Goal: Communication & Community: Answer question/provide support

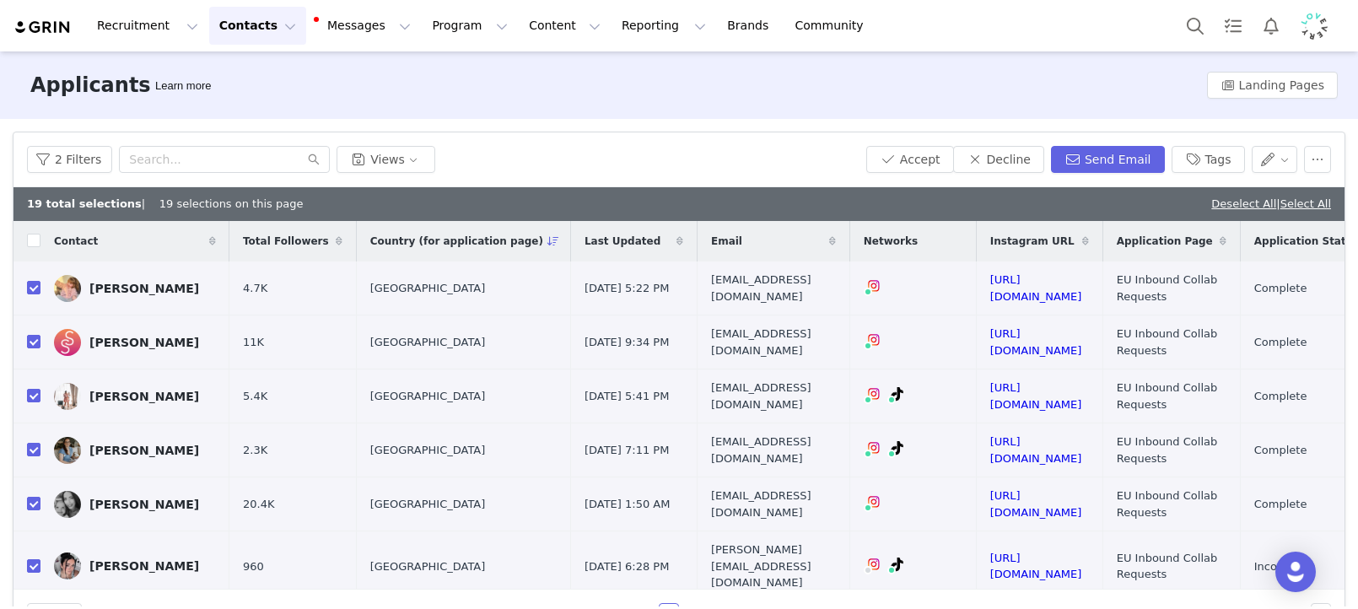
scroll to position [1133, 177]
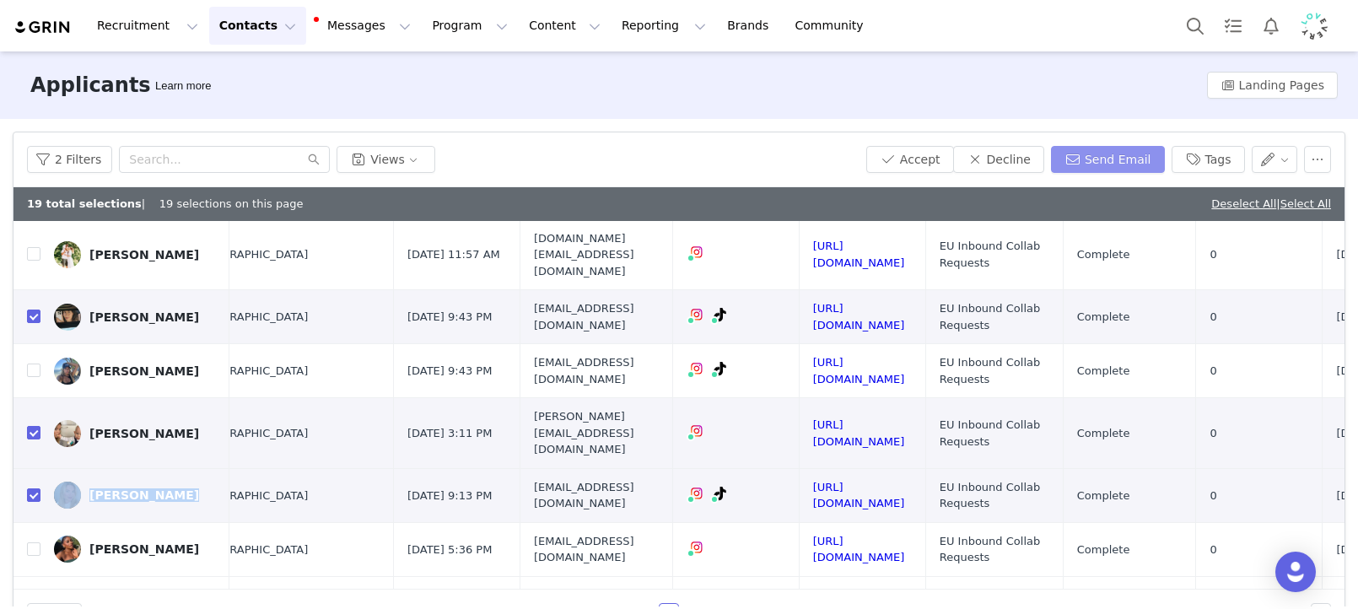
click at [1101, 169] on button "Send Email" at bounding box center [1108, 159] width 114 height 27
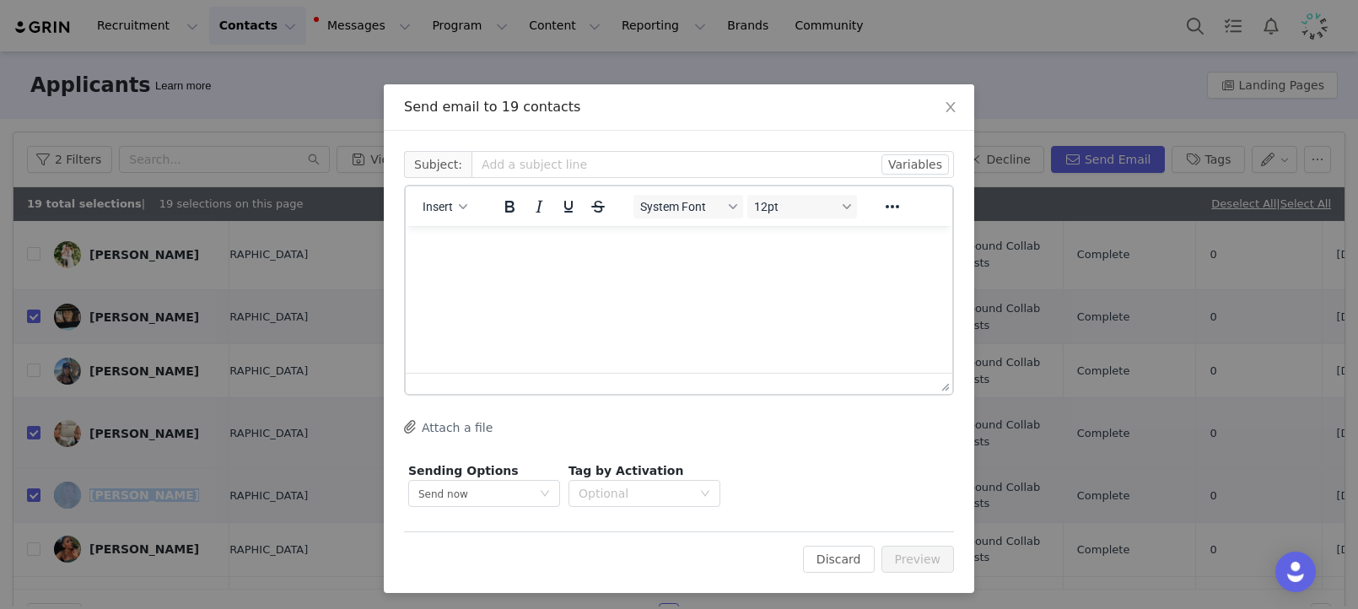
scroll to position [0, 0]
click at [453, 211] on span "Insert" at bounding box center [438, 206] width 30 height 13
click at [471, 226] on div "Insert Template" at bounding box center [506, 236] width 152 height 20
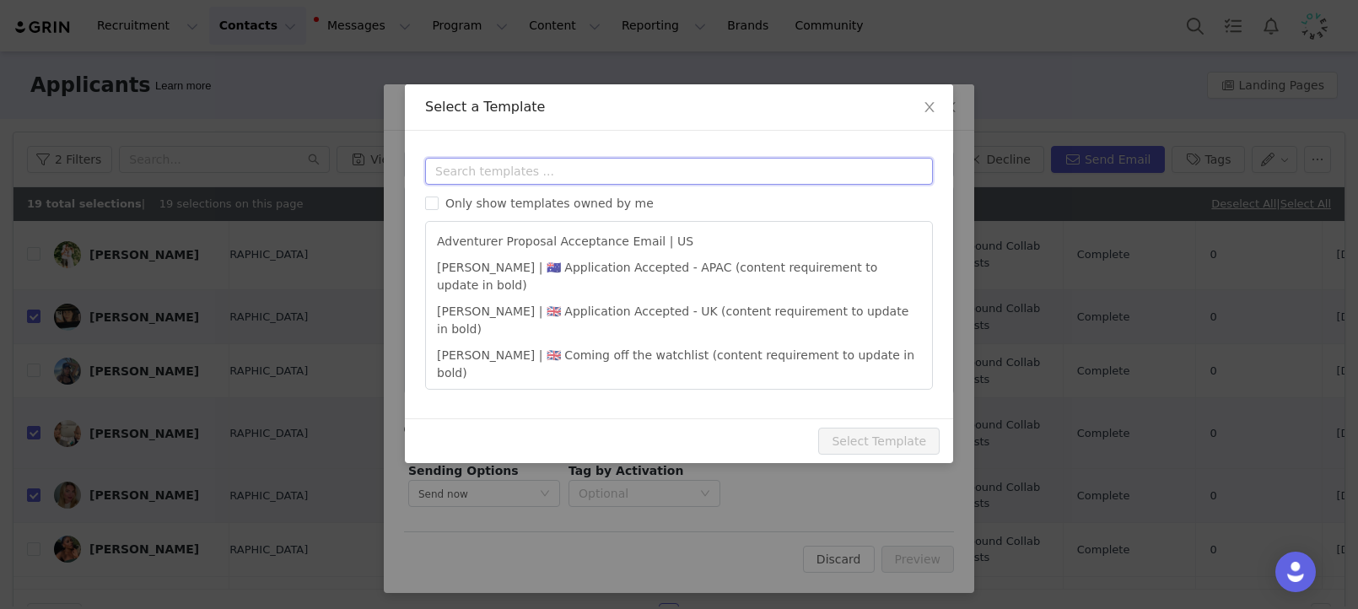
click at [482, 167] on input "text" at bounding box center [679, 171] width 508 height 27
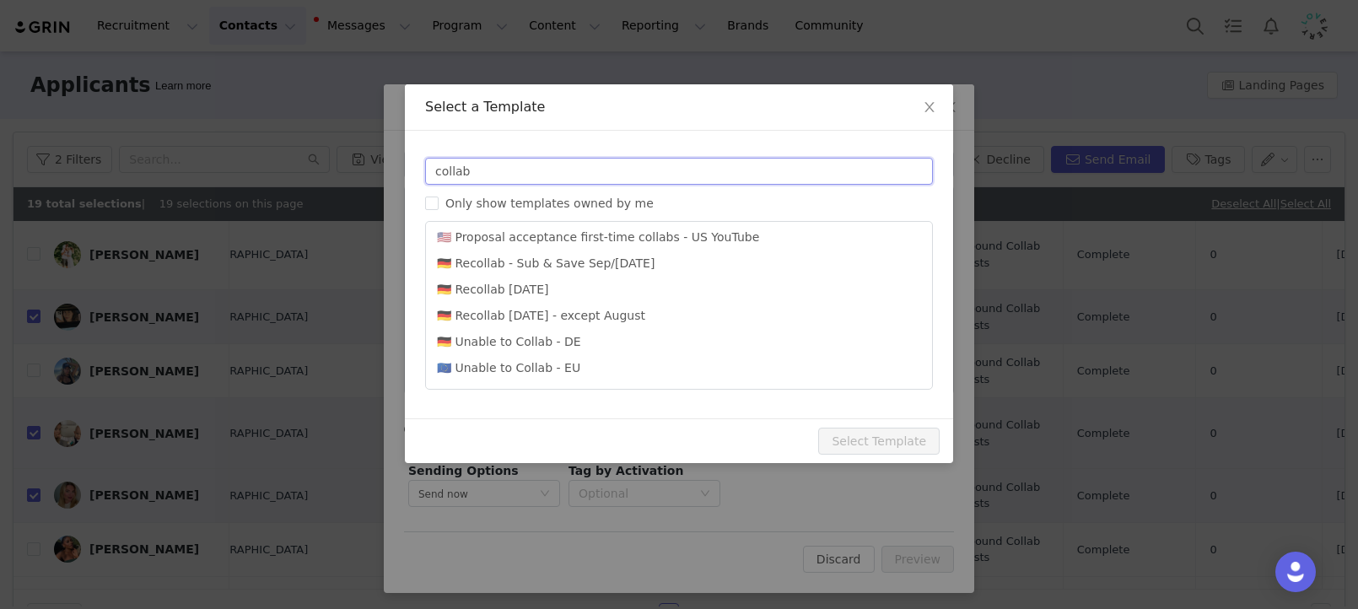
scroll to position [840, 0]
type input "collab"
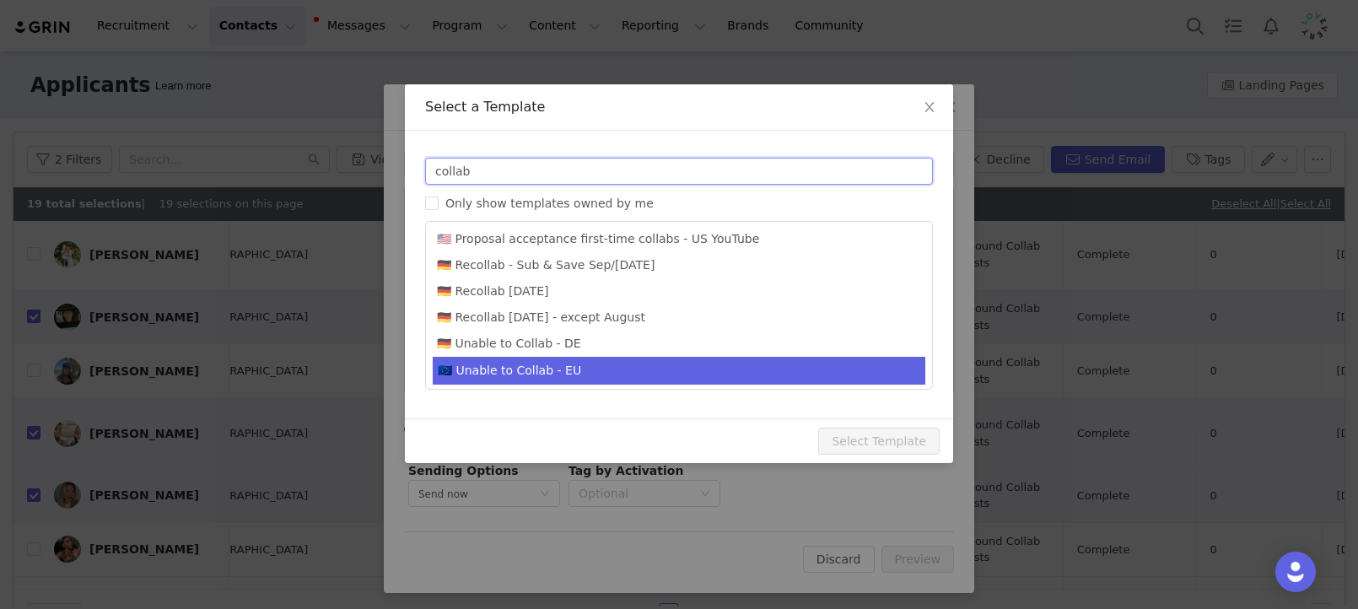
scroll to position [842, 0]
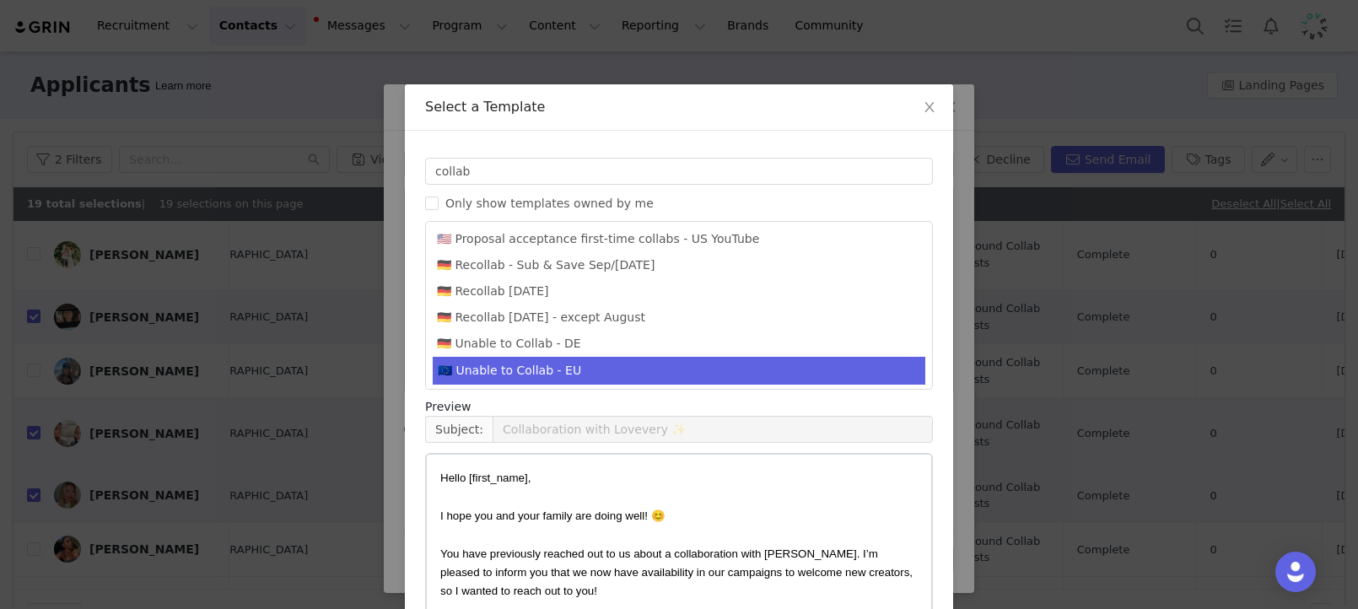
click at [570, 357] on li "🇪🇺 Unable to Collab - EU" at bounding box center [679, 371] width 492 height 28
type input "Lovevery collaboration follow-up"
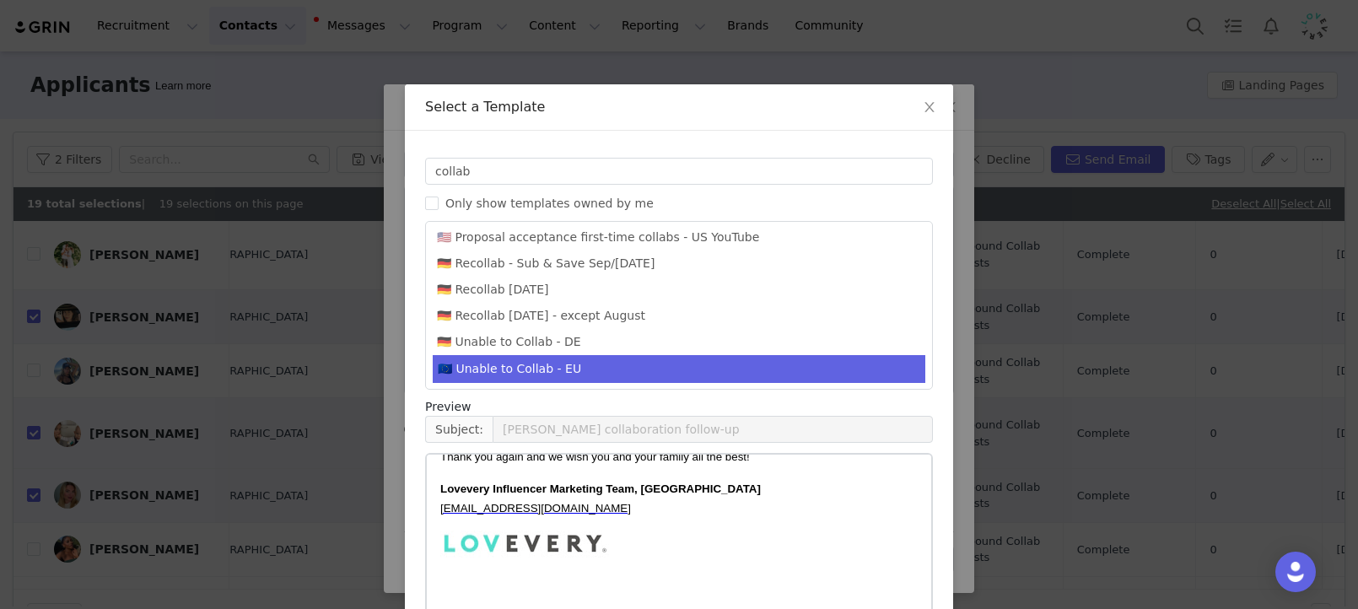
scroll to position [140, 0]
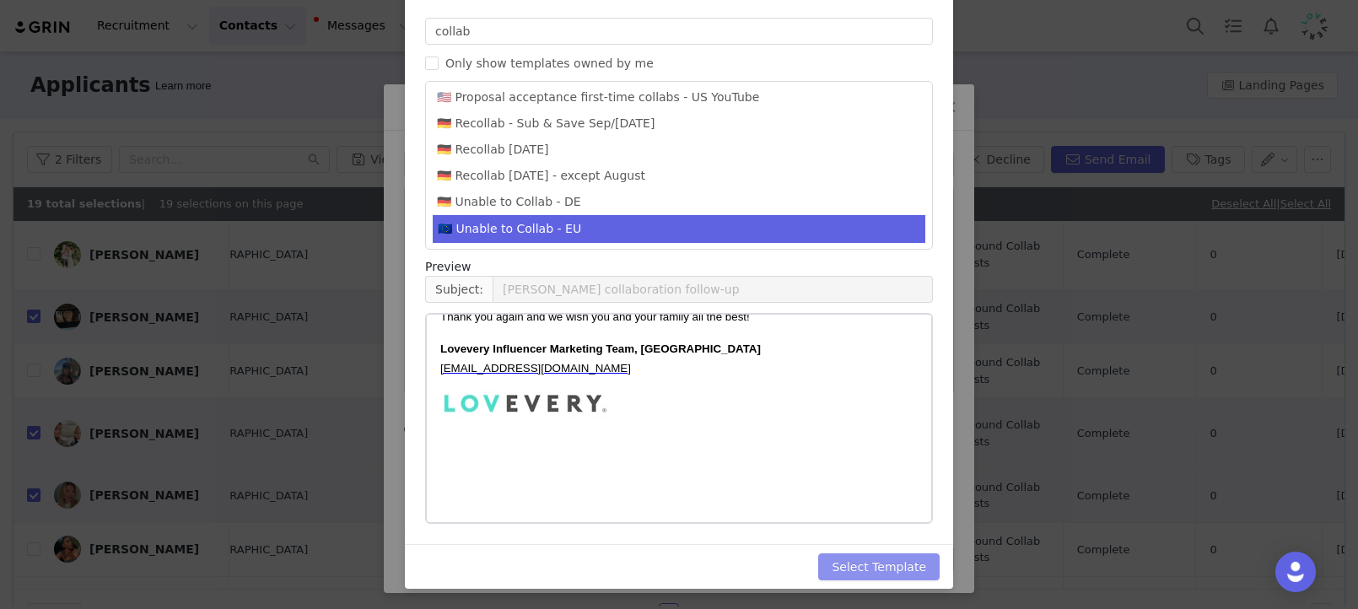
click at [873, 568] on button "Select Template" at bounding box center [878, 566] width 121 height 27
type input "Lovevery collaboration follow-up"
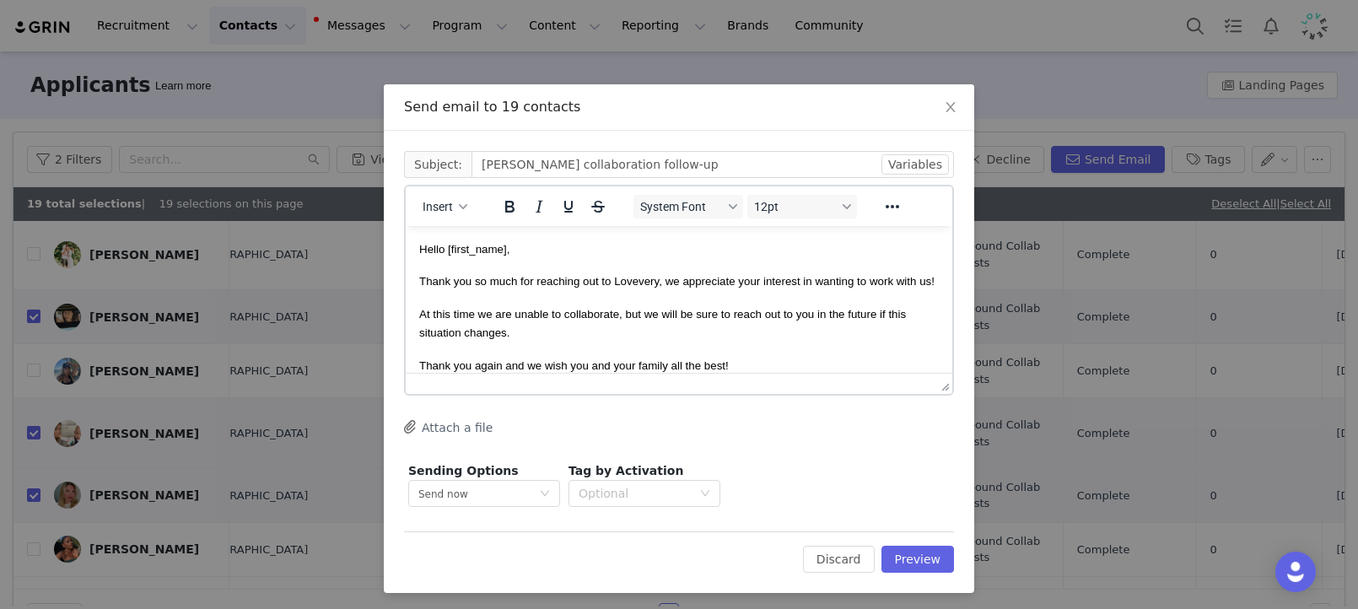
scroll to position [198, 0]
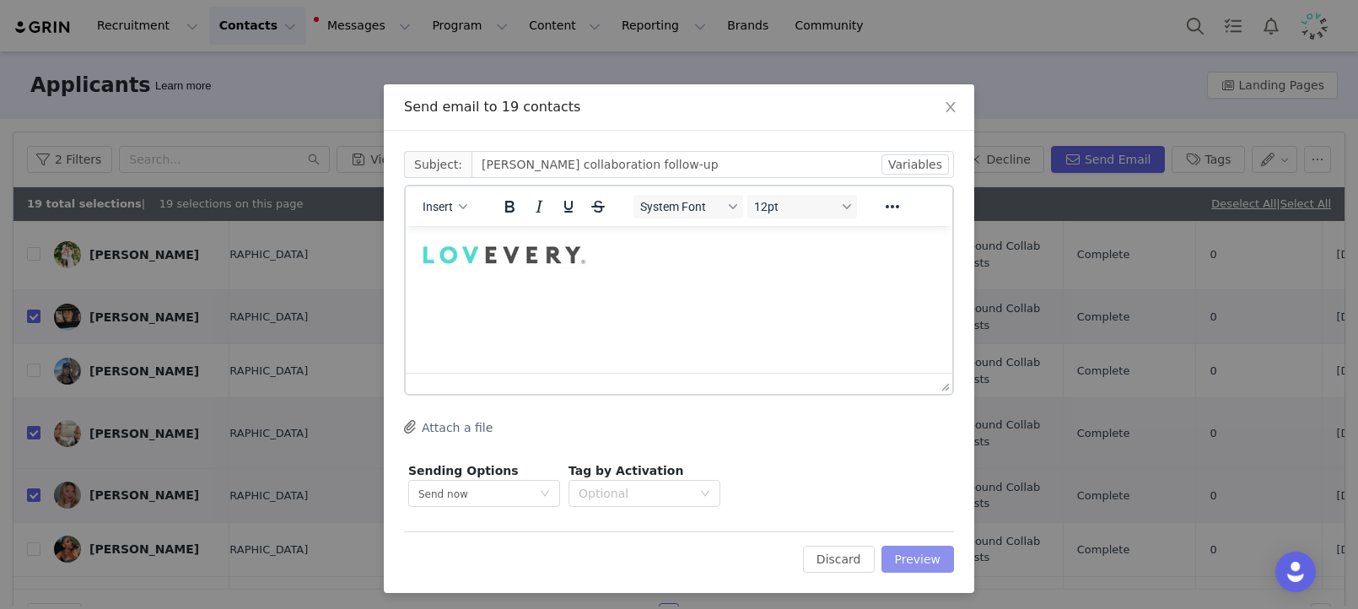
click at [900, 552] on button "Preview" at bounding box center [917, 559] width 73 height 27
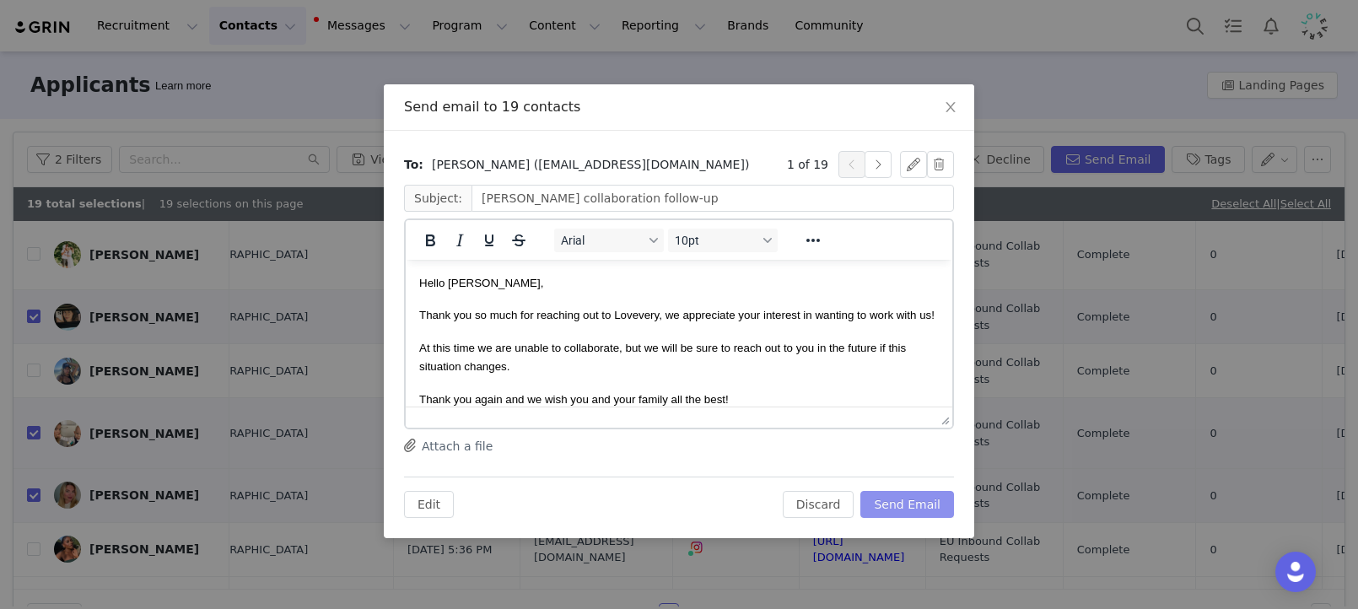
scroll to position [0, 0]
click at [915, 498] on button "Send Email" at bounding box center [907, 504] width 94 height 27
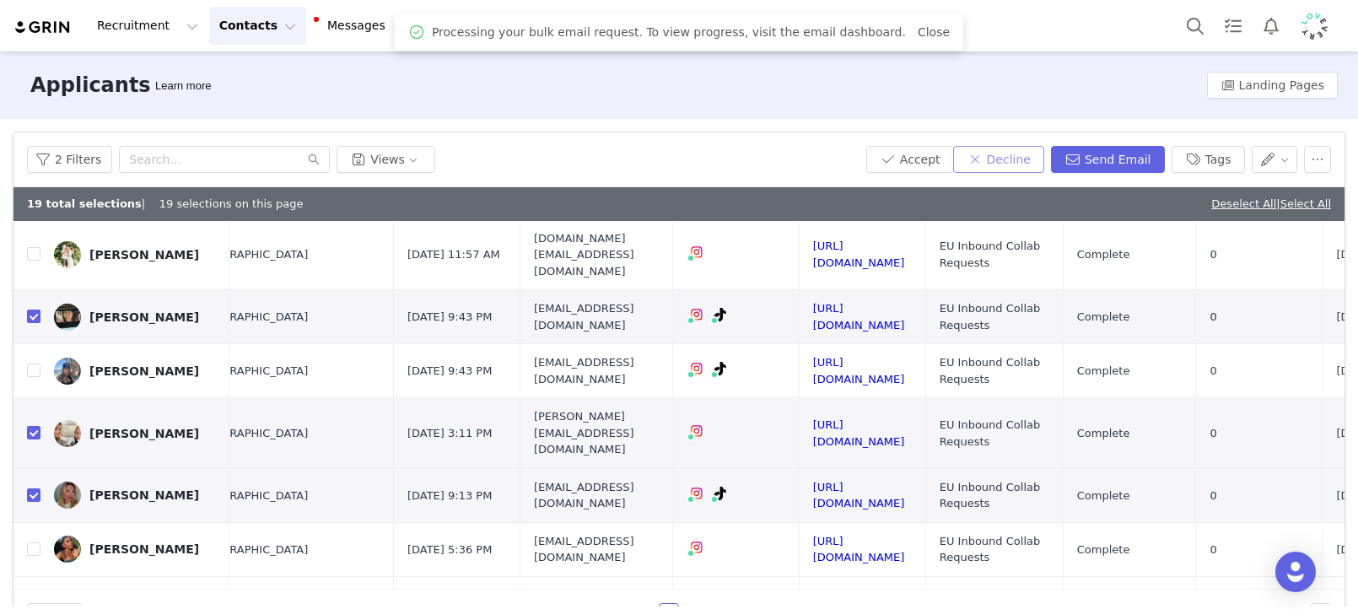
click at [1023, 159] on button "Decline" at bounding box center [998, 159] width 91 height 27
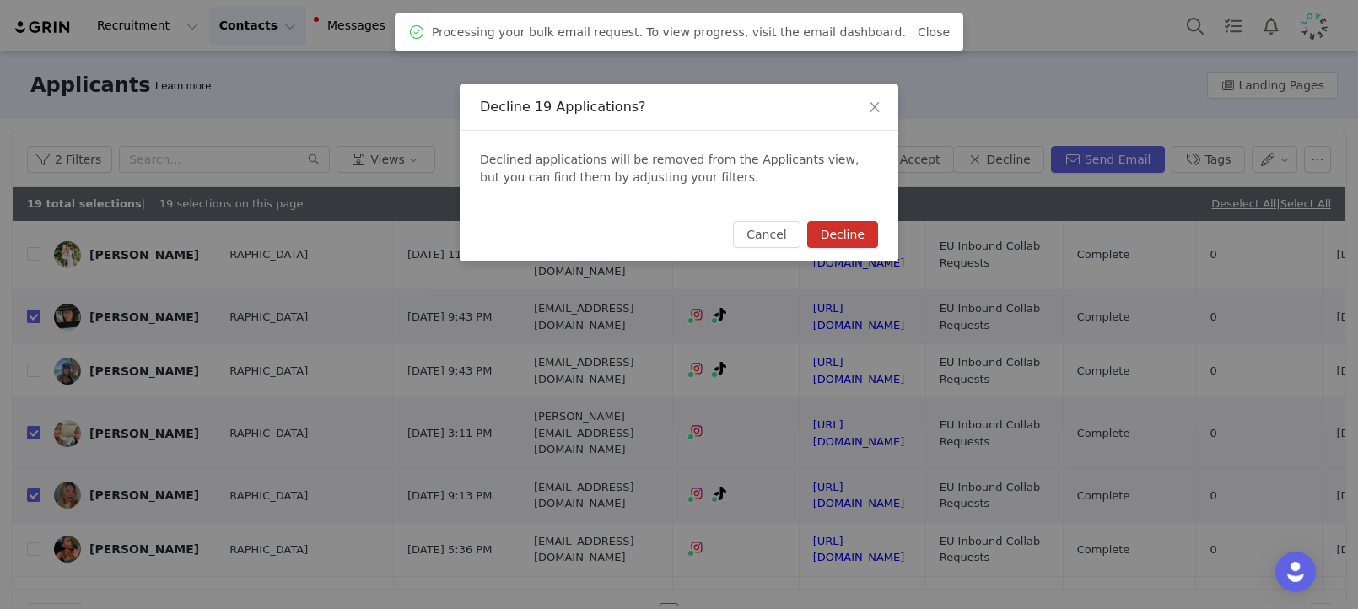
click at [850, 229] on button "Decline" at bounding box center [842, 234] width 71 height 27
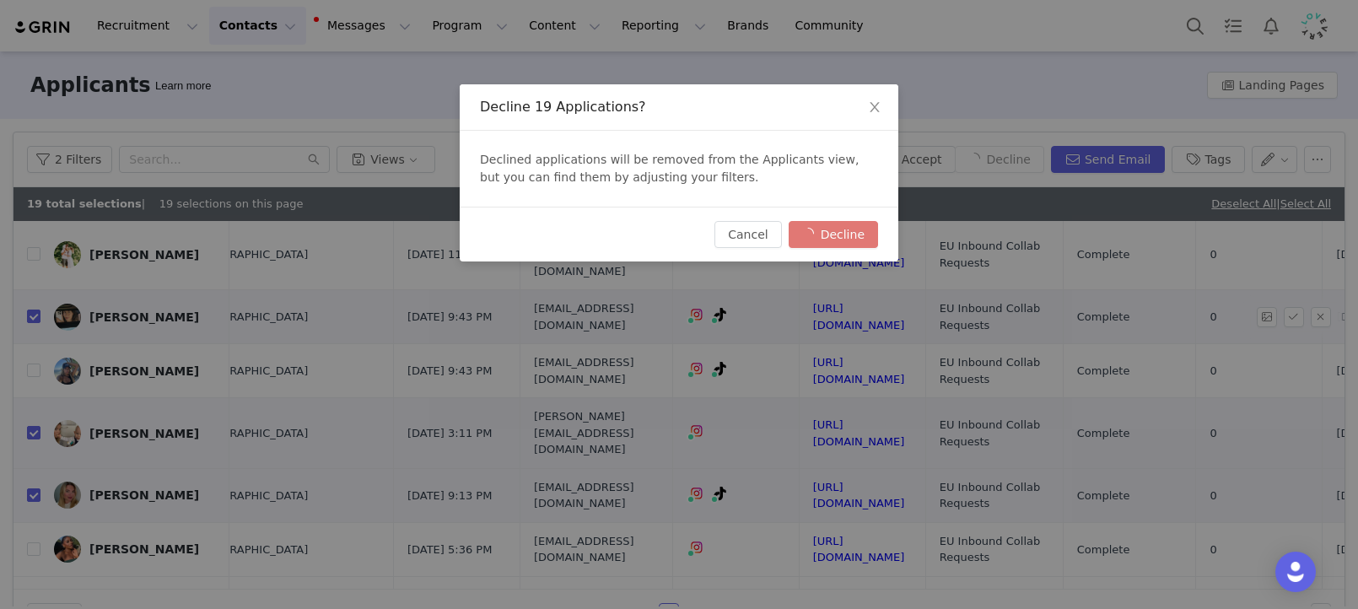
checkbox input "false"
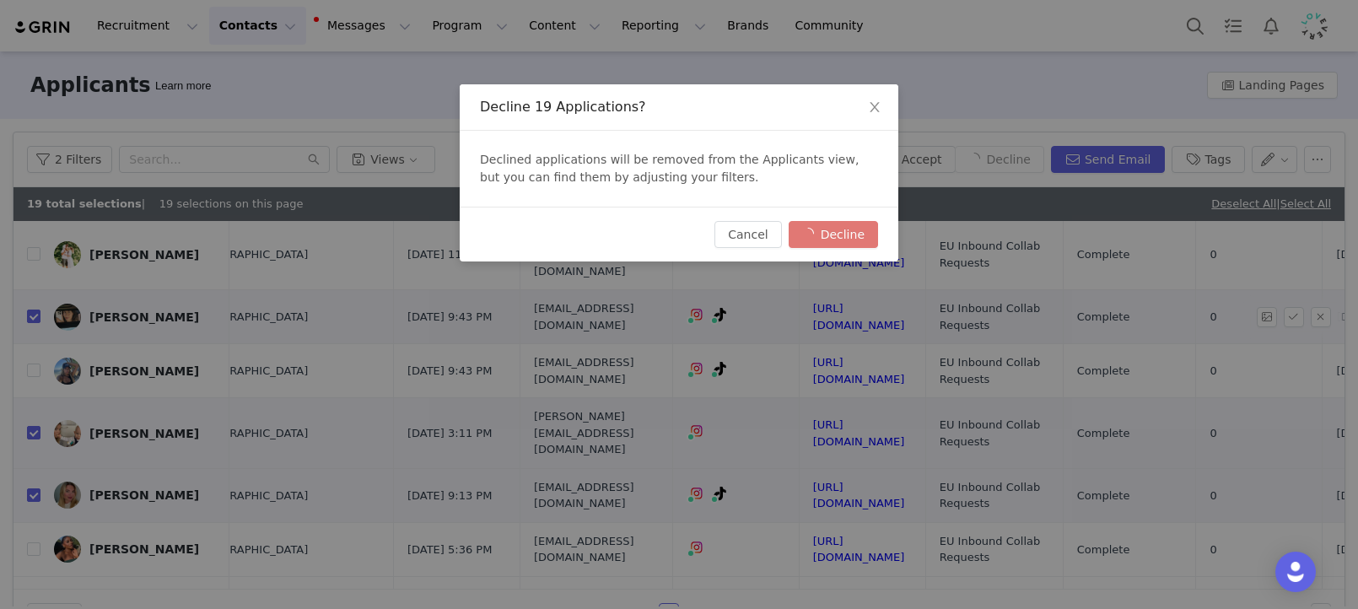
checkbox input "false"
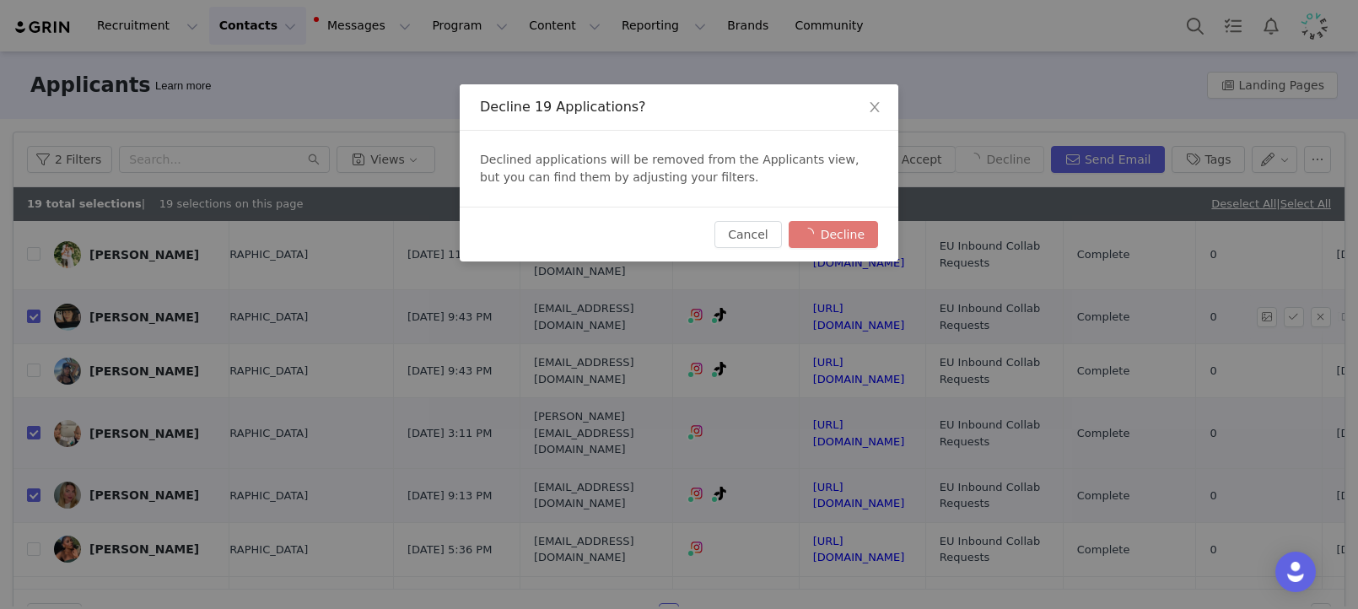
checkbox input "false"
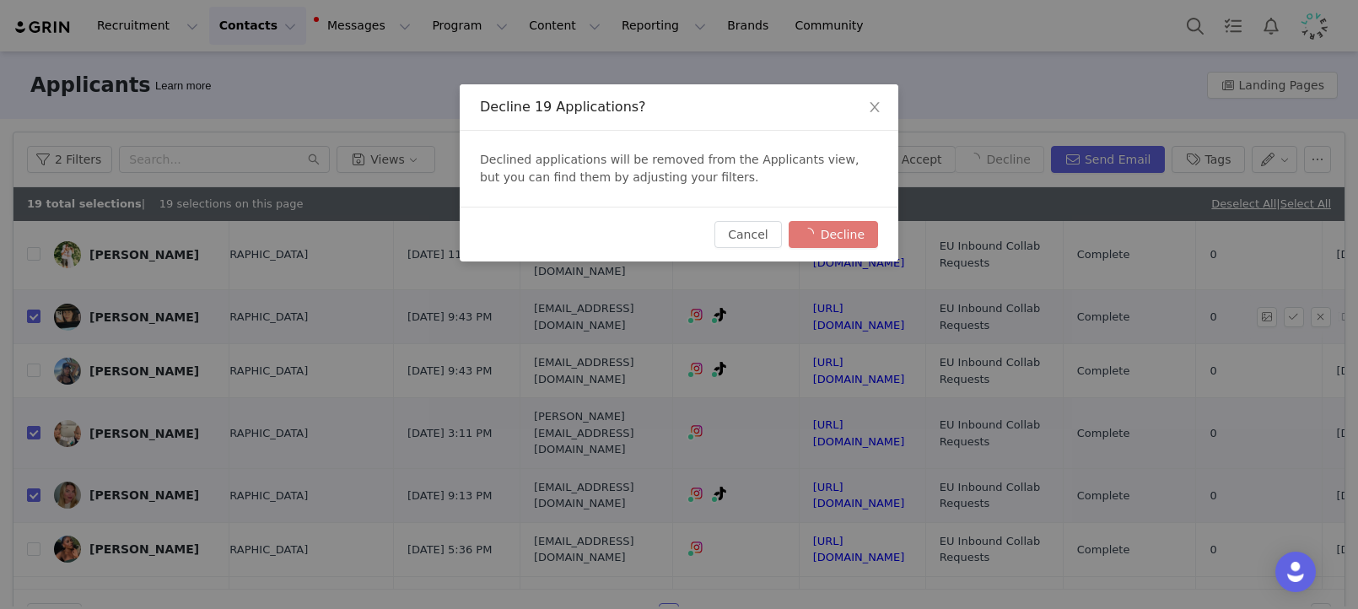
checkbox input "false"
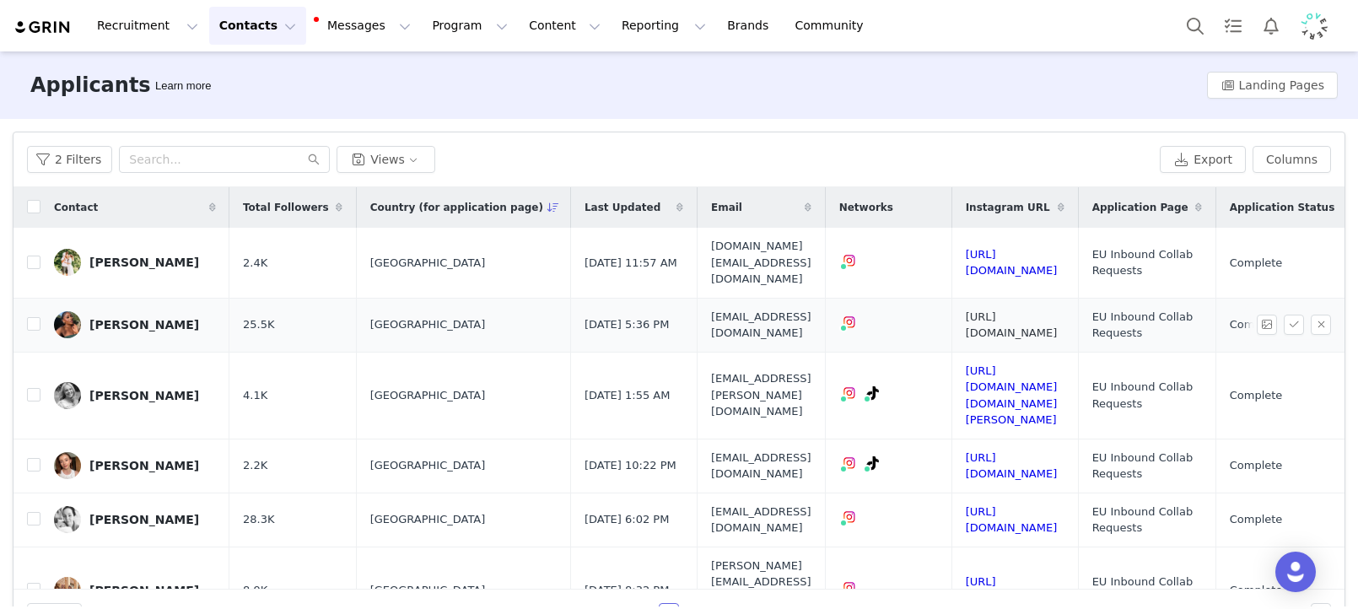
click at [1058, 310] on link "https://www.instagram.com/tracyinstyle" at bounding box center [1012, 325] width 92 height 30
click at [1058, 364] on link "https://www.instagram.com/surrey.mumma" at bounding box center [1012, 395] width 92 height 62
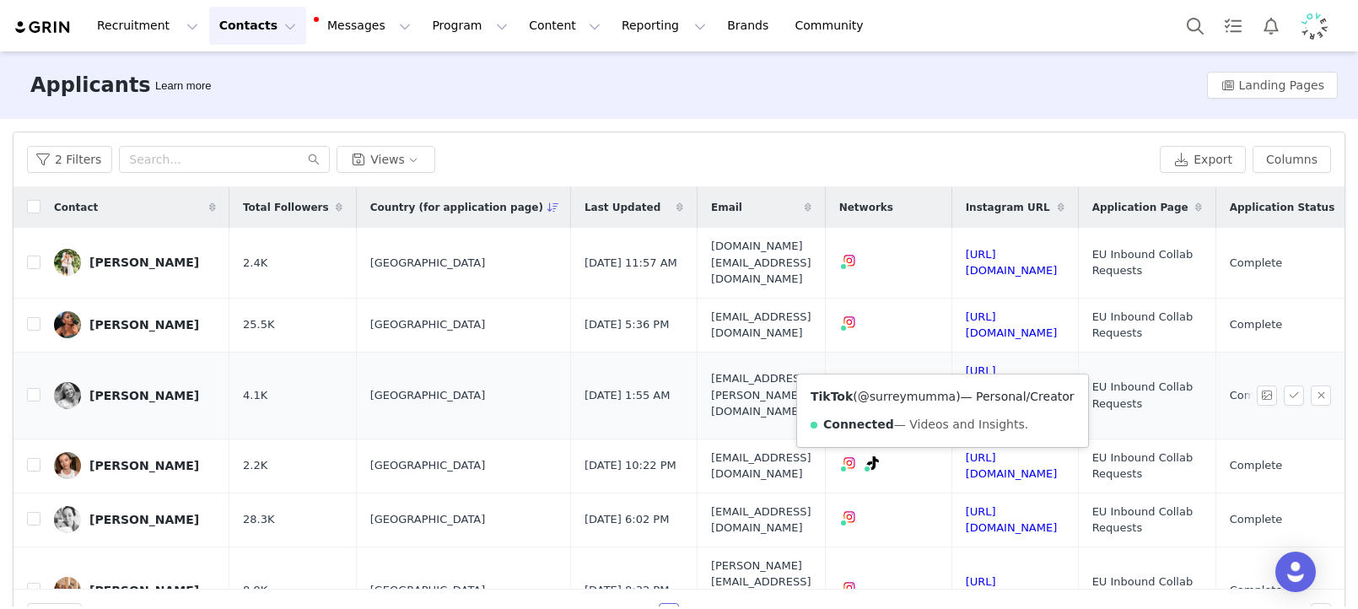
click at [931, 392] on link "@surreymumma" at bounding box center [907, 396] width 98 height 13
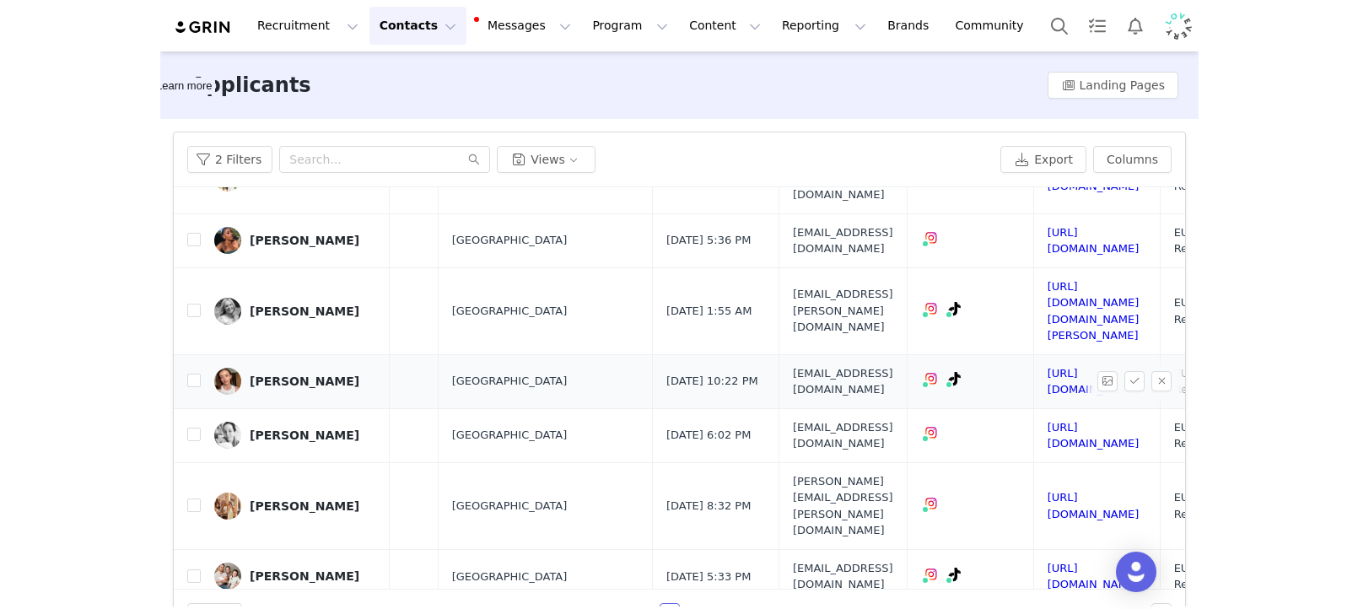
scroll to position [84, 81]
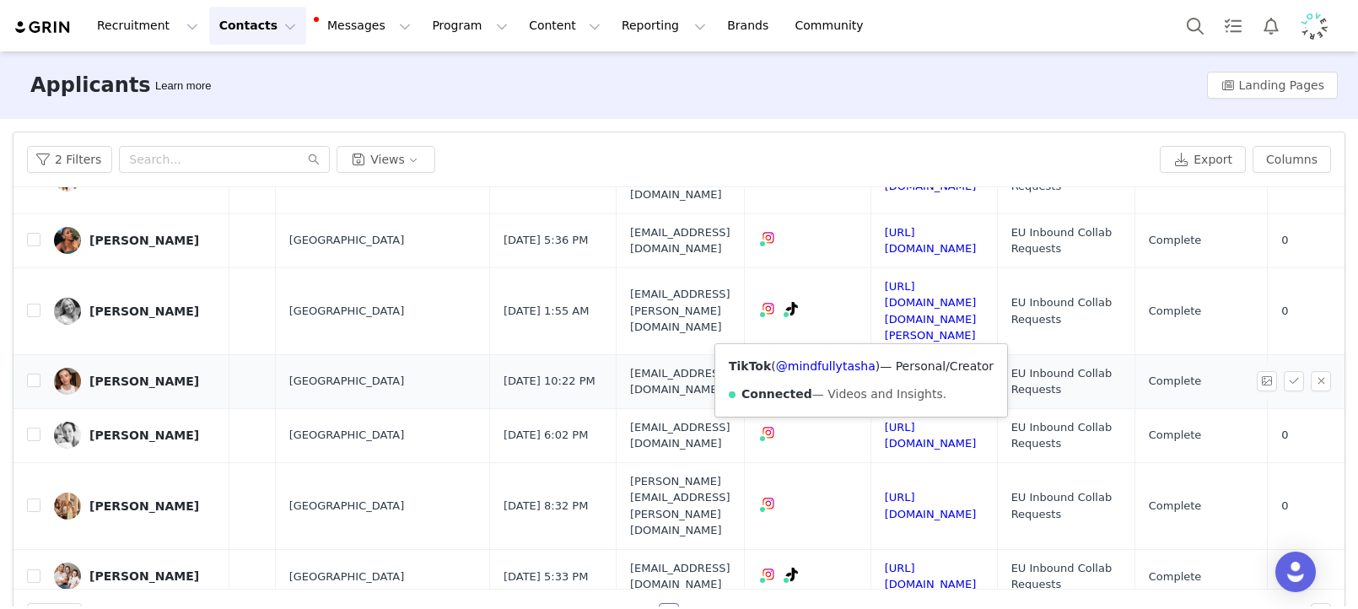
click at [798, 372] on icon at bounding box center [792, 378] width 12 height 13
click at [848, 365] on link "@mindfullytasha" at bounding box center [826, 365] width 100 height 13
click at [775, 372] on img at bounding box center [768, 378] width 13 height 13
click at [832, 369] on link "@mindfullytasha" at bounding box center [839, 365] width 100 height 13
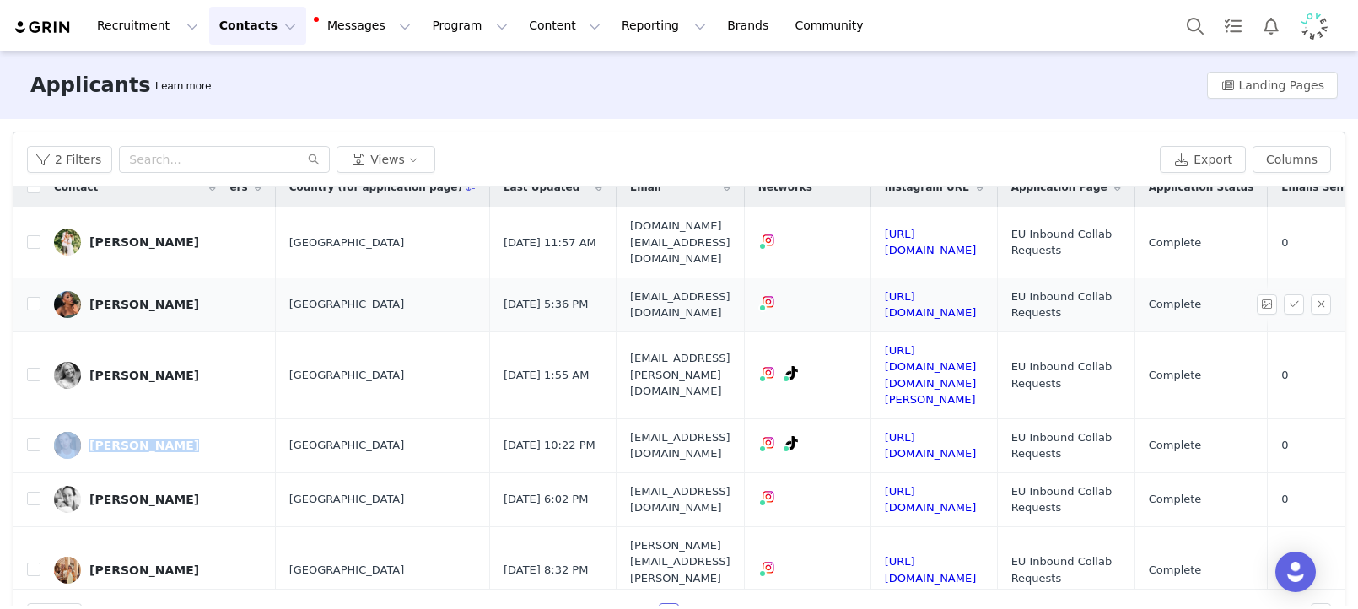
scroll to position [0, 81]
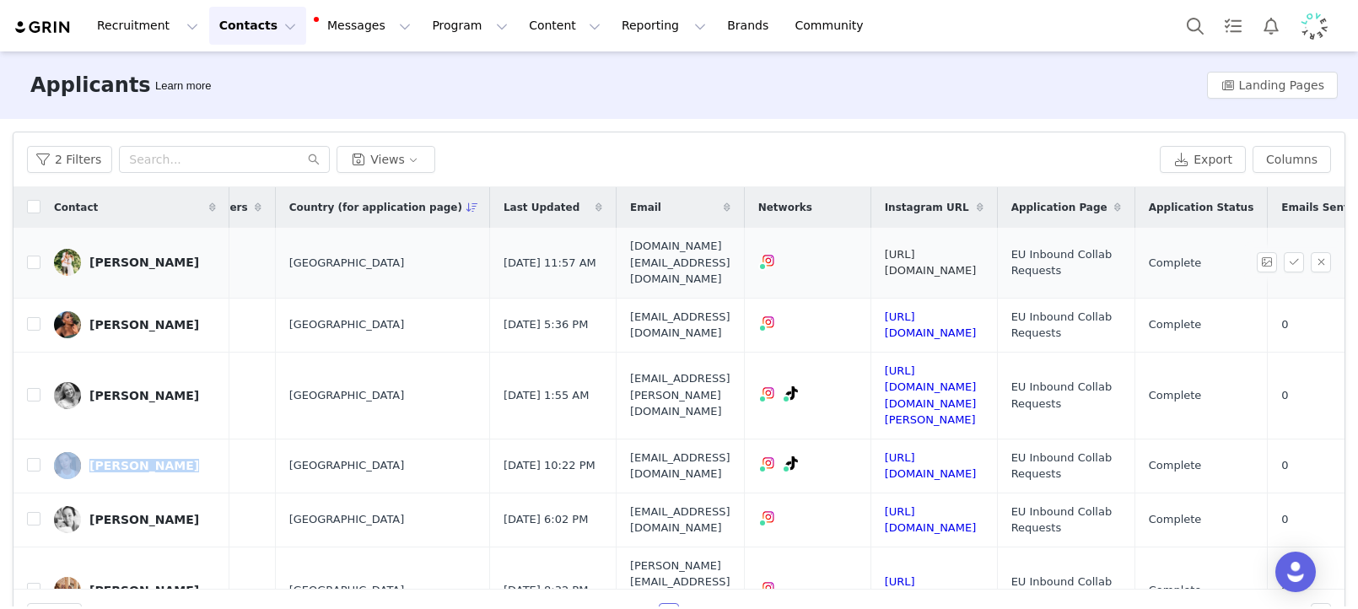
click at [977, 248] on link "https://www.instagram.com/carlo_and_co" at bounding box center [931, 263] width 92 height 30
click at [34, 256] on input "checkbox" at bounding box center [33, 262] width 13 height 13
checkbox input "true"
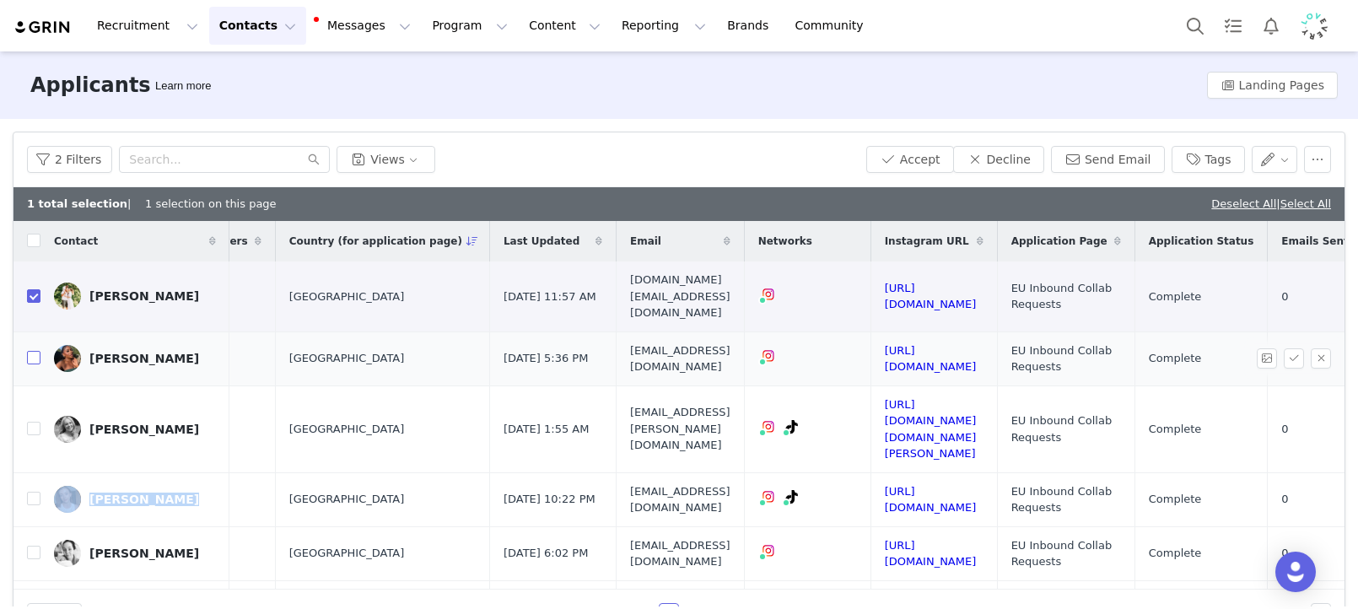
click at [31, 351] on input "checkbox" at bounding box center [33, 357] width 13 height 13
checkbox input "true"
click at [34, 492] on input "checkbox" at bounding box center [33, 498] width 13 height 13
checkbox input "true"
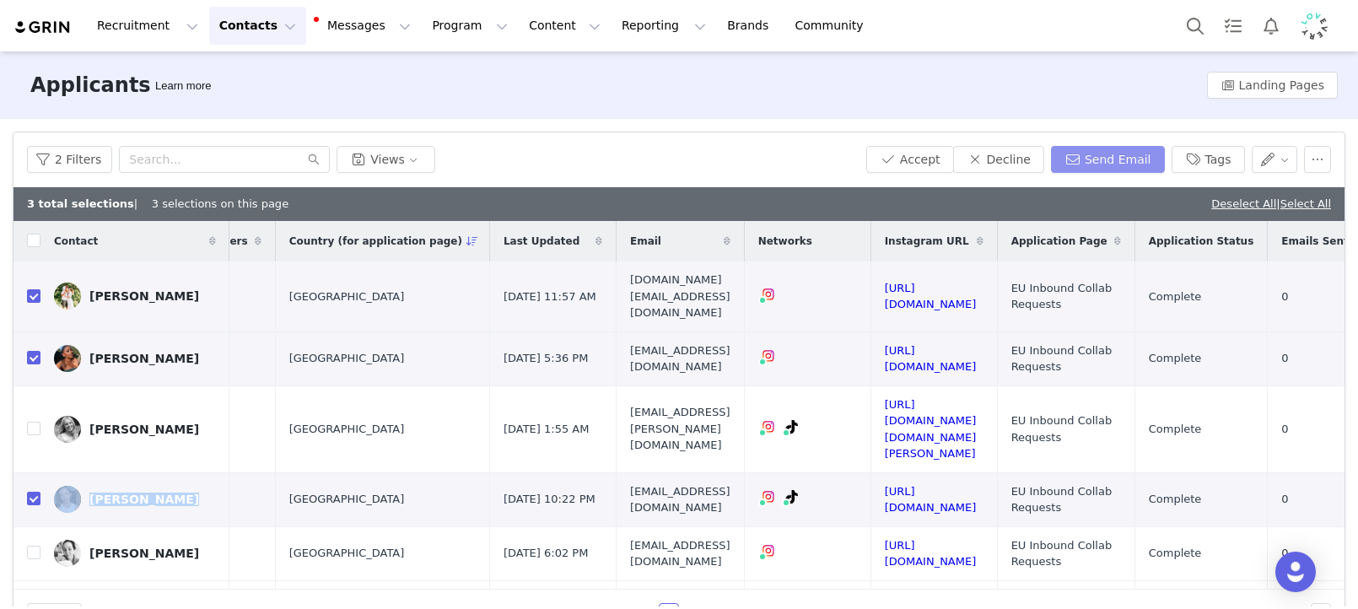
click at [1135, 157] on button "Send Email" at bounding box center [1108, 159] width 114 height 27
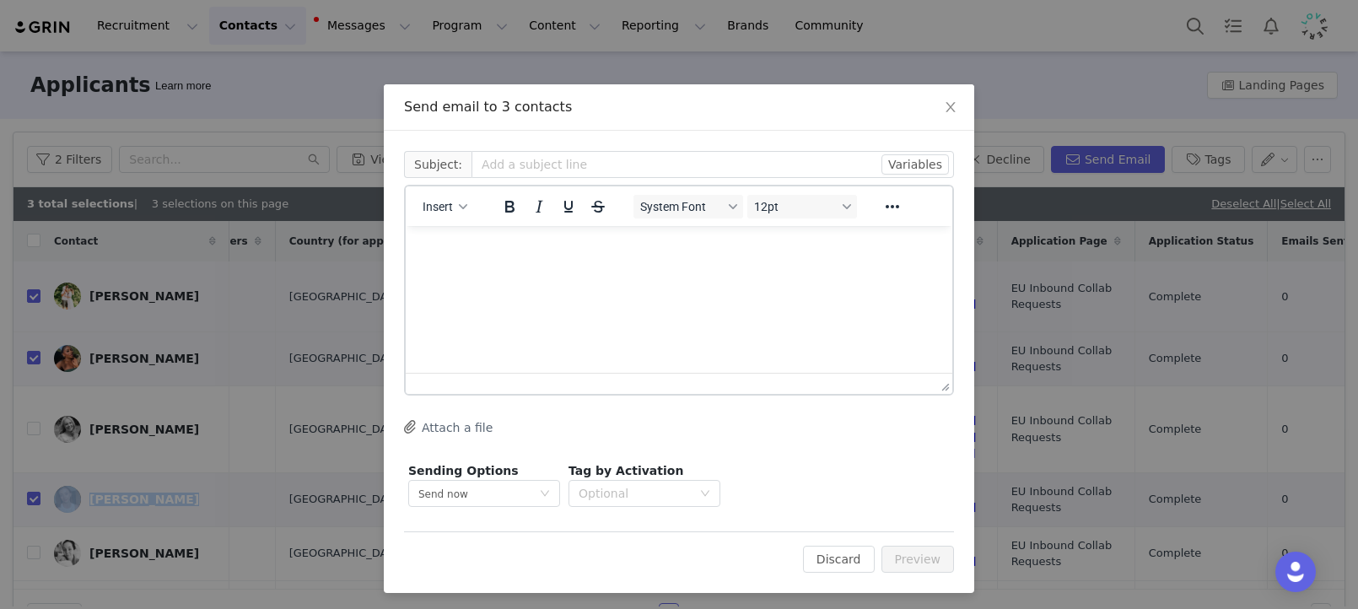
scroll to position [0, 0]
drag, startPoint x: 943, startPoint y: 112, endPoint x: 328, endPoint y: 219, distance: 624.0
click at [944, 112] on icon "icon: close" at bounding box center [950, 106] width 13 height 13
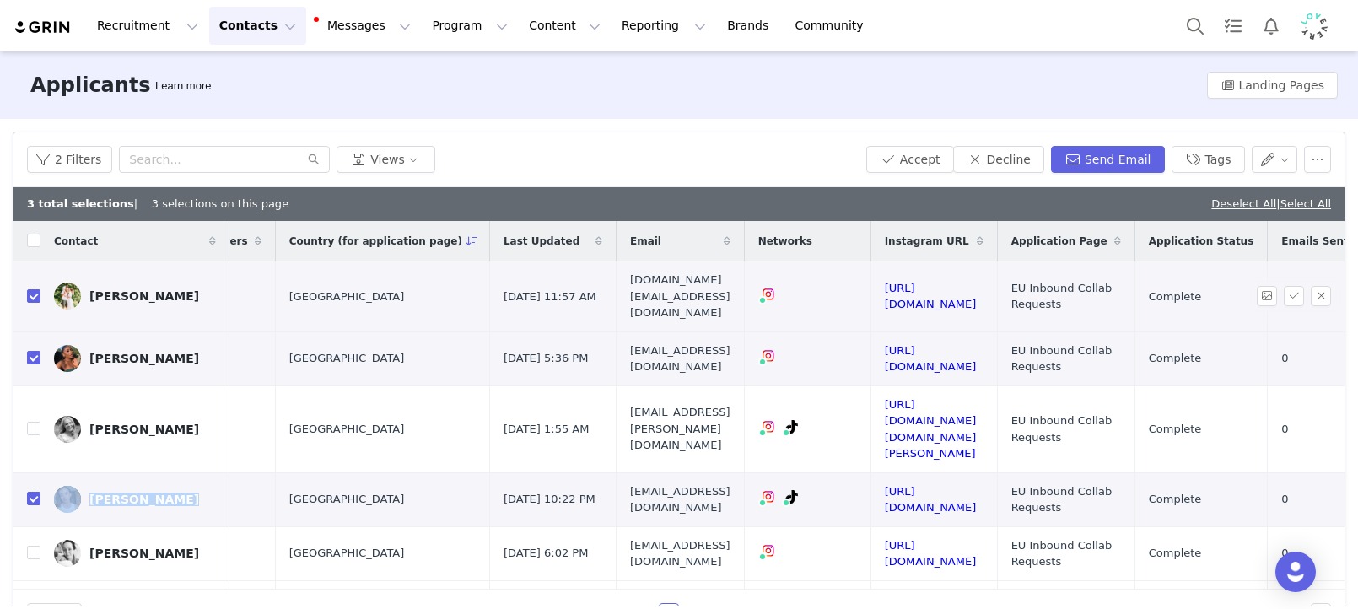
click at [32, 289] on input "checkbox" at bounding box center [33, 295] width 13 height 13
checkbox input "false"
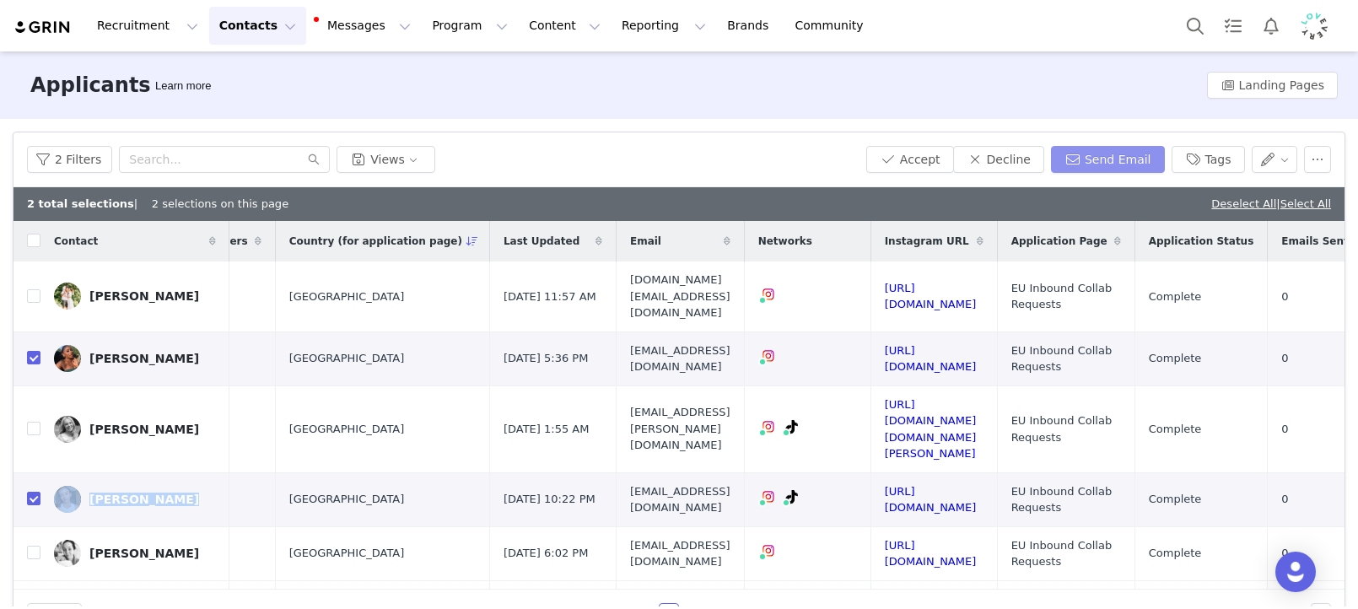
click at [1154, 151] on button "Send Email" at bounding box center [1108, 159] width 114 height 27
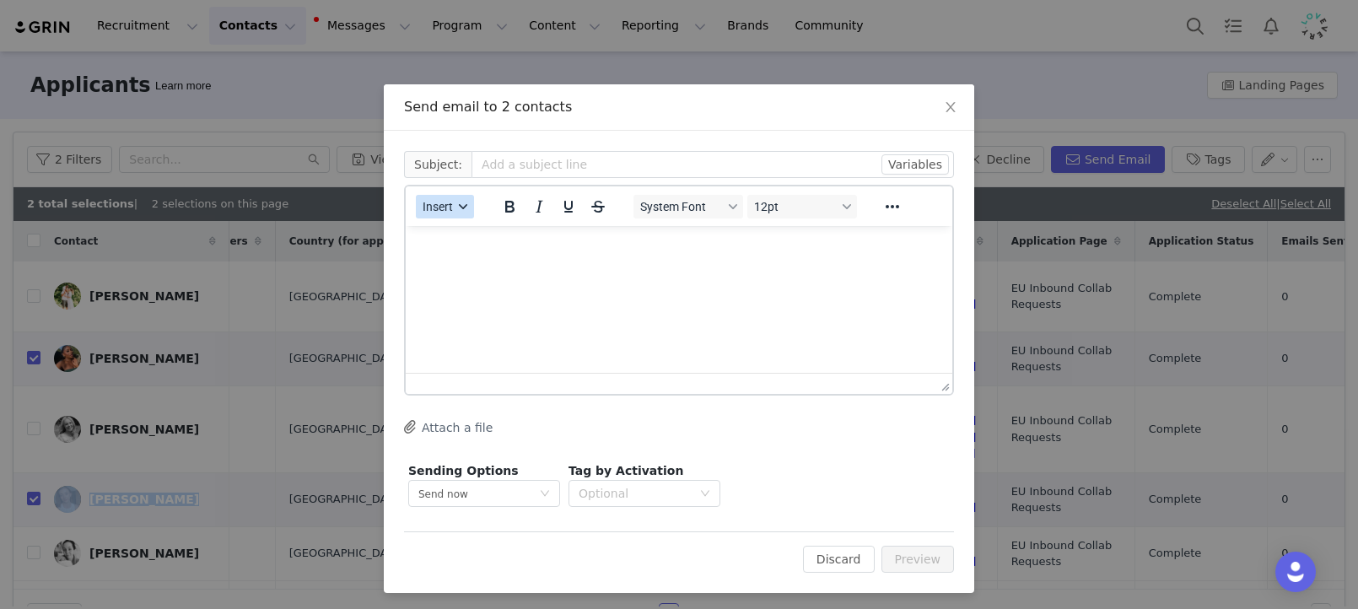
click at [448, 214] on button "Insert" at bounding box center [445, 207] width 58 height 24
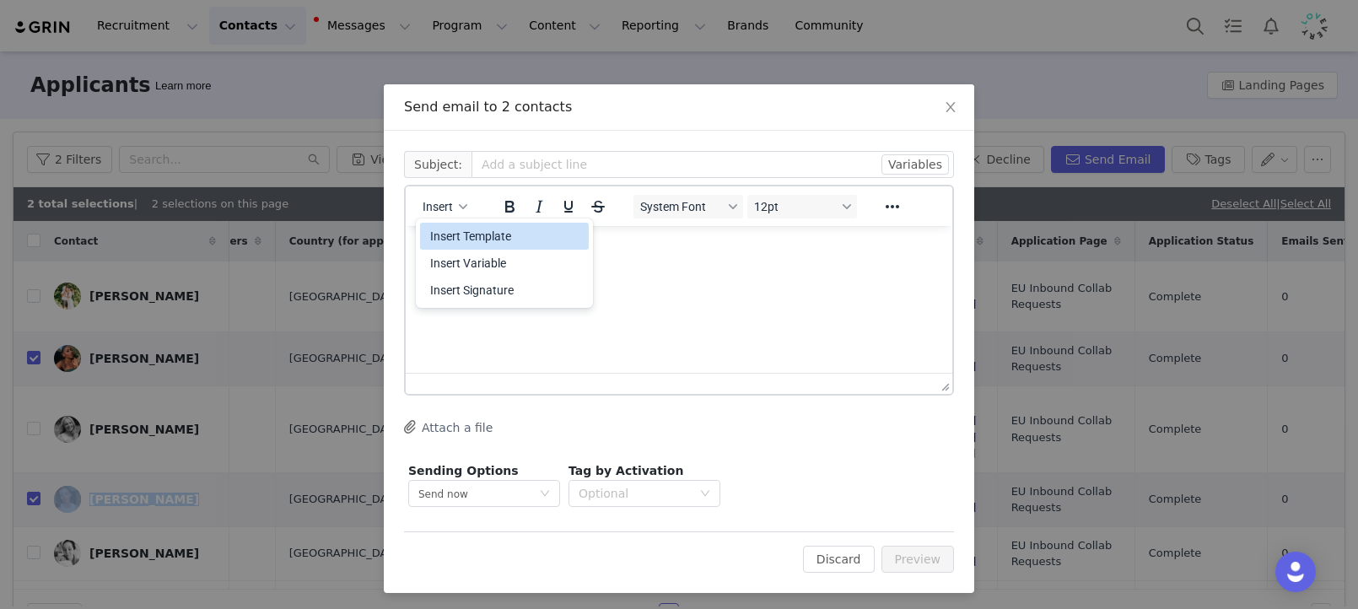
click at [460, 236] on div "Insert Template" at bounding box center [506, 236] width 152 height 20
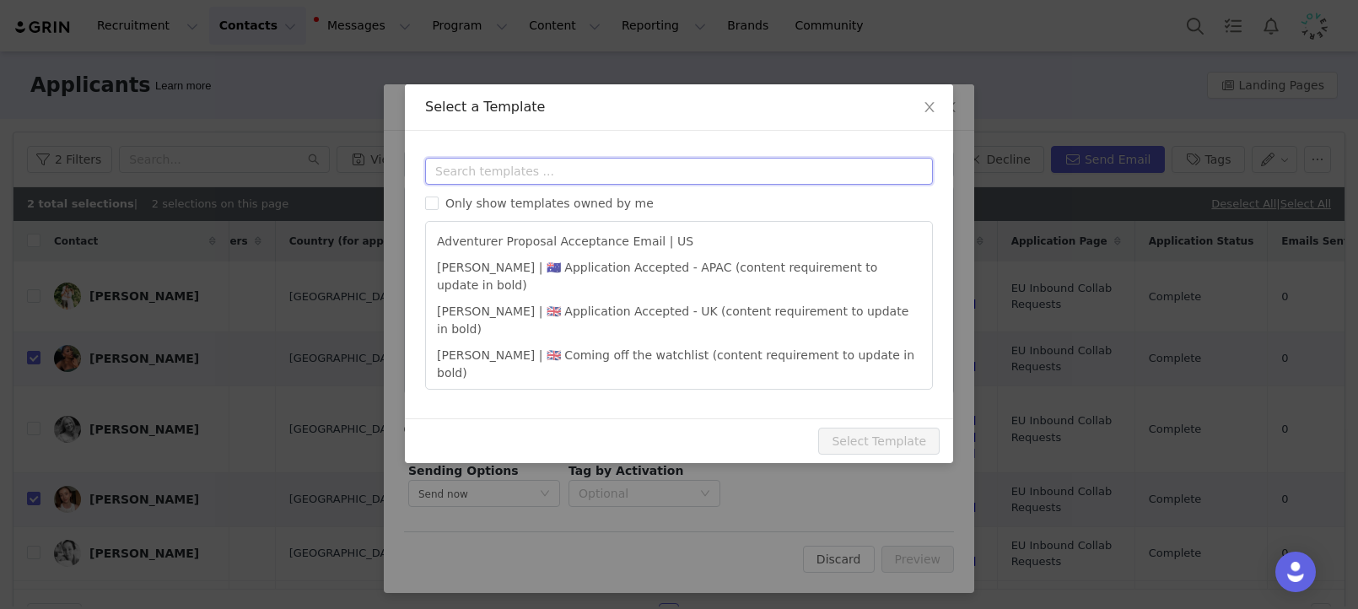
click at [595, 170] on input "text" at bounding box center [679, 171] width 508 height 27
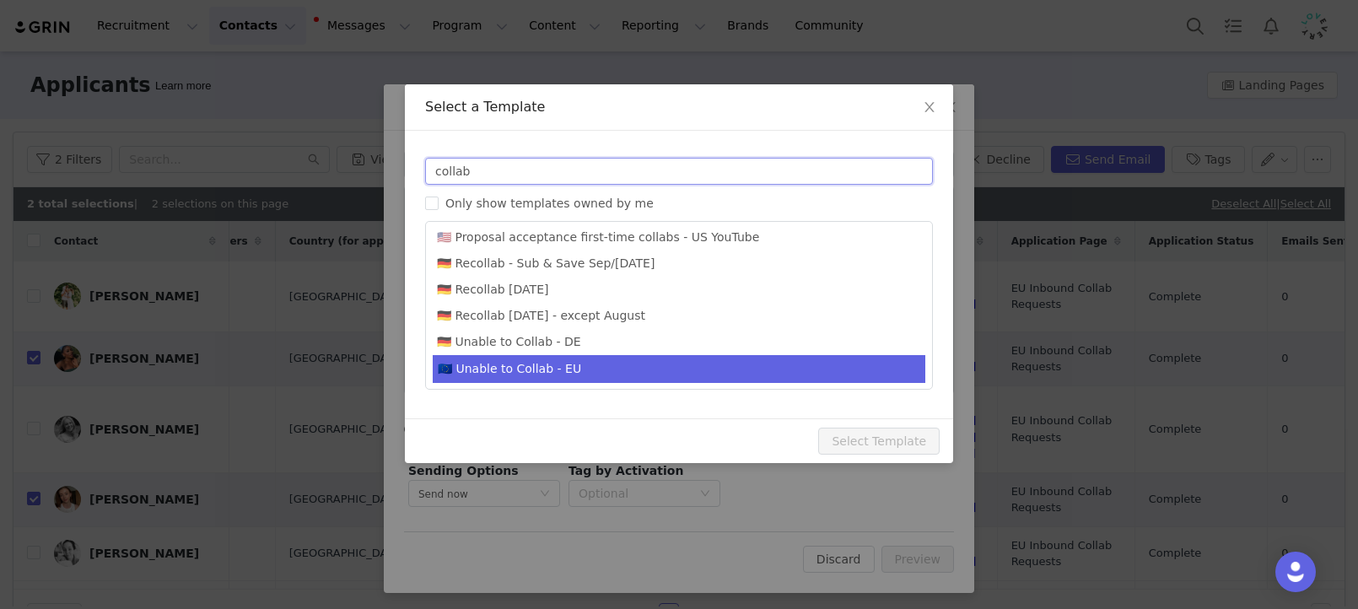
scroll to position [842, 0]
type input "collab"
click at [599, 355] on li "🇪🇺 Unable to Collab - EU" at bounding box center [679, 369] width 492 height 28
type input "Lovevery collaboration follow-up"
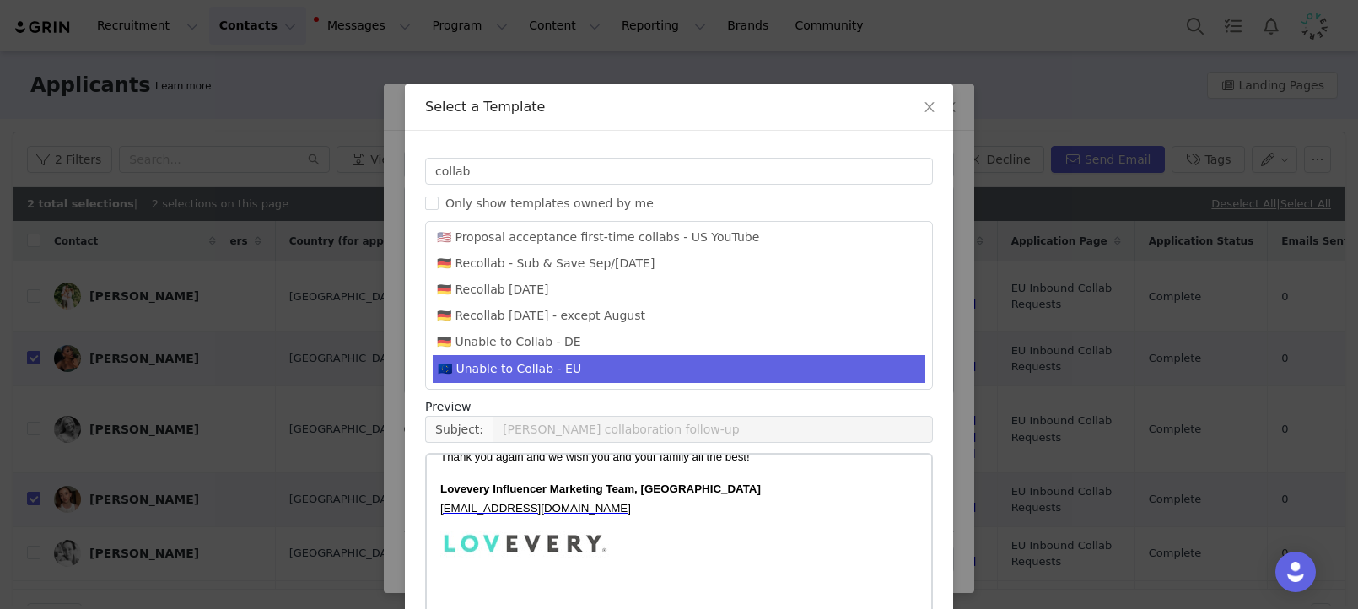
scroll to position [140, 0]
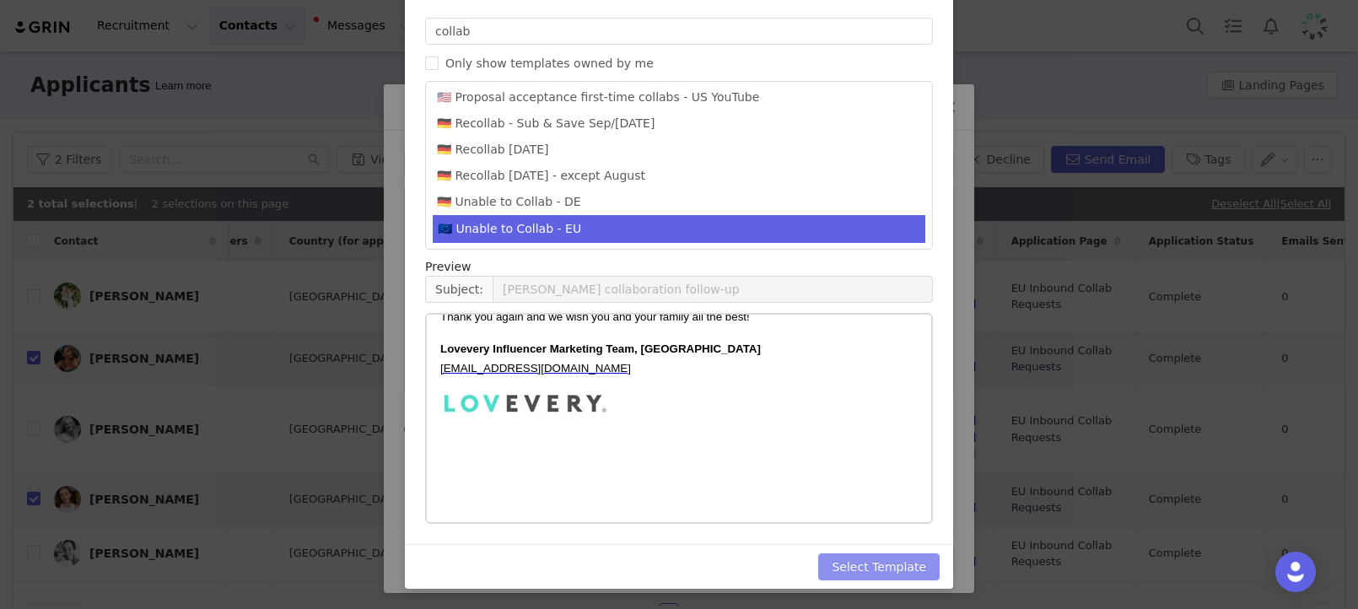
click at [866, 572] on button "Select Template" at bounding box center [878, 566] width 121 height 27
type input "Lovevery collaboration follow-up"
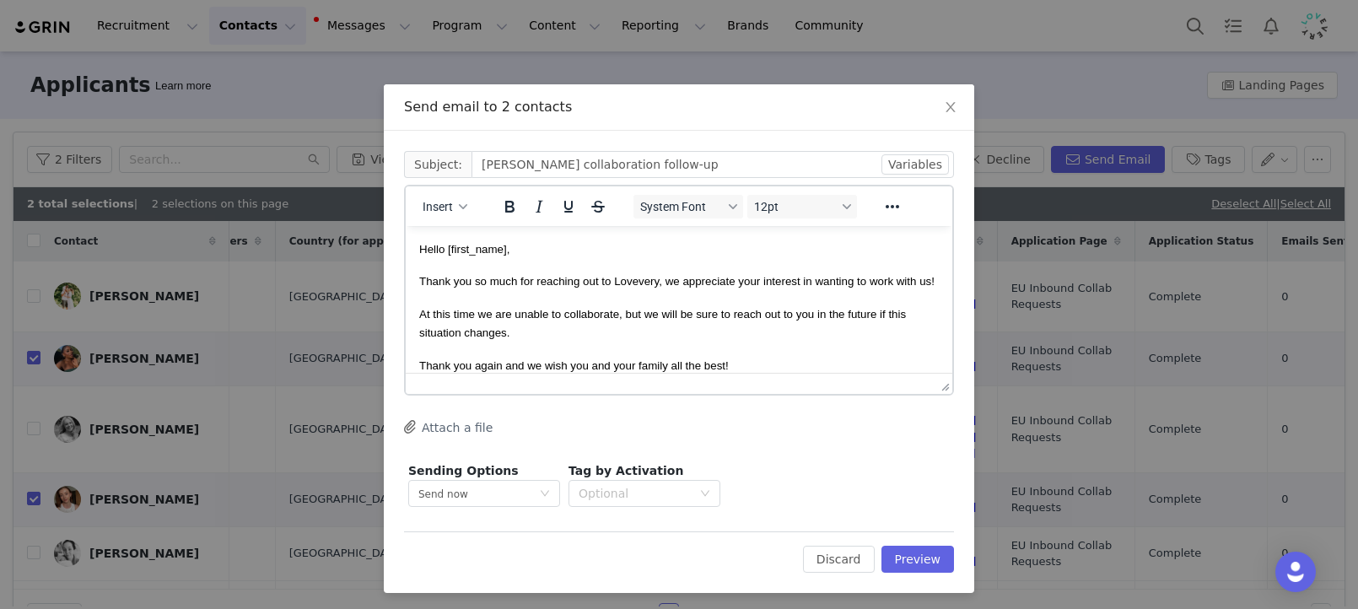
scroll to position [0, 0]
click at [938, 554] on button "Preview" at bounding box center [917, 559] width 73 height 27
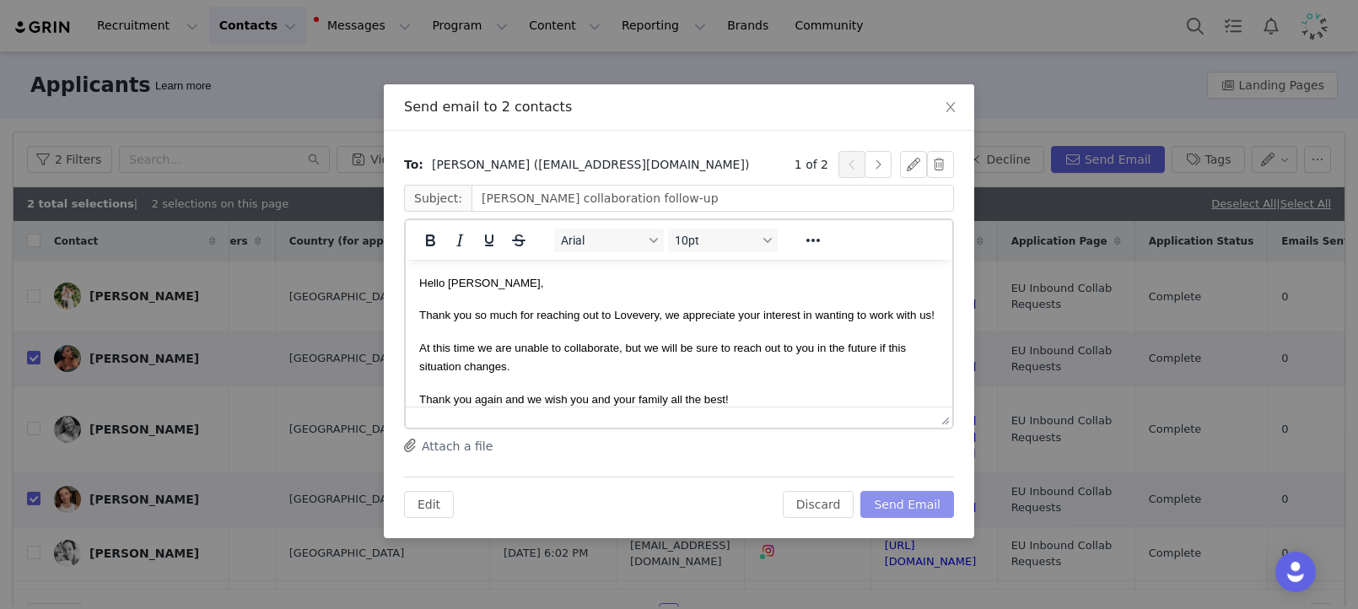
click at [918, 494] on button "Send Email" at bounding box center [907, 504] width 94 height 27
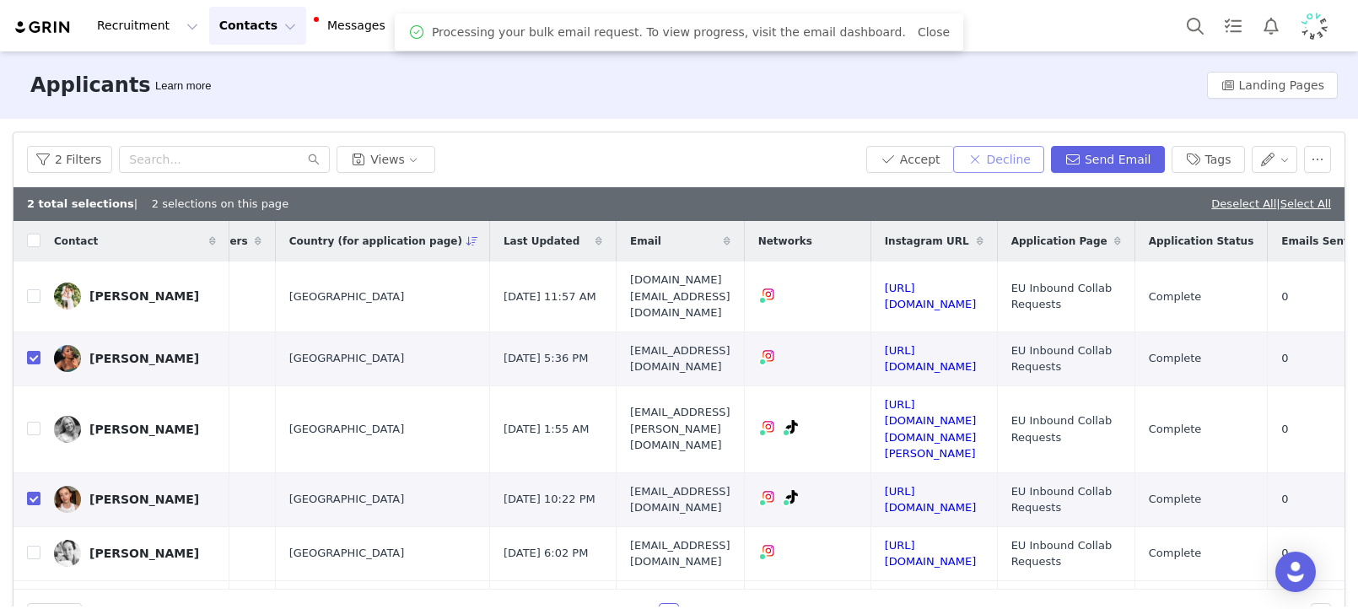
click at [1002, 158] on button "Decline" at bounding box center [998, 159] width 91 height 27
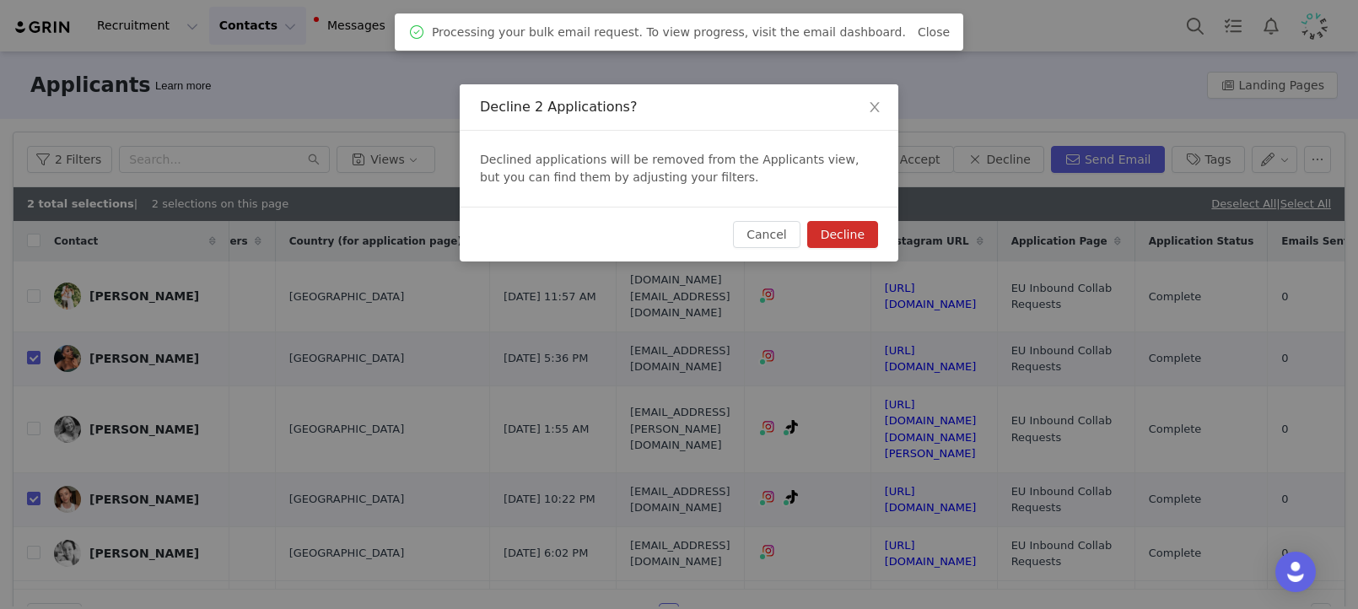
click at [860, 227] on button "Decline" at bounding box center [842, 234] width 71 height 27
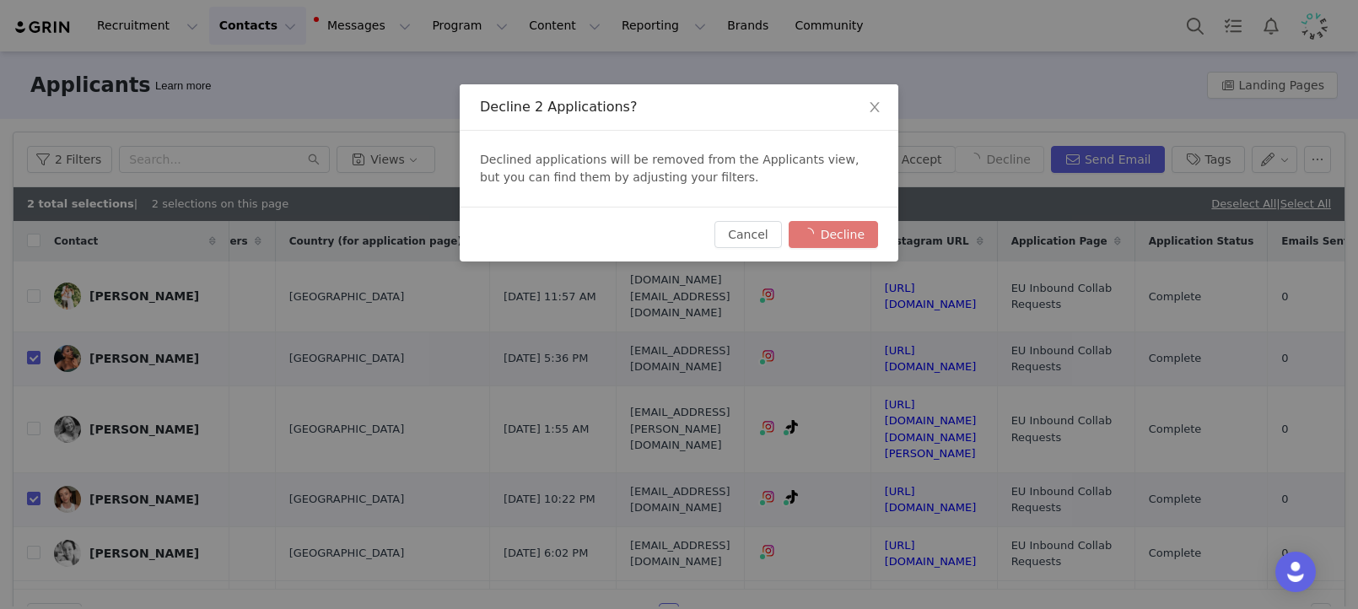
checkbox input "false"
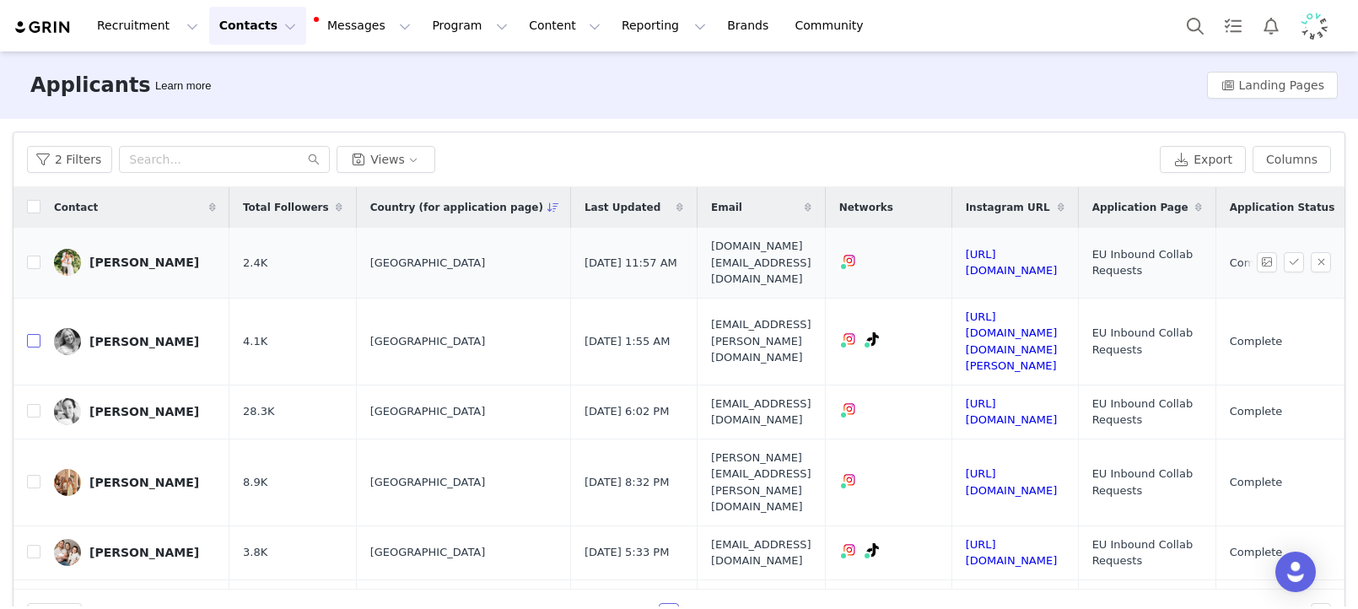
click at [36, 334] on input "checkbox" at bounding box center [33, 340] width 13 height 13
checkbox input "true"
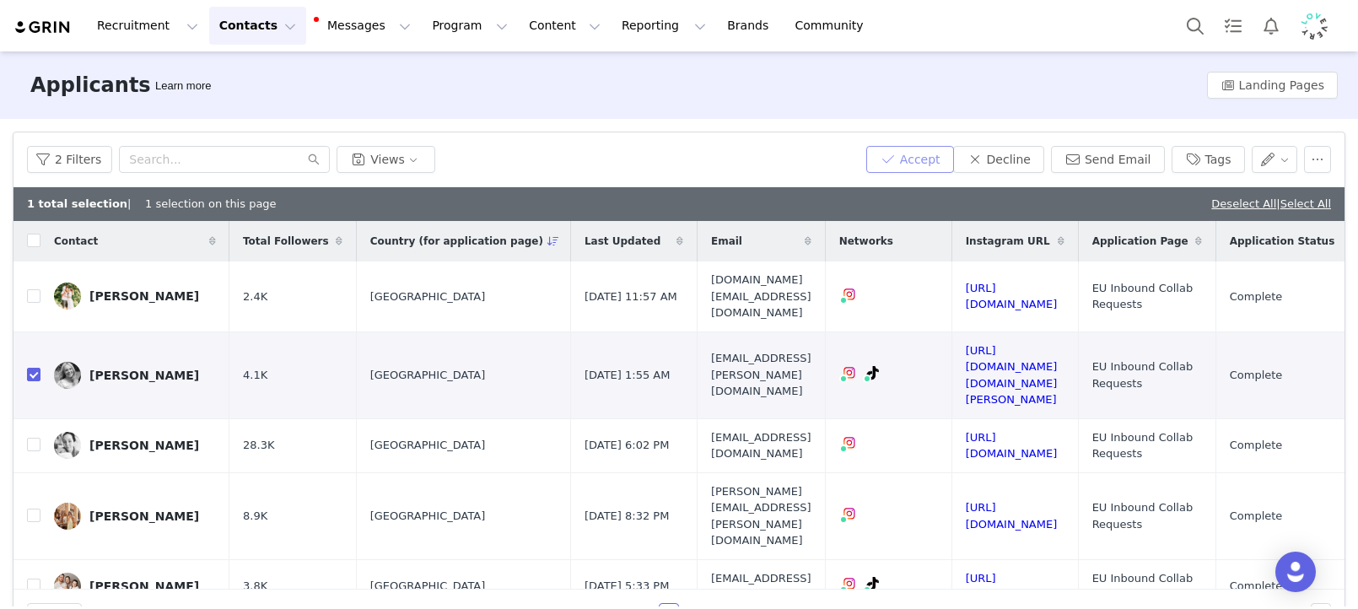
click at [907, 160] on button "Accept" at bounding box center [910, 159] width 88 height 27
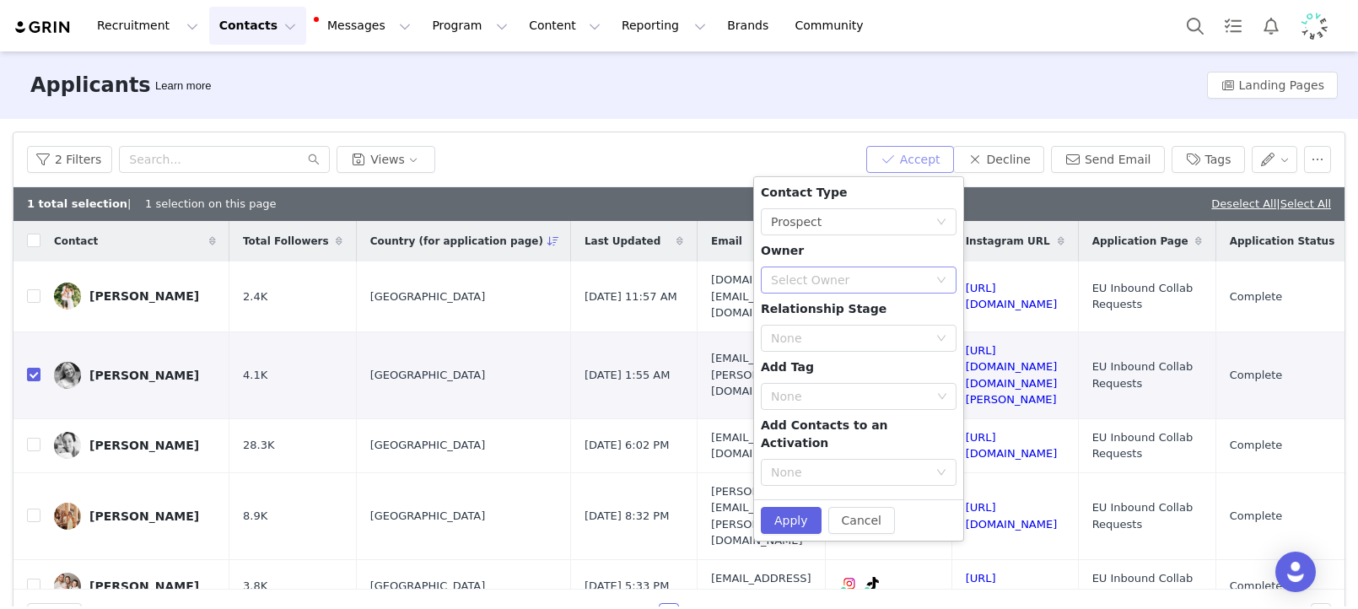
click at [799, 278] on div "Select Owner" at bounding box center [849, 280] width 157 height 17
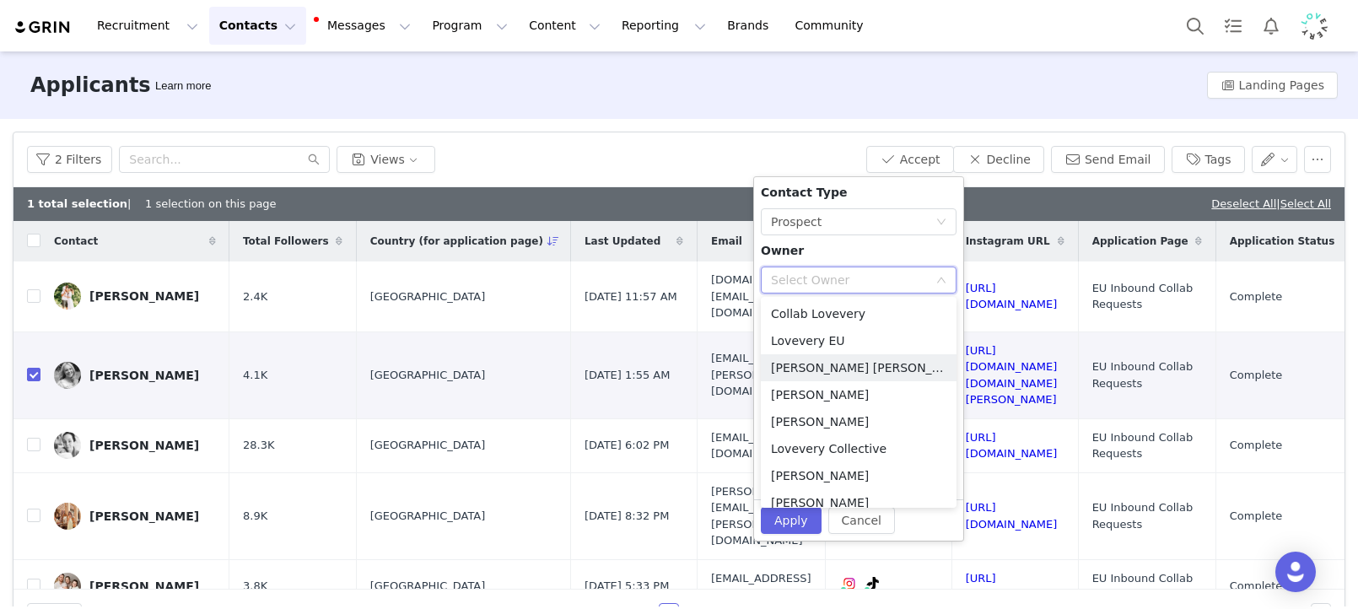
click at [860, 370] on li "Amanda Tamalavičius Bahl" at bounding box center [859, 367] width 196 height 27
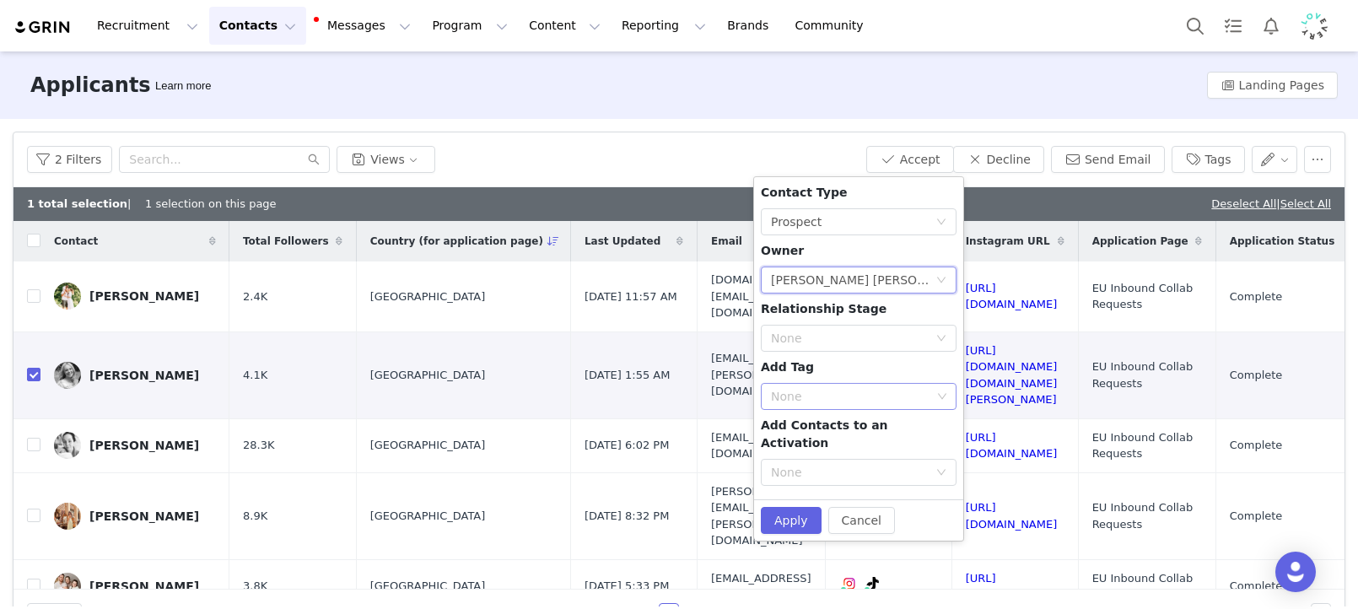
click at [826, 393] on div "None" at bounding box center [851, 396] width 160 height 17
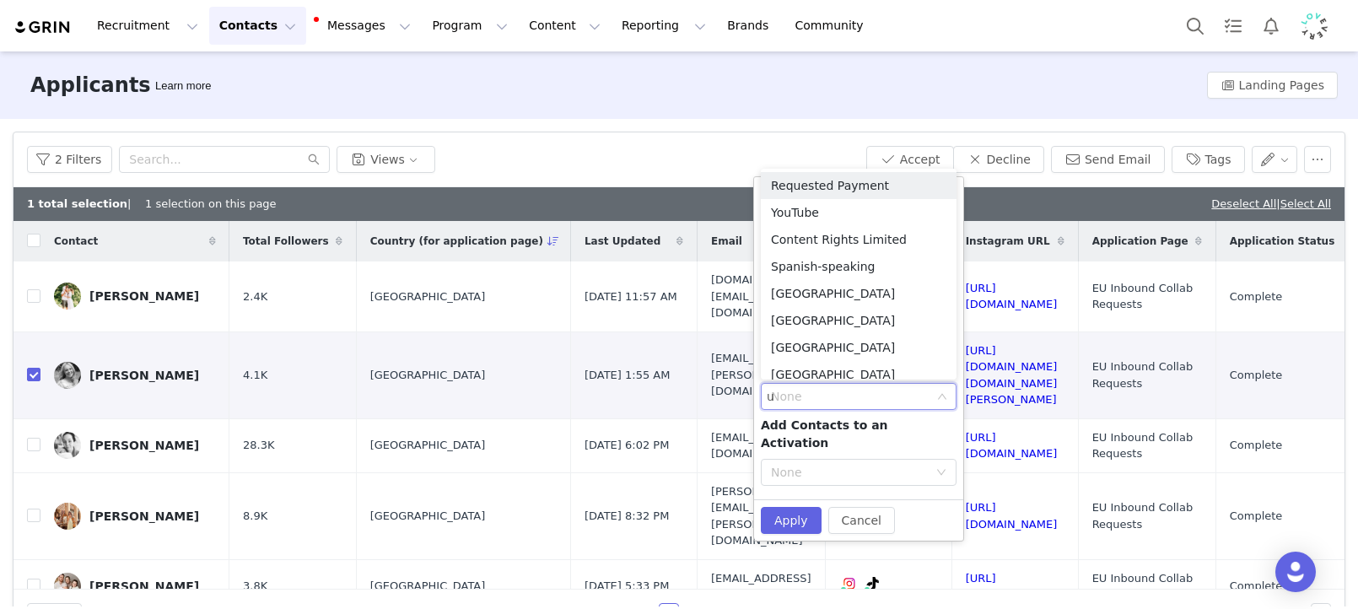
type input "uk"
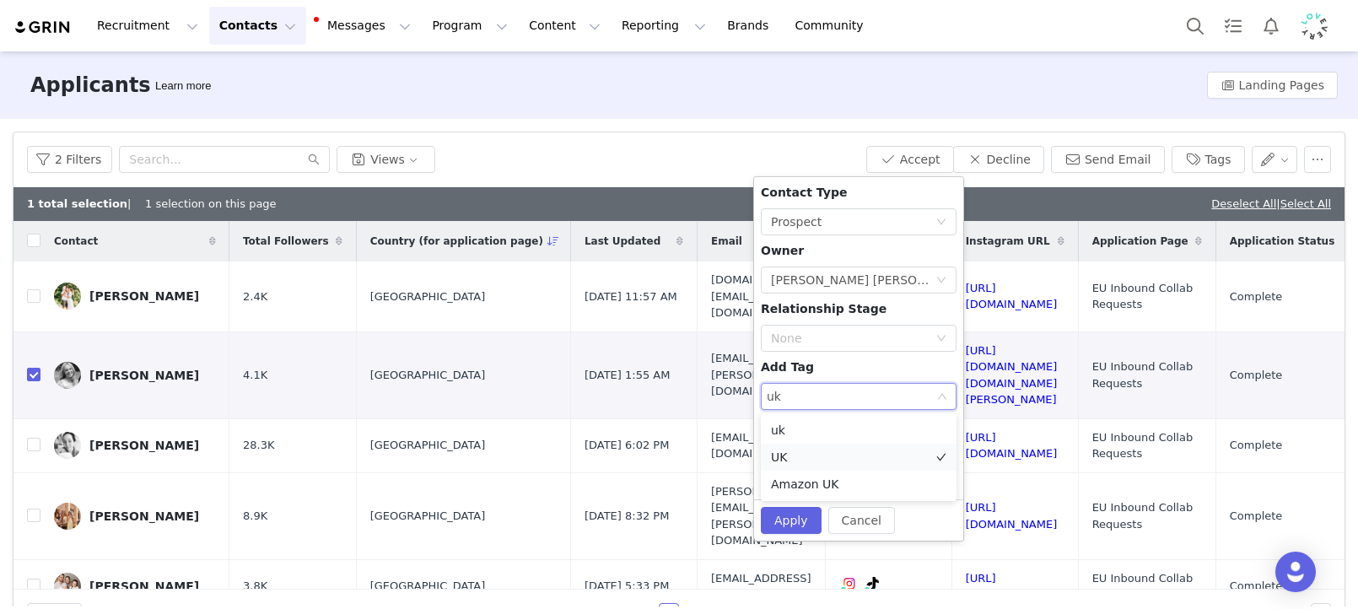
click at [814, 449] on li "UK" at bounding box center [859, 457] width 196 height 27
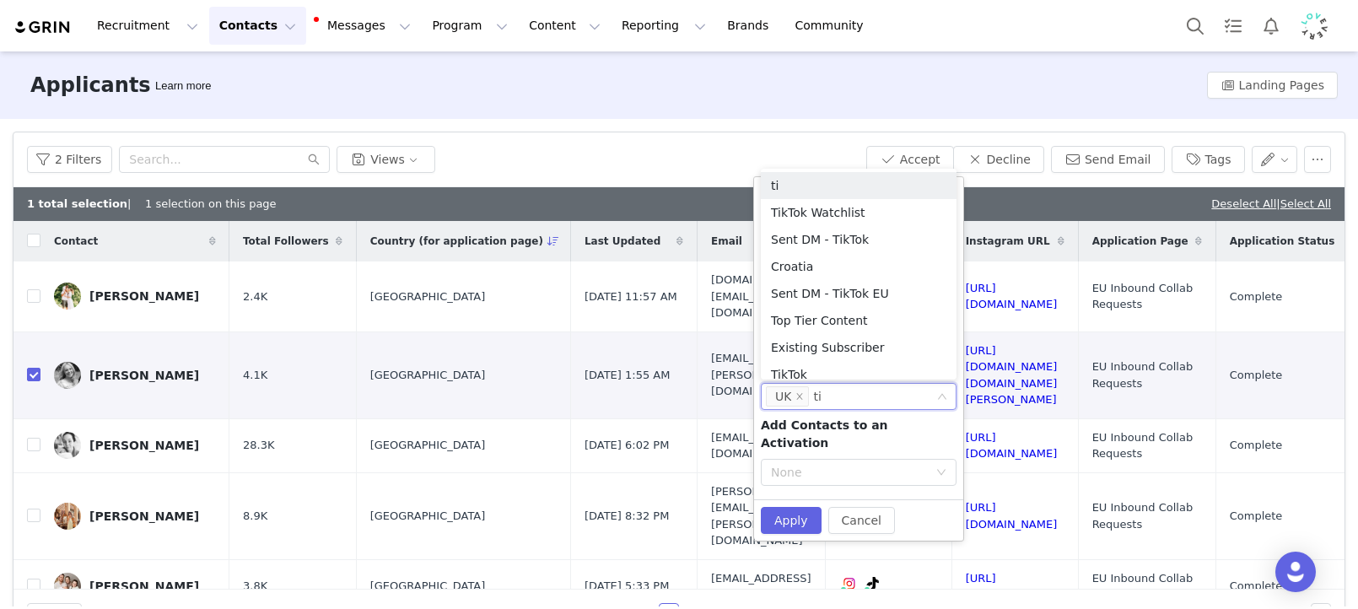
type input "tik"
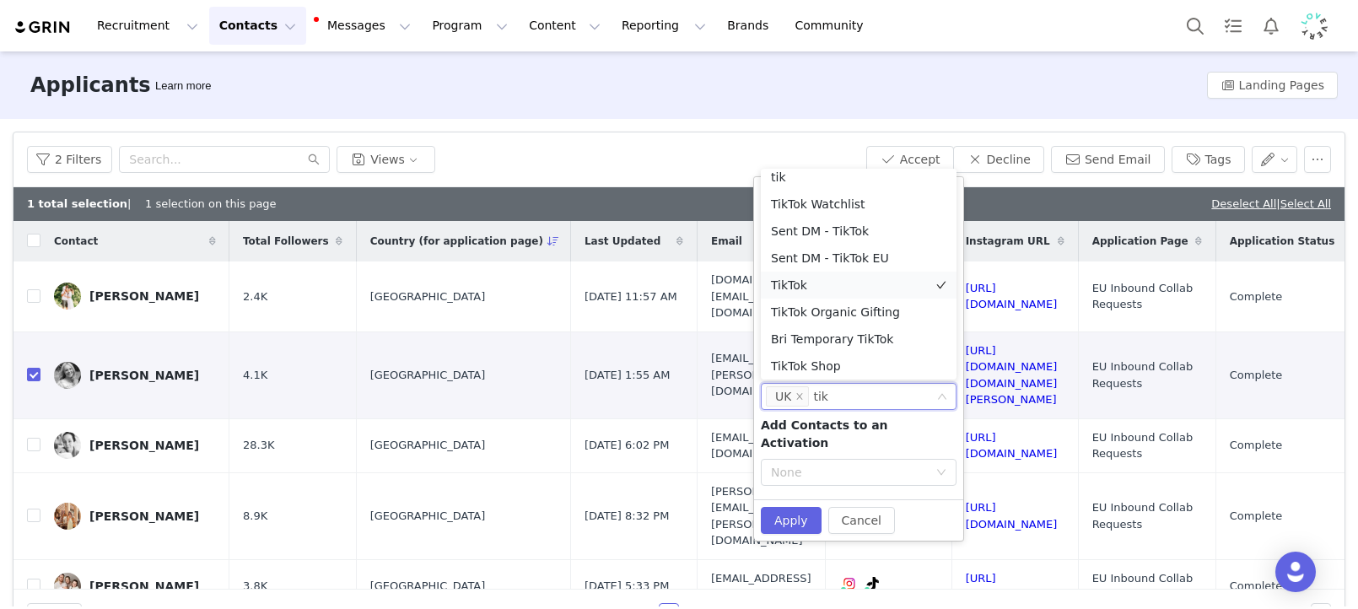
click at [791, 280] on li "TikTok" at bounding box center [859, 285] width 196 height 27
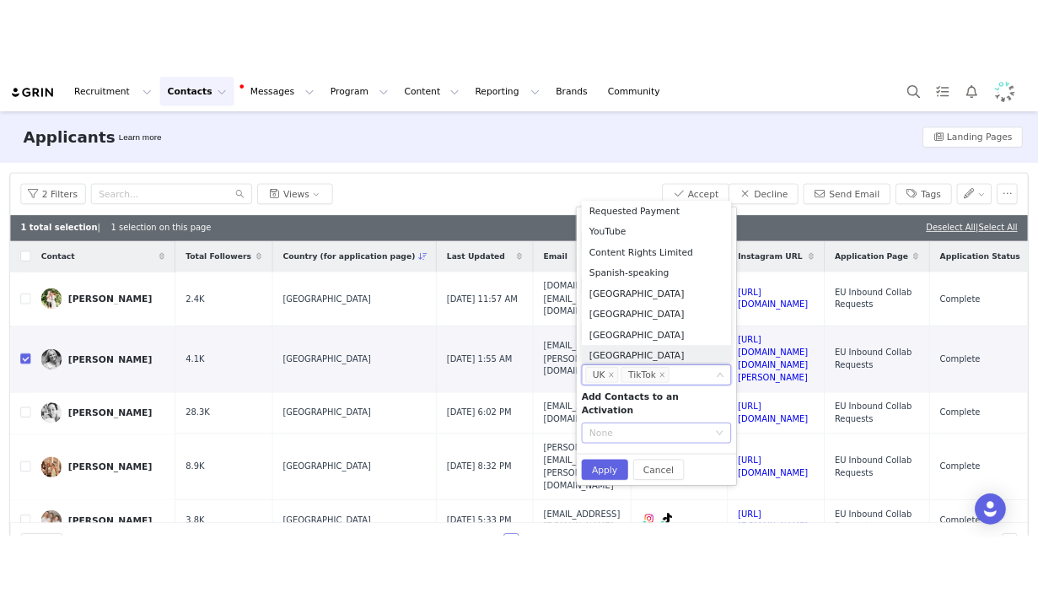
scroll to position [8, 0]
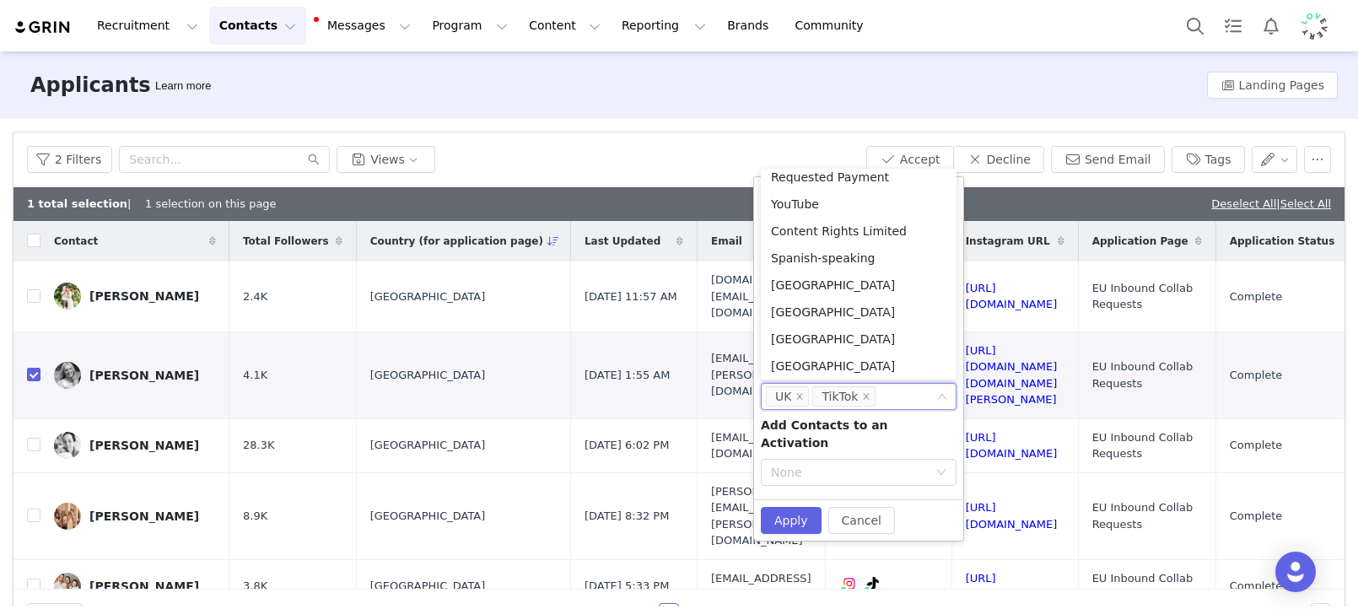
click at [888, 427] on span "Add Contacts to an Activation" at bounding box center [824, 433] width 127 height 31
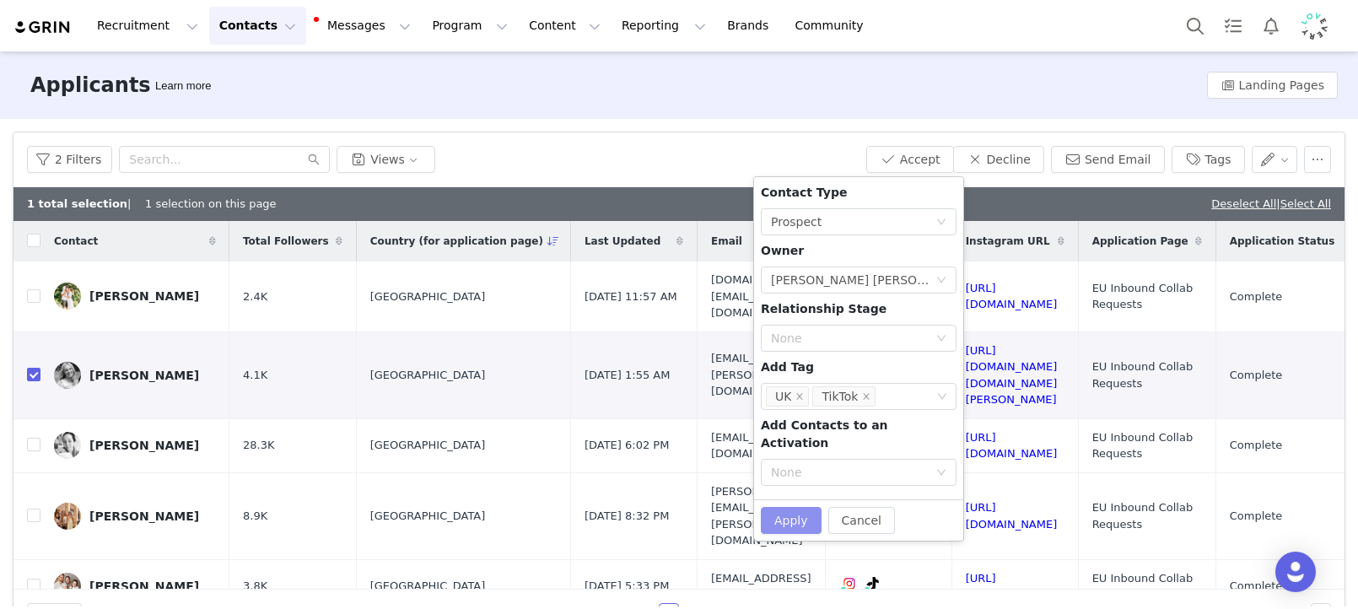
click at [794, 507] on button "Apply" at bounding box center [791, 520] width 61 height 27
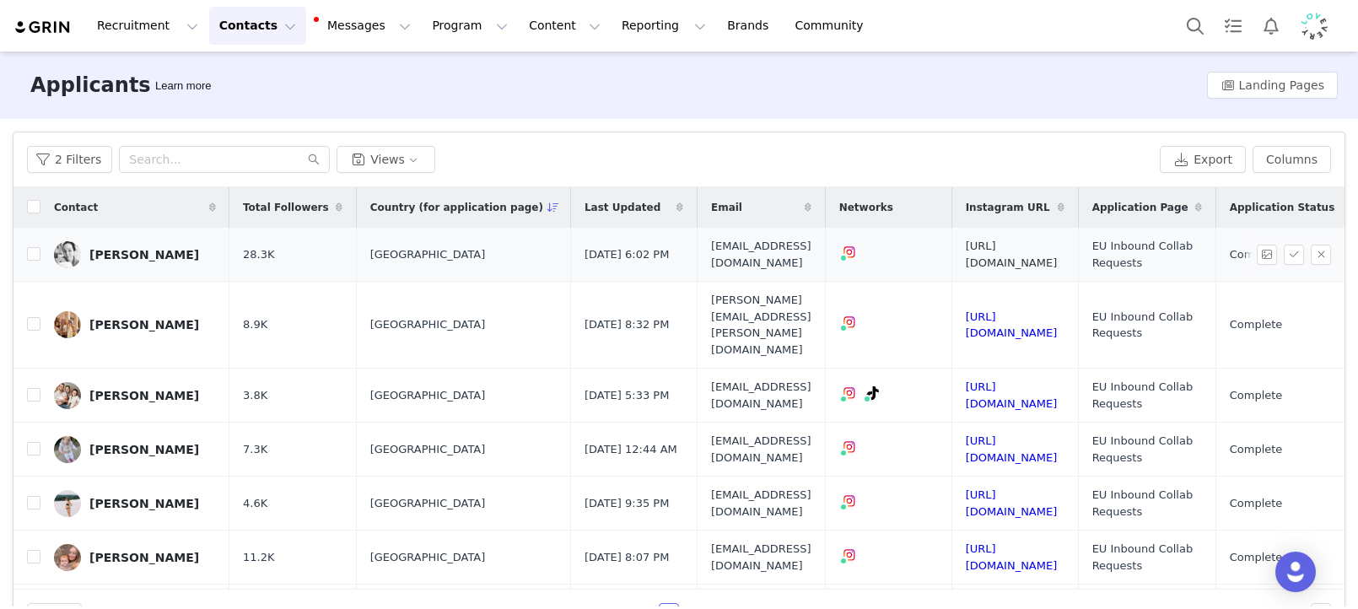
click at [1058, 254] on link "https://www.instagram.com/four_here_one_in_my_heart" at bounding box center [1012, 255] width 92 height 30
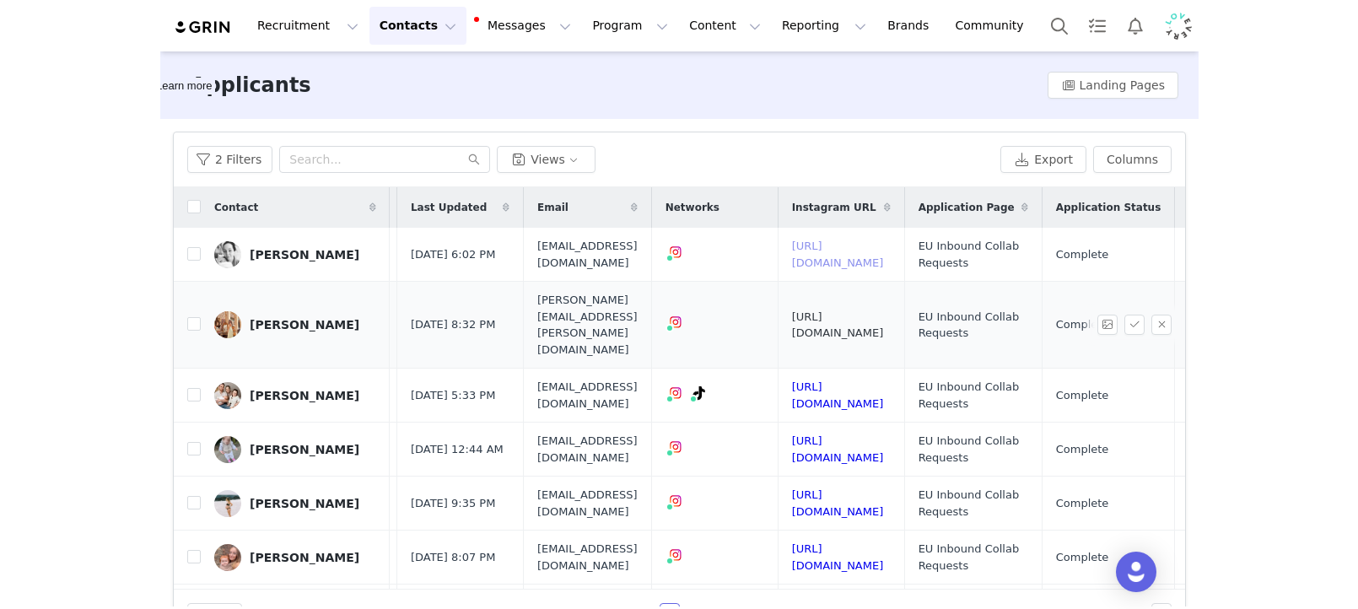
scroll to position [0, 373]
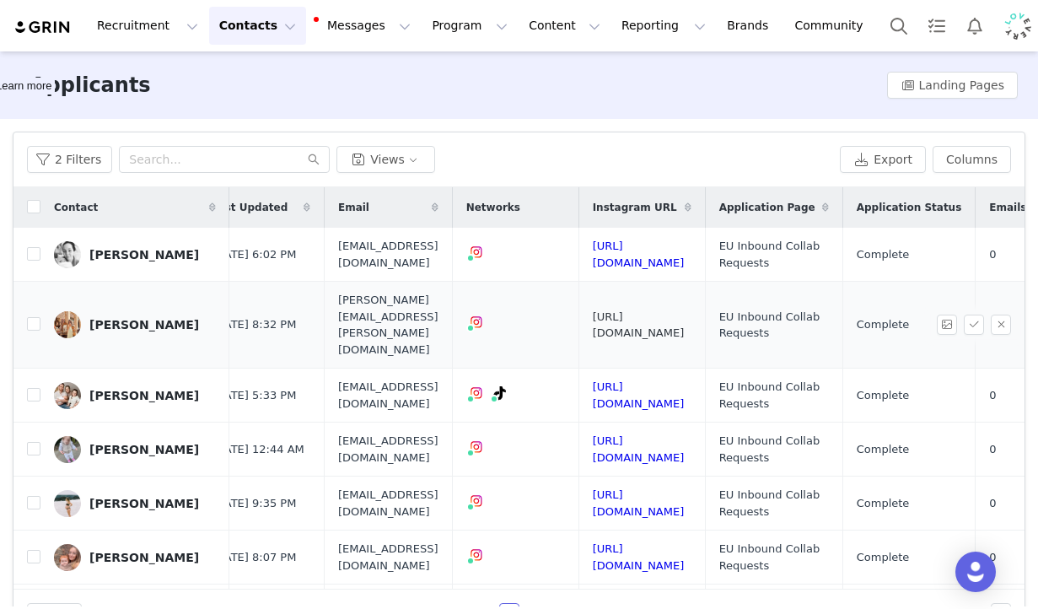
click at [685, 310] on link "https://www.instagram.com/shivangiisojitra" at bounding box center [639, 325] width 92 height 30
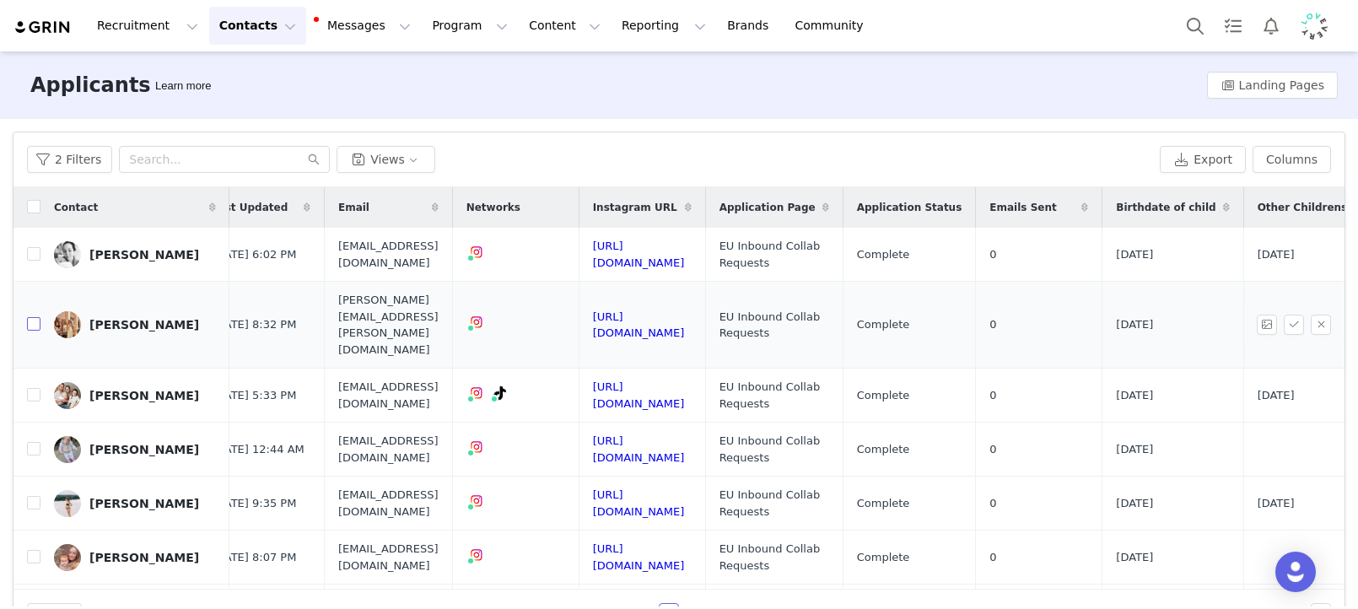
click at [32, 317] on input "checkbox" at bounding box center [33, 323] width 13 height 13
checkbox input "true"
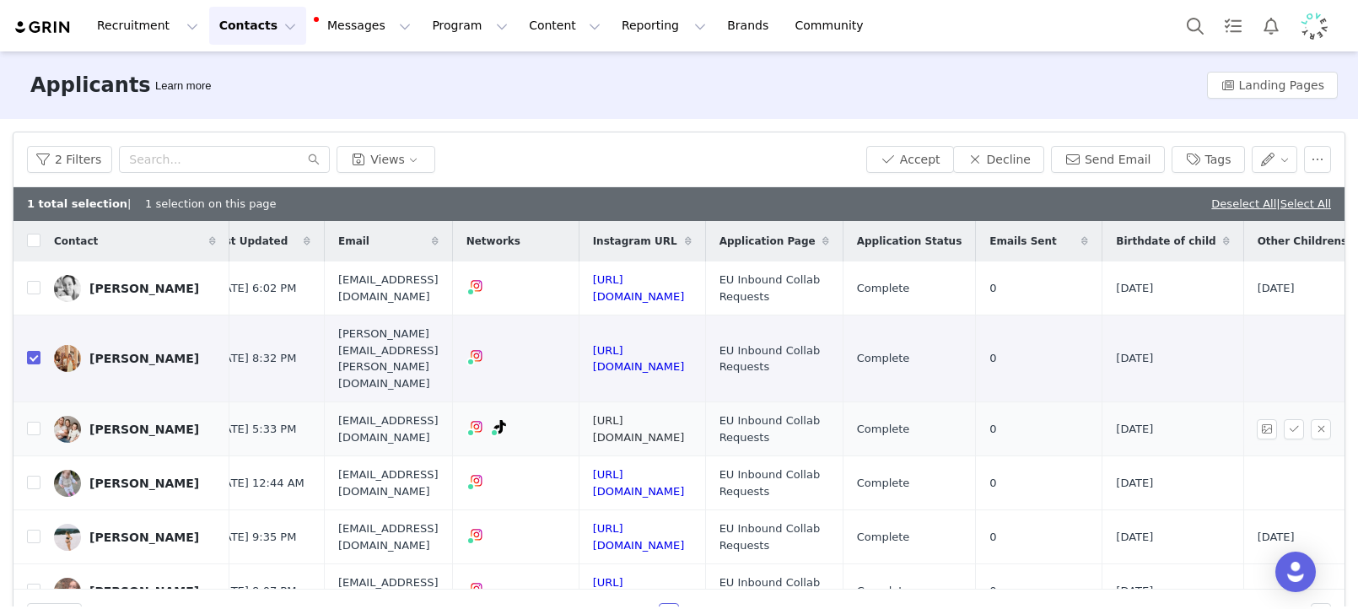
click at [685, 414] on link "https://www.instagram.com/elodieandsully" at bounding box center [639, 429] width 92 height 30
click at [558, 429] on link "@elodieandsully" at bounding box center [533, 429] width 97 height 13
click at [28, 422] on input "checkbox" at bounding box center [33, 428] width 13 height 13
checkbox input "true"
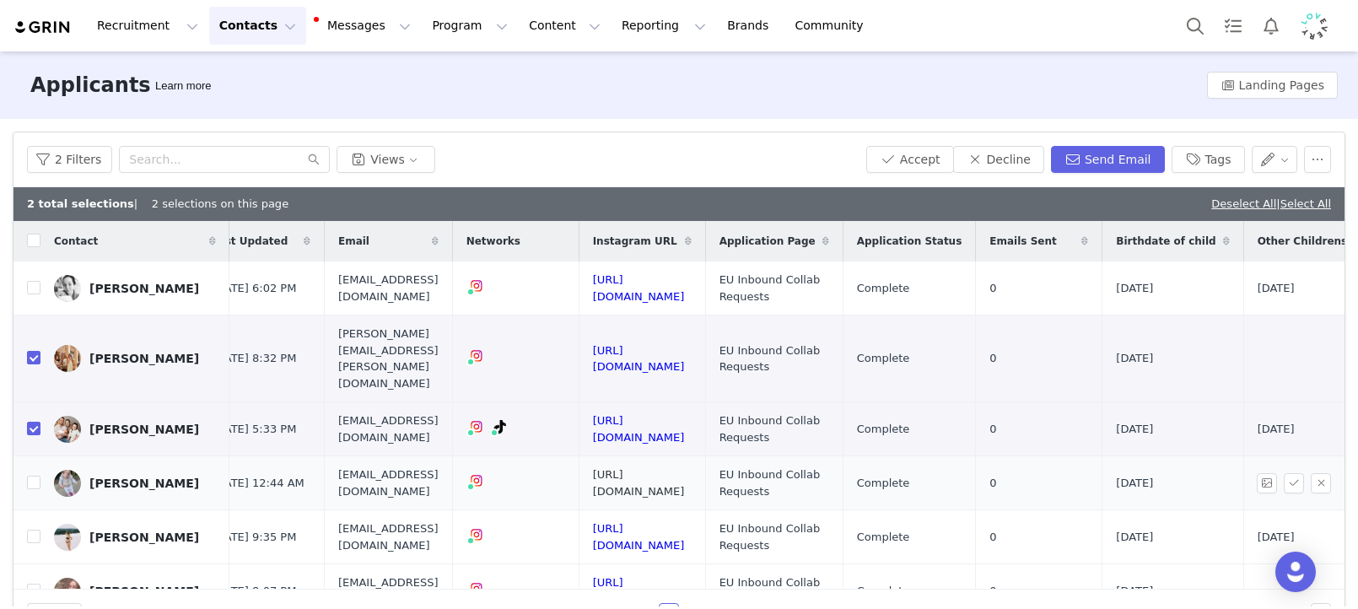
click at [685, 468] on link "https://www.instagram.com/allaboutjudith_/" at bounding box center [639, 483] width 92 height 30
click at [29, 476] on input "checkbox" at bounding box center [33, 482] width 13 height 13
checkbox input "true"
click at [685, 522] on link "https://www.instagram.com/jessierogers_" at bounding box center [639, 537] width 92 height 30
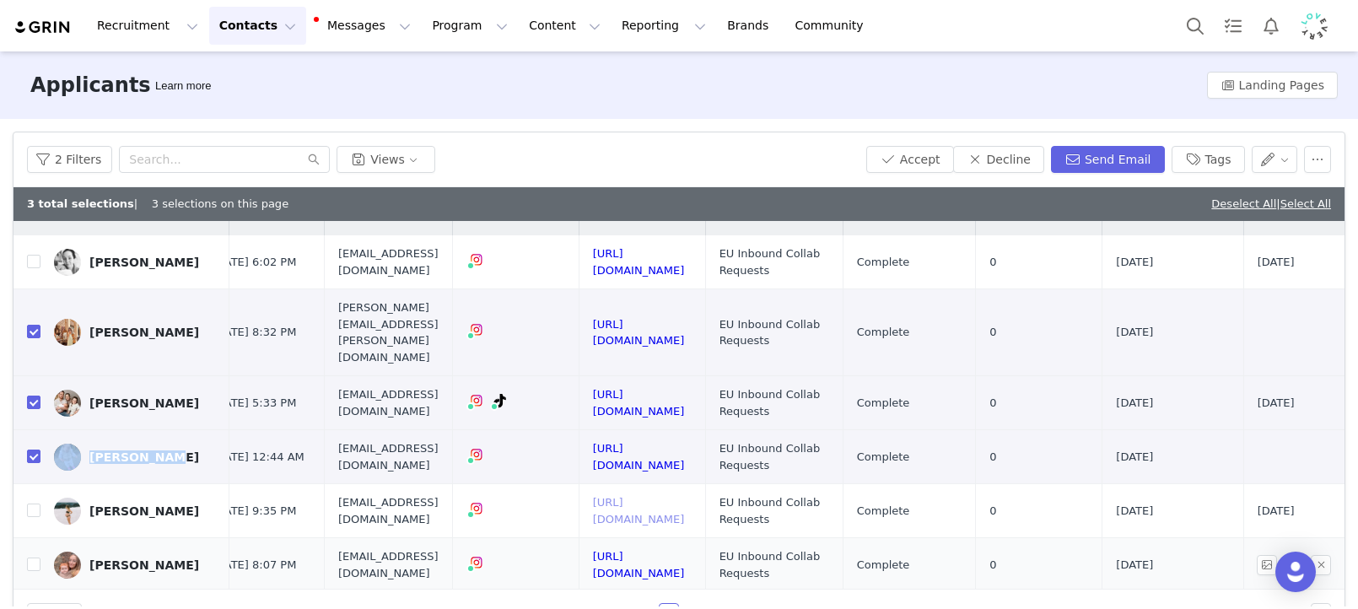
scroll to position [45, 373]
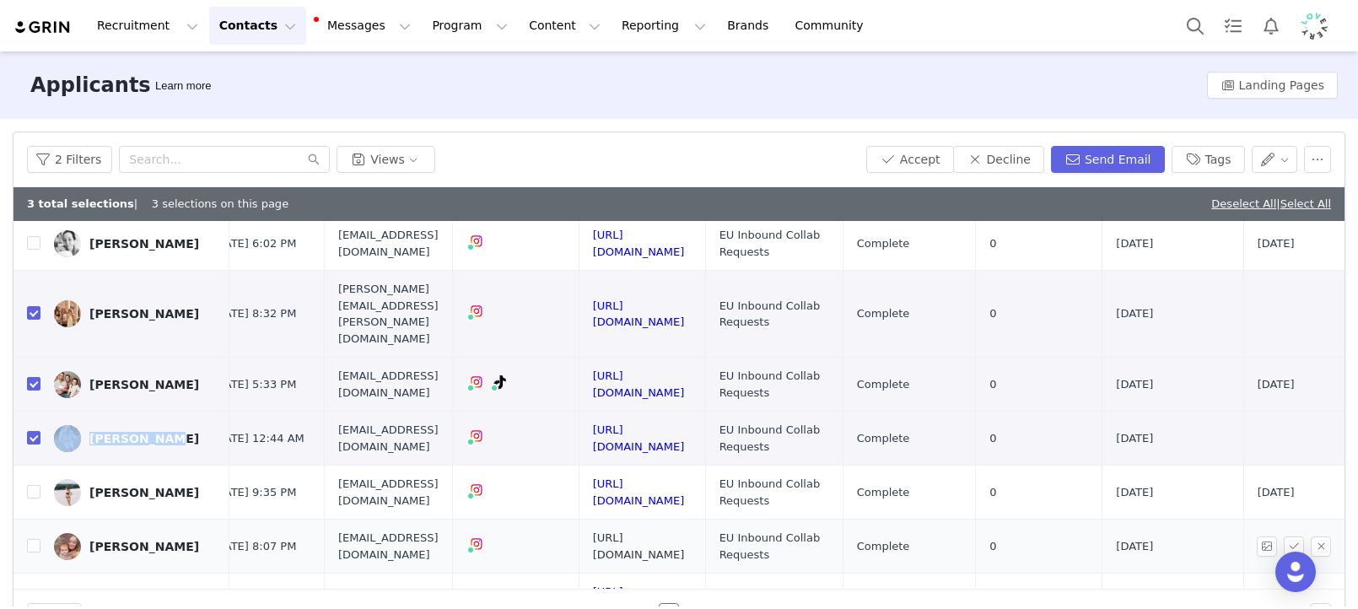
click at [685, 531] on link "https://www.instagram.com/caitlinamberr" at bounding box center [639, 546] width 92 height 30
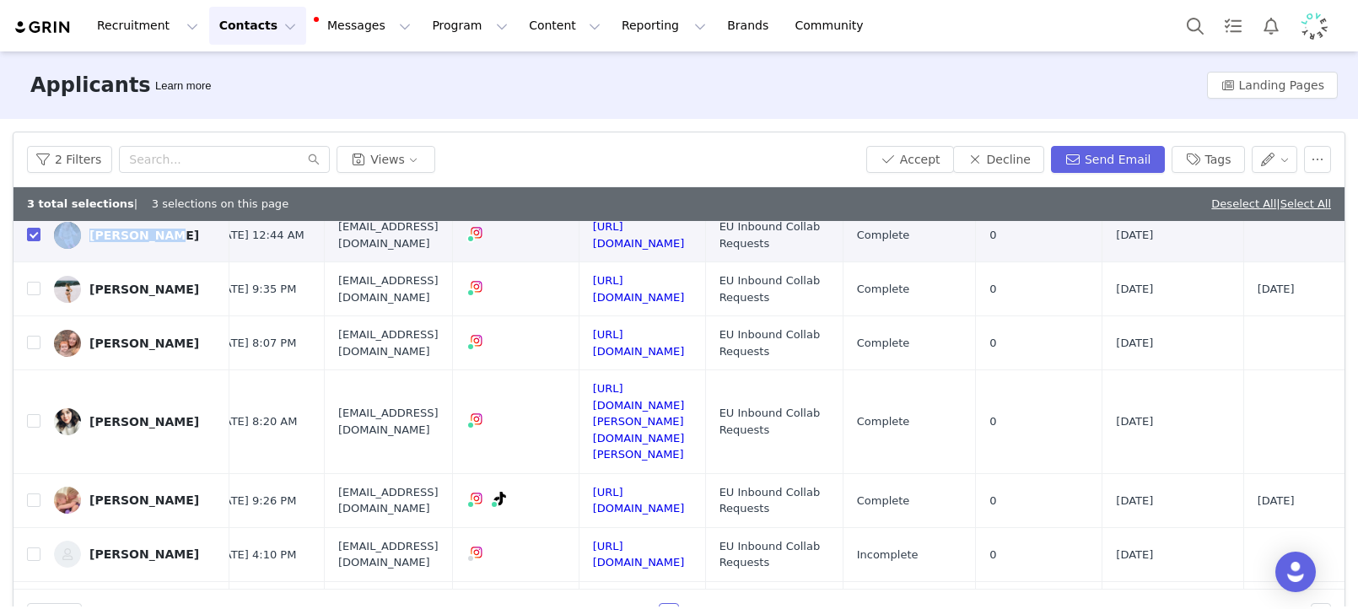
scroll to position [250, 373]
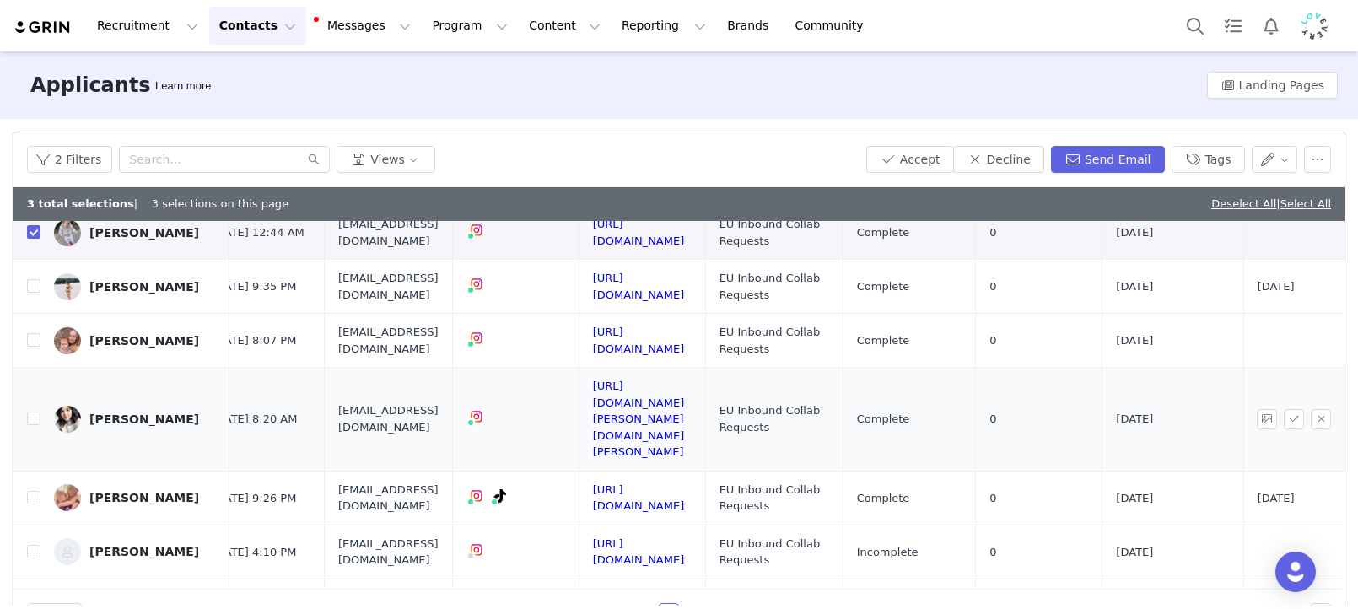
click at [705, 369] on td "https://www.instagram.com/rebecca.kathryn" at bounding box center [642, 420] width 126 height 104
click at [685, 379] on link "https://www.instagram.com/rebecca.kathryn" at bounding box center [639, 418] width 92 height 78
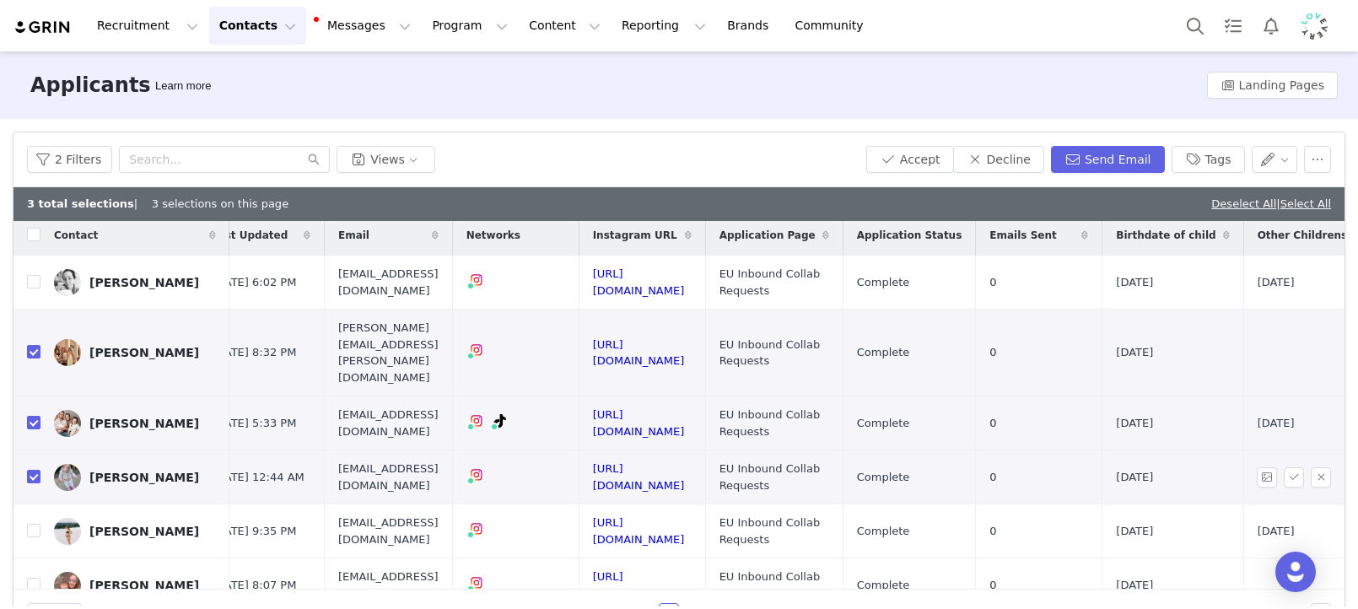
scroll to position [0, 373]
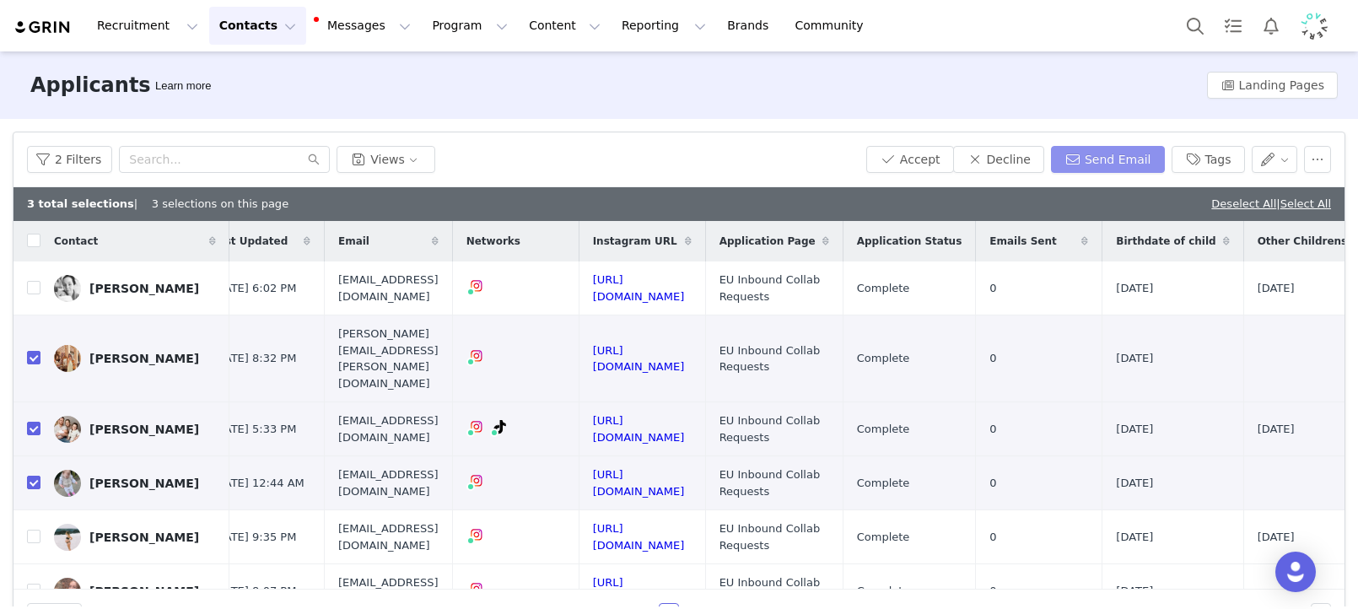
click at [1138, 159] on button "Send Email" at bounding box center [1108, 159] width 114 height 27
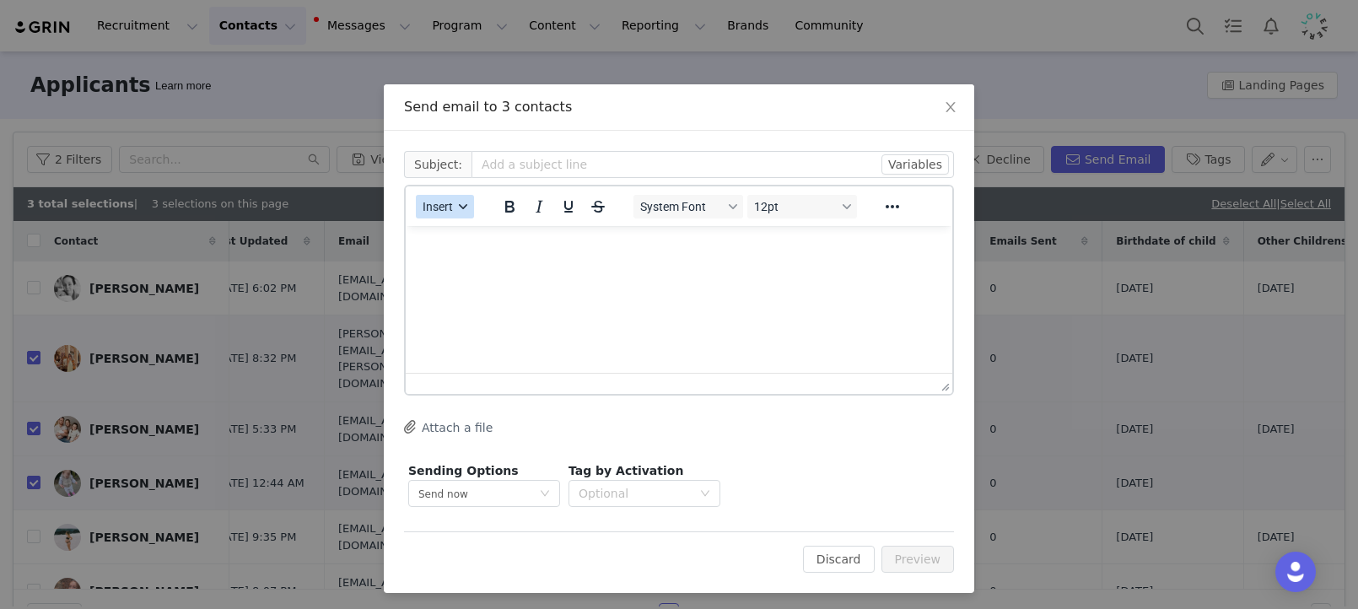
scroll to position [0, 0]
click at [452, 213] on span "Insert" at bounding box center [438, 206] width 30 height 13
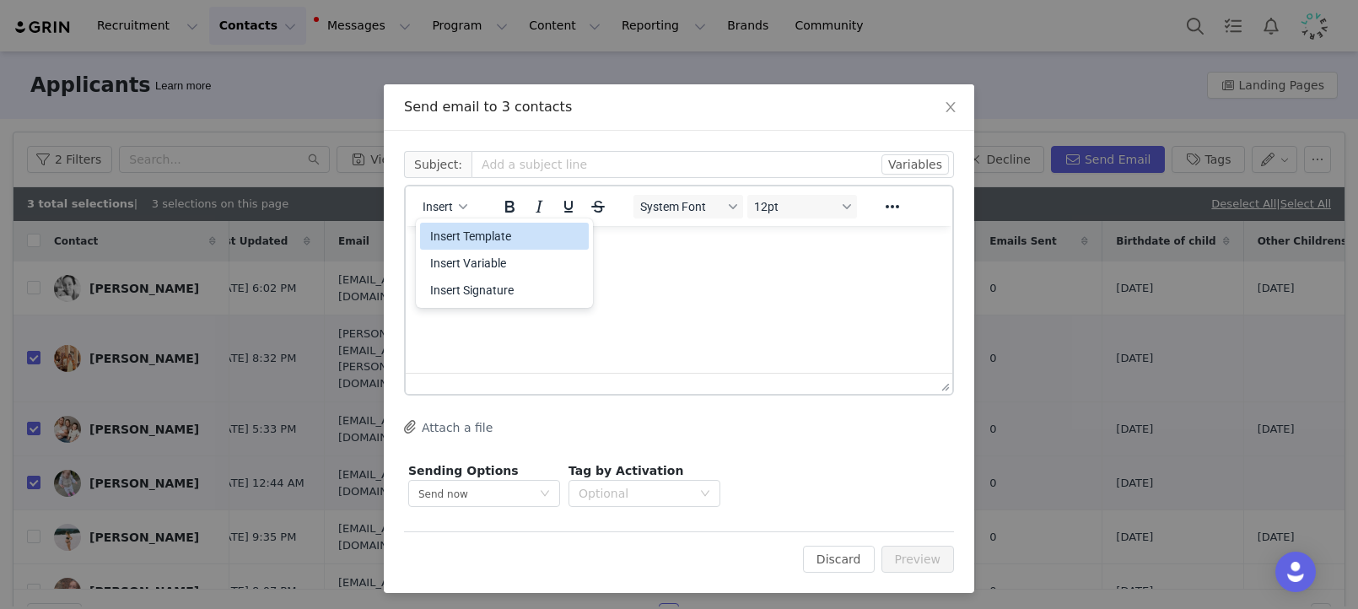
click at [460, 229] on div "Insert Template" at bounding box center [506, 236] width 152 height 20
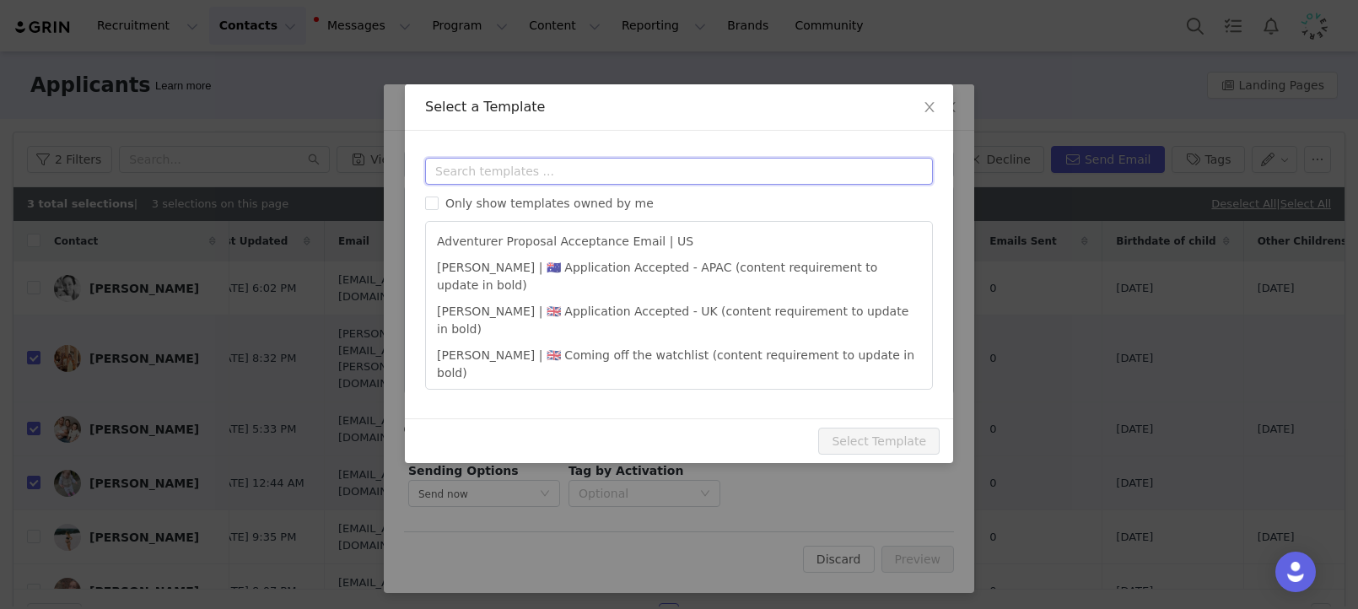
click at [547, 180] on input "text" at bounding box center [679, 171] width 508 height 27
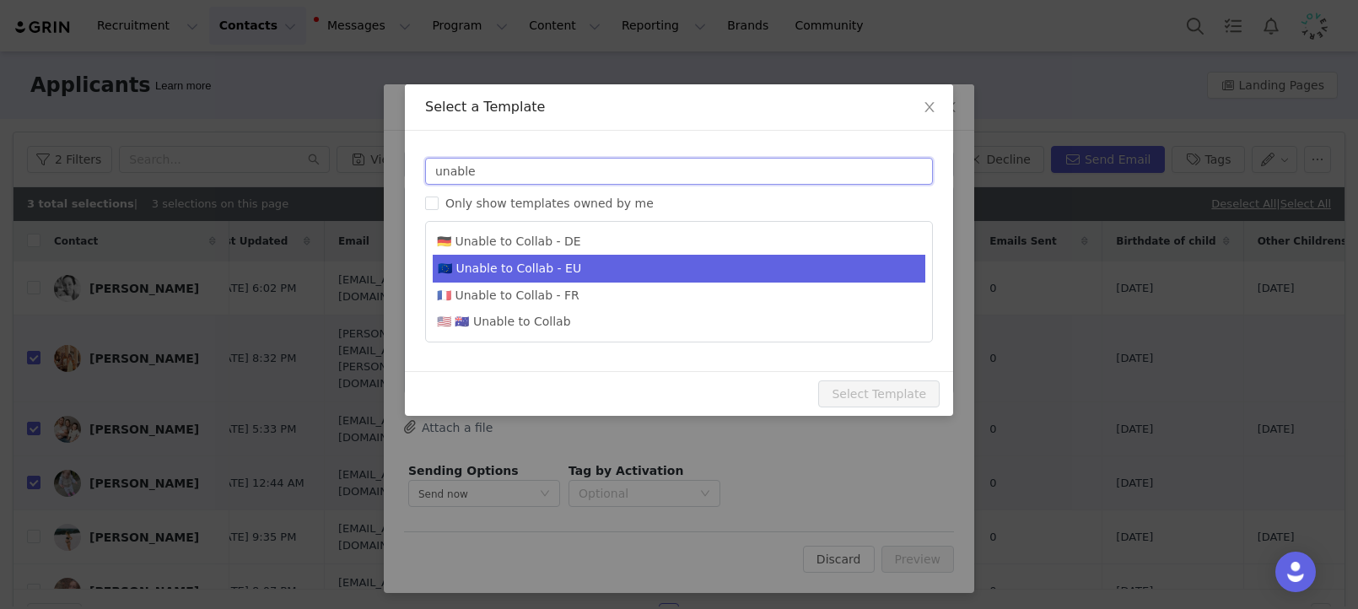
type input "unable"
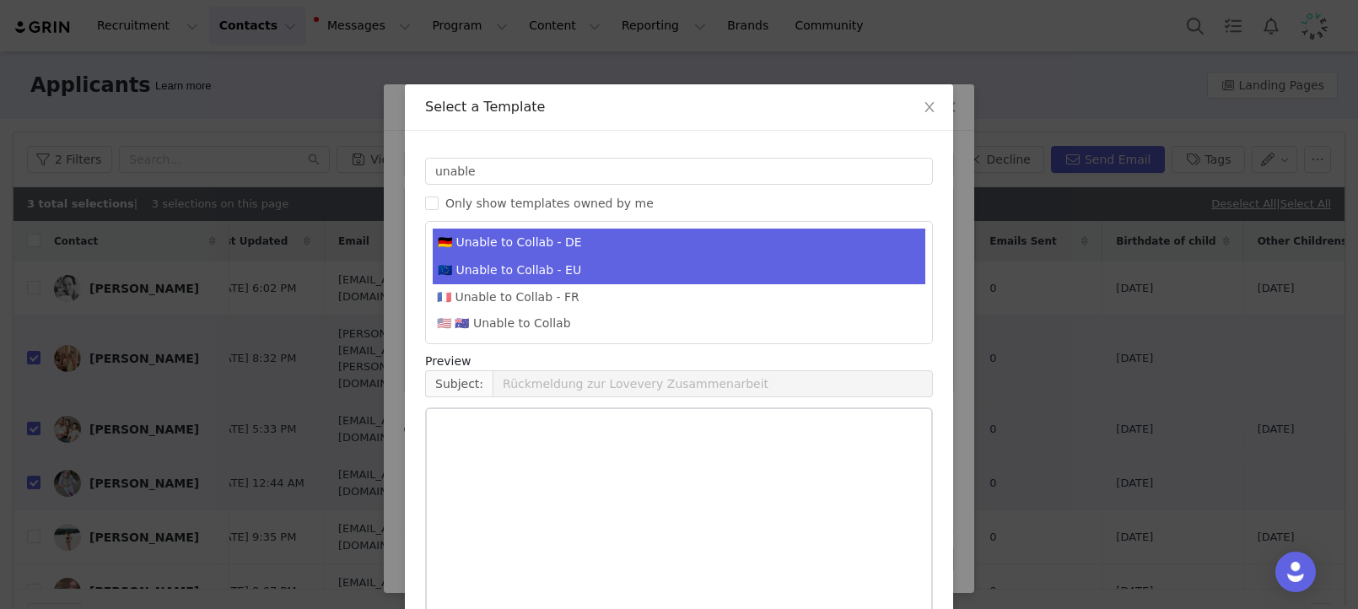
drag, startPoint x: 571, startPoint y: 270, endPoint x: 600, endPoint y: 273, distance: 29.7
click at [571, 271] on li "🇪🇺 Unable to Collab - EU" at bounding box center [679, 270] width 492 height 28
type input "Lovevery collaboration follow-up"
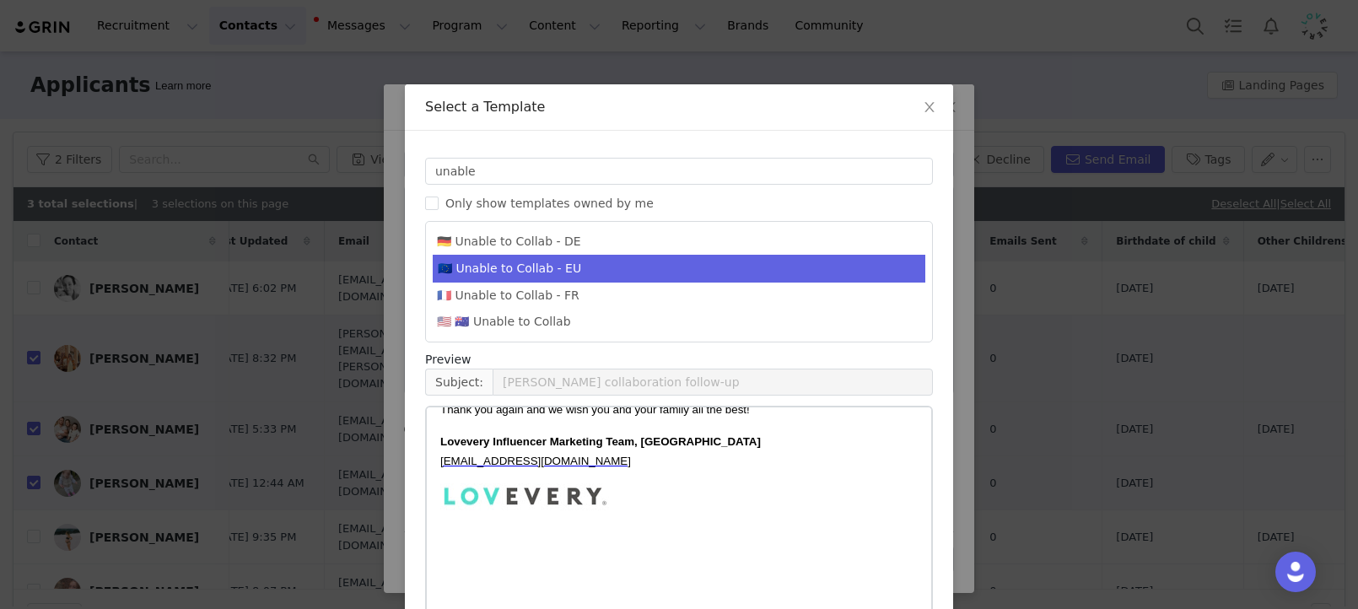
scroll to position [93, 0]
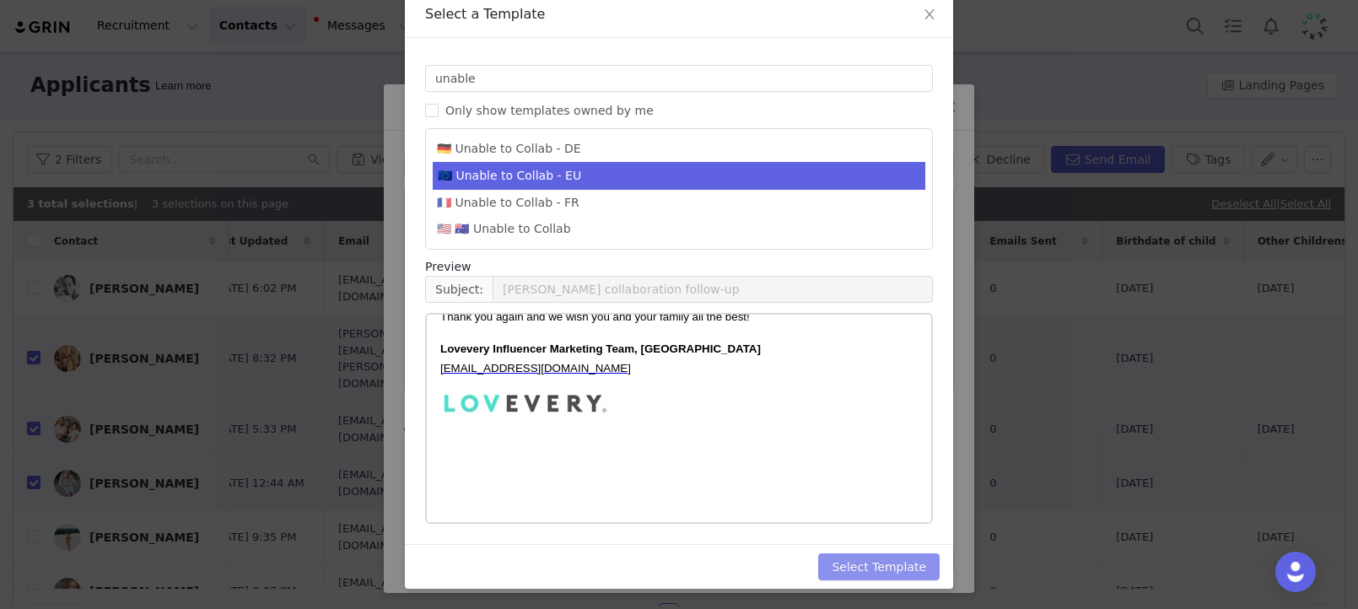
click at [893, 565] on button "Select Template" at bounding box center [878, 566] width 121 height 27
type input "Lovevery collaboration follow-up"
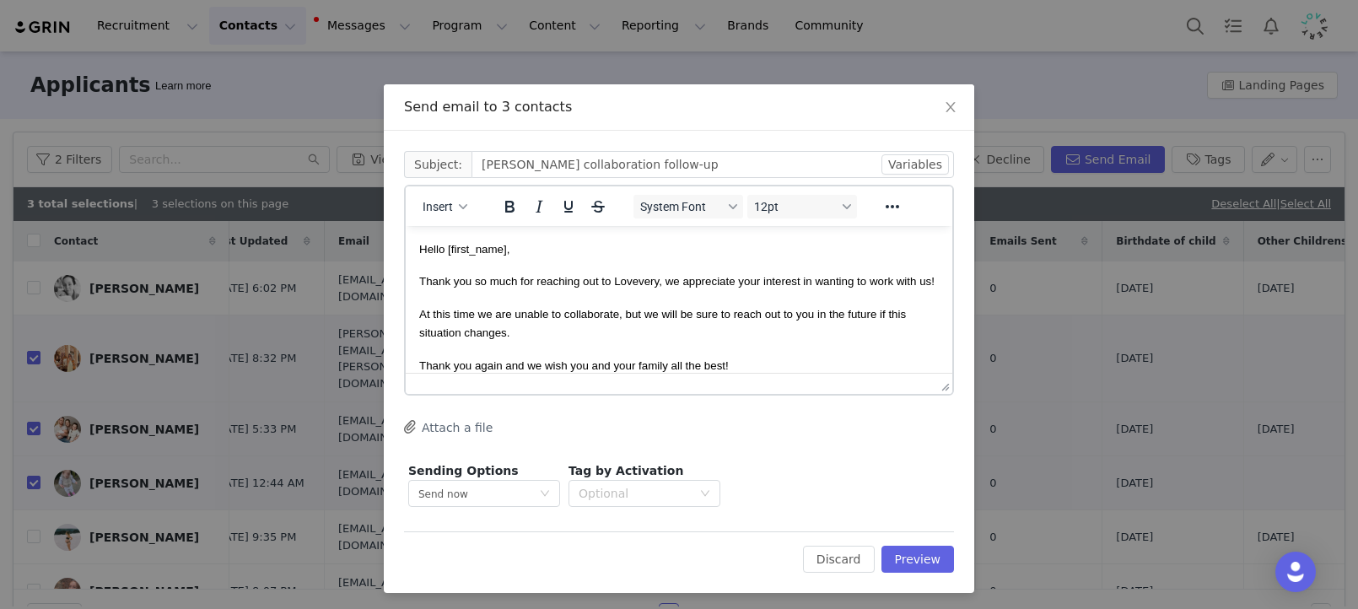
scroll to position [0, 0]
click at [924, 562] on button "Preview" at bounding box center [917, 559] width 73 height 27
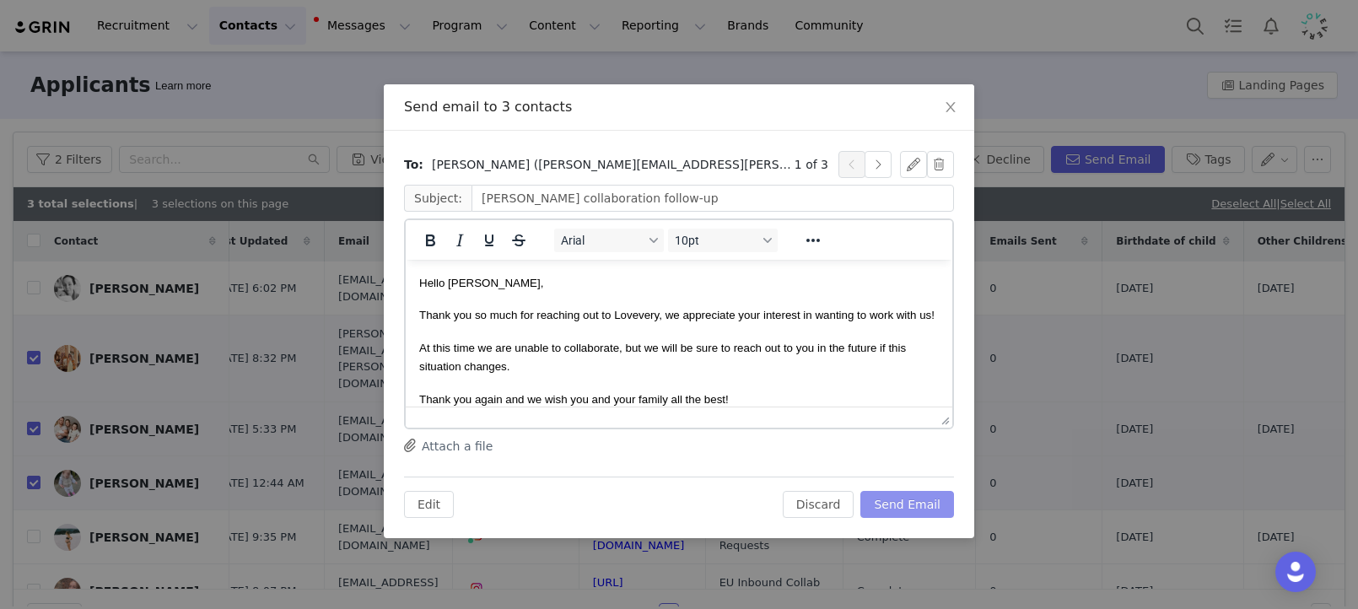
click at [924, 500] on button "Send Email" at bounding box center [907, 504] width 94 height 27
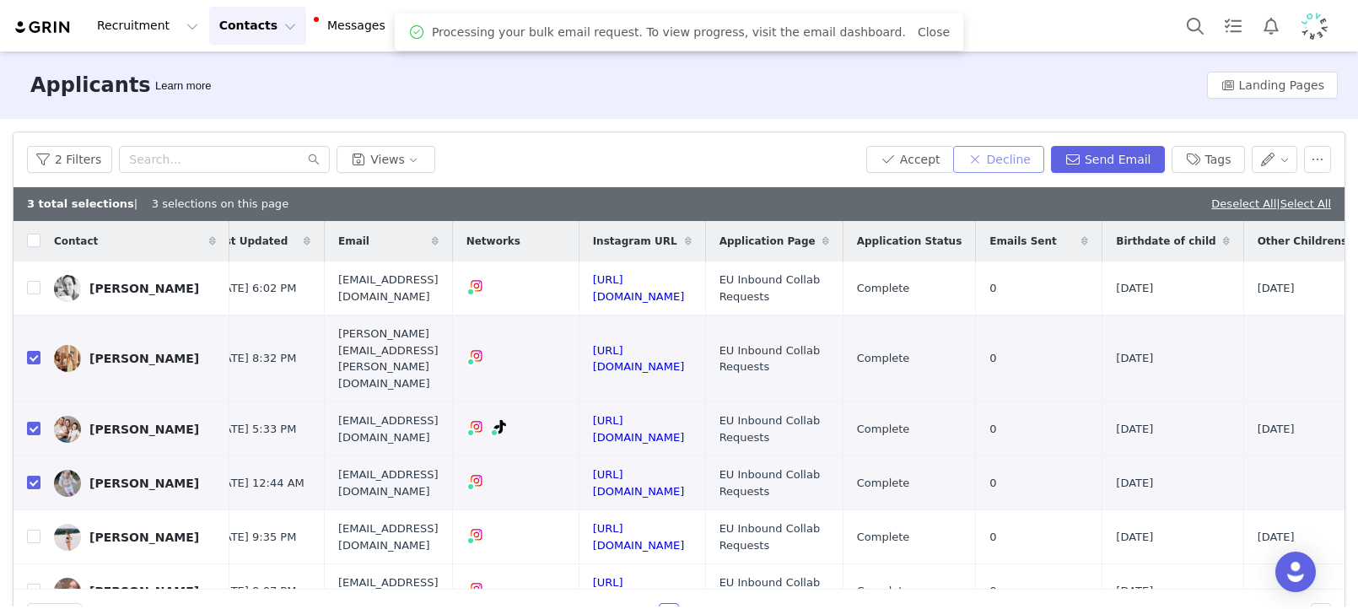
click at [1027, 164] on button "Decline" at bounding box center [998, 159] width 91 height 27
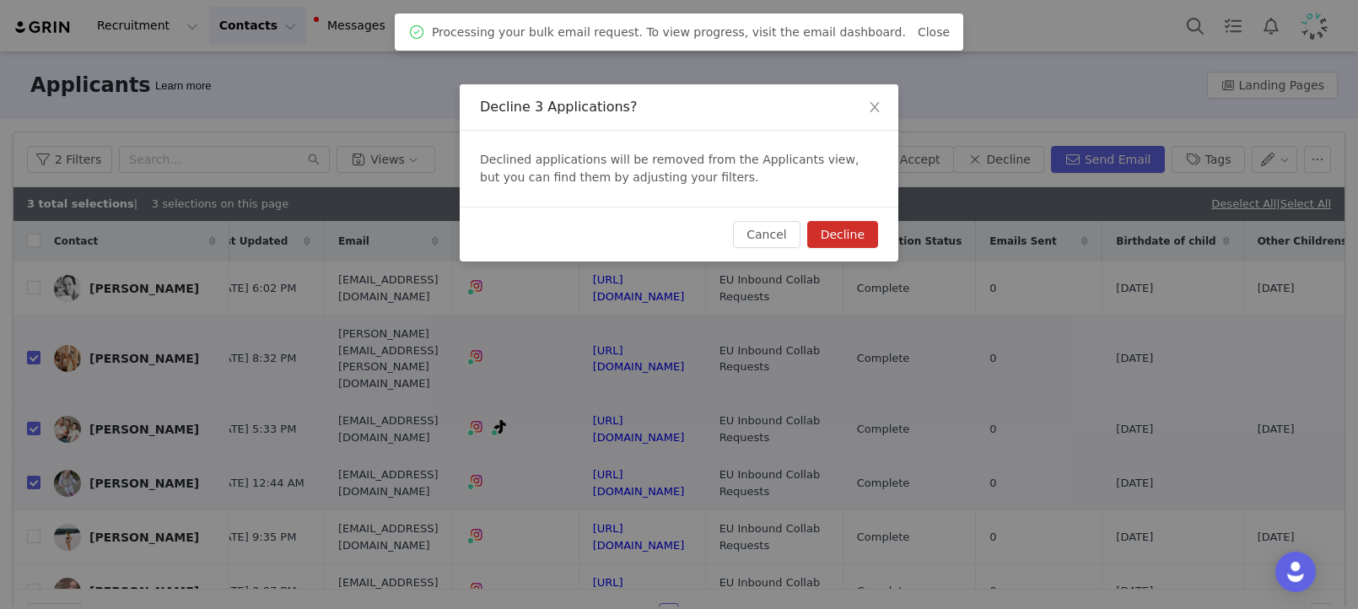
click at [834, 241] on button "Decline" at bounding box center [842, 234] width 71 height 27
checkbox input "false"
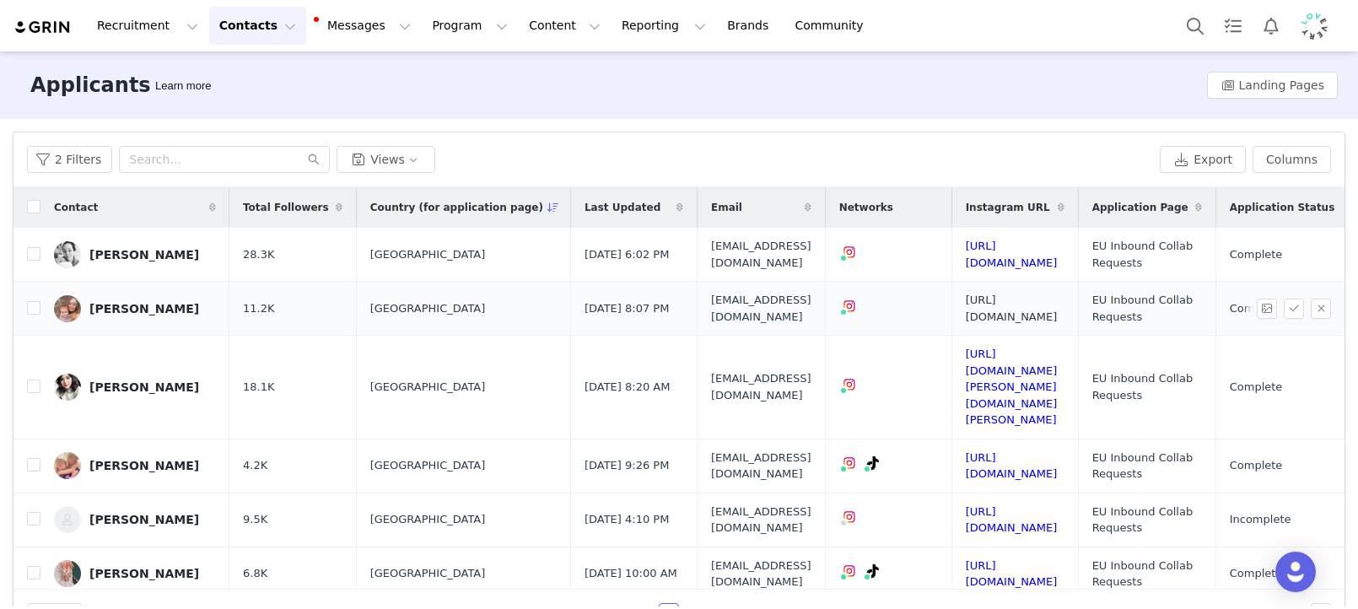
click at [1058, 299] on link "https://www.instagram.com/caitlinamberr" at bounding box center [1012, 308] width 92 height 30
click at [39, 250] on input "checkbox" at bounding box center [33, 253] width 13 height 13
checkbox input "true"
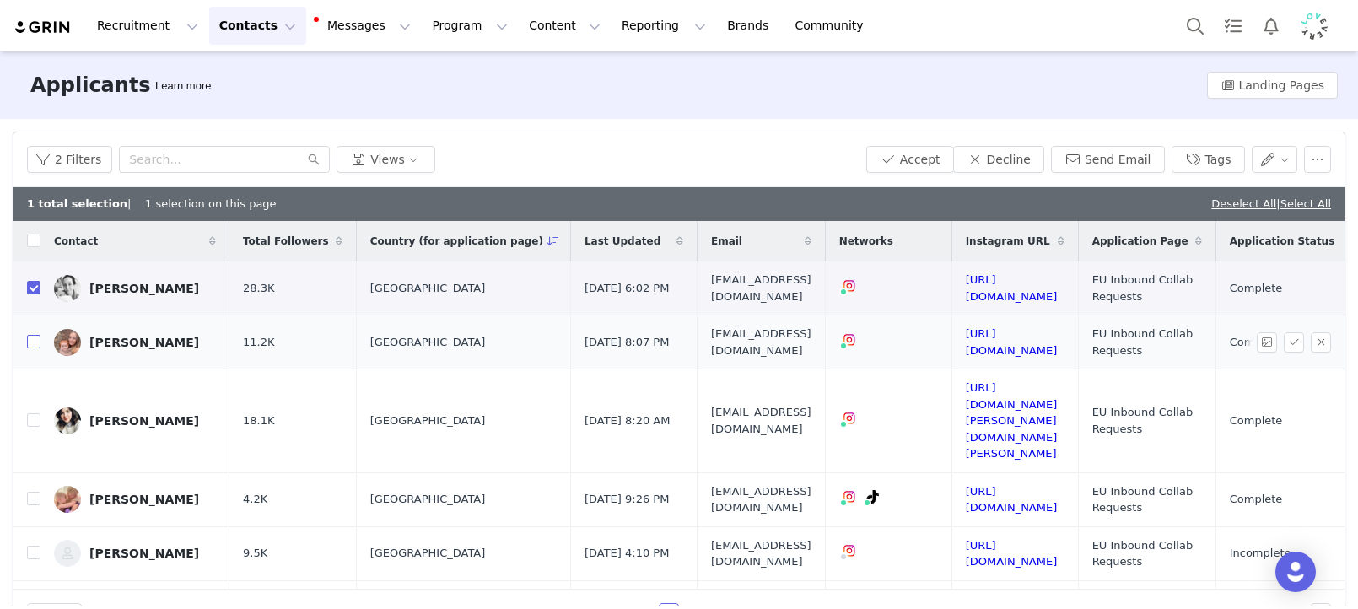
click at [34, 342] on input "checkbox" at bounding box center [33, 341] width 13 height 13
checkbox input "true"
drag, startPoint x: 33, startPoint y: 398, endPoint x: 63, endPoint y: 398, distance: 30.4
click at [33, 413] on input "checkbox" at bounding box center [33, 419] width 13 height 13
checkbox input "true"
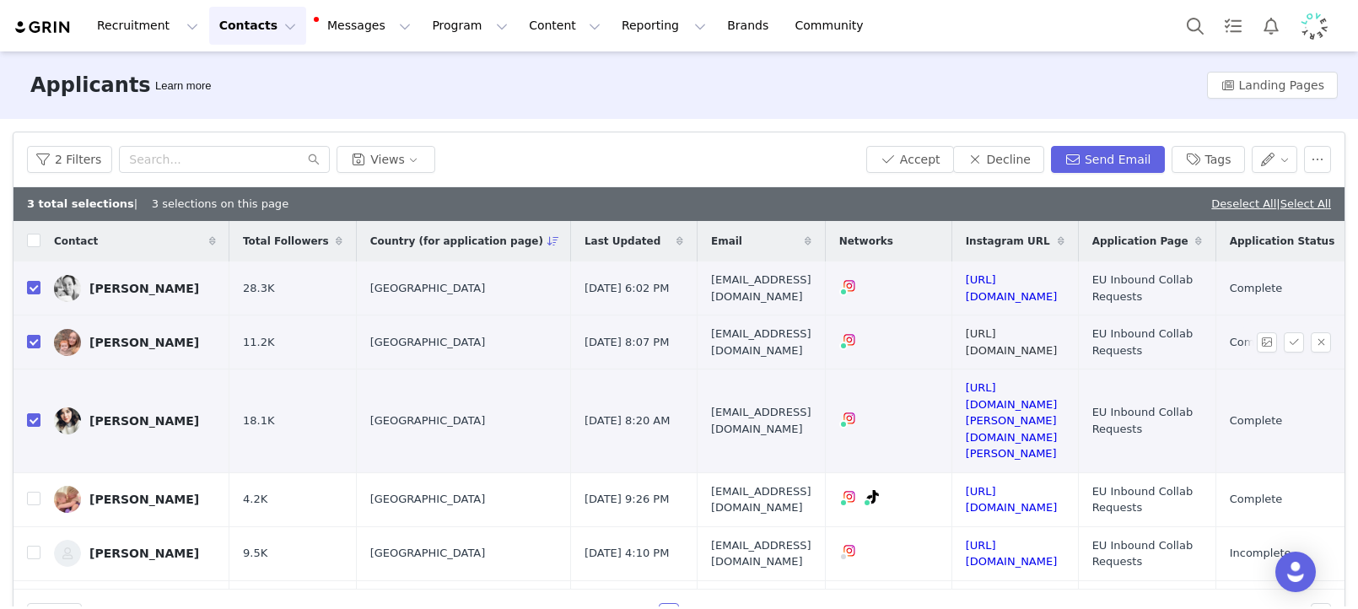
click at [1058, 342] on link "https://www.instagram.com/caitlinamberr" at bounding box center [1012, 342] width 92 height 30
click at [932, 150] on button "Accept" at bounding box center [910, 159] width 88 height 27
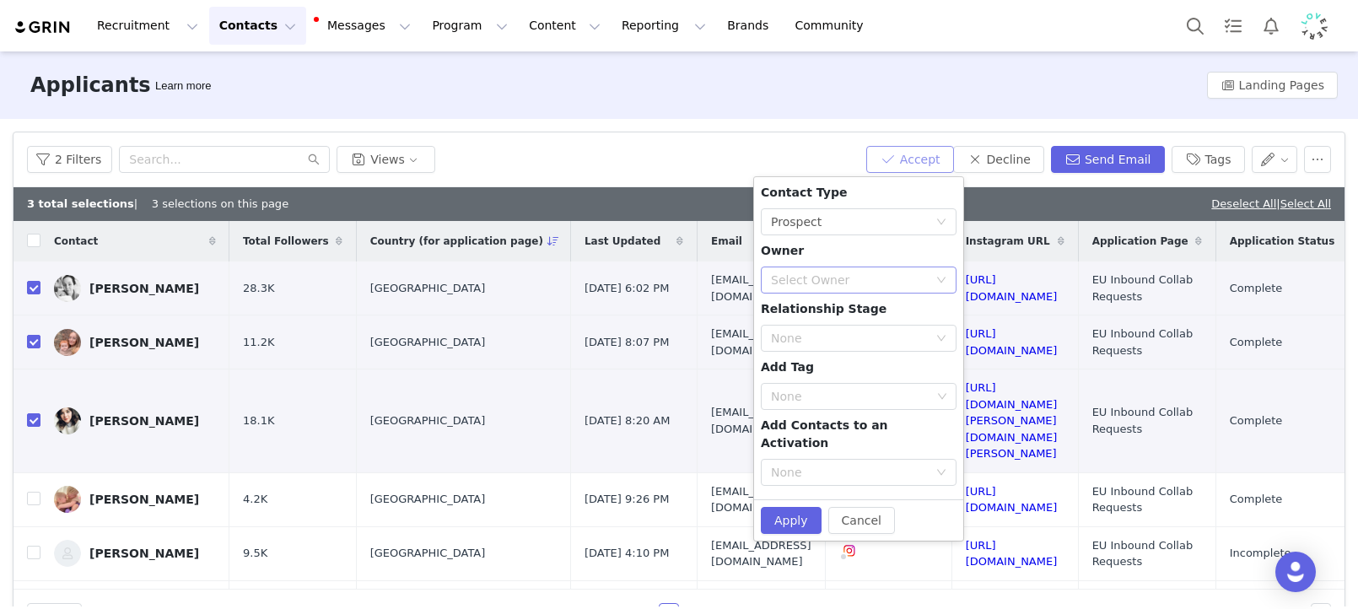
click at [858, 280] on div "Select Owner" at bounding box center [849, 280] width 157 height 17
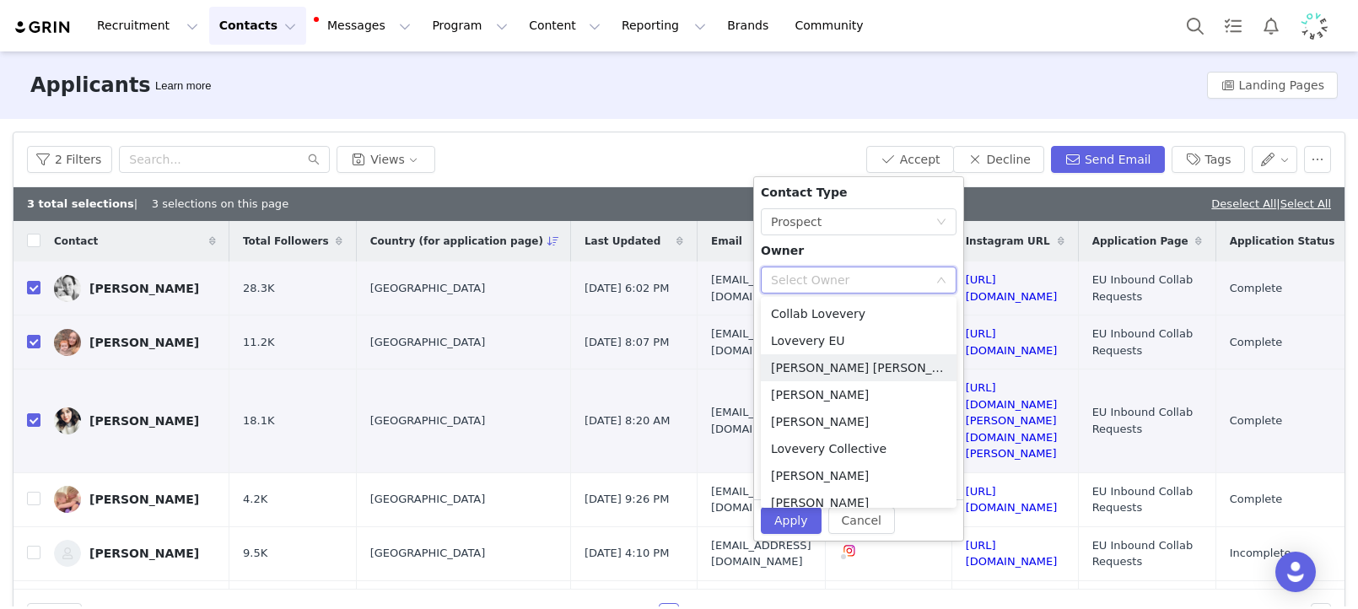
click at [883, 369] on li "[PERSON_NAME] [PERSON_NAME]" at bounding box center [859, 367] width 196 height 27
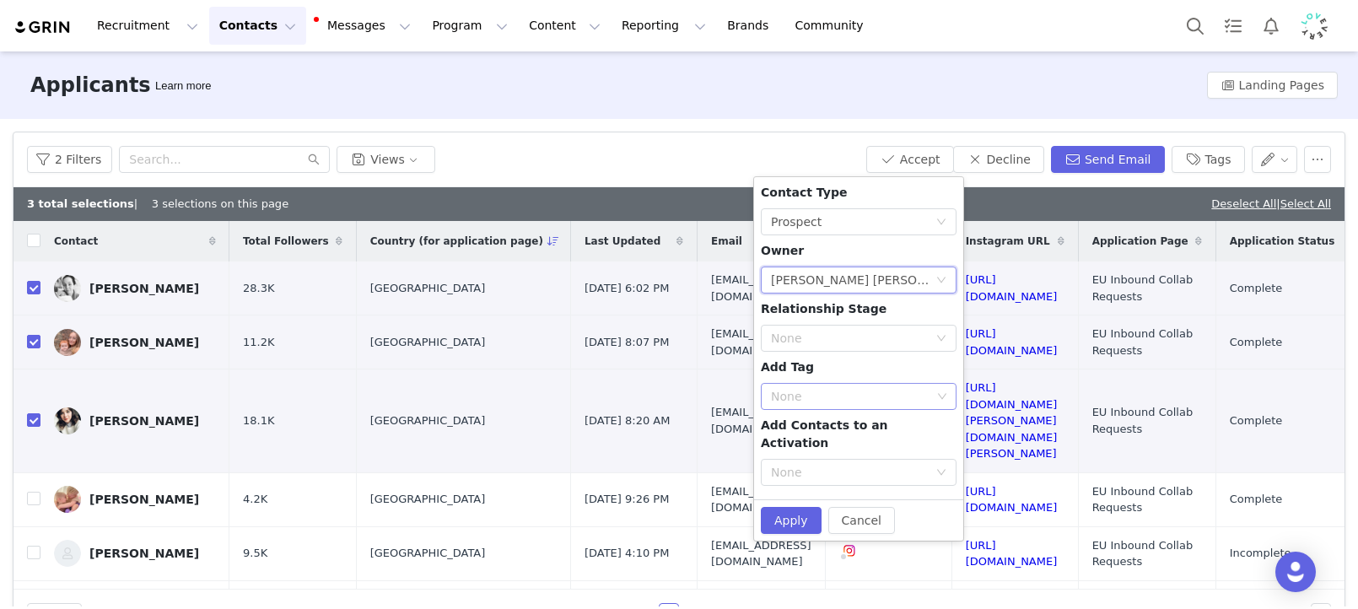
click at [842, 390] on div "None" at bounding box center [851, 396] width 160 height 17
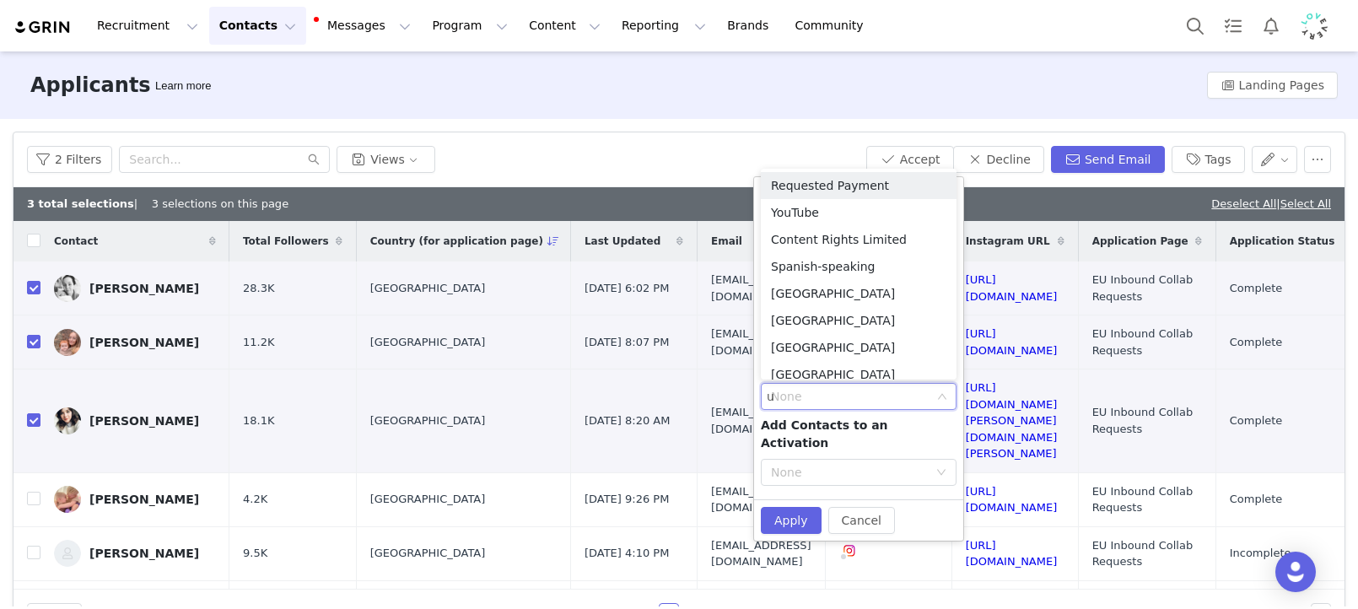
type input "uk"
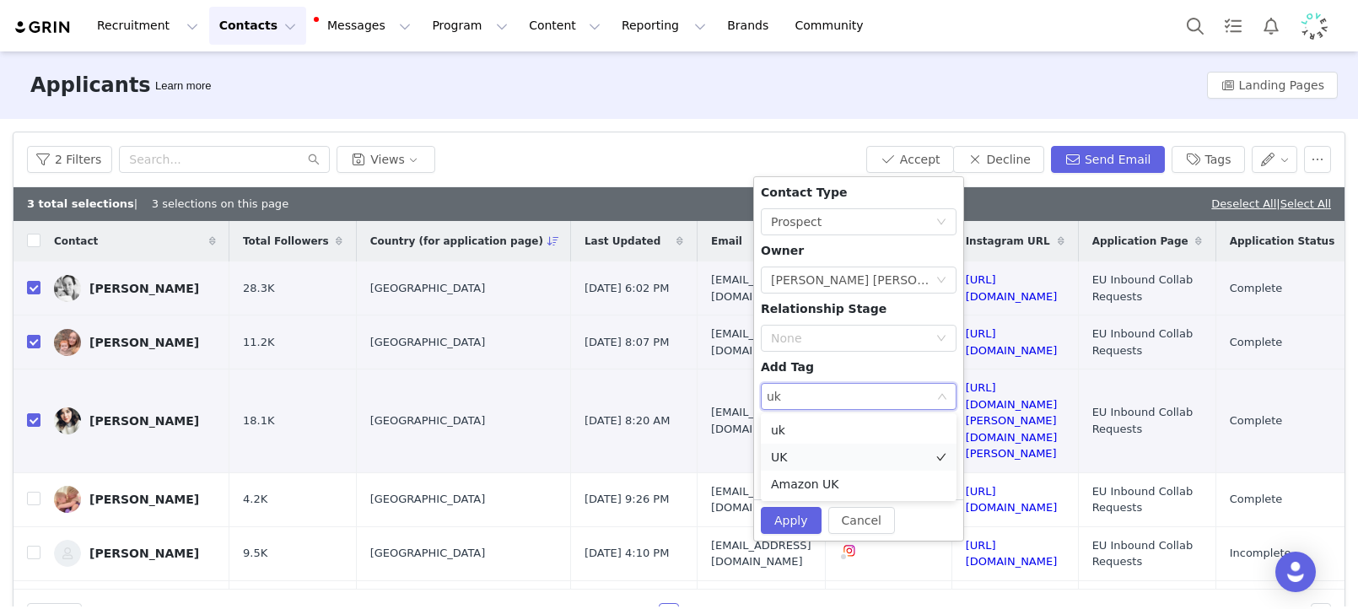
click at [826, 459] on li "UK" at bounding box center [859, 457] width 196 height 27
type input "inst"
click at [800, 449] on li "Instagram" at bounding box center [859, 457] width 196 height 27
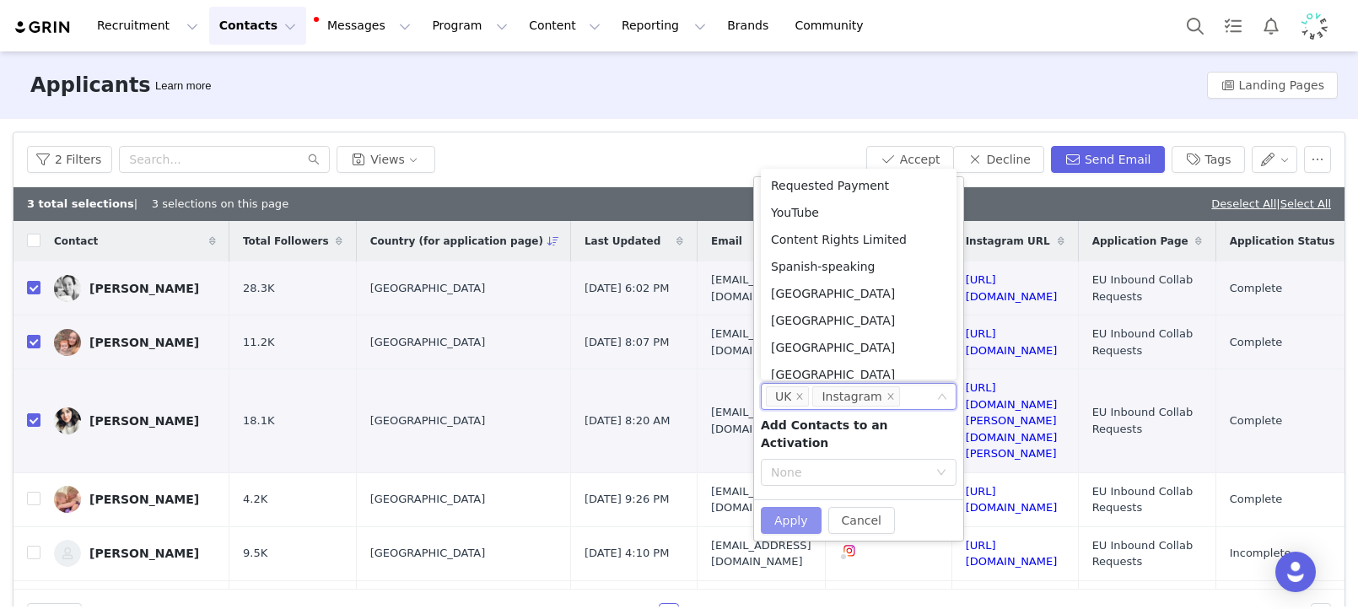
click at [788, 507] on button "Apply" at bounding box center [791, 520] width 61 height 27
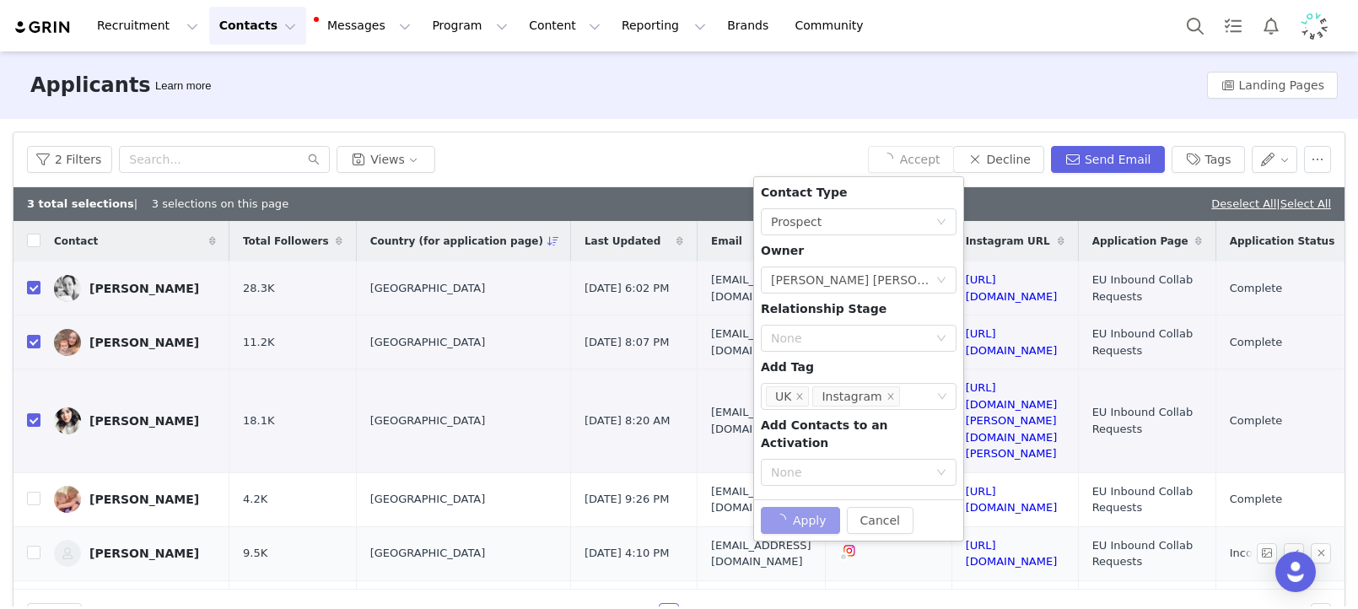
checkbox input "false"
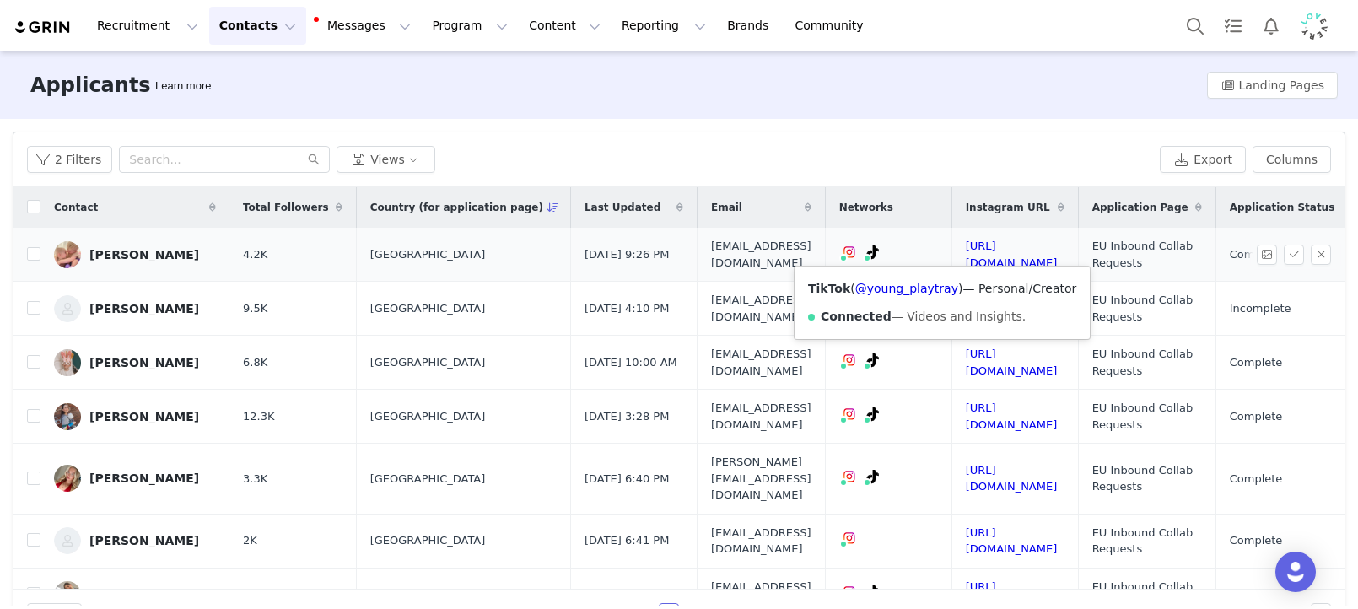
click at [879, 256] on icon at bounding box center [873, 251] width 12 height 13
click at [926, 282] on link "@young_playtray" at bounding box center [906, 288] width 103 height 13
click at [1078, 262] on td "https://www.instagram.com/young_playtray" at bounding box center [1014, 255] width 126 height 54
click at [1058, 256] on link "https://www.instagram.com/young_playtray" at bounding box center [1012, 255] width 92 height 30
click at [1058, 306] on link "https://www.instagram.com/thewyse_life" at bounding box center [1012, 308] width 92 height 30
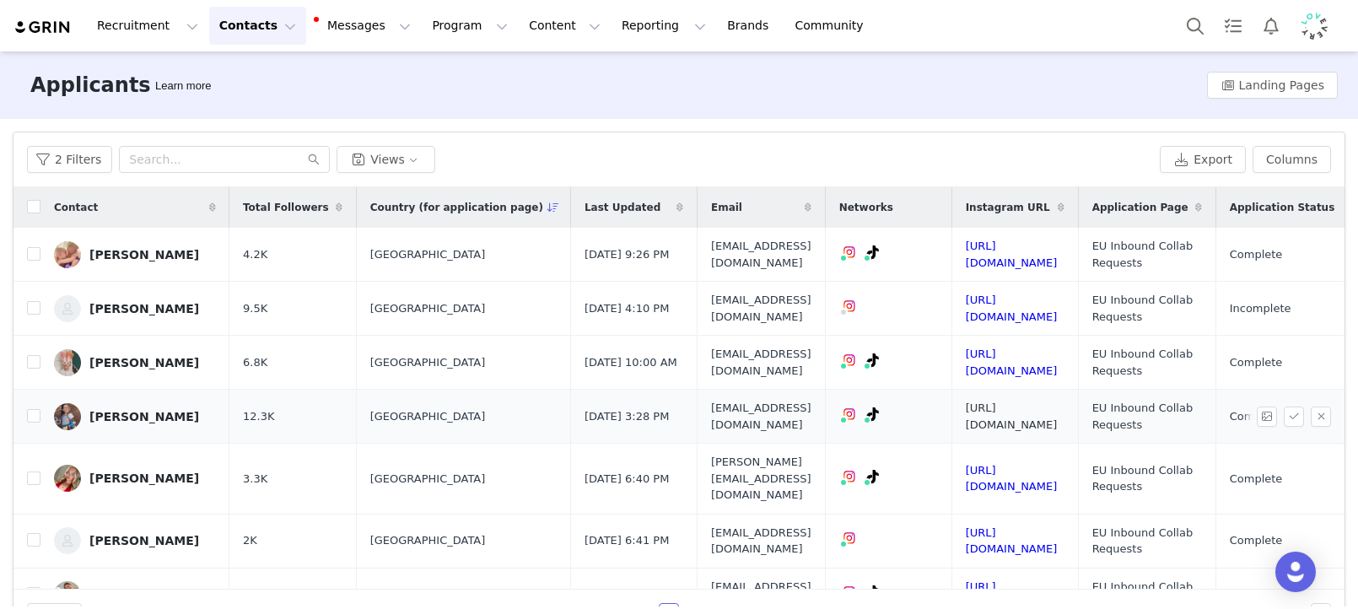
click at [1058, 415] on link "https://www.instagram.com/thepiecesofparenthood" at bounding box center [1012, 416] width 92 height 30
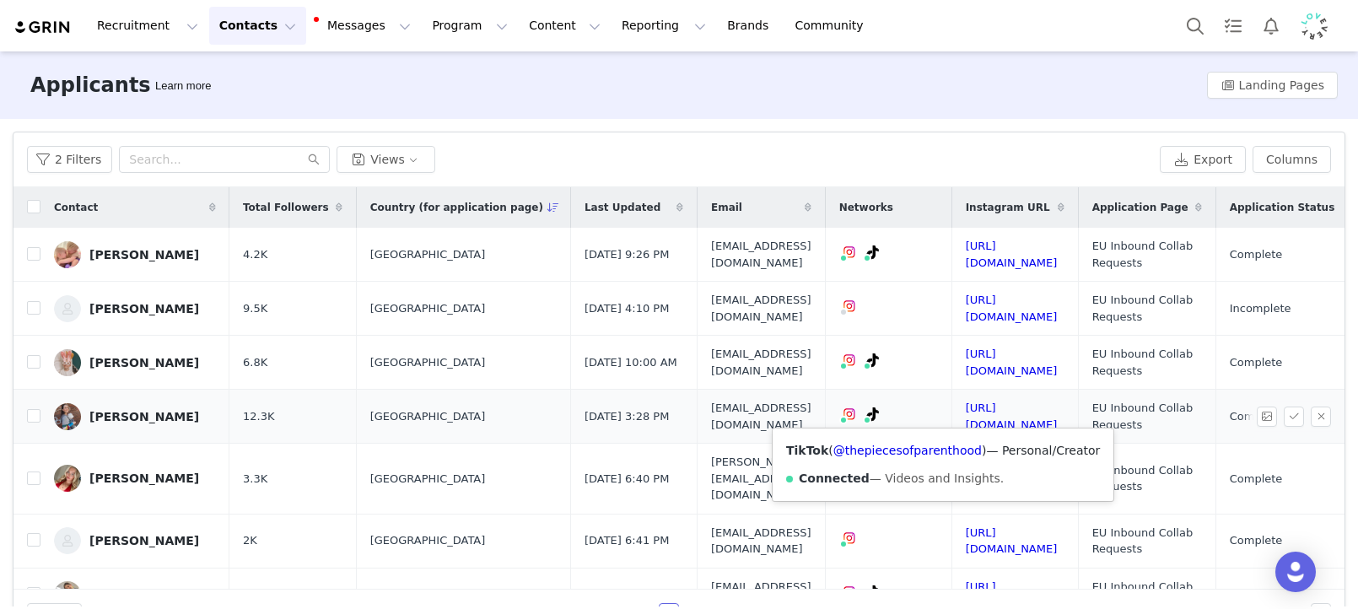
click at [879, 417] on icon at bounding box center [873, 413] width 12 height 13
click at [927, 453] on link "@thepiecesofparenthood" at bounding box center [907, 450] width 148 height 13
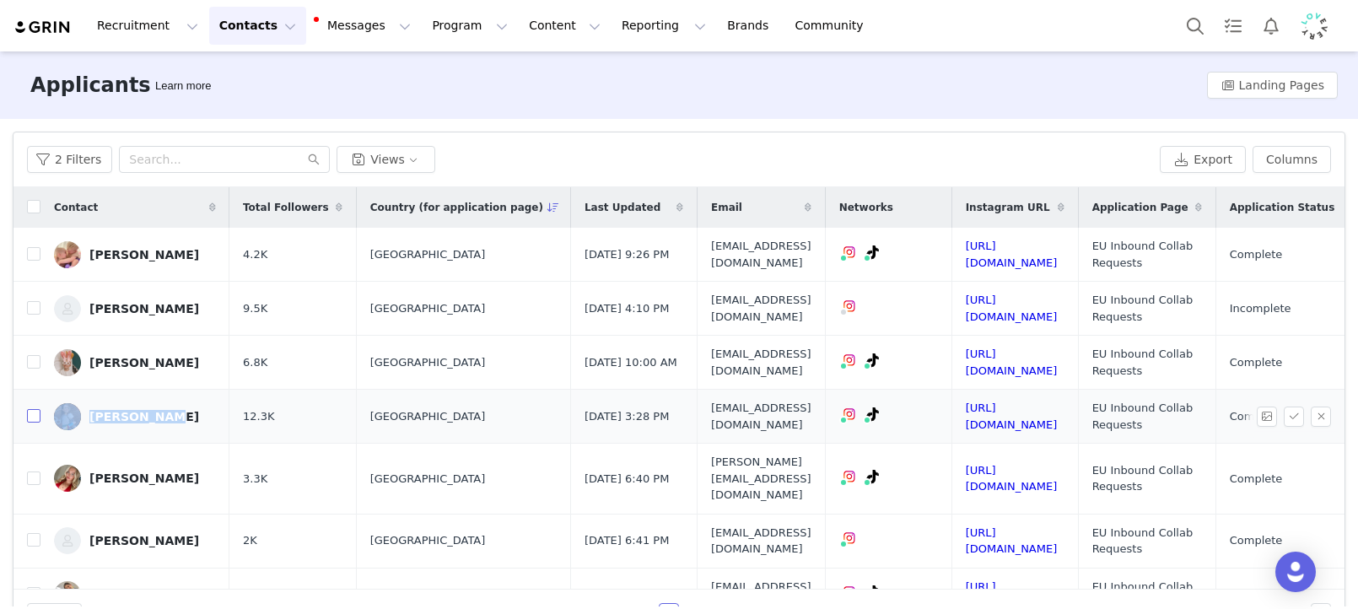
click at [35, 416] on input "checkbox" at bounding box center [33, 415] width 13 height 13
checkbox input "true"
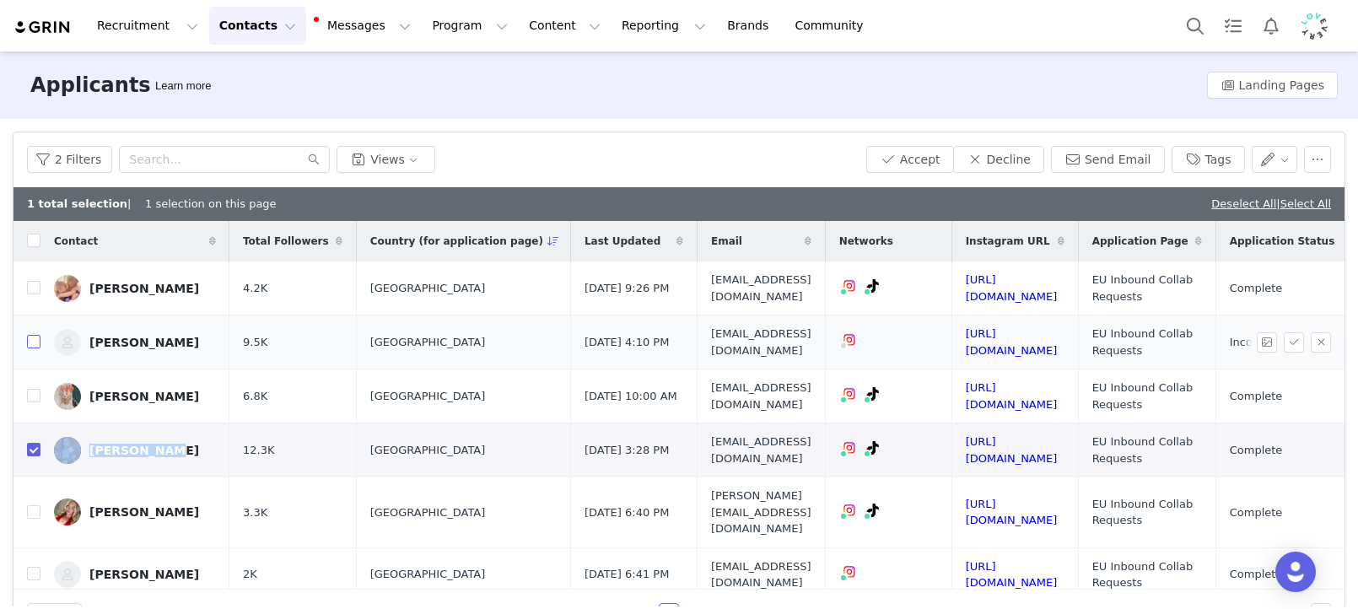
click at [38, 343] on input "checkbox" at bounding box center [33, 341] width 13 height 13
checkbox input "true"
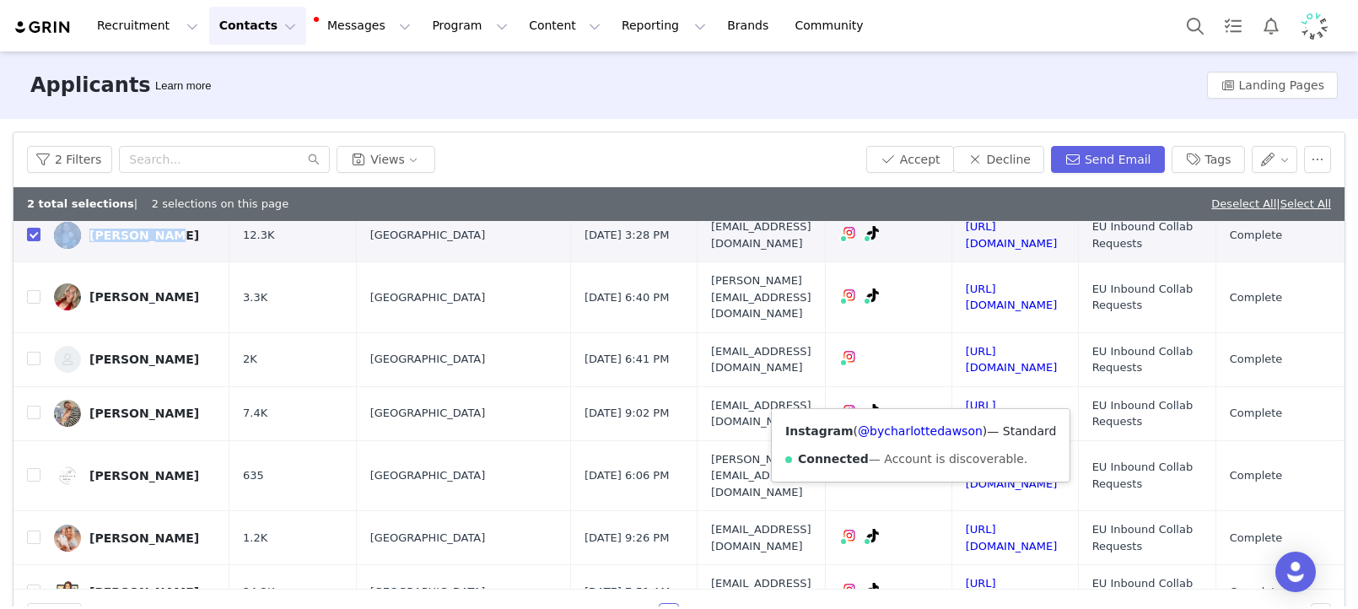
scroll to position [234, 0]
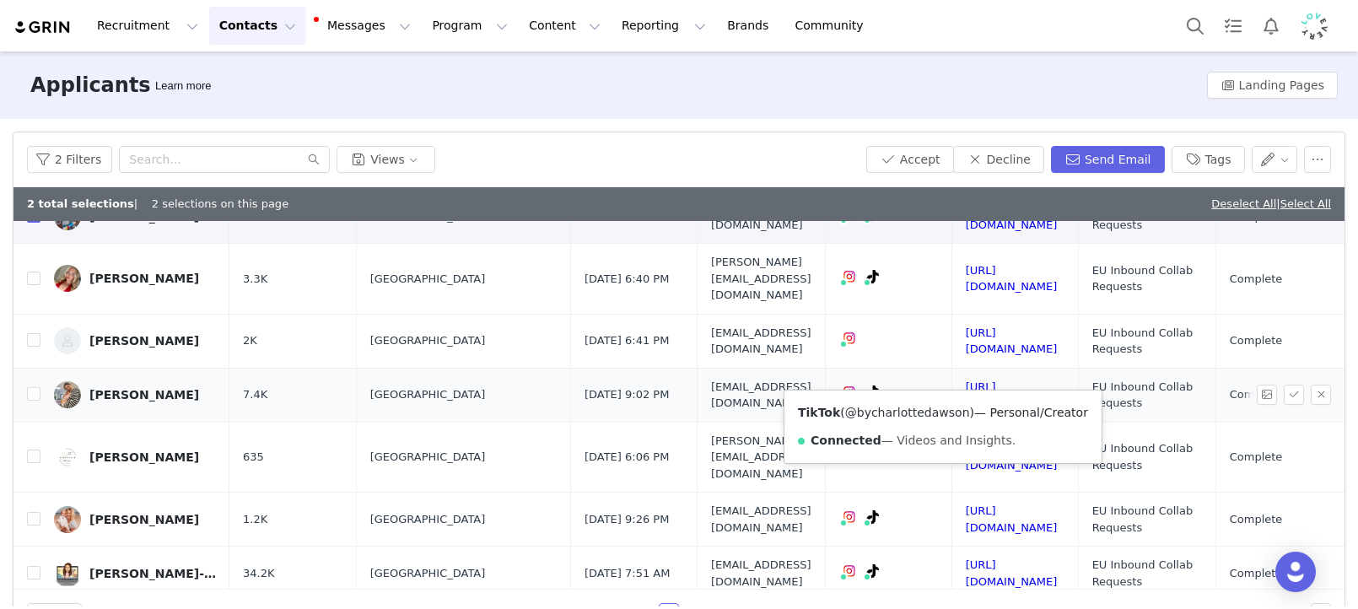
click at [928, 417] on link "@bycharlottedawson" at bounding box center [907, 412] width 125 height 13
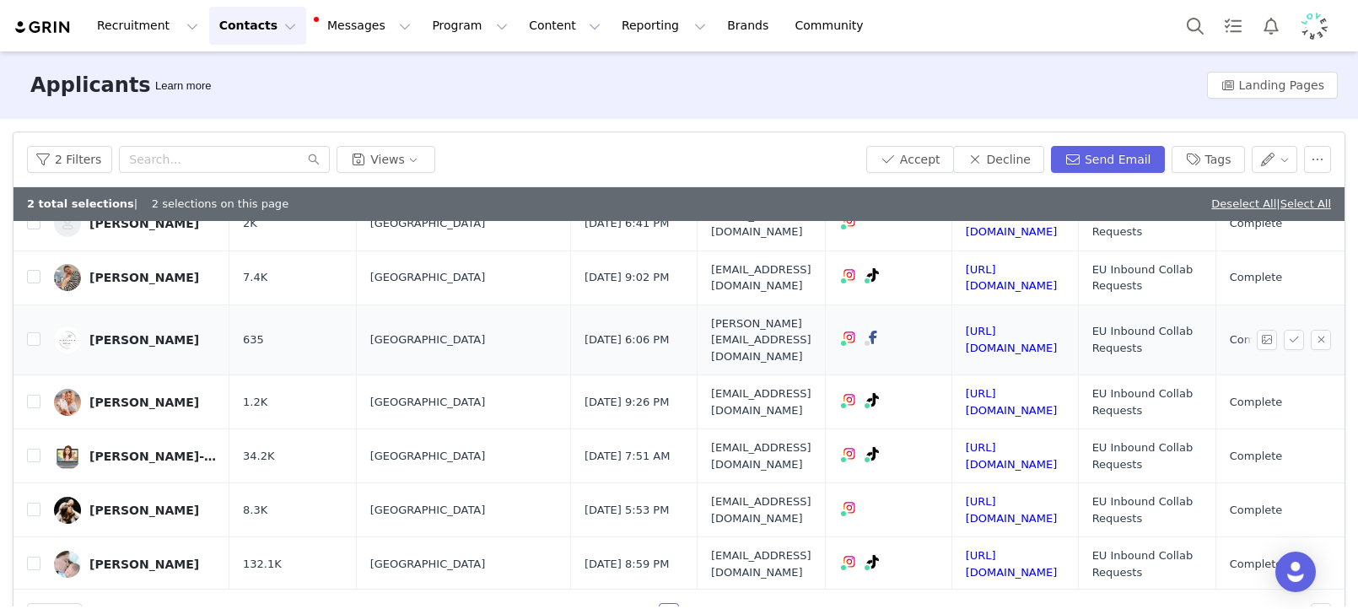
scroll to position [353, 0]
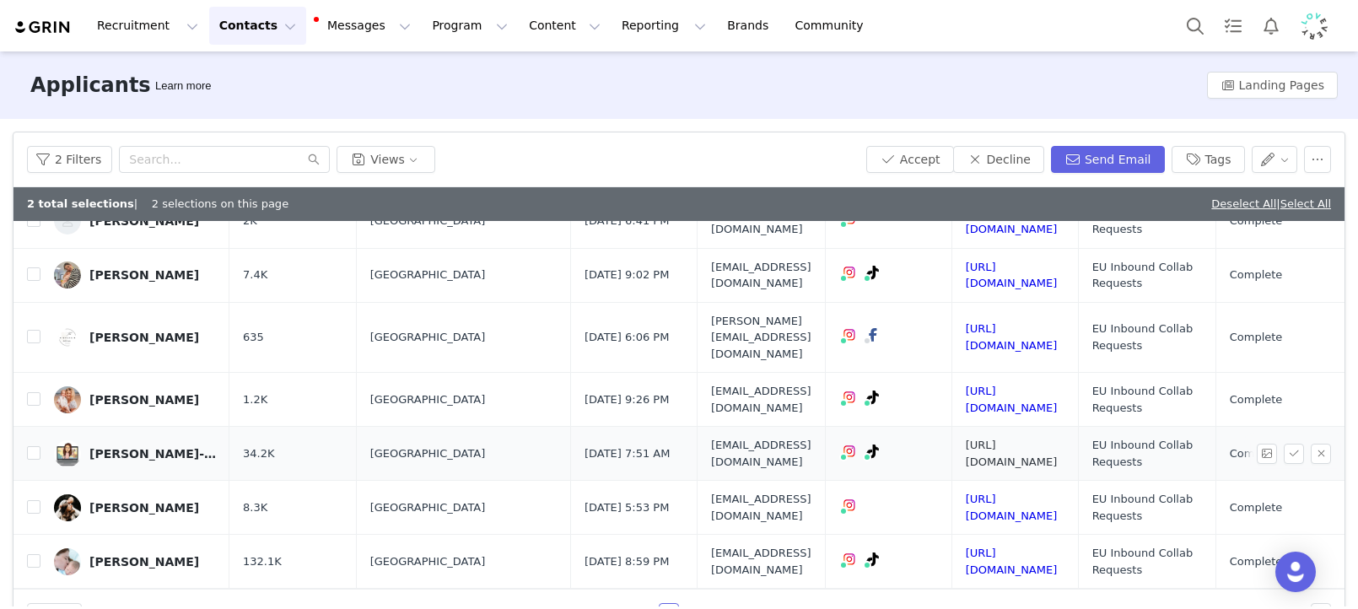
click at [1058, 439] on link "https://www.instagram.com/lifewithlouise_" at bounding box center [1012, 454] width 92 height 30
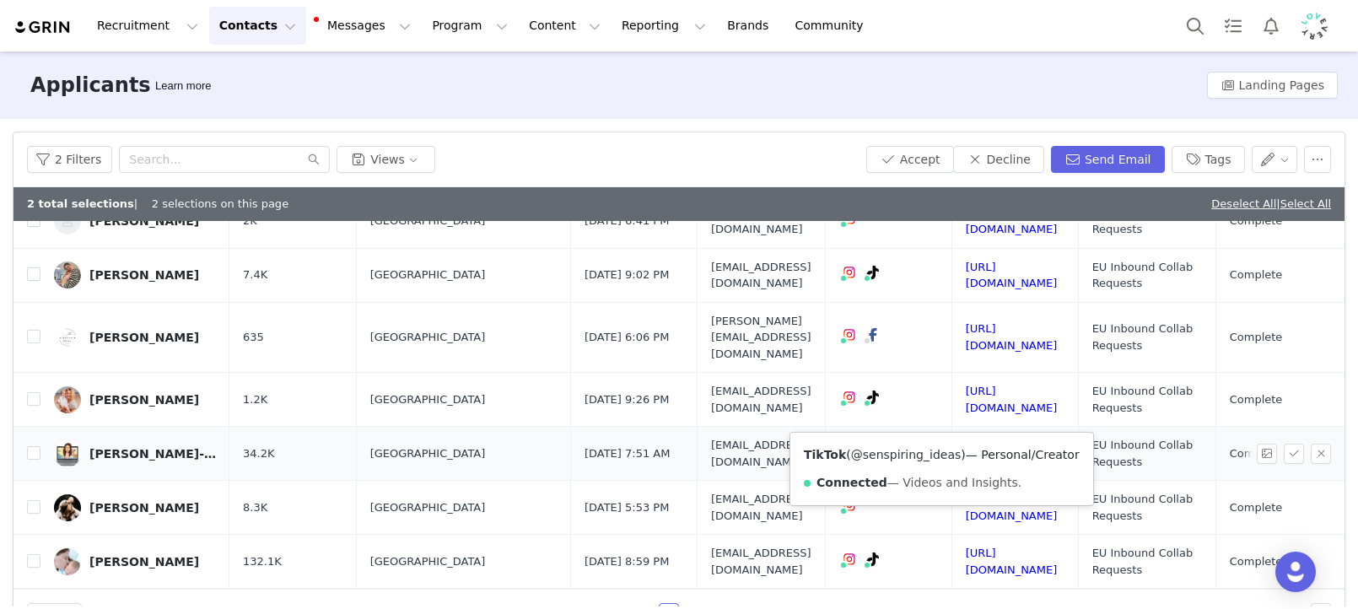
click at [912, 453] on link "@senspiring_ideas" at bounding box center [906, 454] width 110 height 13
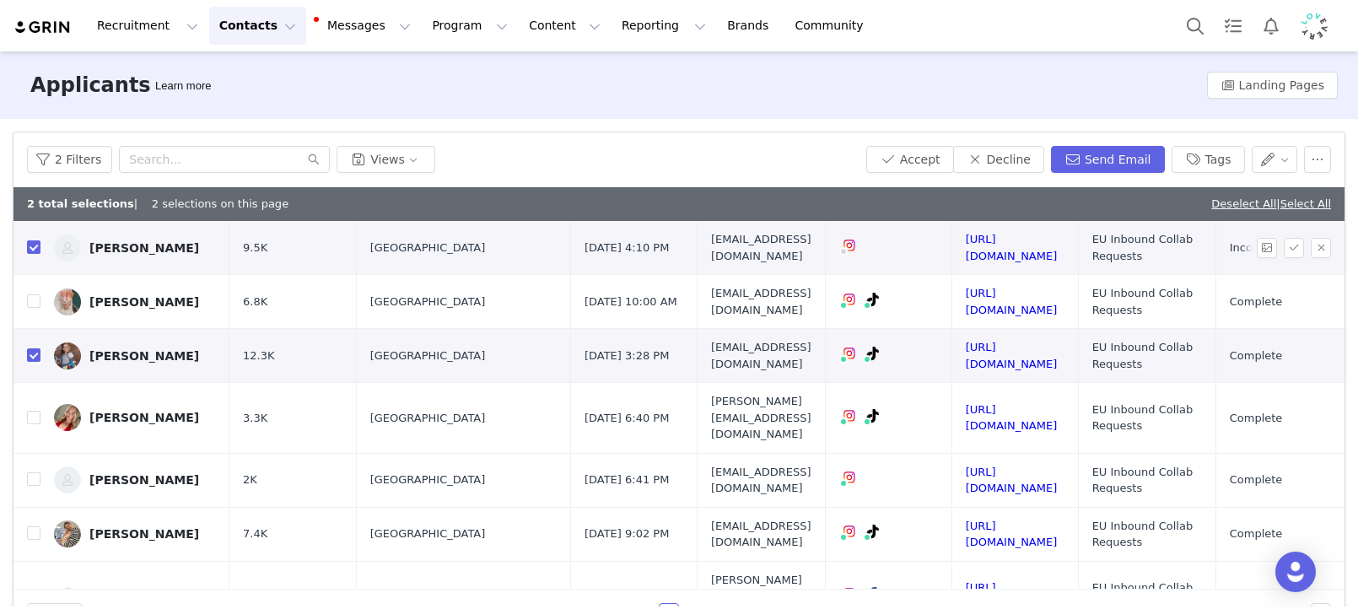
scroll to position [0, 0]
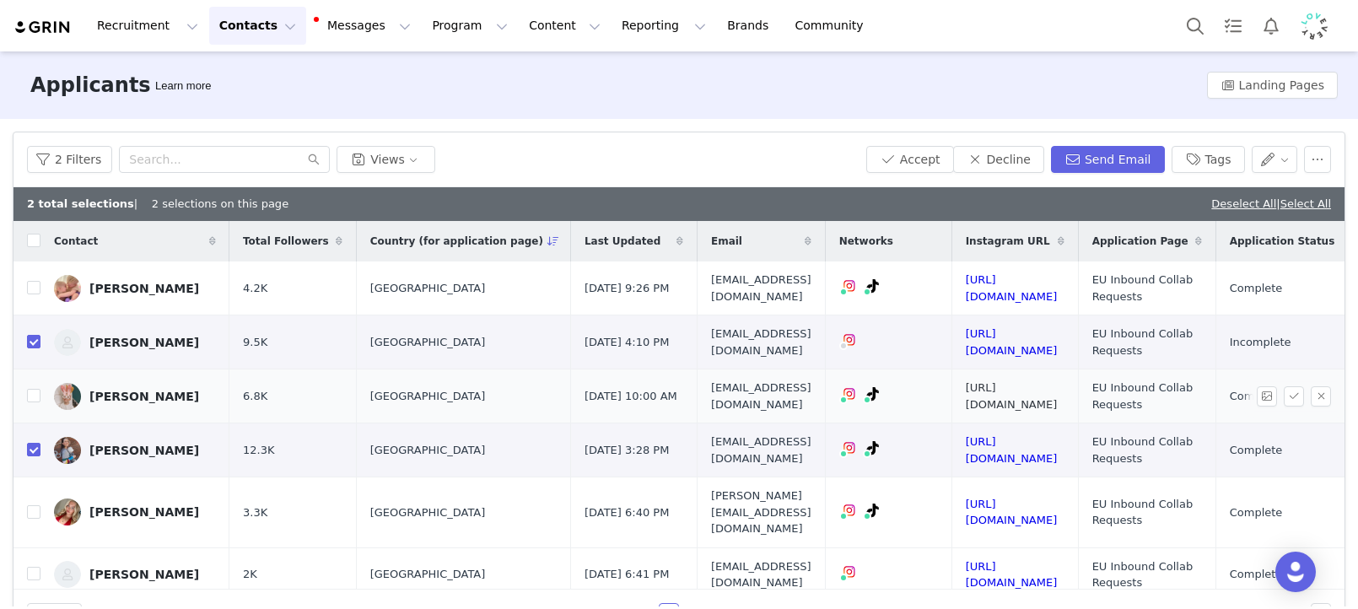
click at [1058, 400] on link "https://www.instagram.com/everythingzachary" at bounding box center [1012, 396] width 92 height 30
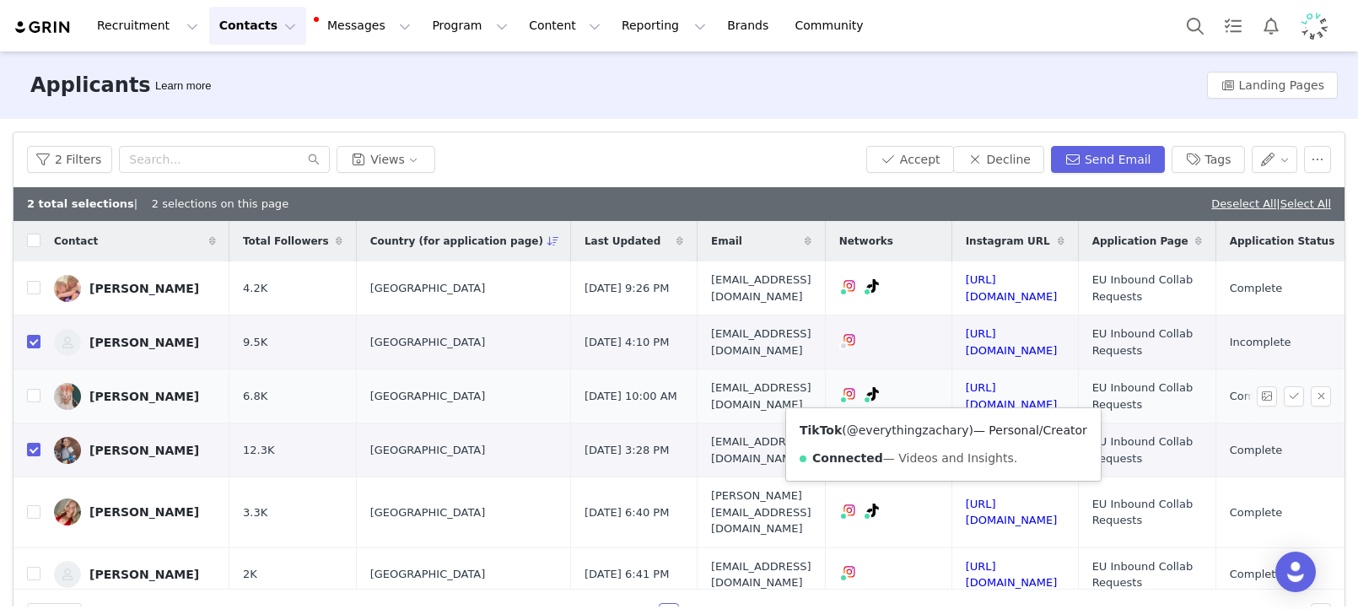
click at [928, 434] on link "@everythingzachary" at bounding box center [908, 429] width 122 height 13
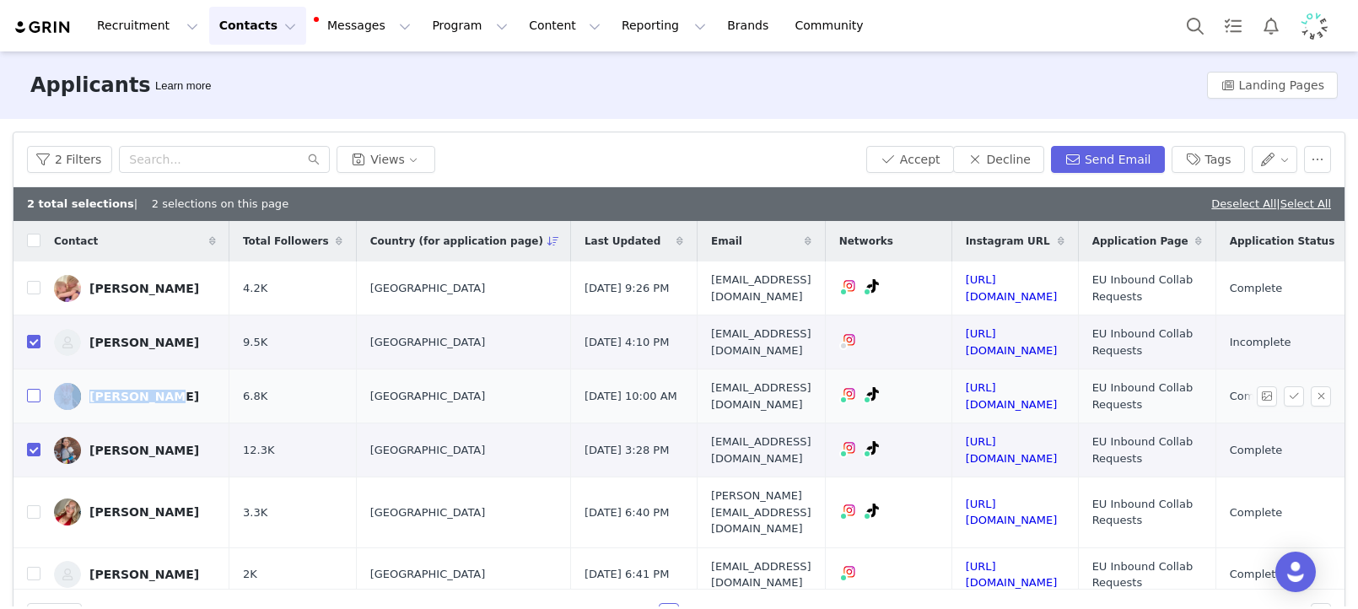
click at [28, 394] on input "checkbox" at bounding box center [33, 395] width 13 height 13
checkbox input "true"
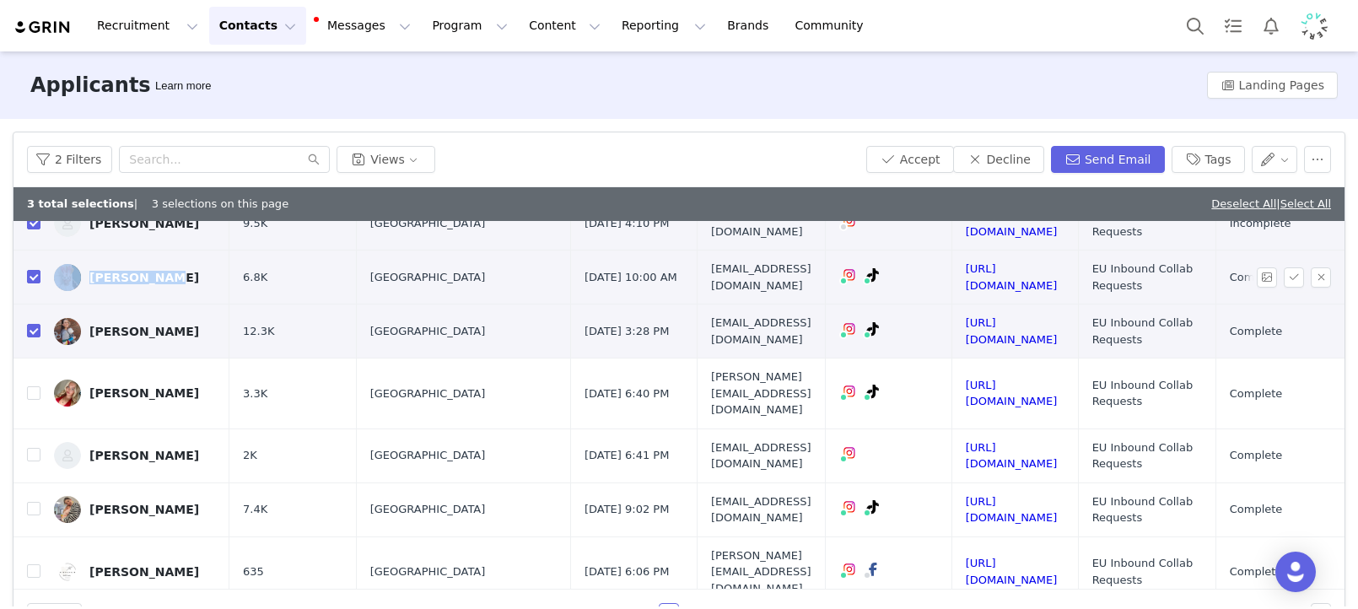
scroll to position [147, 0]
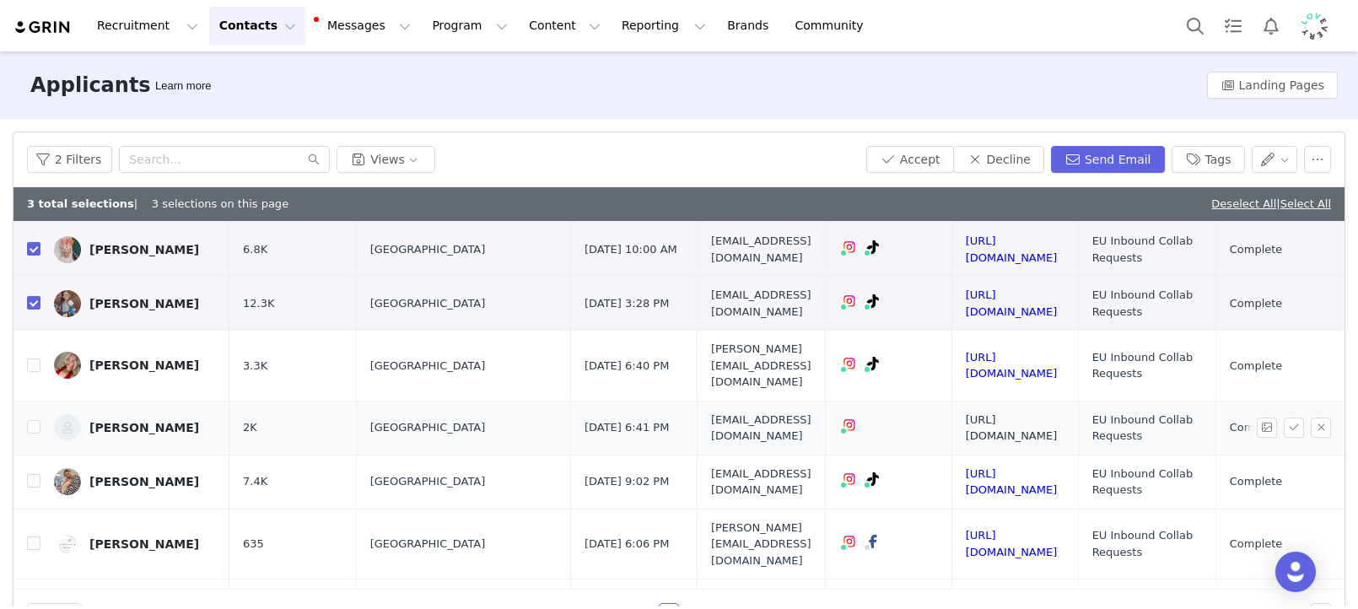
click at [1078, 422] on td "https://www.instagram.com/mumsinthewood" at bounding box center [1014, 428] width 126 height 54
click at [1058, 413] on link "https://www.instagram.com/mumsinthewood" at bounding box center [1012, 428] width 92 height 30
click at [30, 420] on input "checkbox" at bounding box center [33, 426] width 13 height 13
checkbox input "true"
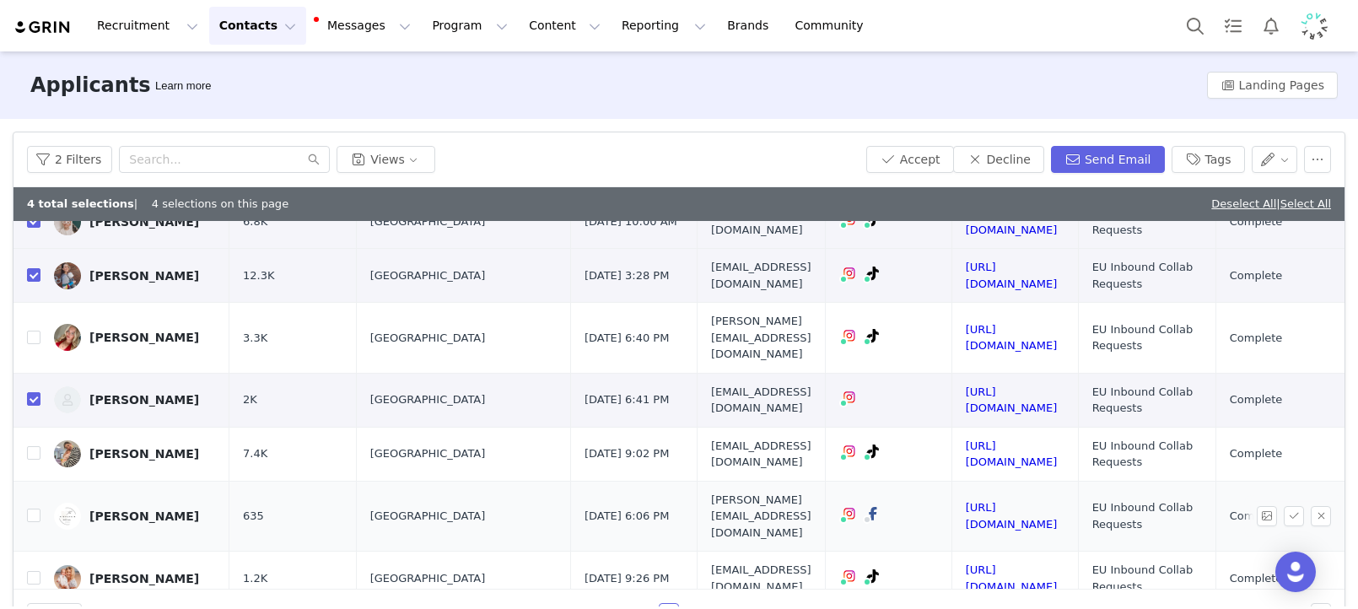
scroll to position [179, 0]
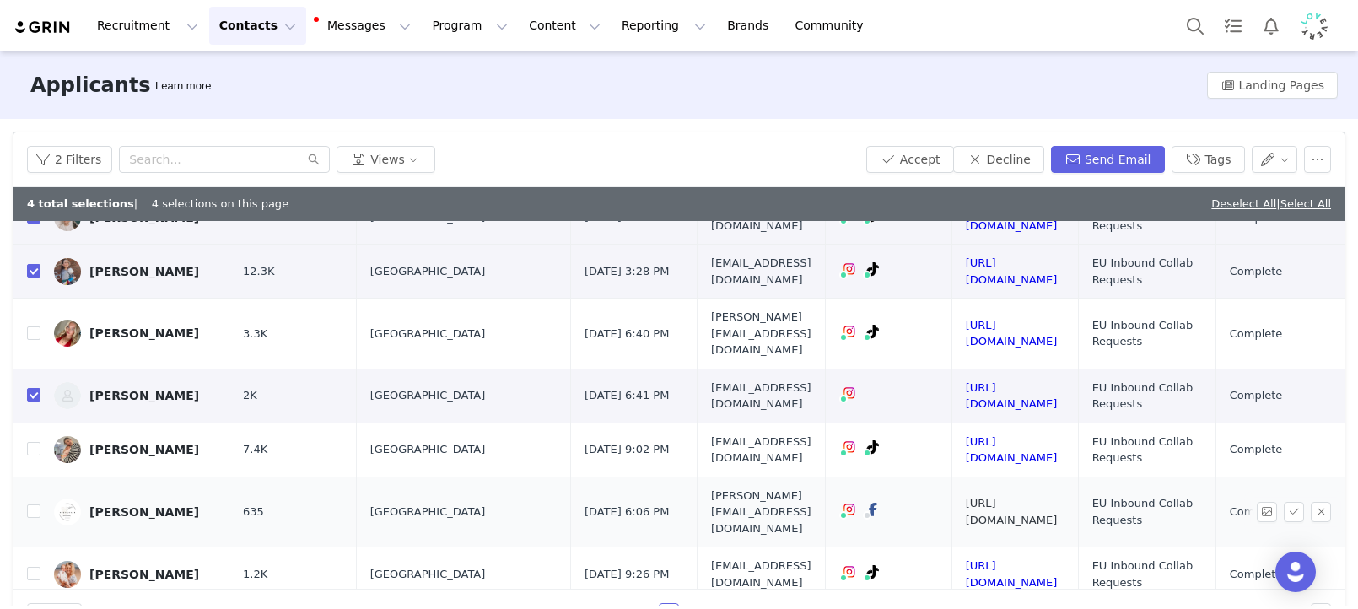
click at [1058, 497] on link "https://www.instagram.com/thehcsocial" at bounding box center [1012, 512] width 92 height 30
click at [38, 504] on input "checkbox" at bounding box center [33, 510] width 13 height 13
checkbox input "true"
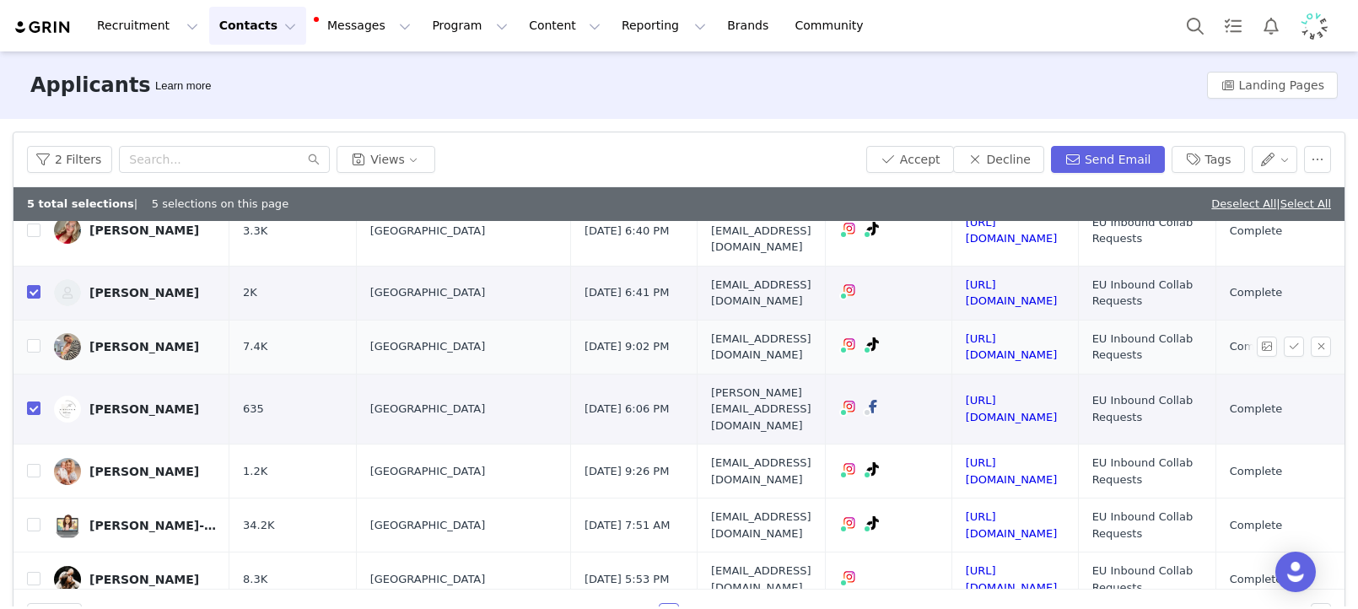
scroll to position [297, 0]
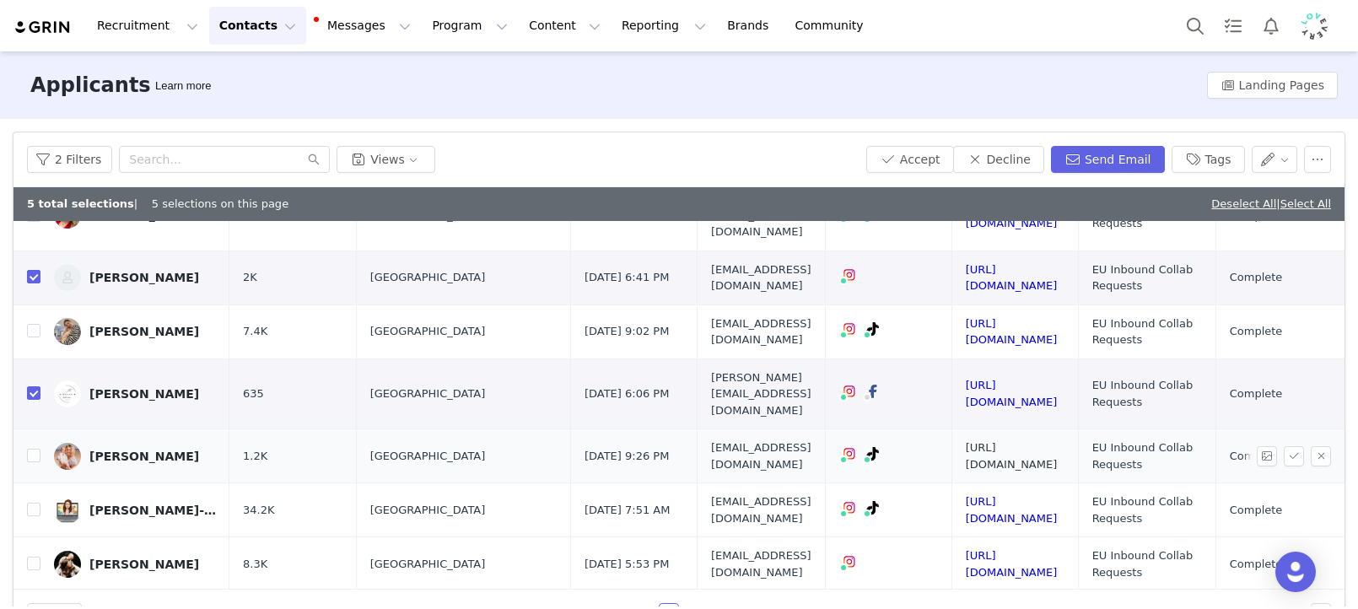
click at [1058, 441] on link "https://www.instagram.com/thelivohome" at bounding box center [1012, 456] width 92 height 30
click at [928, 460] on link "@livohomelife" at bounding box center [906, 456] width 84 height 13
drag, startPoint x: 31, startPoint y: 425, endPoint x: 74, endPoint y: 602, distance: 182.2
click at [31, 449] on input "checkbox" at bounding box center [33, 455] width 13 height 13
checkbox input "true"
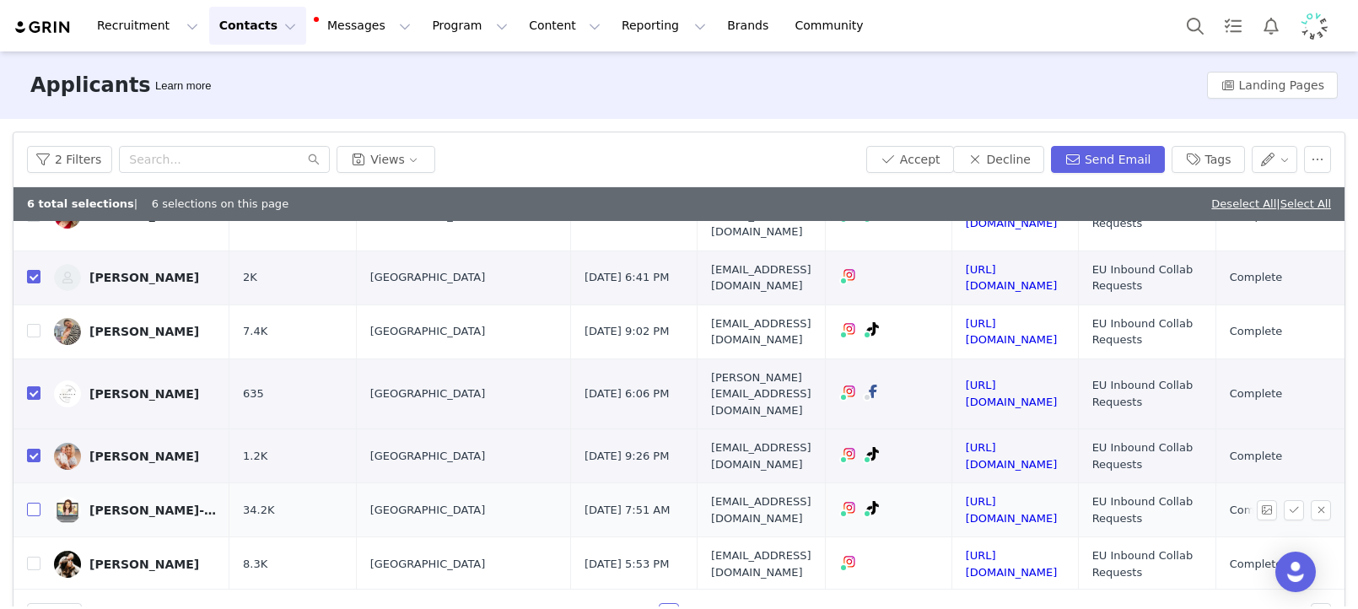
drag, startPoint x: 33, startPoint y: 476, endPoint x: 137, endPoint y: 487, distance: 104.4
click at [33, 503] on input "checkbox" at bounding box center [33, 509] width 13 height 13
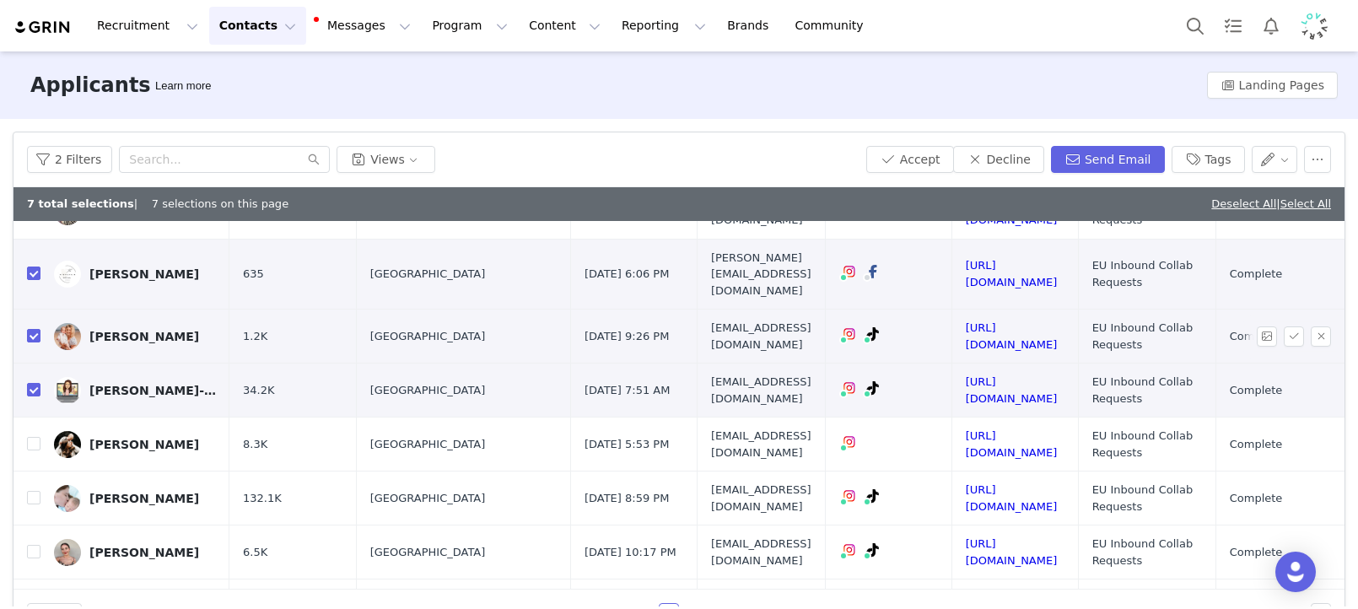
scroll to position [417, 0]
click at [31, 382] on input "checkbox" at bounding box center [33, 388] width 13 height 13
checkbox input "false"
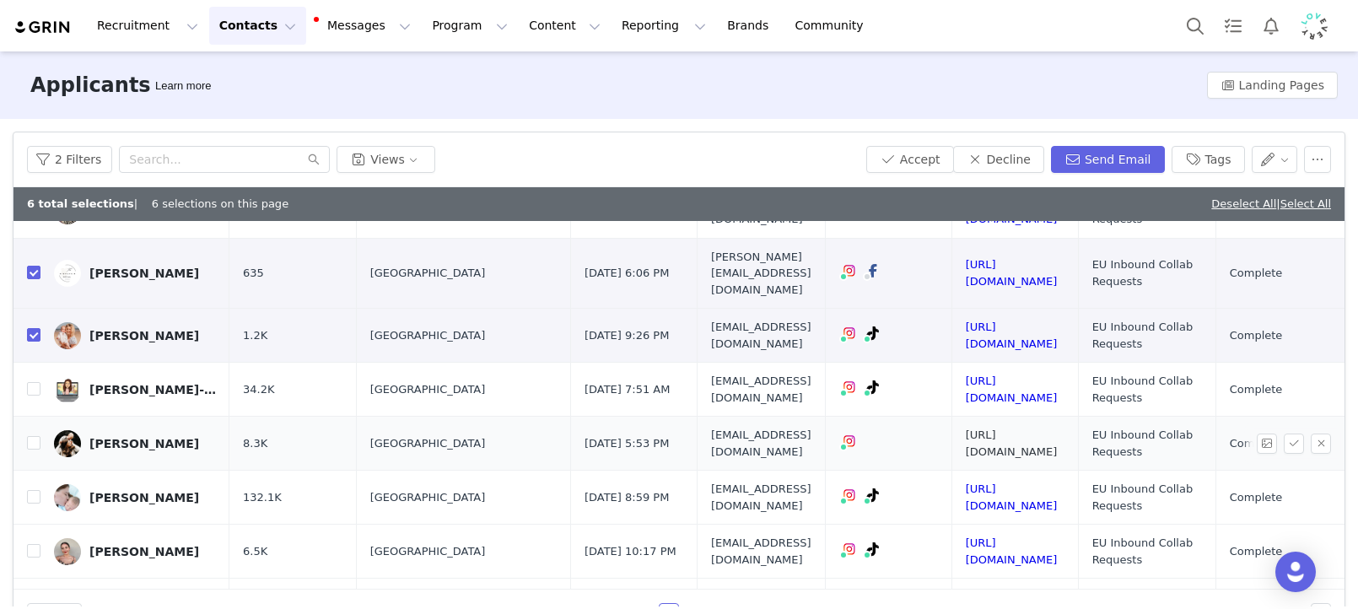
click at [1058, 428] on link "https://www.instagram.com/livingwith_theweeks" at bounding box center [1012, 443] width 92 height 30
click at [27, 436] on input "checkbox" at bounding box center [33, 442] width 13 height 13
checkbox input "true"
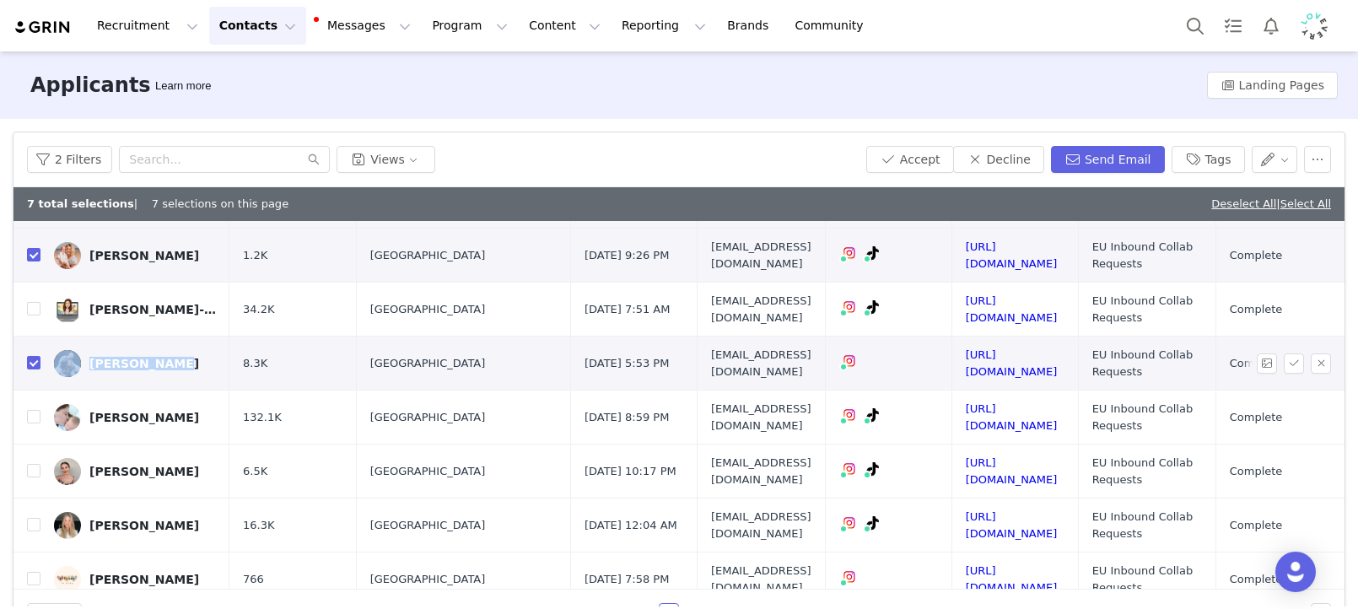
scroll to position [499, 0]
click at [1058, 455] on link "https://www.instagram.com/alsrobinsonugc" at bounding box center [1012, 470] width 92 height 30
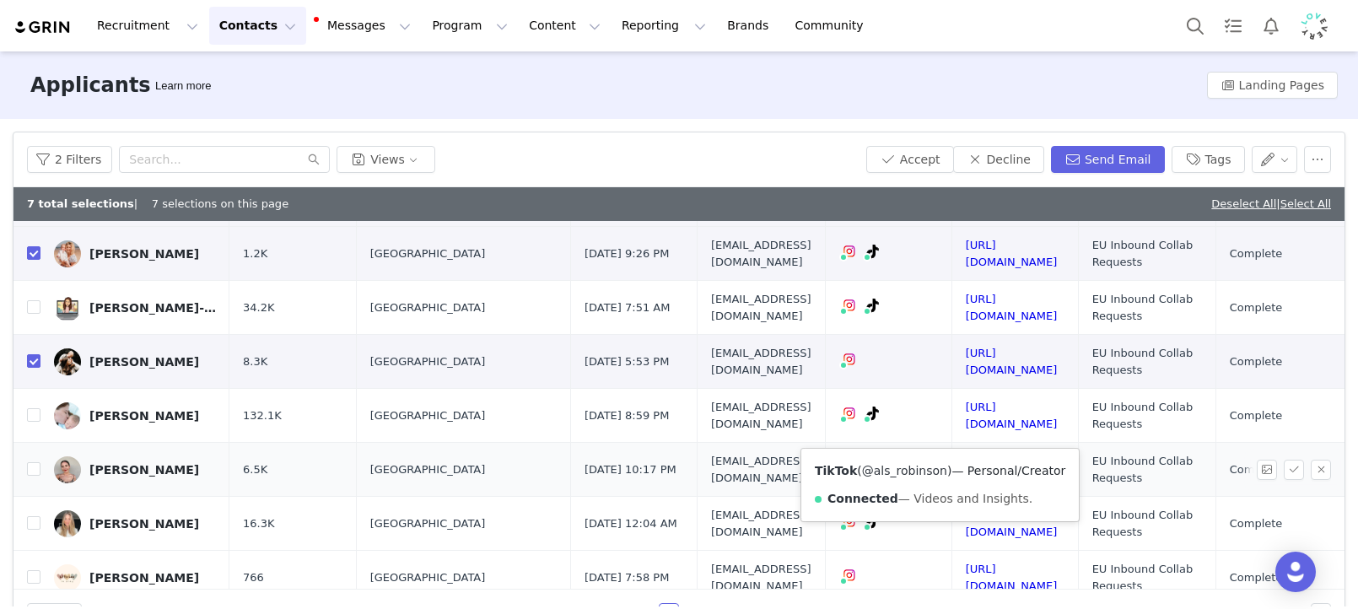
click at [925, 468] on link "@als_robinson" at bounding box center [904, 470] width 85 height 13
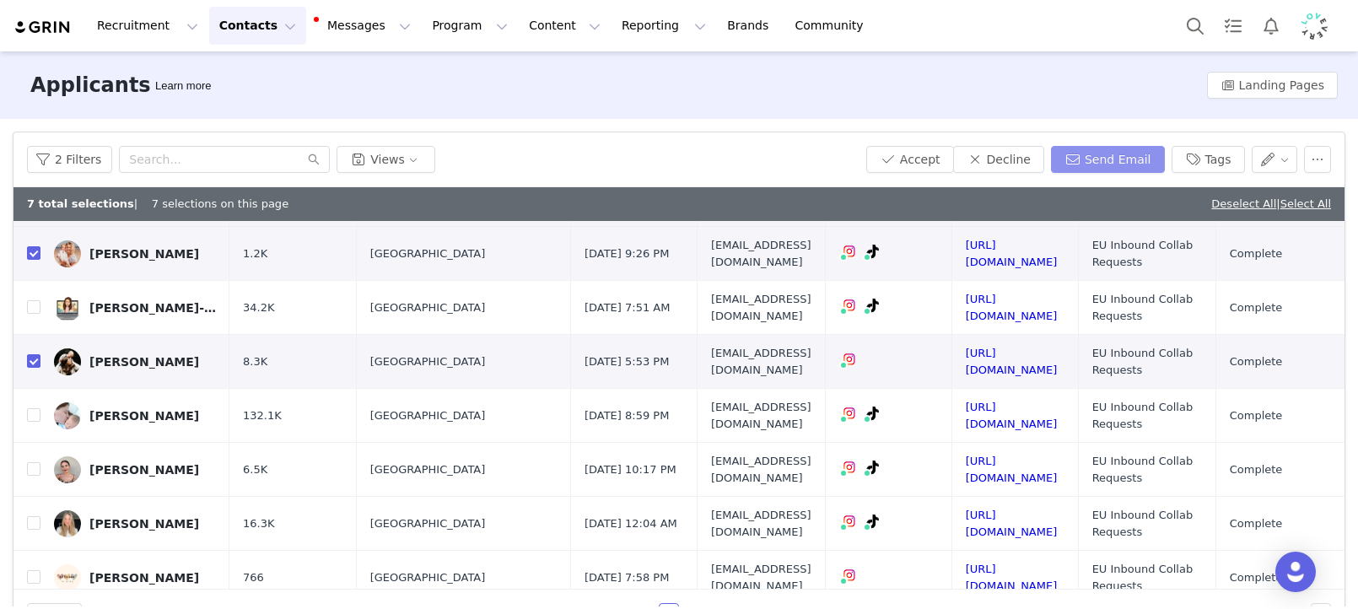
click at [1107, 155] on button "Send Email" at bounding box center [1108, 159] width 114 height 27
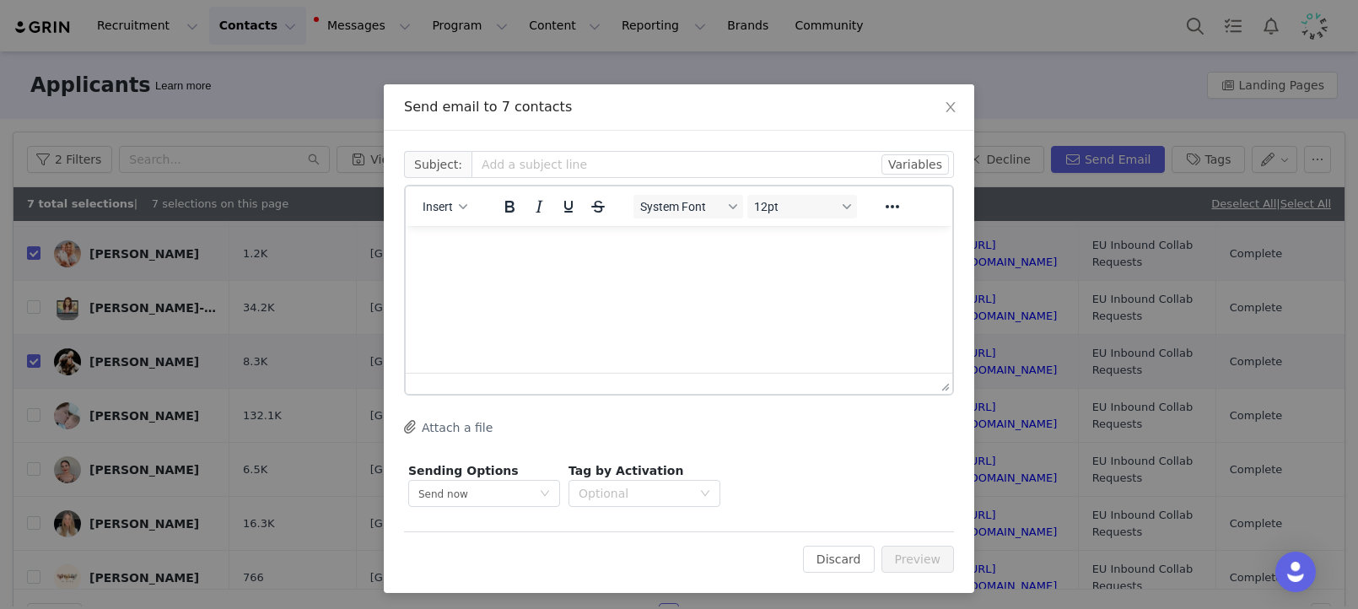
scroll to position [0, 0]
click at [449, 214] on button "Insert" at bounding box center [445, 207] width 58 height 24
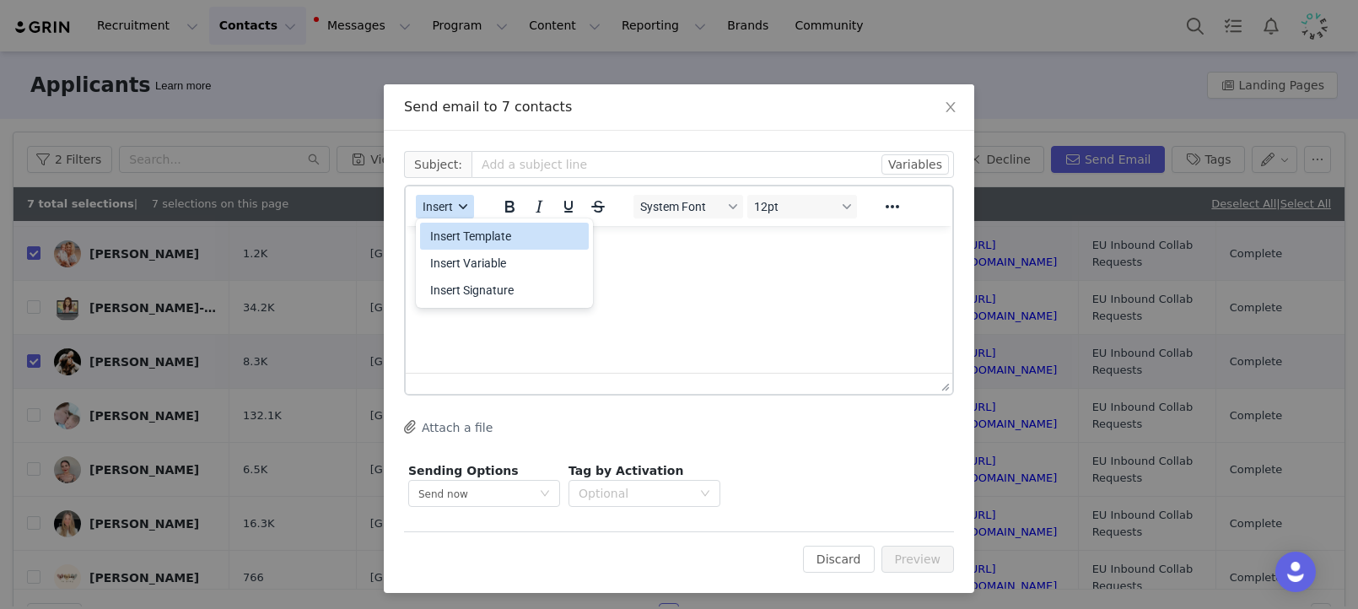
click at [459, 234] on div "Insert Template" at bounding box center [506, 236] width 152 height 20
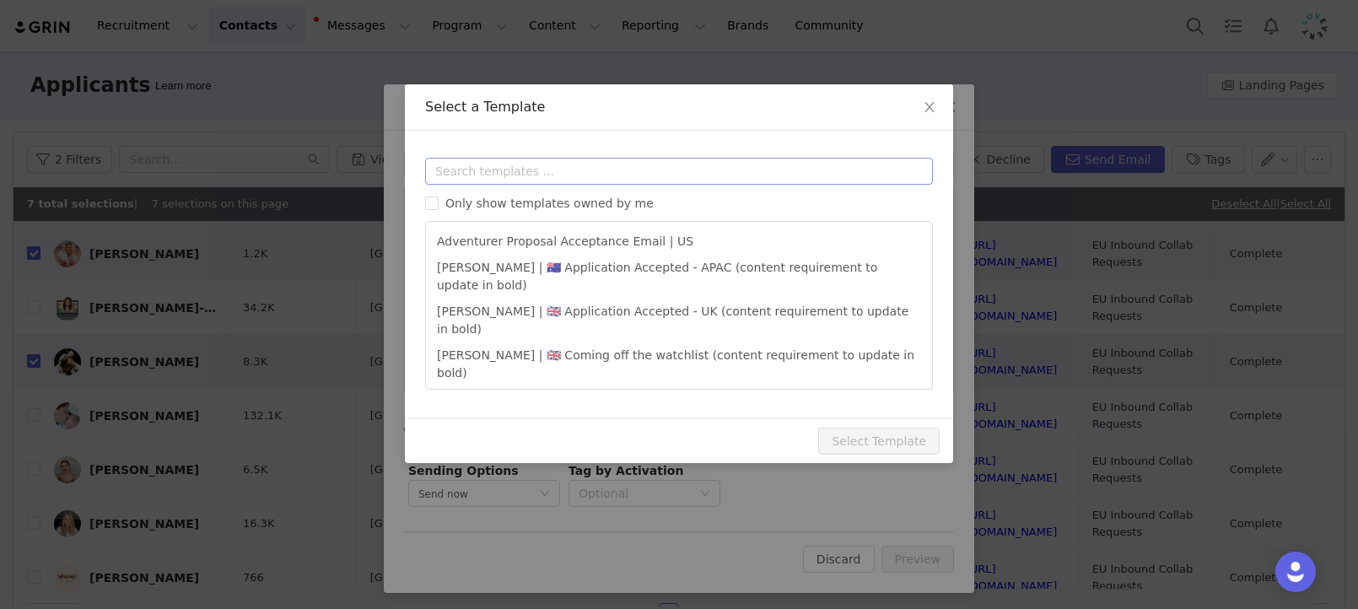
drag, startPoint x: 509, startPoint y: 185, endPoint x: 503, endPoint y: 178, distance: 9.0
click at [509, 185] on div "Only show templates owned by me Adventurer Proposal Acceptance Email | US Amand…" at bounding box center [679, 274] width 508 height 232
click at [503, 178] on input "text" at bounding box center [679, 171] width 508 height 27
type input "i"
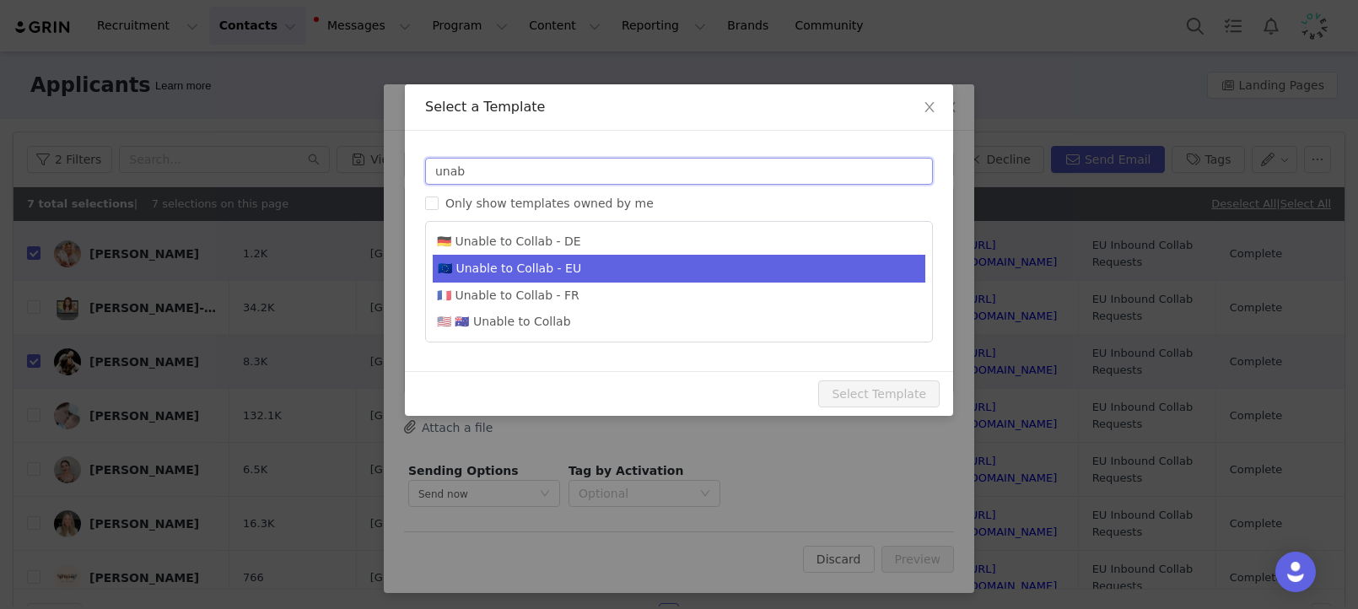
type input "unab"
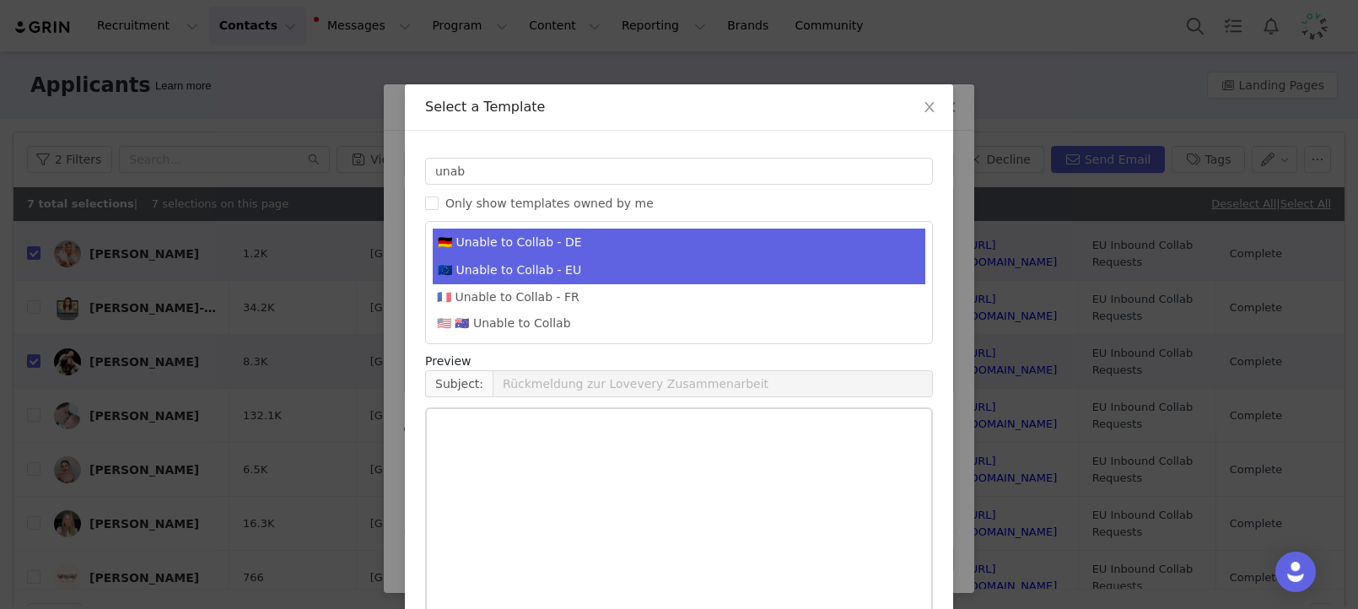
click at [529, 272] on li "🇪🇺 Unable to Collab - EU" at bounding box center [679, 270] width 492 height 28
type input "Lovevery collaboration follow-up"
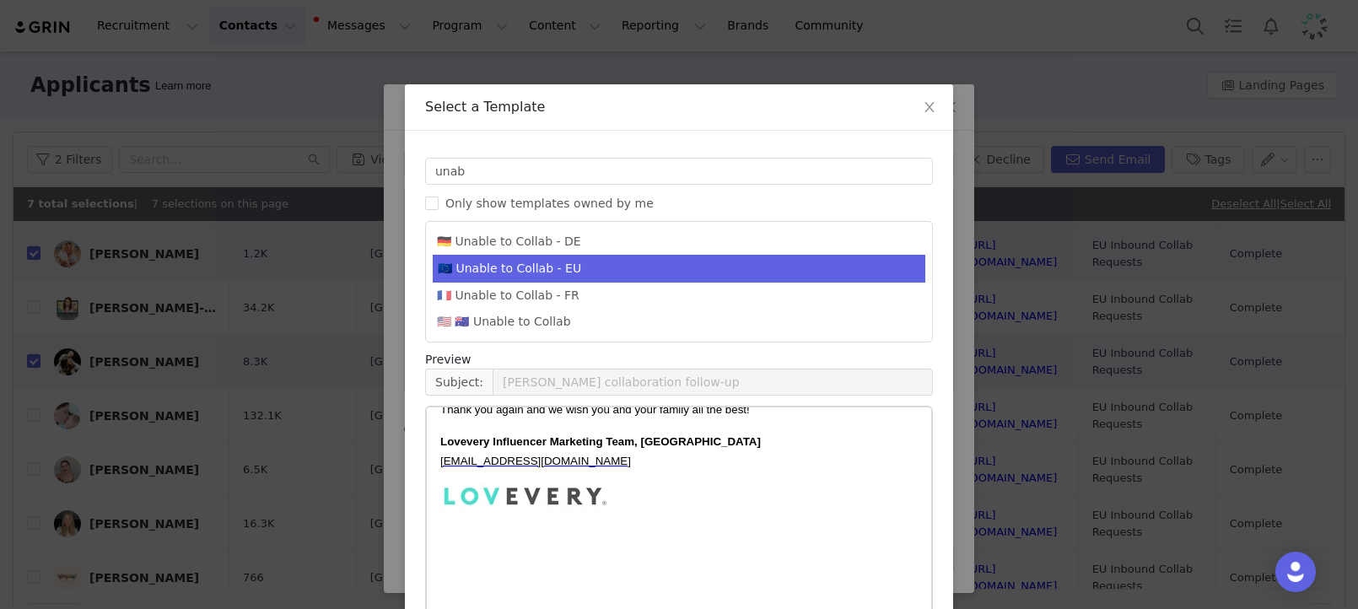
scroll to position [93, 0]
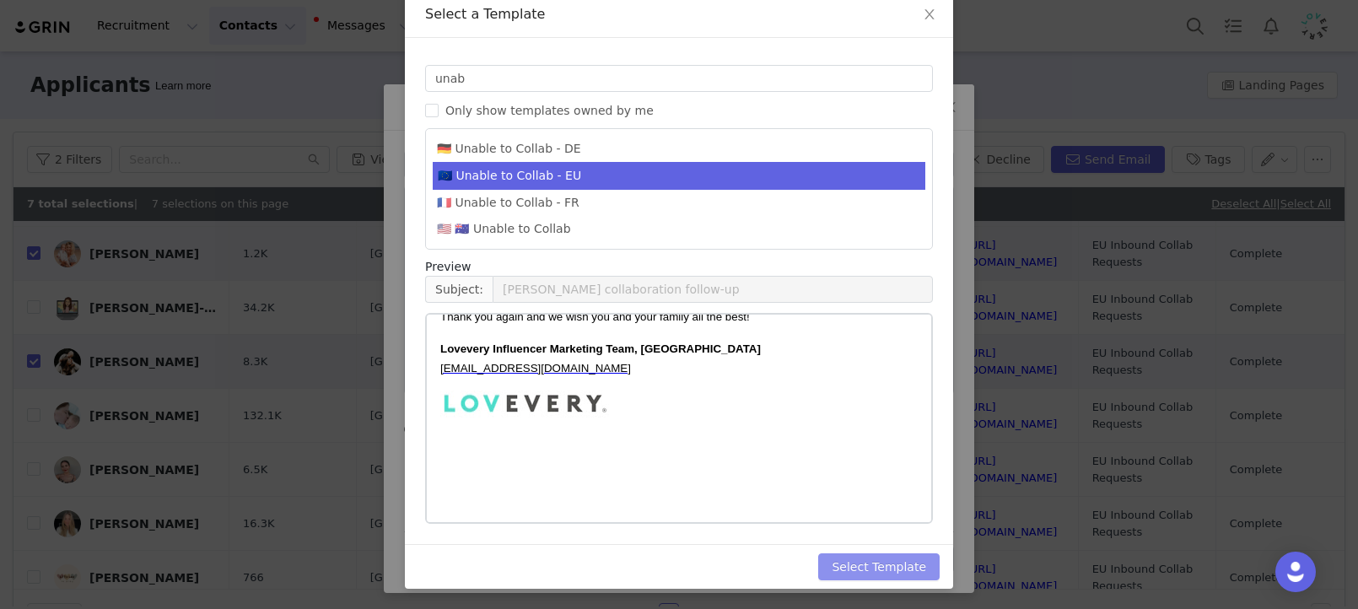
drag, startPoint x: 884, startPoint y: 553, endPoint x: 885, endPoint y: 565, distance: 11.9
click at [884, 554] on button "Select Template" at bounding box center [878, 566] width 121 height 27
type input "Lovevery collaboration follow-up"
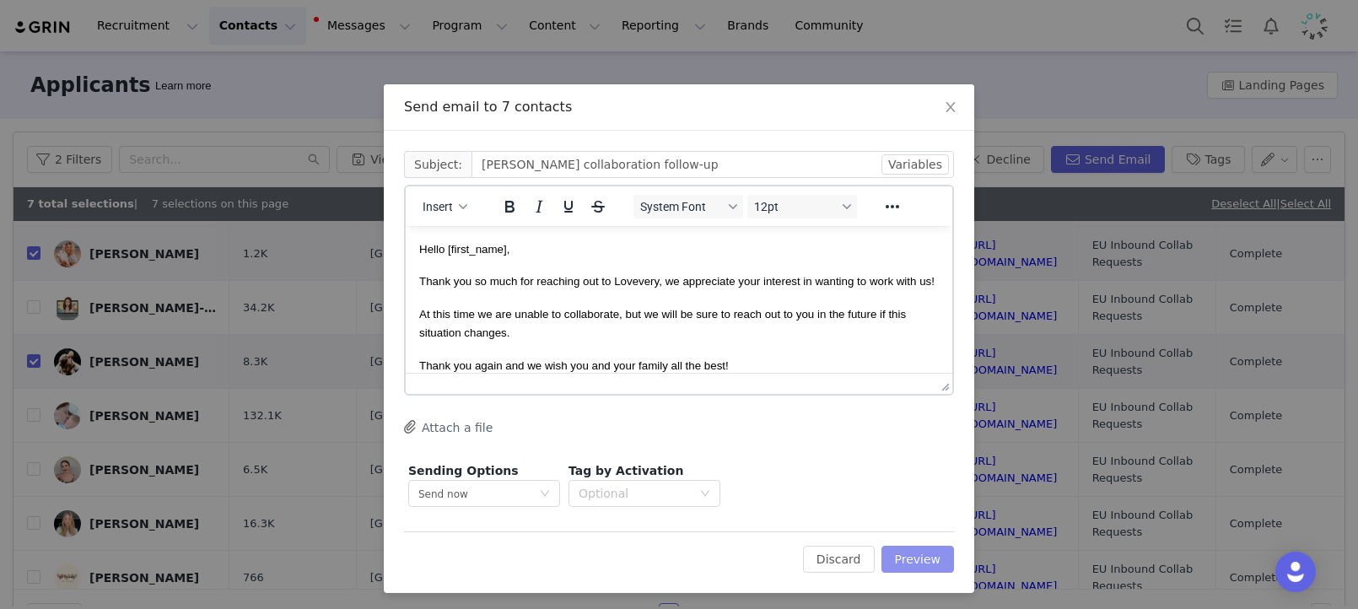
scroll to position [0, 0]
click at [916, 552] on button "Preview" at bounding box center [917, 559] width 73 height 27
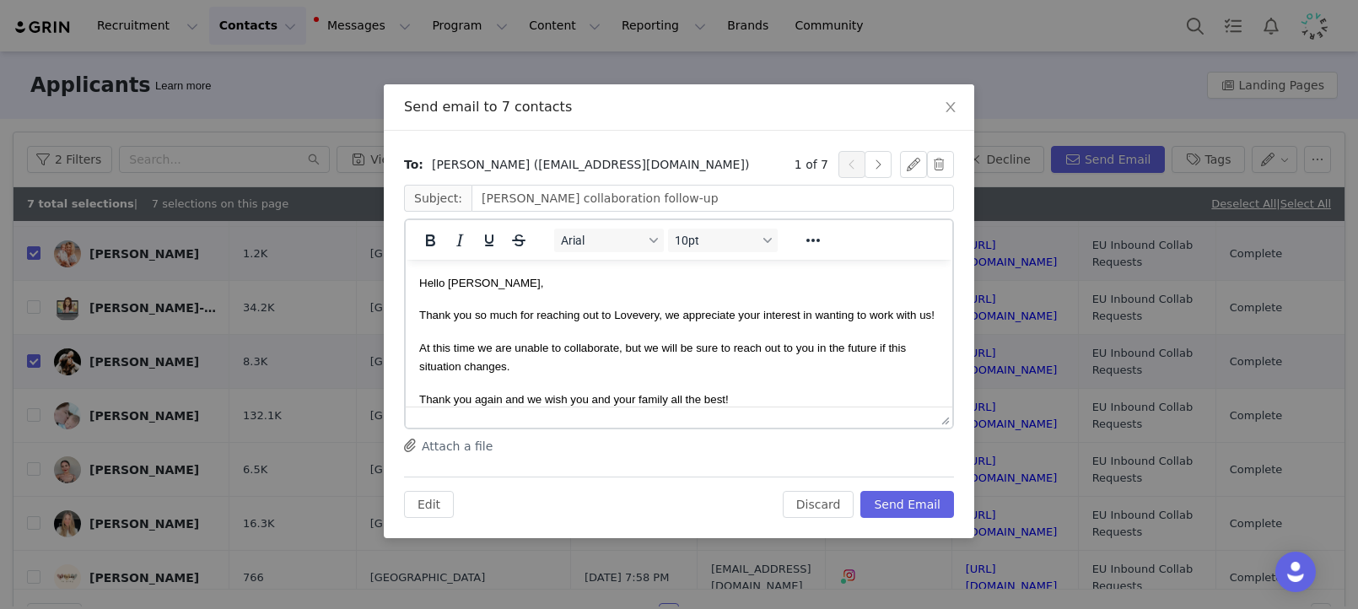
click at [920, 524] on div "To: Jess Brown (thepiecesofparenthood@gmail.com) 1 of 7 Subject: Lovevery colla…" at bounding box center [679, 334] width 590 height 407
click at [926, 509] on button "Send Email" at bounding box center [907, 504] width 94 height 27
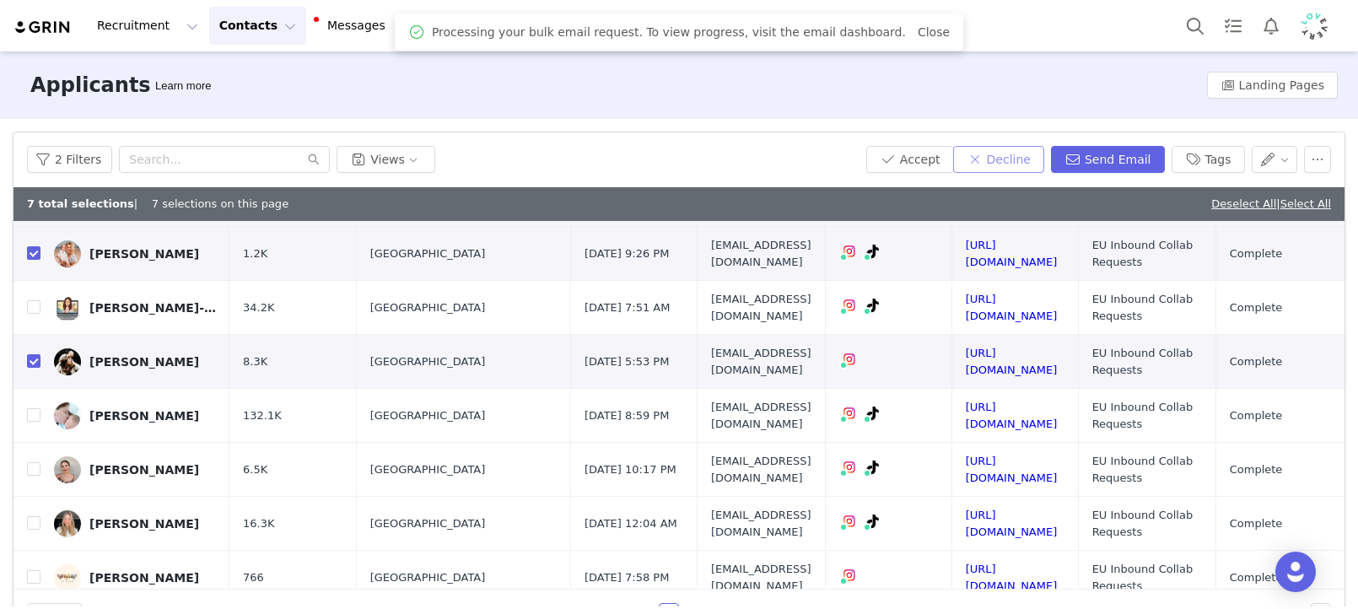
click at [1015, 157] on button "Decline" at bounding box center [998, 159] width 91 height 27
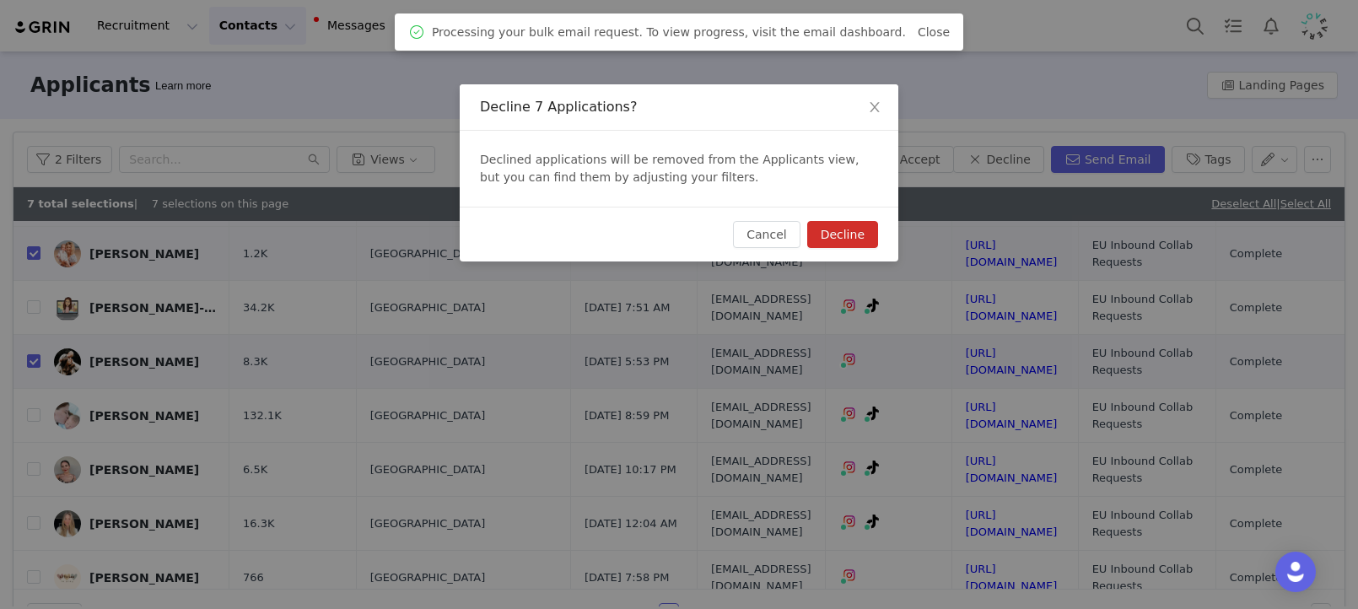
drag, startPoint x: 849, startPoint y: 234, endPoint x: 854, endPoint y: 248, distance: 15.2
click at [849, 234] on button "Decline" at bounding box center [842, 234] width 71 height 27
checkbox input "false"
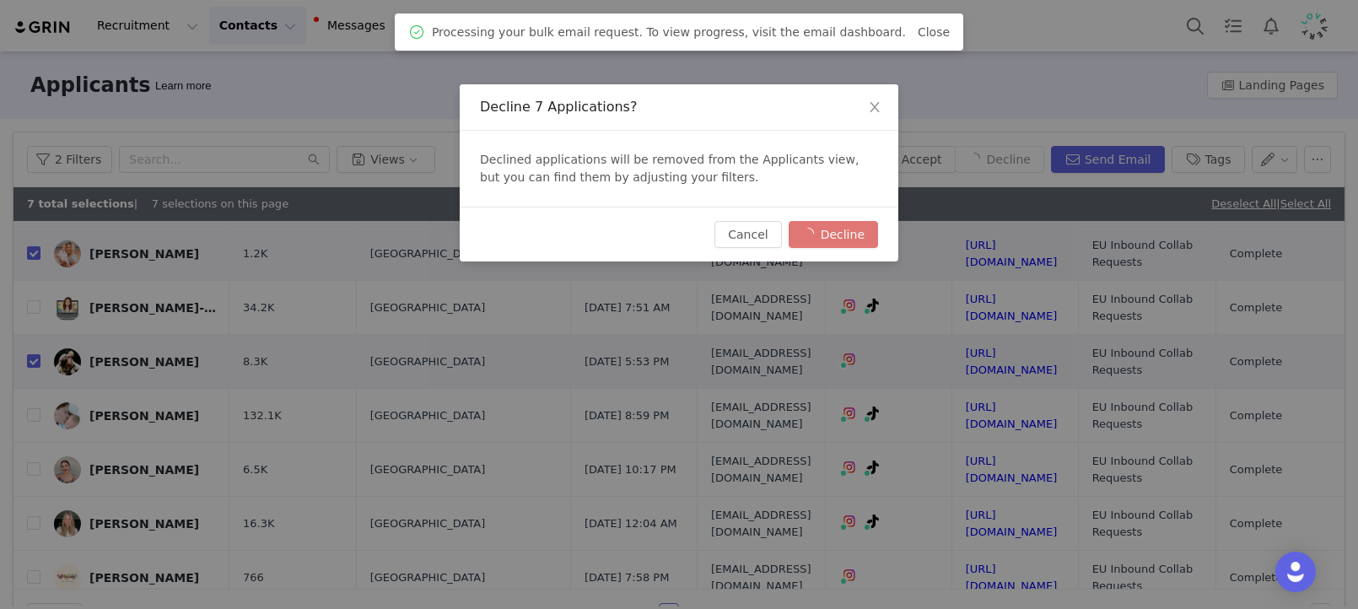
checkbox input "false"
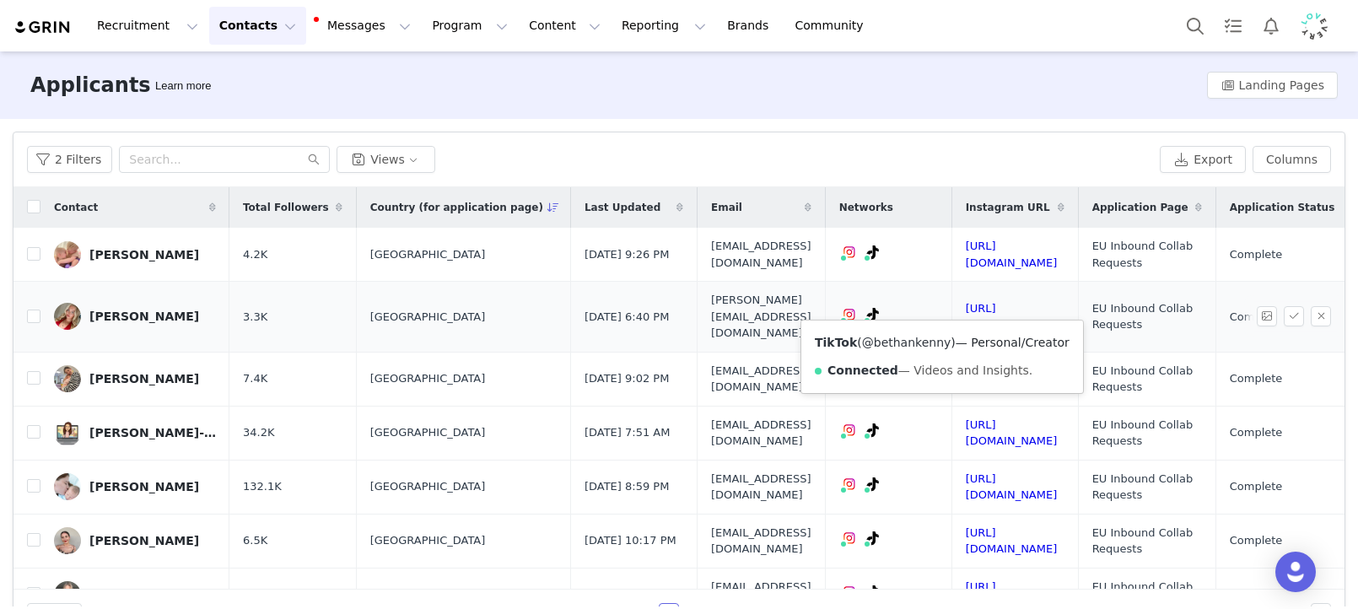
click at [937, 345] on link "@bethankenny" at bounding box center [906, 342] width 89 height 13
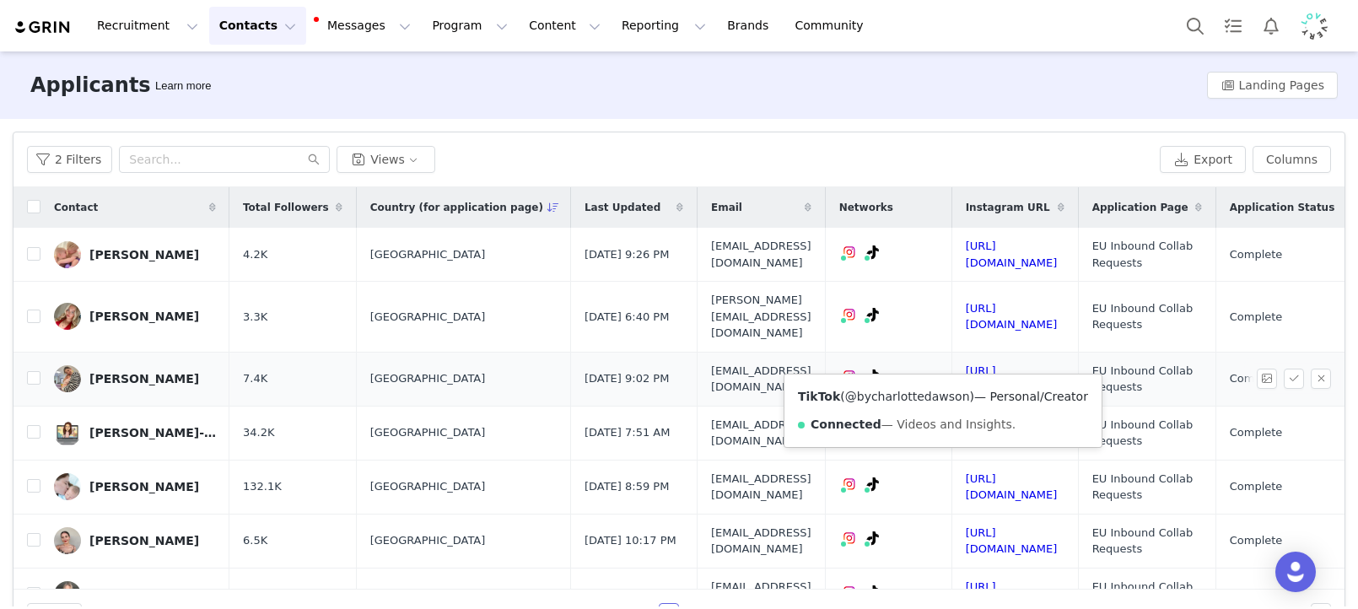
click at [933, 400] on link "@bycharlottedawson" at bounding box center [907, 396] width 125 height 13
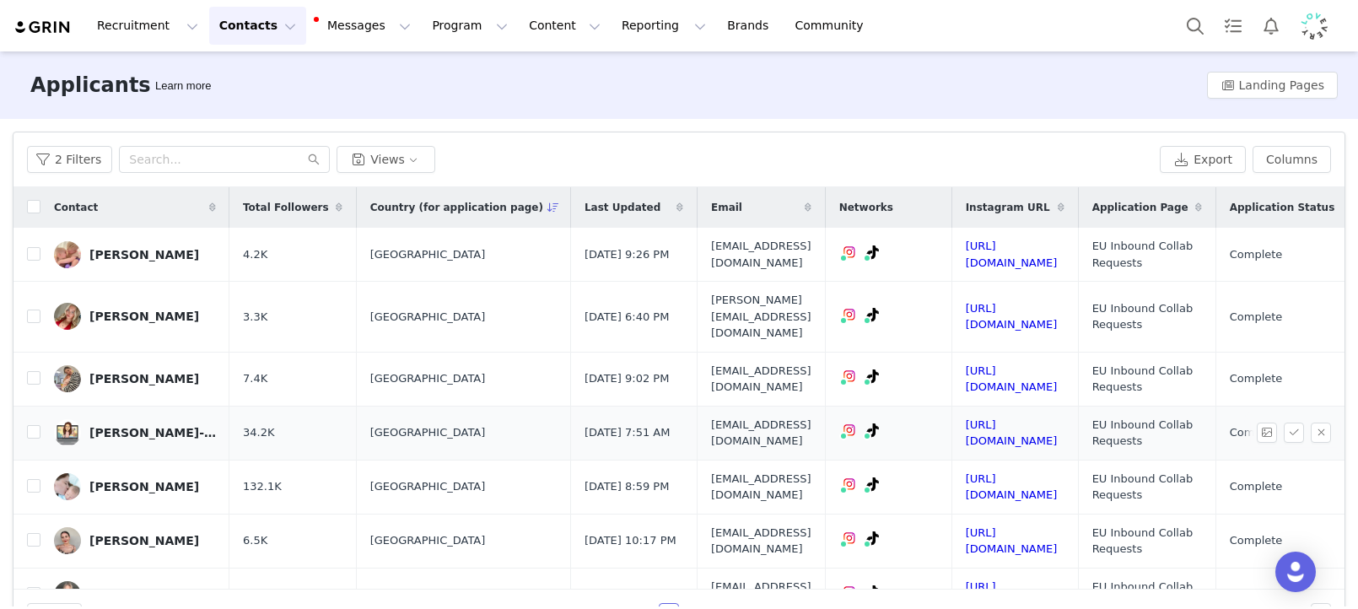
click at [655, 428] on span "Sep 19, 2025 7:51 AM" at bounding box center [627, 432] width 86 height 17
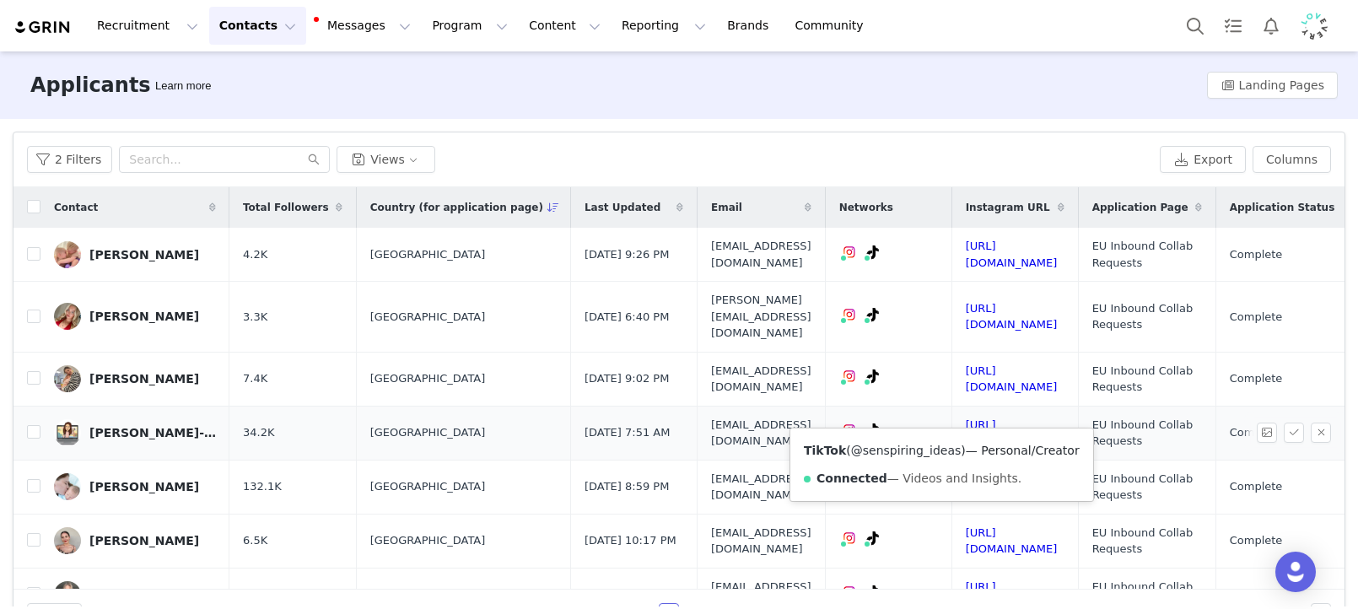
click at [934, 449] on link "@senspiring_ideas" at bounding box center [906, 450] width 110 height 13
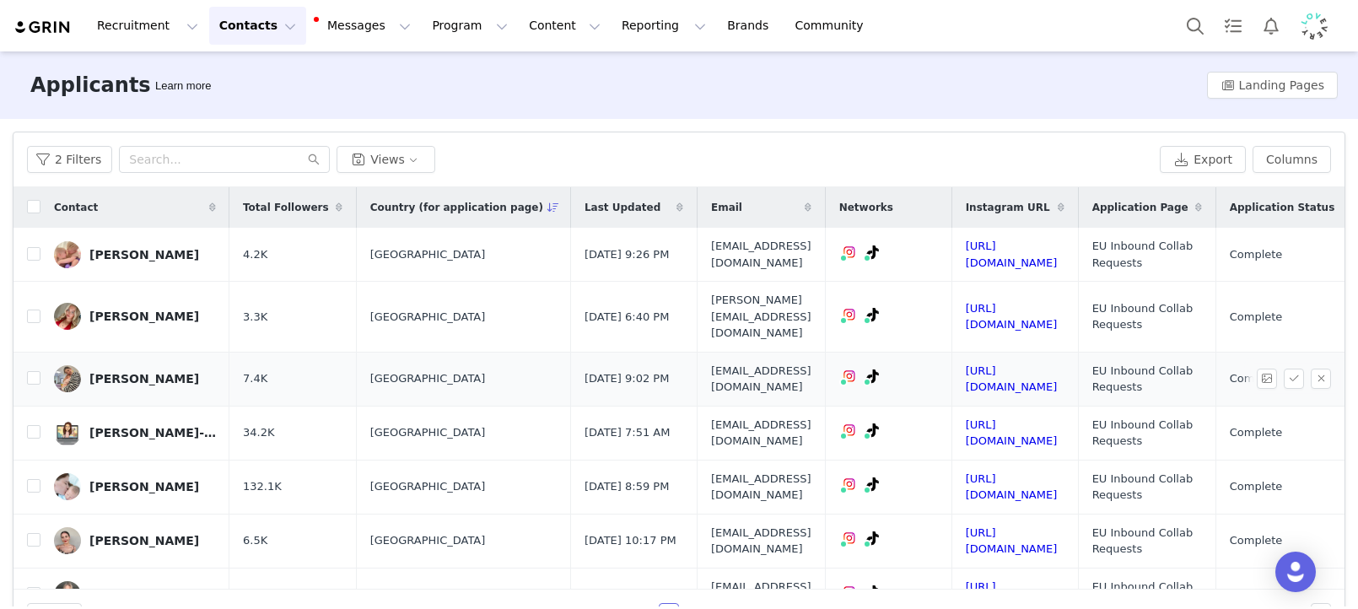
click at [44, 360] on td "Charlotte Dawson" at bounding box center [134, 379] width 189 height 54
click at [32, 371] on input "checkbox" at bounding box center [33, 377] width 13 height 13
checkbox input "true"
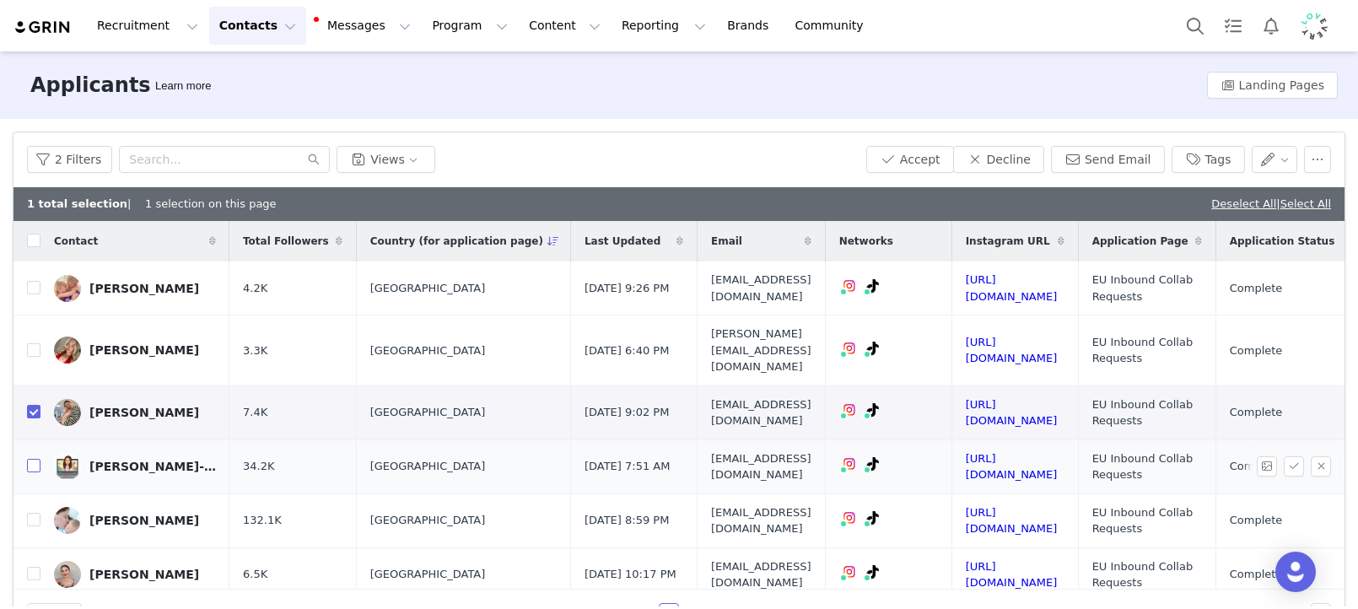
click at [33, 459] on input "checkbox" at bounding box center [33, 465] width 13 height 13
checkbox input "true"
click at [921, 162] on button "Accept" at bounding box center [910, 159] width 88 height 27
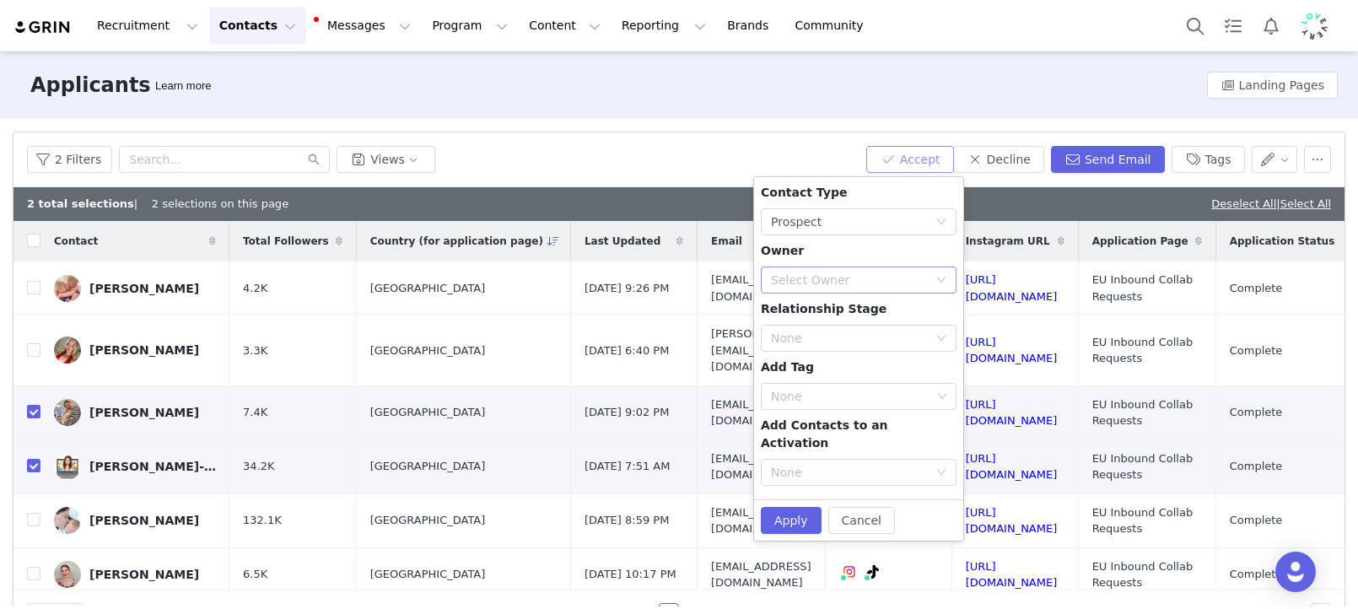
click at [824, 276] on div "Select Owner" at bounding box center [849, 280] width 157 height 17
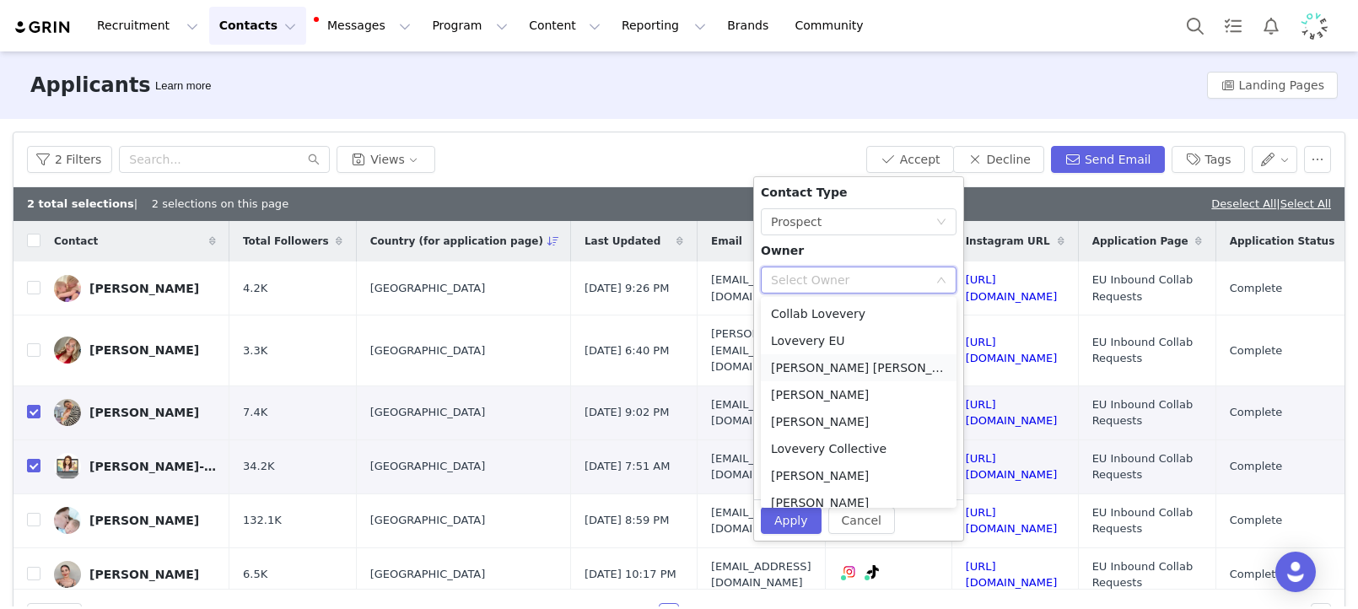
click at [891, 363] on li "[PERSON_NAME] [PERSON_NAME]" at bounding box center [859, 367] width 196 height 27
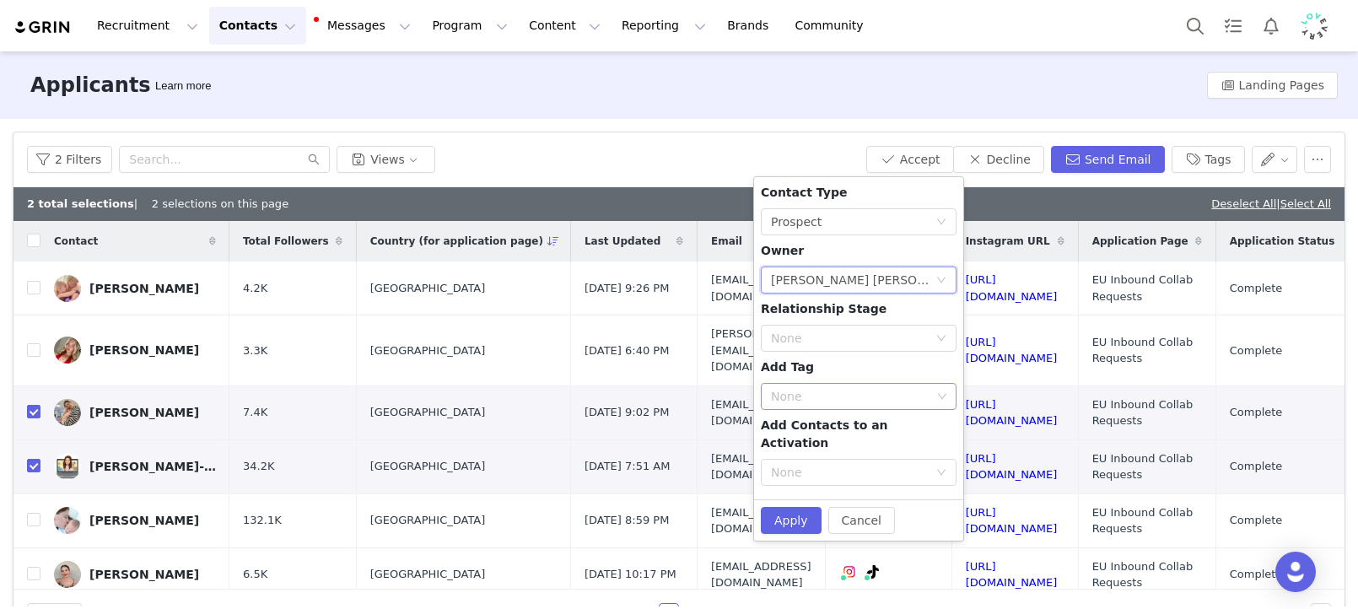
click at [810, 406] on div "None" at bounding box center [852, 396] width 173 height 25
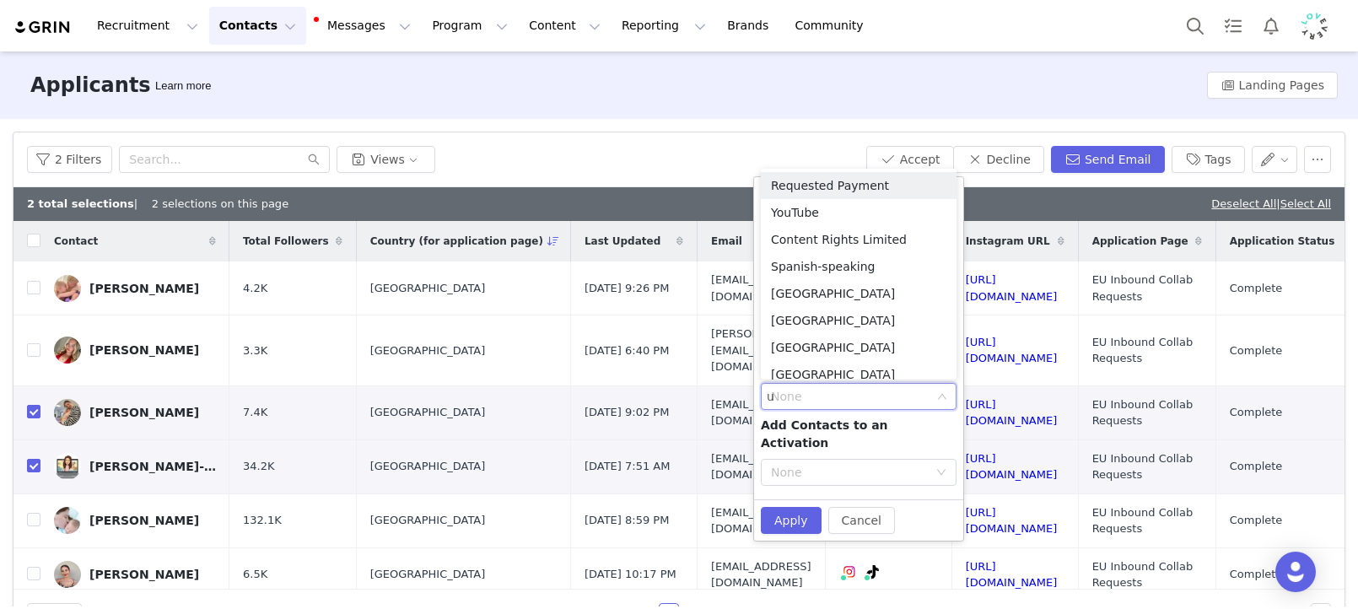
type input "uk"
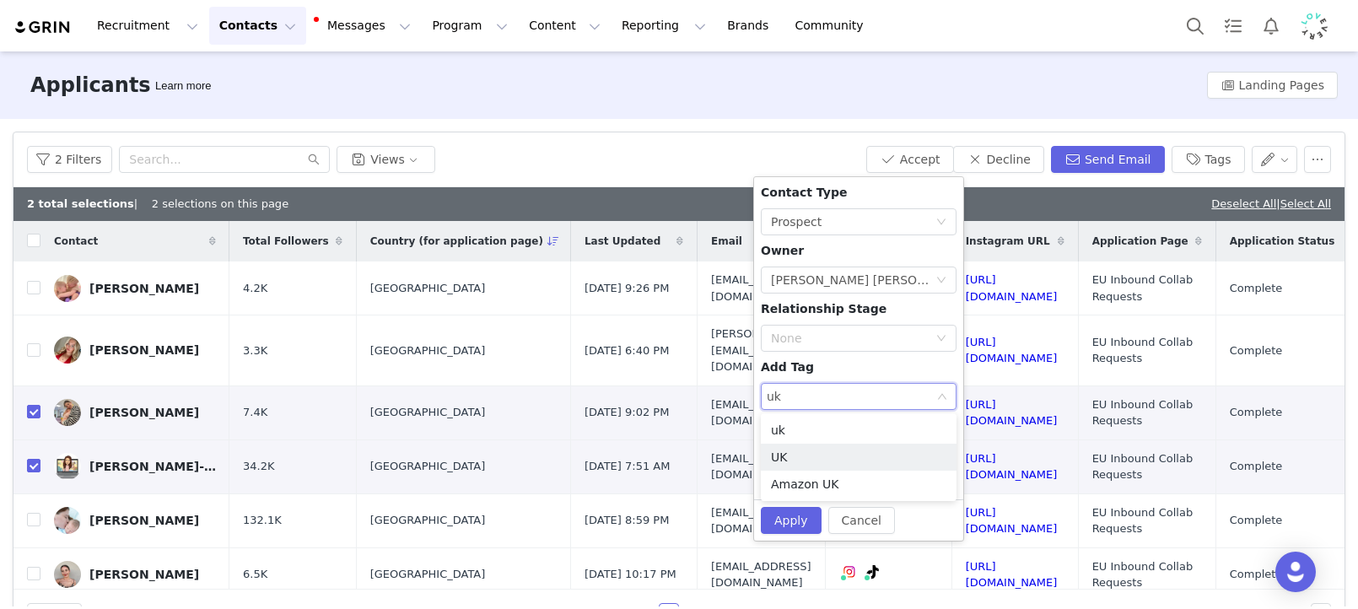
click at [783, 447] on li "UK" at bounding box center [859, 457] width 196 height 27
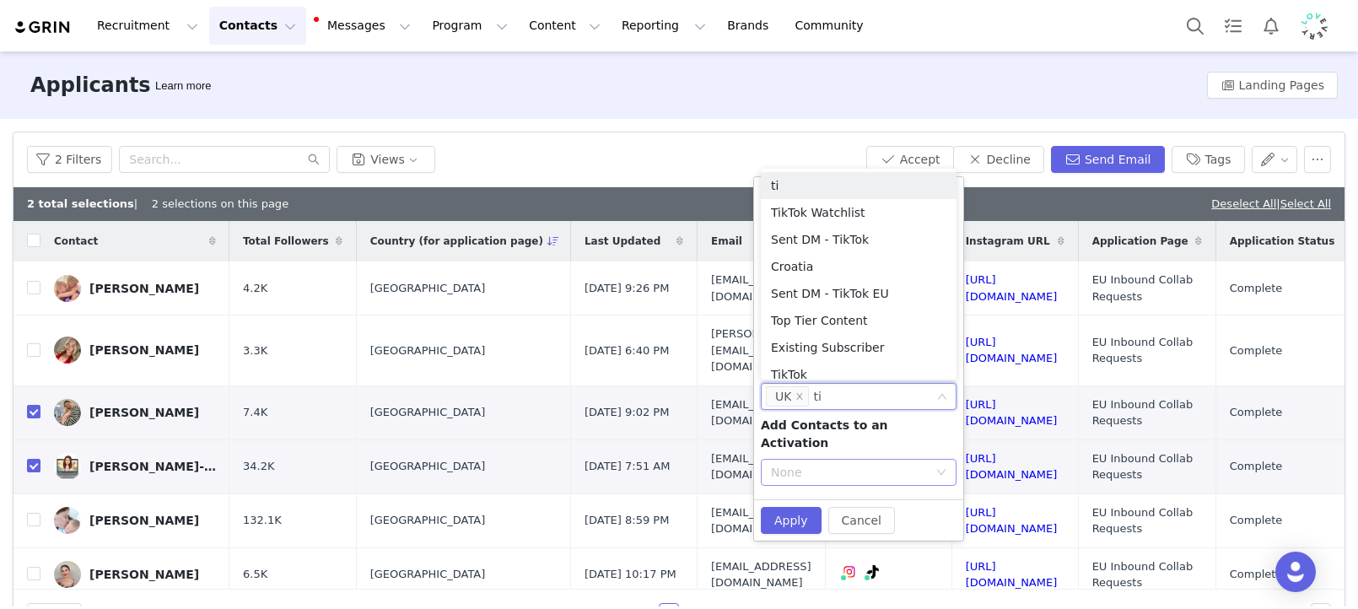
type input "tik"
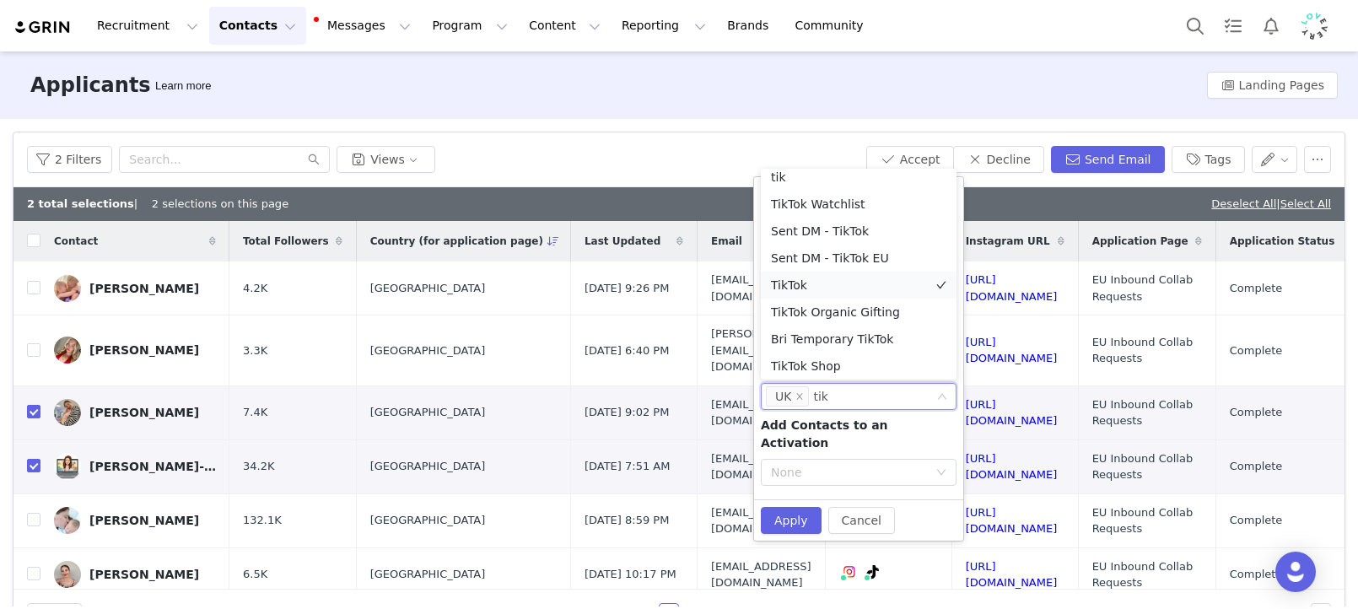
click at [796, 282] on li "TikTok" at bounding box center [859, 285] width 196 height 27
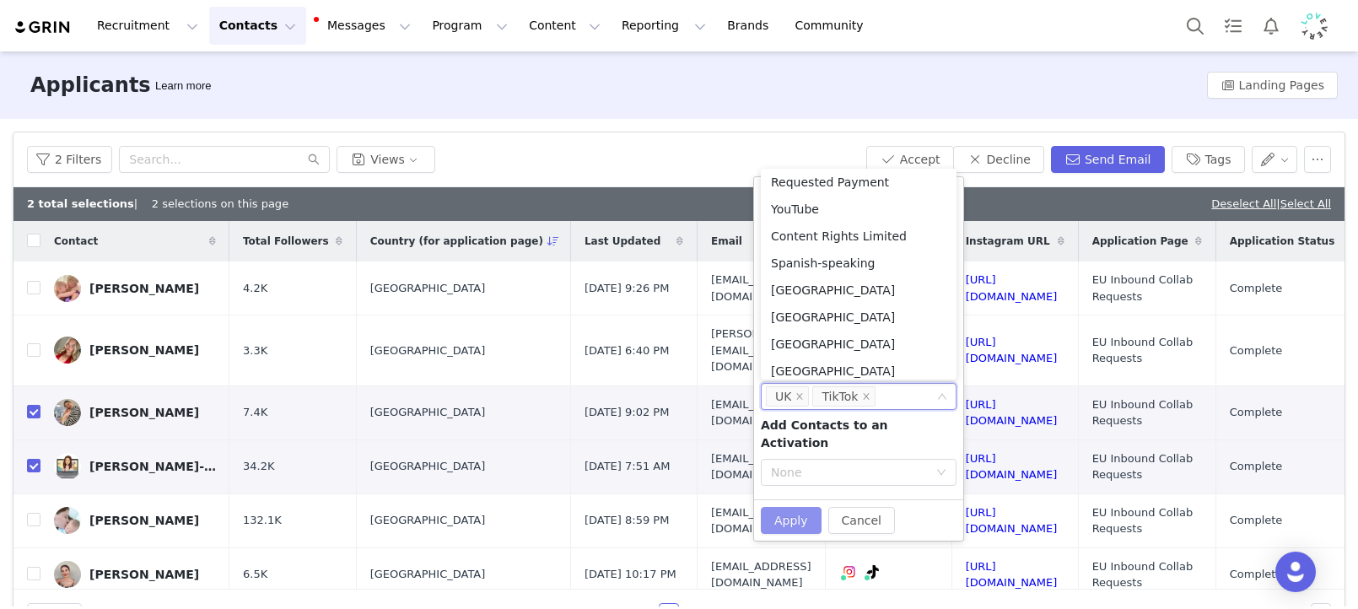
drag, startPoint x: 785, startPoint y: 501, endPoint x: 777, endPoint y: 500, distance: 8.5
click at [785, 507] on button "Apply" at bounding box center [791, 520] width 61 height 27
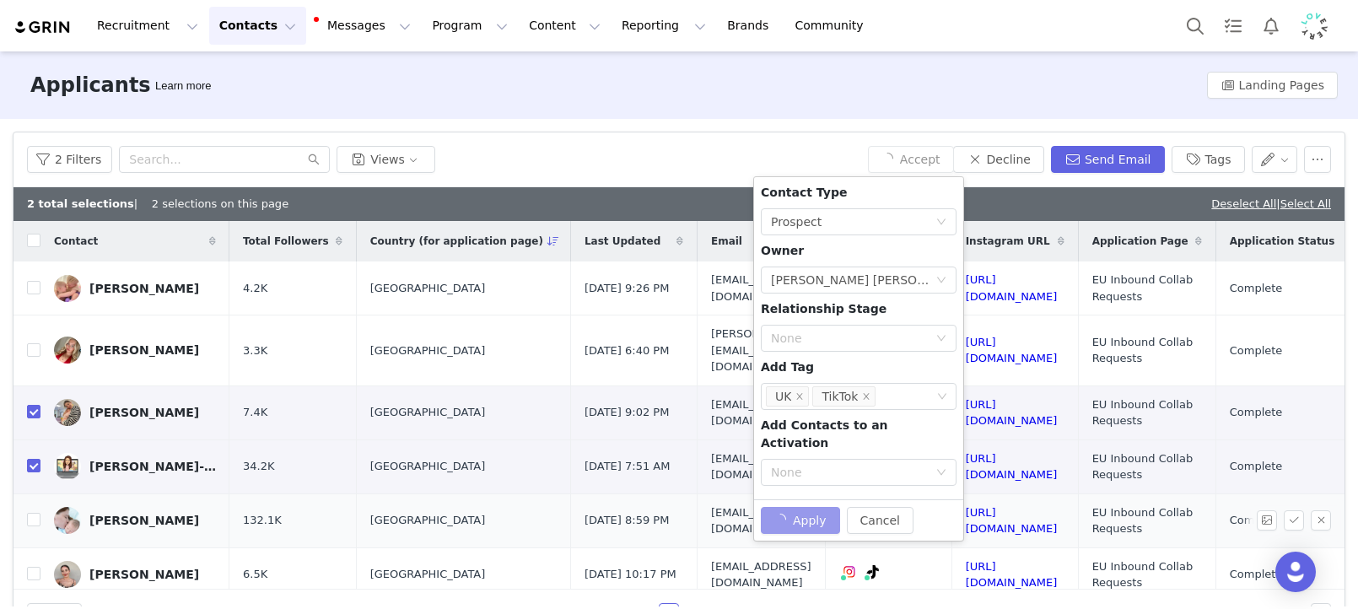
checkbox input "false"
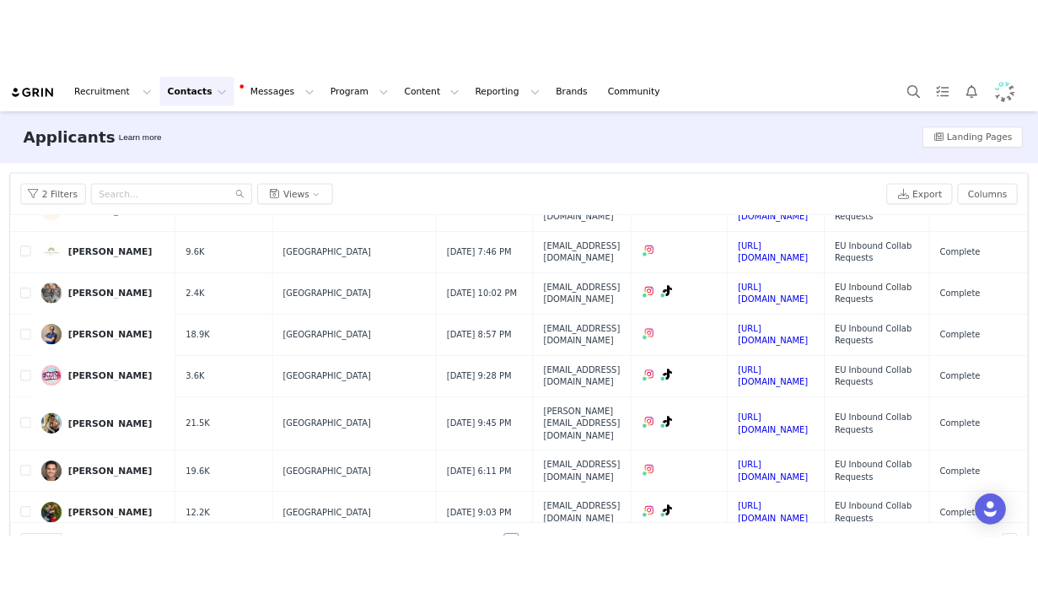
scroll to position [362, 0]
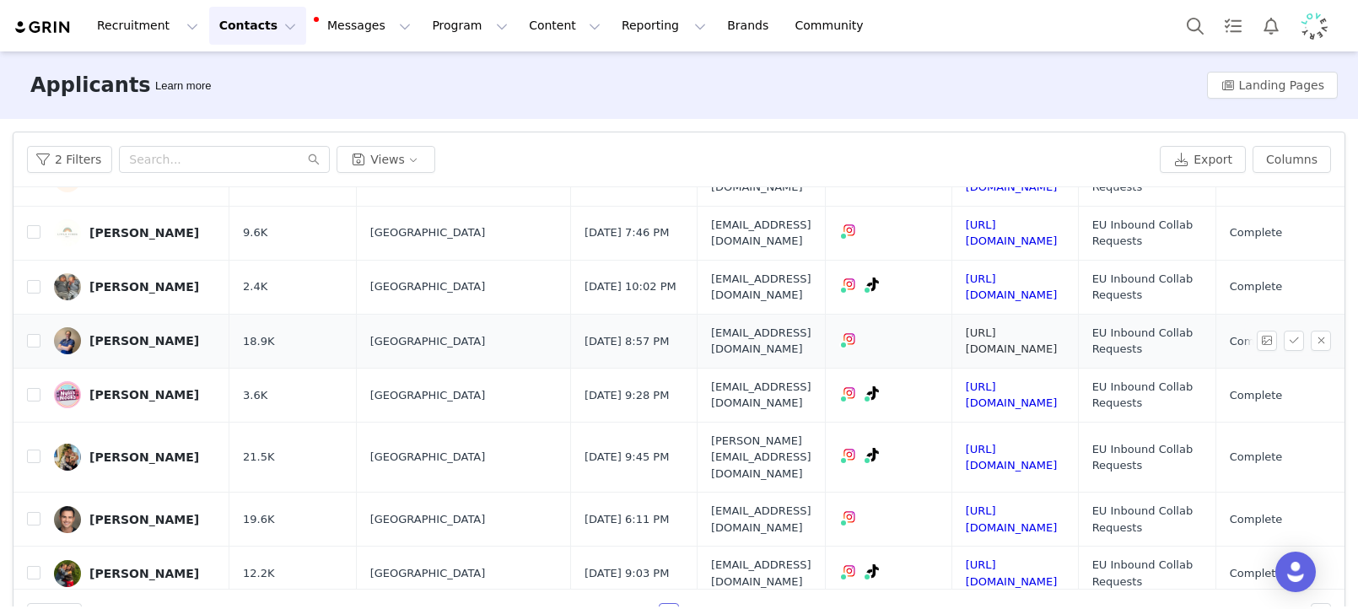
click at [1058, 326] on link "https://www.instagram.com/thekidsdoctor_" at bounding box center [1012, 341] width 92 height 30
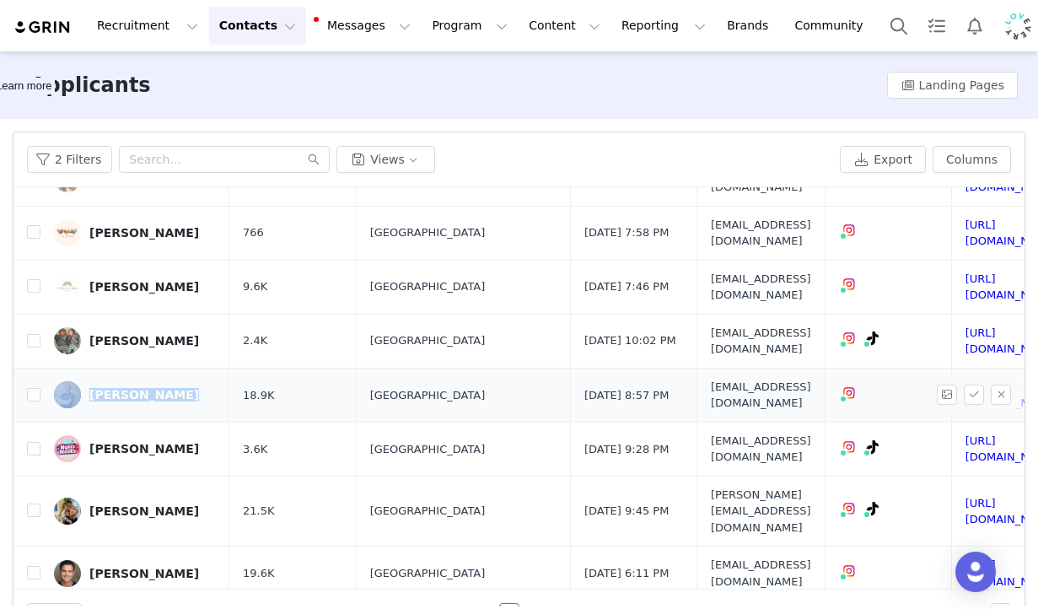
scroll to position [327, 0]
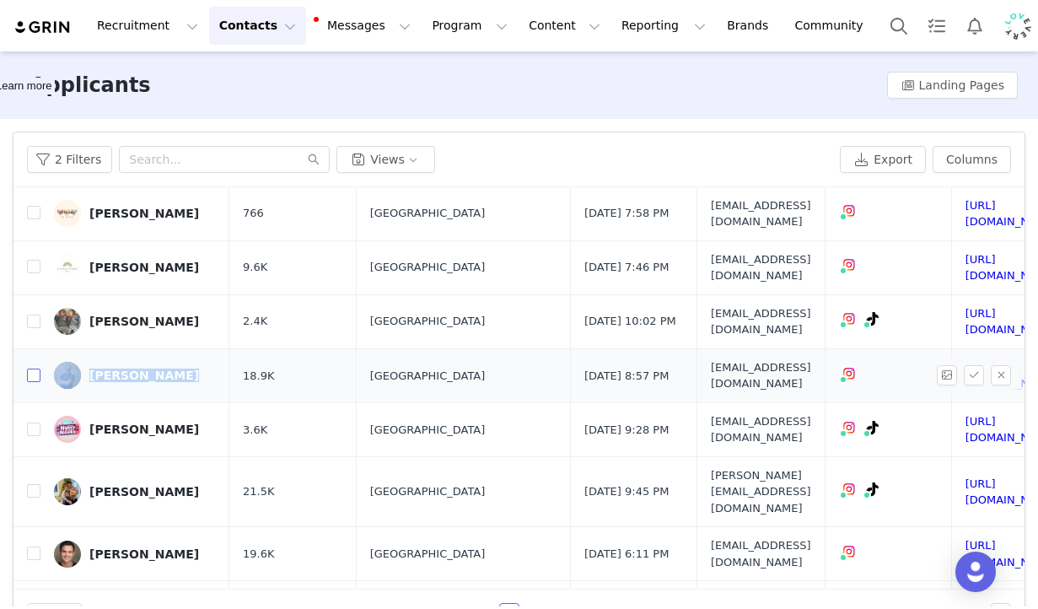
click at [39, 369] on input "checkbox" at bounding box center [33, 375] width 13 height 13
checkbox input "true"
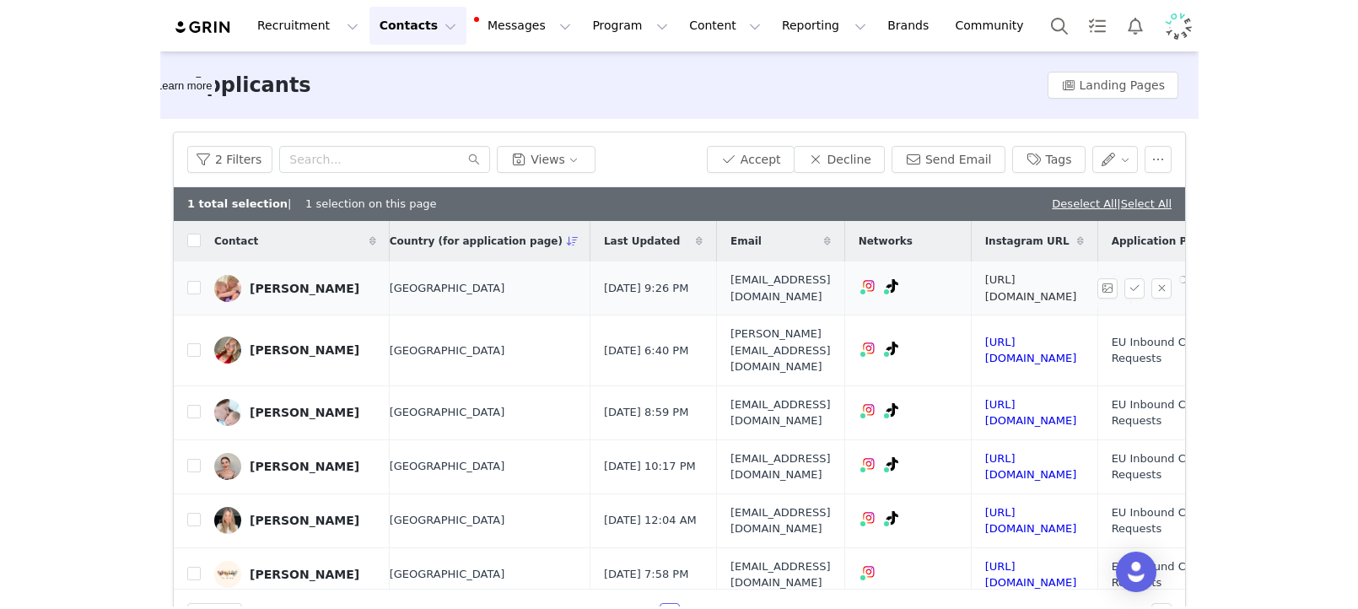
scroll to position [0, 216]
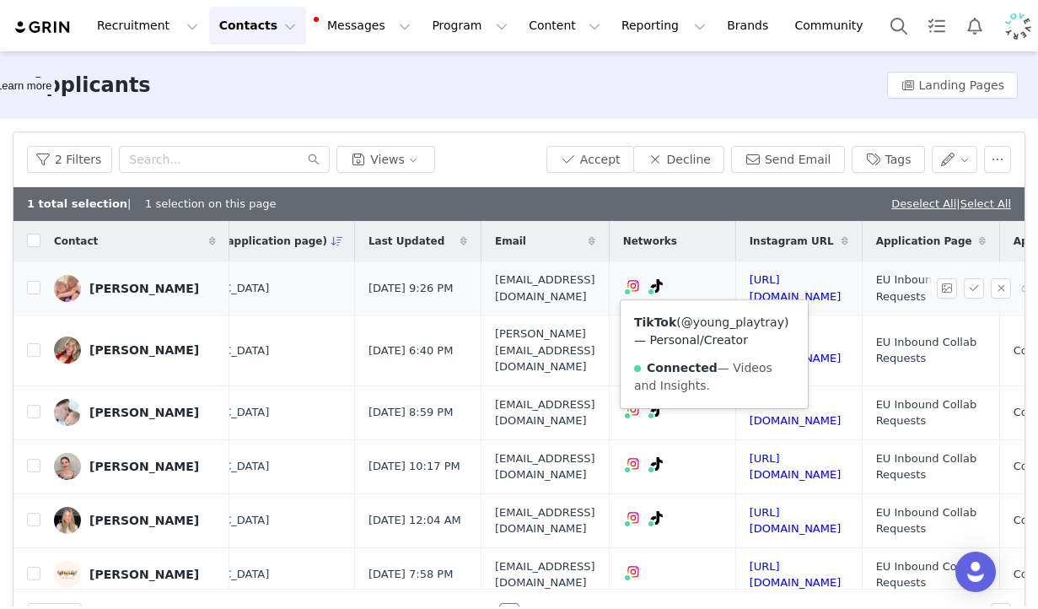
click at [722, 322] on link "@young_playtray" at bounding box center [732, 321] width 103 height 13
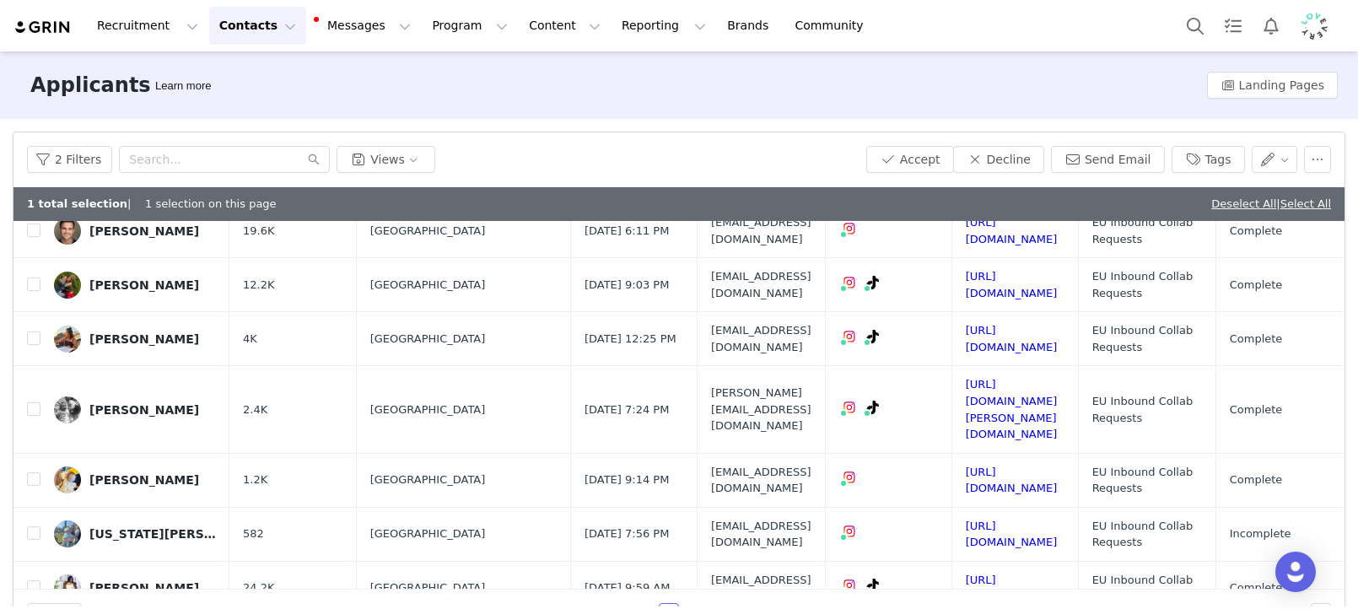
scroll to position [693, 0]
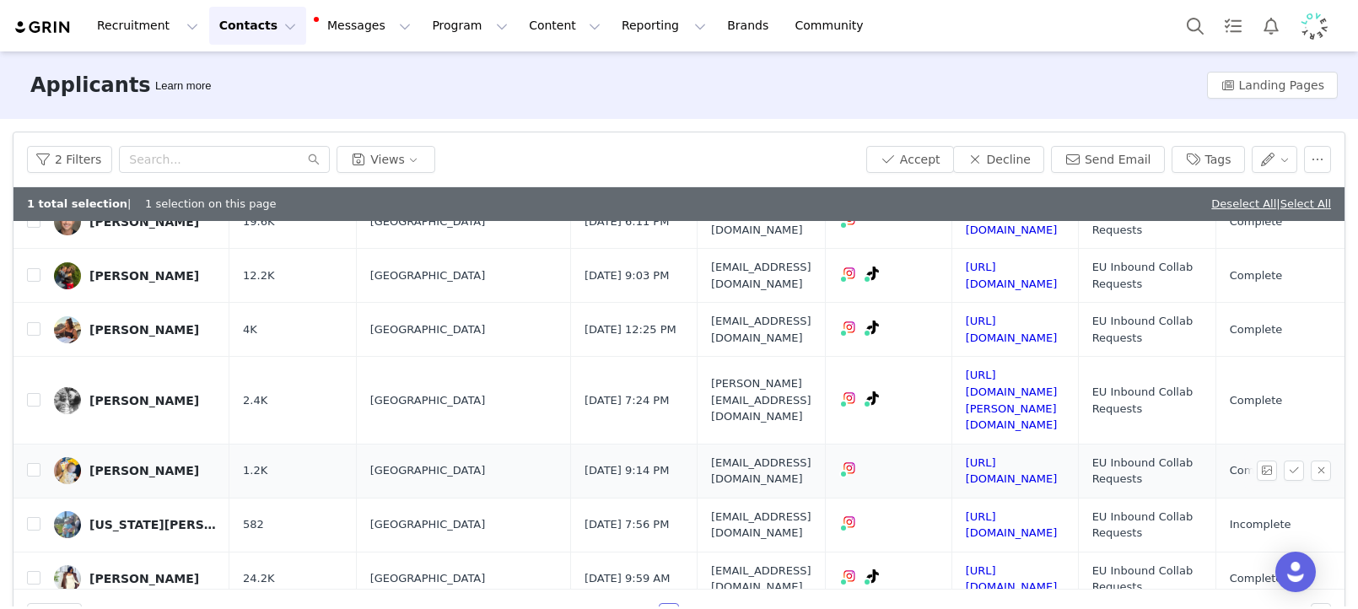
click at [1058, 444] on td "https://www.instagram.com/ameliaivycul" at bounding box center [1014, 471] width 126 height 54
click at [1058, 456] on link "https://www.instagram.com/ameliaivycul" at bounding box center [1012, 471] width 92 height 30
click at [33, 463] on input "checkbox" at bounding box center [33, 469] width 13 height 13
checkbox input "true"
click at [1058, 510] on link "https://www.instagram.com/mummag_diaries" at bounding box center [1012, 525] width 92 height 30
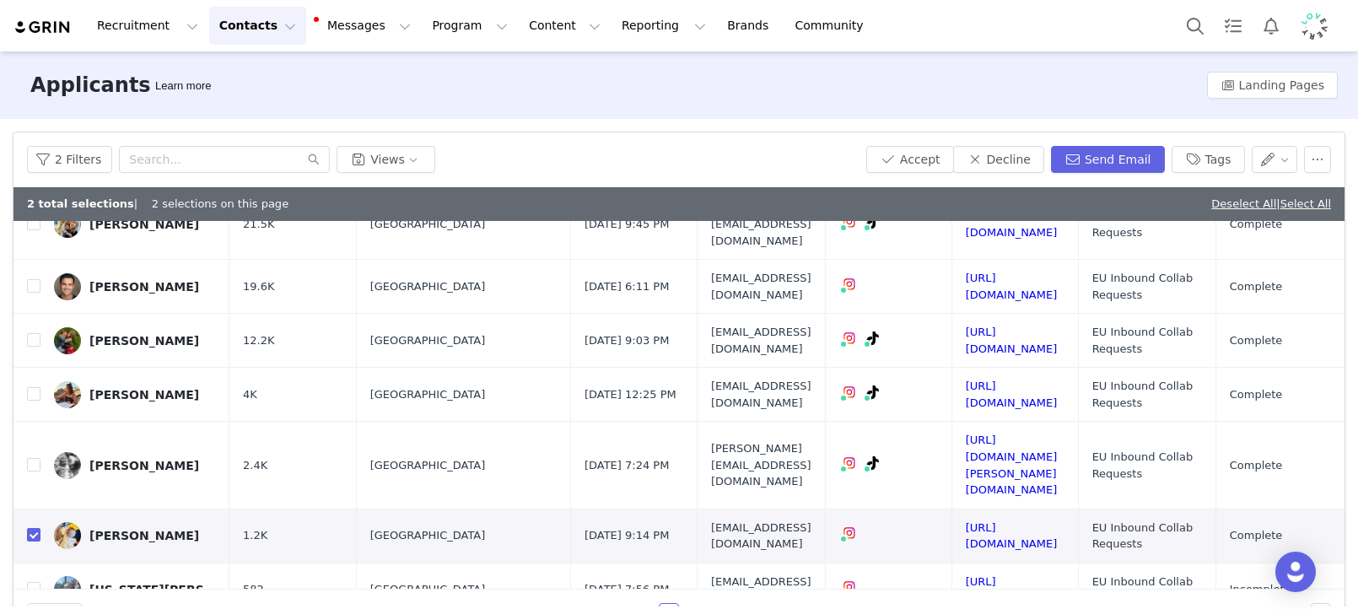
scroll to position [639, 0]
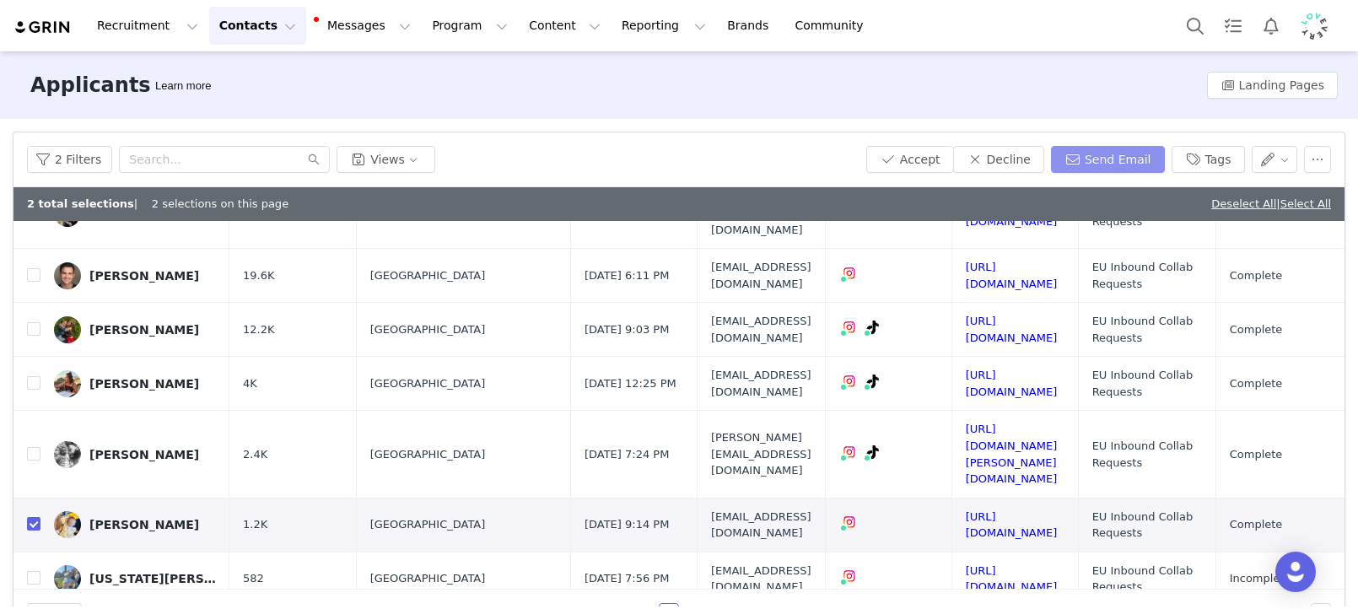
click at [1114, 156] on button "Send Email" at bounding box center [1108, 159] width 114 height 27
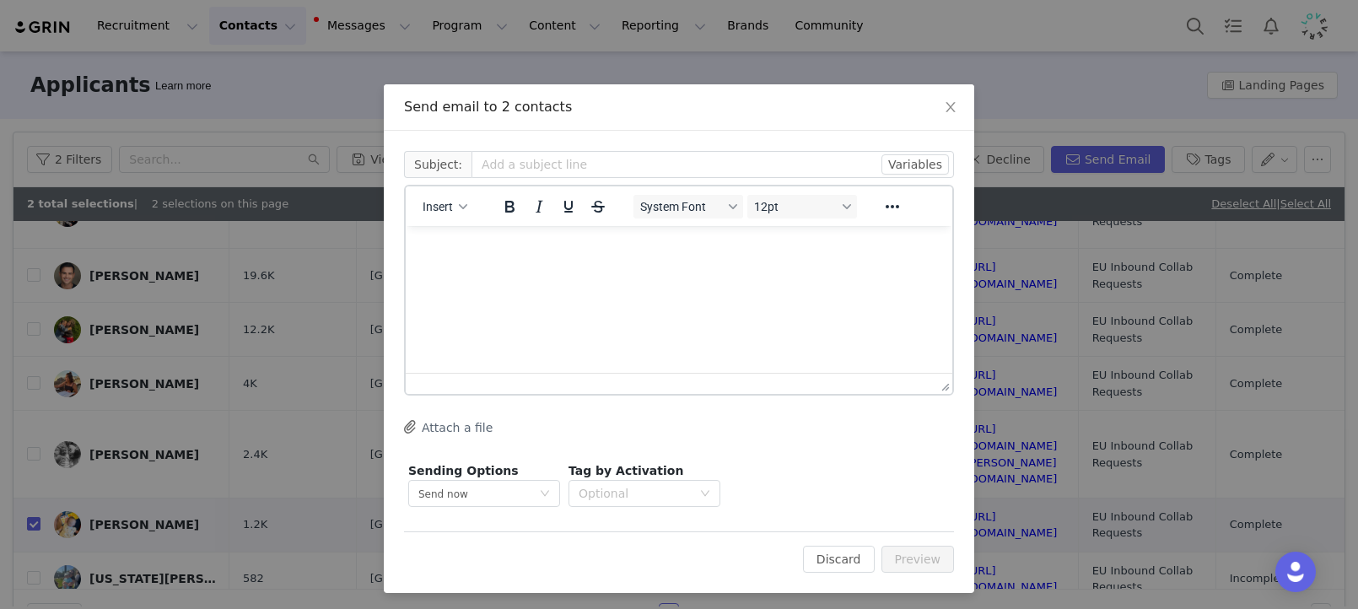
scroll to position [0, 0]
click at [477, 208] on div "Insert" at bounding box center [445, 206] width 79 height 33
click at [467, 210] on icon "button" at bounding box center [463, 206] width 8 height 8
click at [477, 226] on div "Insert Template" at bounding box center [506, 236] width 152 height 20
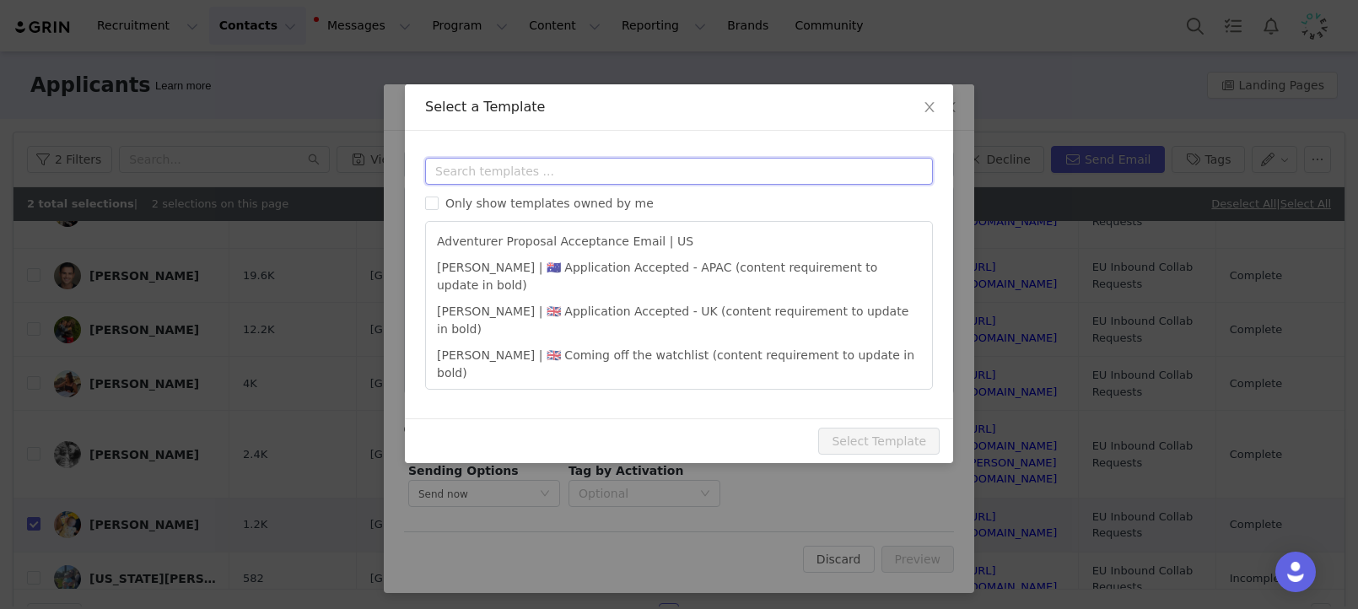
click at [509, 174] on input "text" at bounding box center [679, 171] width 508 height 27
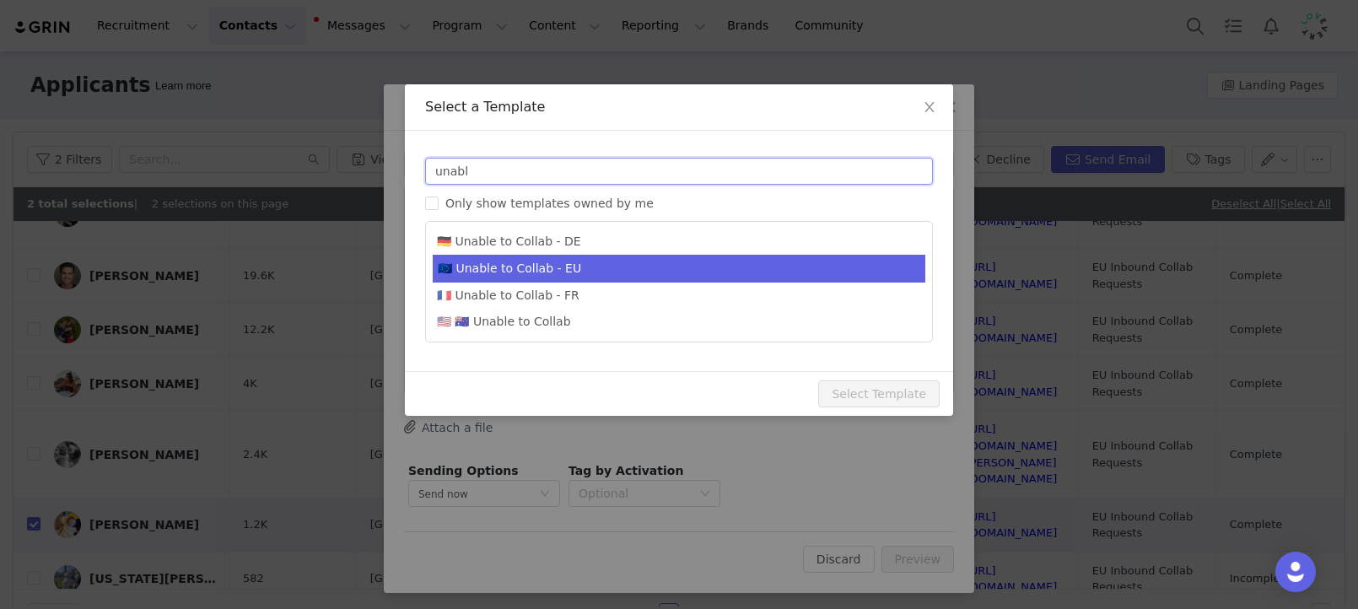
type input "unabl"
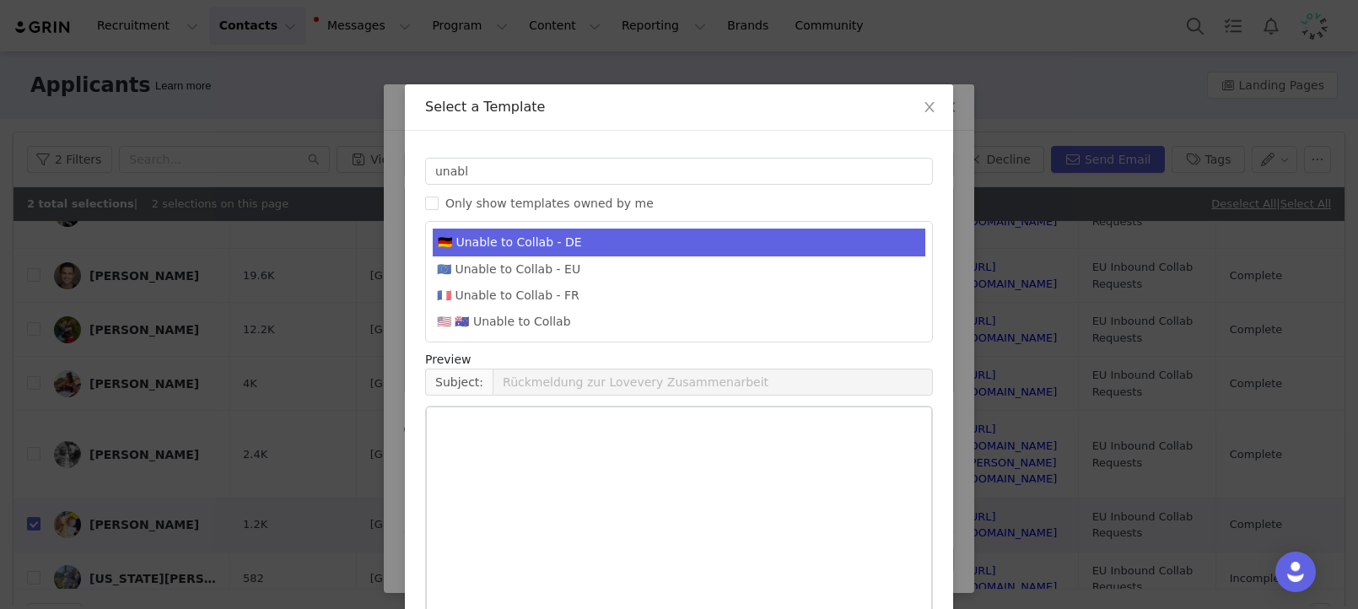
drag, startPoint x: 560, startPoint y: 275, endPoint x: 673, endPoint y: 384, distance: 156.9
click at [560, 274] on li "🇪🇺 Unable to Collab - EU" at bounding box center [679, 269] width 492 height 26
type input "Lovevery collaboration follow-up"
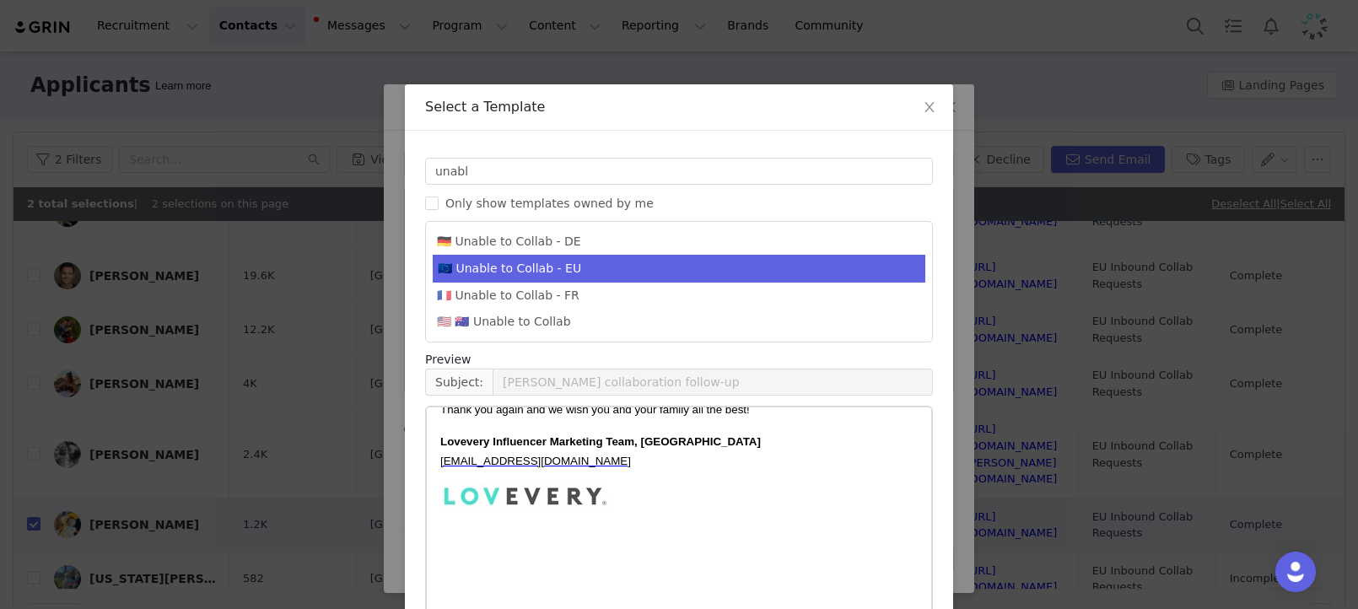
scroll to position [93, 0]
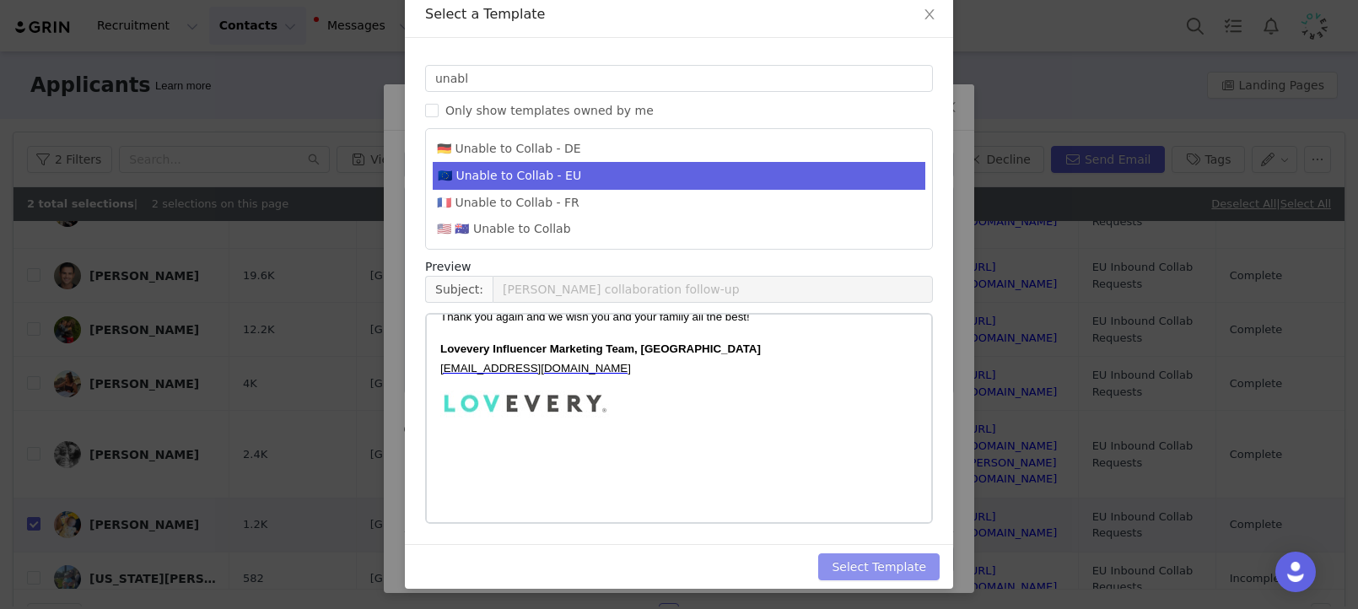
drag, startPoint x: 875, startPoint y: 565, endPoint x: 882, endPoint y: 557, distance: 10.2
click at [875, 565] on button "Select Template" at bounding box center [878, 566] width 121 height 27
type input "Lovevery collaboration follow-up"
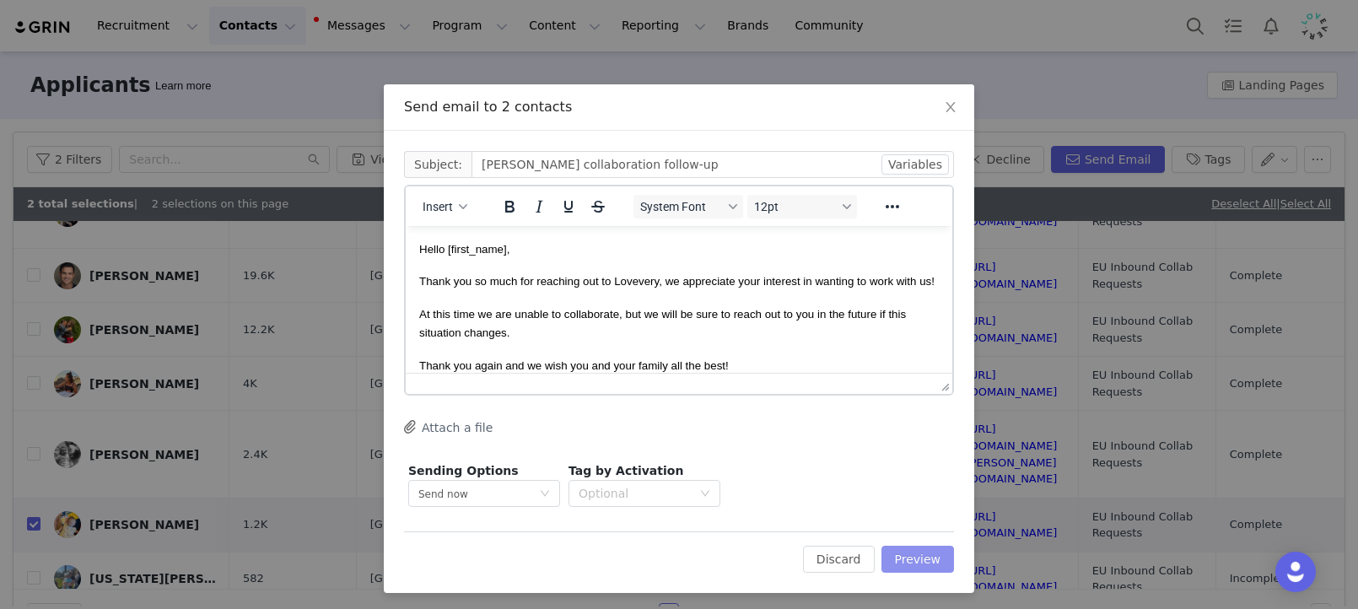
scroll to position [0, 0]
click at [909, 554] on button "Preview" at bounding box center [917, 559] width 73 height 27
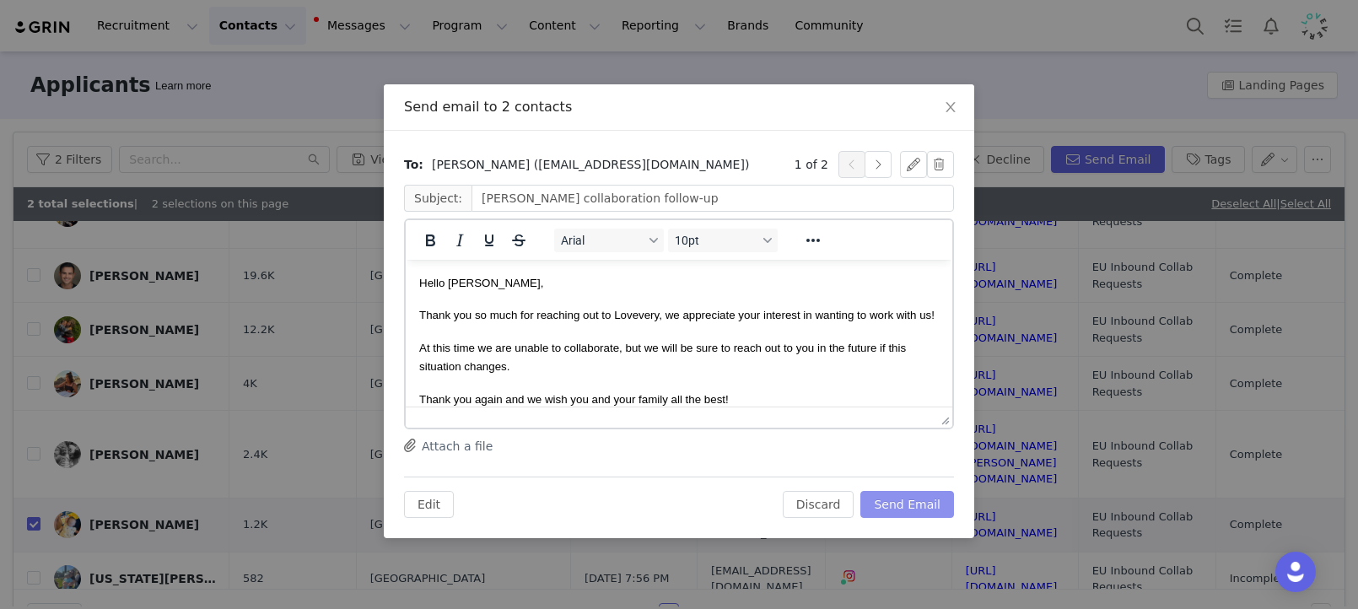
click at [914, 503] on button "Send Email" at bounding box center [907, 504] width 94 height 27
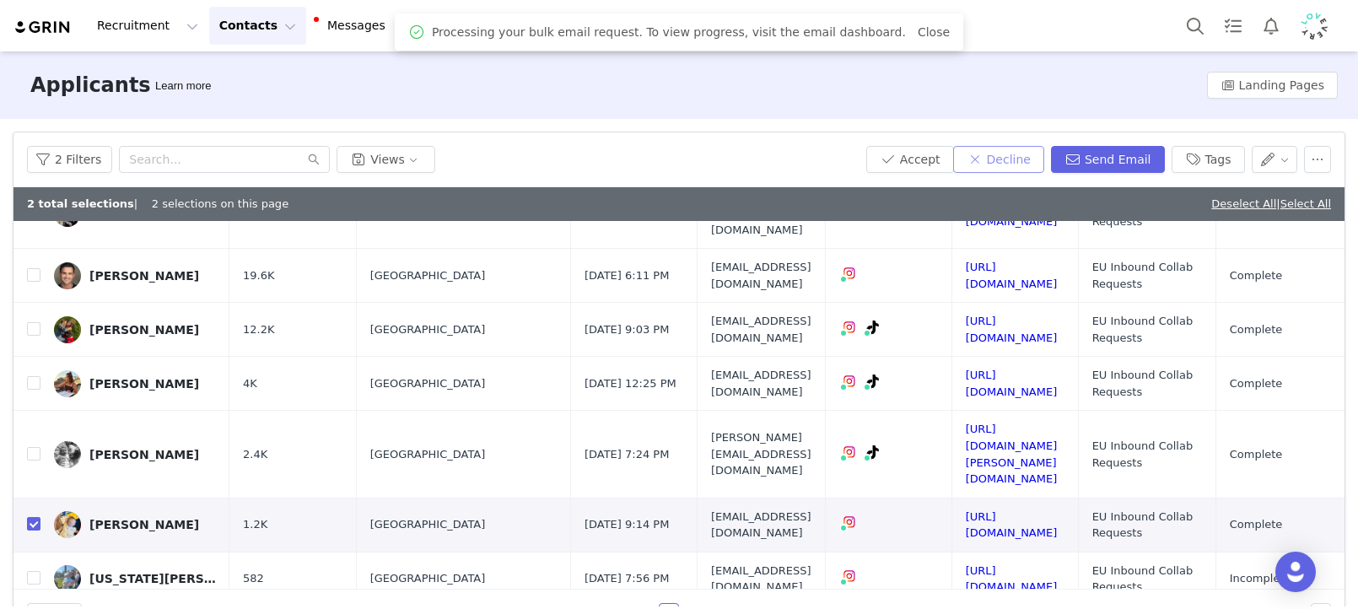
click at [1038, 162] on button "Decline" at bounding box center [998, 159] width 91 height 27
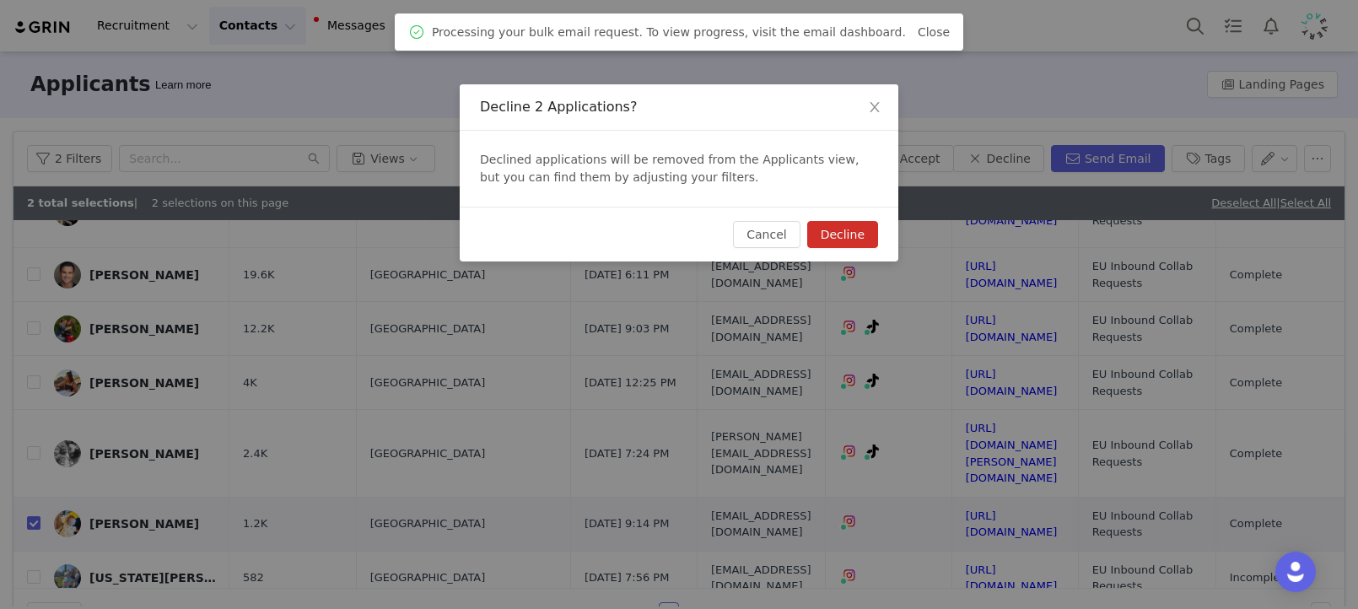
drag, startPoint x: 864, startPoint y: 244, endPoint x: 863, endPoint y: 256, distance: 11.8
click at [864, 244] on button "Decline" at bounding box center [842, 234] width 71 height 27
checkbox input "false"
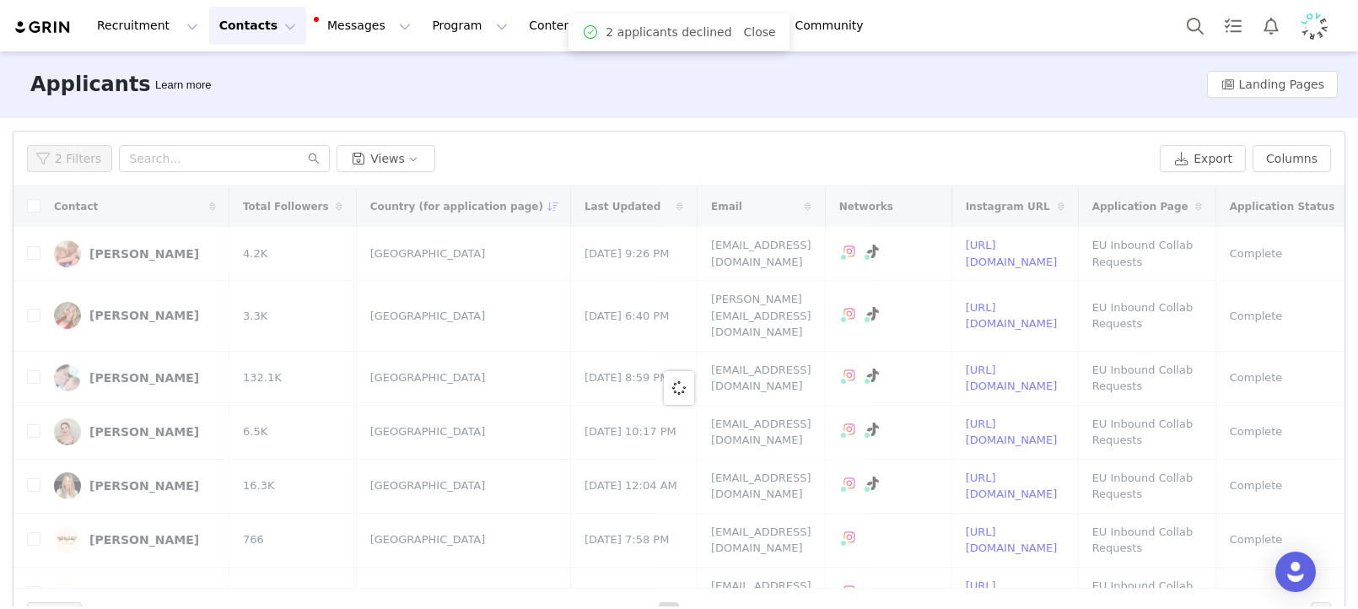
scroll to position [0, 0]
click at [1298, 149] on button "Columns" at bounding box center [1291, 159] width 78 height 27
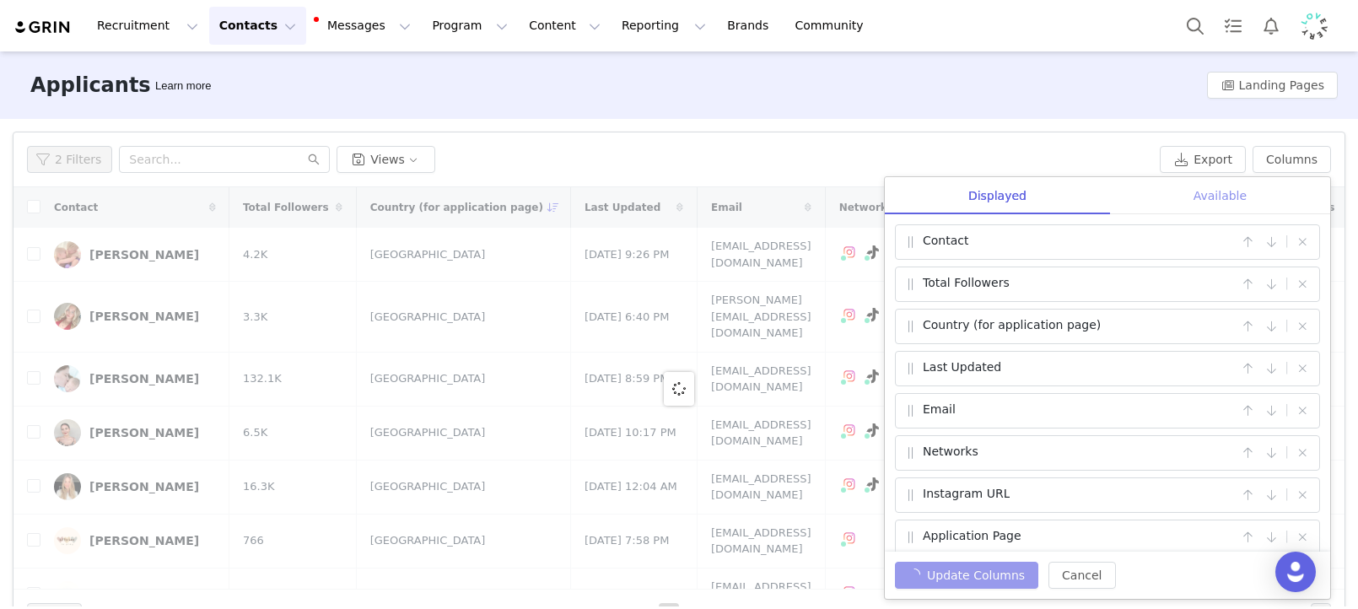
drag, startPoint x: 1257, startPoint y: 195, endPoint x: 1223, endPoint y: 202, distance: 35.4
click at [1257, 195] on div "Available" at bounding box center [1220, 196] width 220 height 38
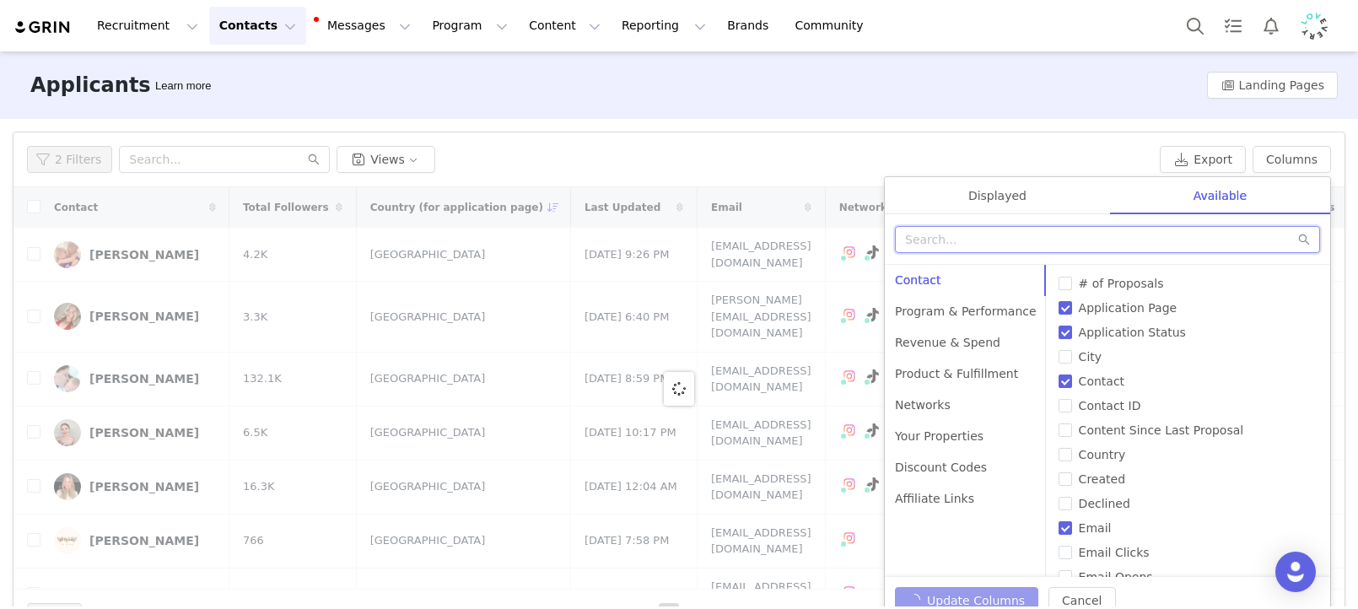
click at [1038, 250] on input "text" at bounding box center [1107, 239] width 425 height 27
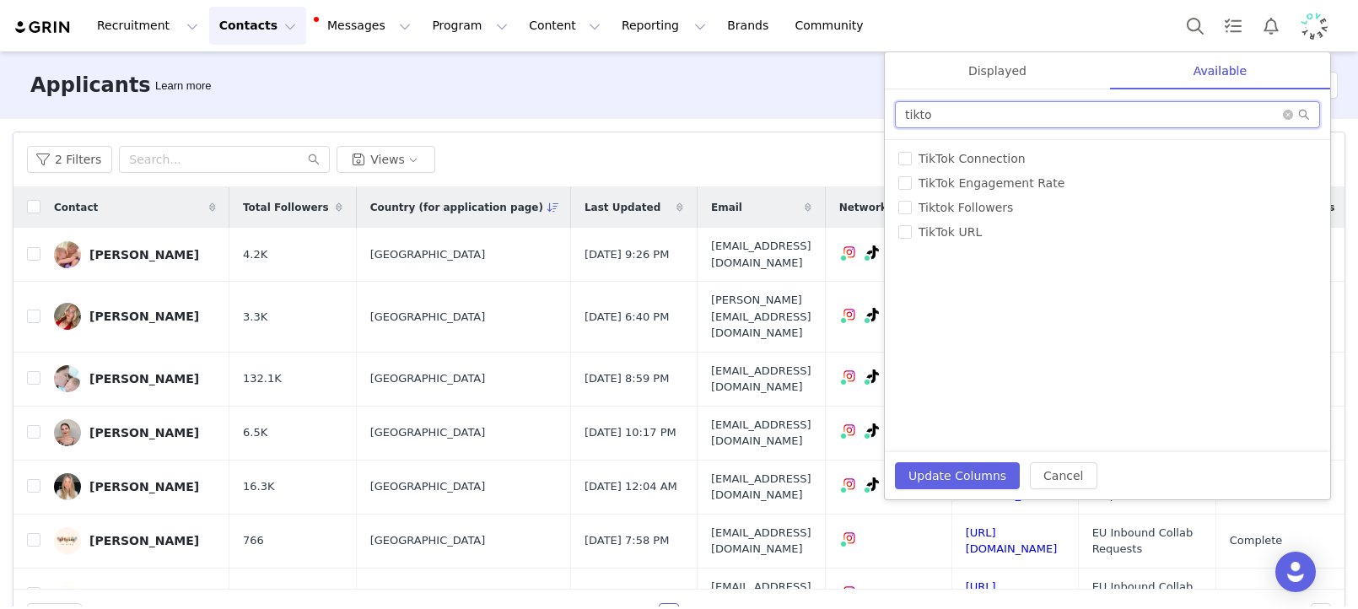
type input "tikto"
click at [958, 364] on div "(US) Birthdate of Child # of Products Sent # of Proposals Affiliate ID Affiliat…" at bounding box center [1107, 296] width 445 height 312
click at [943, 235] on span "TikTok URL" at bounding box center [950, 231] width 77 height 13
click at [912, 235] on input "TikTok URL" at bounding box center [904, 231] width 13 height 13
checkbox input "true"
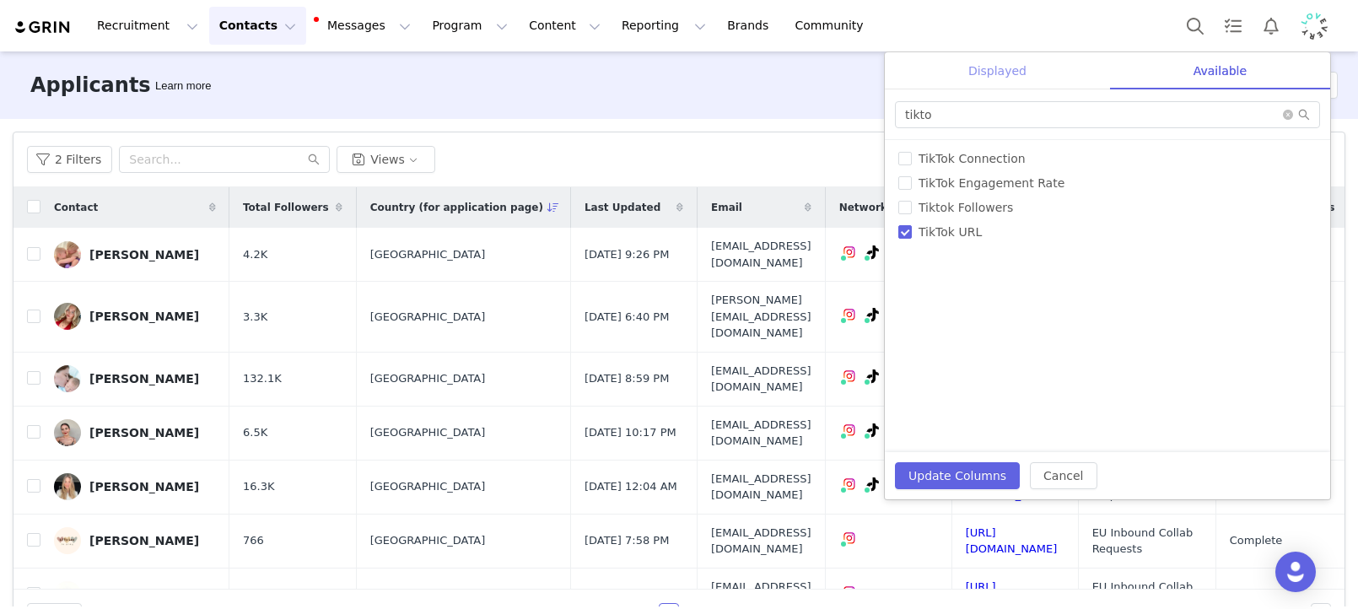
click at [1004, 83] on div "Displayed" at bounding box center [997, 71] width 225 height 38
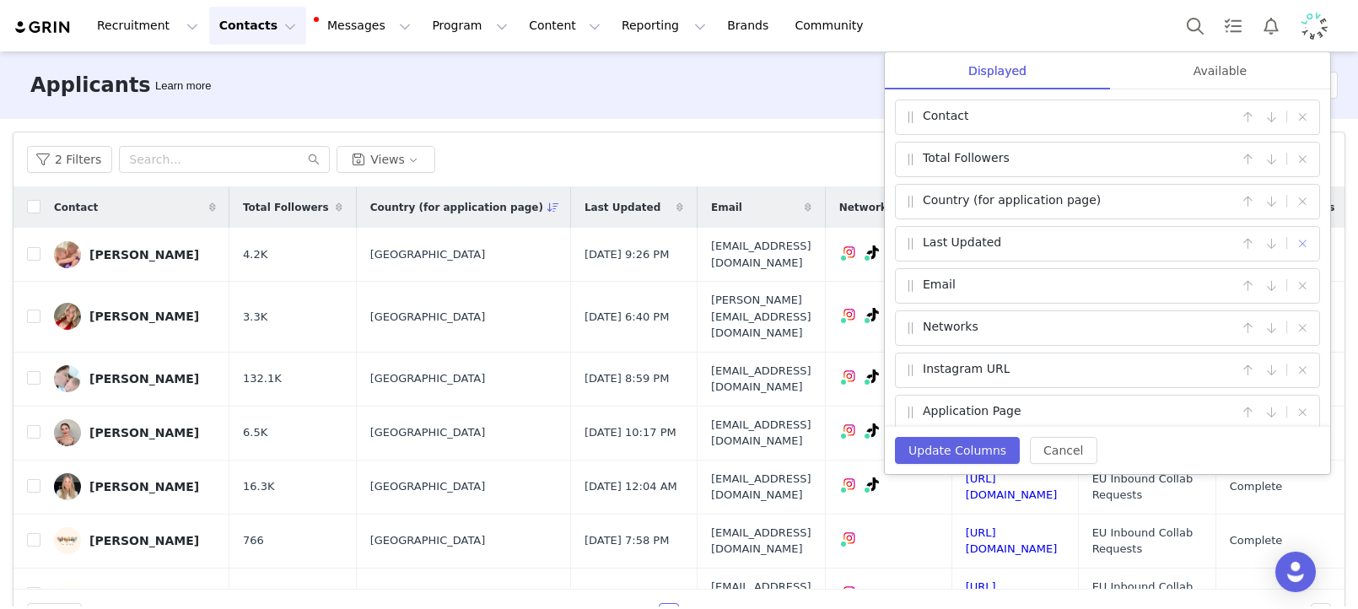
click at [1308, 245] on button "button" at bounding box center [1302, 244] width 20 height 20
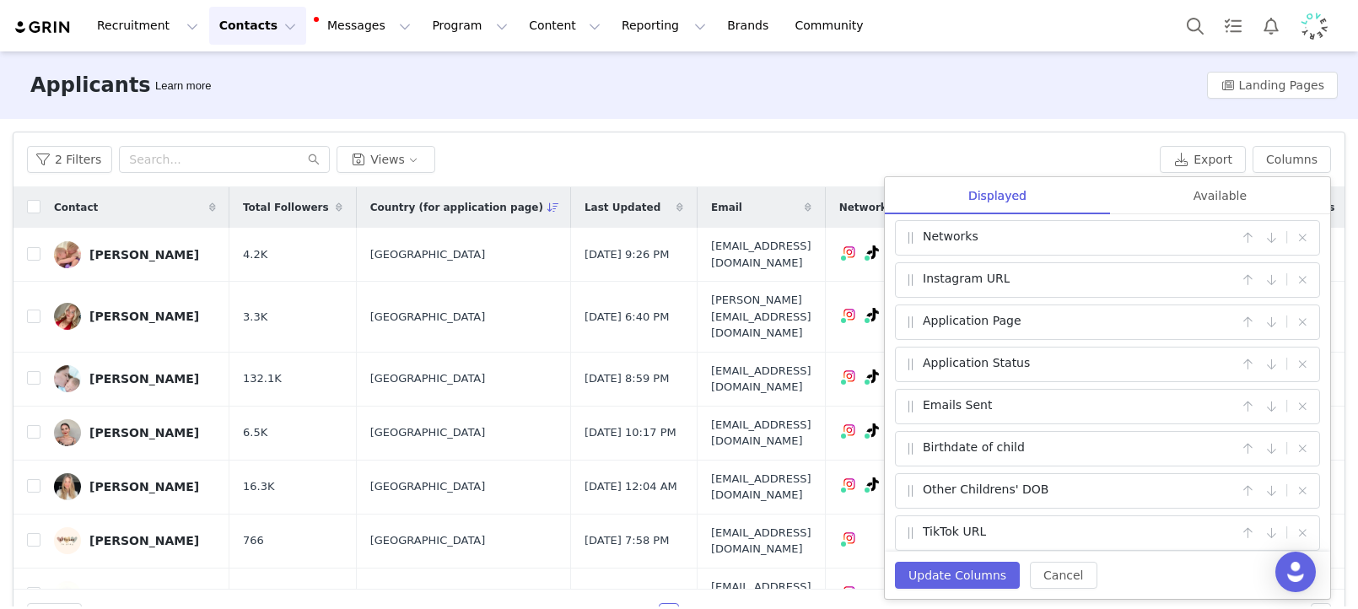
scroll to position [182, 0]
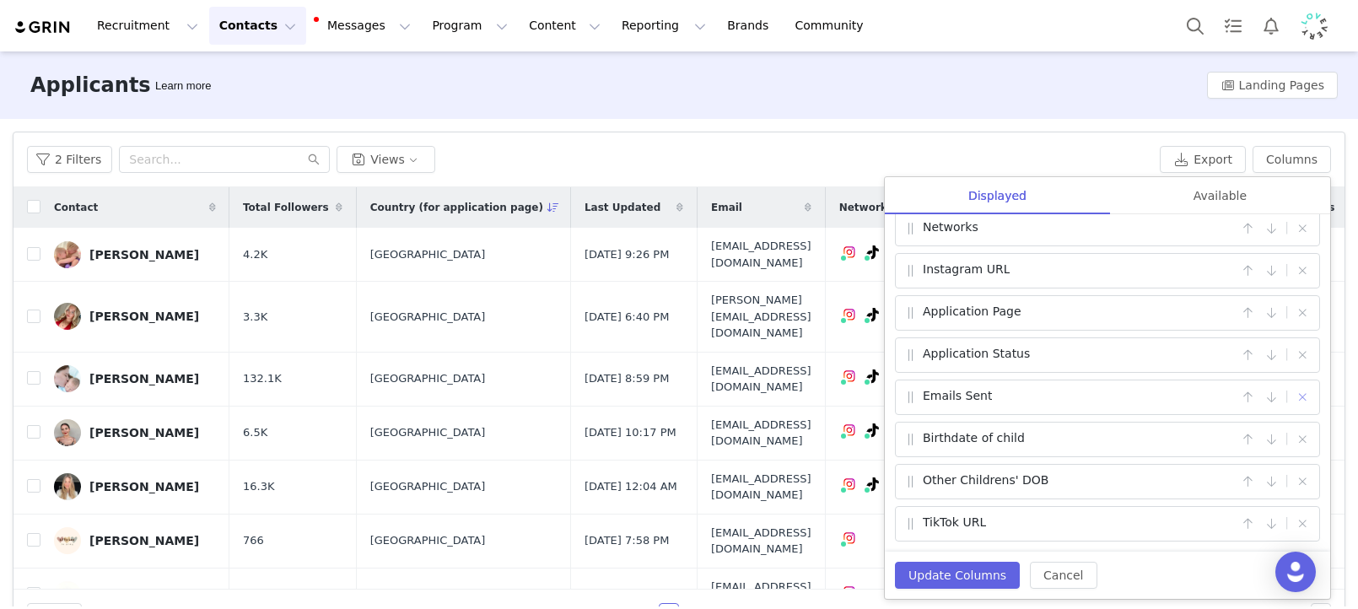
click at [1303, 399] on button "button" at bounding box center [1302, 397] width 20 height 20
click at [955, 572] on button "Update Columns" at bounding box center [957, 575] width 125 height 27
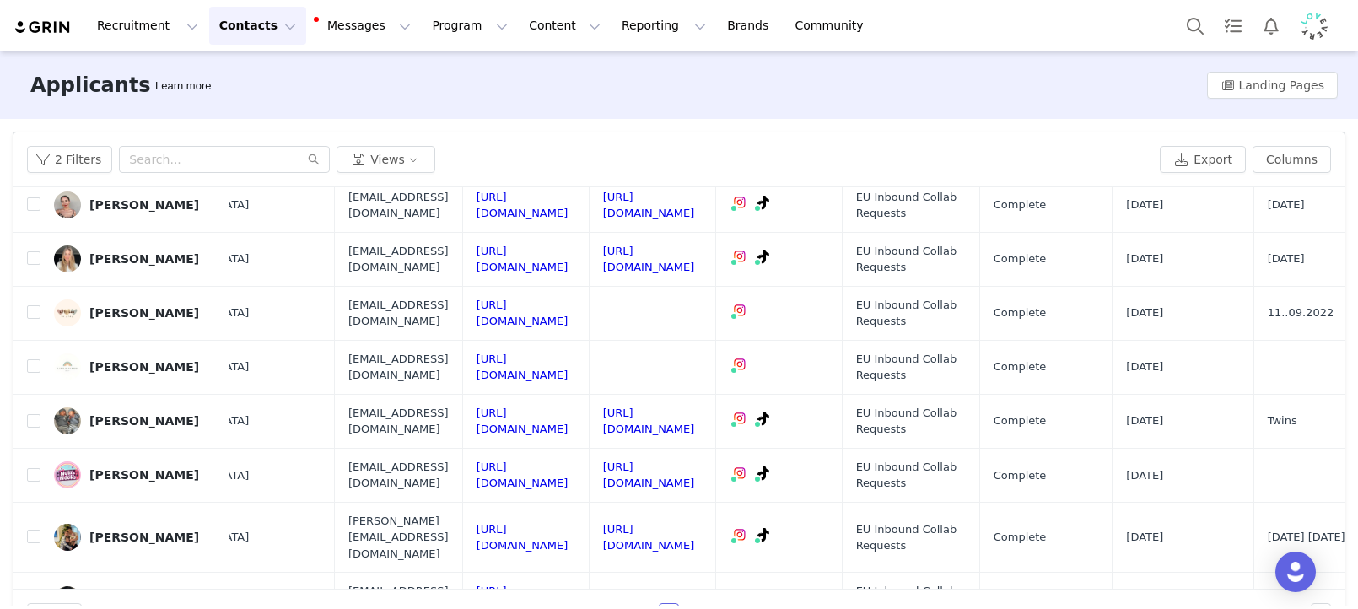
scroll to position [229, 236]
click at [568, 299] on link "https://www.instagram.com/littlelove_toplay/" at bounding box center [522, 313] width 92 height 30
click at [568, 352] on link "https://www.instagram.com/littlefindsedit" at bounding box center [522, 367] width 92 height 30
click at [37, 304] on input "checkbox" at bounding box center [33, 310] width 13 height 13
checkbox input "true"
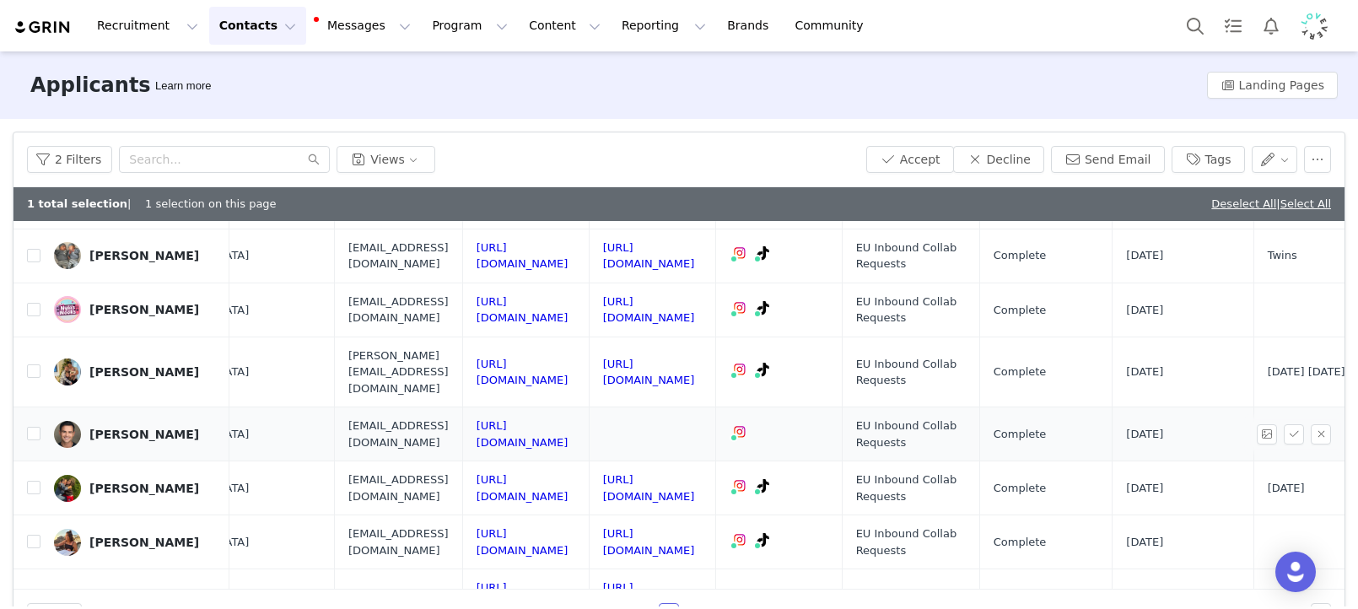
scroll to position [428, 236]
click at [568, 418] on link "https://www.instagram.com/michaelcollabro" at bounding box center [522, 433] width 92 height 30
click at [30, 426] on input "checkbox" at bounding box center [33, 432] width 13 height 13
checkbox input "true"
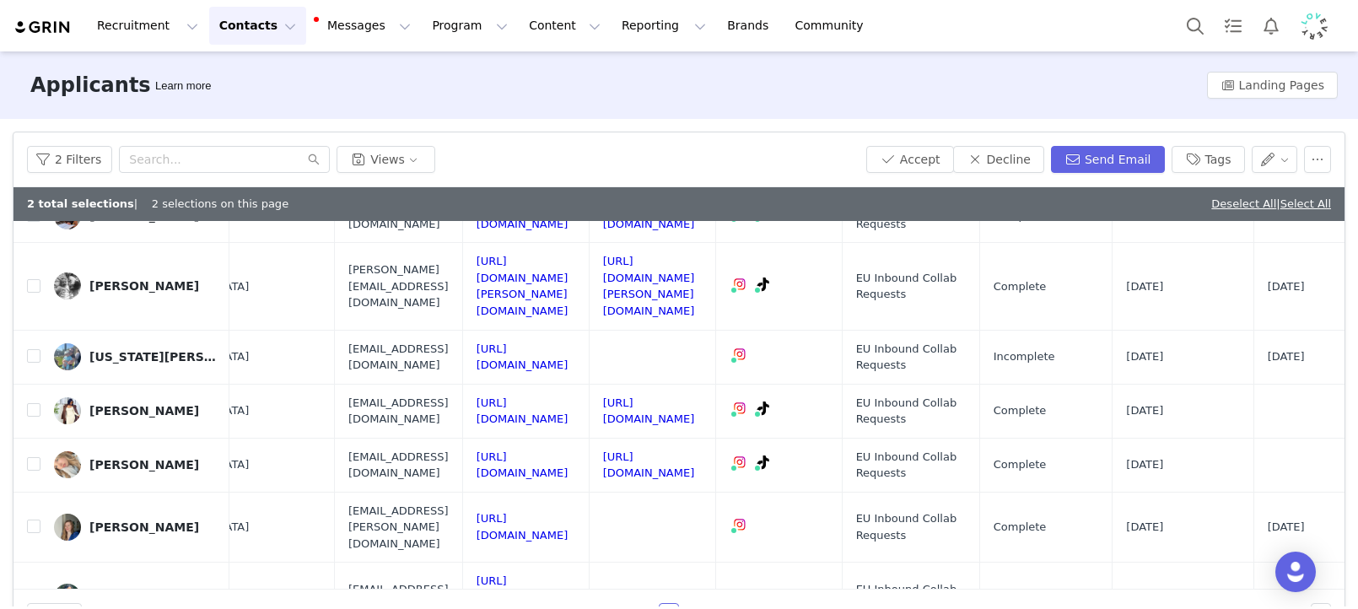
scroll to position [760, 236]
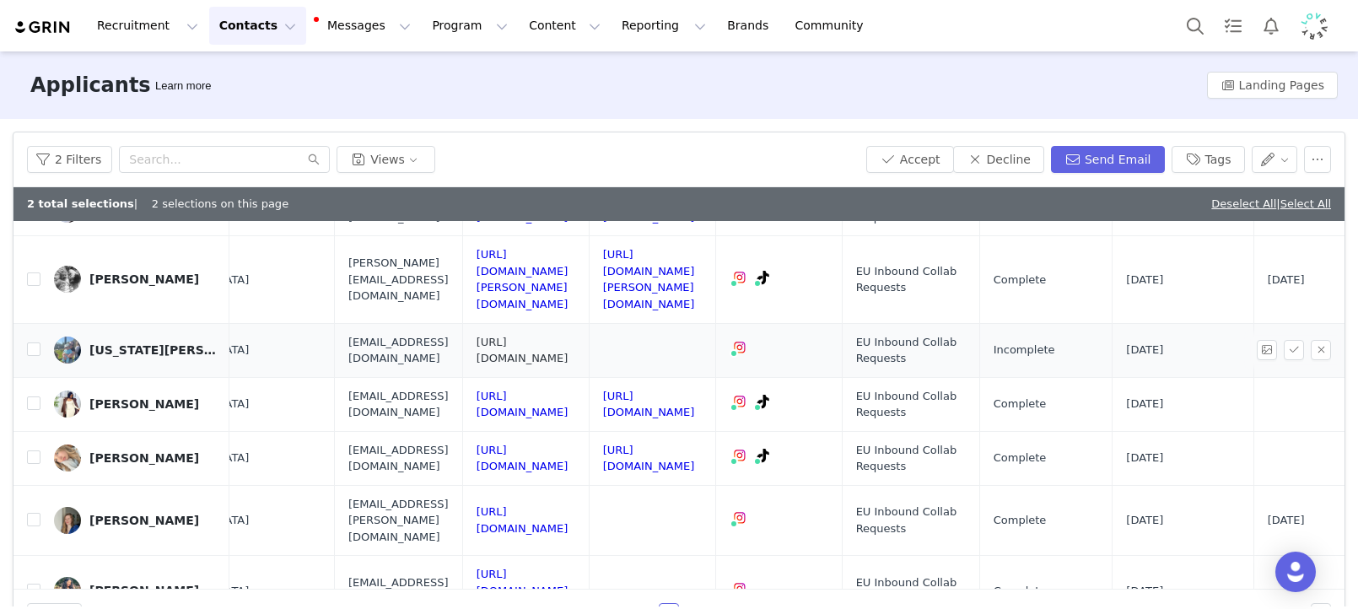
click at [568, 336] on link "https://www.instagram.com/mummag_diaries" at bounding box center [522, 351] width 92 height 30
click at [37, 342] on input "checkbox" at bounding box center [33, 348] width 13 height 13
checkbox input "true"
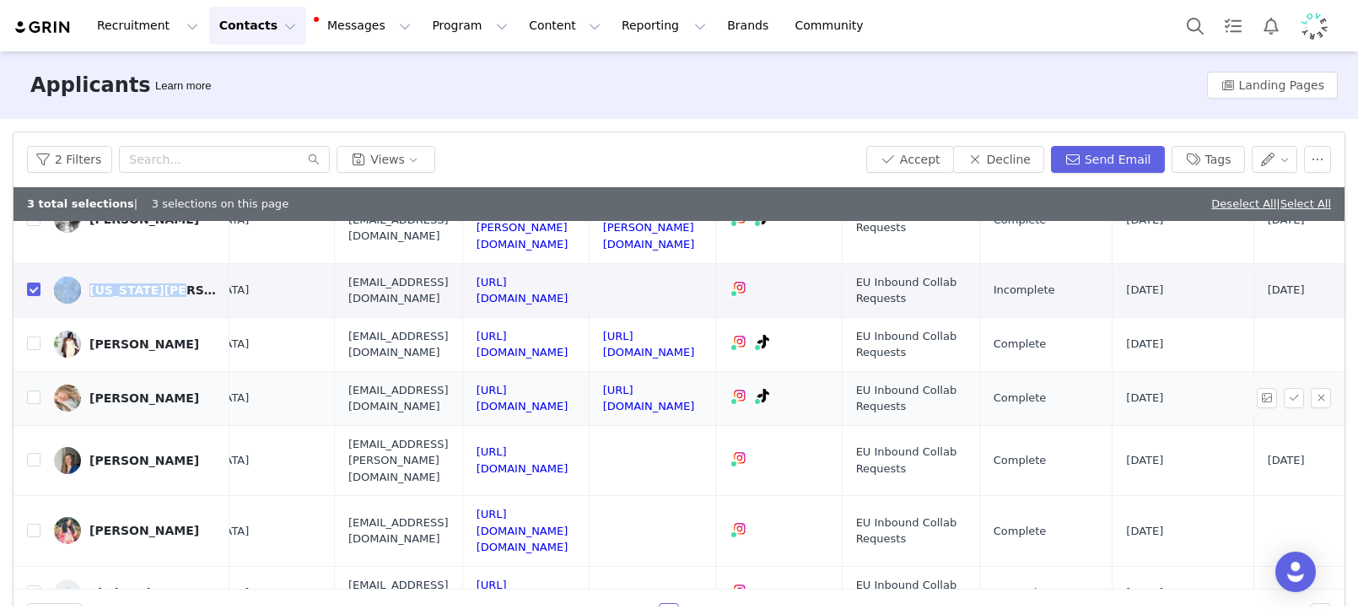
scroll to position [832, 236]
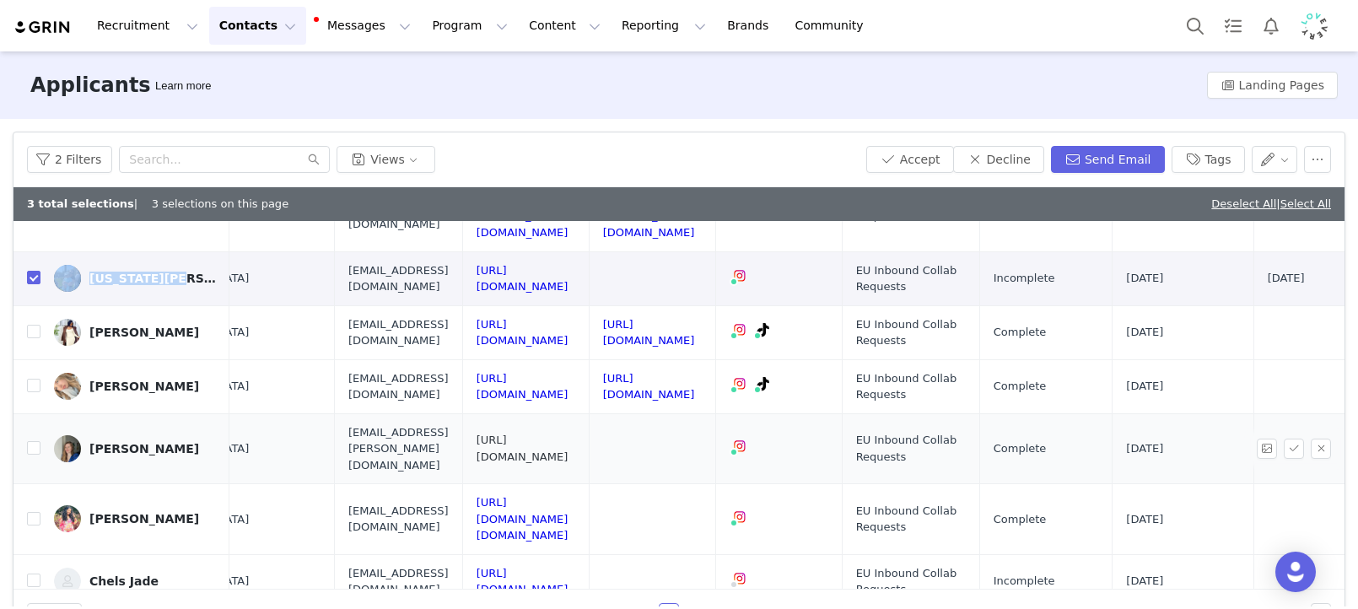
click at [568, 433] on link "https://www.instagram.com/ugcwithcecilia" at bounding box center [522, 448] width 92 height 30
drag, startPoint x: 36, startPoint y: 373, endPoint x: 97, endPoint y: 393, distance: 64.0
click at [36, 441] on input "checkbox" at bounding box center [33, 447] width 13 height 13
checkbox input "true"
click at [568, 496] on link "https://www.instagram.com/i_kaavv.yeahhh" at bounding box center [522, 519] width 92 height 46
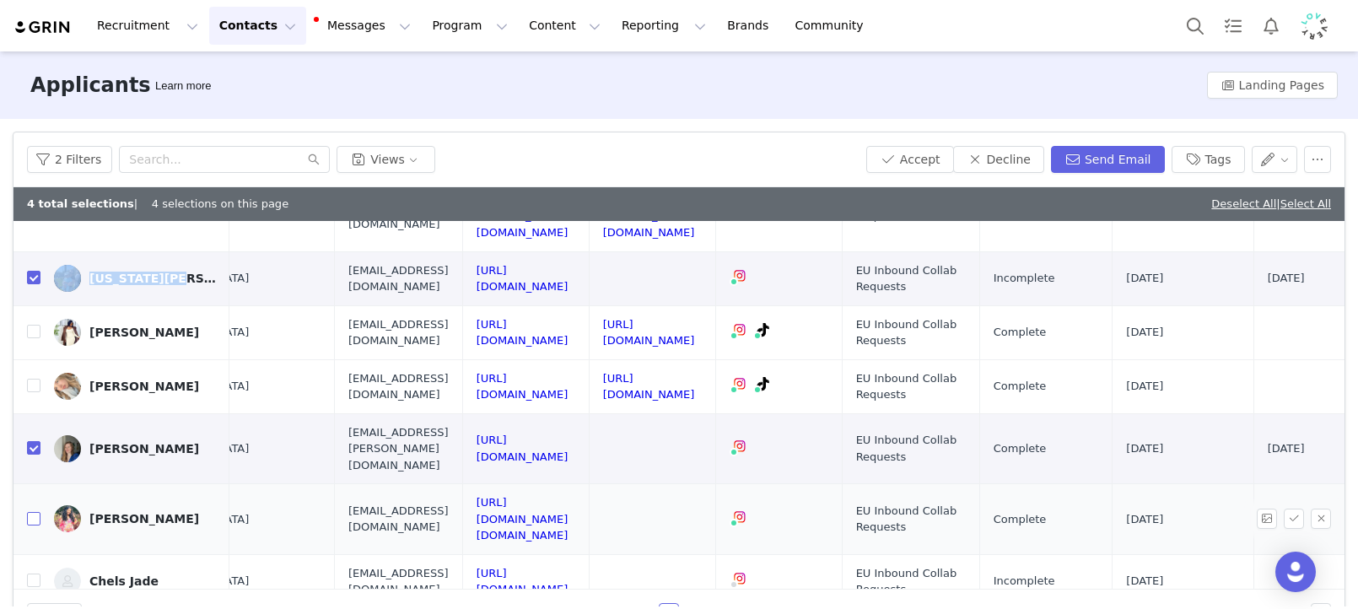
click at [37, 512] on input "checkbox" at bounding box center [33, 518] width 13 height 13
checkbox input "true"
click at [568, 567] on link "https://www.instagram.com/chelsjadee04" at bounding box center [522, 582] width 92 height 30
drag, startPoint x: 37, startPoint y: 482, endPoint x: 74, endPoint y: 481, distance: 37.1
click at [37, 573] on input "checkbox" at bounding box center [33, 579] width 13 height 13
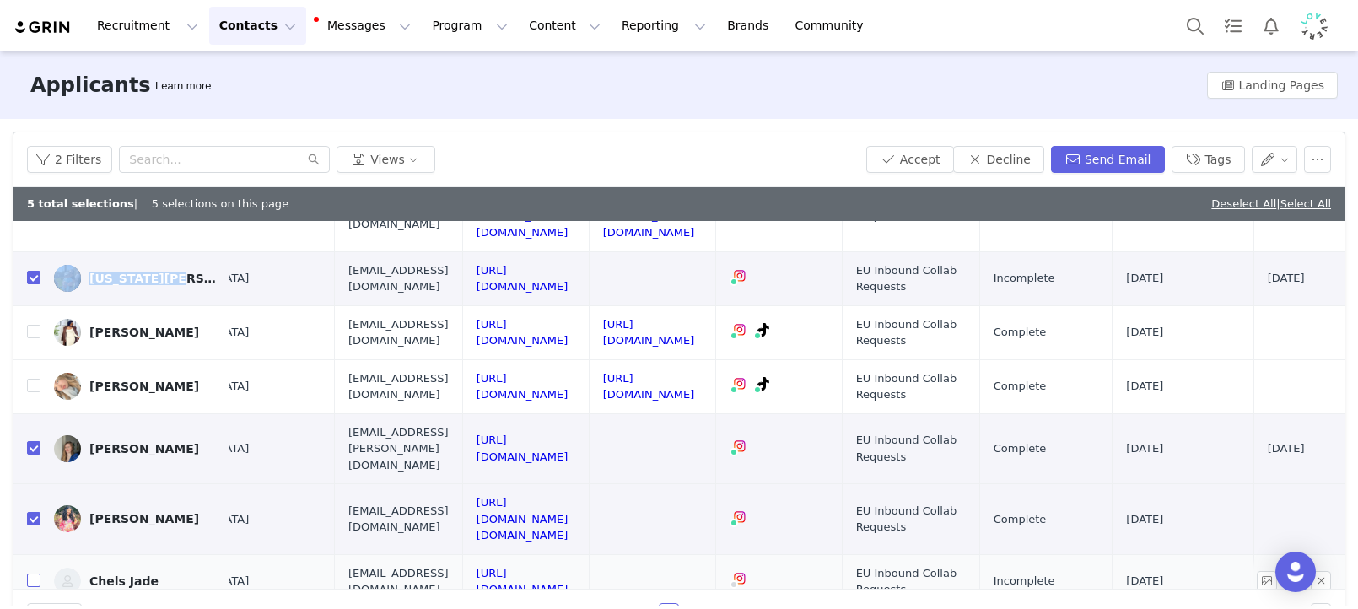
checkbox input "true"
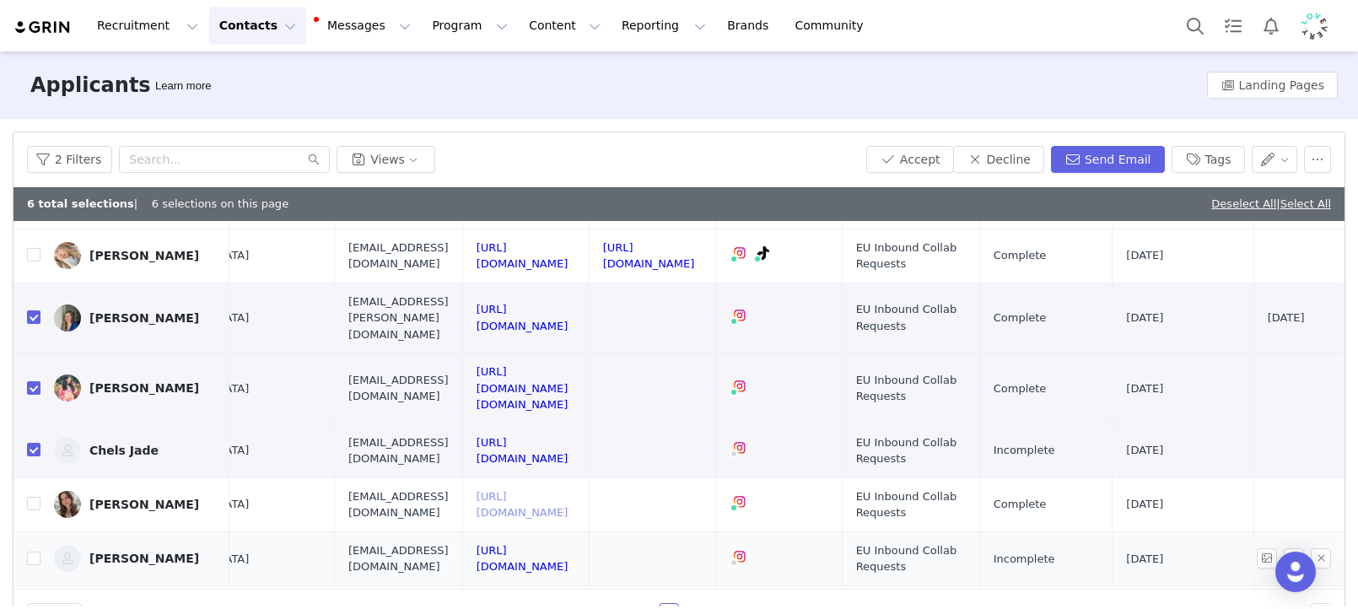
scroll to position [966, 236]
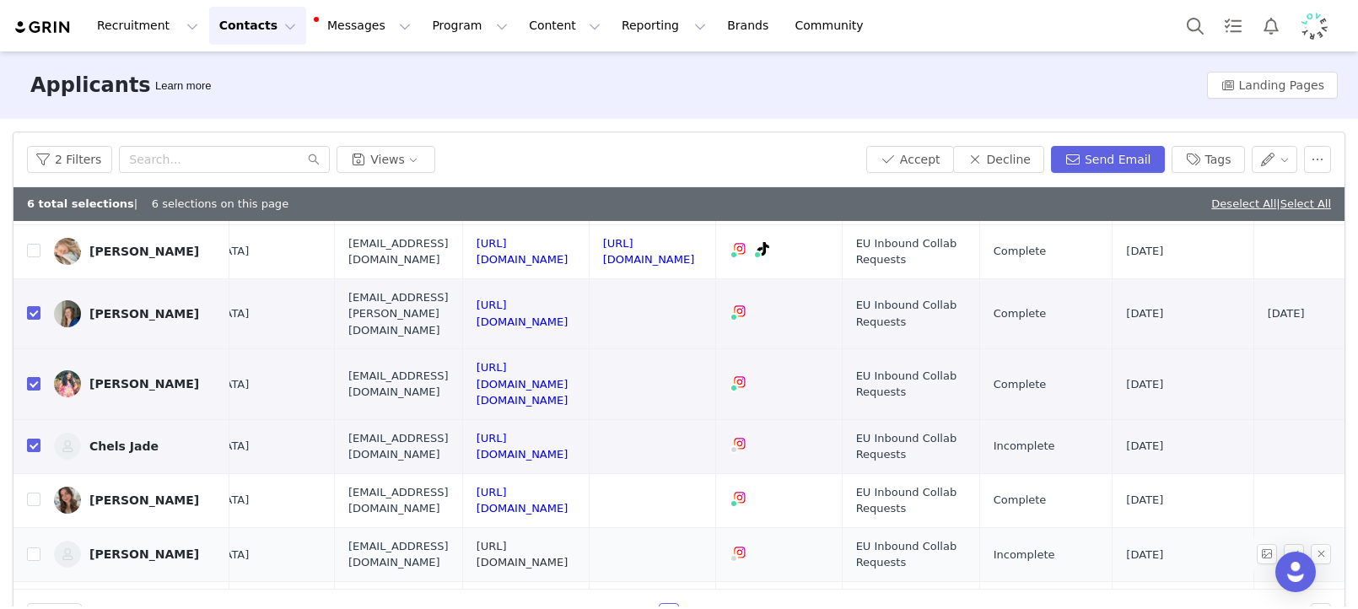
click at [568, 540] on link "https://www.instagram.com/jad3sapphire" at bounding box center [522, 555] width 92 height 30
drag, startPoint x: 33, startPoint y: 455, endPoint x: 58, endPoint y: 455, distance: 25.3
click at [33, 547] on input "checkbox" at bounding box center [33, 553] width 13 height 13
checkbox input "true"
click at [568, 594] on link "https://www.instagram.com/gracieweeds" at bounding box center [522, 609] width 92 height 30
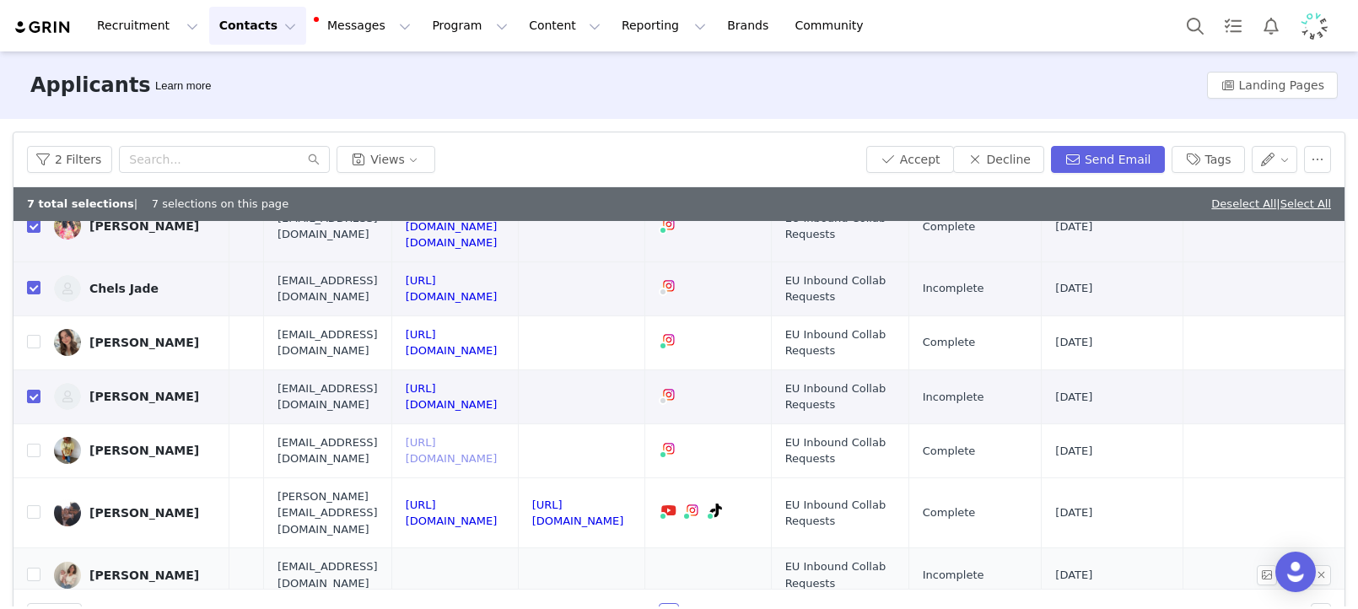
scroll to position [1124, 0]
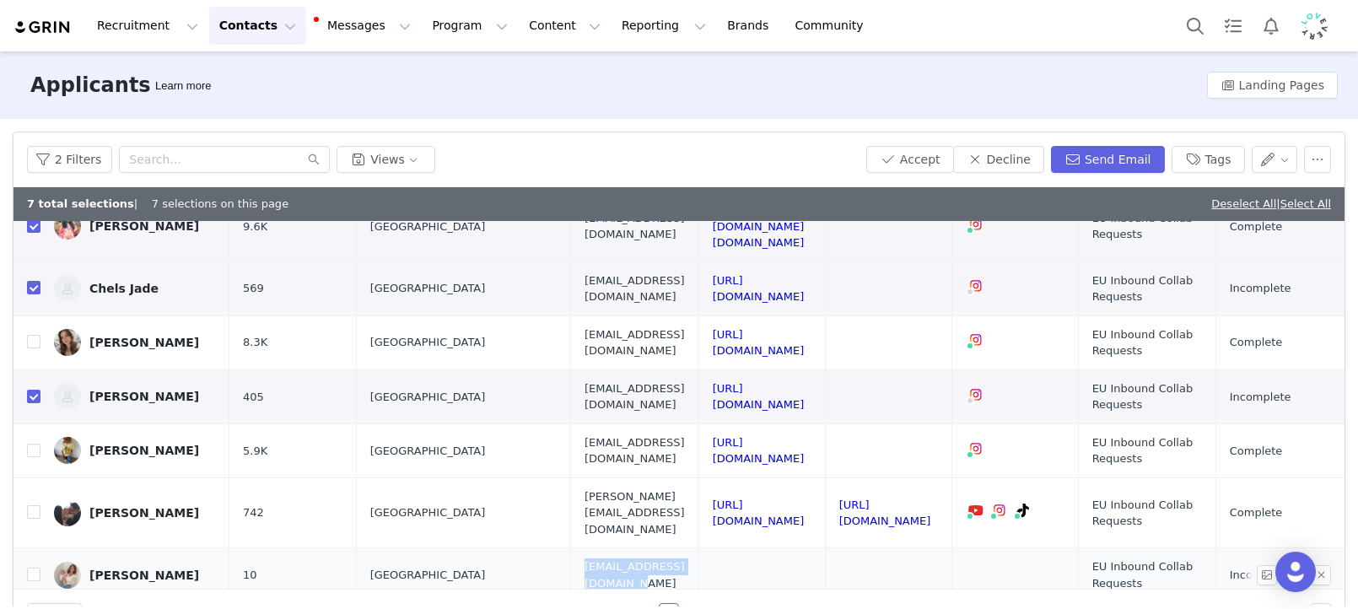
drag, startPoint x: 733, startPoint y: 462, endPoint x: 567, endPoint y: 457, distance: 166.2
click at [570, 548] on td "Mollieawheelan@gmail.com" at bounding box center [634, 575] width 128 height 54
copy span "Mollieawheelan@gmail.com"
drag, startPoint x: 693, startPoint y: 523, endPoint x: 551, endPoint y: 516, distance: 142.7
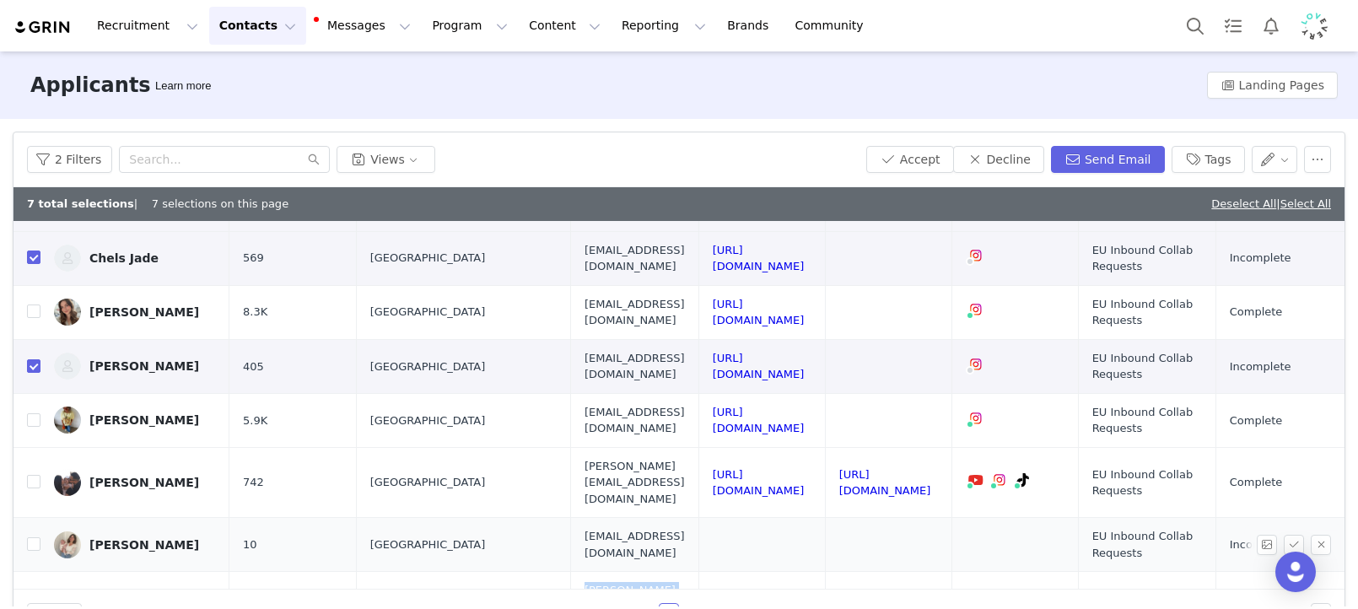
scroll to position [1169, 0]
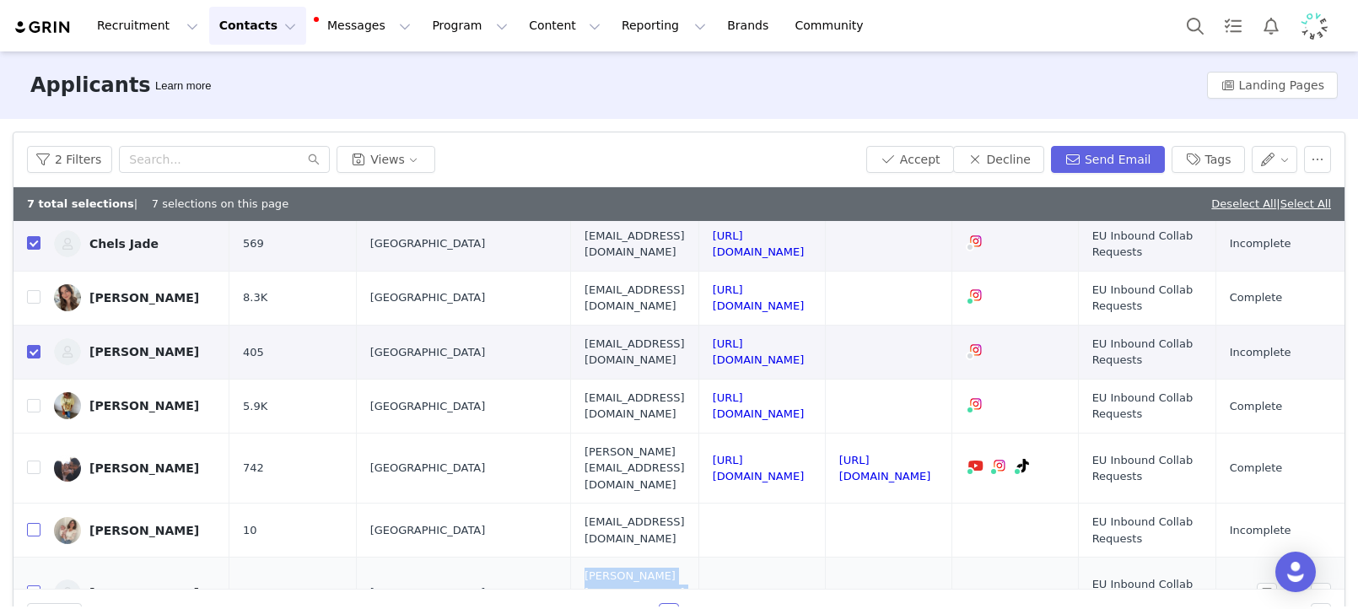
drag, startPoint x: 30, startPoint y: 414, endPoint x: 30, endPoint y: 471, distance: 57.3
click at [30, 523] on input "checkbox" at bounding box center [33, 529] width 13 height 13
checkbox input "true"
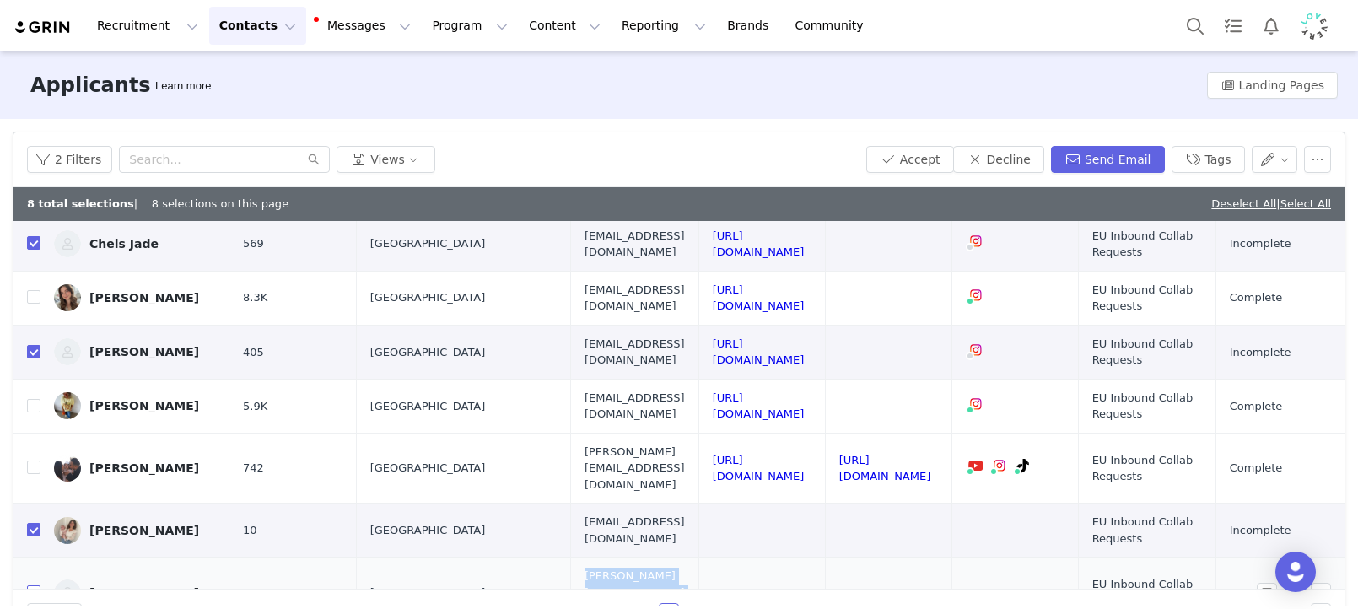
click at [30, 585] on input "checkbox" at bounding box center [33, 591] width 13 height 13
checkbox input "true"
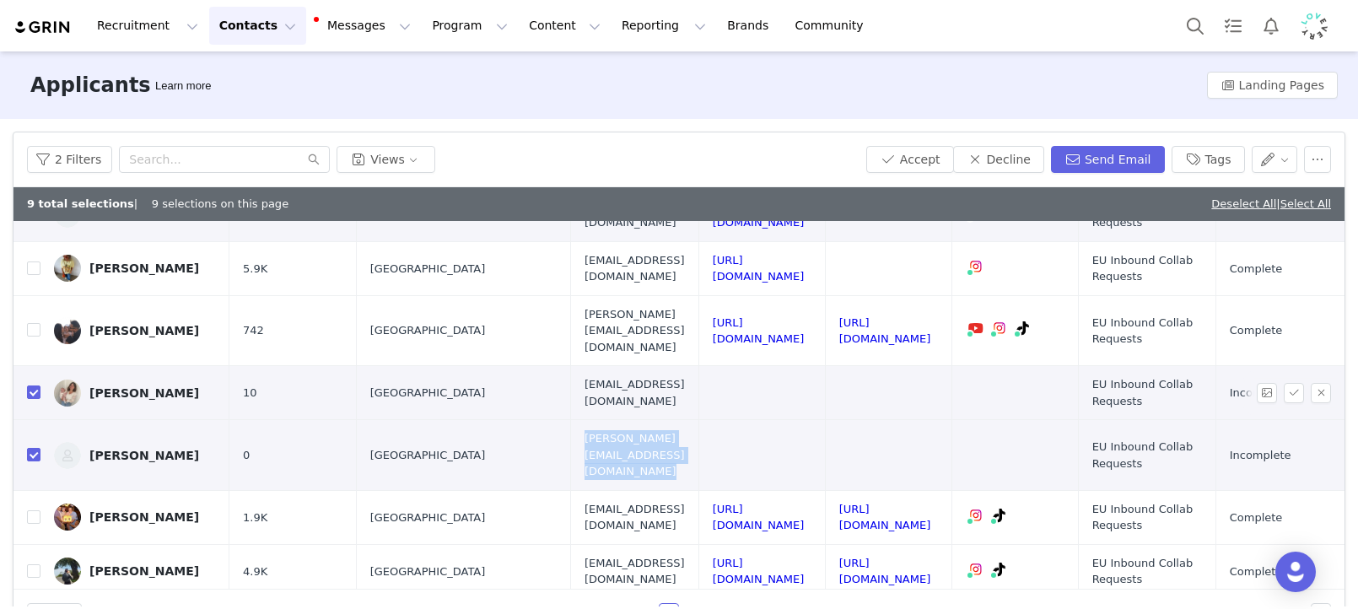
scroll to position [1364, 0]
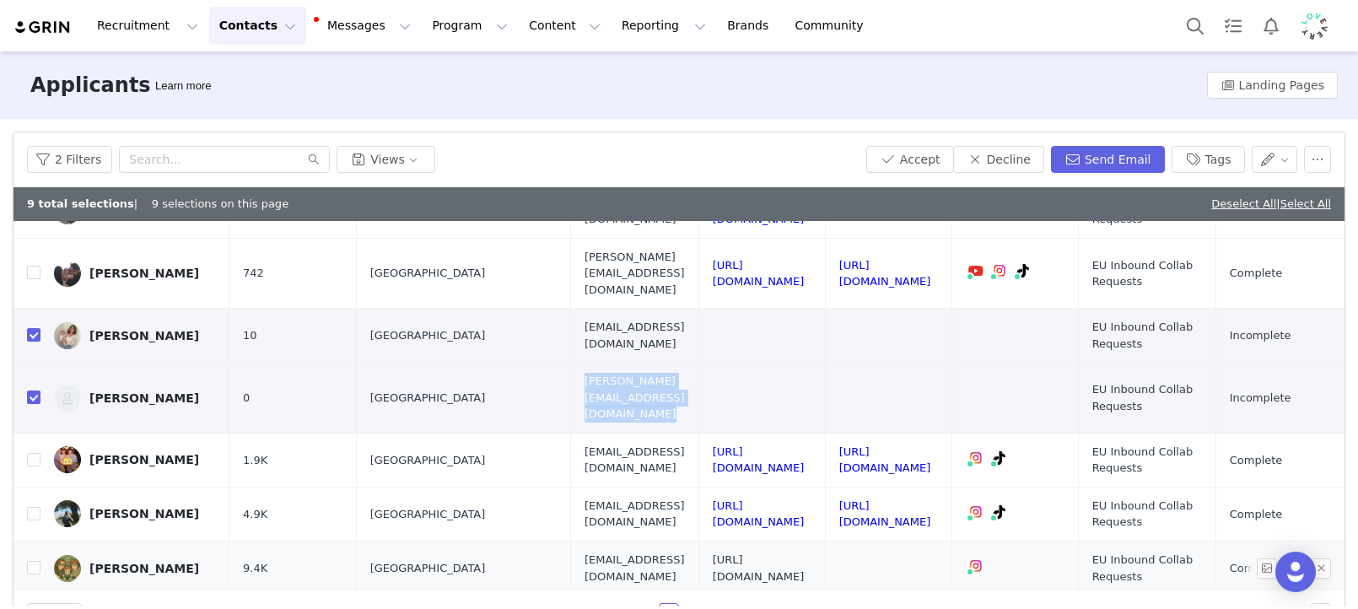
click at [805, 553] on link "https://www.instagram.com/kirstyandhercrew" at bounding box center [759, 568] width 92 height 30
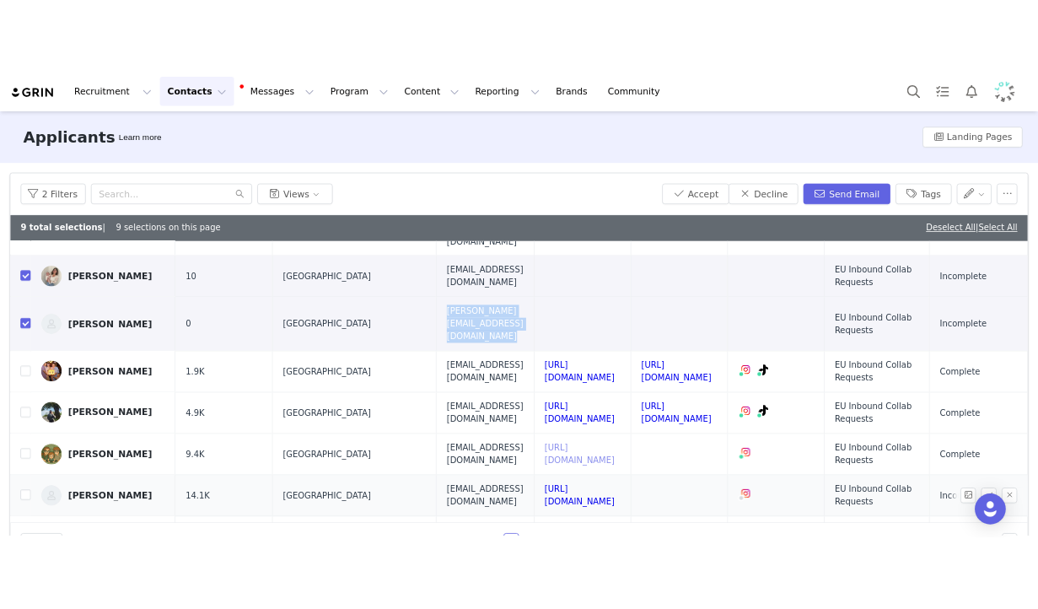
scroll to position [1436, 0]
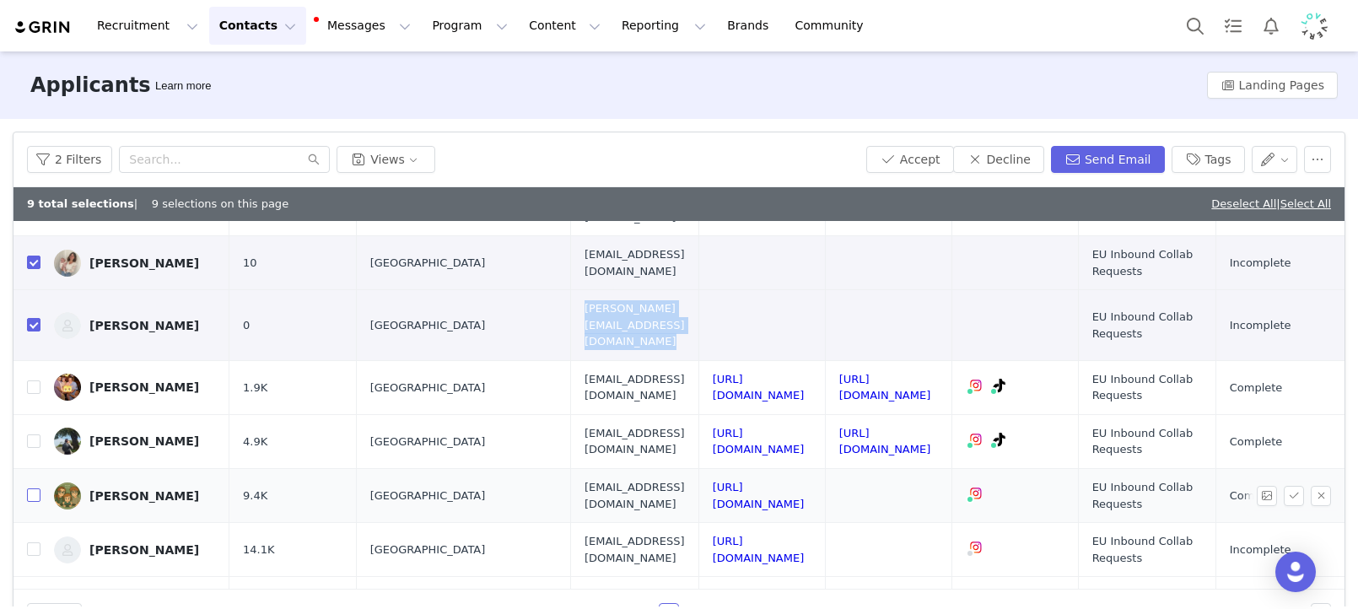
click at [30, 488] on input "checkbox" at bounding box center [33, 494] width 13 height 13
checkbox input "true"
click at [805, 535] on link "https://www.instagram.com/angelahomelife" at bounding box center [759, 550] width 92 height 30
click at [30, 542] on input "checkbox" at bounding box center [33, 548] width 13 height 13
checkbox input "true"
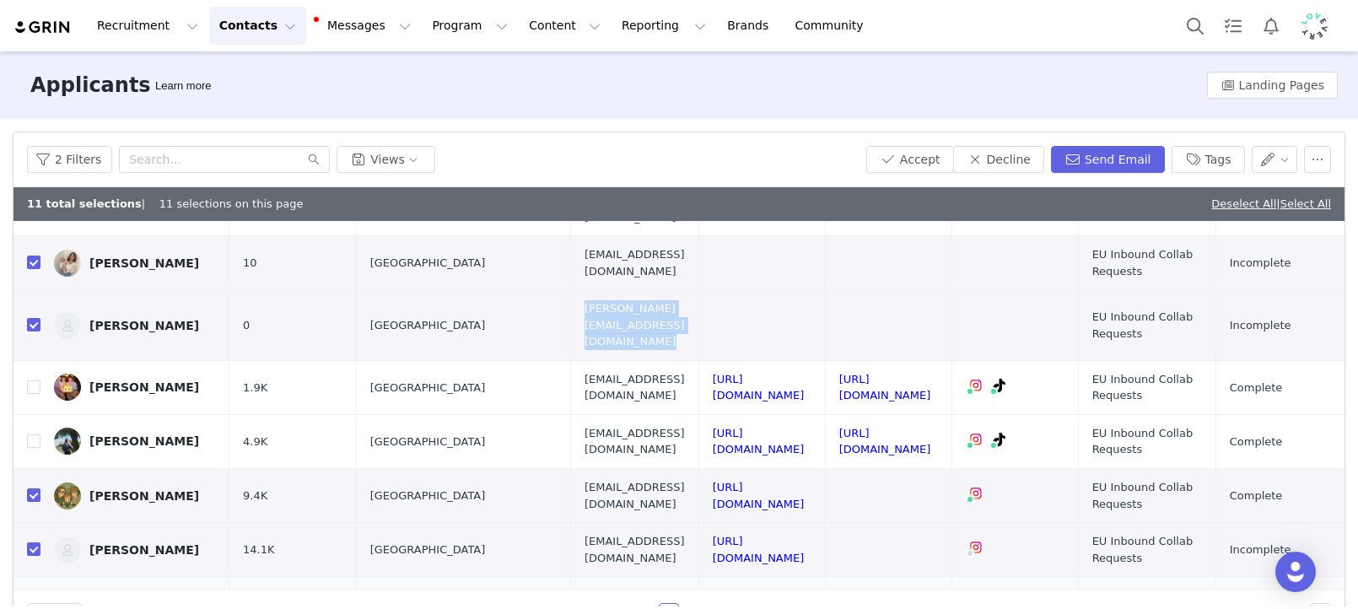
drag, startPoint x: 30, startPoint y: 473, endPoint x: 98, endPoint y: 474, distance: 68.3
click at [30, 596] on input "checkbox" at bounding box center [33, 602] width 13 height 13
checkbox input "true"
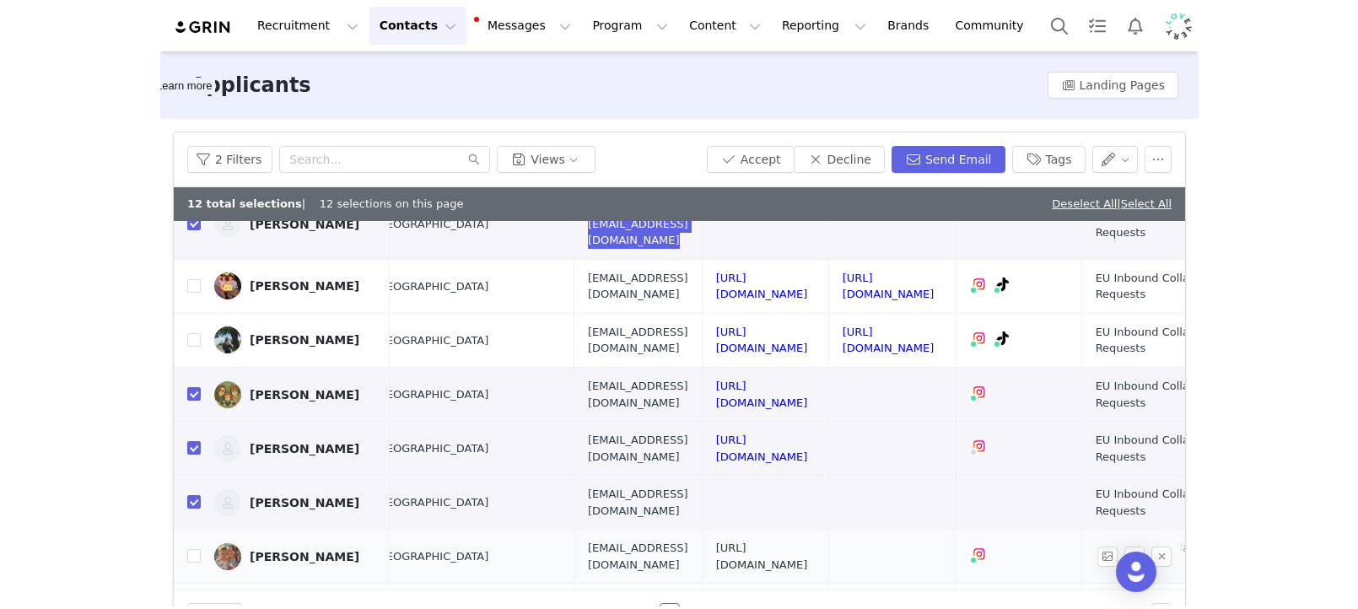
scroll to position [1537, 283]
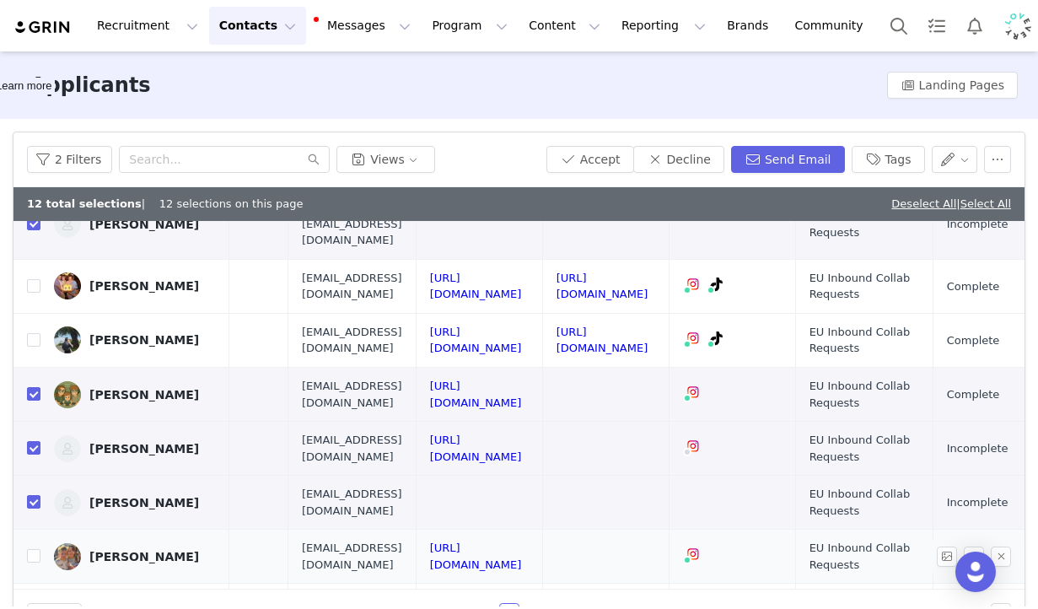
click at [542, 530] on td "https://www.instagram.com/familylifewiththesmiths" at bounding box center [479, 557] width 126 height 54
click at [522, 541] on link "https://www.instagram.com/familylifewiththesmiths" at bounding box center [476, 556] width 92 height 30
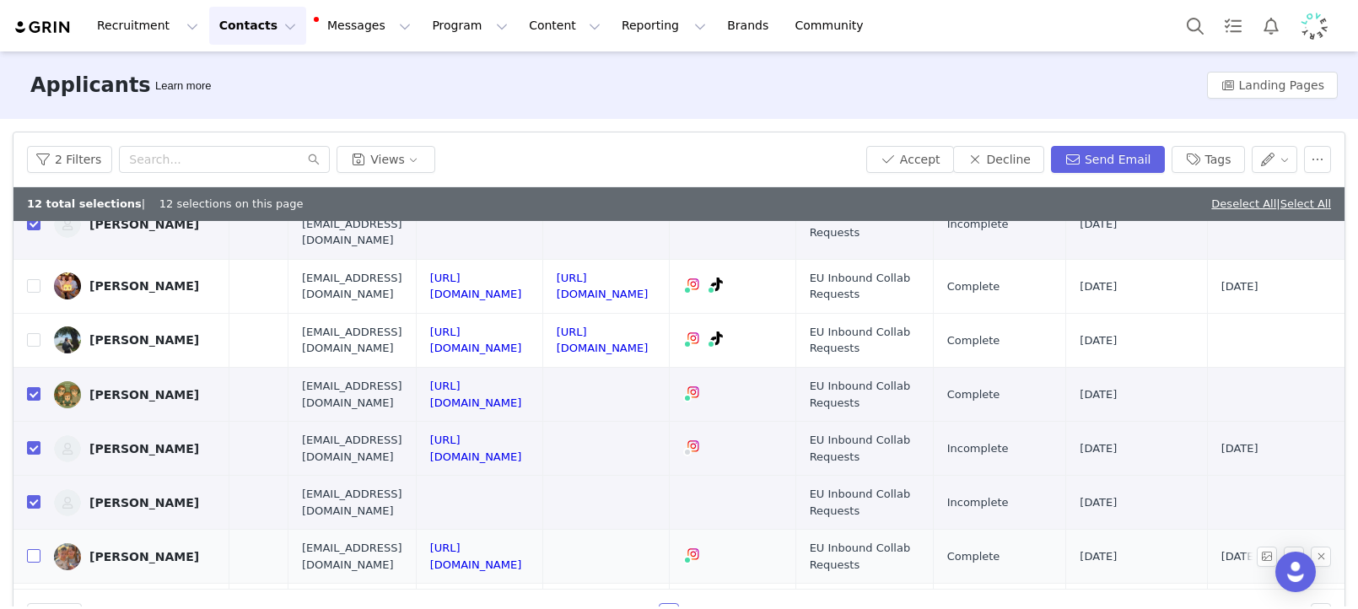
click at [27, 549] on input "checkbox" at bounding box center [33, 555] width 13 height 13
checkbox input "true"
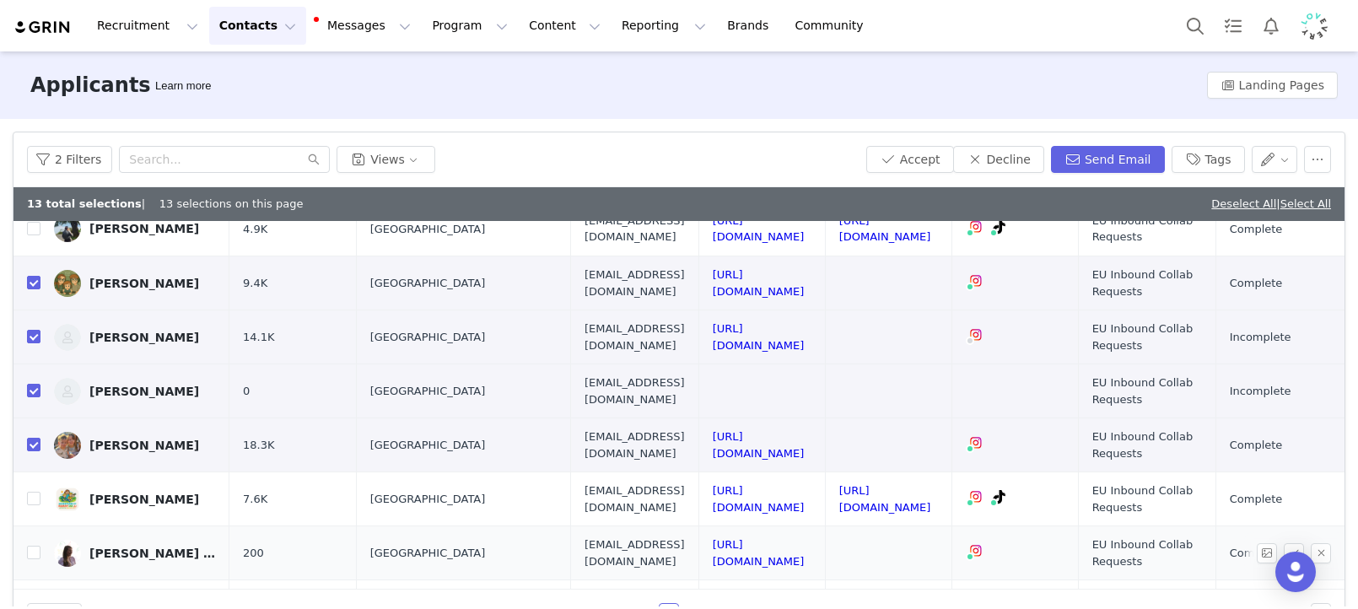
scroll to position [1655, 0]
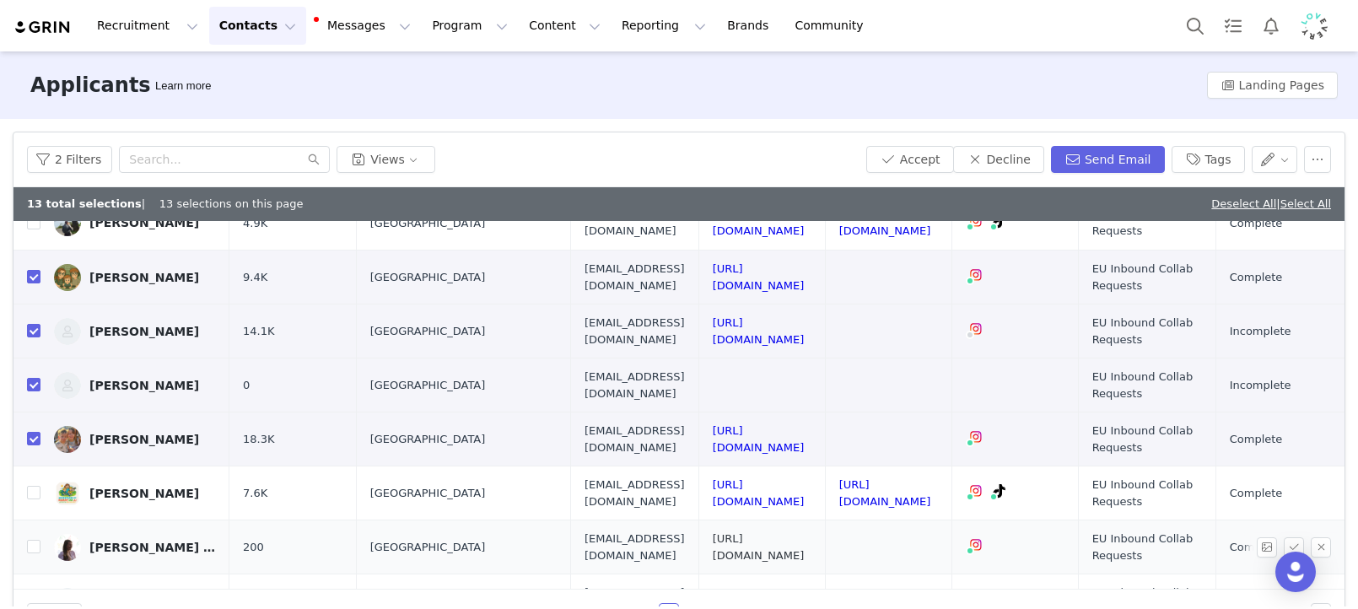
click at [805, 532] on link "[URL][DOMAIN_NAME]" at bounding box center [759, 547] width 92 height 30
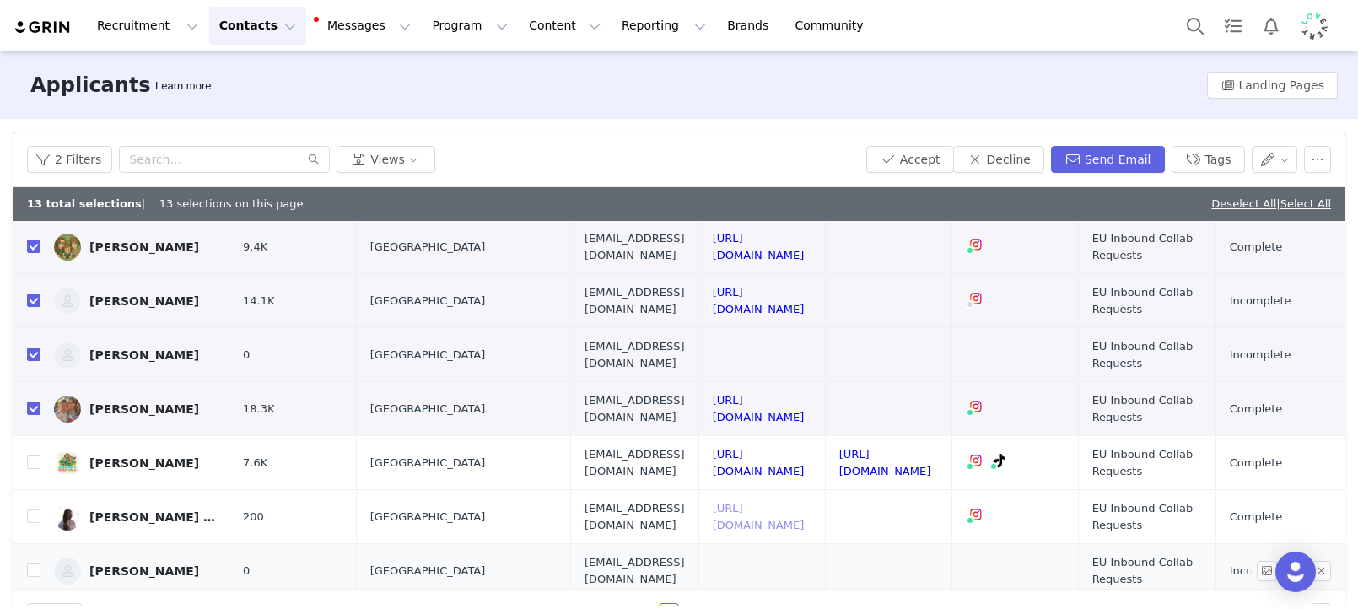
scroll to position [1695, 0]
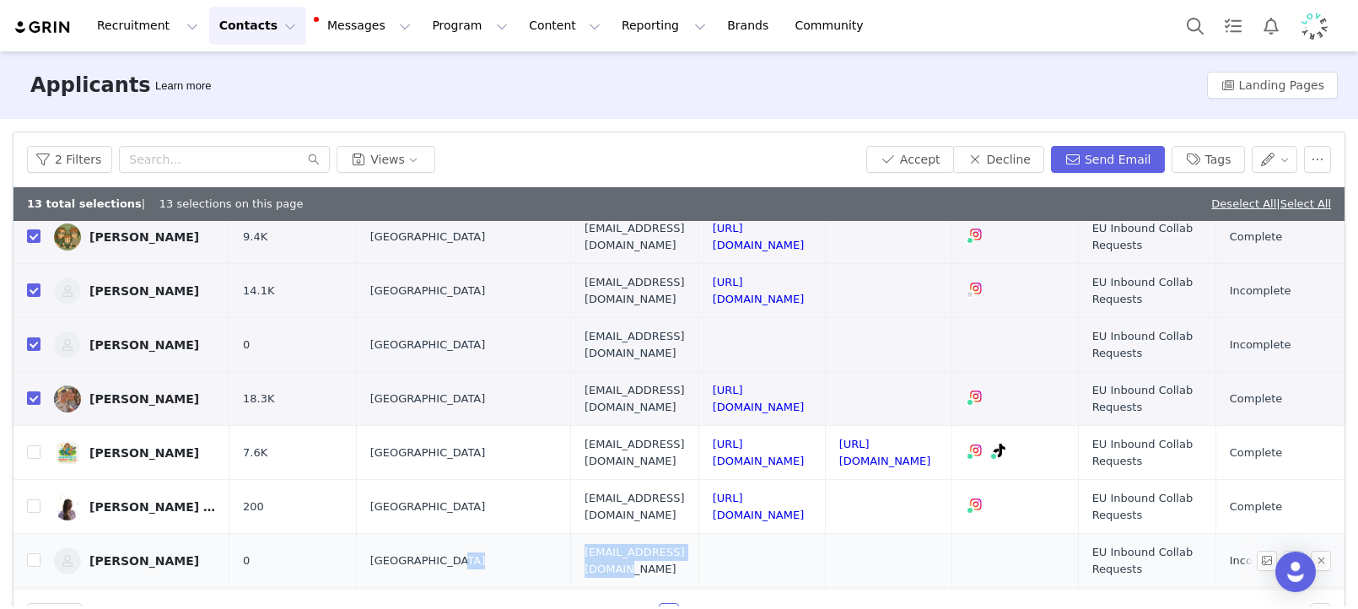
drag, startPoint x: 681, startPoint y: 436, endPoint x: 579, endPoint y: 429, distance: 102.3
click at [548, 534] on tr "Alexandra Newman 0 United Kingdom Itsalexsophie@gmail.com EU Inbound Collab Req…" at bounding box center [832, 561] width 1638 height 54
click at [631, 544] on span "Itsalexsophie@gmail.com" at bounding box center [634, 560] width 100 height 33
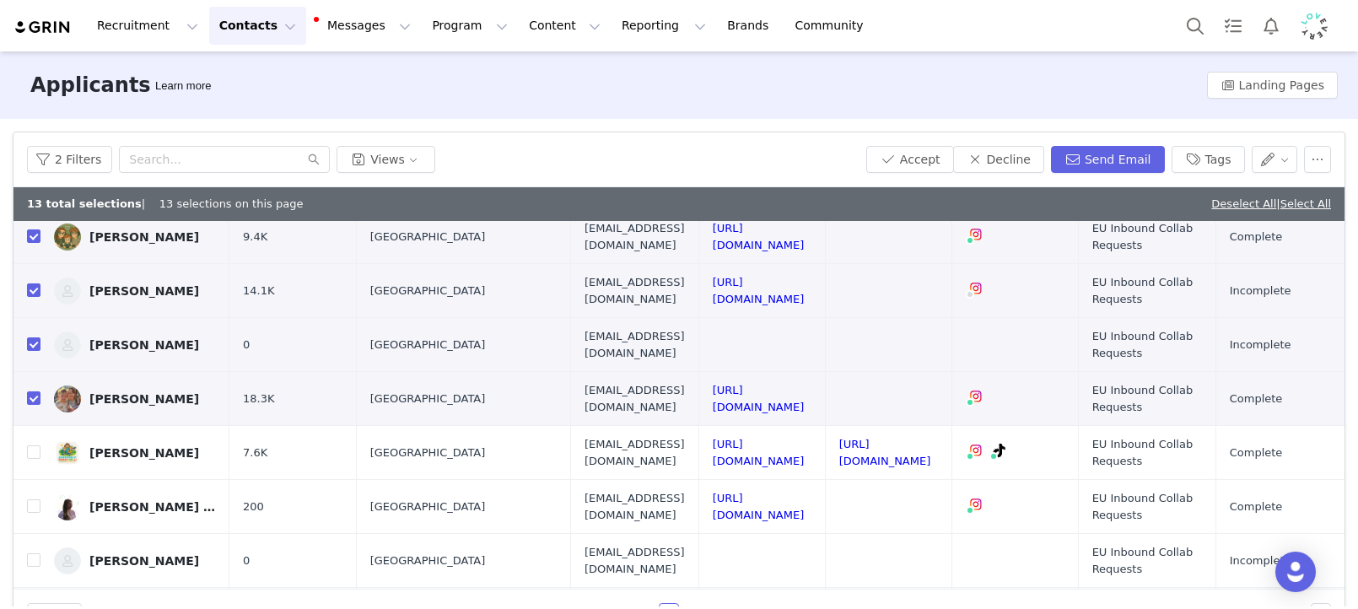
click at [1100, 162] on button "Send Email" at bounding box center [1108, 159] width 114 height 27
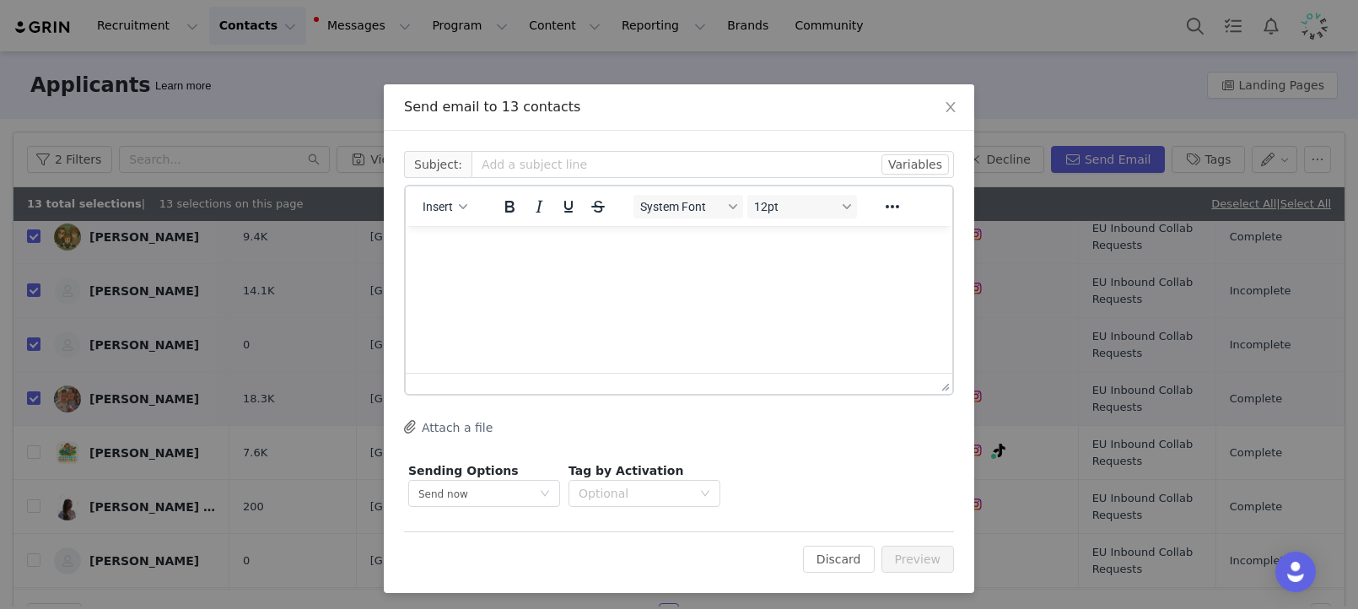
scroll to position [0, 0]
drag, startPoint x: 432, startPoint y: 202, endPoint x: 443, endPoint y: 216, distance: 18.0
click at [432, 202] on span "Insert" at bounding box center [438, 206] width 30 height 13
click at [466, 235] on div "Insert Template" at bounding box center [506, 236] width 152 height 20
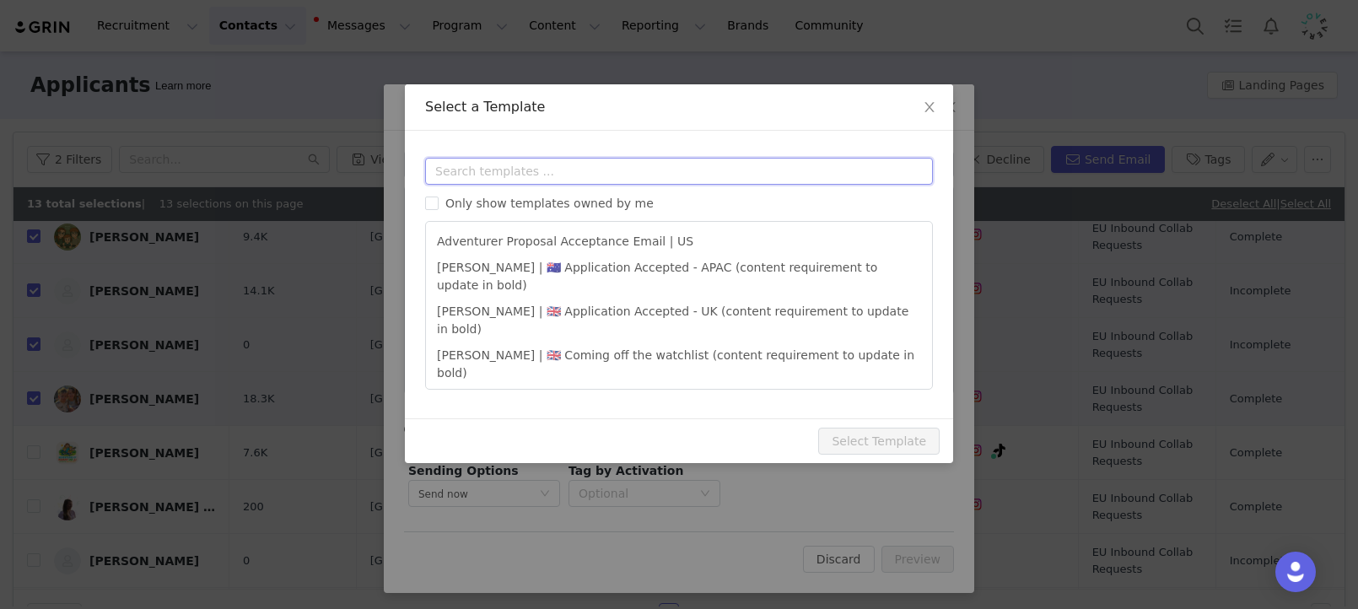
click at [519, 181] on input "text" at bounding box center [679, 171] width 508 height 27
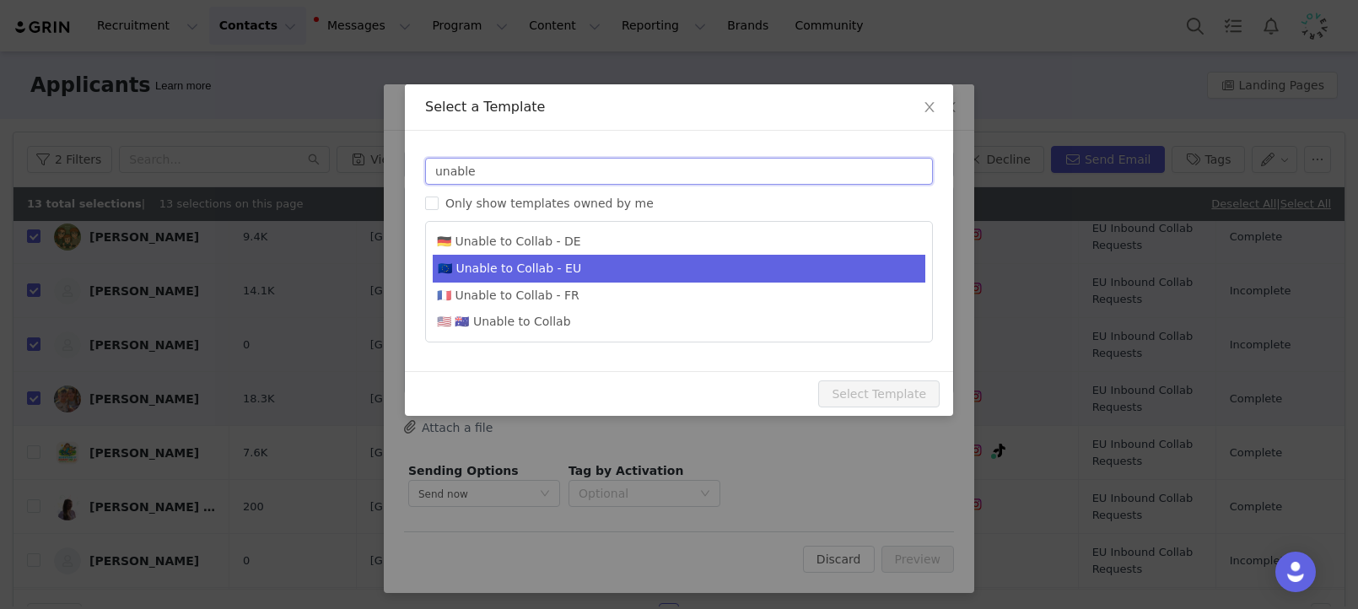
type input "unable"
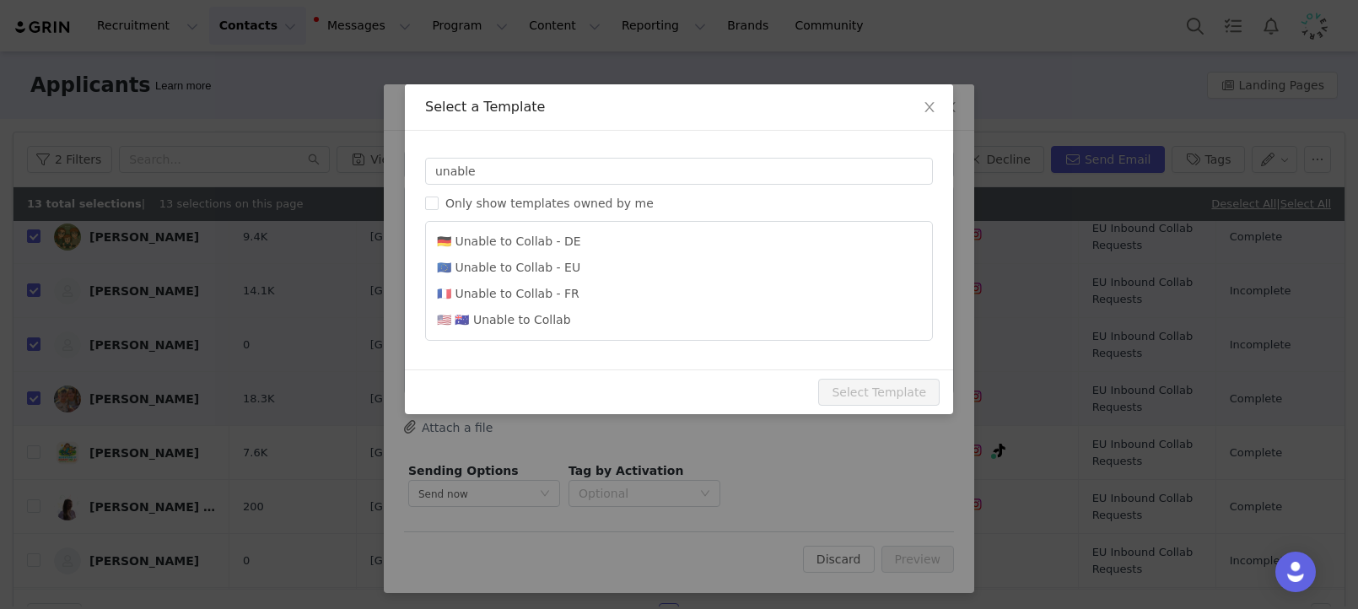
drag, startPoint x: 586, startPoint y: 269, endPoint x: 721, endPoint y: 365, distance: 165.7
click at [586, 269] on li "🇪🇺 Unable to Collab - EU" at bounding box center [679, 268] width 492 height 26
type input "Lovevery collaboration follow-up"
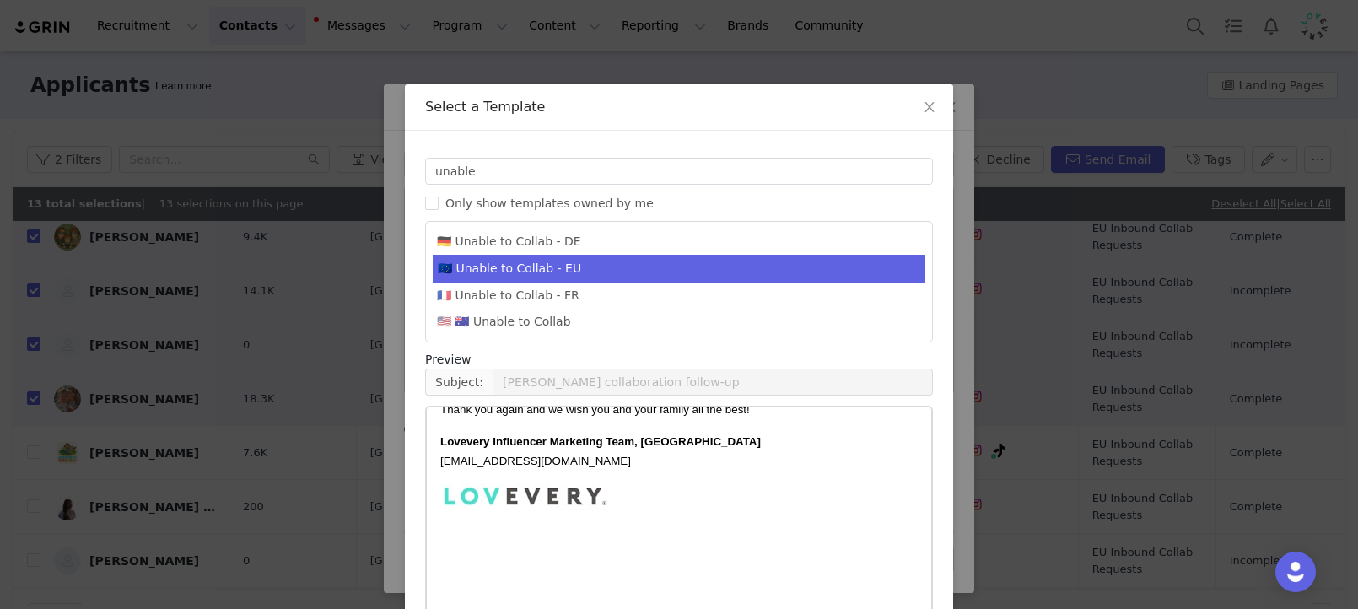
scroll to position [93, 0]
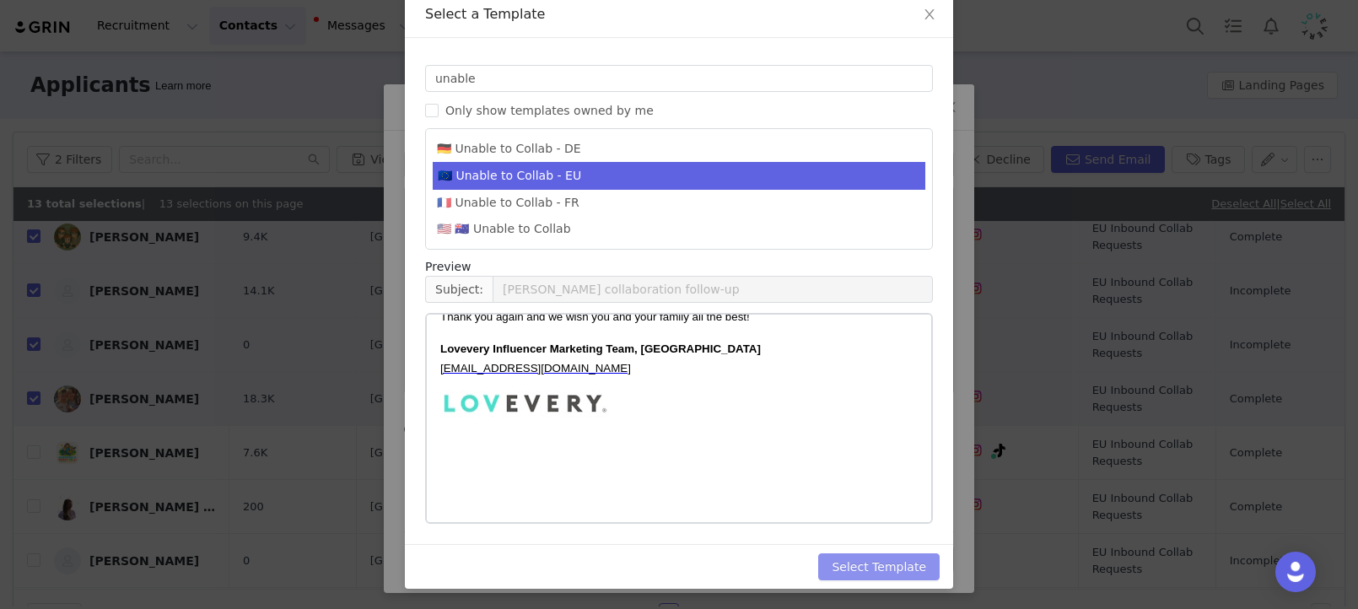
click at [901, 573] on button "Select Template" at bounding box center [878, 566] width 121 height 27
type input "Lovevery collaboration follow-up"
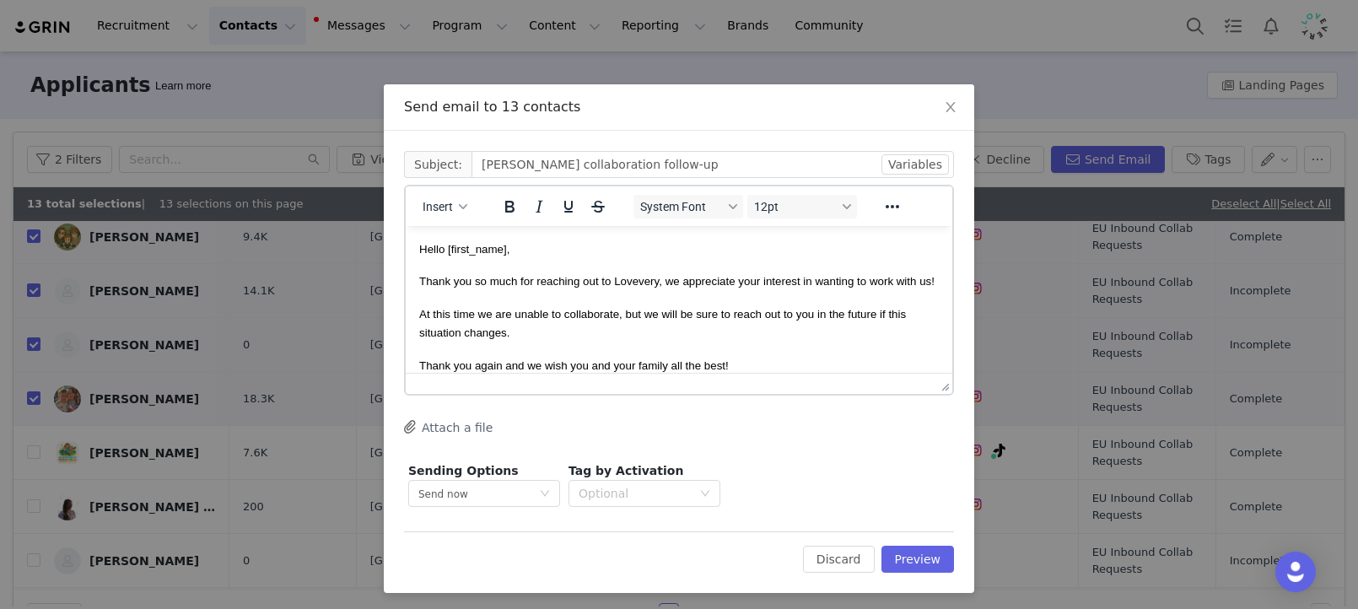
scroll to position [0, 0]
click at [950, 558] on button "Preview" at bounding box center [917, 559] width 73 height 27
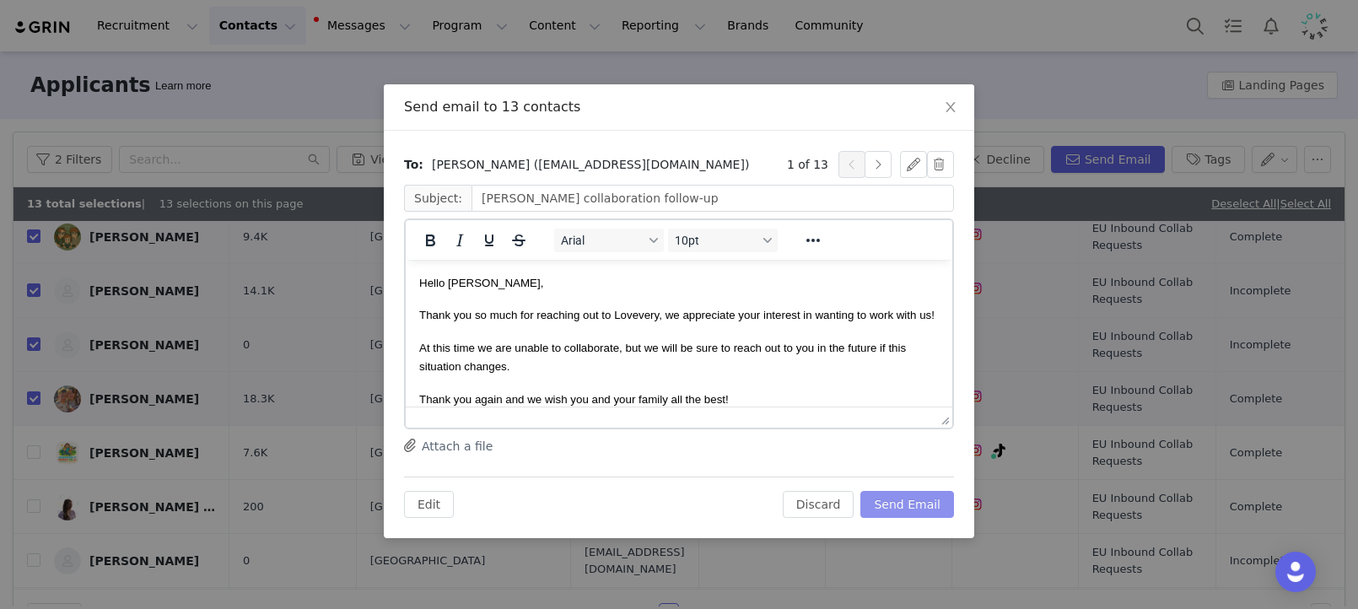
click at [950, 497] on button "Send Email" at bounding box center [907, 504] width 94 height 27
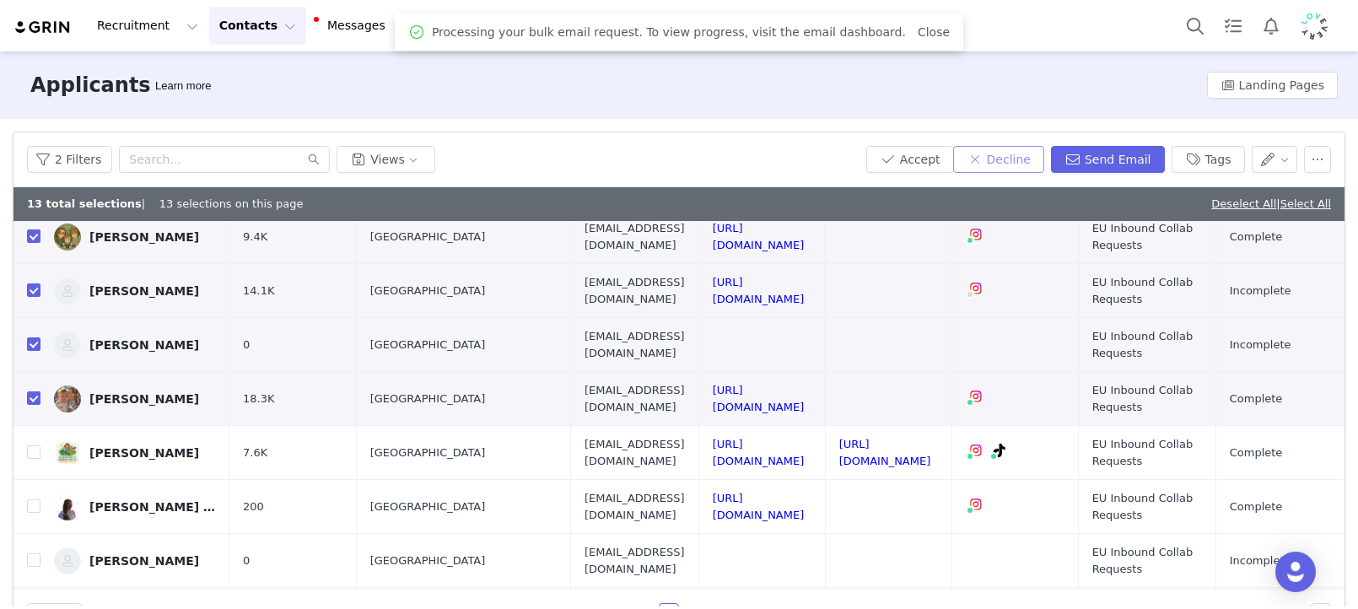
click at [993, 154] on button "Decline" at bounding box center [998, 159] width 91 height 27
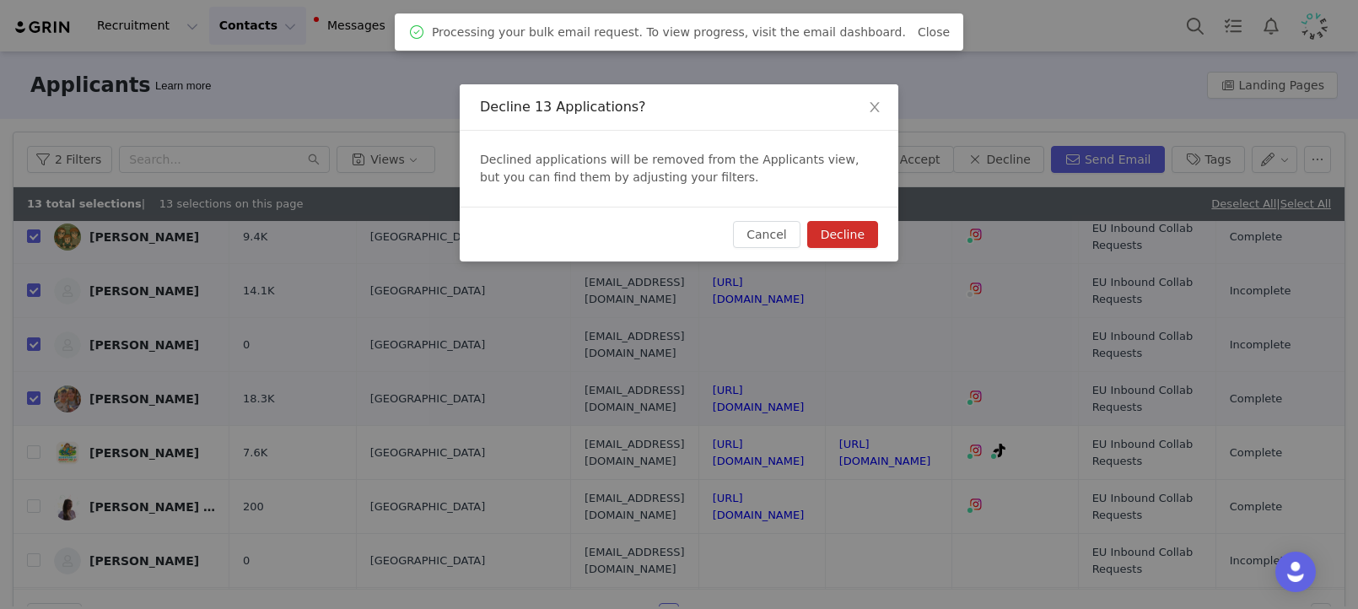
drag, startPoint x: 859, startPoint y: 219, endPoint x: 859, endPoint y: 239, distance: 19.4
click at [859, 219] on div "Cancel Decline" at bounding box center [679, 234] width 439 height 55
click at [844, 218] on div "Cancel Decline" at bounding box center [679, 234] width 439 height 55
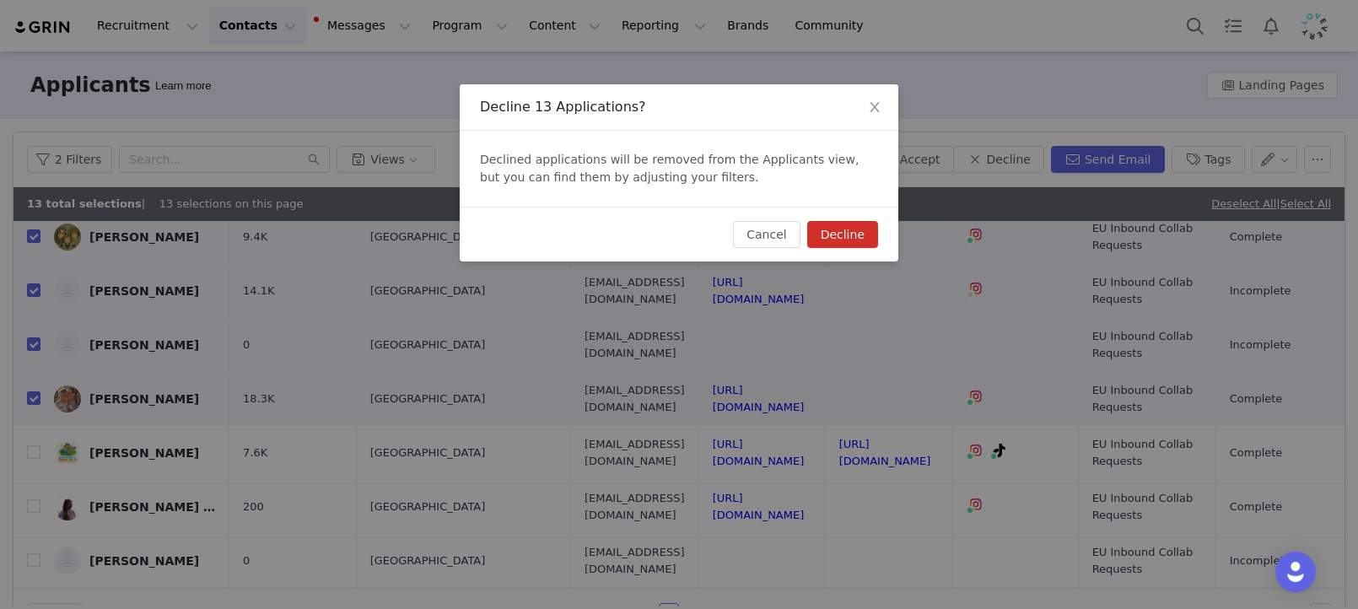
click at [844, 229] on button "Decline" at bounding box center [842, 234] width 71 height 27
checkbox input "false"
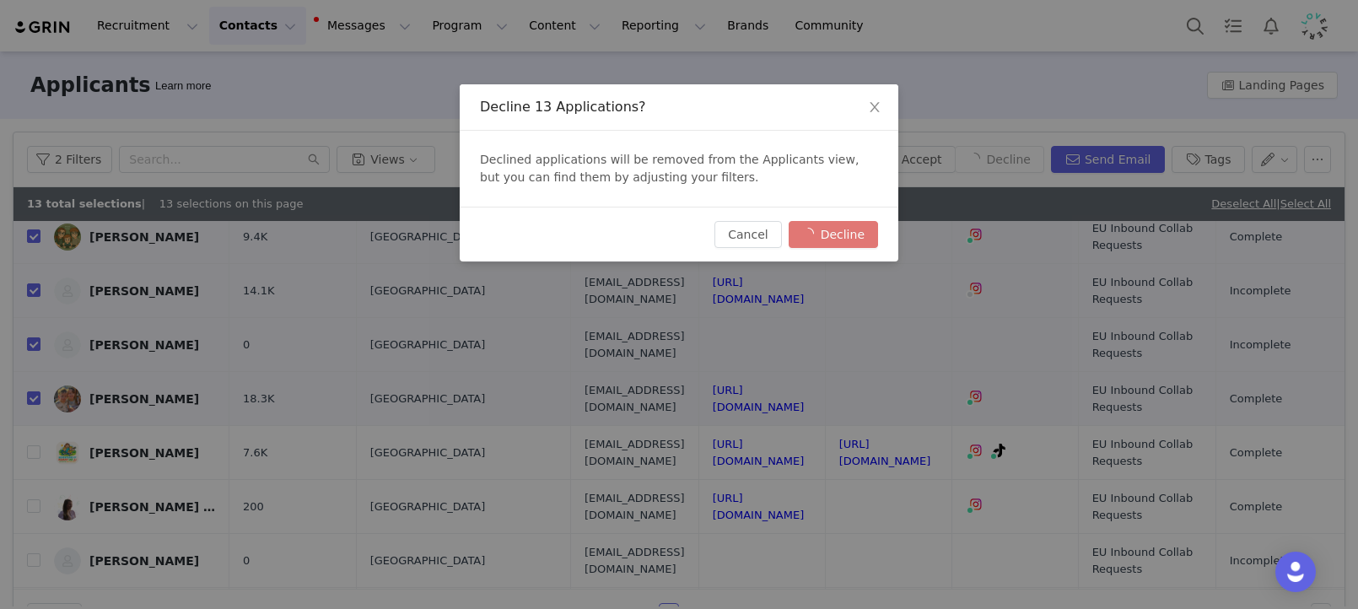
checkbox input "false"
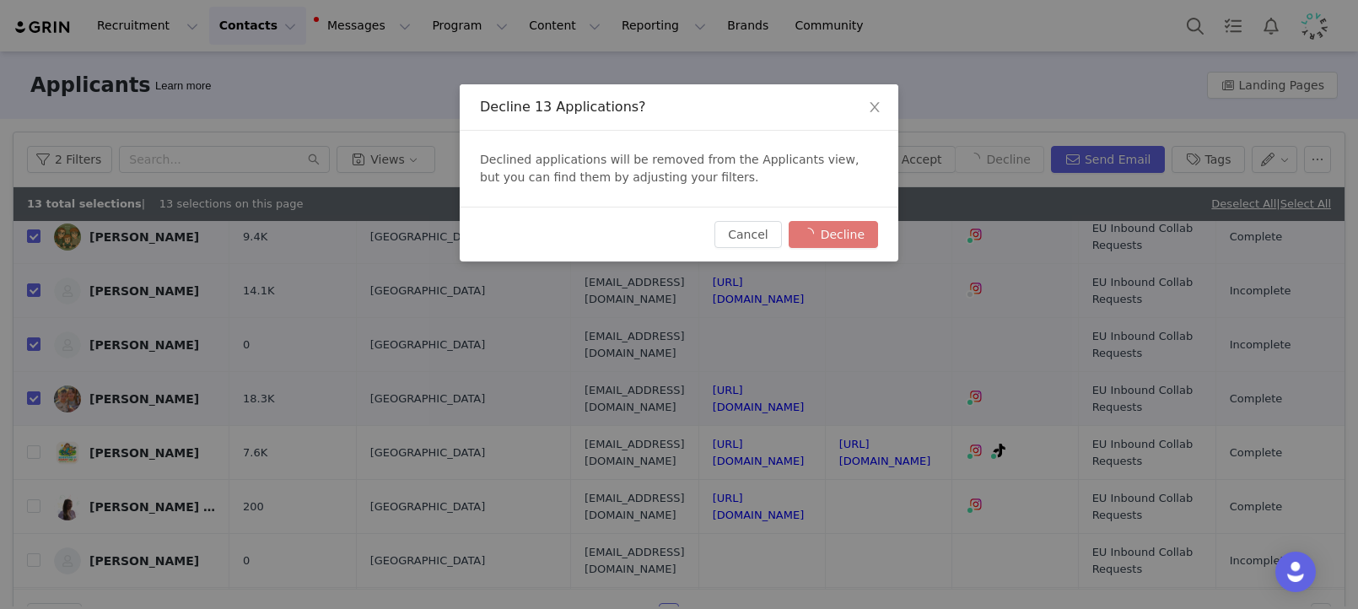
checkbox input "false"
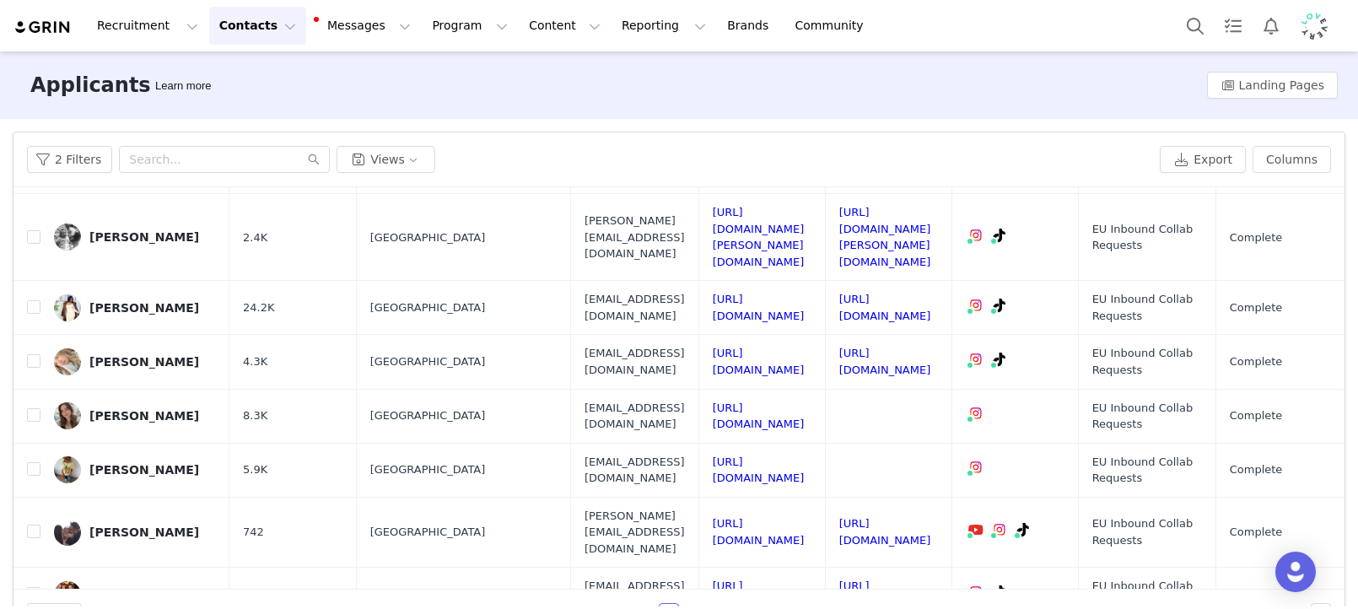
scroll to position [661, 0]
click at [805, 455] on link "https://www.instagram.com/gracieweeds" at bounding box center [759, 470] width 92 height 30
click at [805, 401] on link "https://www.instagram.com/stroller_and_beyond/" at bounding box center [759, 416] width 92 height 30
click at [34, 407] on input "checkbox" at bounding box center [33, 413] width 13 height 13
checkbox input "true"
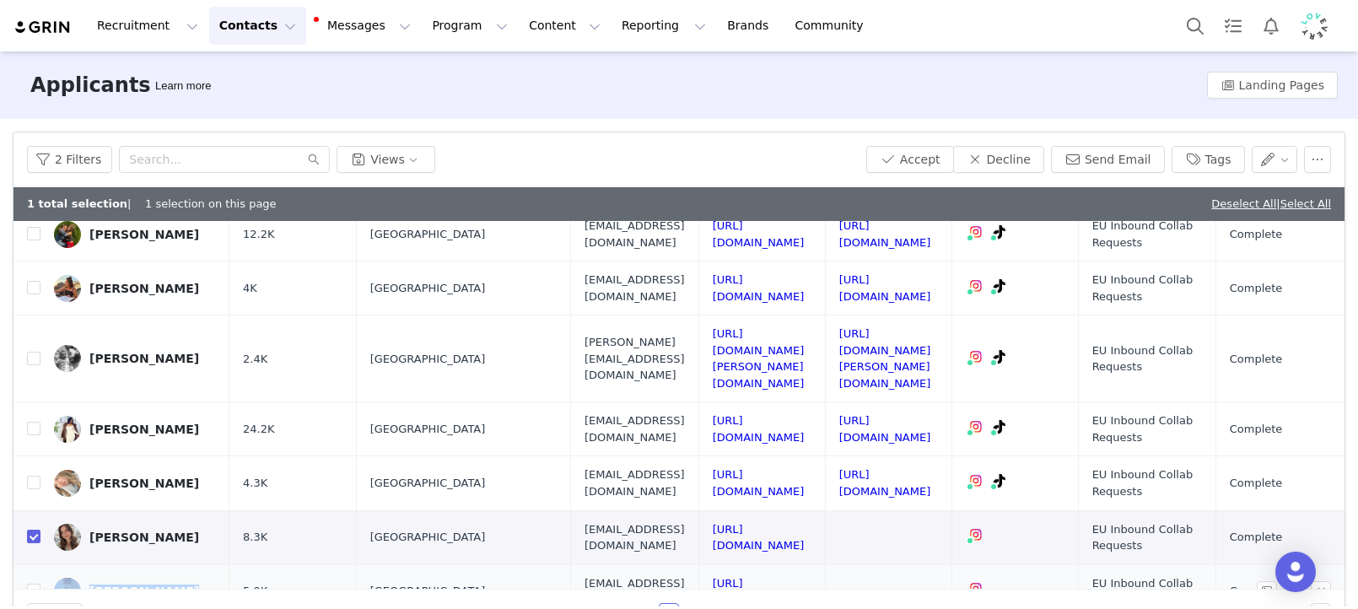
scroll to position [599, 0]
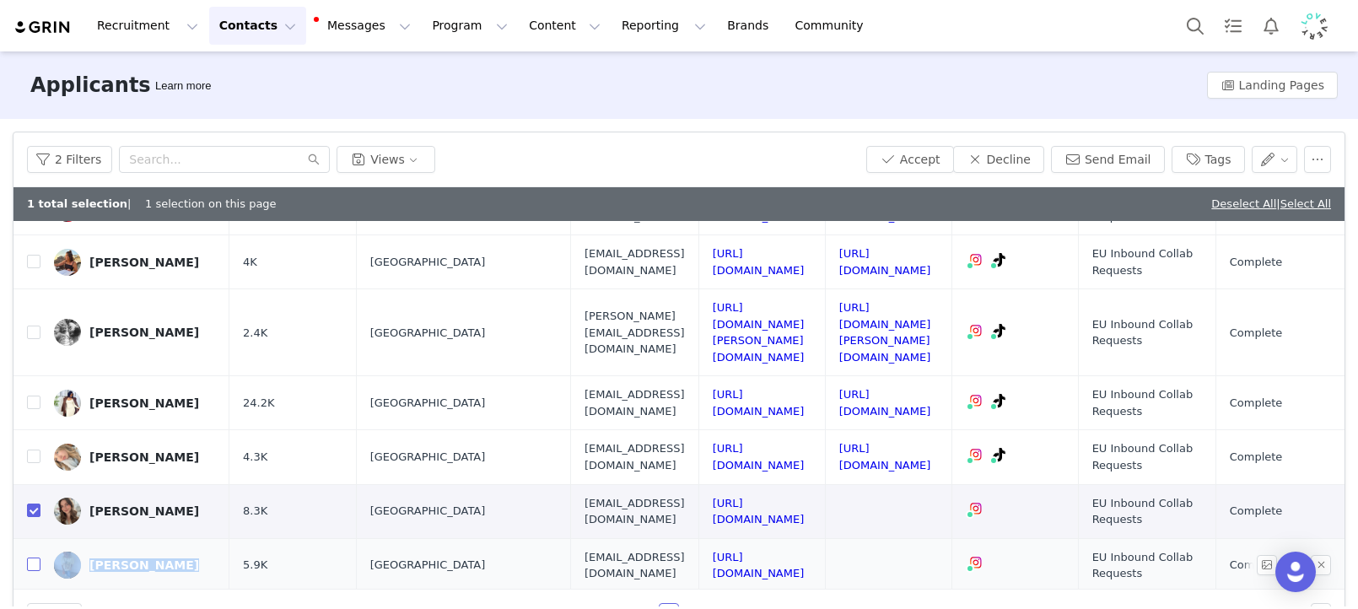
click at [27, 557] on input "checkbox" at bounding box center [33, 563] width 13 height 13
checkbox input "true"
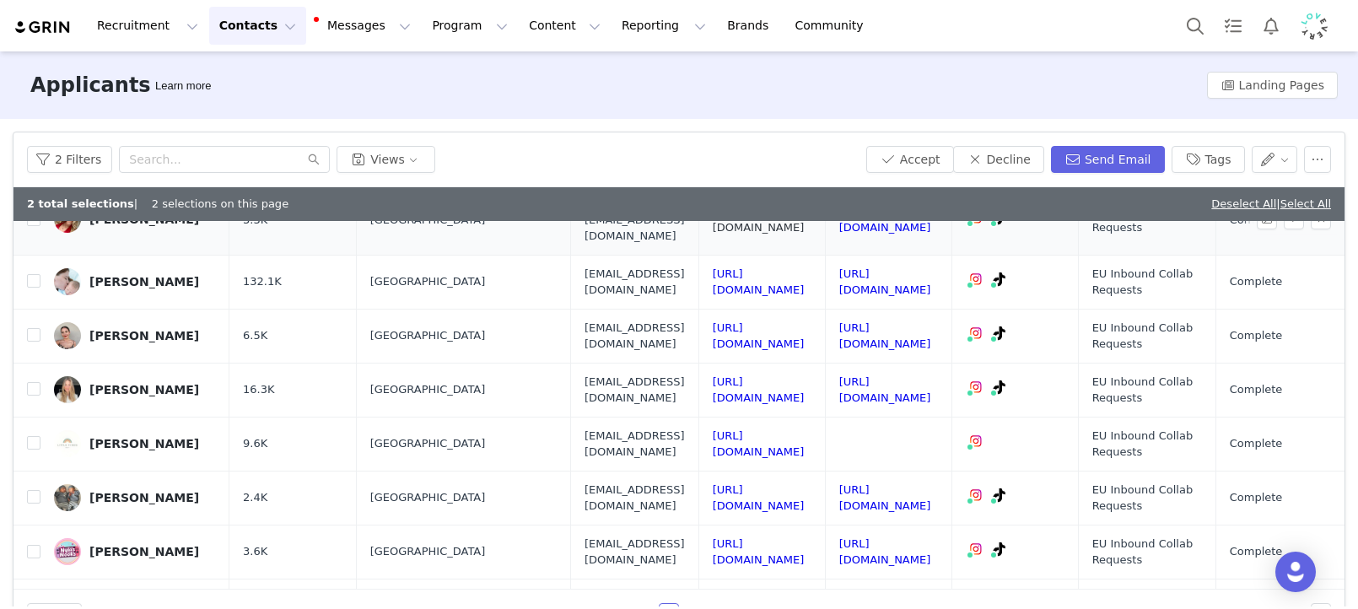
scroll to position [0, 0]
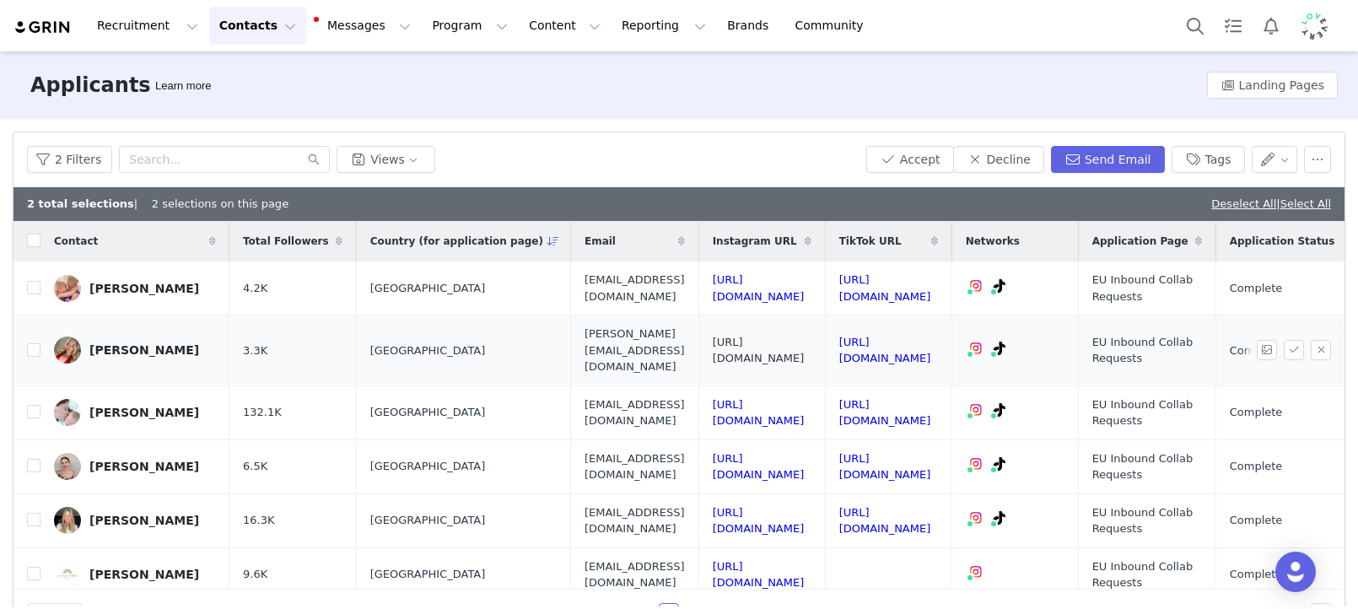
click at [805, 347] on link "https://www.instagram.com/milliemjenkins" at bounding box center [759, 351] width 92 height 30
click at [951, 353] on td "https://www.tiktok.com/@bethankenny" at bounding box center [888, 350] width 126 height 71
drag, startPoint x: 1119, startPoint y: 348, endPoint x: 1101, endPoint y: 267, distance: 83.1
click at [951, 348] on td "https://www.tiktok.com/@bethankenny" at bounding box center [888, 350] width 126 height 71
click at [931, 339] on link "https://www.tiktok.com/@bethankenny" at bounding box center [885, 351] width 92 height 30
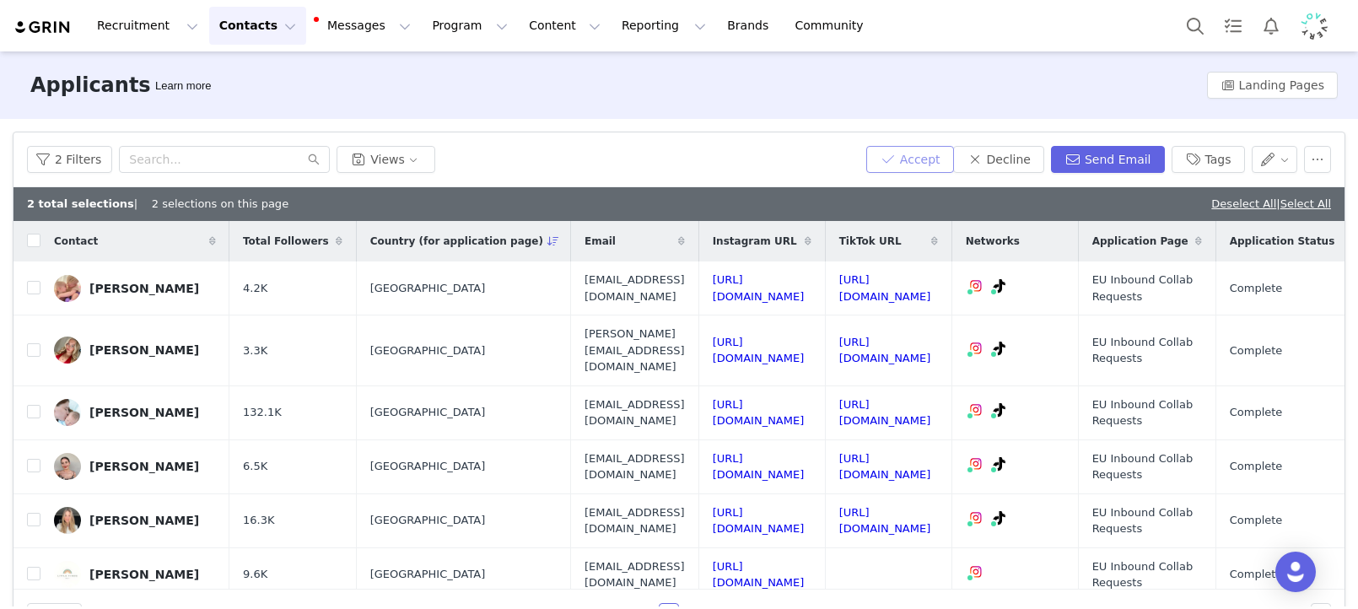
click at [898, 161] on button "Accept" at bounding box center [910, 159] width 88 height 27
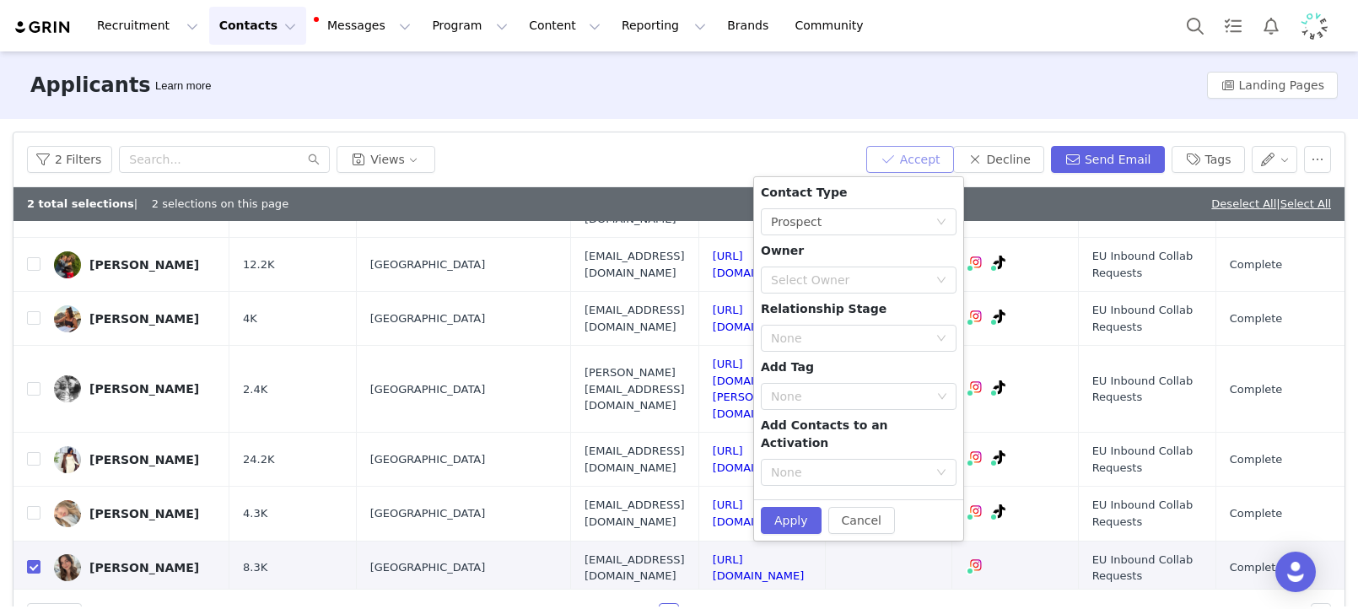
scroll to position [544, 0]
click at [881, 282] on div "Select Owner" at bounding box center [849, 280] width 157 height 17
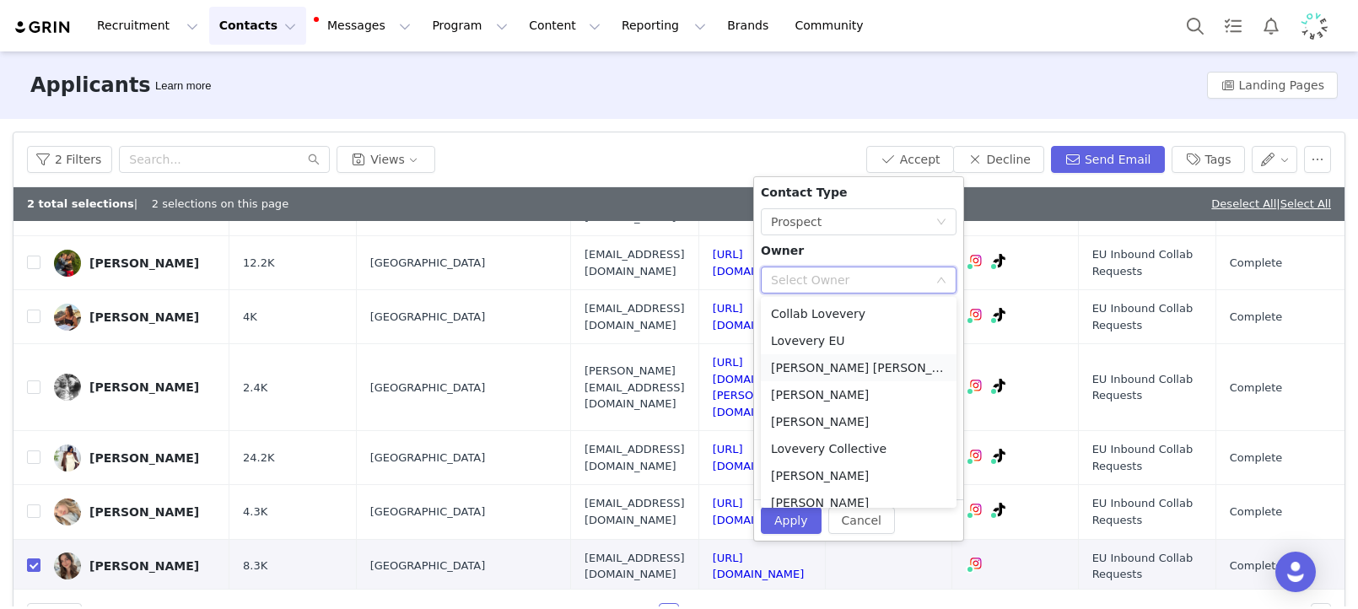
click at [869, 375] on li "[PERSON_NAME] [PERSON_NAME]" at bounding box center [859, 367] width 196 height 27
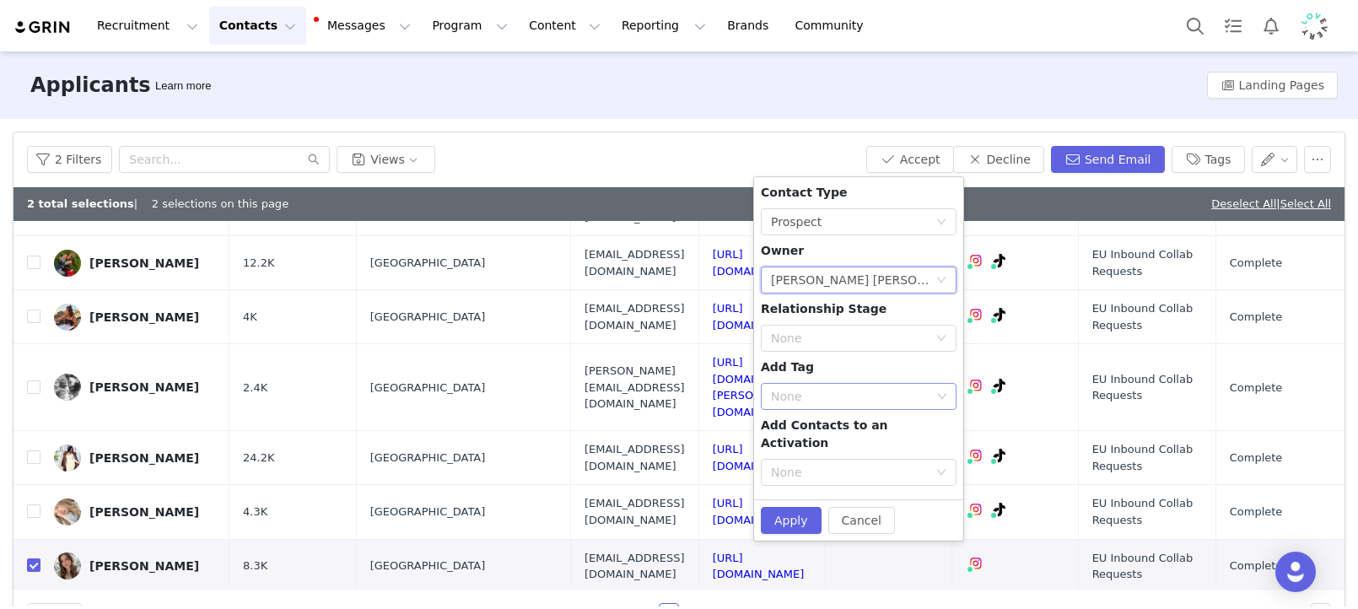
click at [866, 398] on div "None" at bounding box center [851, 396] width 160 height 17
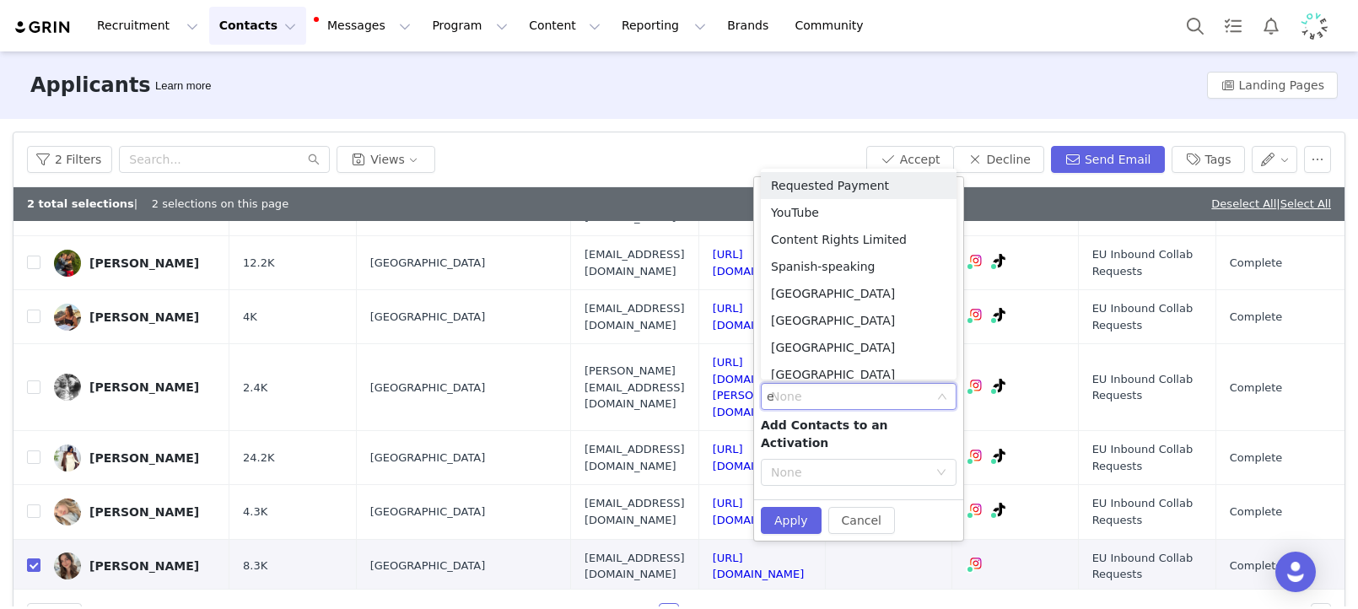
type input "eu"
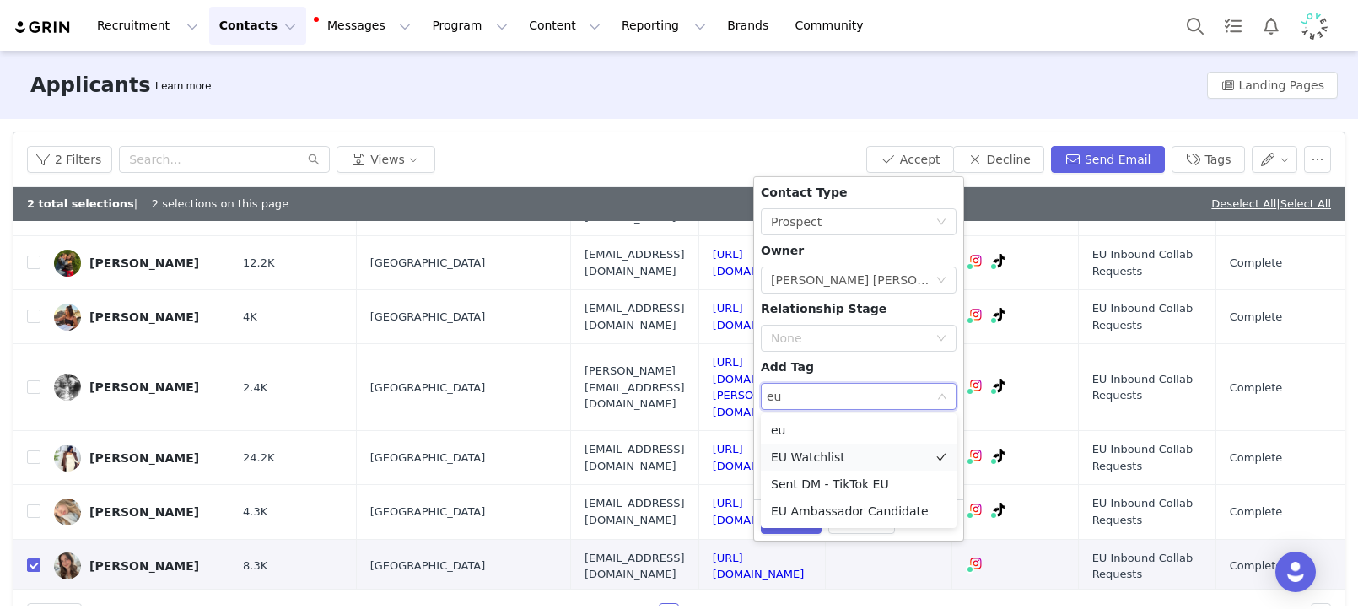
click at [861, 451] on li "EU Watchlist" at bounding box center [859, 457] width 196 height 27
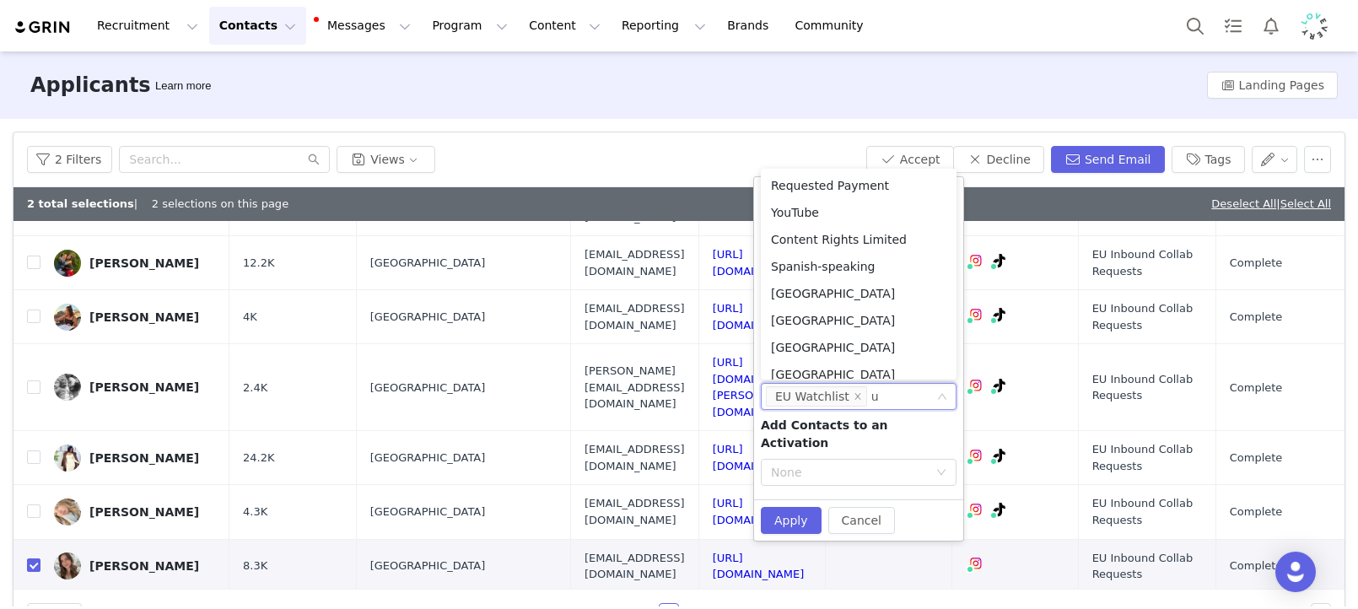
type input "uk"
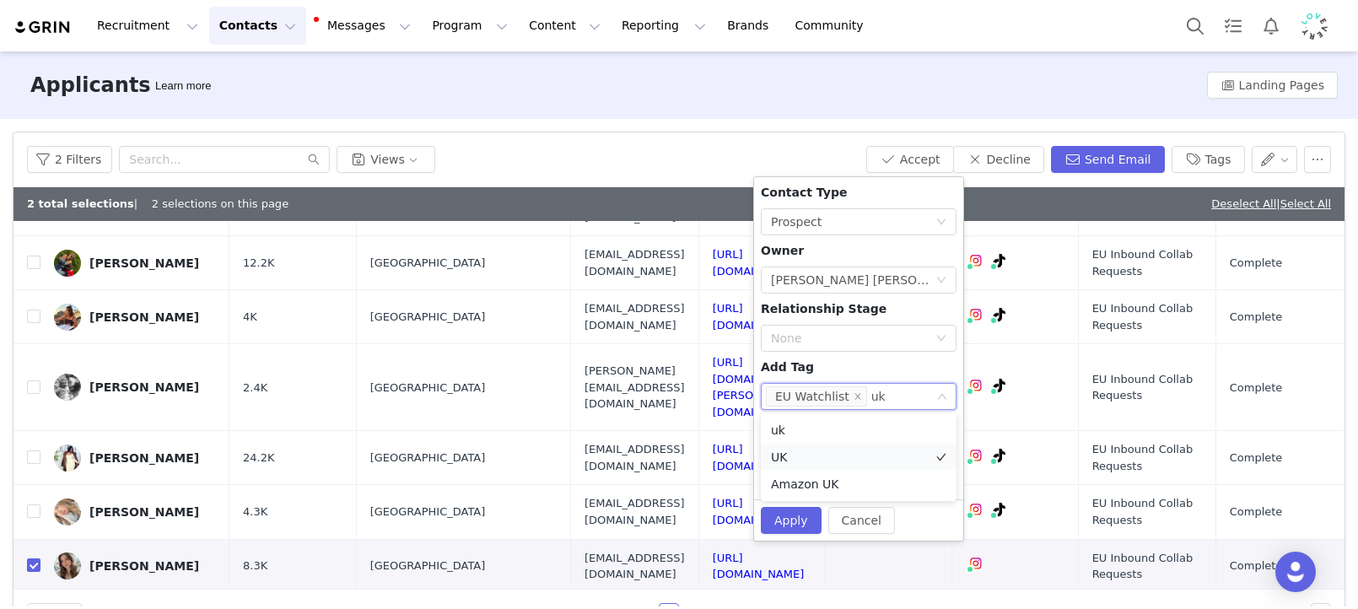
click at [864, 448] on li "UK" at bounding box center [859, 457] width 196 height 27
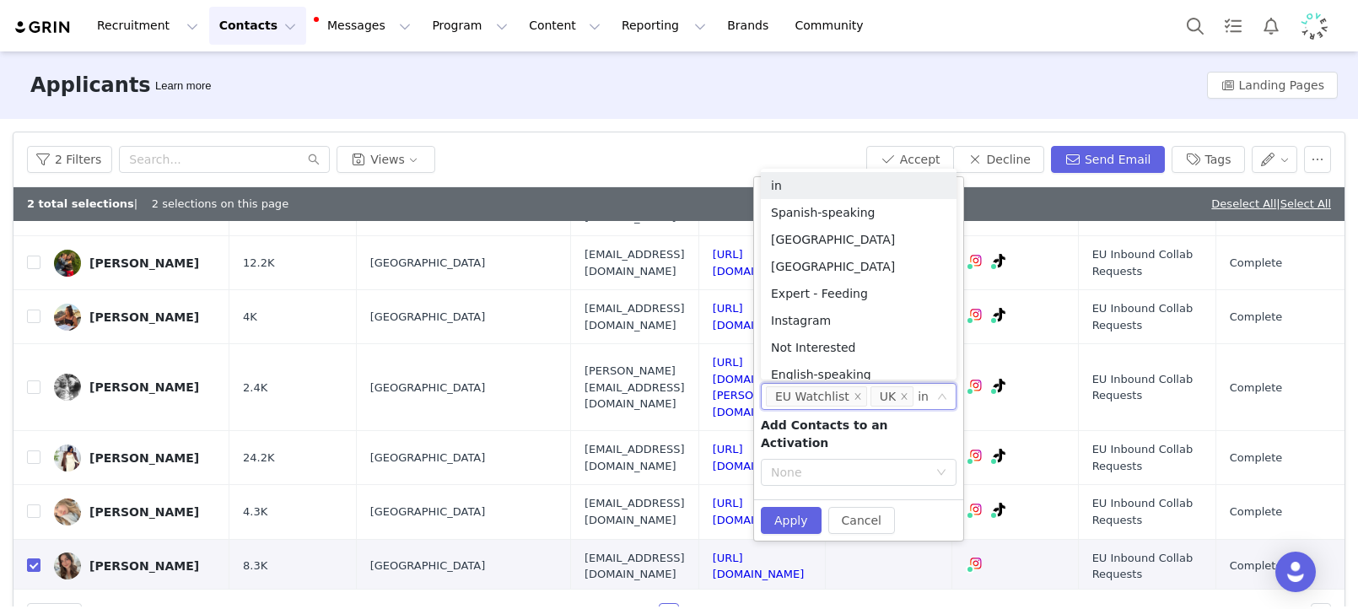
type input "ins"
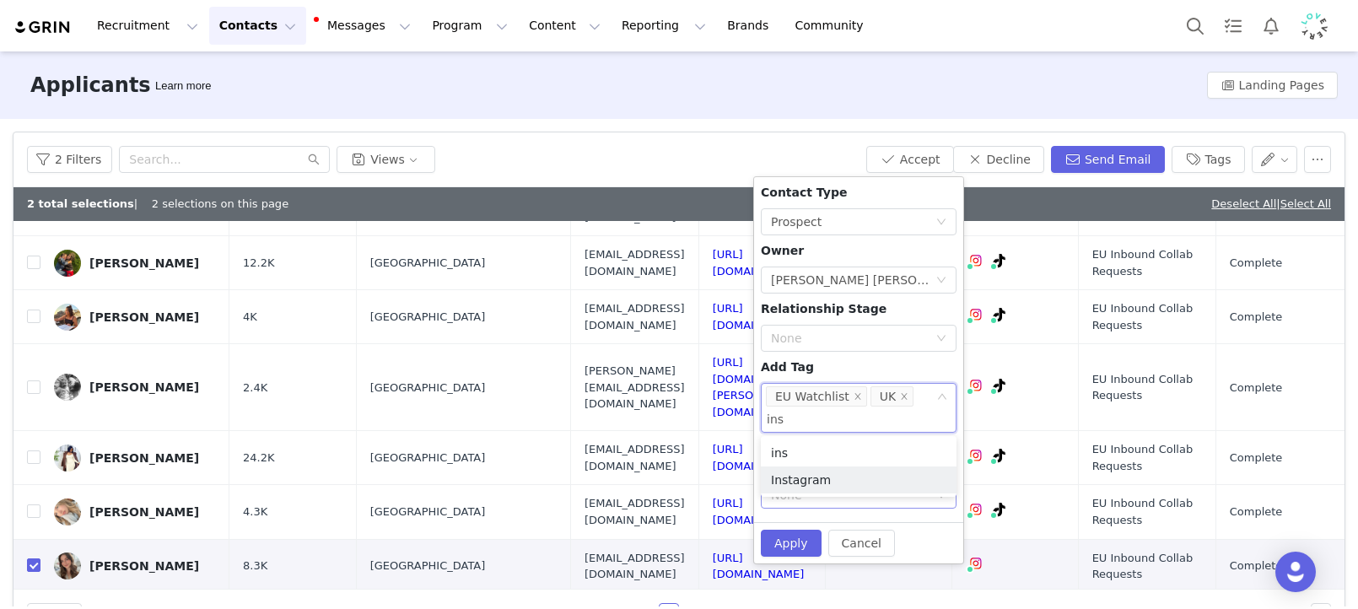
click at [852, 470] on li "Instagram" at bounding box center [859, 479] width 196 height 27
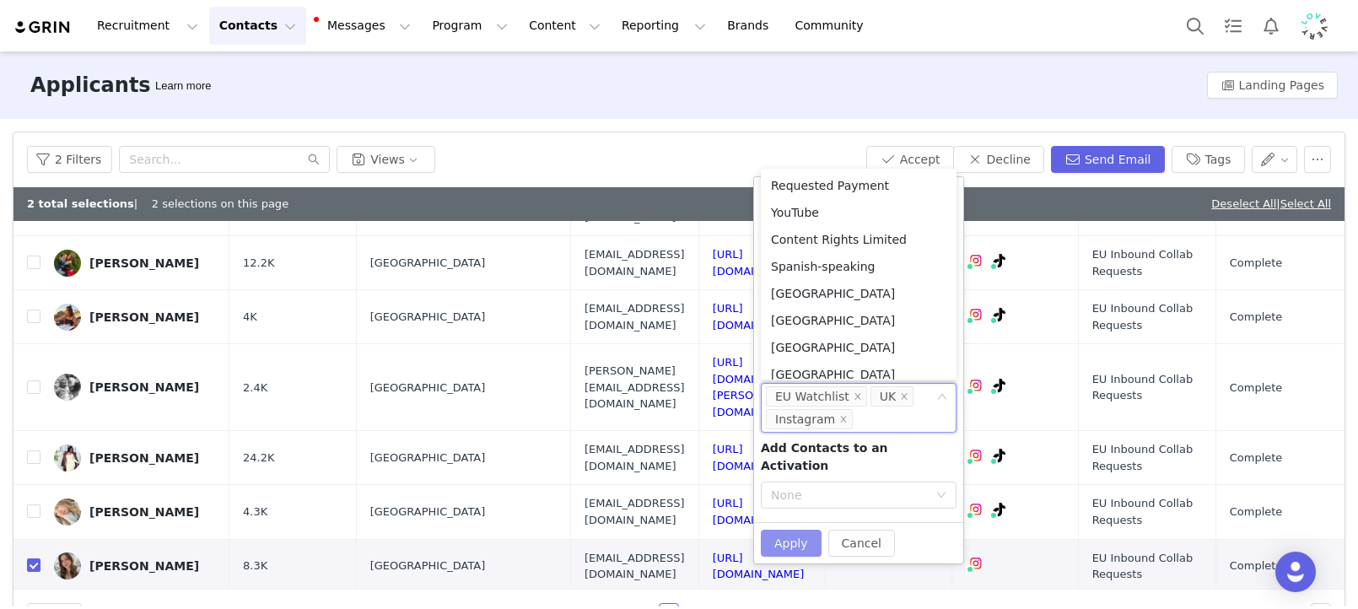
drag, startPoint x: 794, startPoint y: 522, endPoint x: 821, endPoint y: 525, distance: 26.3
click at [794, 530] on button "Apply" at bounding box center [791, 543] width 61 height 27
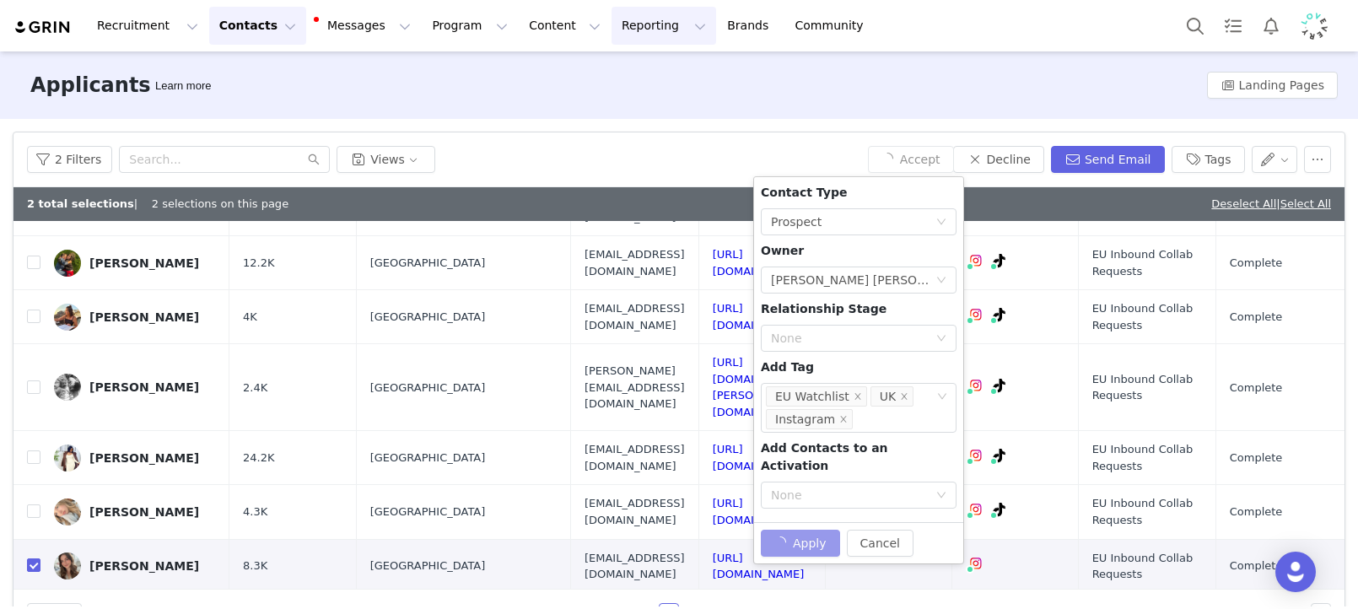
checkbox input "false"
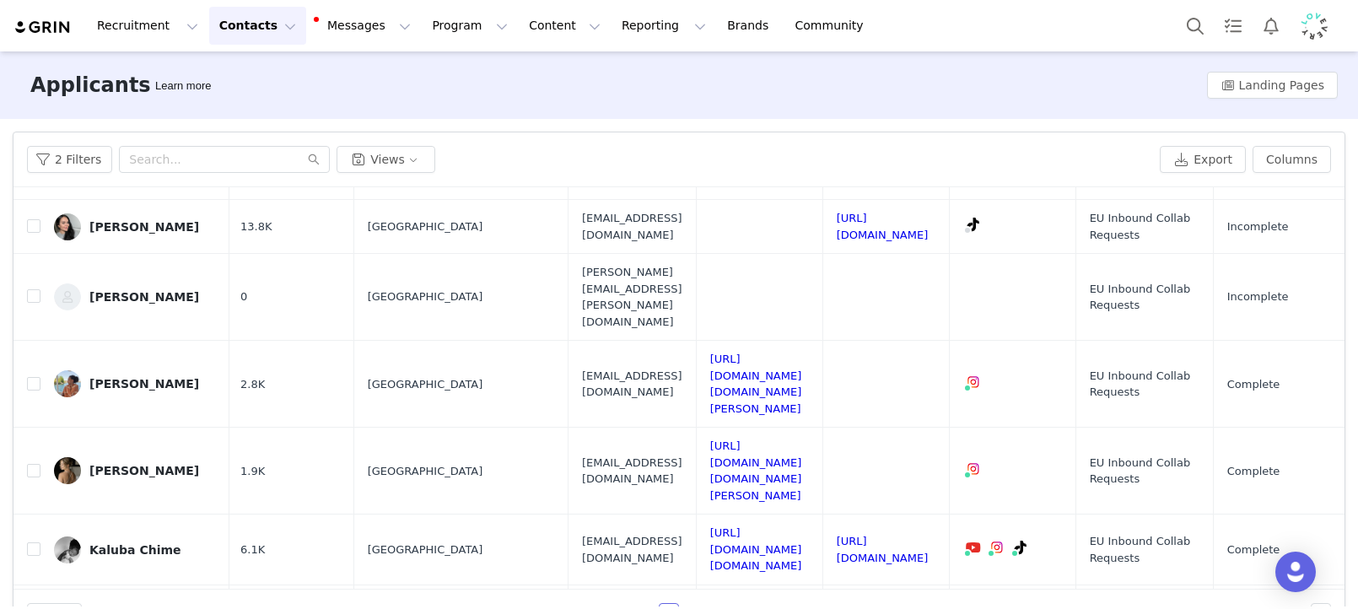
scroll to position [0, 3]
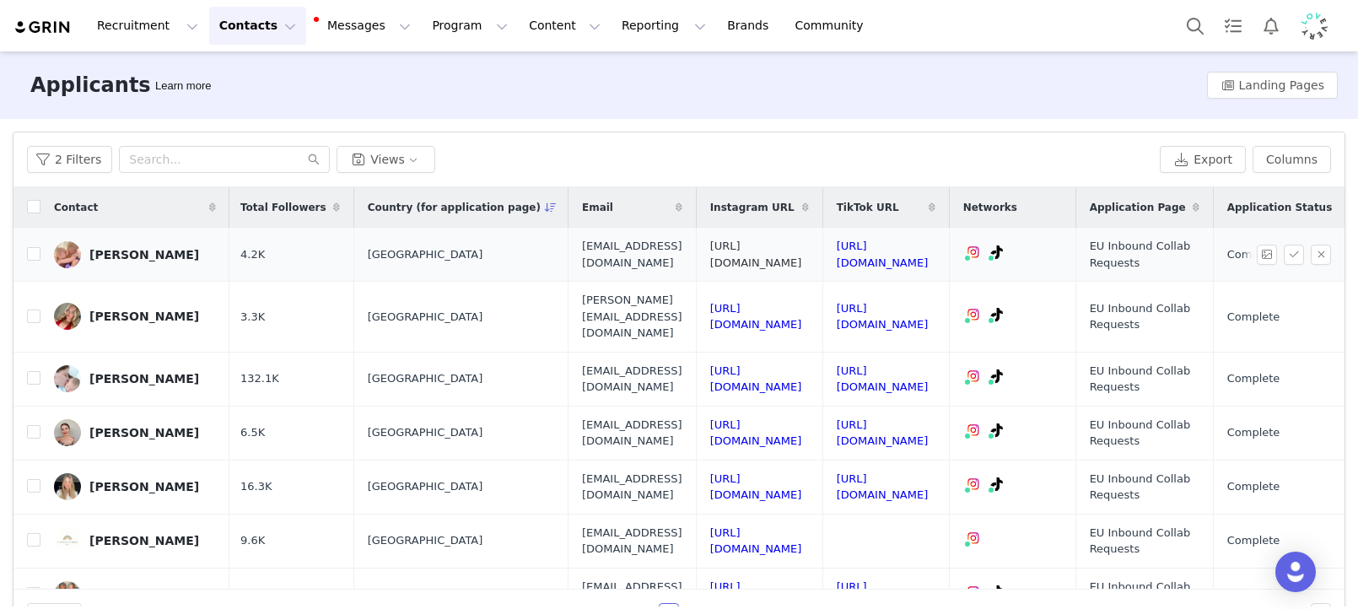
click at [802, 252] on link "https://www.instagram.com/young_playtray" at bounding box center [756, 255] width 92 height 30
click at [928, 251] on link "https://www.tiktok.com/@young_playtray" at bounding box center [883, 255] width 92 height 30
click at [34, 261] on label at bounding box center [33, 254] width 13 height 18
click at [34, 261] on input "checkbox" at bounding box center [33, 253] width 13 height 13
checkbox input "true"
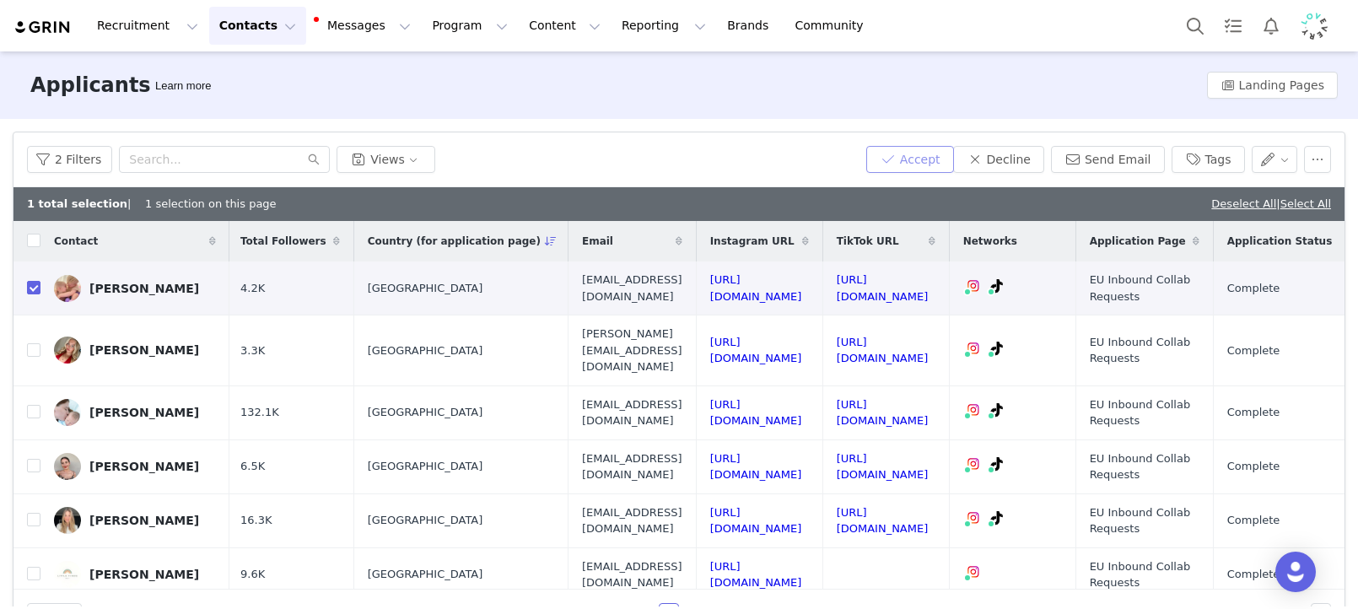
click at [880, 160] on button "Accept" at bounding box center [910, 159] width 88 height 27
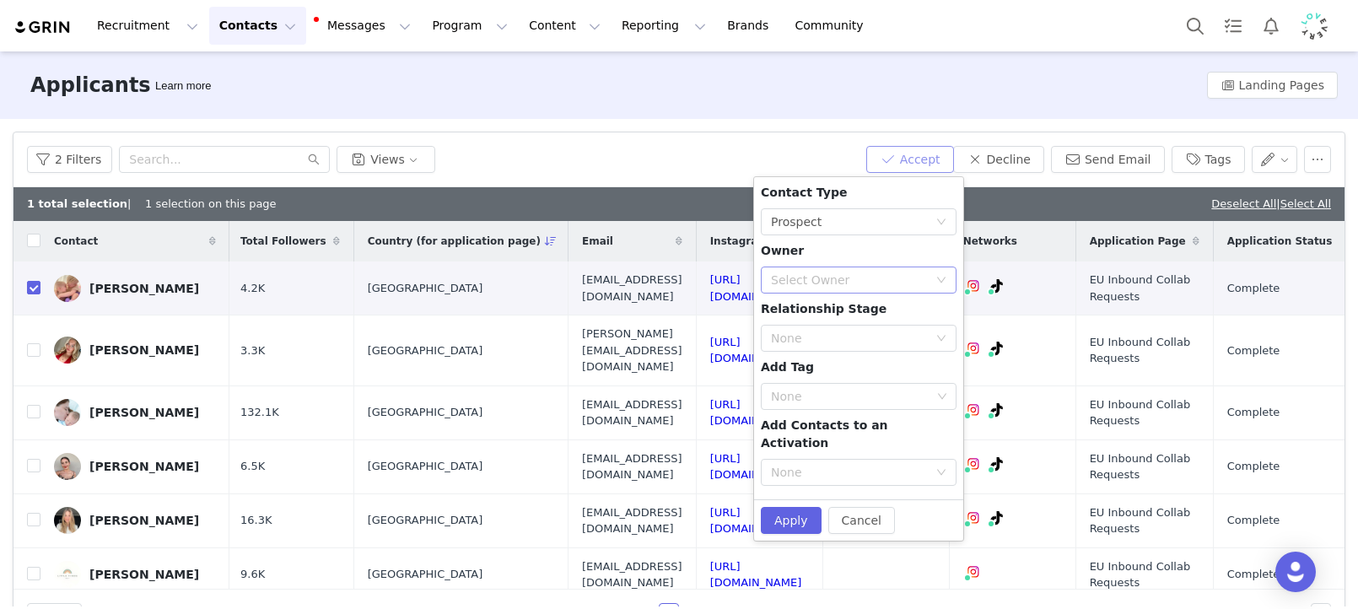
click at [839, 278] on div "Select Owner" at bounding box center [849, 280] width 157 height 17
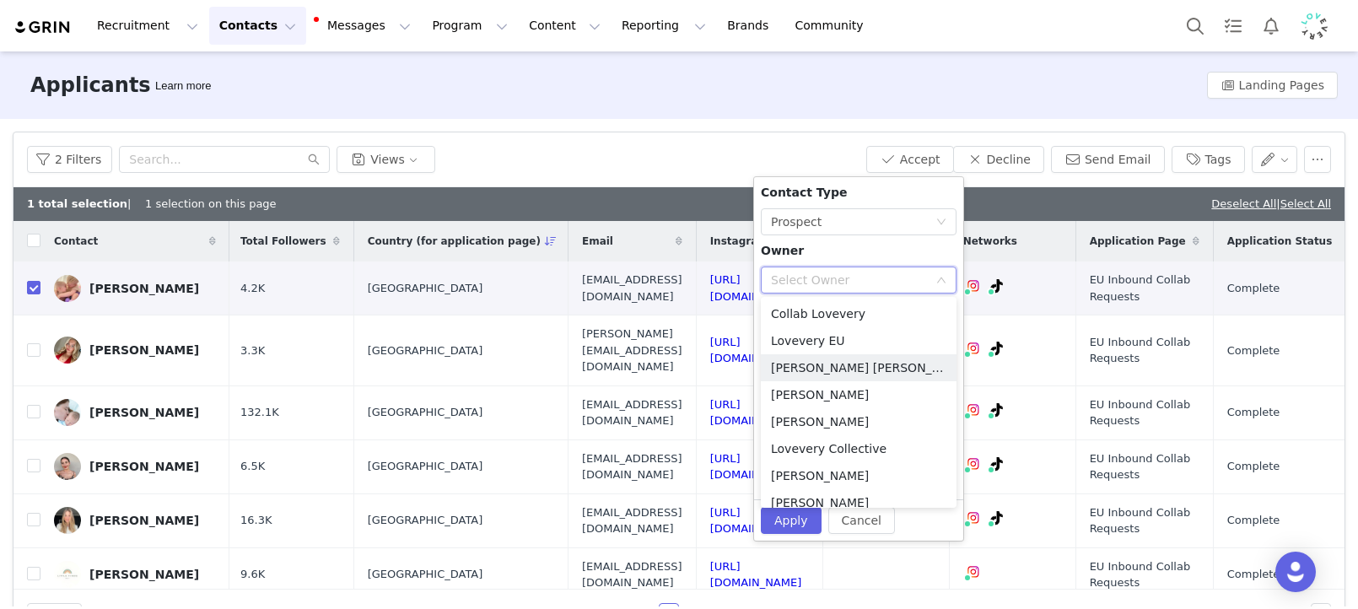
click at [842, 365] on li "[PERSON_NAME] [PERSON_NAME]" at bounding box center [859, 367] width 196 height 27
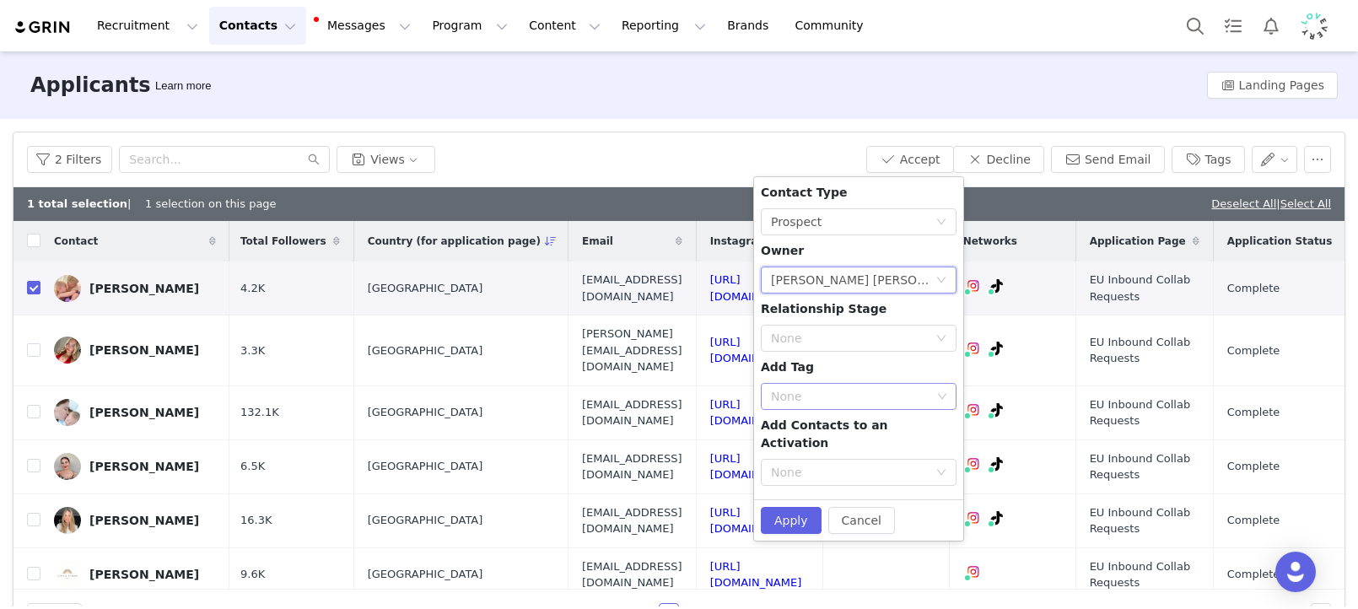
click at [801, 398] on div "None" at bounding box center [851, 396] width 160 height 17
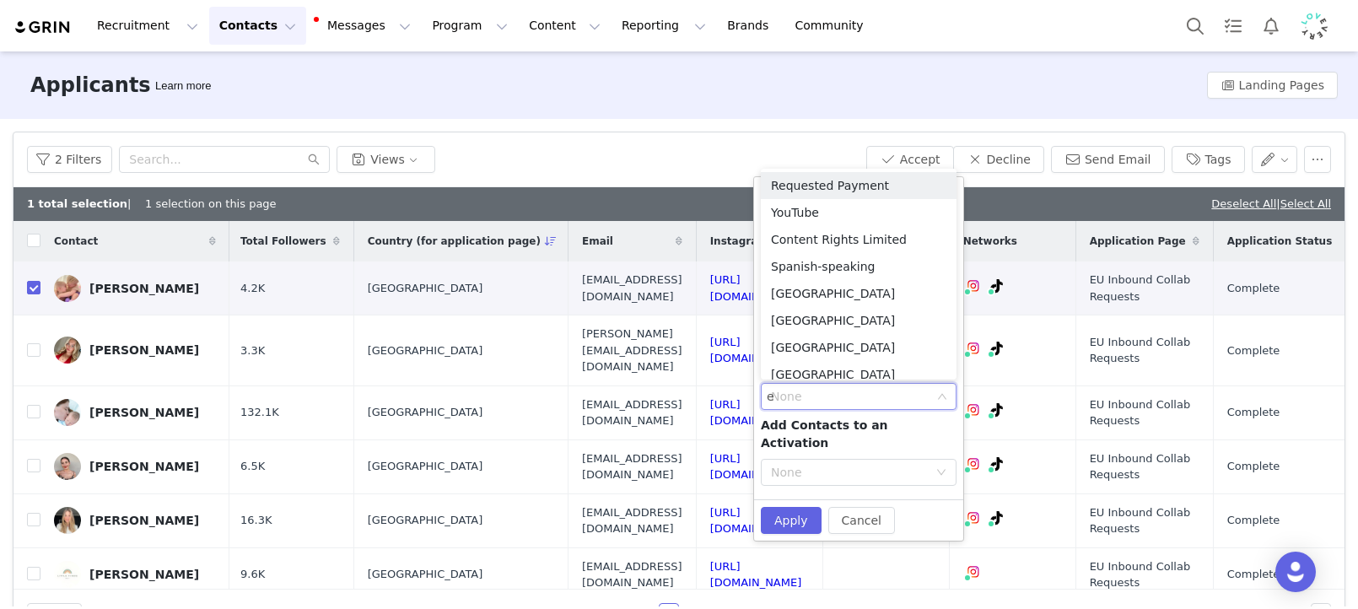
type input "eu w"
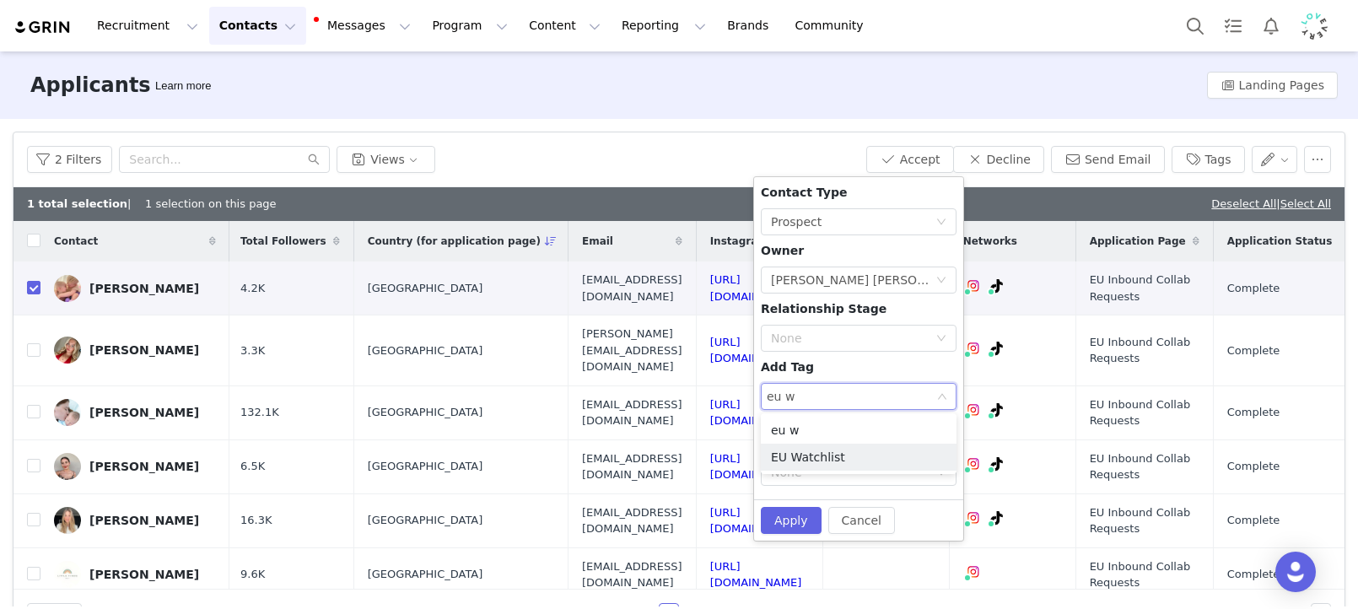
drag, startPoint x: 821, startPoint y: 449, endPoint x: 832, endPoint y: 412, distance: 38.9
click at [821, 449] on li "EU Watchlist" at bounding box center [859, 457] width 196 height 27
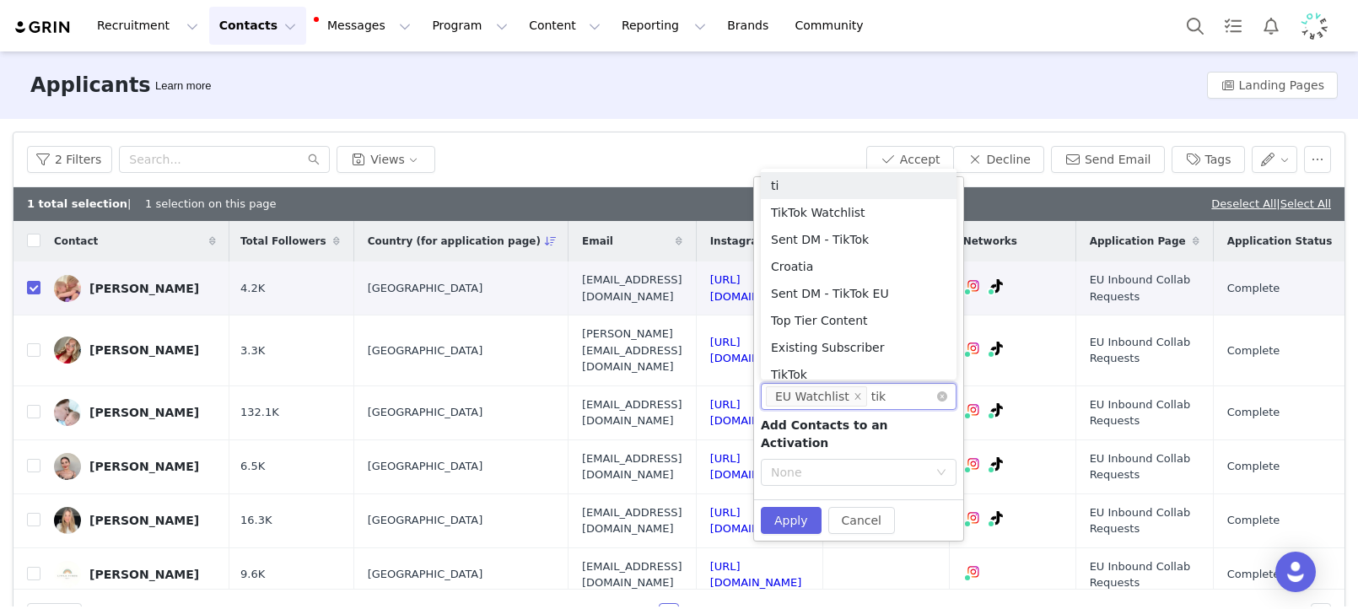
type input "tikt"
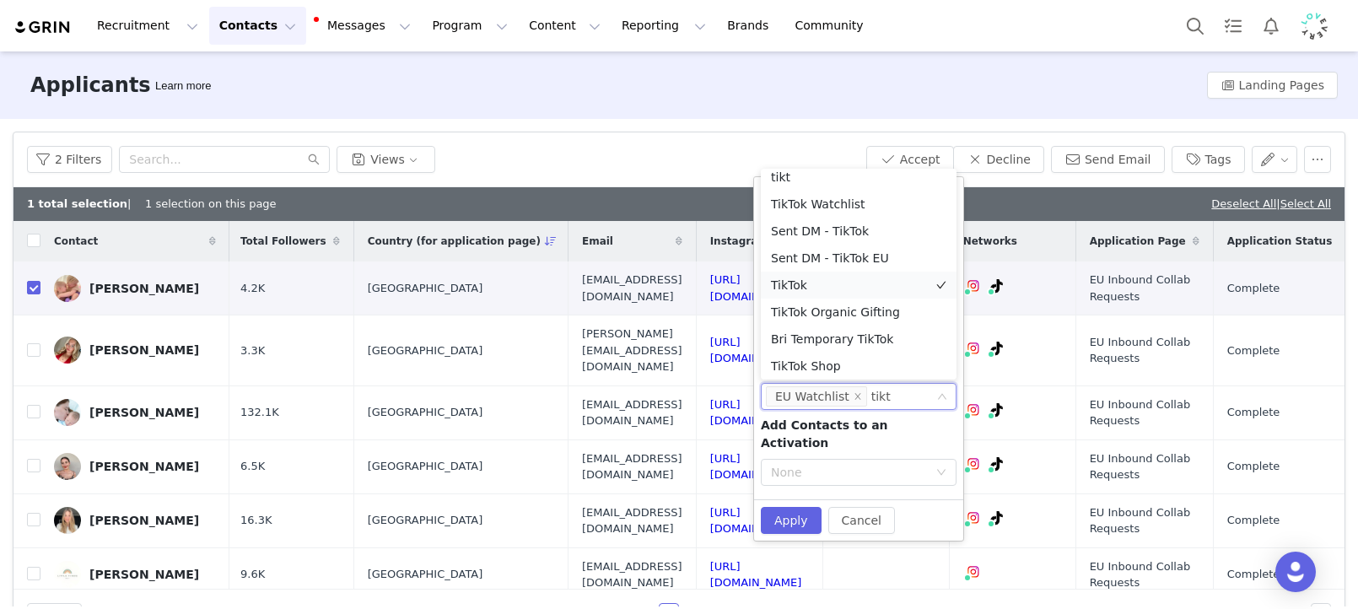
click at [791, 288] on li "TikTok" at bounding box center [859, 285] width 196 height 27
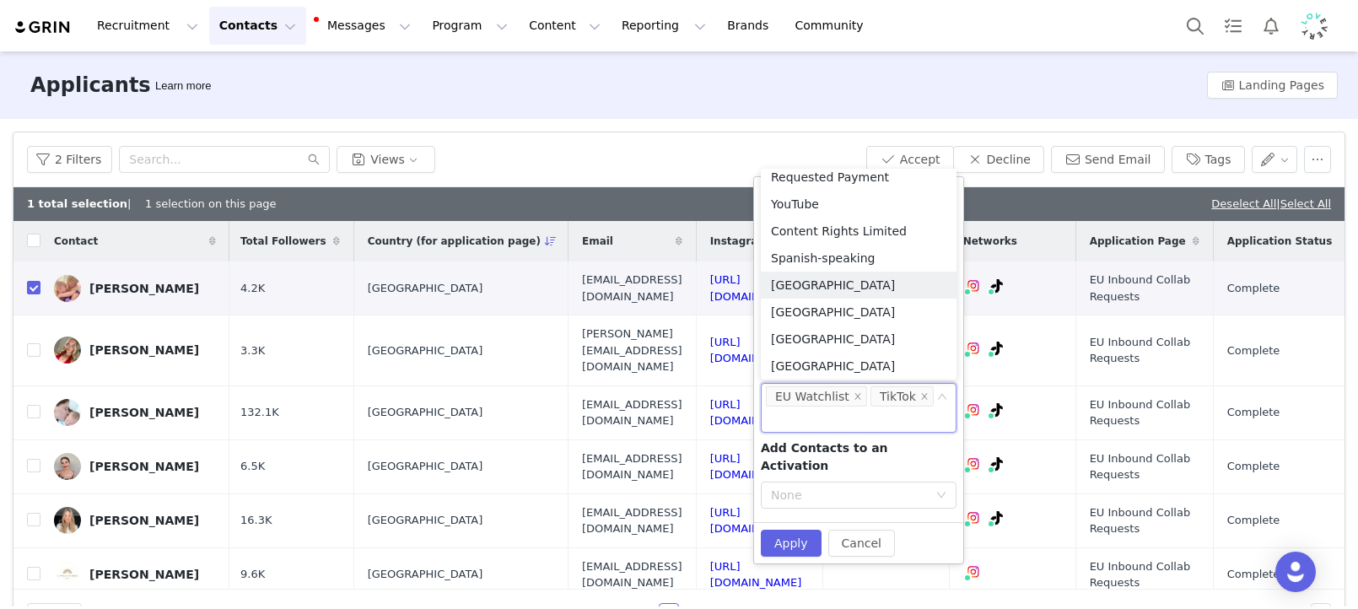
scroll to position [3, 0]
type input "uk"
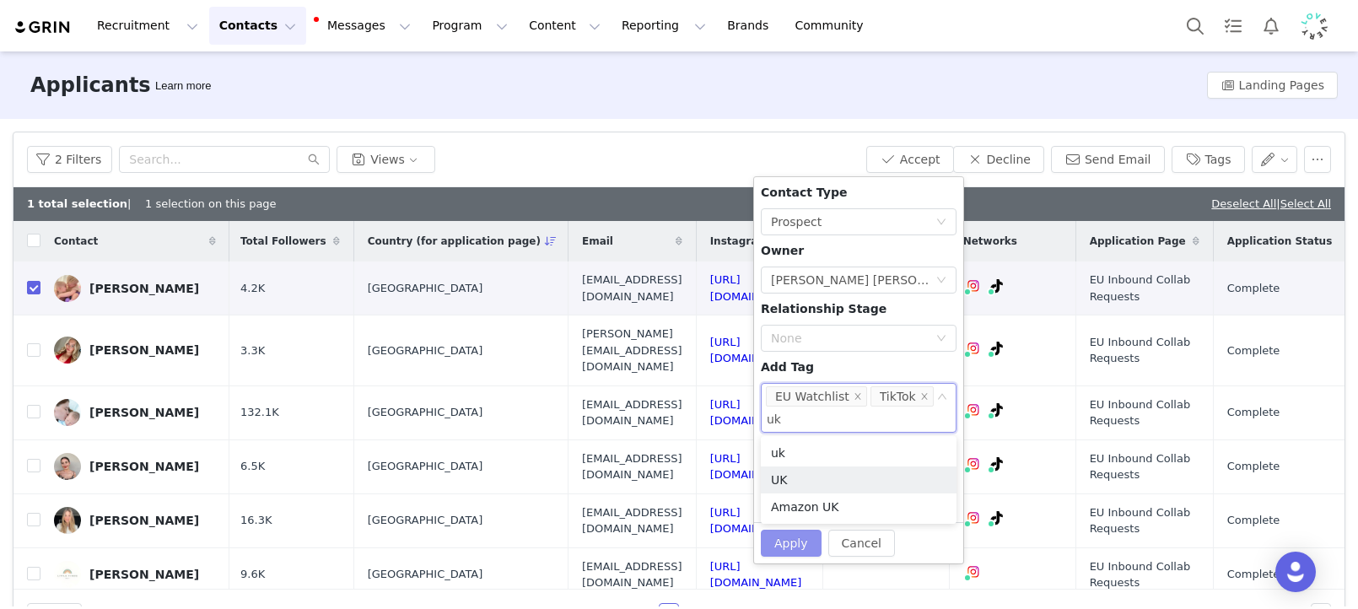
drag, startPoint x: 804, startPoint y: 483, endPoint x: 789, endPoint y: 525, distance: 43.7
click at [803, 483] on li "UK" at bounding box center [859, 479] width 196 height 27
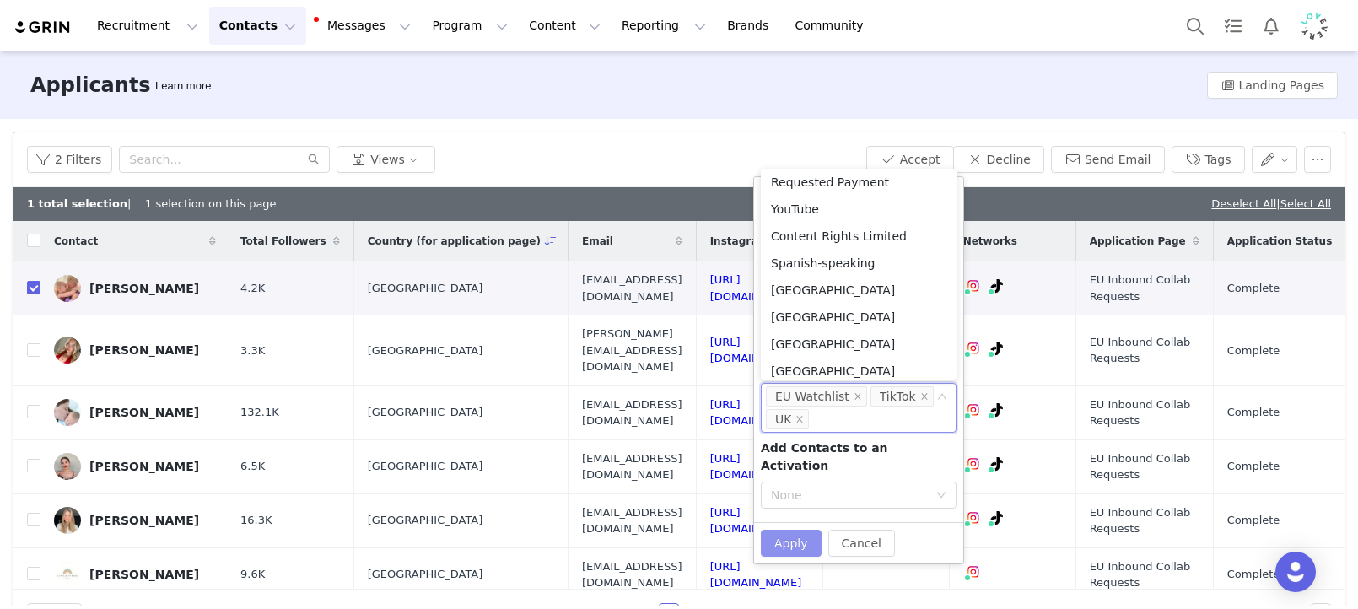
click at [788, 536] on button "Apply" at bounding box center [791, 543] width 61 height 27
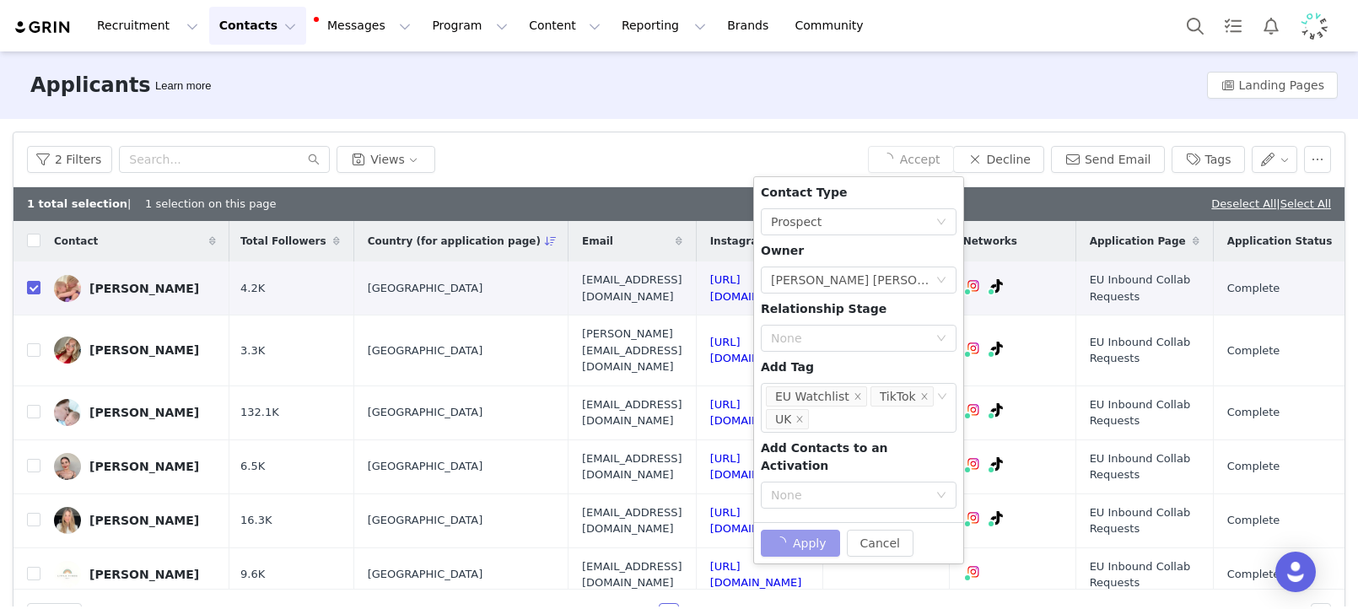
checkbox input "false"
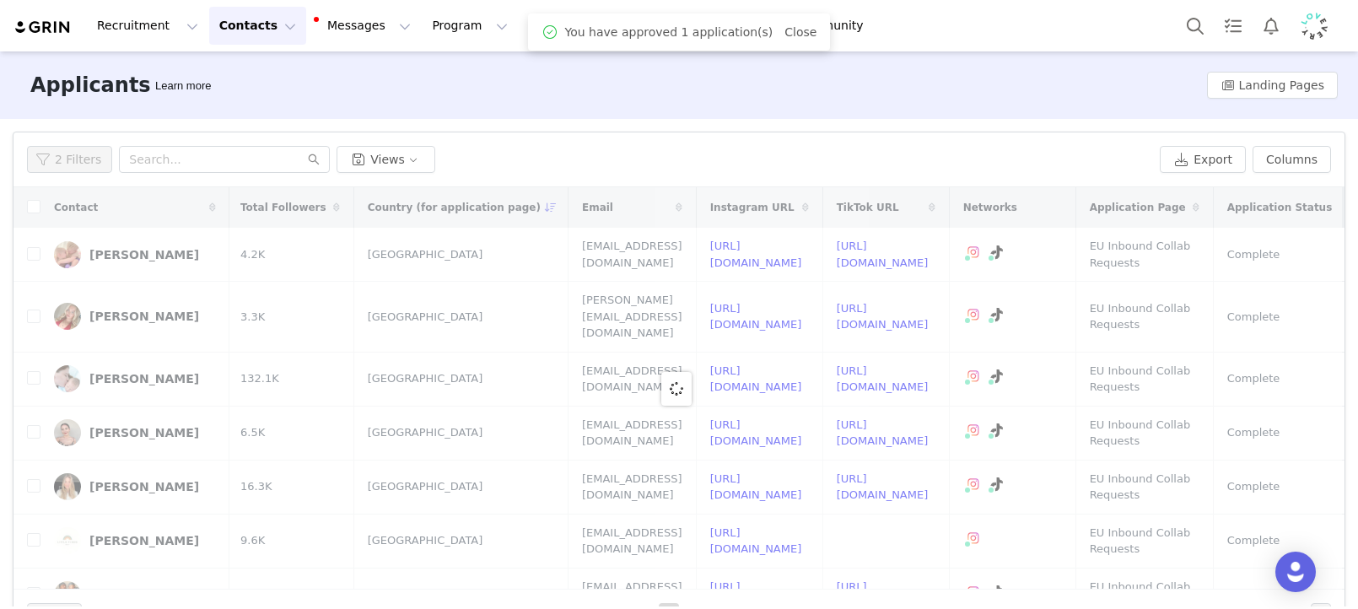
scroll to position [0, 0]
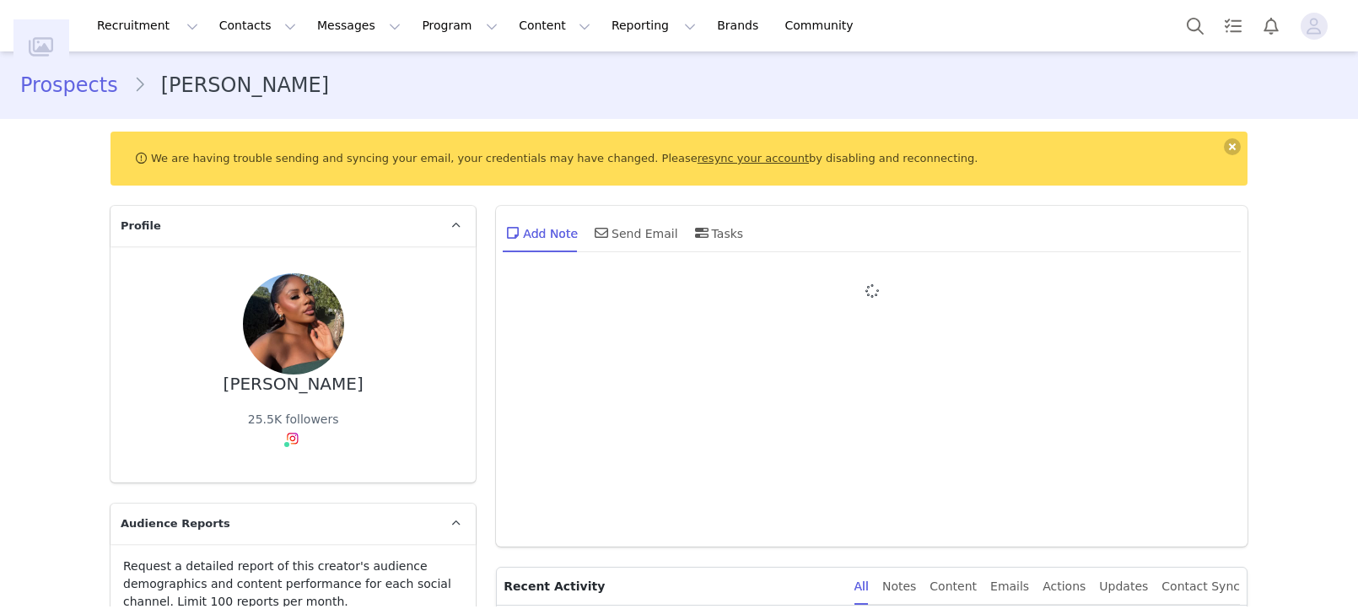
type input "+1 (United States)"
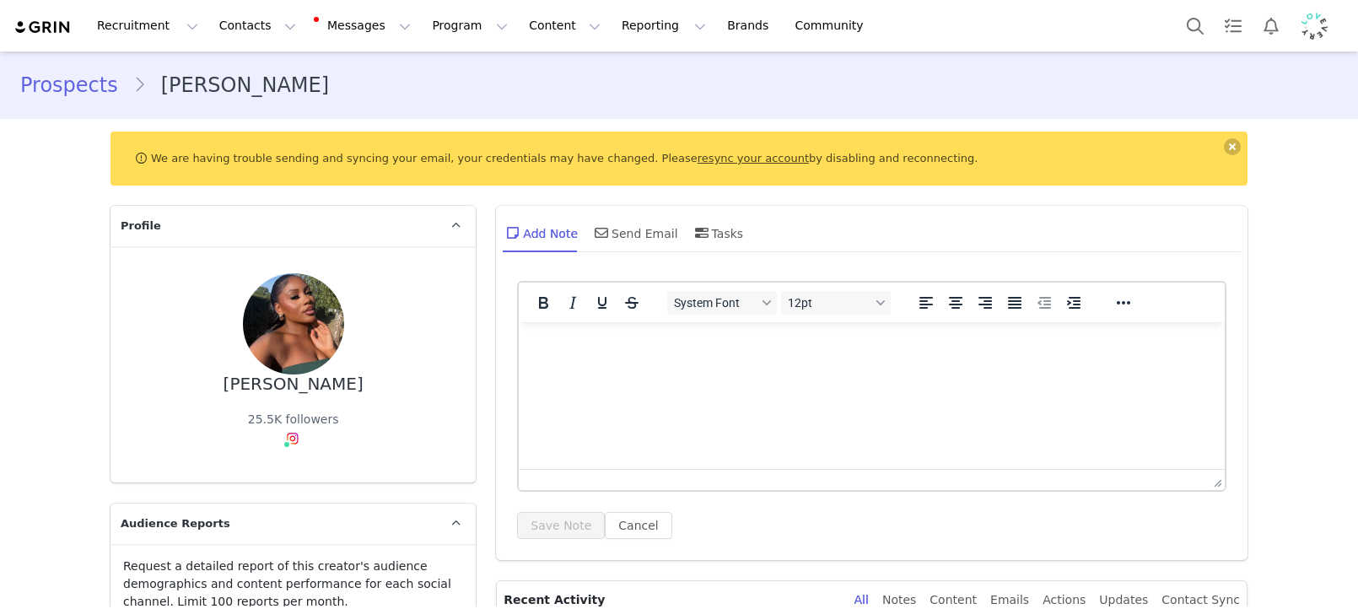
click at [637, 368] on html at bounding box center [872, 345] width 706 height 46
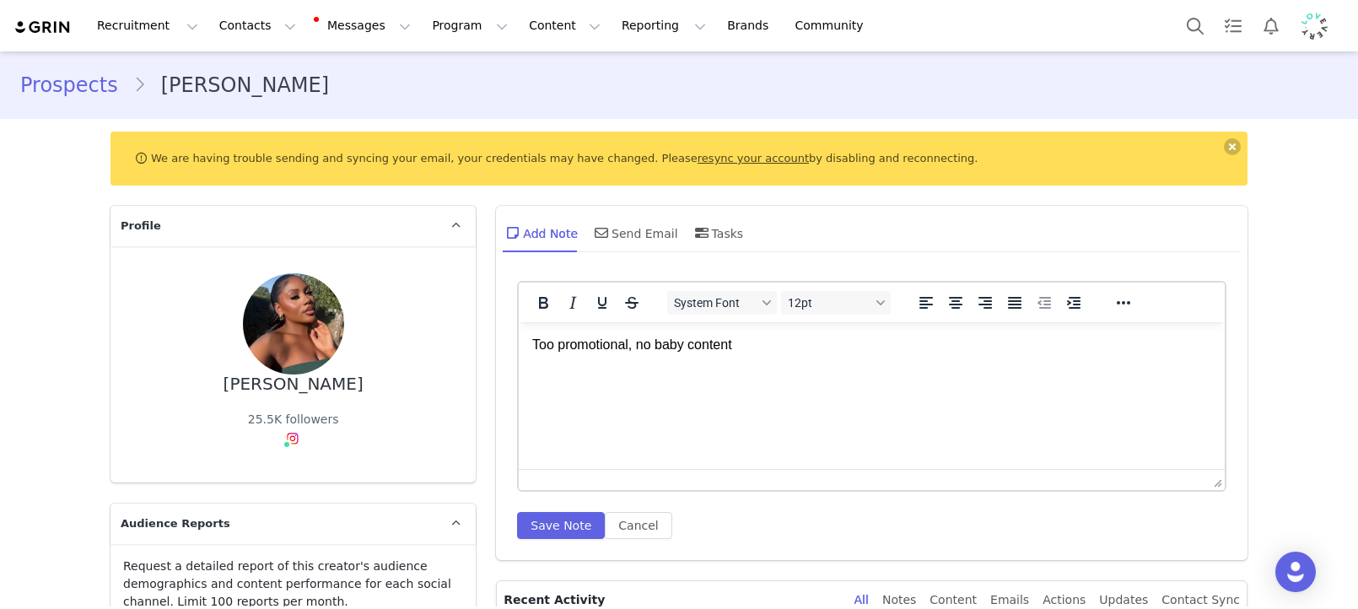
click at [548, 539] on div "System Font 12pt To open the popup, press Shift+Enter To open the popup, press …" at bounding box center [871, 416] width 751 height 288
click at [541, 549] on div "System Font 12pt To open the popup, press Shift+Enter To open the popup, press …" at bounding box center [871, 416] width 751 height 288
click at [552, 536] on button "Save Note" at bounding box center [561, 525] width 88 height 27
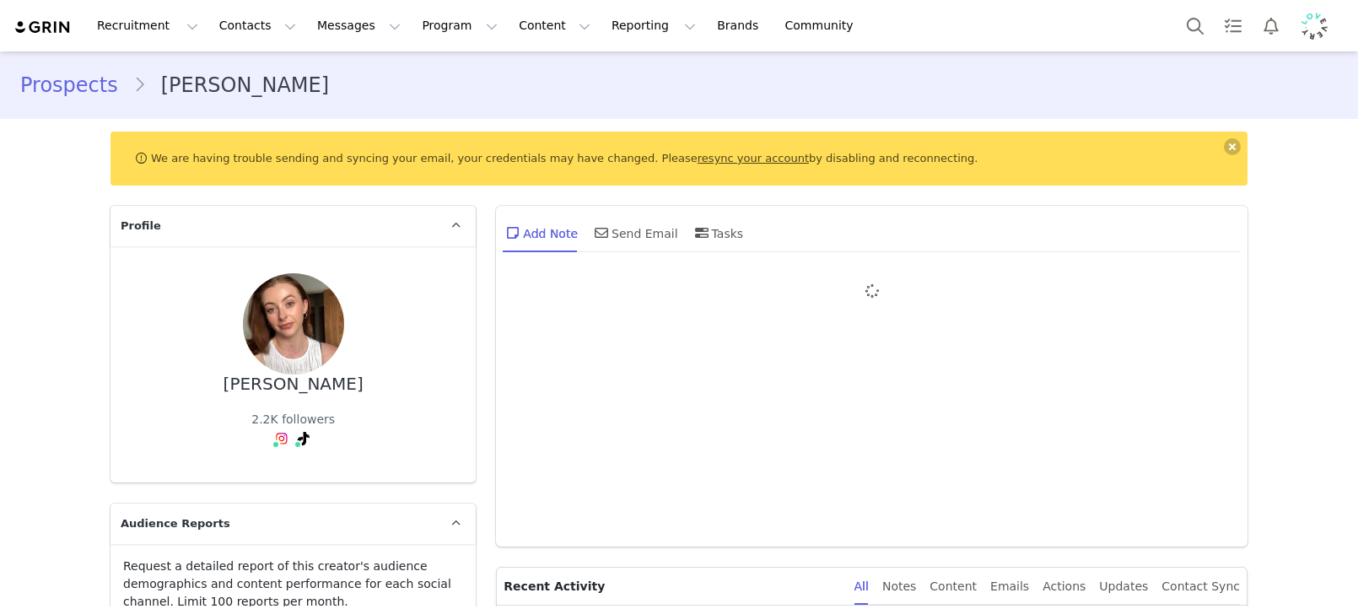
type input "+1 ([GEOGRAPHIC_DATA])"
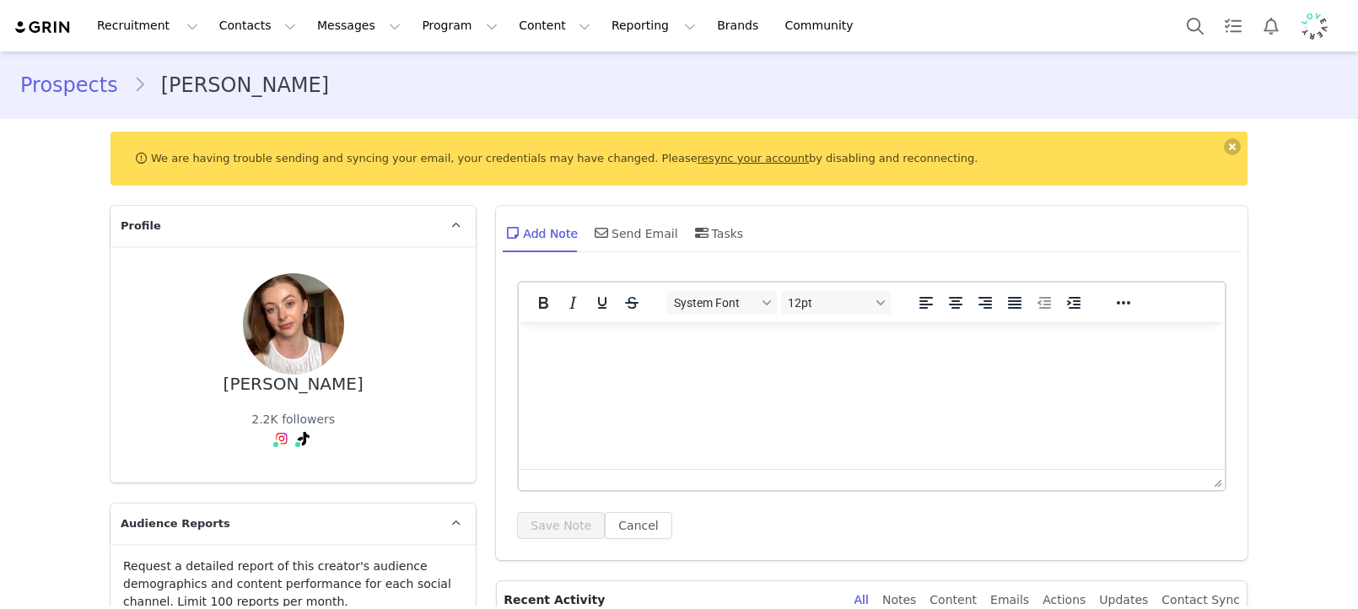
click at [688, 368] on html at bounding box center [872, 345] width 706 height 46
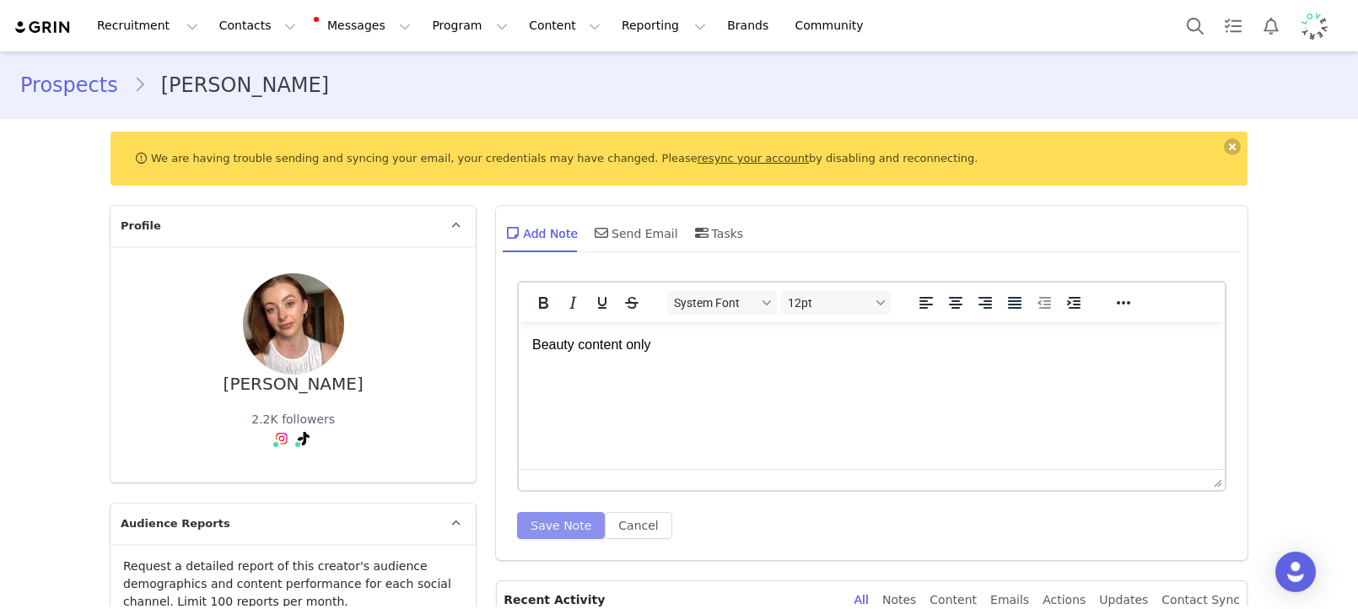
click at [578, 531] on button "Save Note" at bounding box center [561, 525] width 88 height 27
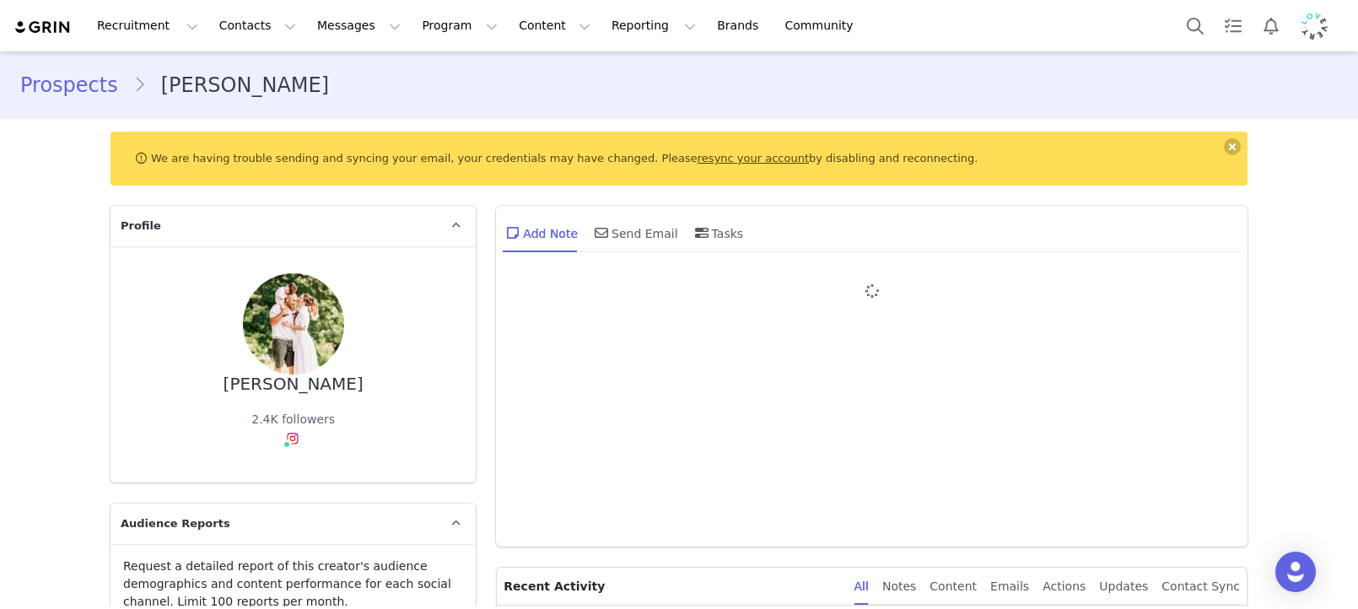
type input "+1 ([GEOGRAPHIC_DATA])"
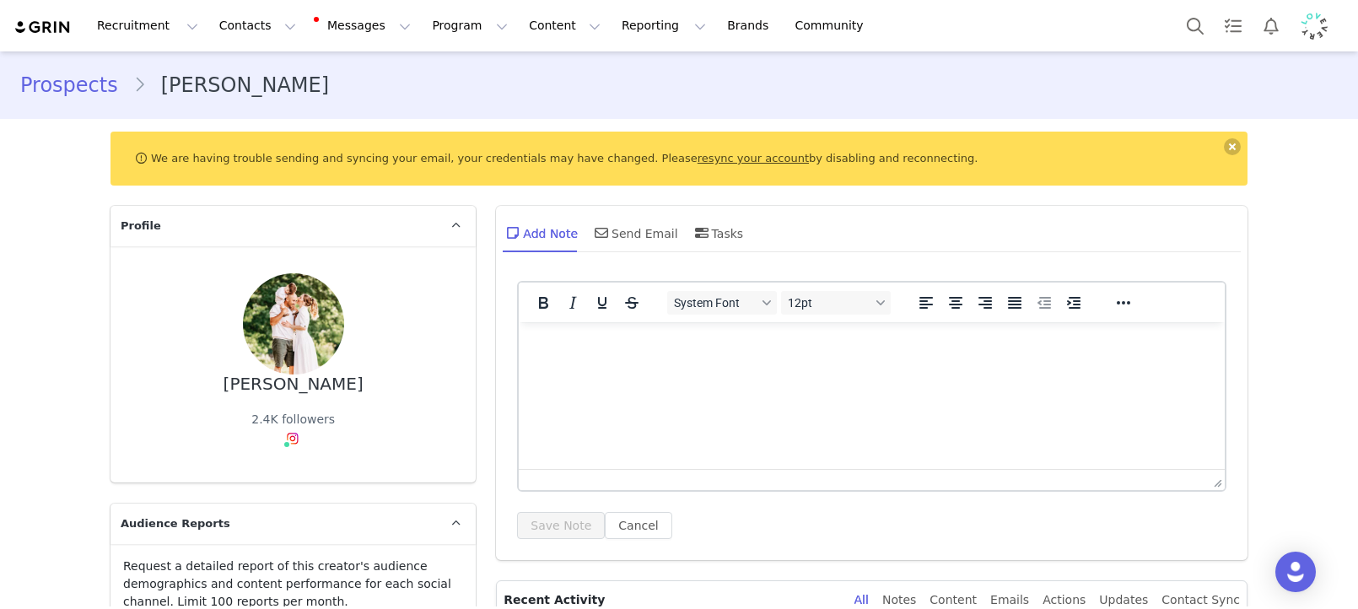
click at [703, 368] on html at bounding box center [872, 345] width 706 height 46
click at [583, 541] on div "System Font 12pt To open the popup, press Shift+Enter To open the popup, press …" at bounding box center [871, 416] width 751 height 288
click at [583, 540] on div "System Font 12pt To open the popup, press Shift+Enter To open the popup, press …" at bounding box center [871, 416] width 751 height 288
click at [579, 536] on button "Save Note" at bounding box center [561, 525] width 88 height 27
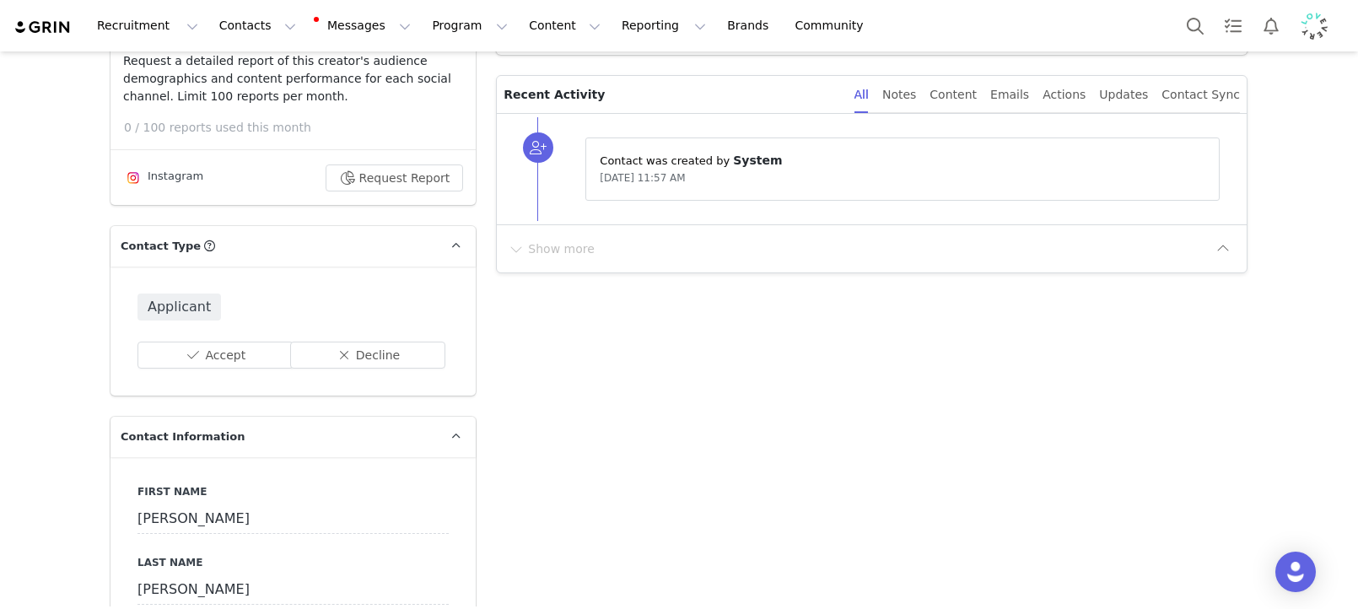
scroll to position [594, 0]
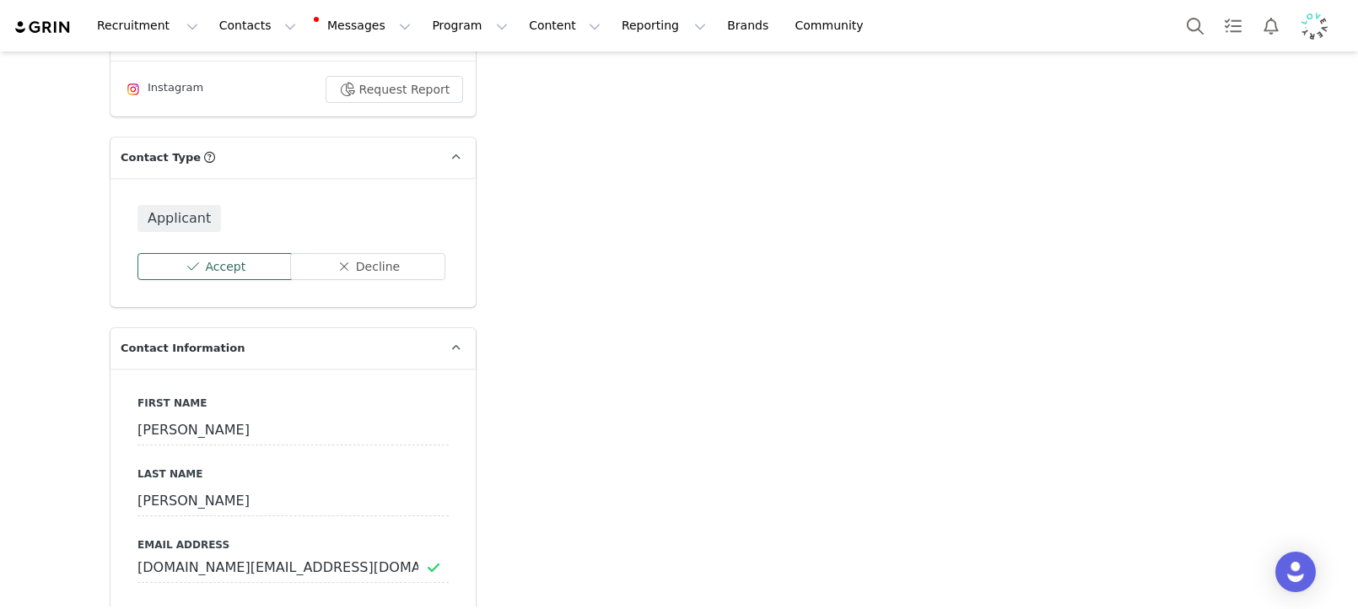
click at [202, 264] on button "Accept" at bounding box center [215, 266] width 156 height 27
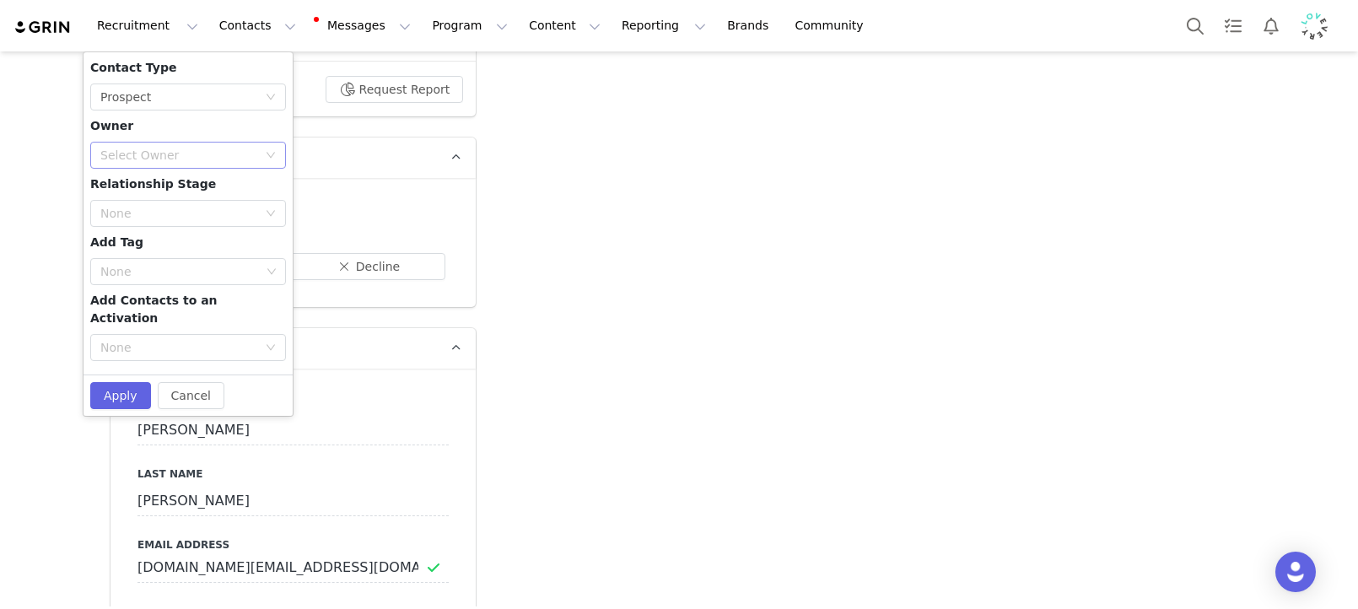
click at [187, 145] on div "Select Owner" at bounding box center [182, 155] width 164 height 25
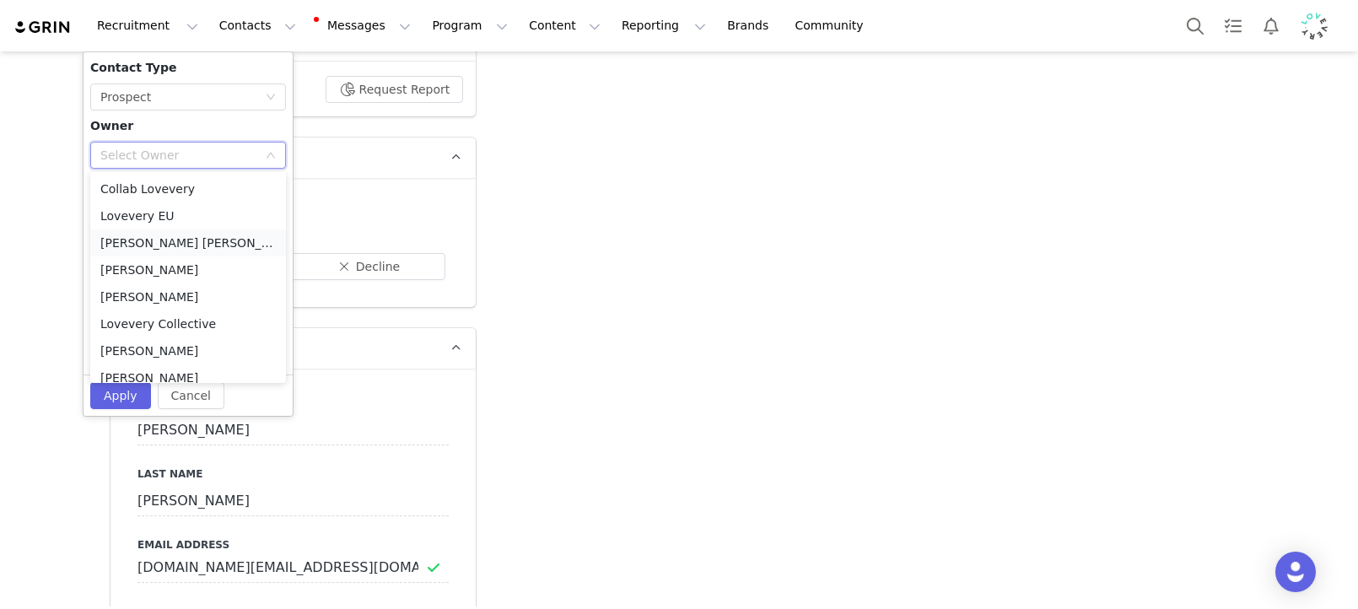
click at [213, 244] on li "[PERSON_NAME] [PERSON_NAME]" at bounding box center [188, 242] width 196 height 27
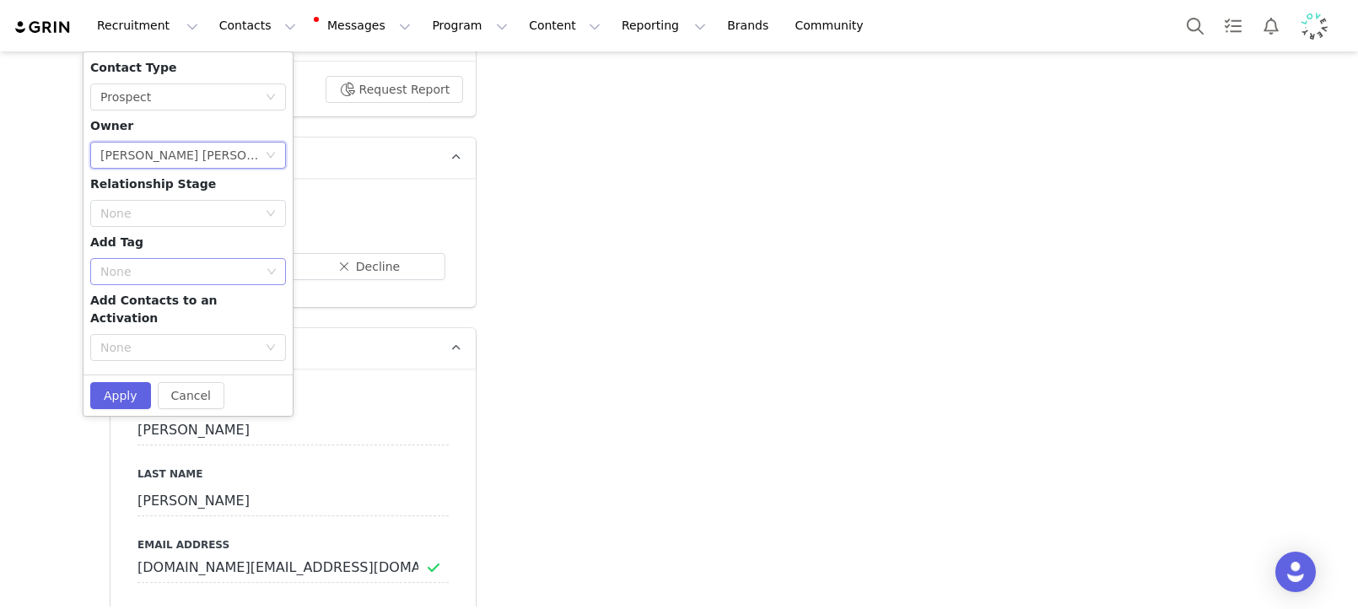
click at [164, 266] on div "None" at bounding box center [180, 271] width 160 height 17
type input "eu wa"
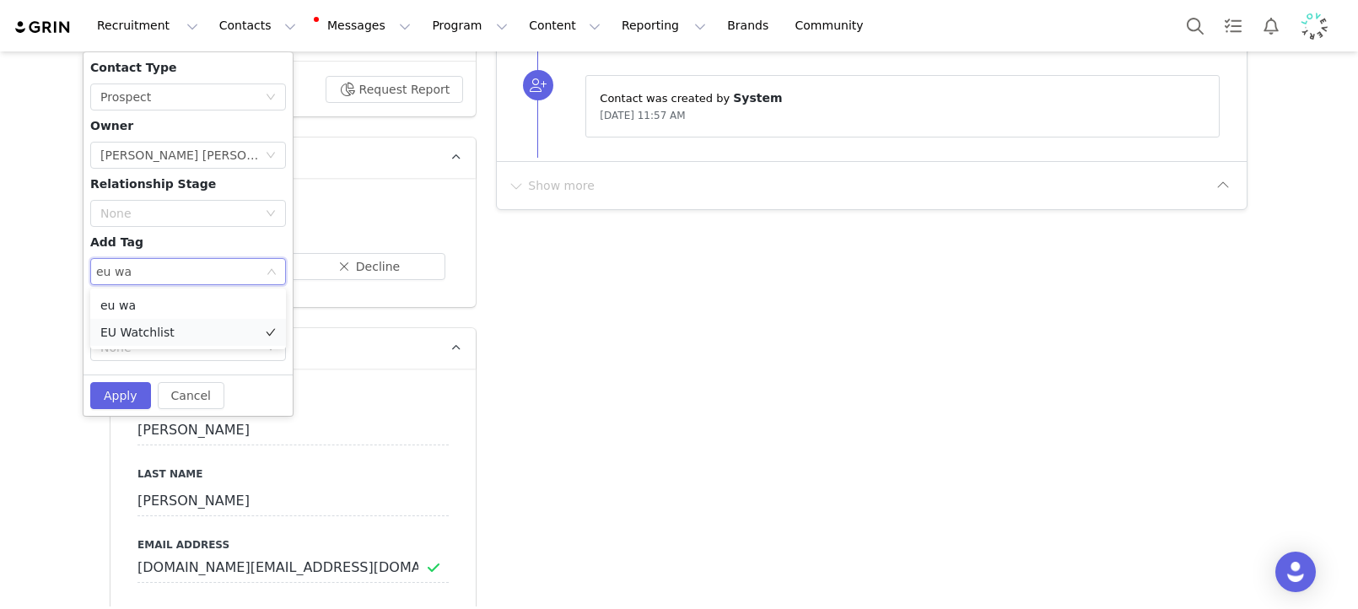
scroll to position [0, 0]
click at [103, 328] on li "EU Watchlist" at bounding box center [188, 332] width 196 height 27
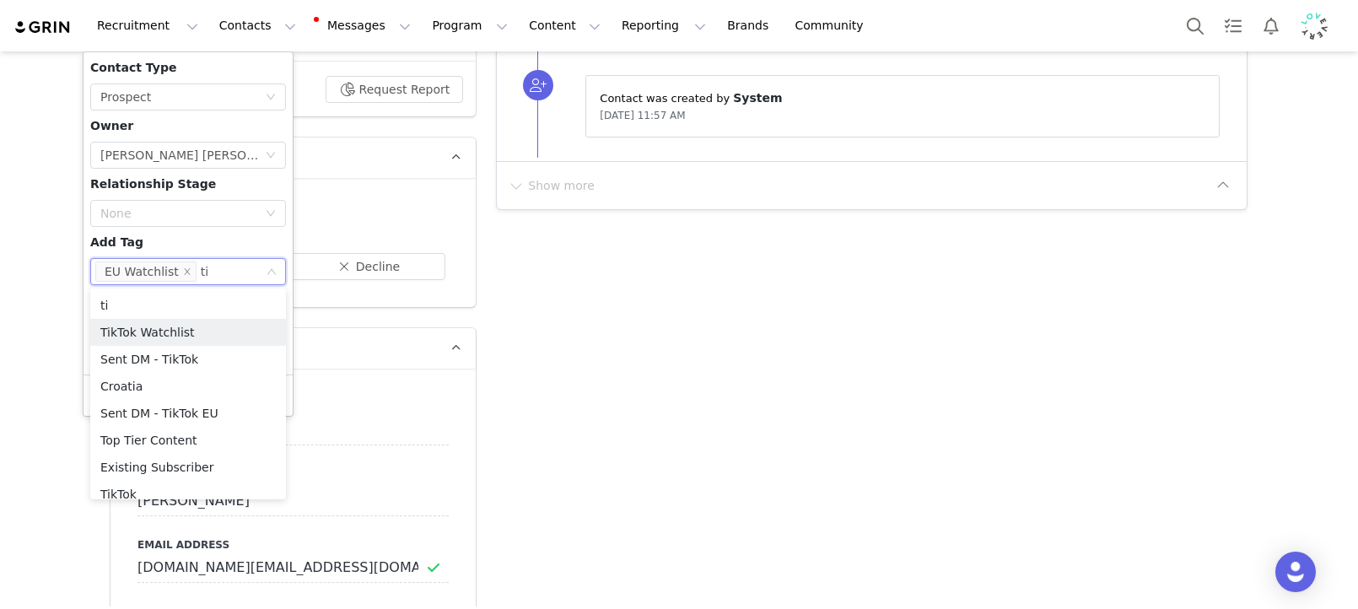
type input "t"
type input "ins"
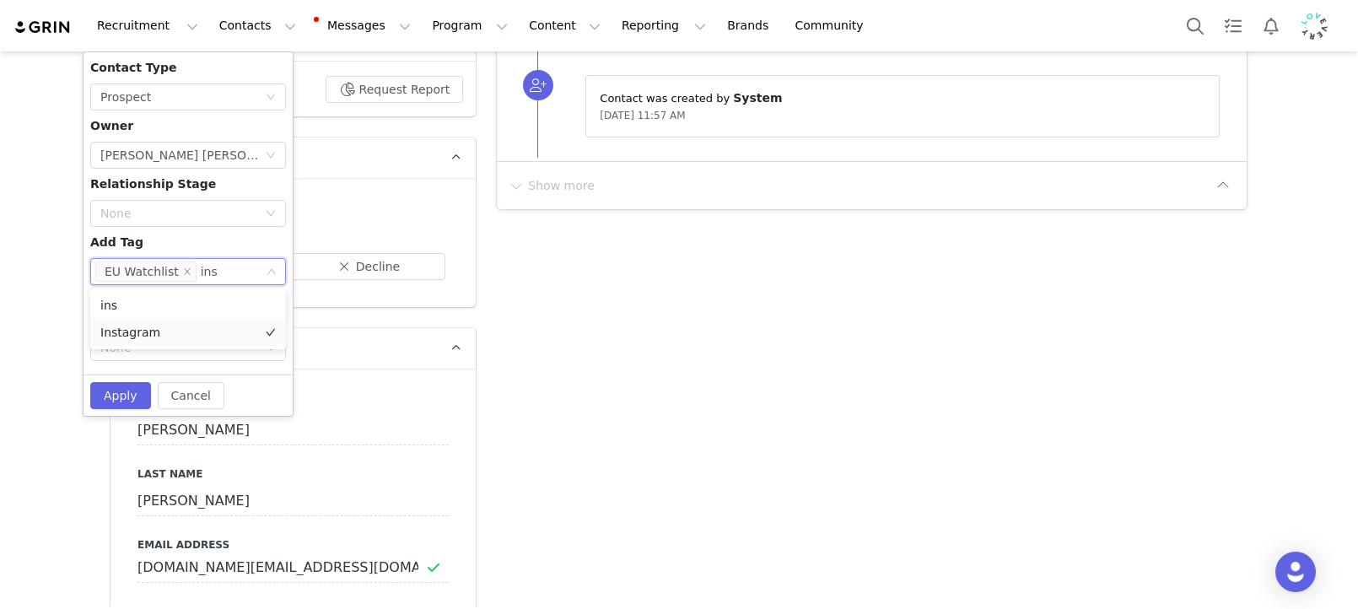
click at [129, 334] on li "Instagram" at bounding box center [188, 332] width 196 height 27
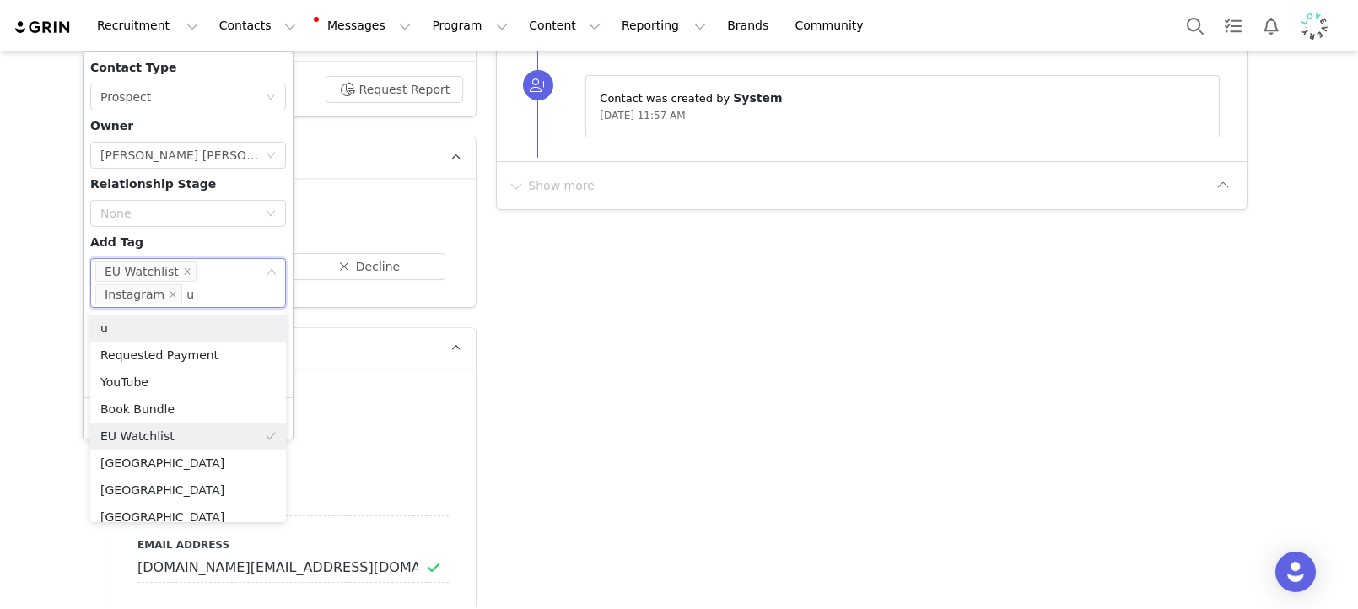
type input "uk"
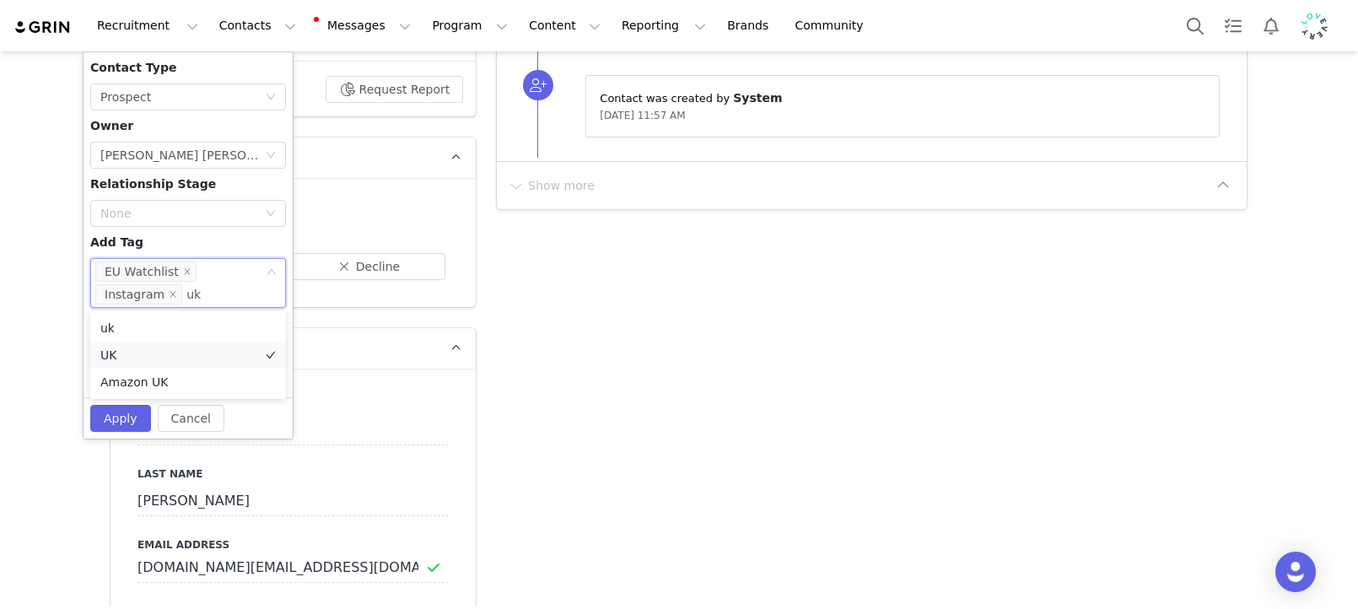
click at [137, 347] on li "UK" at bounding box center [188, 355] width 196 height 27
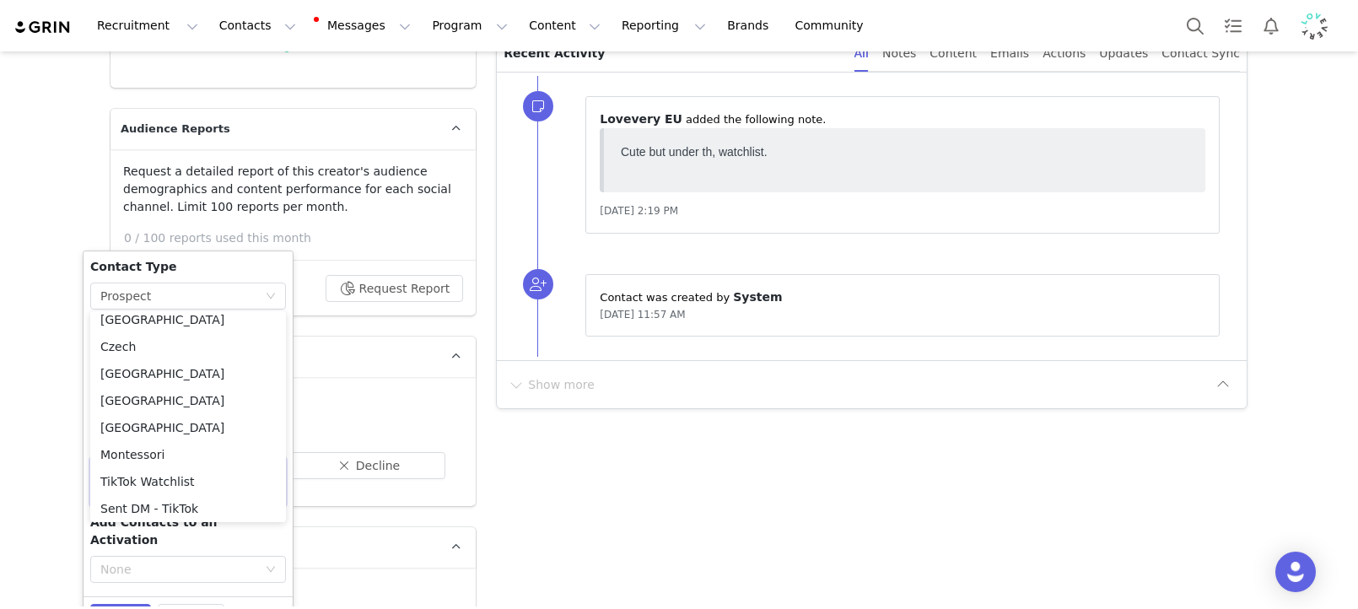
scroll to position [473, 0]
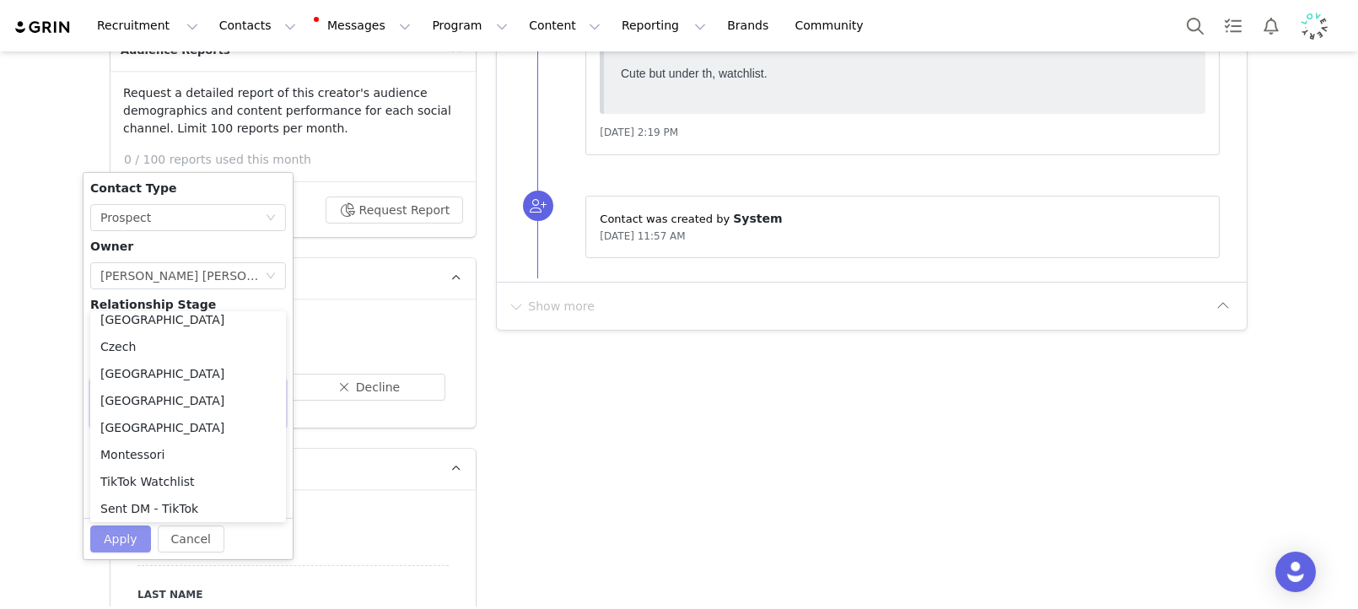
click at [137, 530] on button "Apply" at bounding box center [120, 538] width 61 height 27
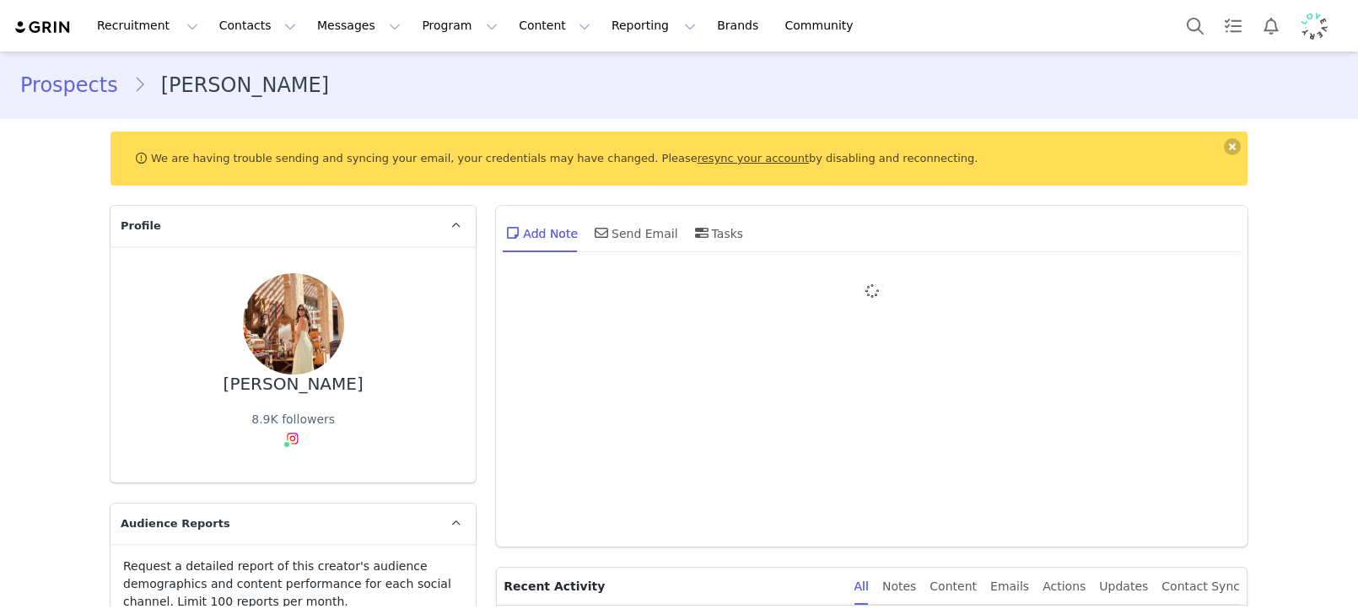
type input "+1 ([GEOGRAPHIC_DATA])"
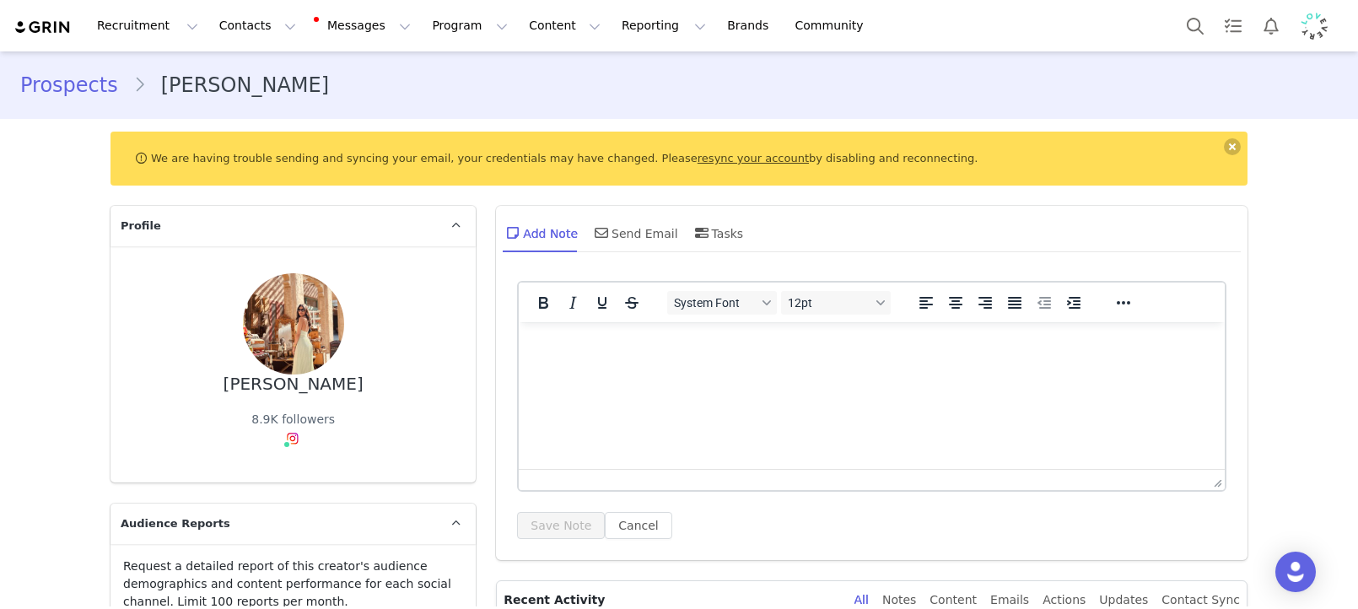
click at [898, 367] on html at bounding box center [872, 345] width 706 height 46
click at [670, 368] on html "Too promotional." at bounding box center [872, 345] width 706 height 46
click at [616, 368] on html "Too promotional." at bounding box center [872, 345] width 706 height 46
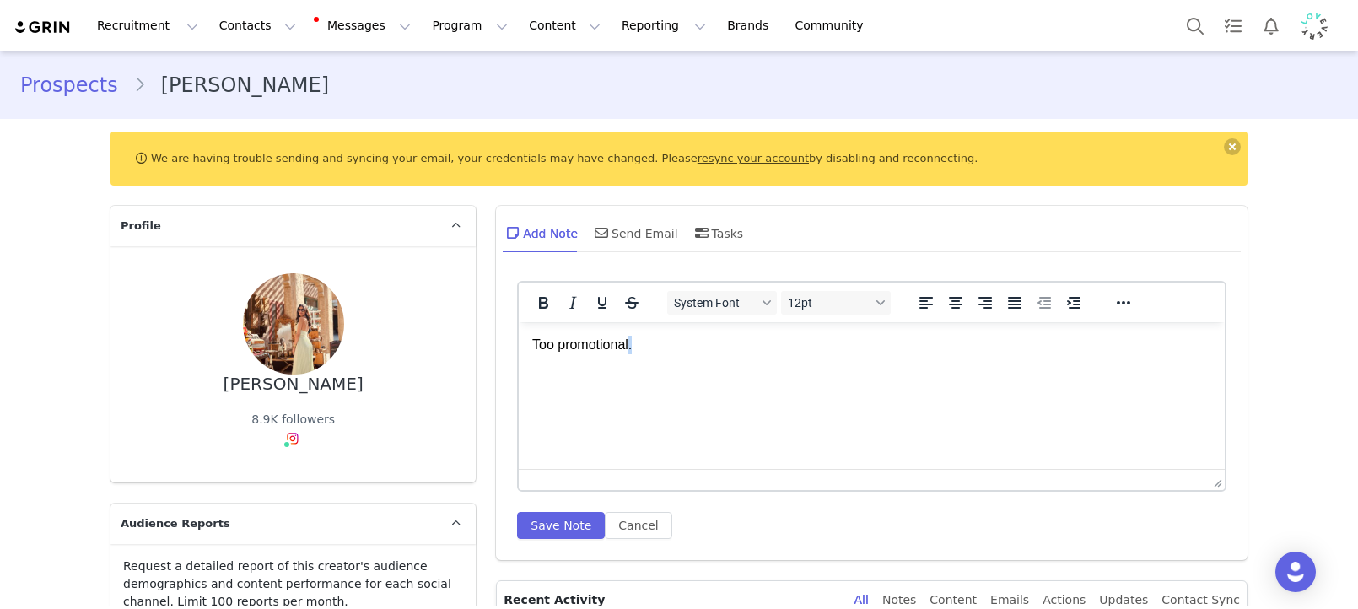
click at [616, 368] on html "Too promotional." at bounding box center [872, 345] width 706 height 46
drag, startPoint x: 616, startPoint y: 374, endPoint x: 599, endPoint y: 336, distance: 42.3
click at [616, 368] on html "Too promotional." at bounding box center [872, 345] width 706 height 46
click at [599, 336] on p "Too promotional." at bounding box center [871, 345] width 679 height 19
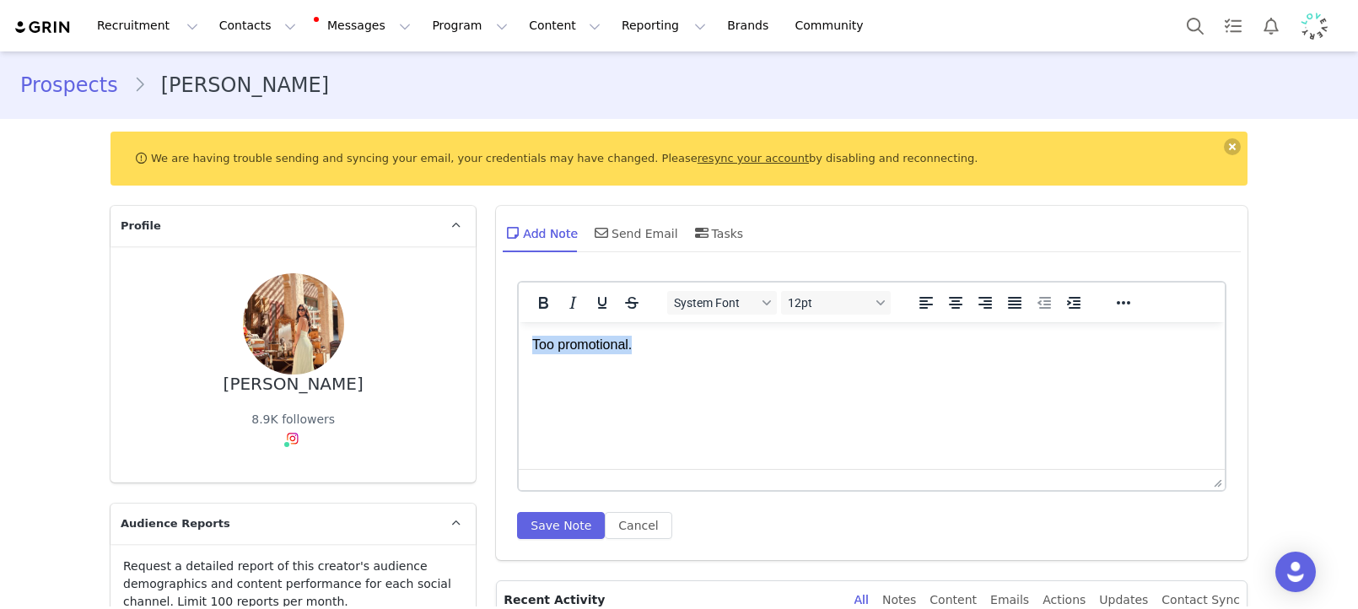
drag, startPoint x: 599, startPoint y: 336, endPoint x: 594, endPoint y: 344, distance: 9.8
click at [599, 336] on p "Too promotional." at bounding box center [871, 345] width 679 height 19
copy p "Too promotional."
click at [562, 536] on button "Save Note" at bounding box center [561, 525] width 88 height 27
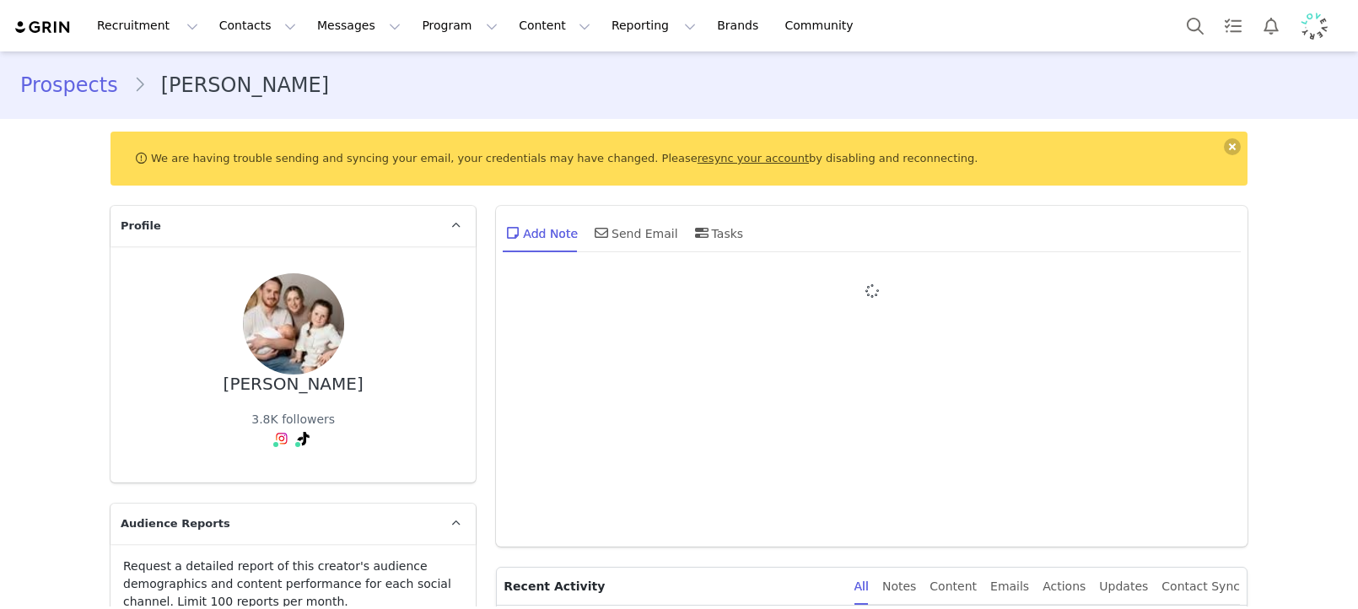
type input "+1 ([GEOGRAPHIC_DATA])"
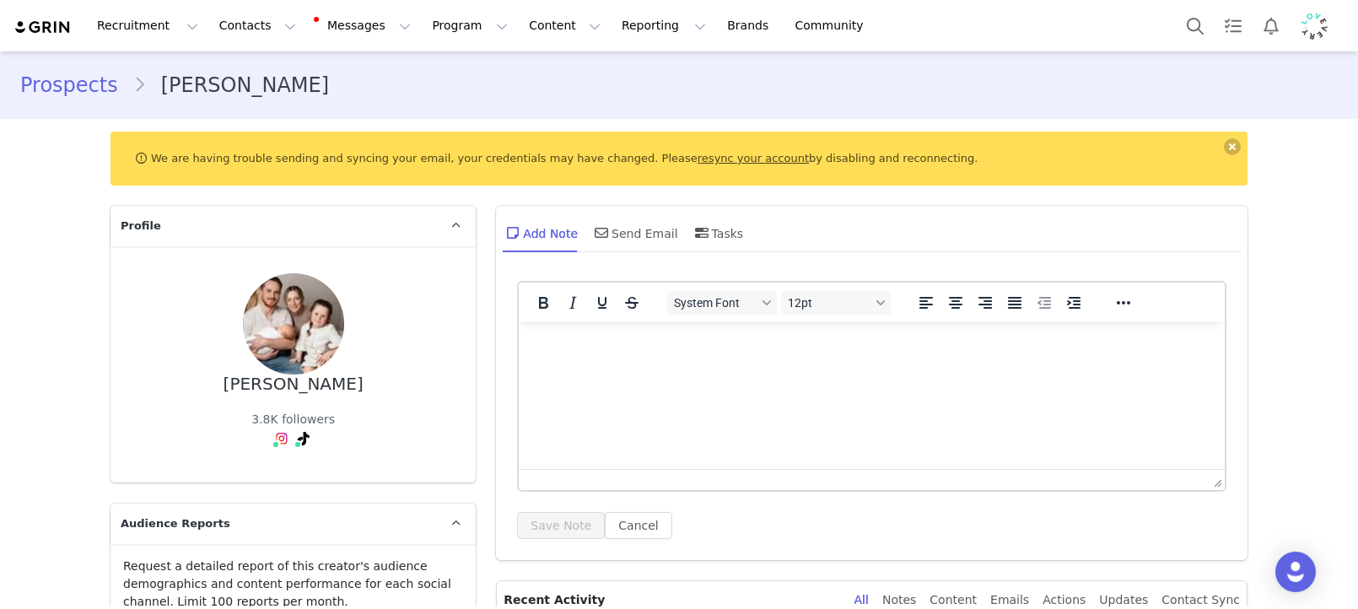
drag, startPoint x: 755, startPoint y: 402, endPoint x: 665, endPoint y: 421, distance: 91.3
click at [755, 368] on html at bounding box center [872, 345] width 706 height 46
click at [568, 519] on button "Save Note" at bounding box center [561, 525] width 88 height 27
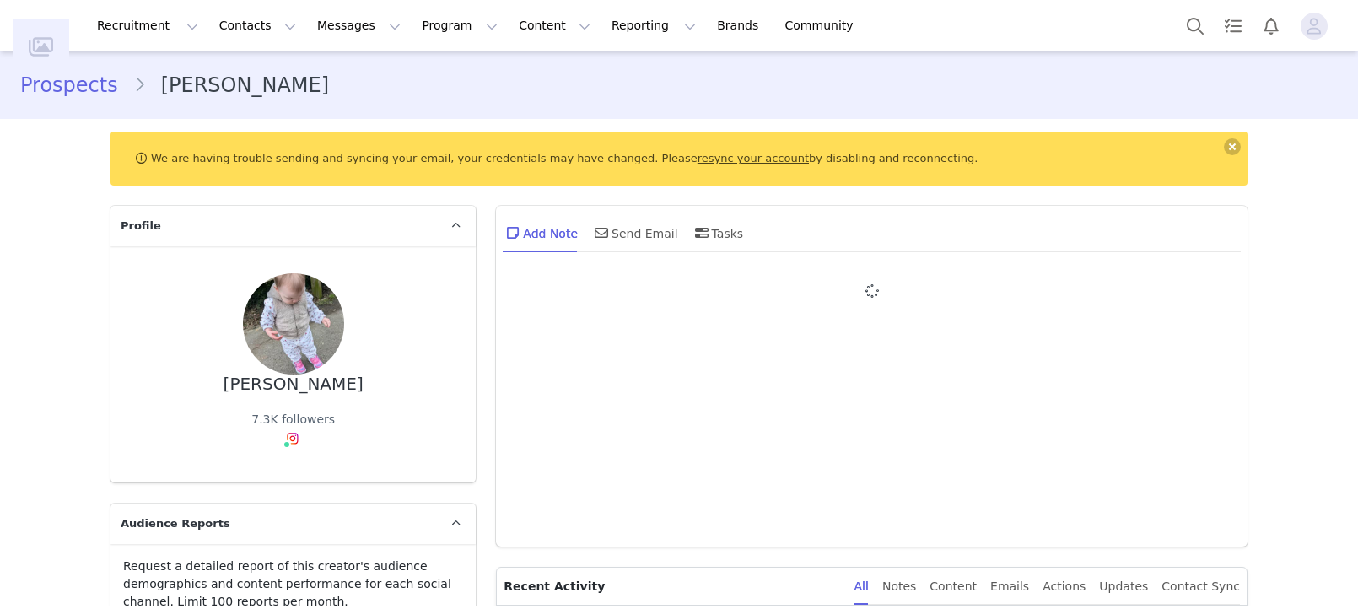
type input "+1 ([GEOGRAPHIC_DATA])"
click at [590, 322] on div at bounding box center [871, 403] width 709 height 245
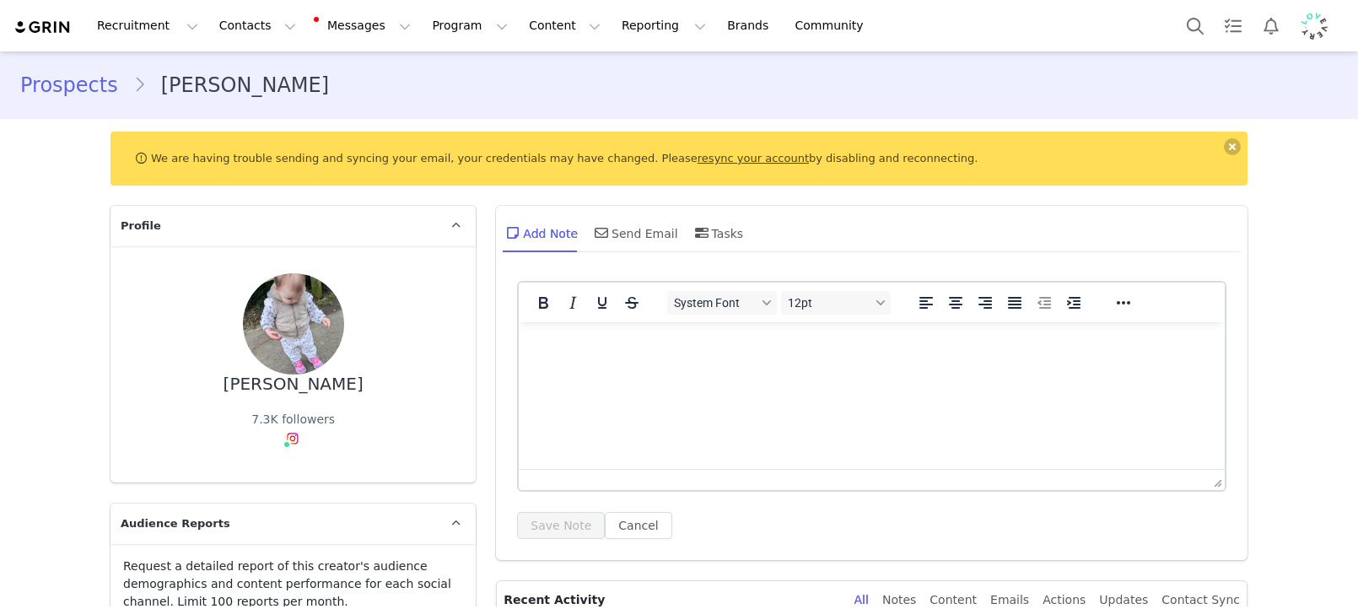
click at [637, 363] on html at bounding box center [872, 345] width 706 height 46
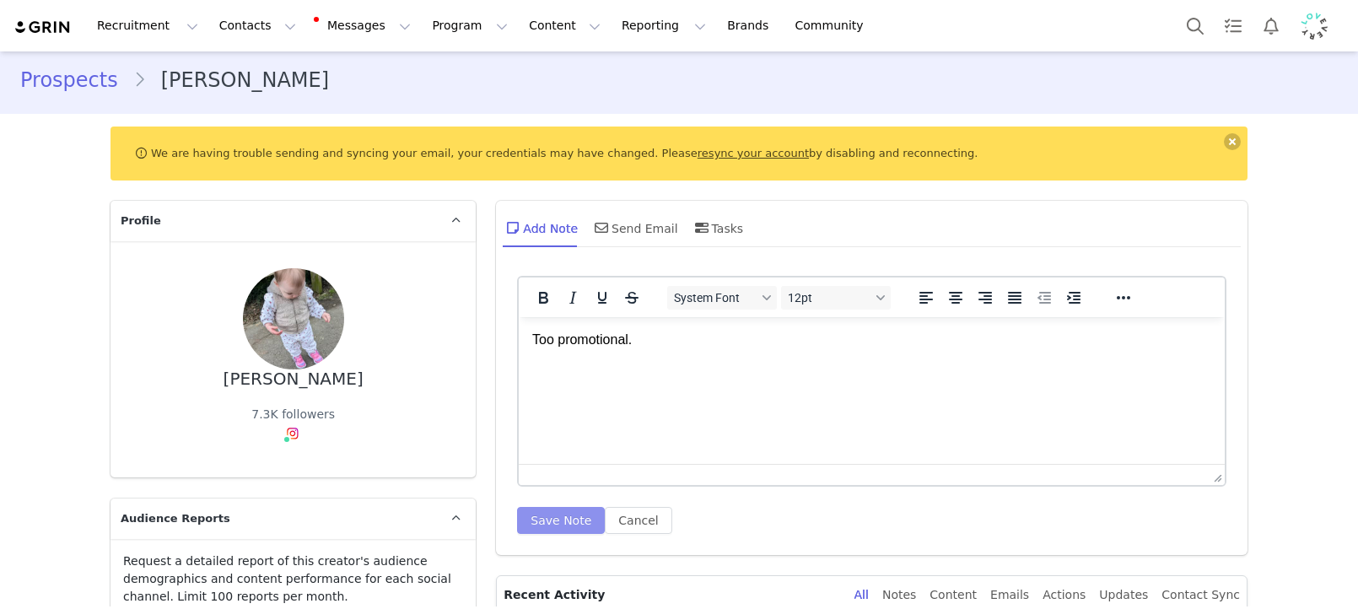
click at [574, 513] on button "Save Note" at bounding box center [561, 520] width 88 height 27
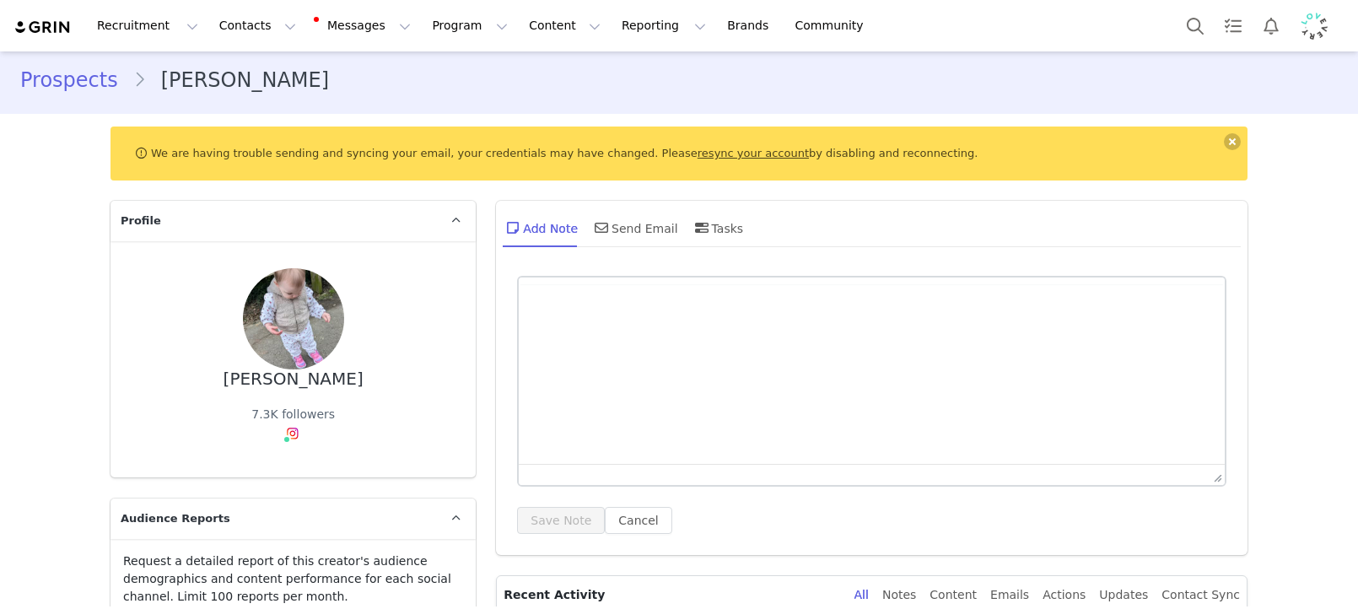
scroll to position [0, 0]
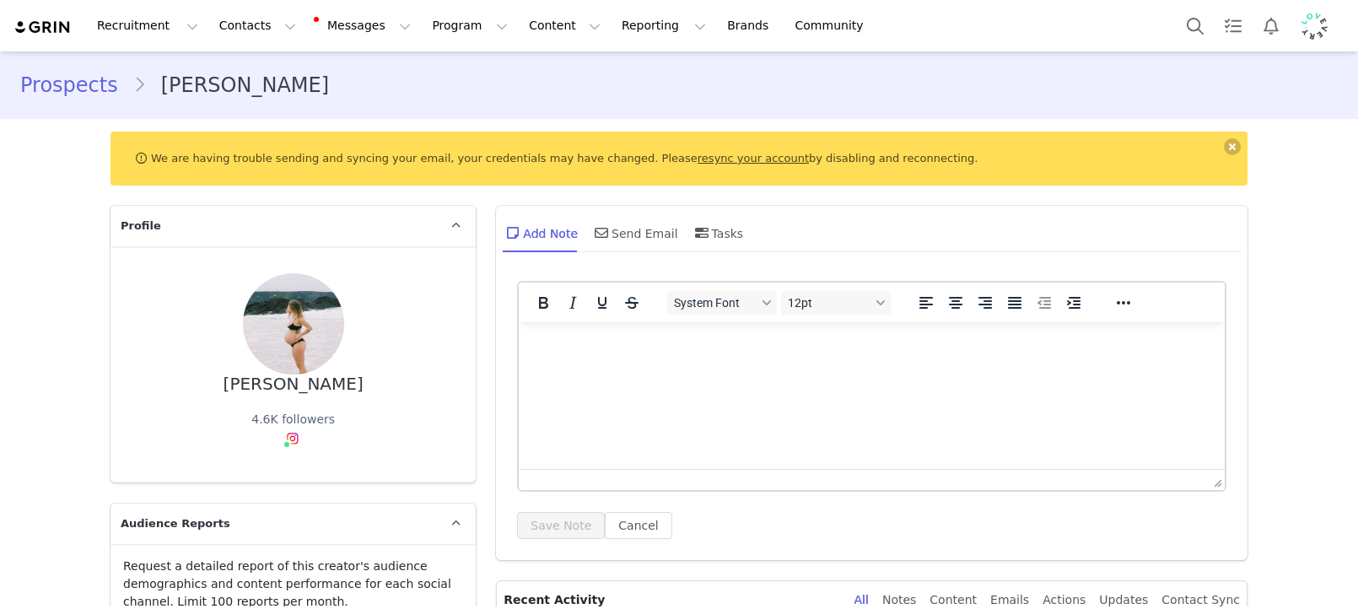
click at [739, 324] on html at bounding box center [872, 345] width 706 height 46
click at [559, 523] on button "Save Note" at bounding box center [561, 525] width 88 height 27
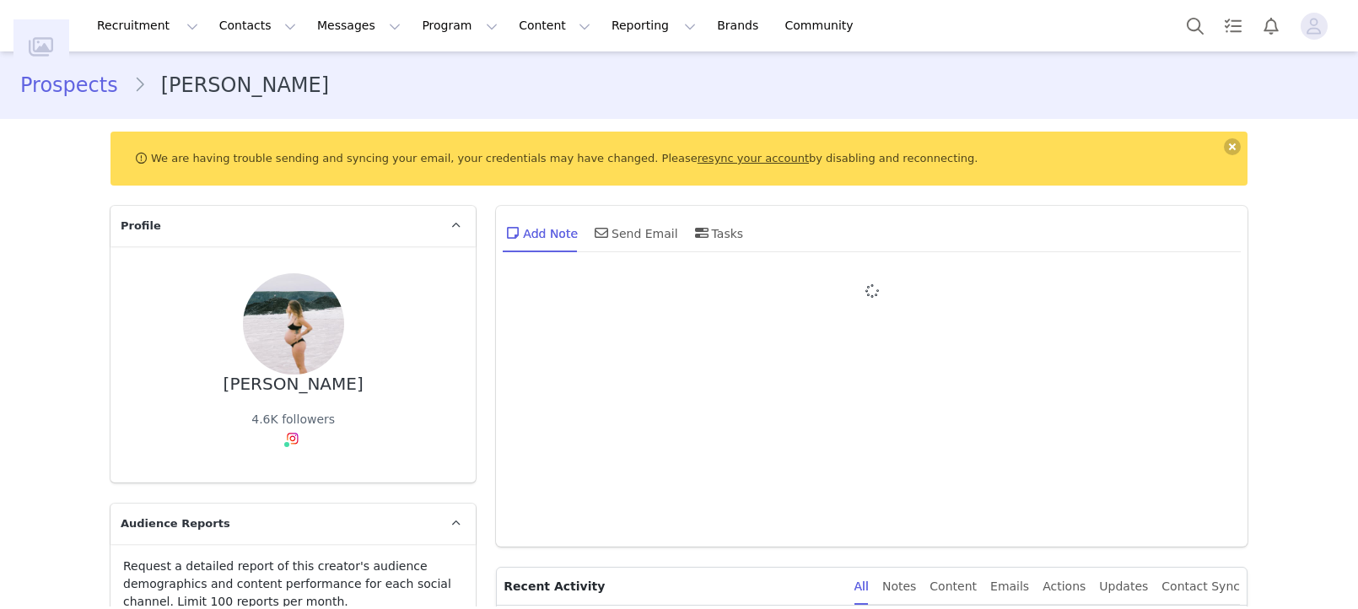
type input "+1 ([GEOGRAPHIC_DATA])"
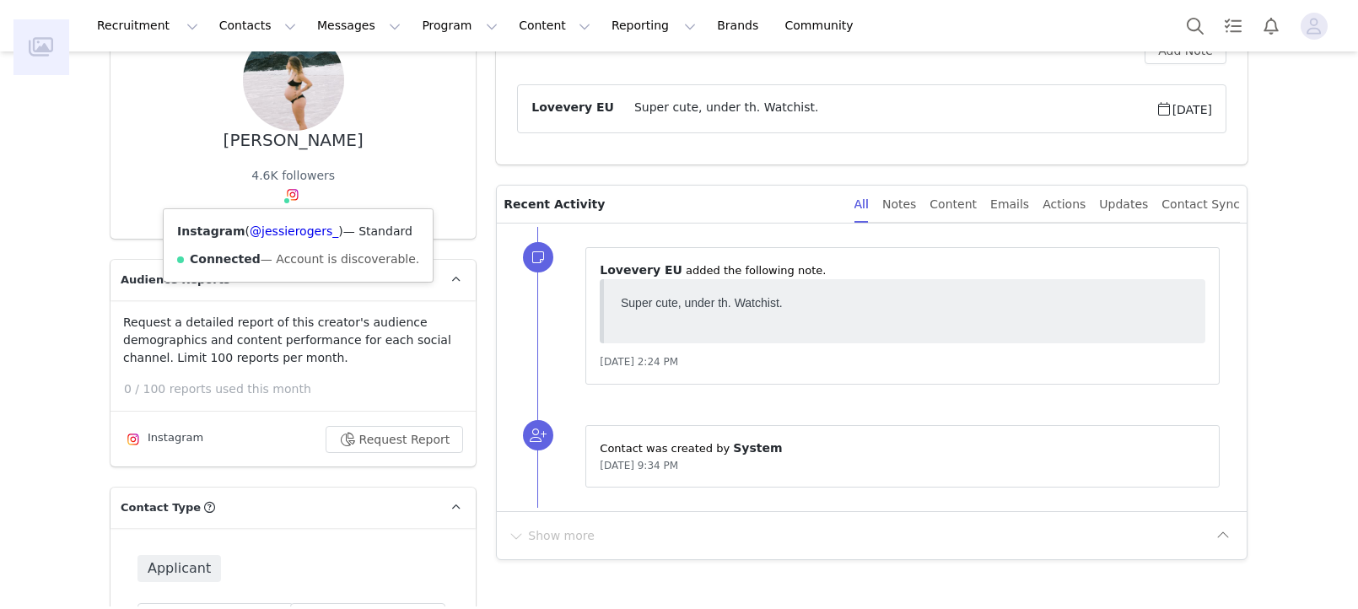
scroll to position [288, 0]
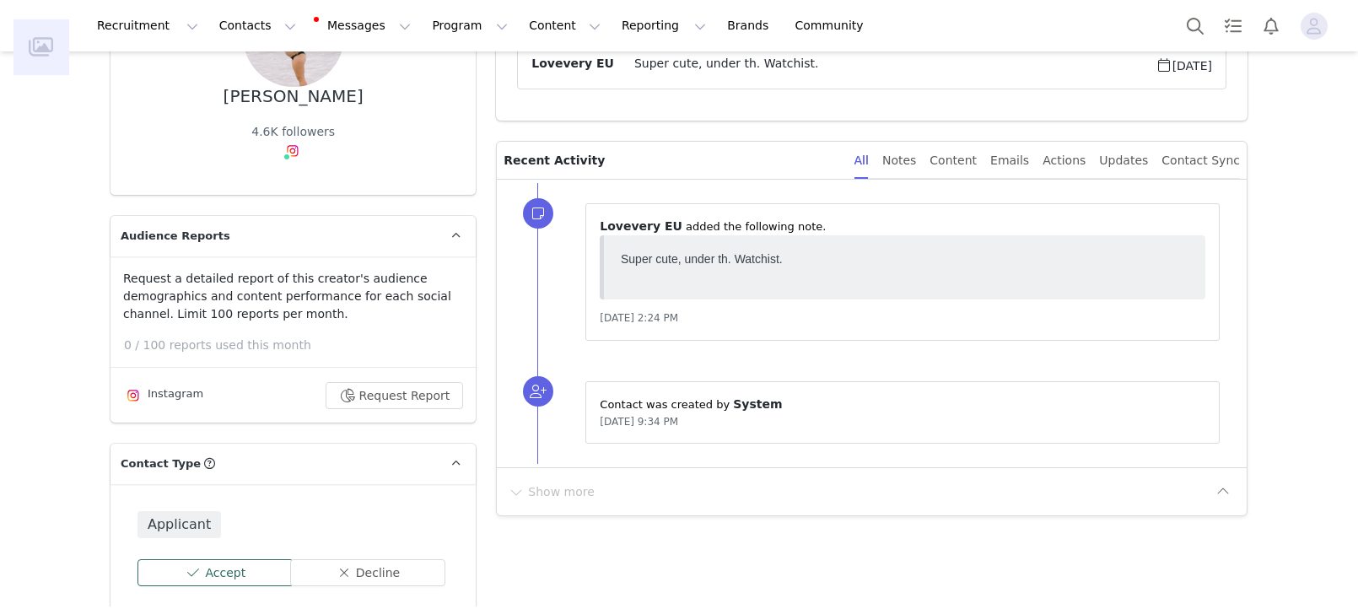
click at [196, 557] on div "Applicant Accept Decline" at bounding box center [292, 548] width 365 height 129
click at [195, 567] on button "Accept" at bounding box center [215, 572] width 156 height 27
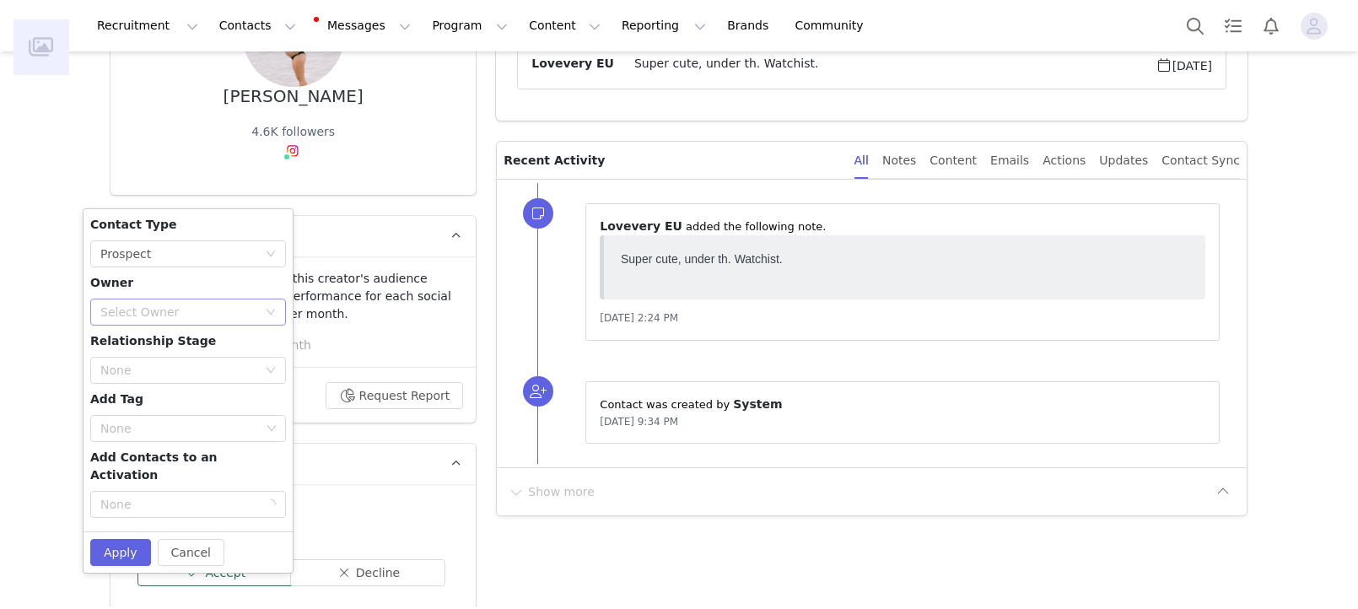
click at [198, 314] on div "Select Owner" at bounding box center [178, 312] width 157 height 17
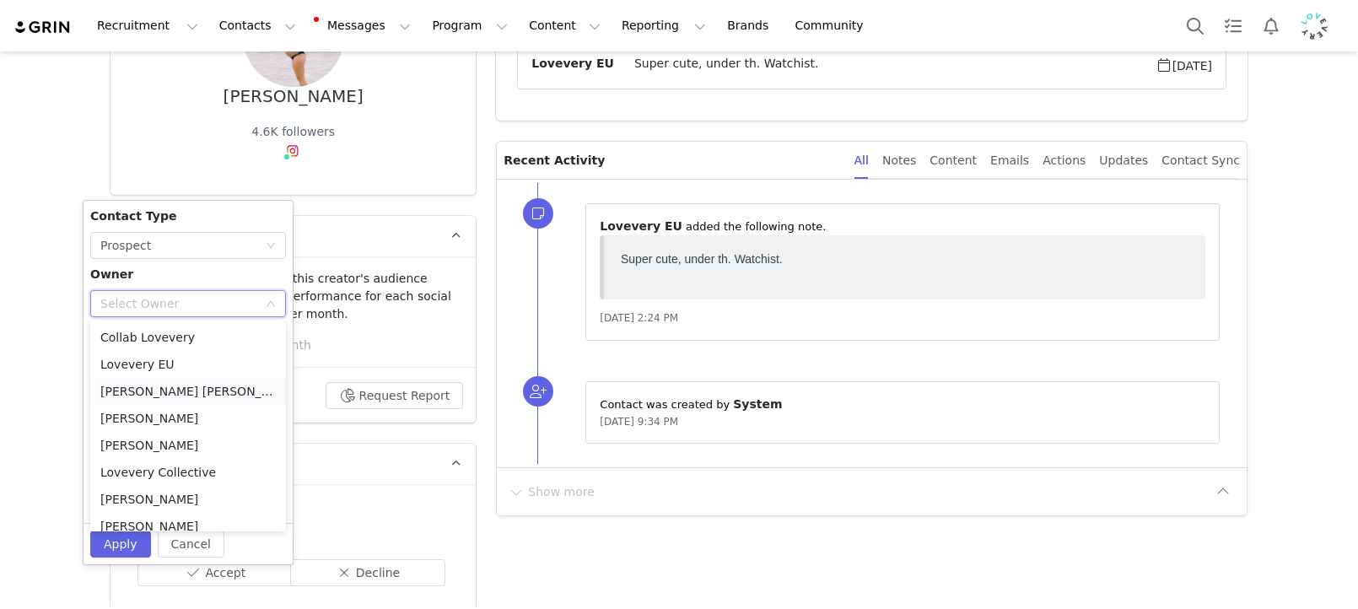
click at [191, 396] on li "Amanda Tamalavičius Bahl" at bounding box center [188, 391] width 196 height 27
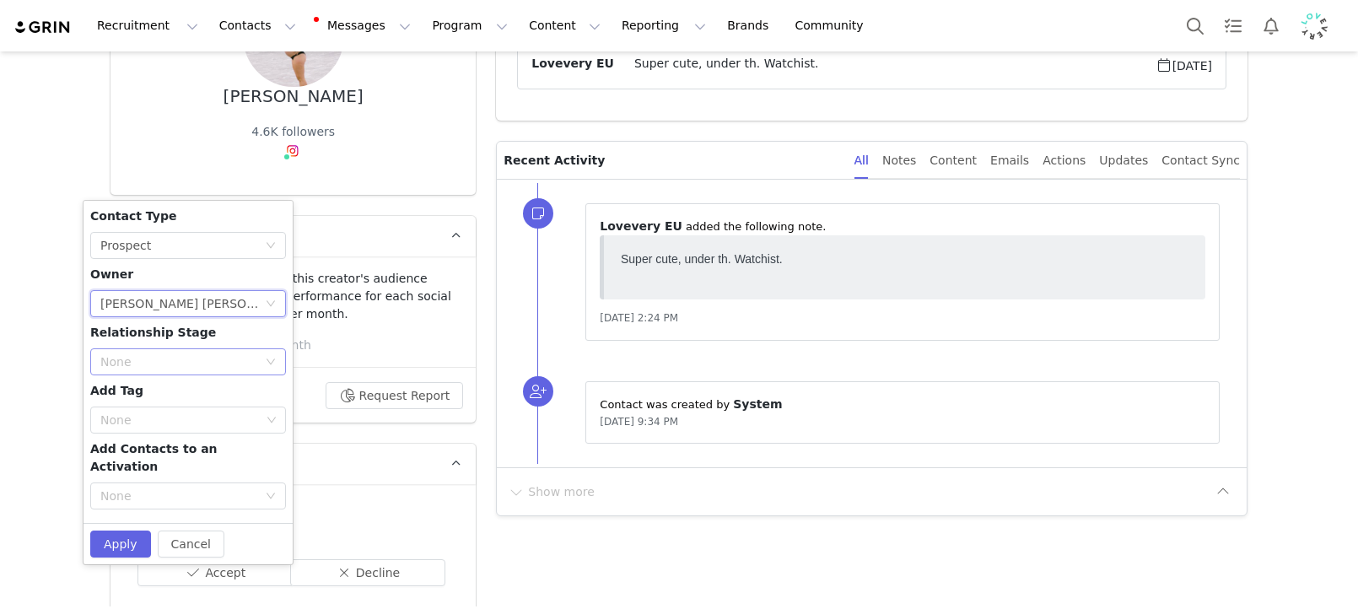
click at [208, 364] on div "None" at bounding box center [178, 361] width 157 height 17
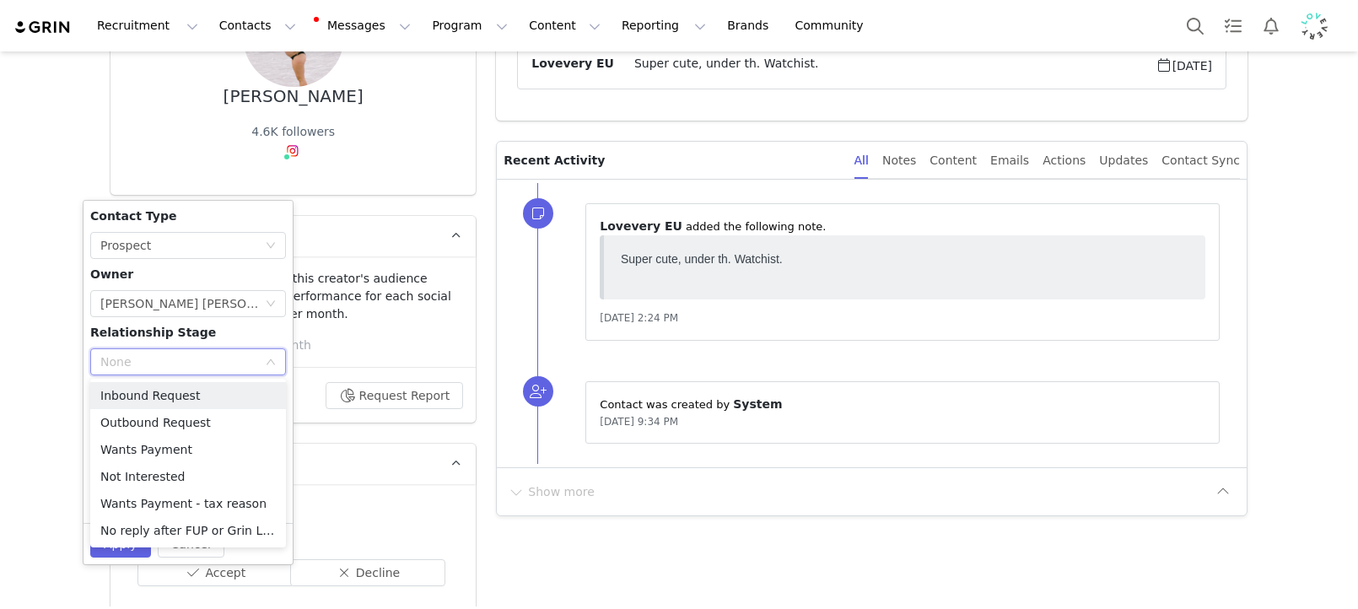
click at [219, 331] on div "Contact Type None Prospect Owner Select Owner Amanda Tamalavičius Bahl Relation…" at bounding box center [188, 361] width 196 height 309
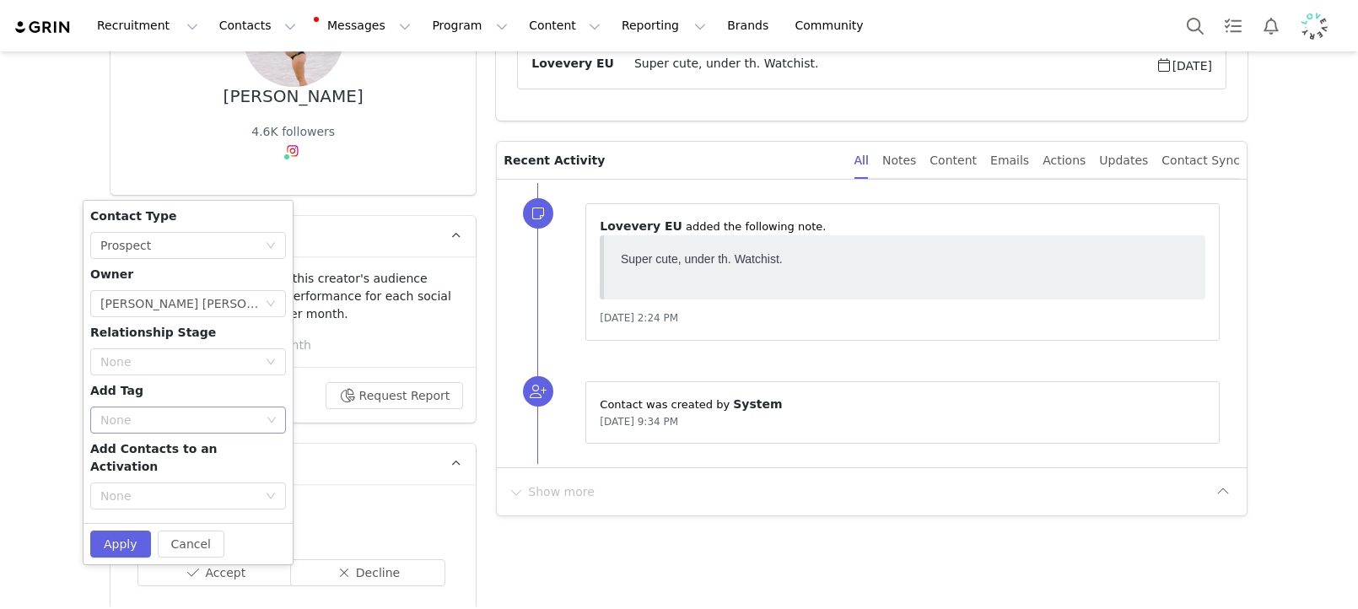
click at [156, 416] on div "None" at bounding box center [180, 420] width 160 height 17
type input "eu wa"
click at [129, 482] on li "EU Watchlist" at bounding box center [188, 480] width 196 height 27
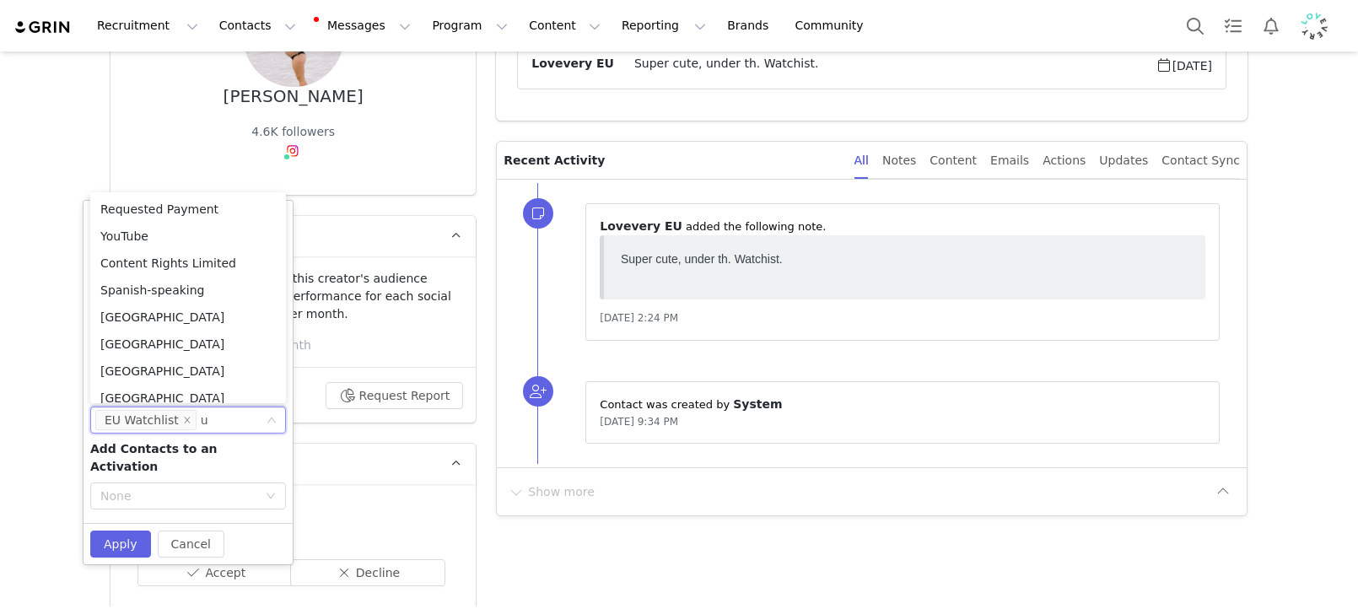
type input "uk"
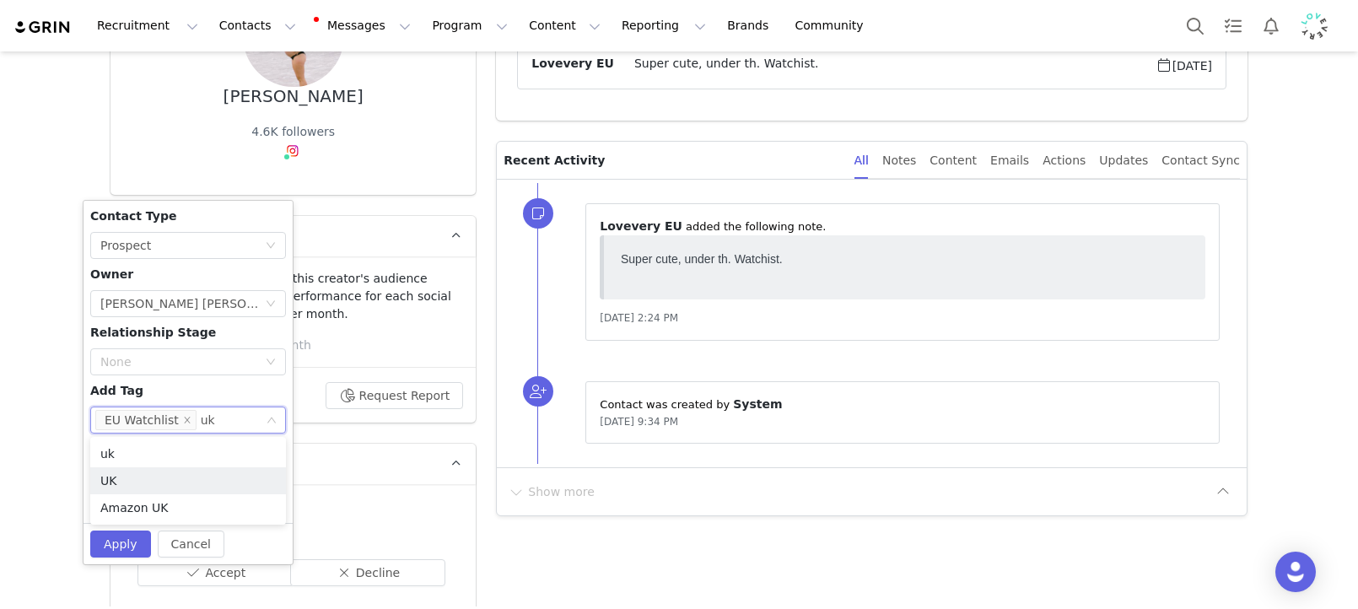
click at [123, 480] on li "UK" at bounding box center [188, 480] width 196 height 27
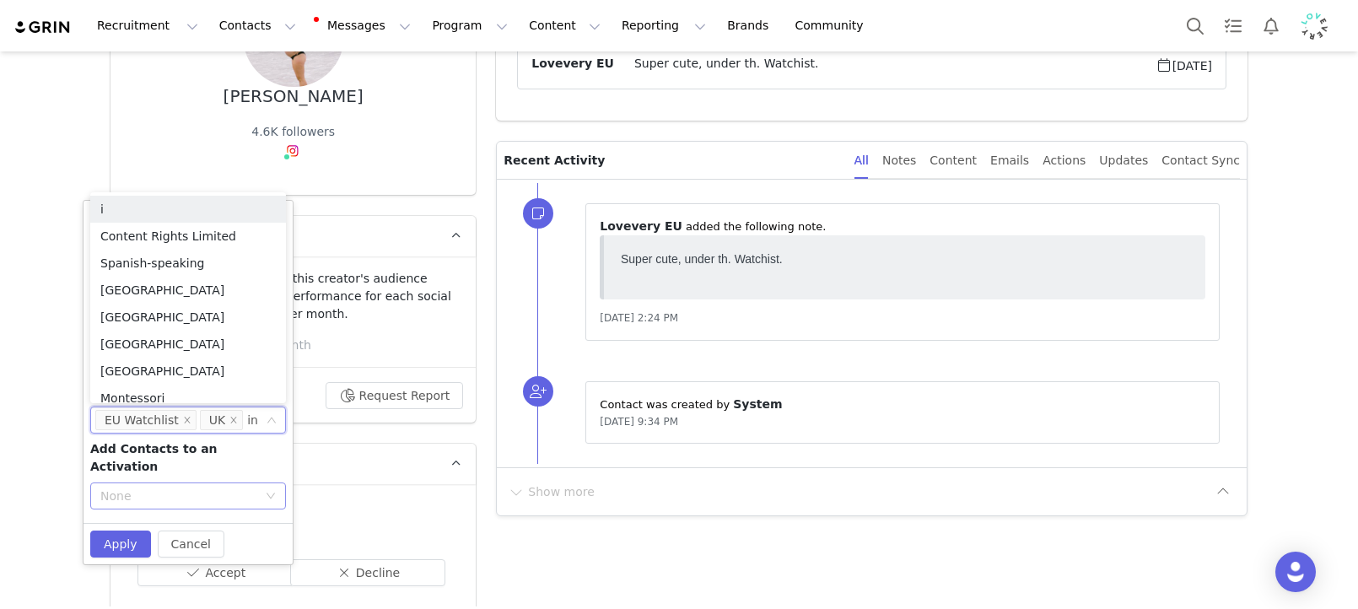
type input "ins"
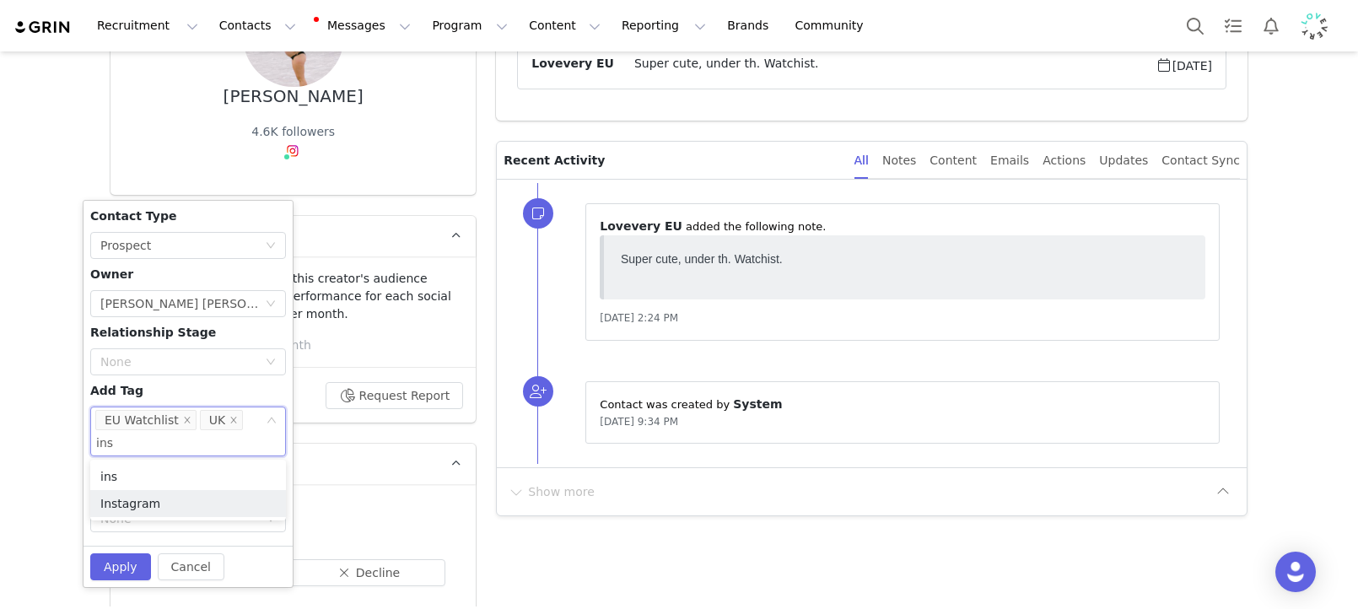
drag, startPoint x: 97, startPoint y: 509, endPoint x: 102, endPoint y: 525, distance: 17.6
click at [97, 509] on li "Instagram" at bounding box center [188, 503] width 196 height 27
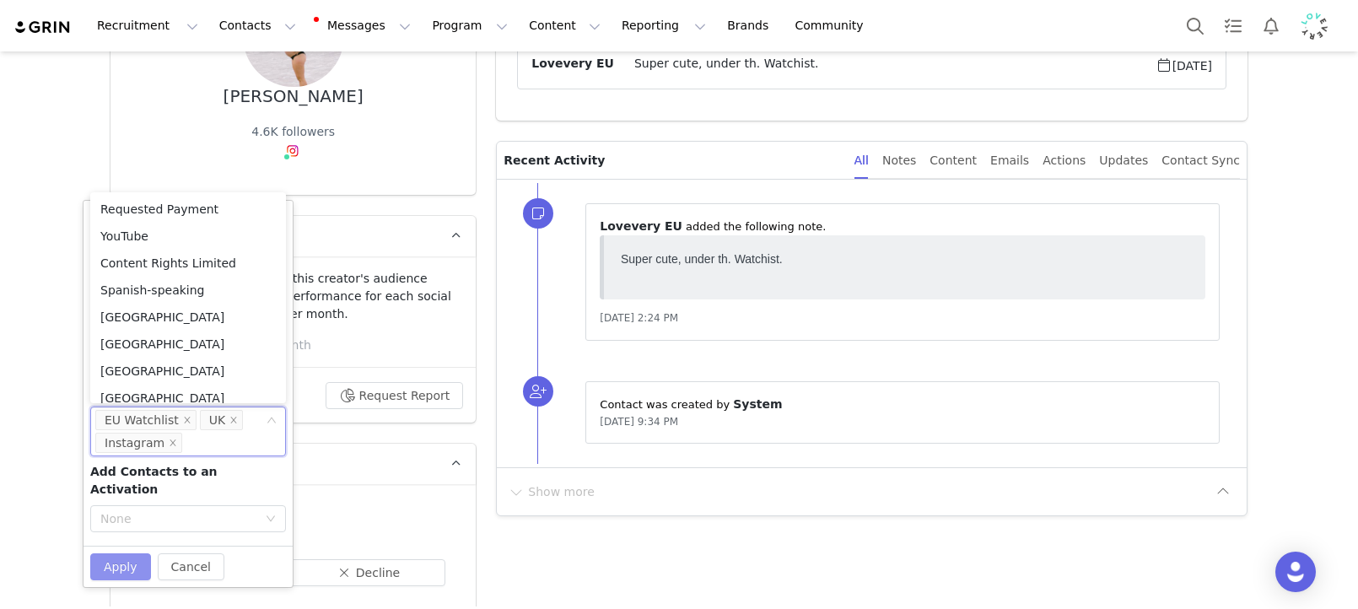
click at [112, 553] on button "Apply" at bounding box center [120, 566] width 61 height 27
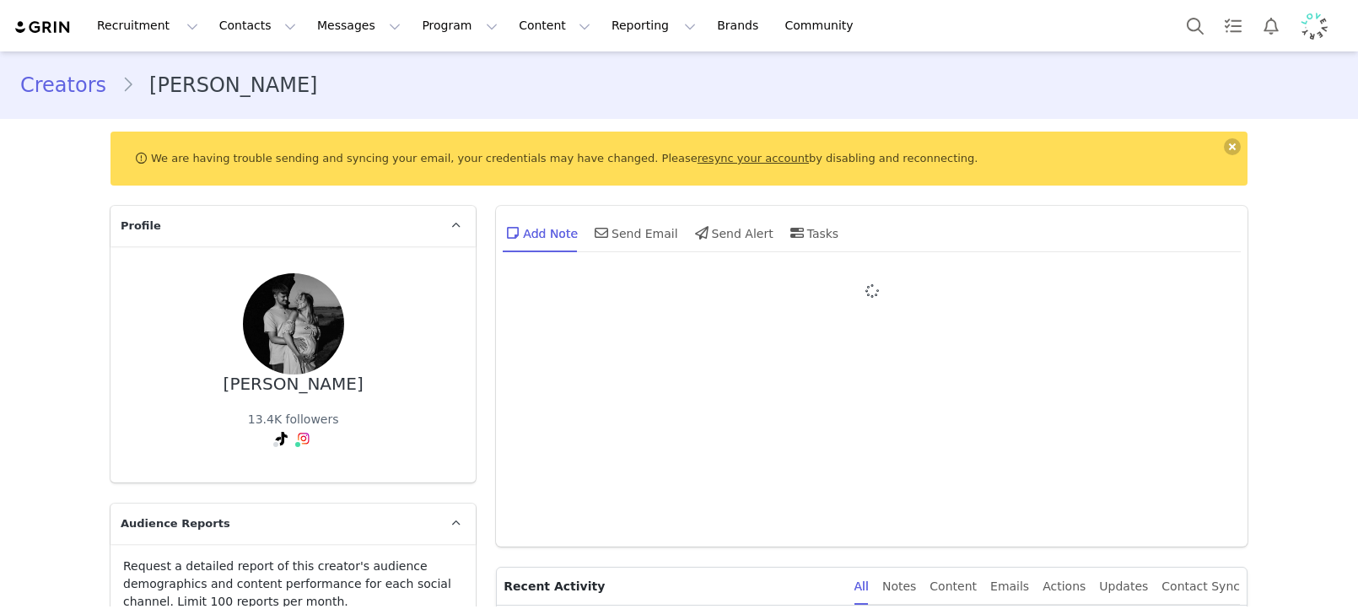
type input "+44 ([GEOGRAPHIC_DATA])"
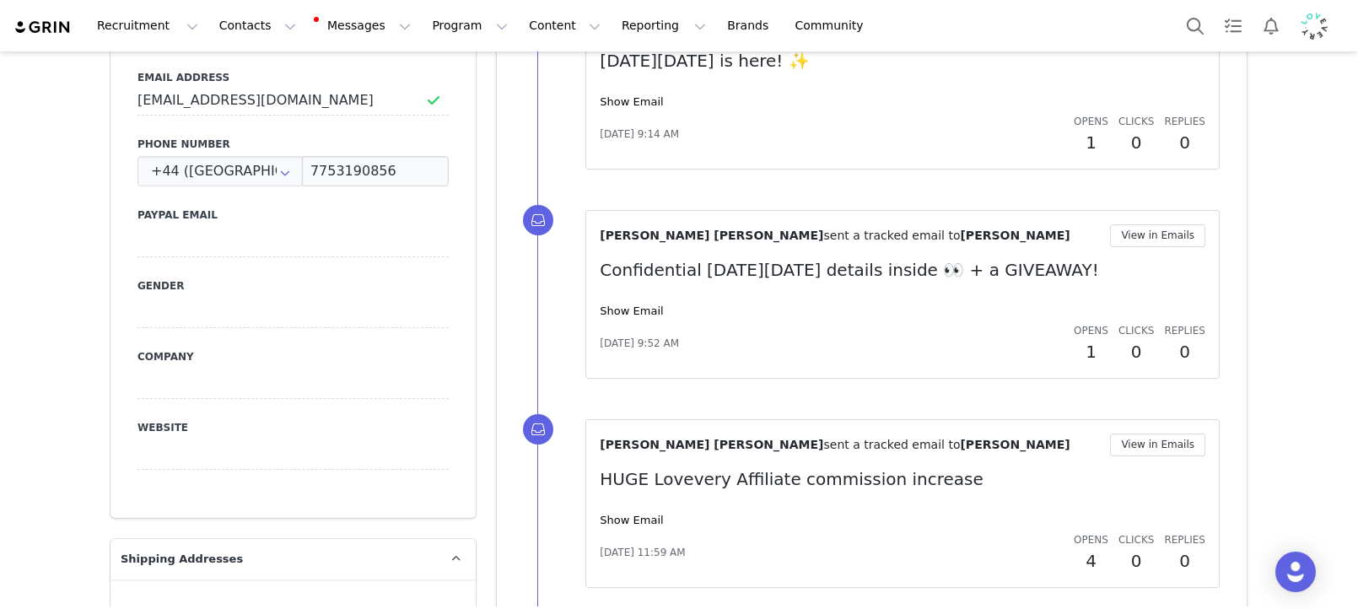
scroll to position [1109, 0]
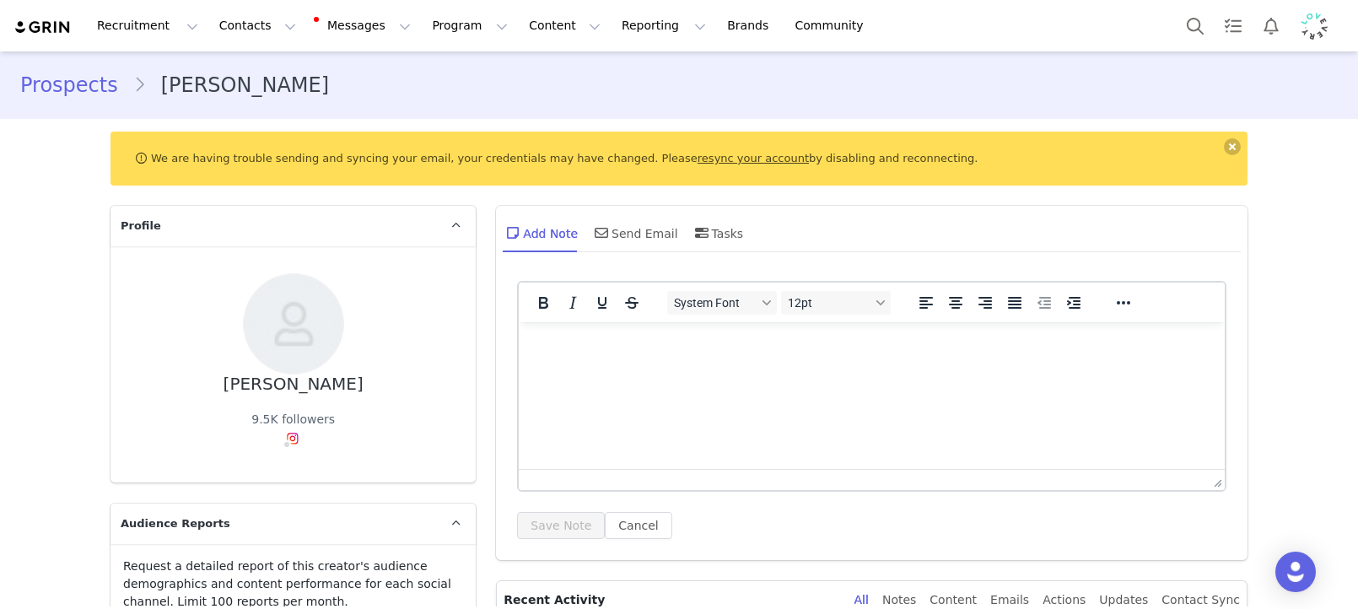
click at [783, 368] on html at bounding box center [872, 345] width 706 height 46
click at [781, 368] on html "Too promotional." at bounding box center [872, 345] width 706 height 46
drag, startPoint x: 781, startPoint y: 394, endPoint x: 584, endPoint y: 466, distance: 209.2
click at [780, 368] on html "Too promotional." at bounding box center [872, 345] width 706 height 46
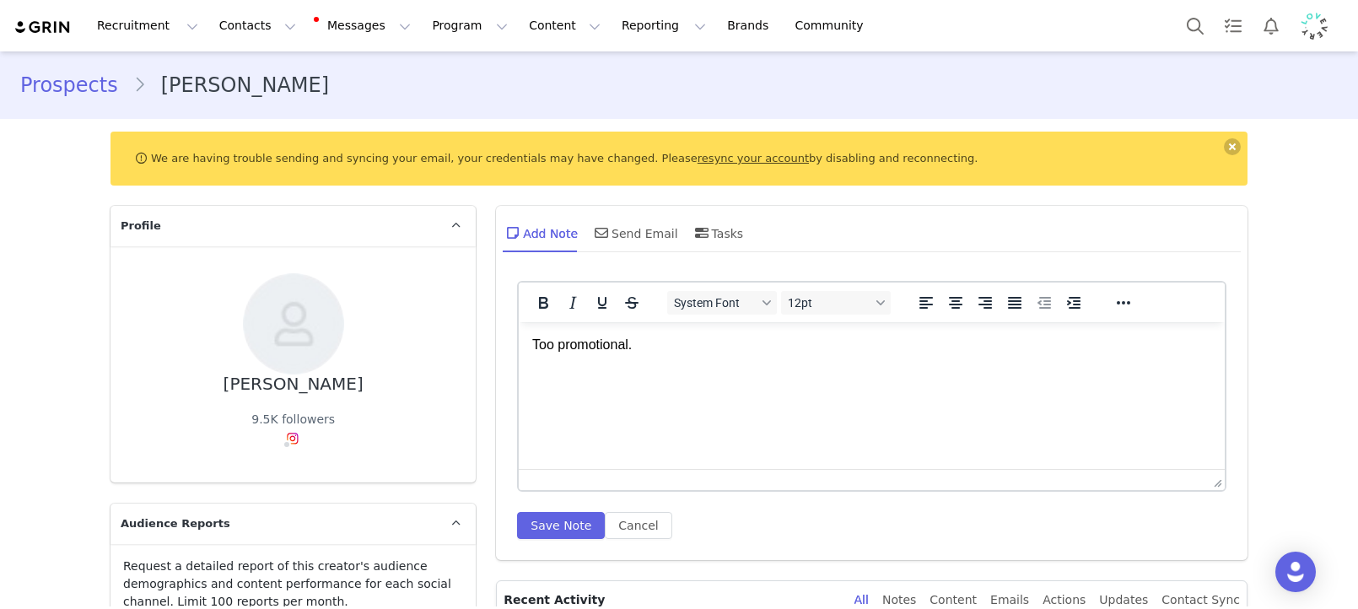
click at [573, 346] on p "Too promotional." at bounding box center [871, 345] width 679 height 19
copy p "Too promotional."
click at [562, 528] on button "Save Note" at bounding box center [561, 525] width 88 height 27
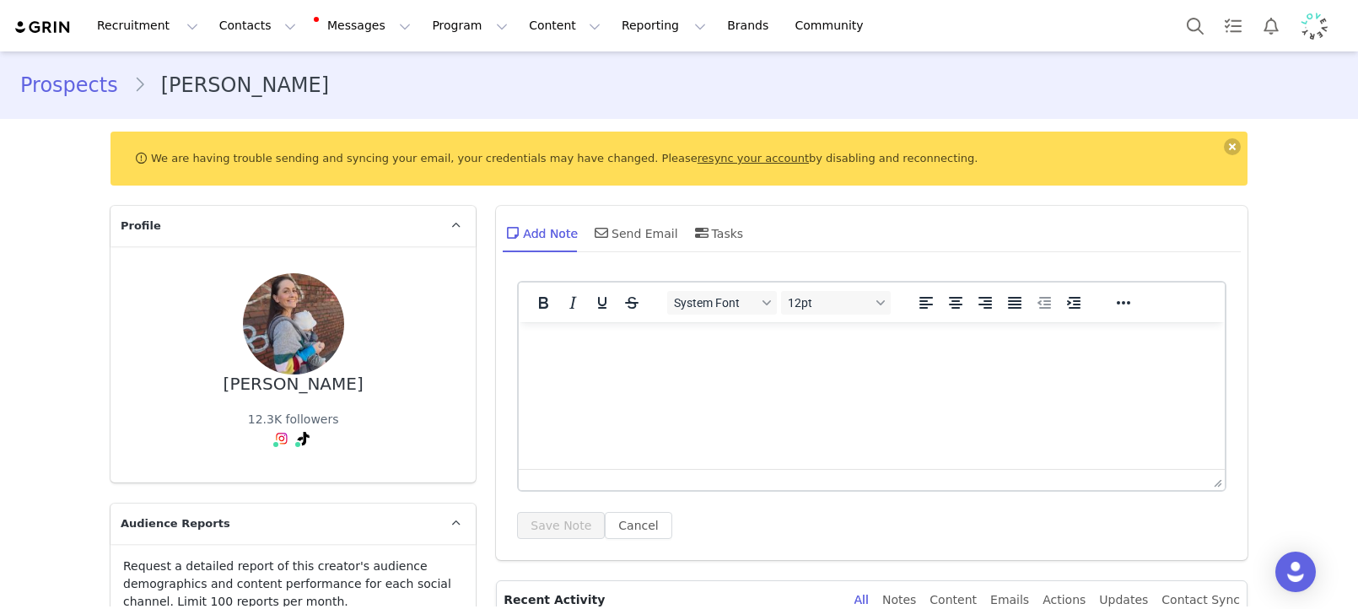
drag, startPoint x: 646, startPoint y: 397, endPoint x: 561, endPoint y: 453, distance: 101.7
click at [646, 368] on html at bounding box center [872, 345] width 706 height 46
click at [514, 544] on div "System Font 12pt To open the popup, press Shift+Enter To open the popup, press …" at bounding box center [871, 416] width 751 height 288
click at [525, 541] on div "System Font 12pt To open the popup, press Shift+Enter To open the popup, press …" at bounding box center [871, 416] width 751 height 288
click at [528, 538] on button "Save Note" at bounding box center [561, 525] width 88 height 27
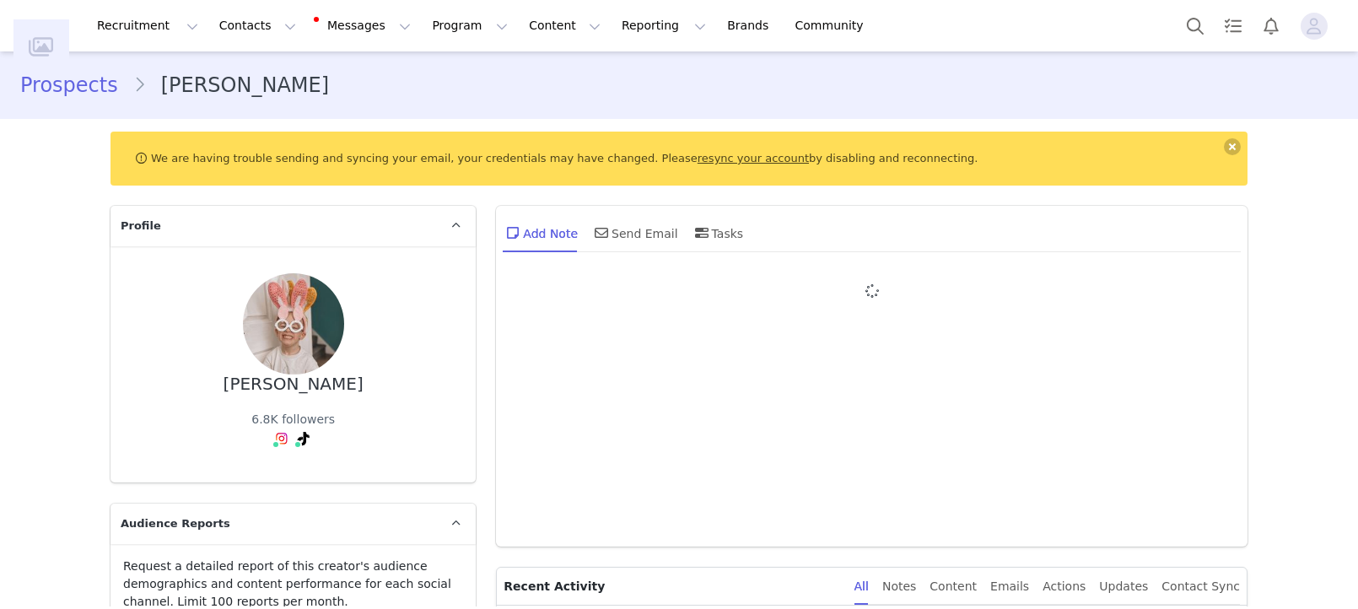
type input "+1 ([GEOGRAPHIC_DATA])"
click at [638, 309] on div at bounding box center [871, 403] width 709 height 245
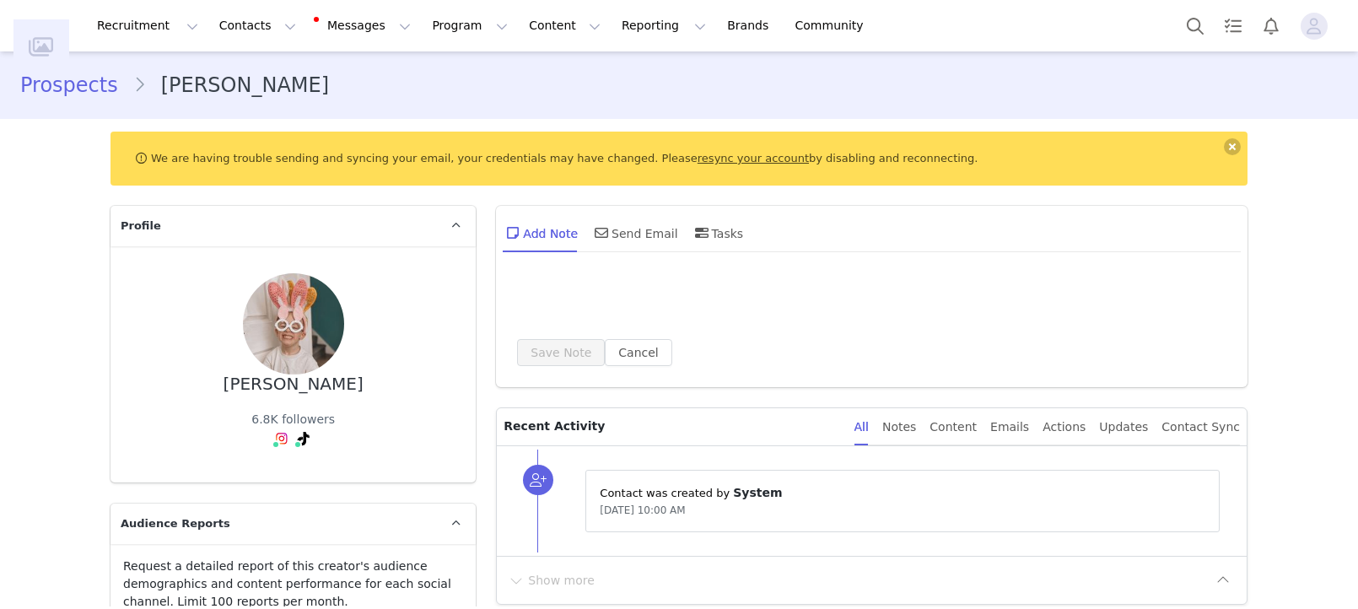
click at [664, 306] on div at bounding box center [871, 300] width 709 height 38
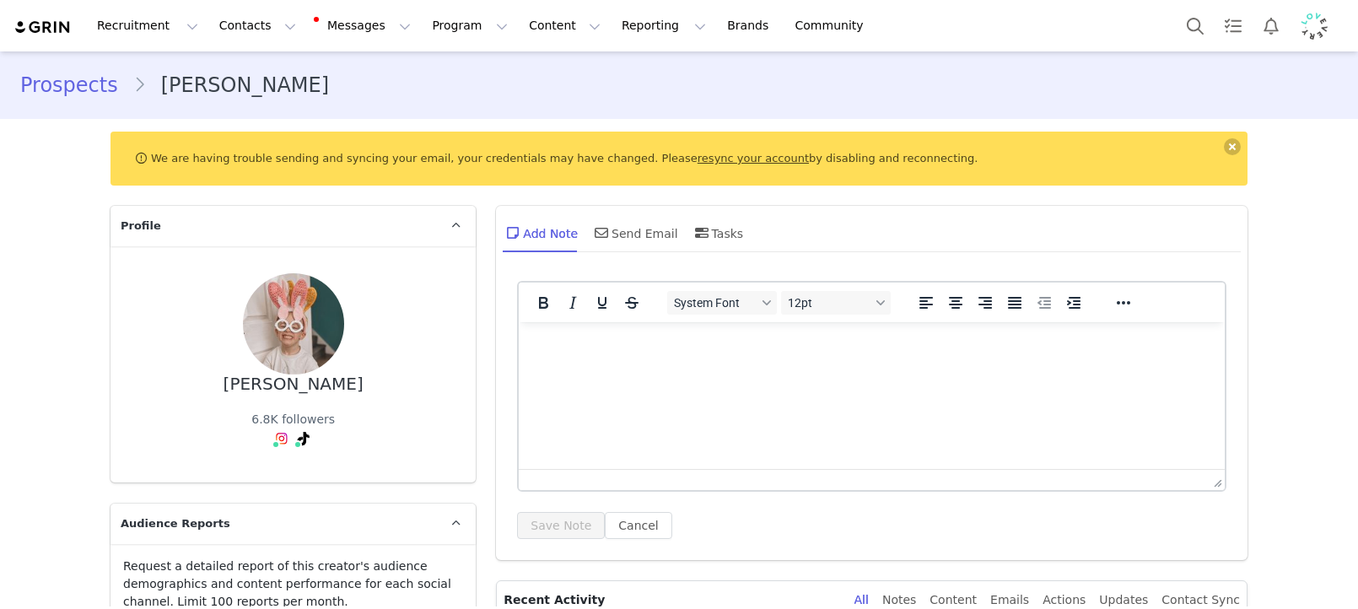
click at [727, 361] on html at bounding box center [872, 345] width 706 height 46
click at [567, 512] on button "Save Note" at bounding box center [561, 525] width 88 height 27
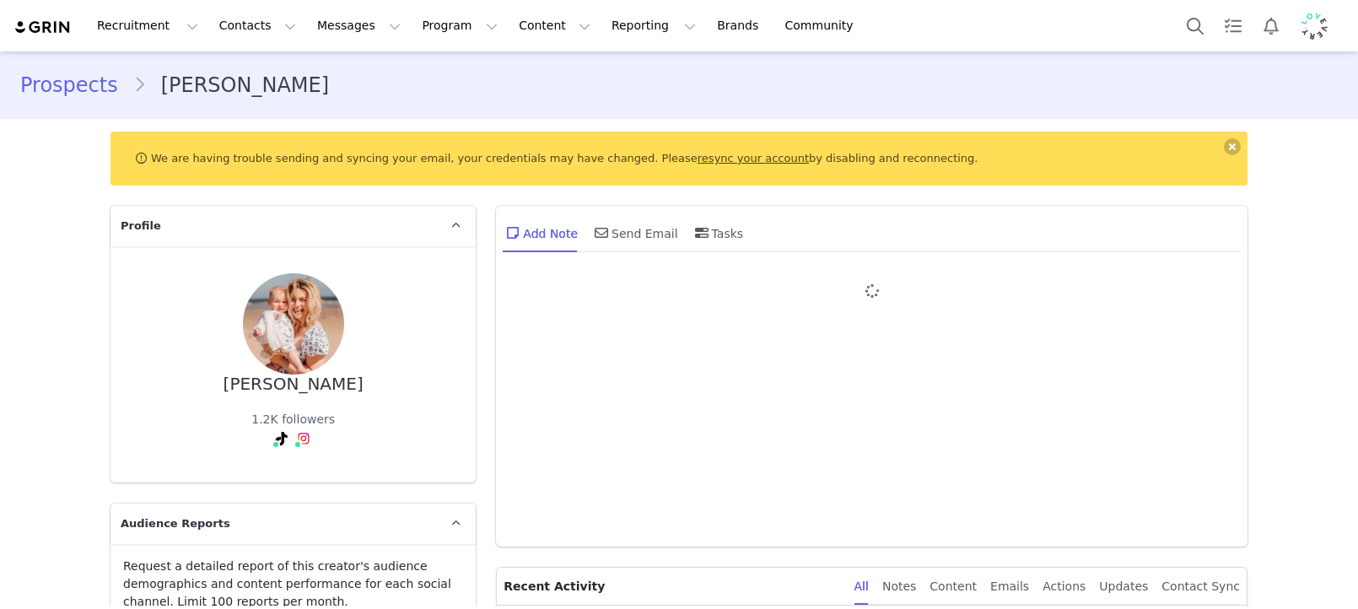
type input "+1 ([GEOGRAPHIC_DATA])"
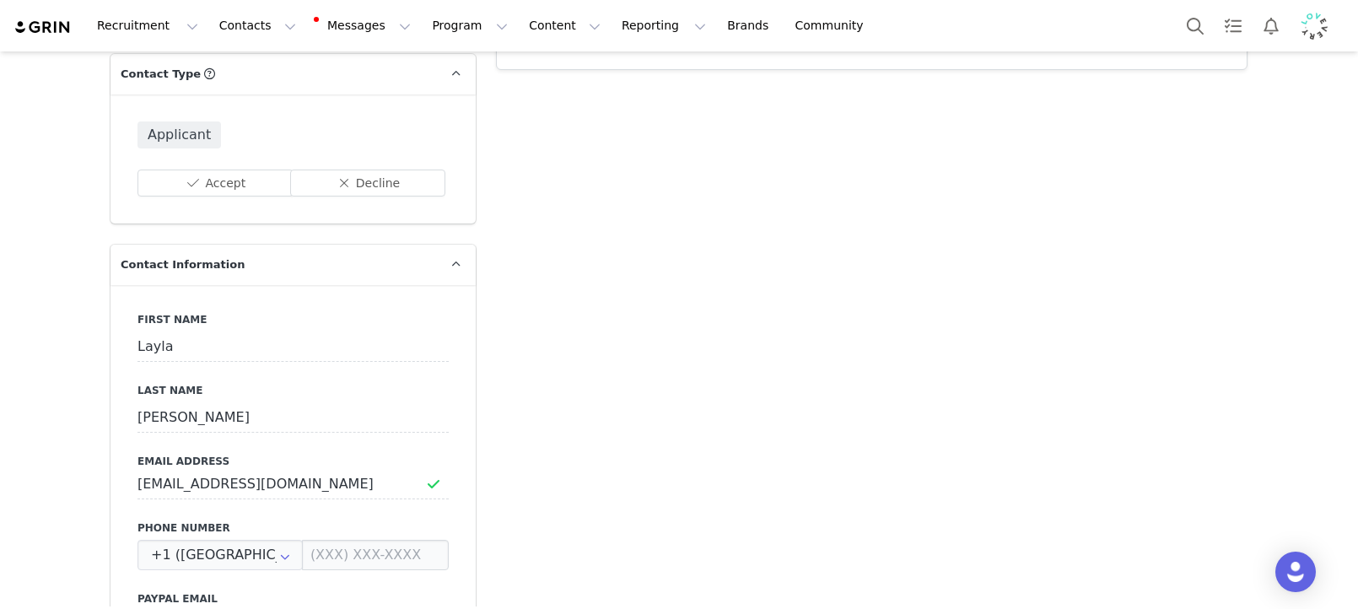
scroll to position [707, 0]
click at [275, 471] on input "laylalivingstone.ugc@gmail.com" at bounding box center [292, 486] width 311 height 30
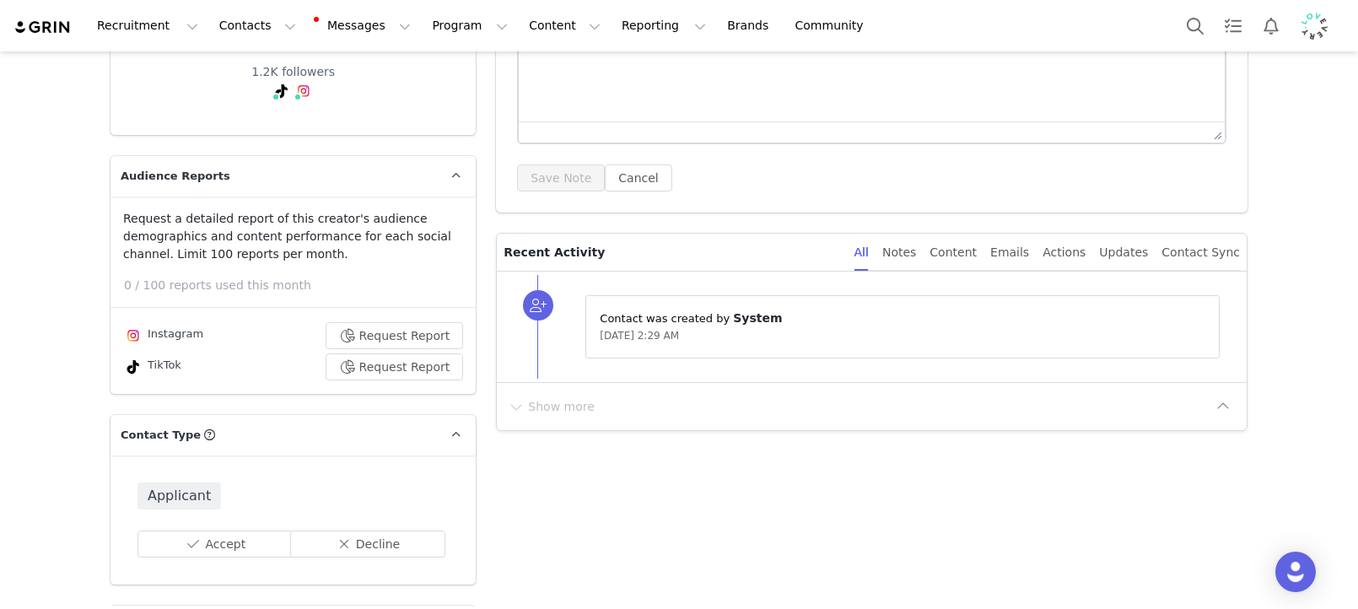
scroll to position [0, 0]
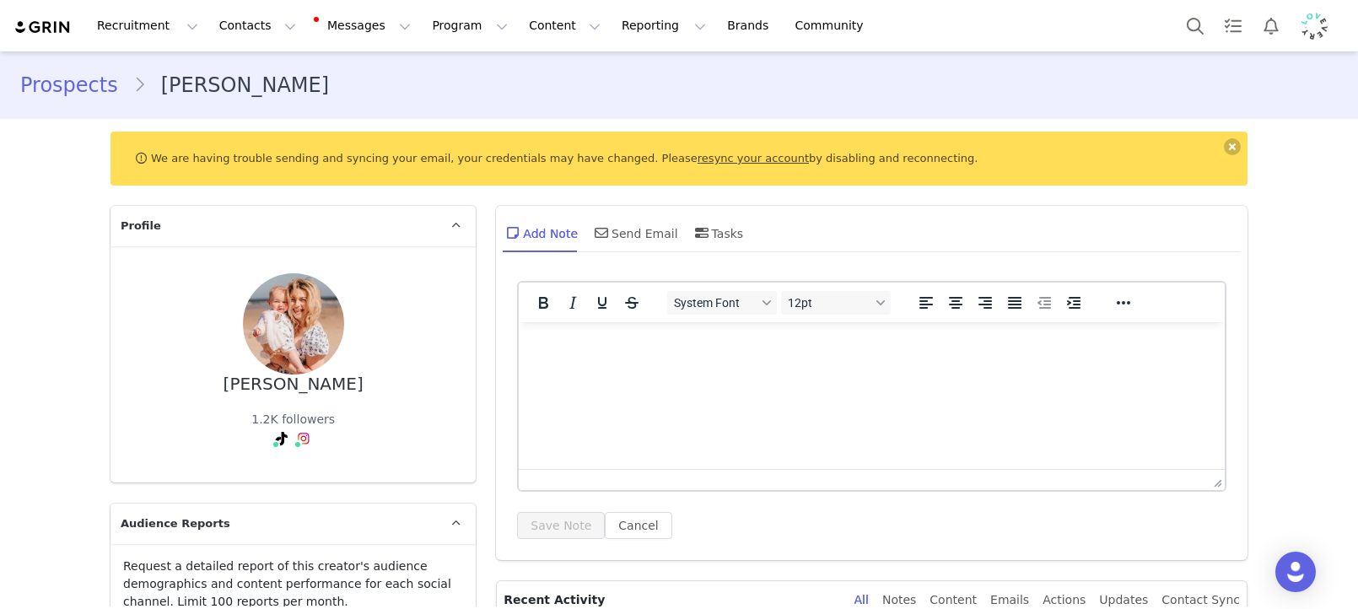
click at [645, 368] on html at bounding box center [872, 345] width 706 height 46
click at [549, 512] on button "Save Note" at bounding box center [561, 525] width 88 height 27
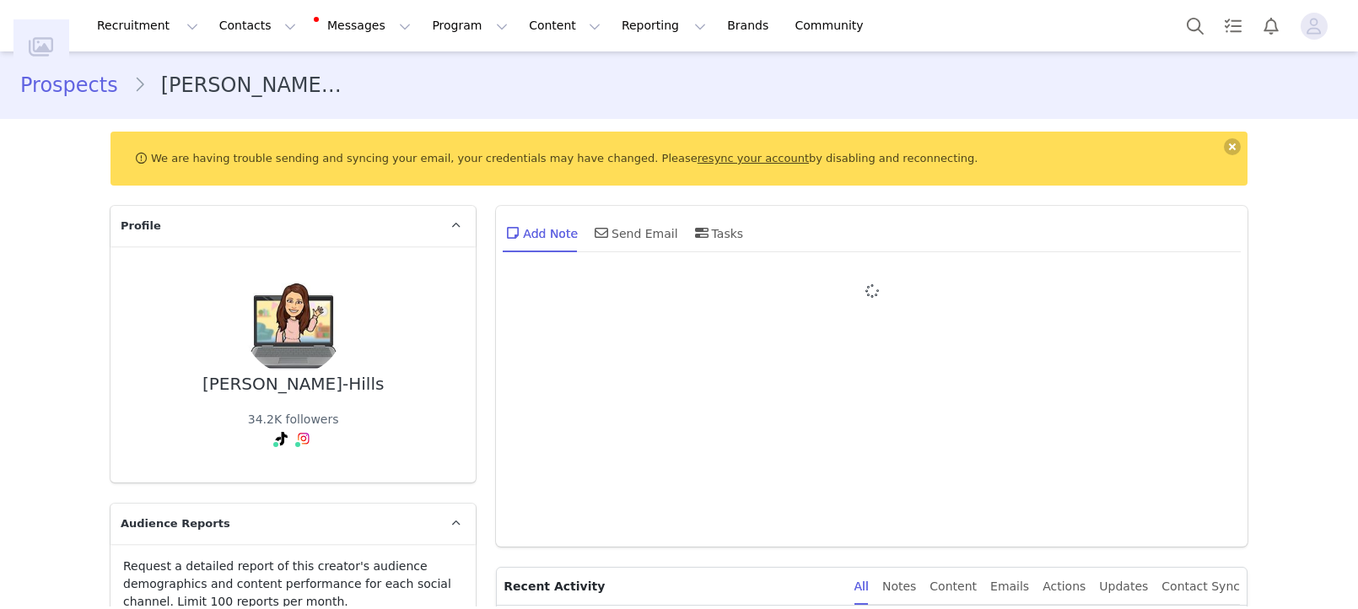
type input "+1 ([GEOGRAPHIC_DATA])"
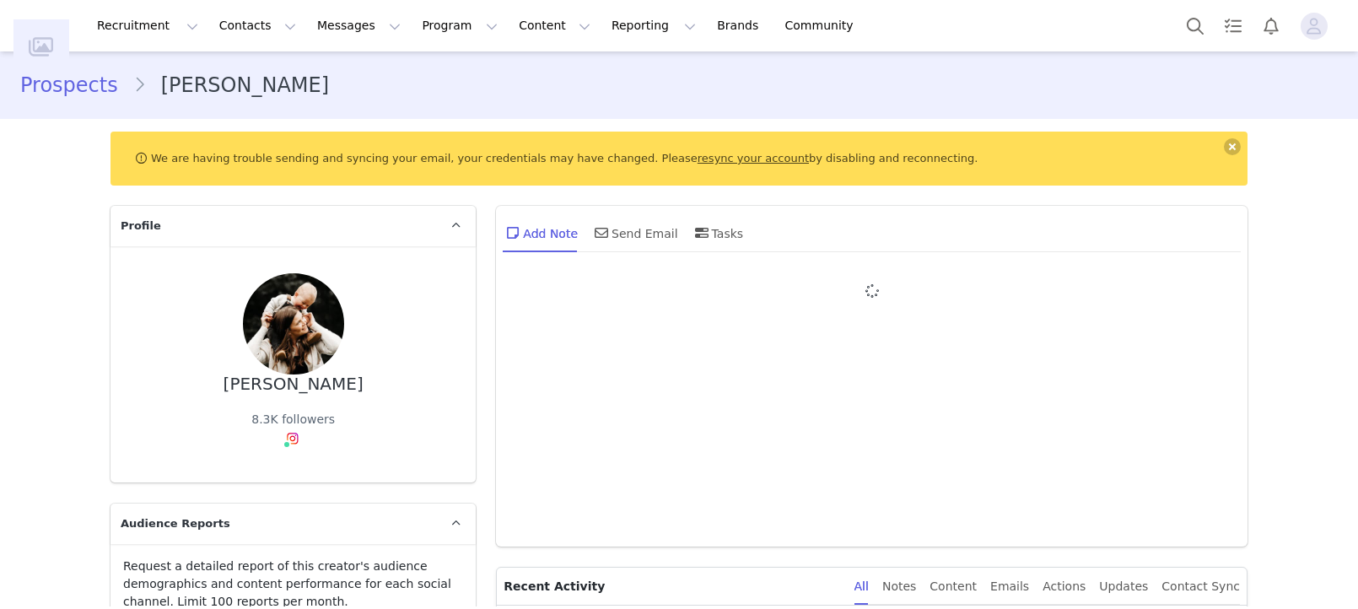
type input "+1 ([GEOGRAPHIC_DATA])"
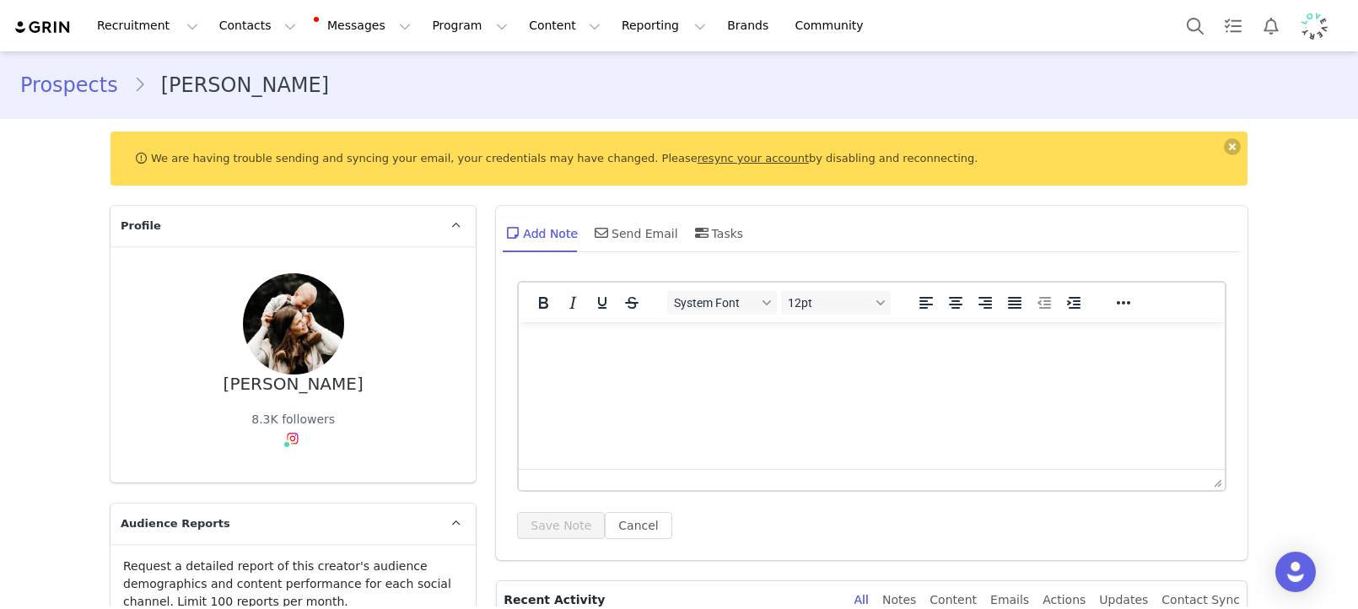
click at [874, 368] on html at bounding box center [872, 345] width 706 height 46
drag, startPoint x: 1082, startPoint y: 855, endPoint x: 733, endPoint y: 441, distance: 541.6
click at [733, 368] on html "Too promotional,=" at bounding box center [872, 345] width 706 height 46
click at [546, 526] on button "Save Note" at bounding box center [561, 525] width 88 height 27
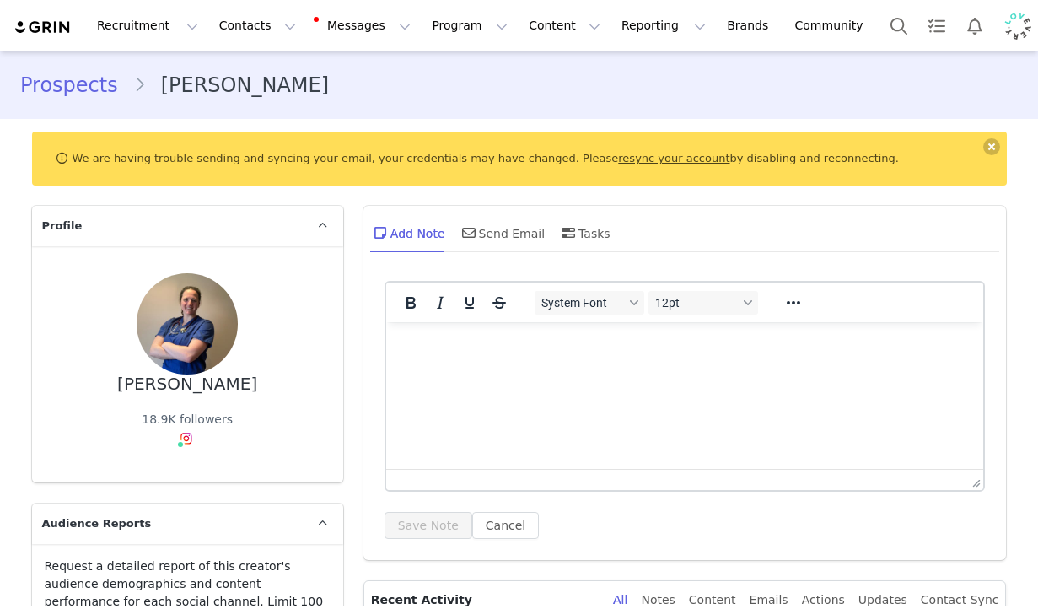
type input "+1 ([GEOGRAPHIC_DATA])"
click at [398, 515] on button "Save Note" at bounding box center [429, 525] width 88 height 27
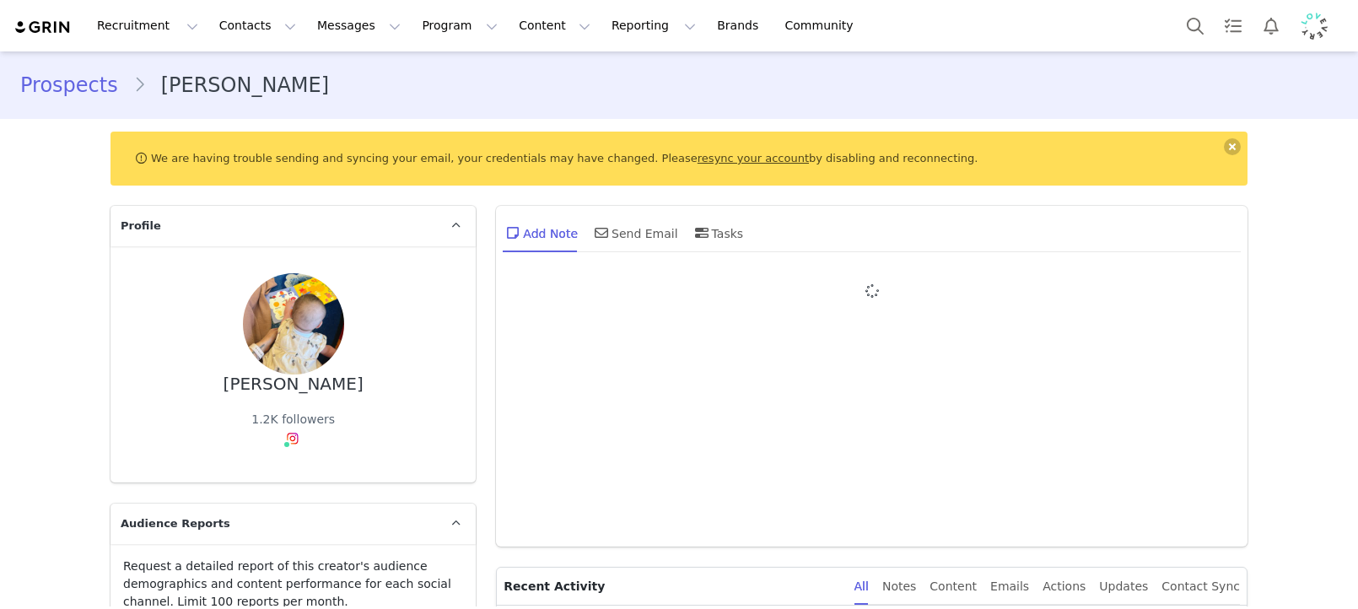
type input "+1 ([GEOGRAPHIC_DATA])"
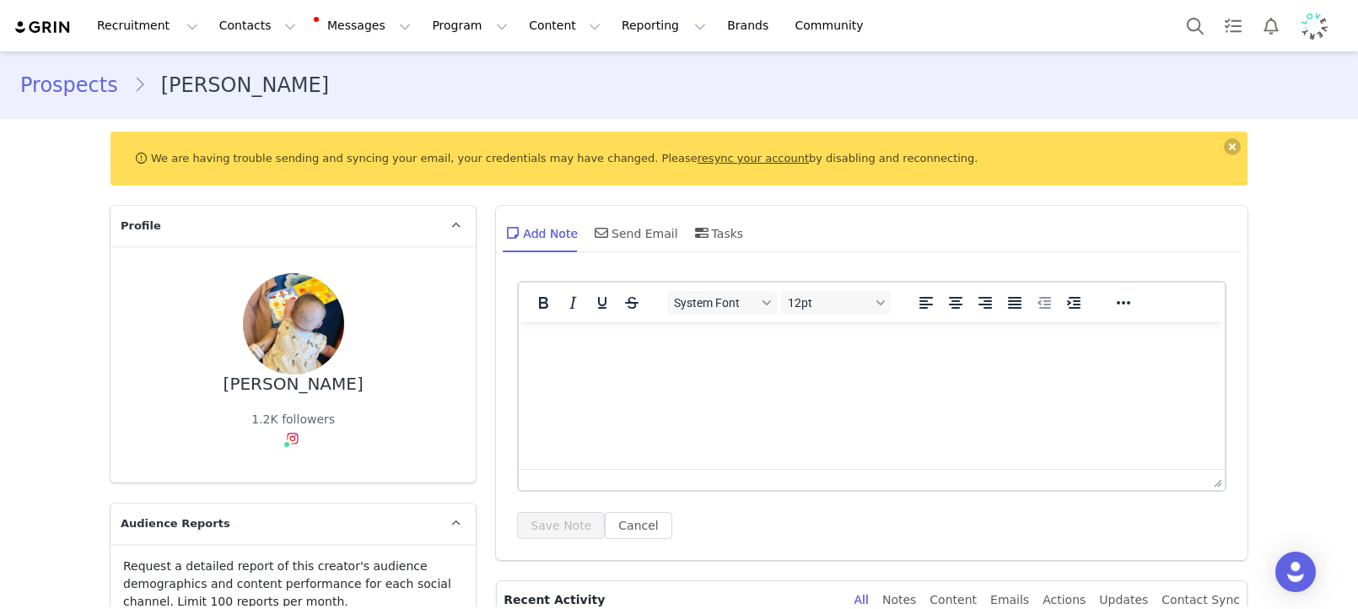
click at [717, 368] on html at bounding box center [872, 345] width 706 height 46
click at [605, 368] on html "Under threshold." at bounding box center [872, 345] width 706 height 46
click at [611, 336] on p "Under threshold." at bounding box center [871, 345] width 679 height 19
drag, startPoint x: 611, startPoint y: 336, endPoint x: 576, endPoint y: 455, distance: 123.8
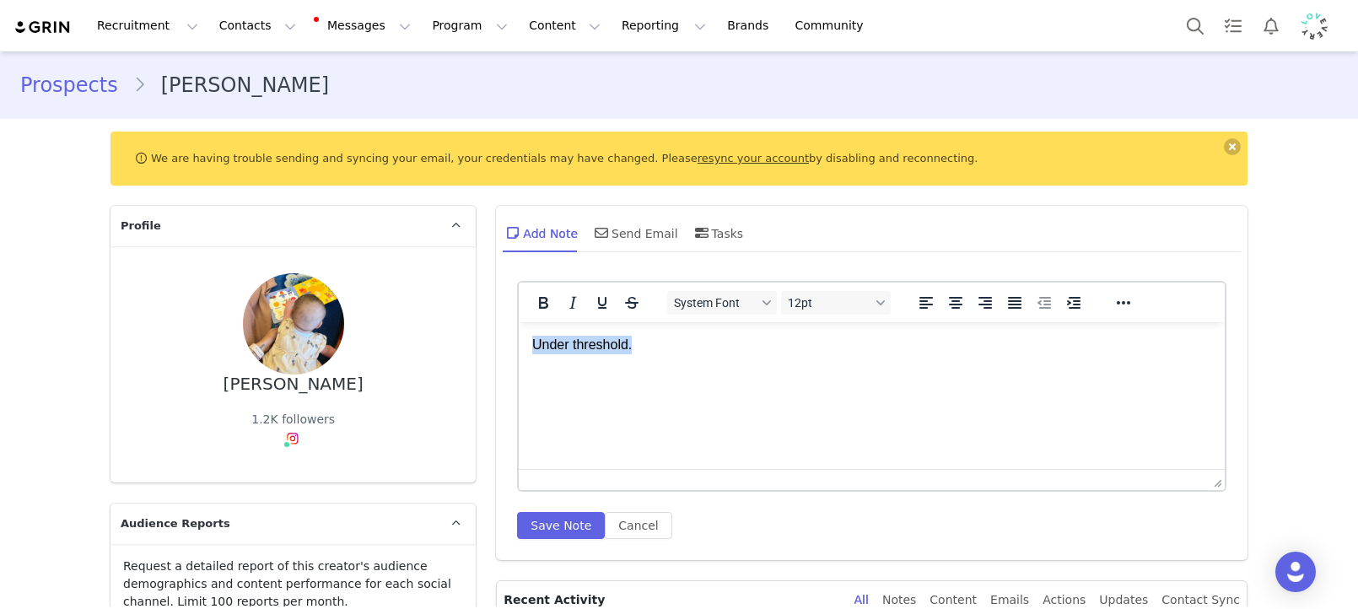
click at [611, 336] on p "Under threshold." at bounding box center [871, 345] width 679 height 19
copy p "Under threshold."
click at [555, 527] on button "Save Note" at bounding box center [561, 525] width 88 height 27
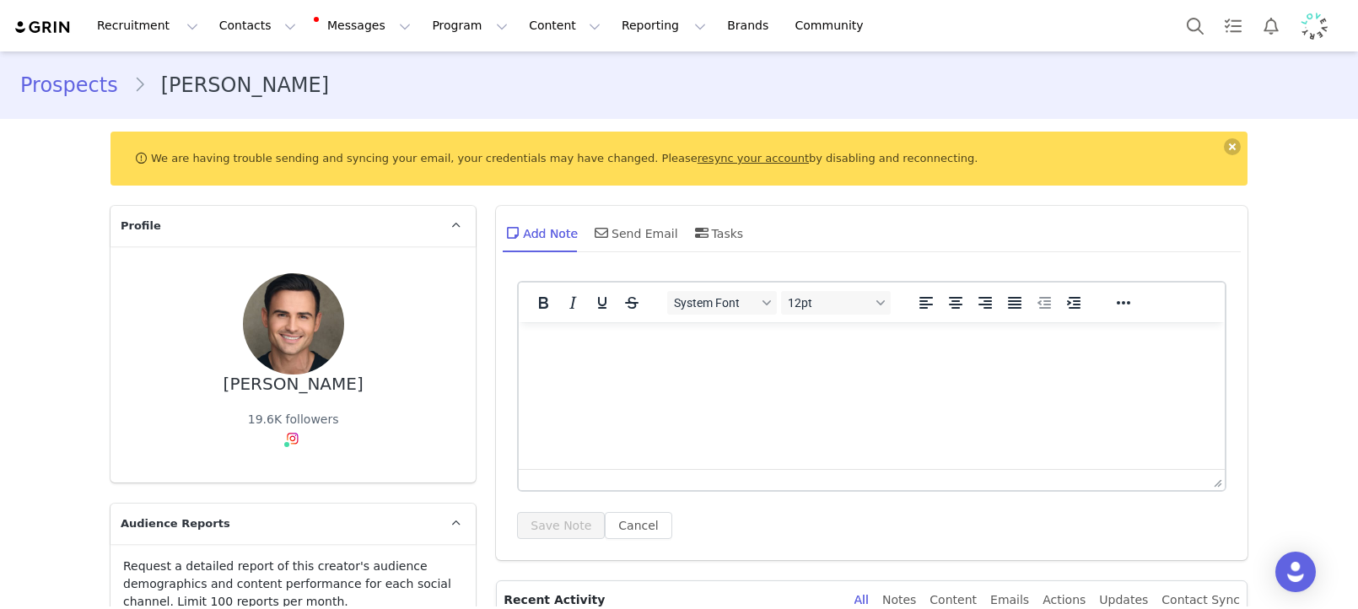
click at [883, 358] on html at bounding box center [872, 345] width 706 height 46
click at [543, 514] on button "Save Note" at bounding box center [561, 525] width 88 height 27
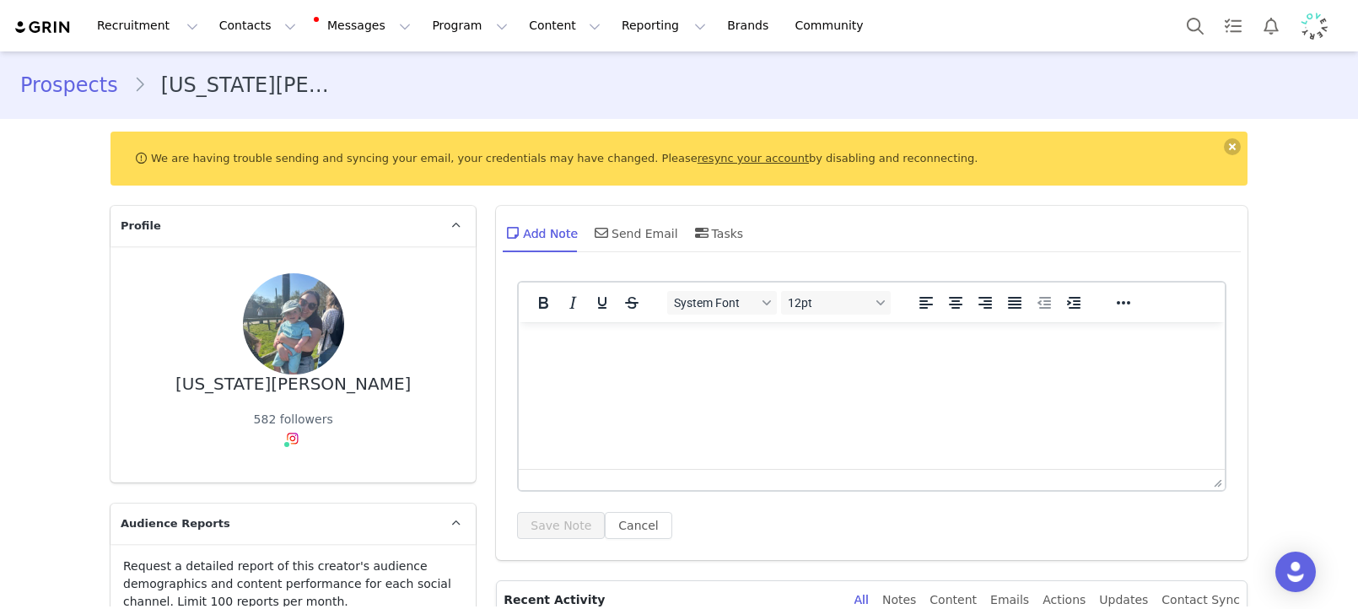
click at [745, 368] on html at bounding box center [872, 345] width 706 height 46
click at [517, 536] on button "Save Note" at bounding box center [561, 525] width 88 height 27
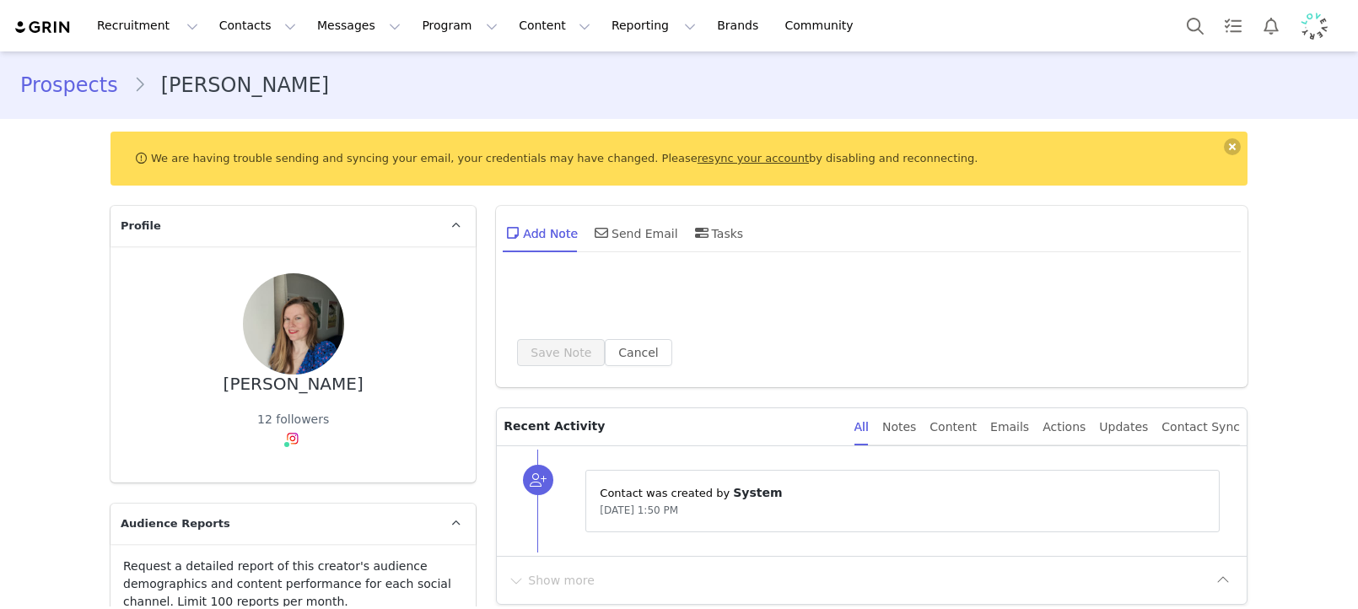
click at [670, 366] on div "Save Note Cancel" at bounding box center [871, 329] width 751 height 115
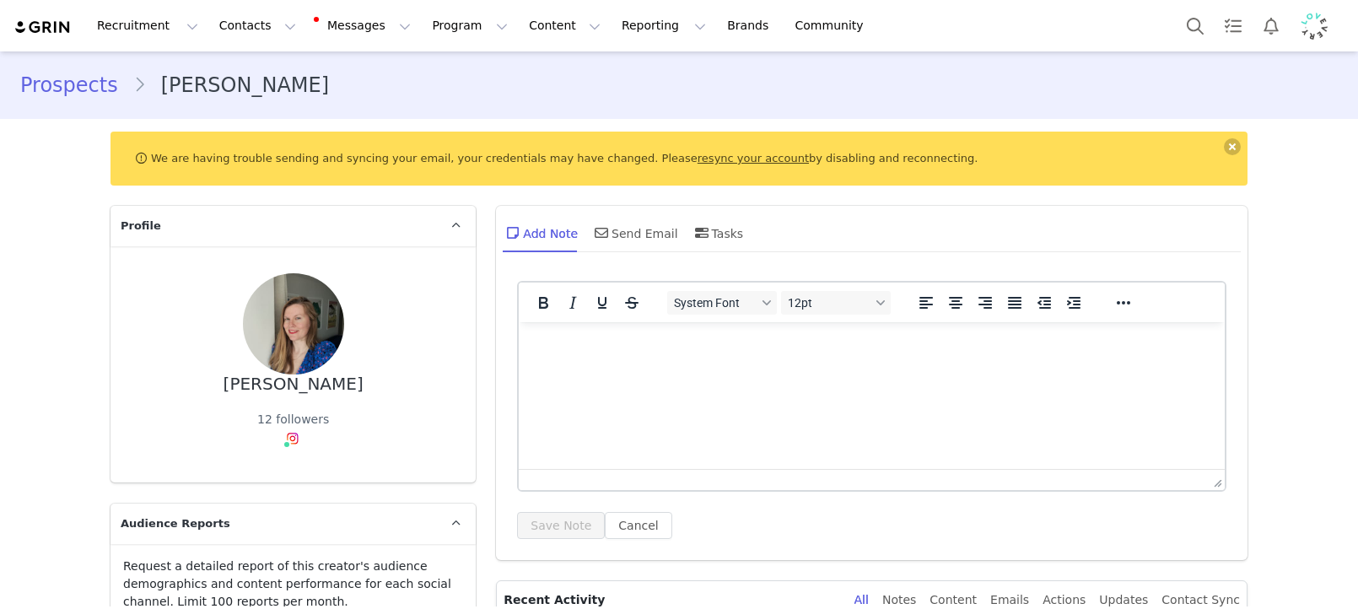
type input "+1 ([GEOGRAPHIC_DATA])"
click at [668, 368] on html at bounding box center [872, 345] width 706 height 46
click at [578, 525] on button "Save Note" at bounding box center [561, 525] width 88 height 27
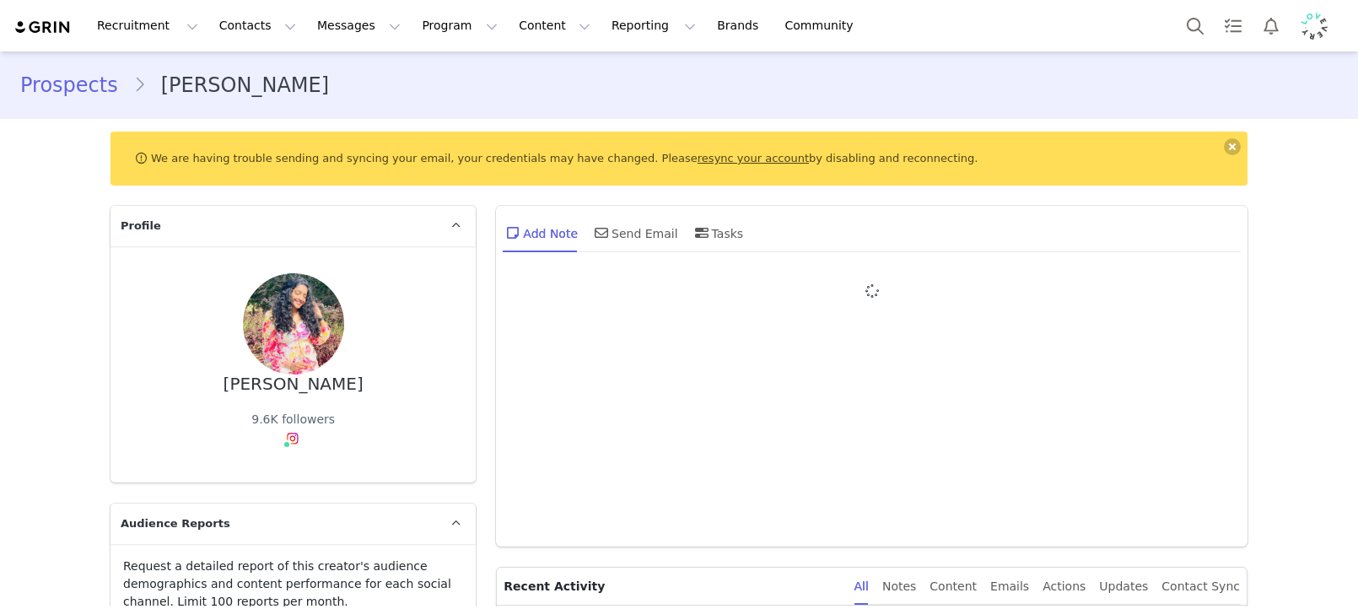
type input "+1 ([GEOGRAPHIC_DATA])"
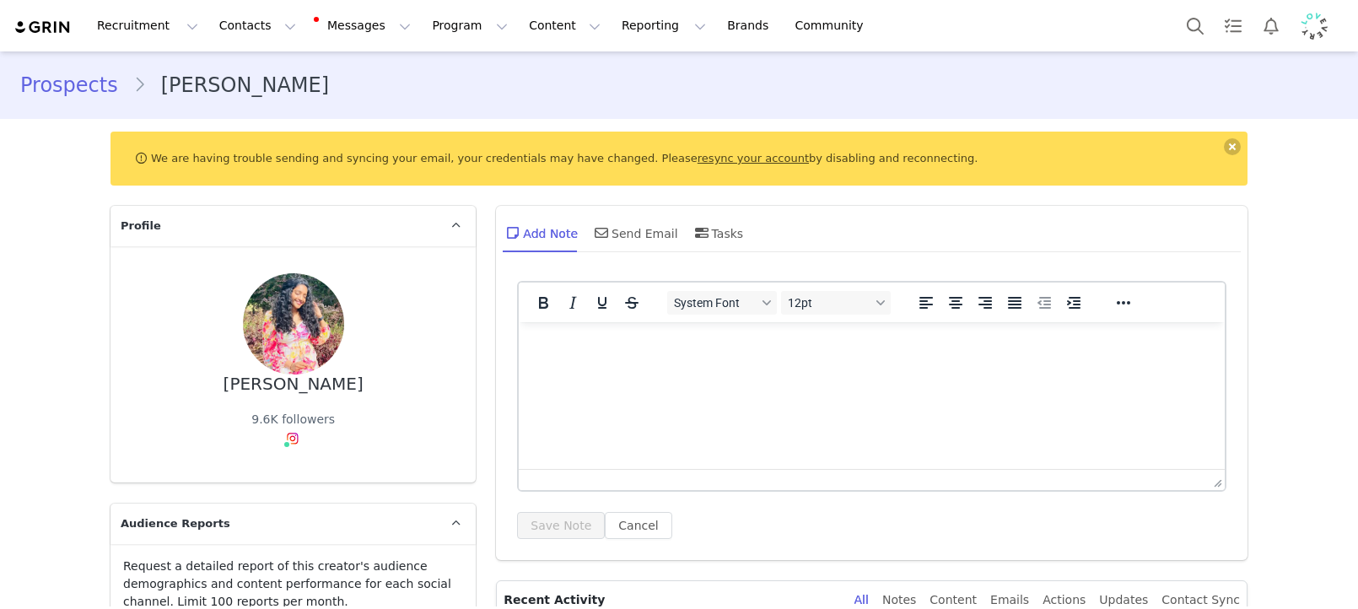
click at [702, 368] on html at bounding box center [872, 345] width 706 height 46
click at [545, 519] on button "Save Note" at bounding box center [561, 525] width 88 height 27
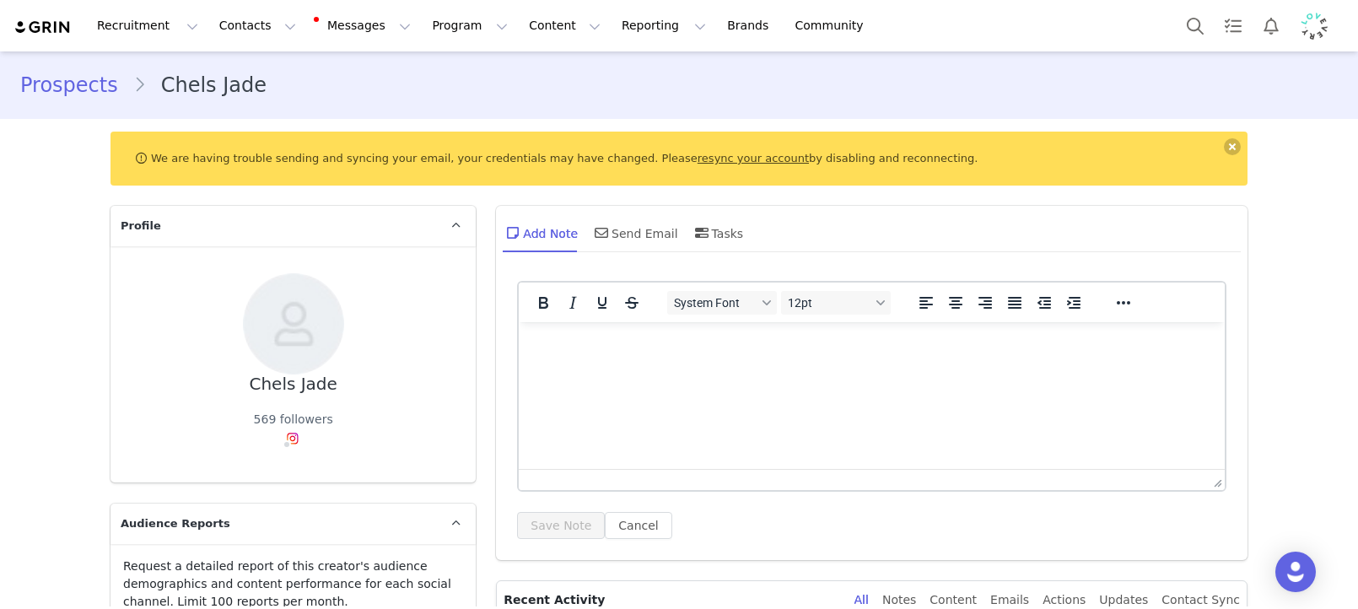
click at [783, 315] on div "System Font 12pt" at bounding box center [779, 302] width 245 height 33
click at [787, 342] on p "Rich Text Area. Press ALT-0 for help." at bounding box center [871, 345] width 679 height 19
click at [567, 347] on p "under th, not on brand" at bounding box center [871, 345] width 679 height 19
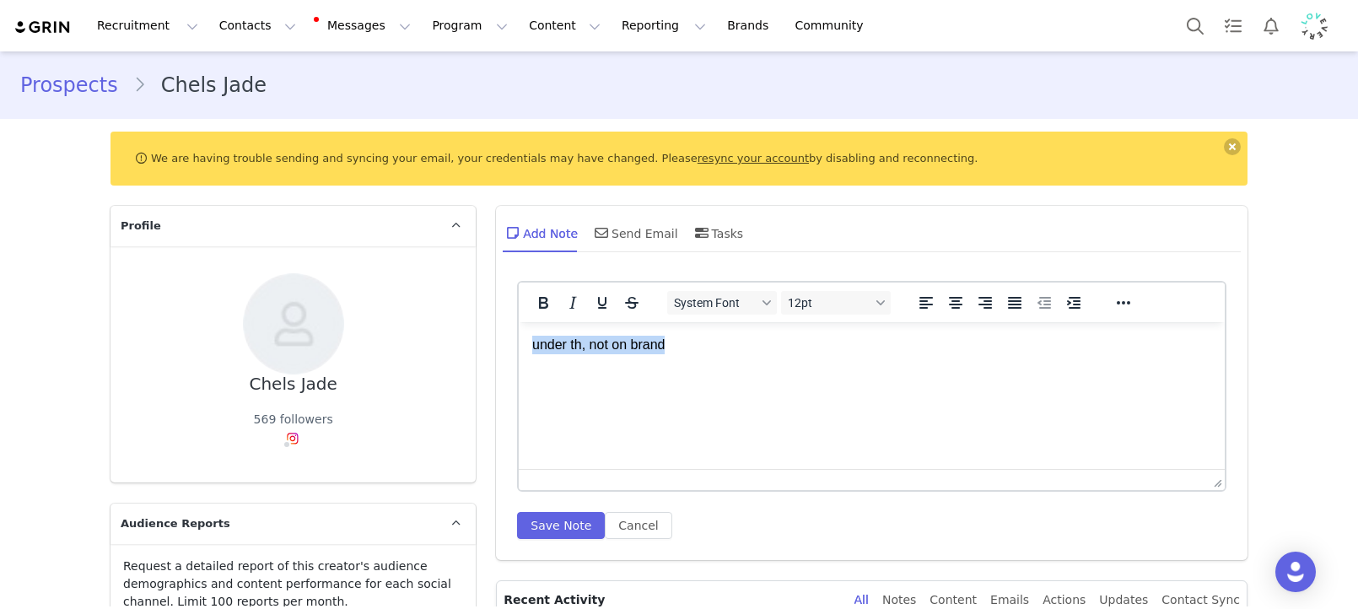
copy p "under th, not on brand"
click at [584, 522] on button "Save Note" at bounding box center [561, 525] width 88 height 27
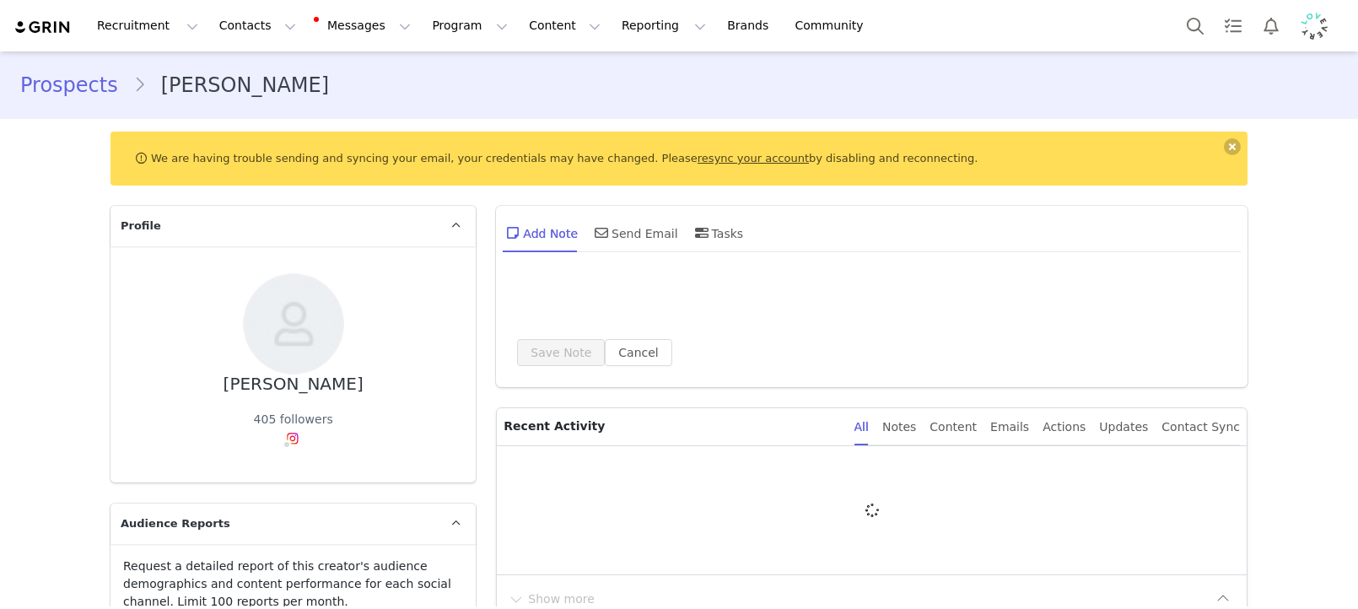
type input "+1 ([GEOGRAPHIC_DATA])"
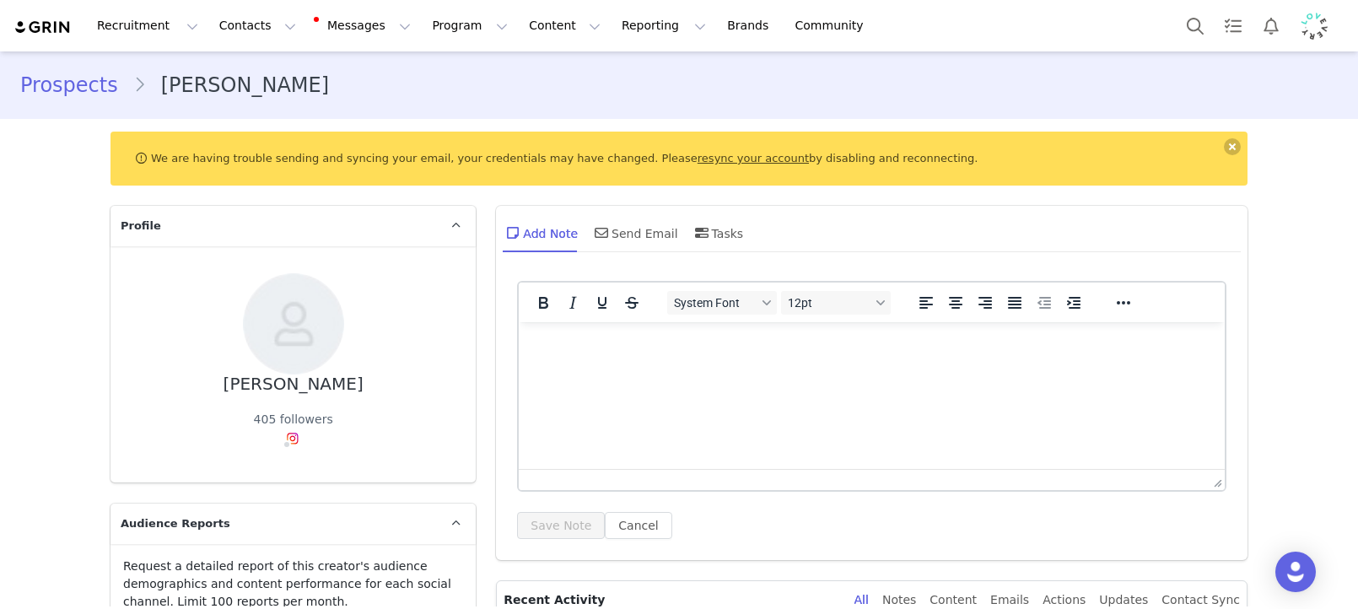
drag, startPoint x: 699, startPoint y: 395, endPoint x: 684, endPoint y: 409, distance: 20.9
click at [698, 368] on html at bounding box center [872, 345] width 706 height 46
click at [568, 513] on button "Save Note" at bounding box center [561, 525] width 88 height 27
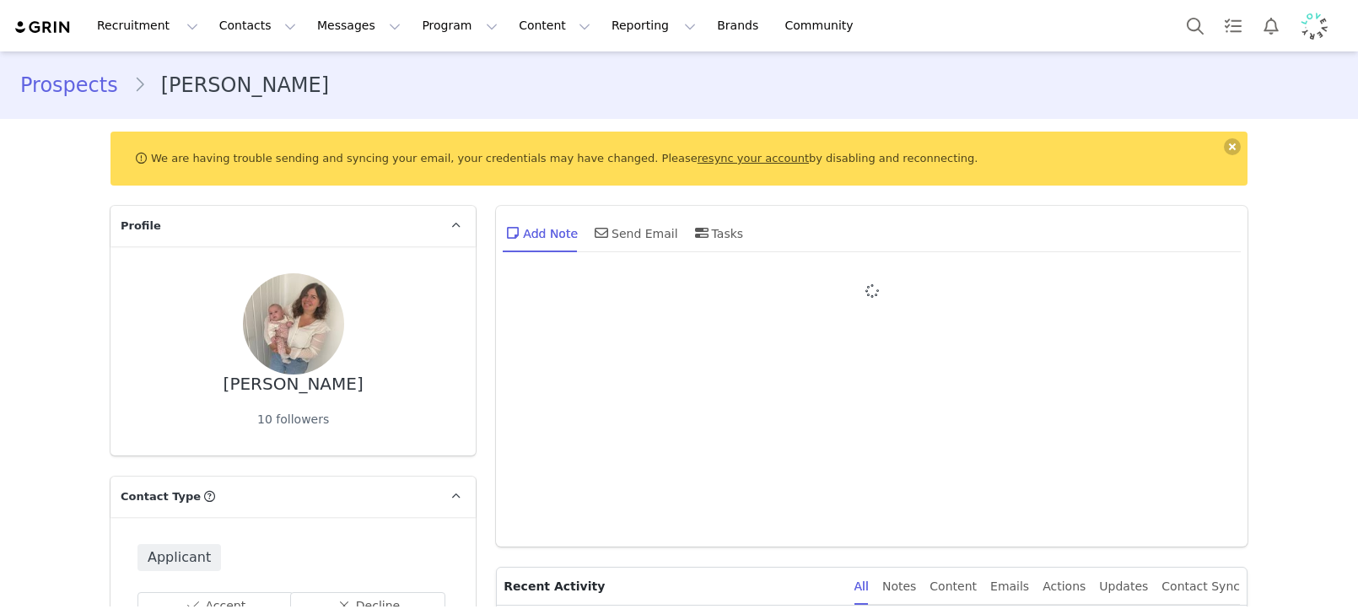
type input "+1 ([GEOGRAPHIC_DATA])"
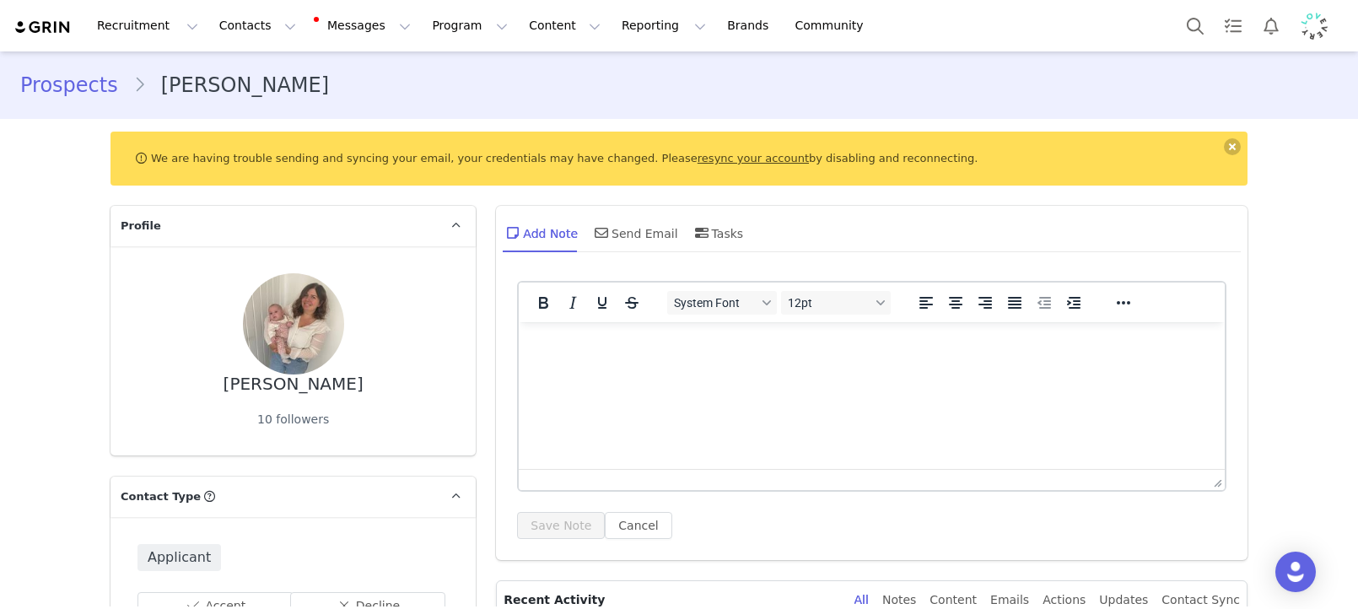
click at [726, 368] on html at bounding box center [872, 345] width 706 height 46
click at [555, 534] on button "Save Note" at bounding box center [561, 525] width 88 height 27
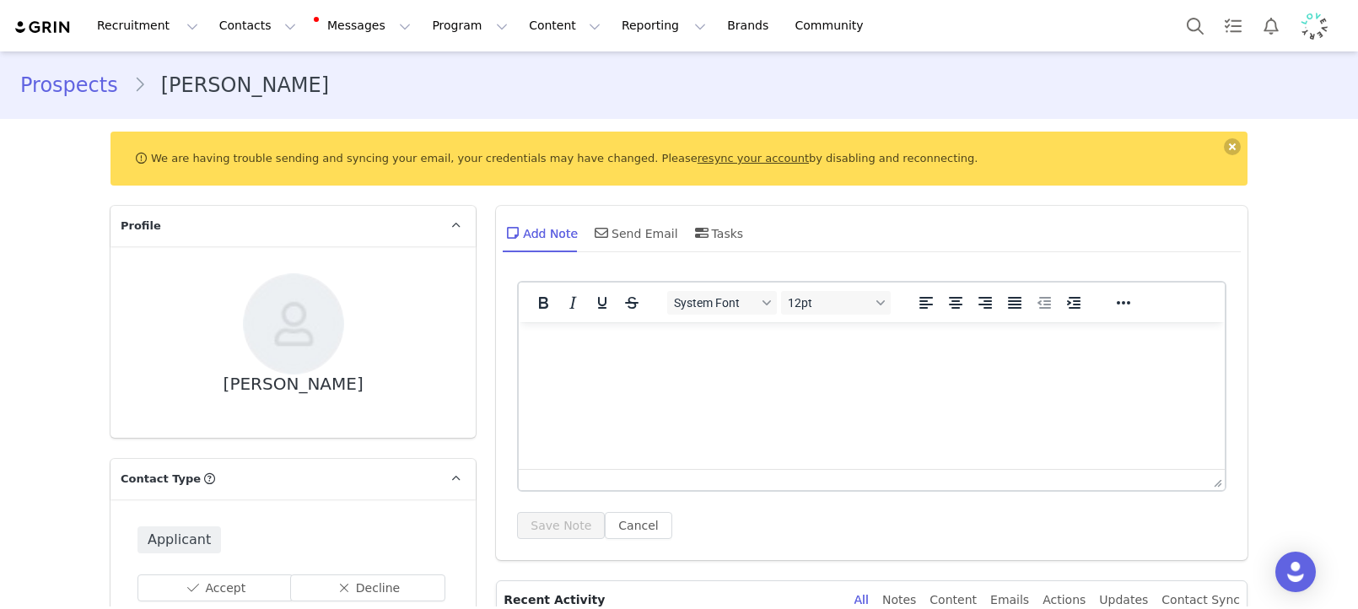
click at [671, 368] on html at bounding box center [872, 345] width 706 height 46
click at [580, 525] on button "Save Note" at bounding box center [561, 525] width 88 height 27
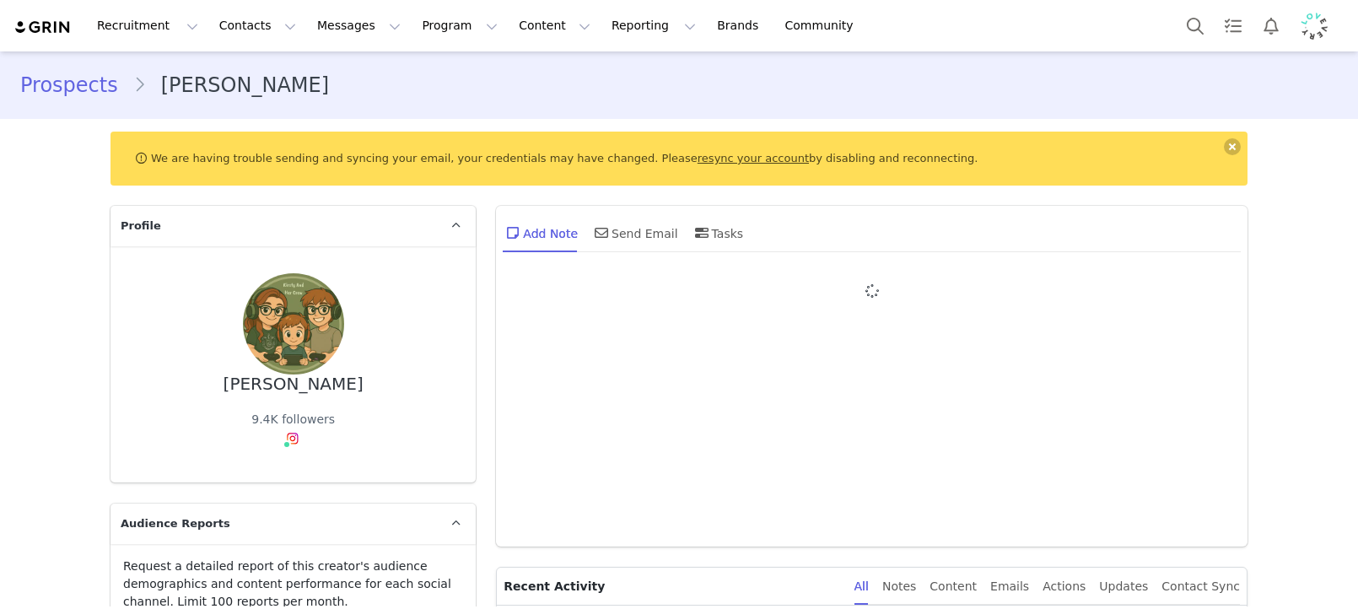
type input "+1 ([GEOGRAPHIC_DATA])"
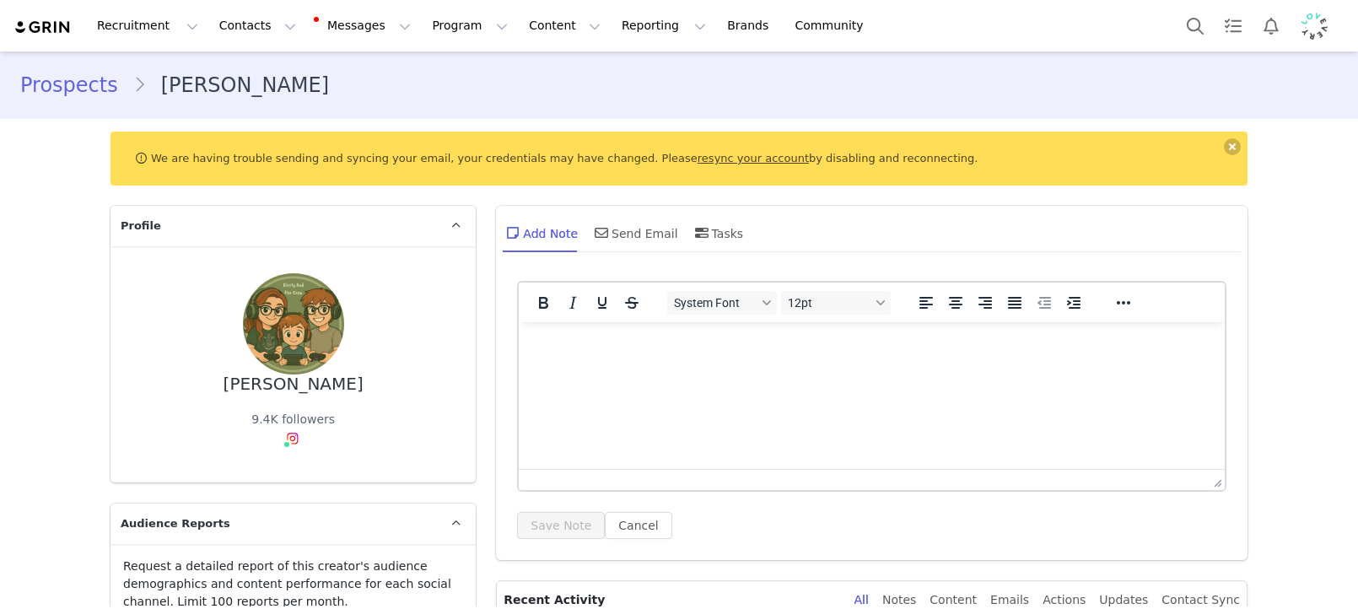
click at [741, 368] on html at bounding box center [872, 345] width 706 height 46
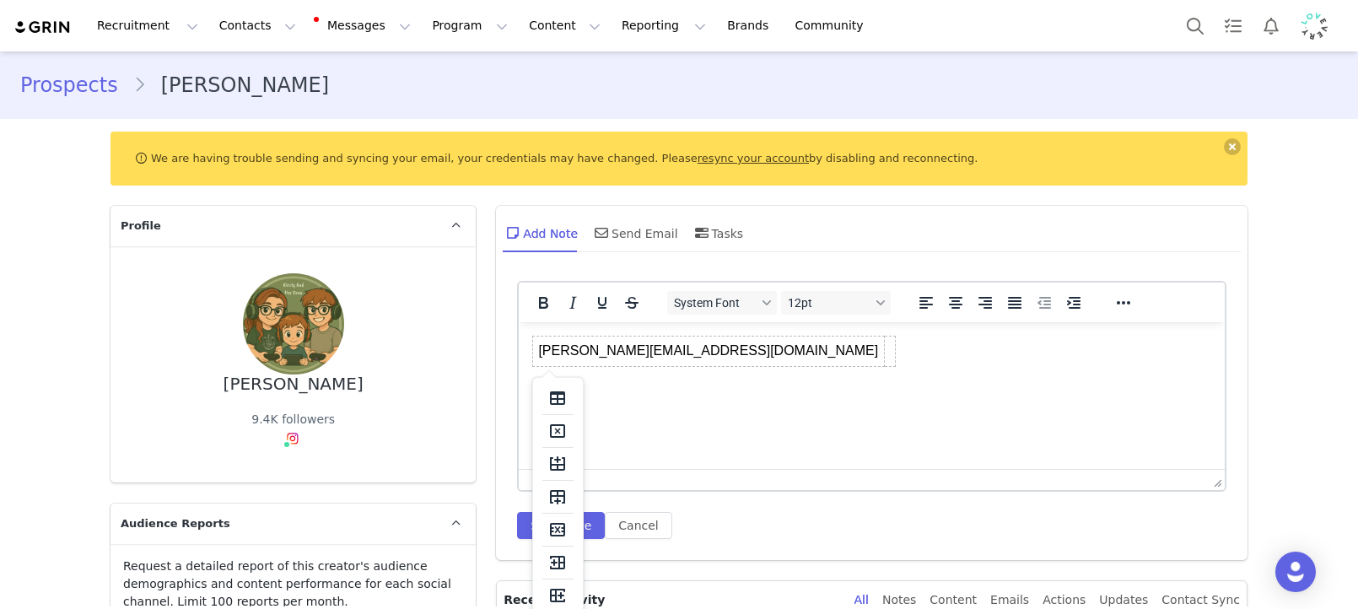
drag, startPoint x: 651, startPoint y: 431, endPoint x: 674, endPoint y: 416, distance: 27.4
click at [651, 380] on html "katiebsja@live.co.uk" at bounding box center [872, 351] width 706 height 58
click at [674, 380] on html "katiebsja@live.co.uk" at bounding box center [872, 351] width 706 height 58
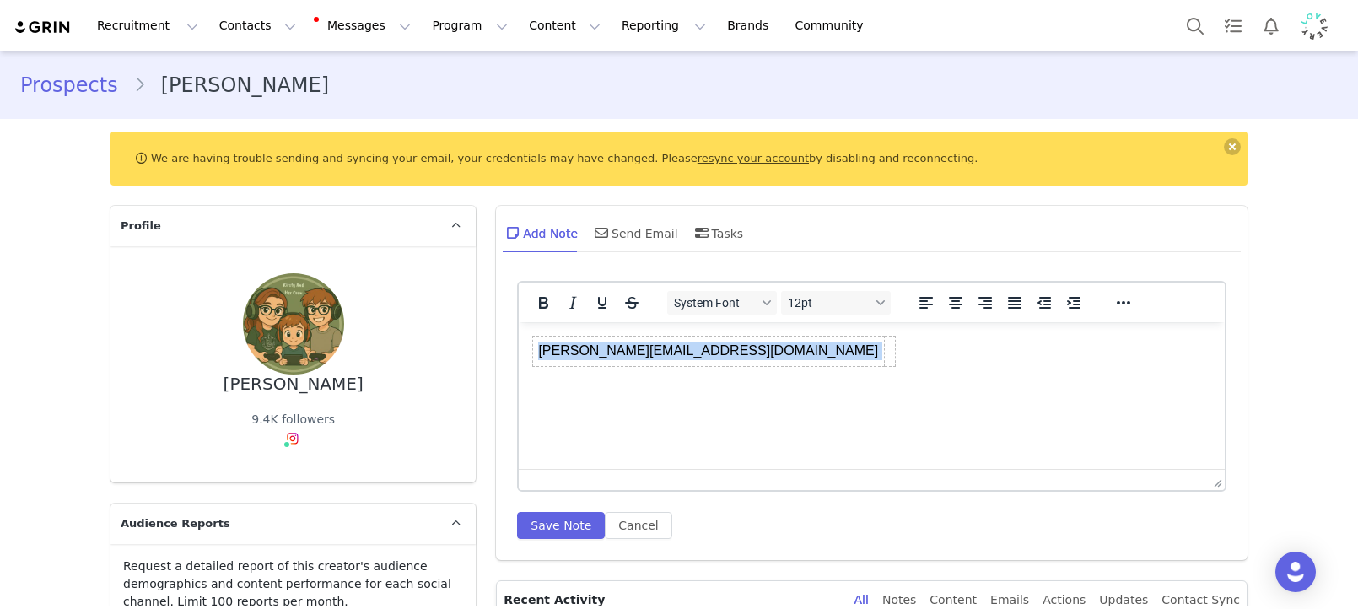
click at [674, 380] on html "katiebsja@live.co.uk" at bounding box center [872, 351] width 706 height 58
drag, startPoint x: 713, startPoint y: 347, endPoint x: 455, endPoint y: 342, distance: 258.1
click at [519, 342] on html "katiebsja@live.co.uk" at bounding box center [872, 351] width 706 height 58
click at [546, 338] on p "not on brand" at bounding box center [871, 345] width 679 height 19
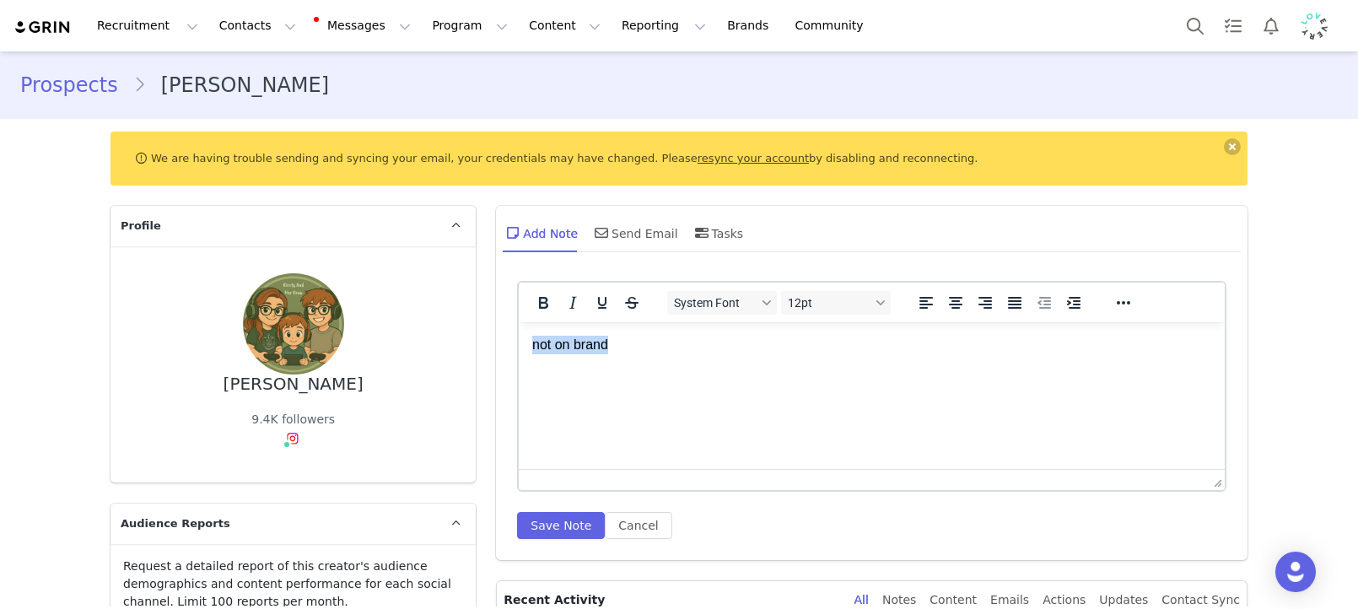
drag, startPoint x: 546, startPoint y: 338, endPoint x: 546, endPoint y: 350, distance: 11.8
click at [546, 338] on p "not on brand" at bounding box center [871, 345] width 679 height 19
copy p "not on brand"
click at [545, 536] on button "Save Note" at bounding box center [561, 525] width 88 height 27
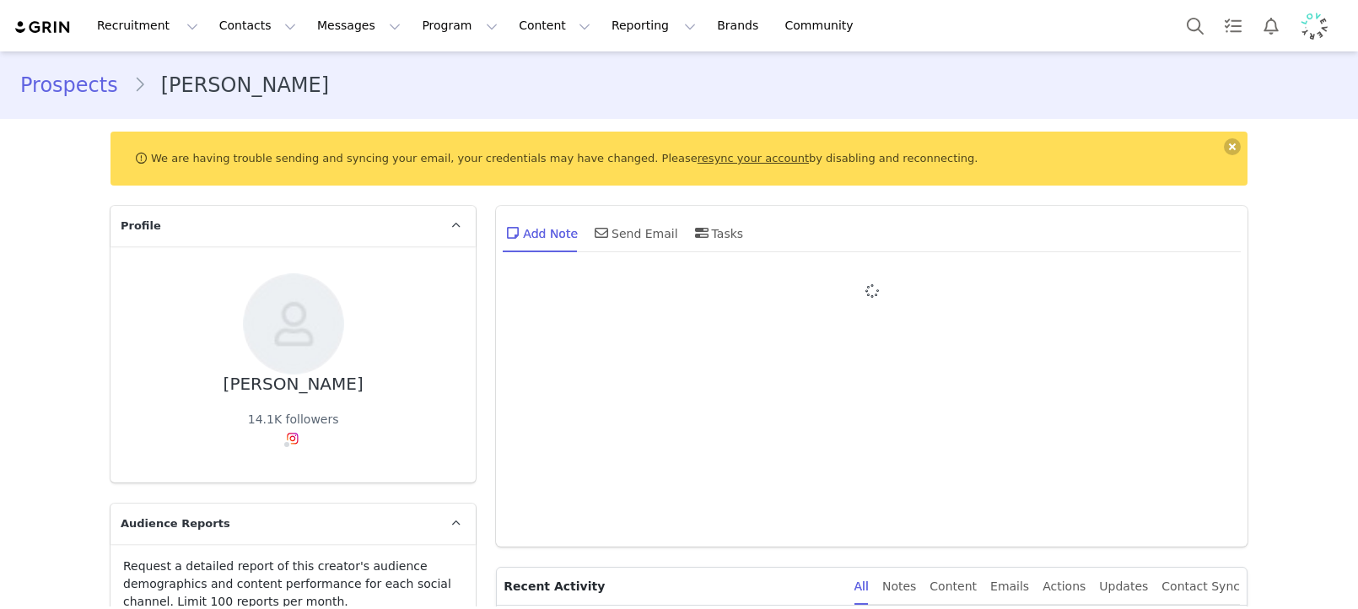
type input "+1 ([GEOGRAPHIC_DATA])"
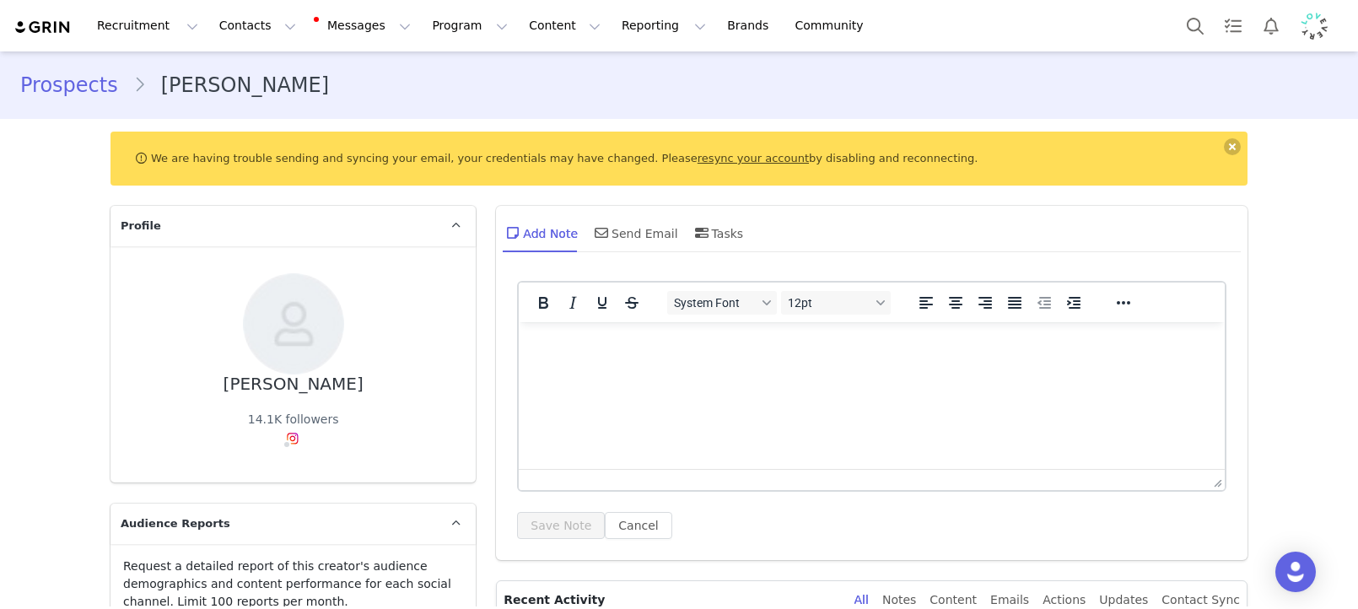
click at [752, 368] on html at bounding box center [872, 345] width 706 height 46
click at [544, 516] on button "Save Note" at bounding box center [561, 525] width 88 height 27
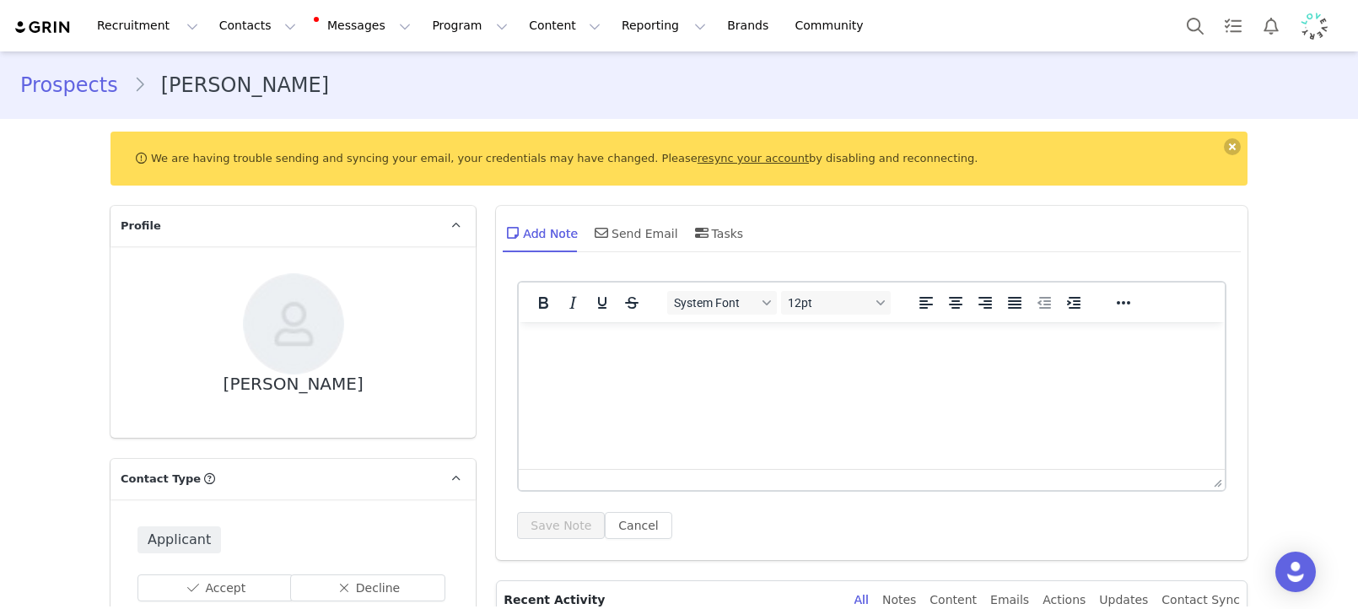
click at [292, 379] on div "[PERSON_NAME]" at bounding box center [293, 383] width 140 height 19
copy div "[PERSON_NAME]"
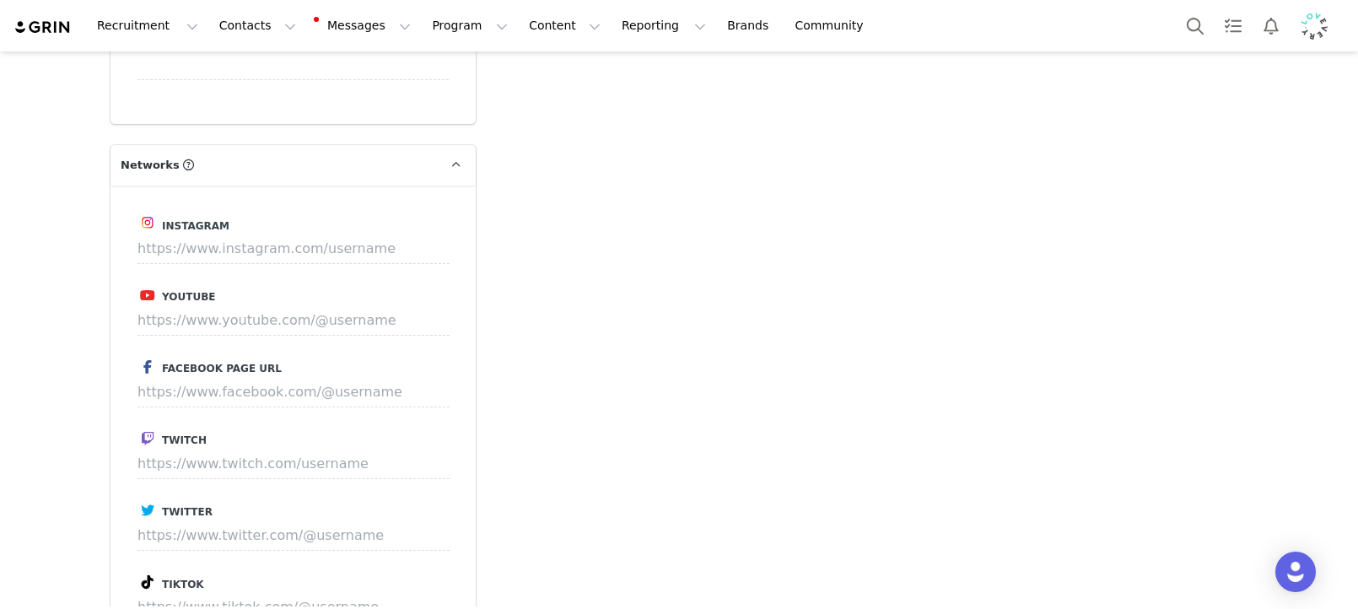
scroll to position [2358, 0]
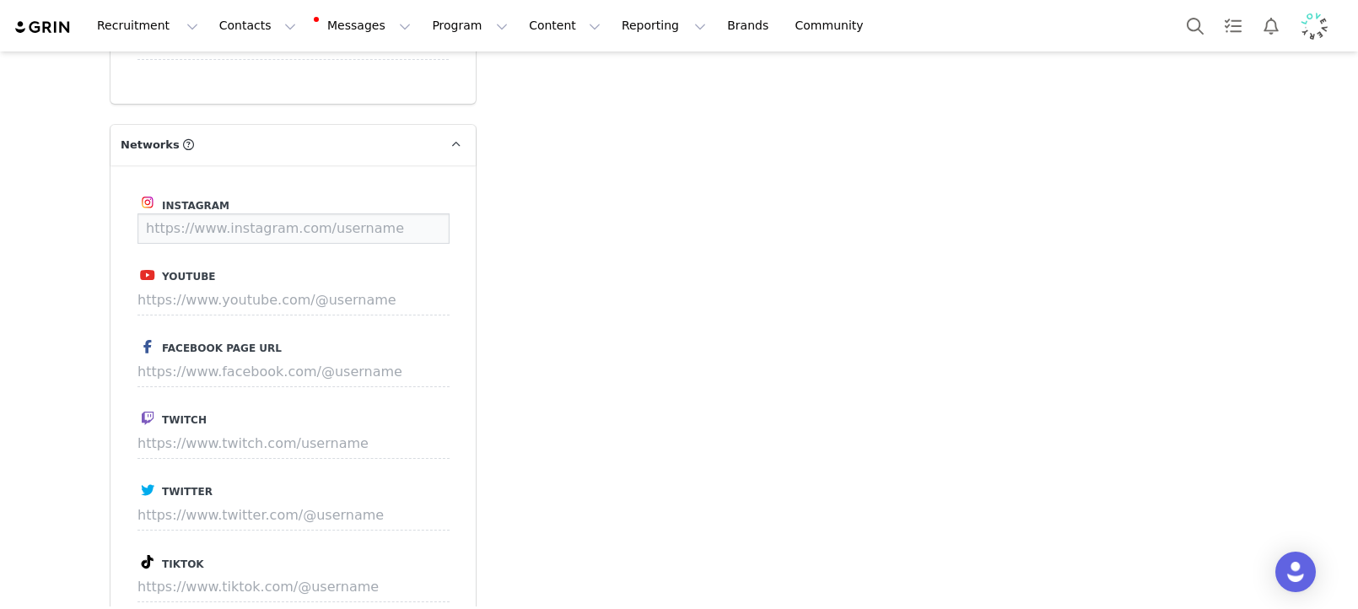
drag, startPoint x: 338, startPoint y: 220, endPoint x: 320, endPoint y: 284, distance: 66.7
click at [338, 220] on input at bounding box center [293, 228] width 312 height 30
paste input "https://www.instagram.com/frxncescawagstaff_/"
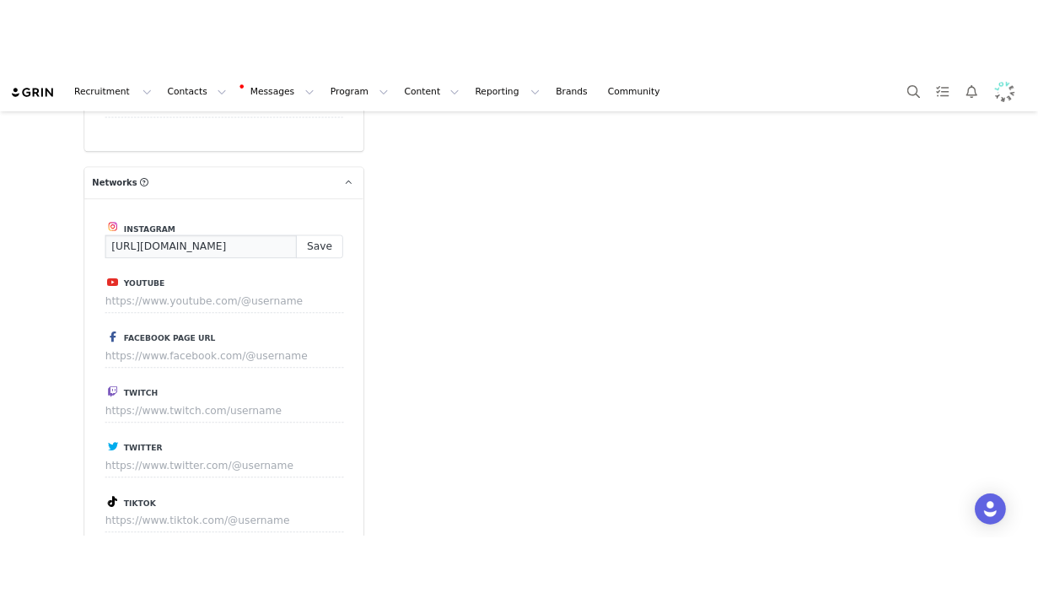
scroll to position [0, 57]
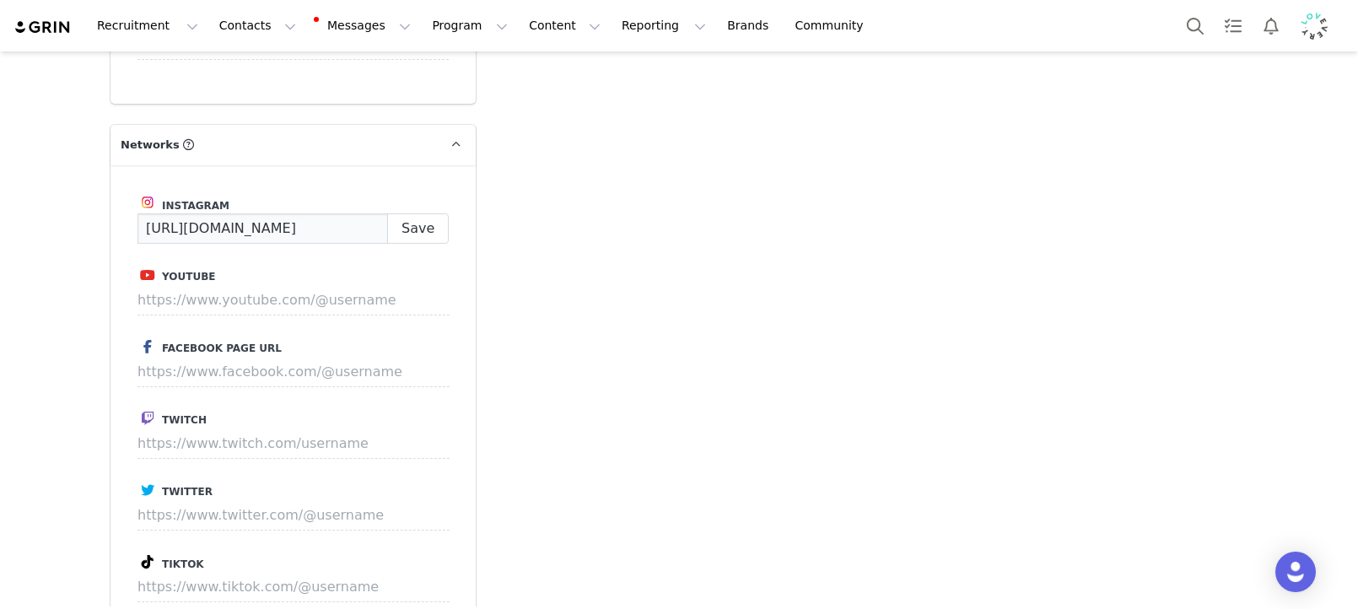
type input "https://www.instagram.com/frxncescawagstaff_/"
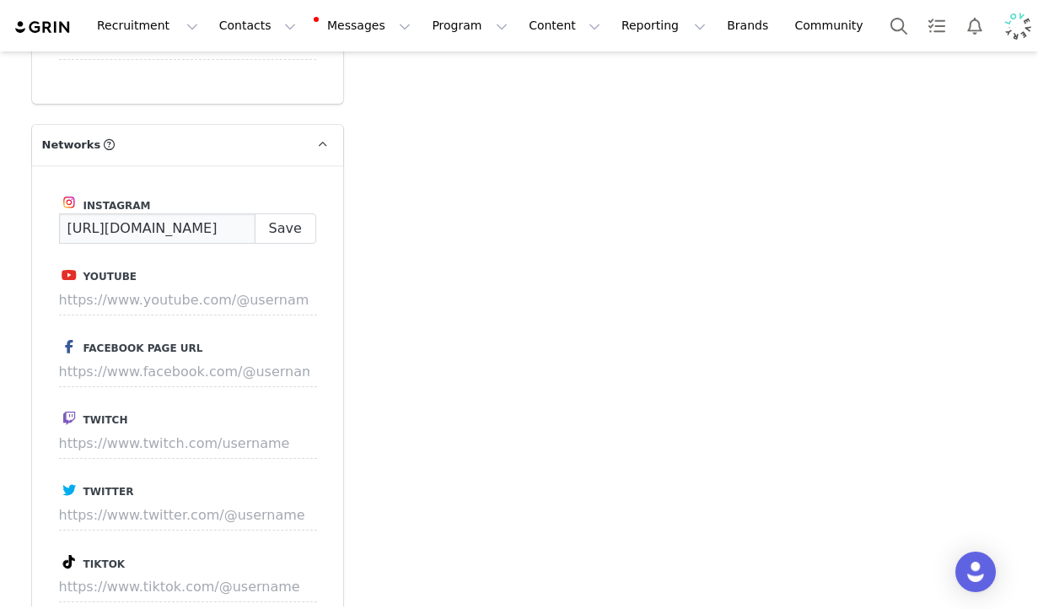
scroll to position [0, 0]
click at [164, 584] on input at bounding box center [188, 587] width 258 height 30
paste input "https://www.tiktok.com/@lifewithfrancescaa"
type input "https://www.tiktok.com/@lifewithfrancescaa"
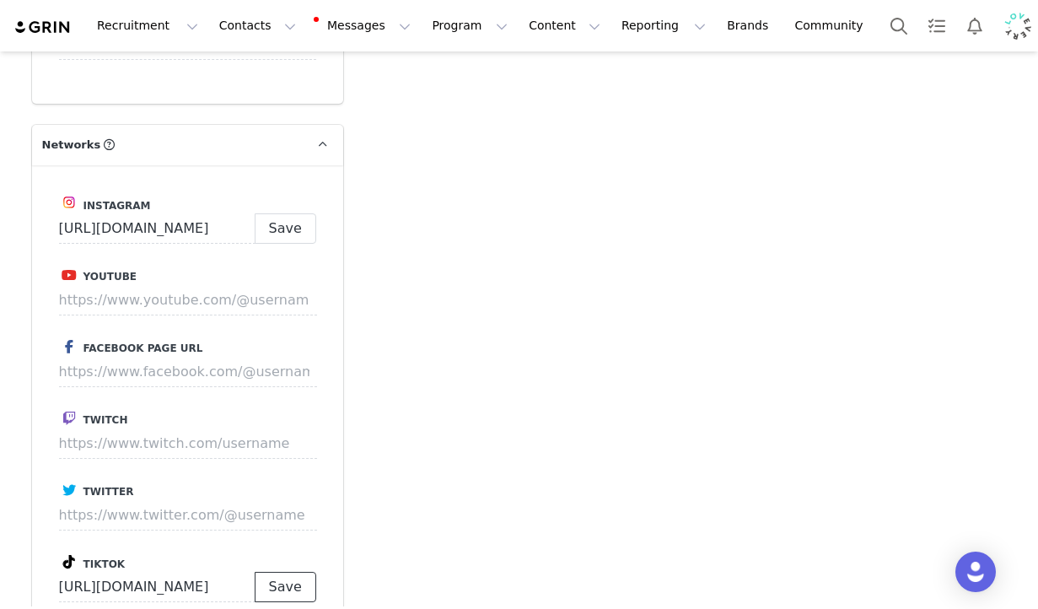
drag, startPoint x: 286, startPoint y: 575, endPoint x: 328, endPoint y: 507, distance: 80.3
click at [286, 575] on button "Save" at bounding box center [286, 587] width 62 height 30
click at [291, 237] on button "Save" at bounding box center [286, 228] width 62 height 30
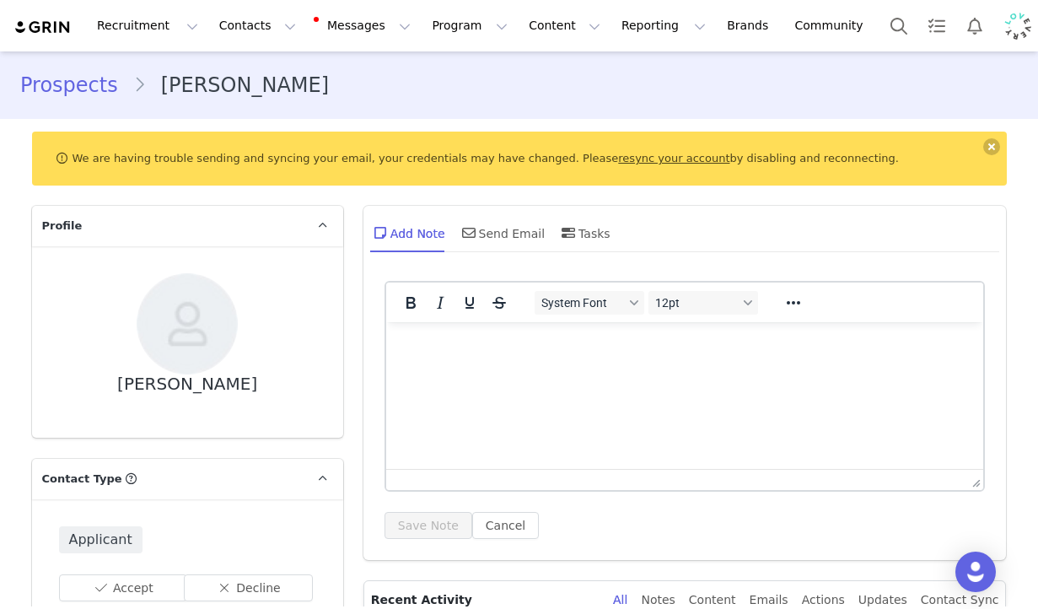
click at [551, 368] on html at bounding box center [684, 345] width 598 height 46
click at [421, 530] on button "Save Note" at bounding box center [429, 525] width 88 height 27
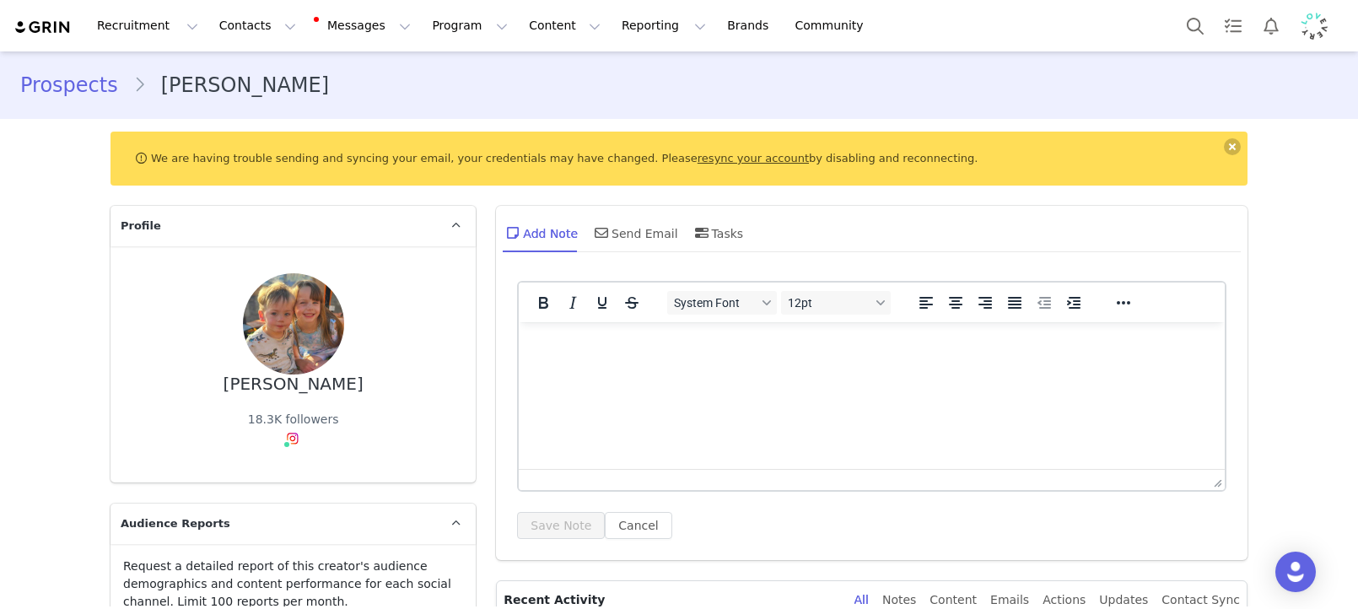
click at [719, 368] on html at bounding box center [872, 345] width 706 height 46
click at [547, 519] on button "Save Note" at bounding box center [561, 525] width 88 height 27
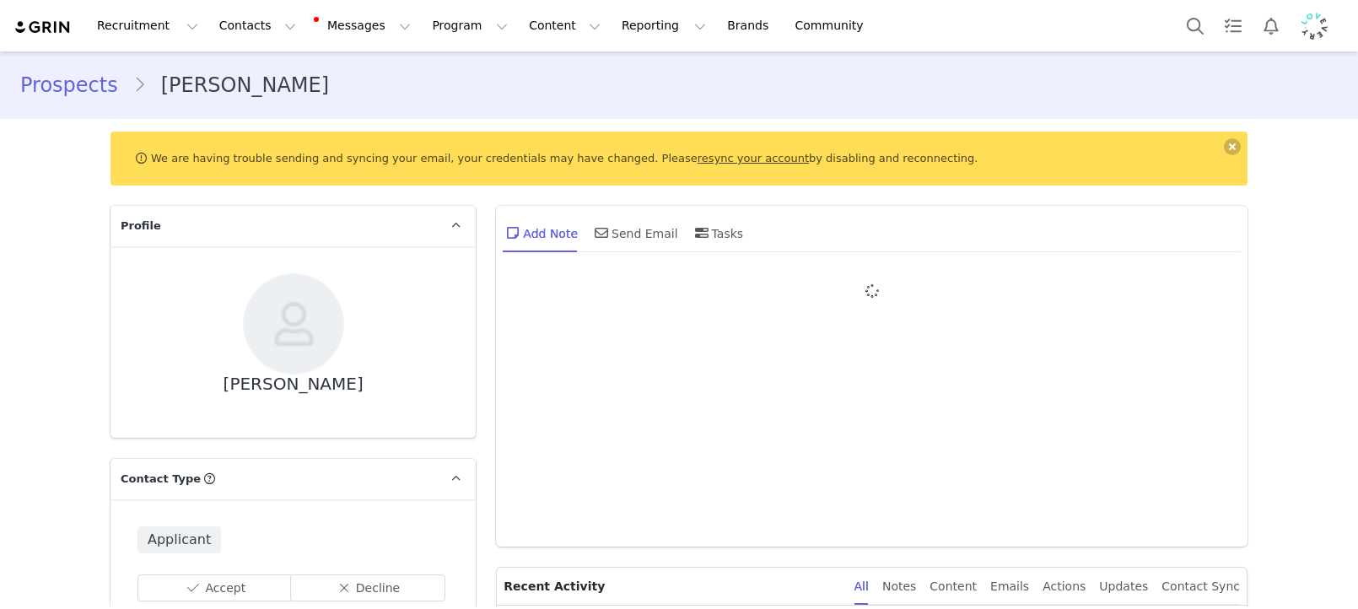
type input "+1 ([GEOGRAPHIC_DATA])"
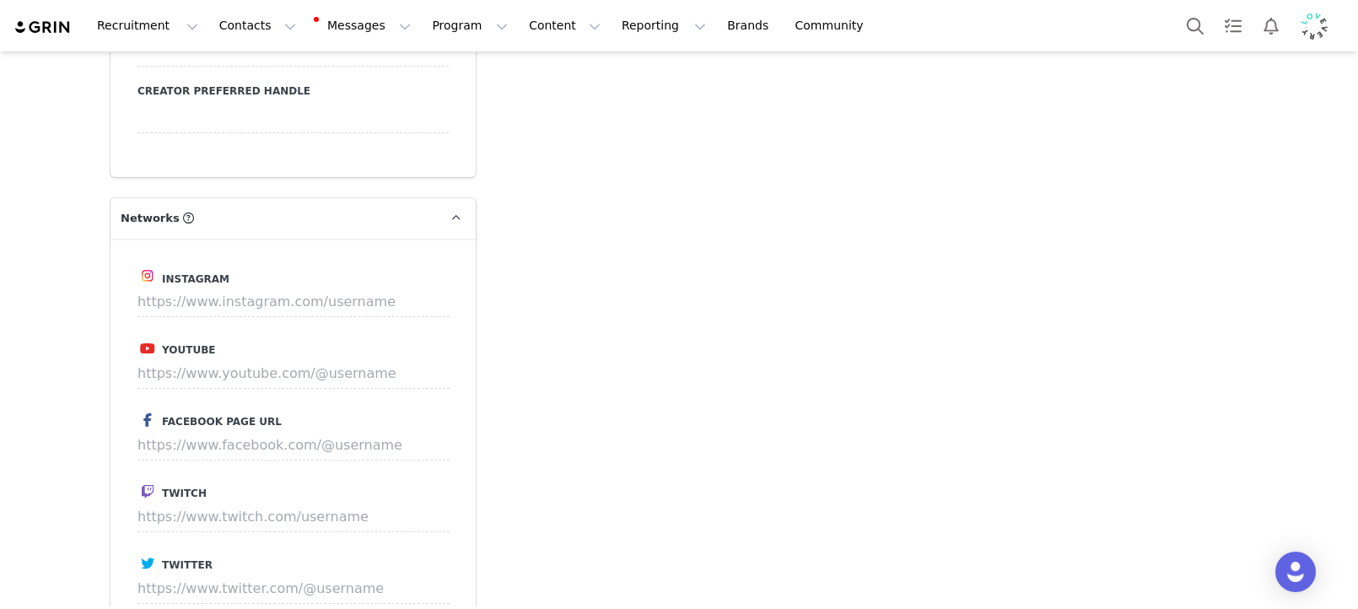
scroll to position [2366, 0]
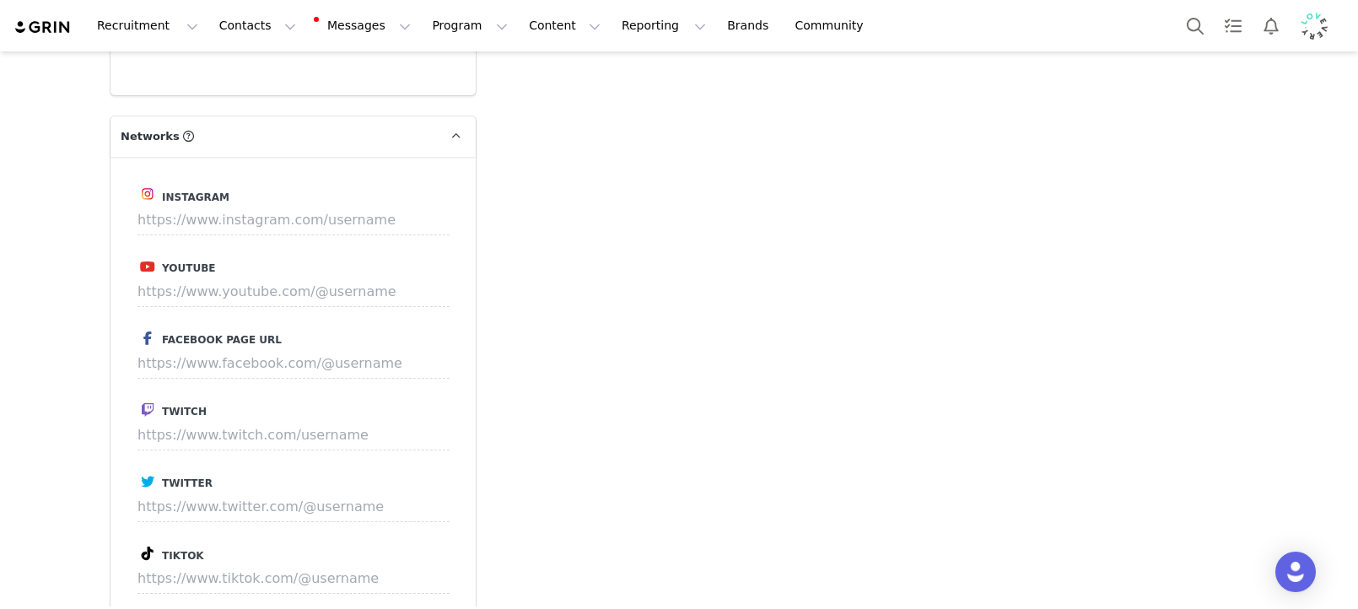
click at [288, 561] on label "Tiktok" at bounding box center [292, 553] width 311 height 20
click at [360, 577] on input at bounding box center [293, 578] width 312 height 30
paste input "https://www.tiktok.com/@_alexsophie"
type input "https://www.tiktok.com/@_alexsophie"
click at [425, 575] on button "Save" at bounding box center [418, 578] width 62 height 30
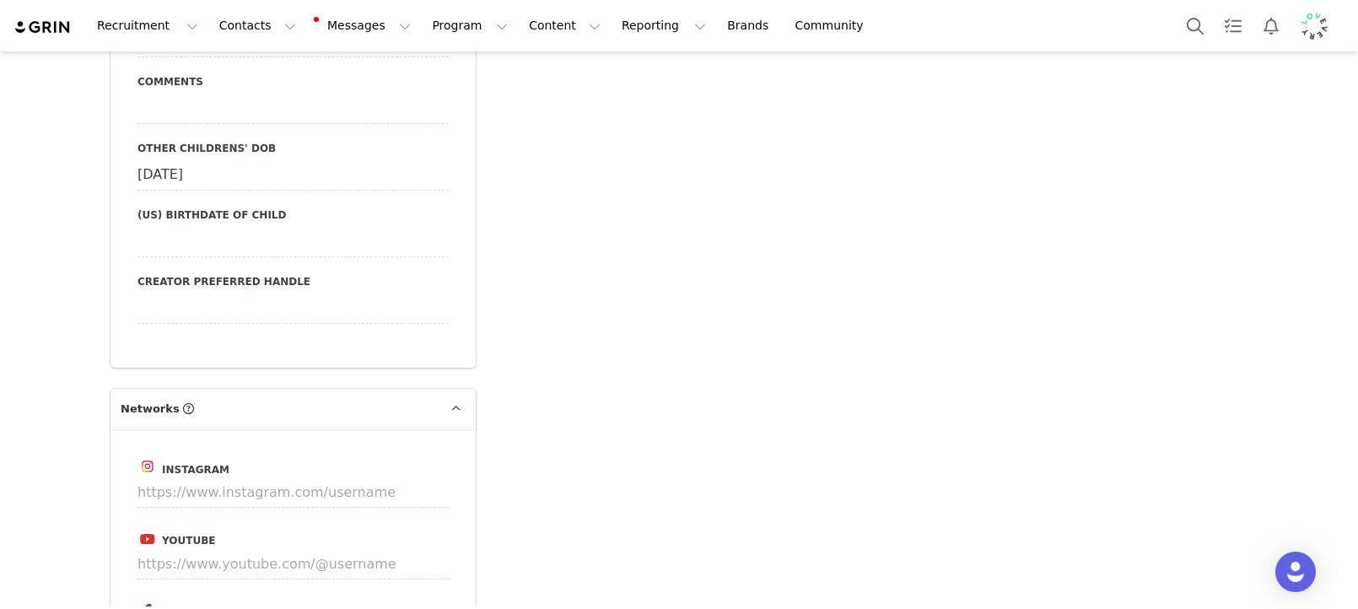
scroll to position [2639, 0]
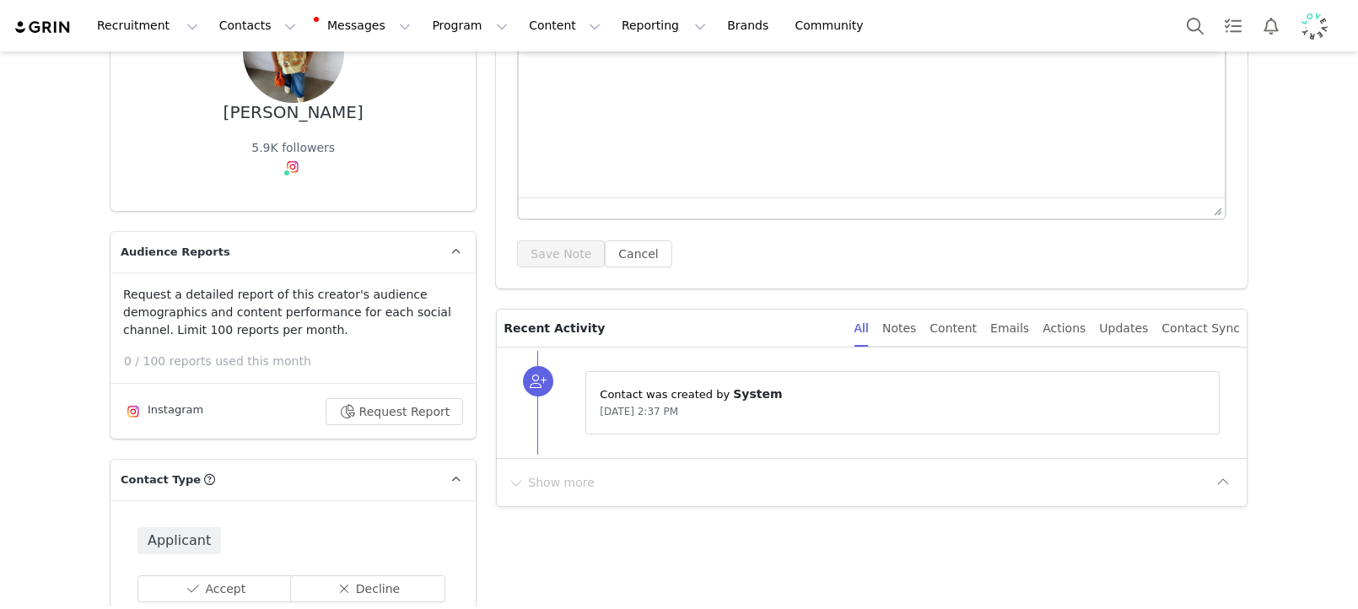
type input "+1 ([GEOGRAPHIC_DATA])"
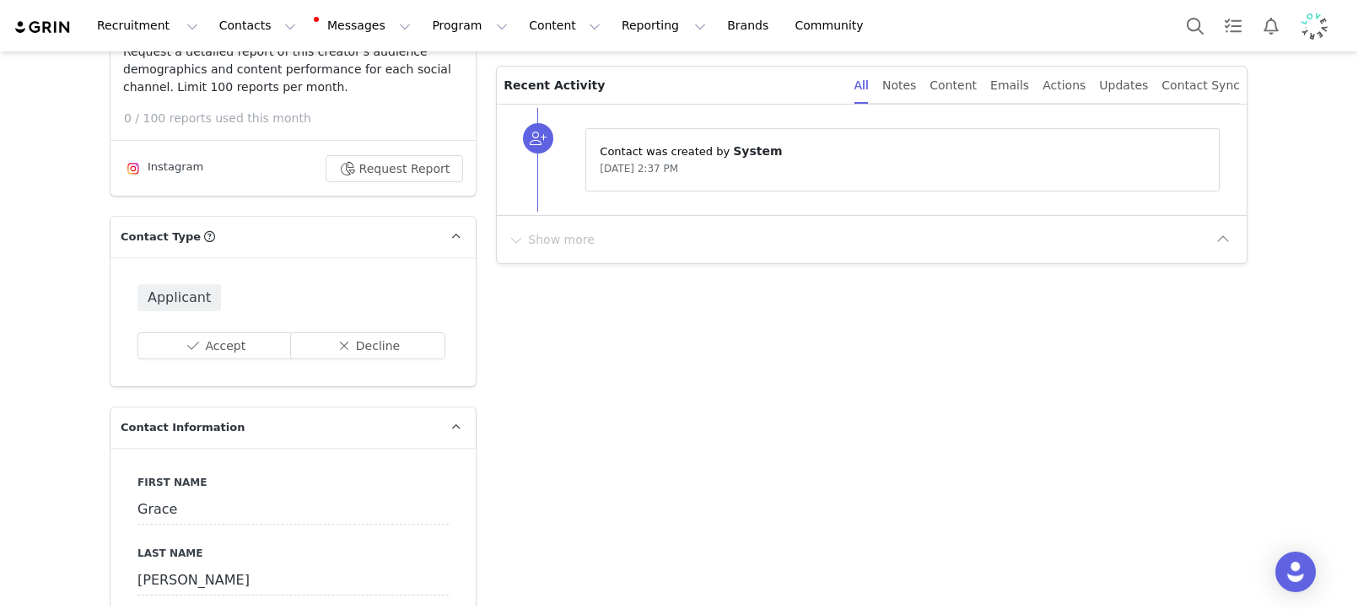
scroll to position [670, 0]
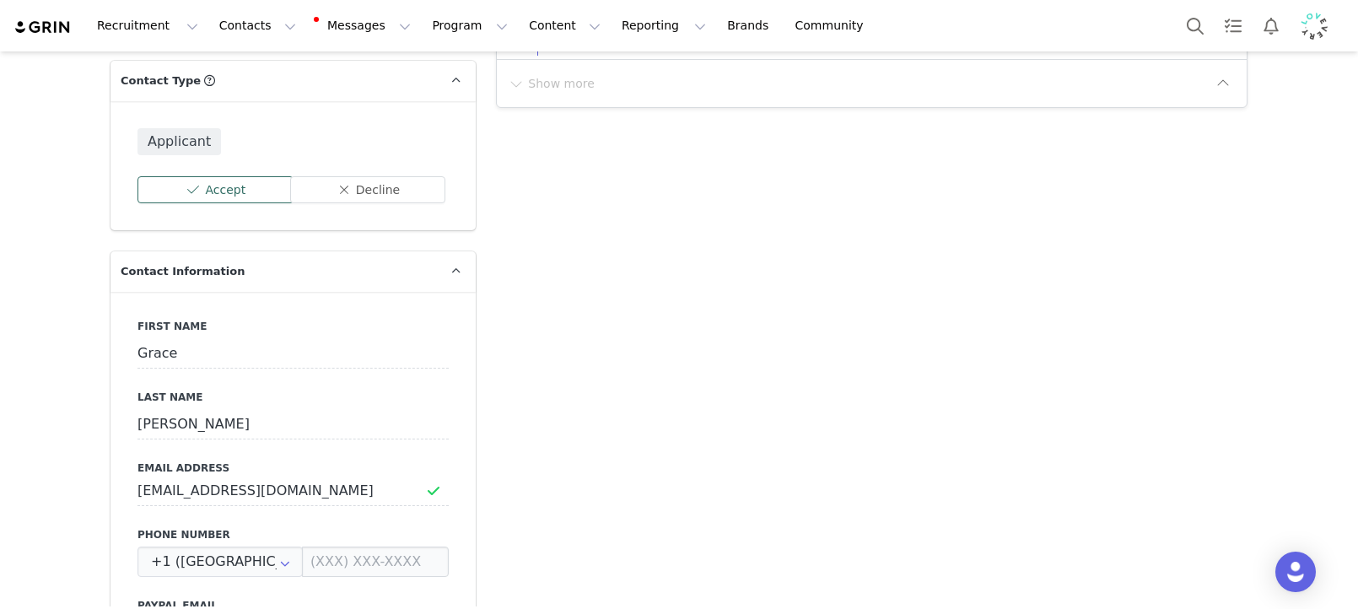
click at [274, 196] on button "Accept" at bounding box center [215, 189] width 156 height 27
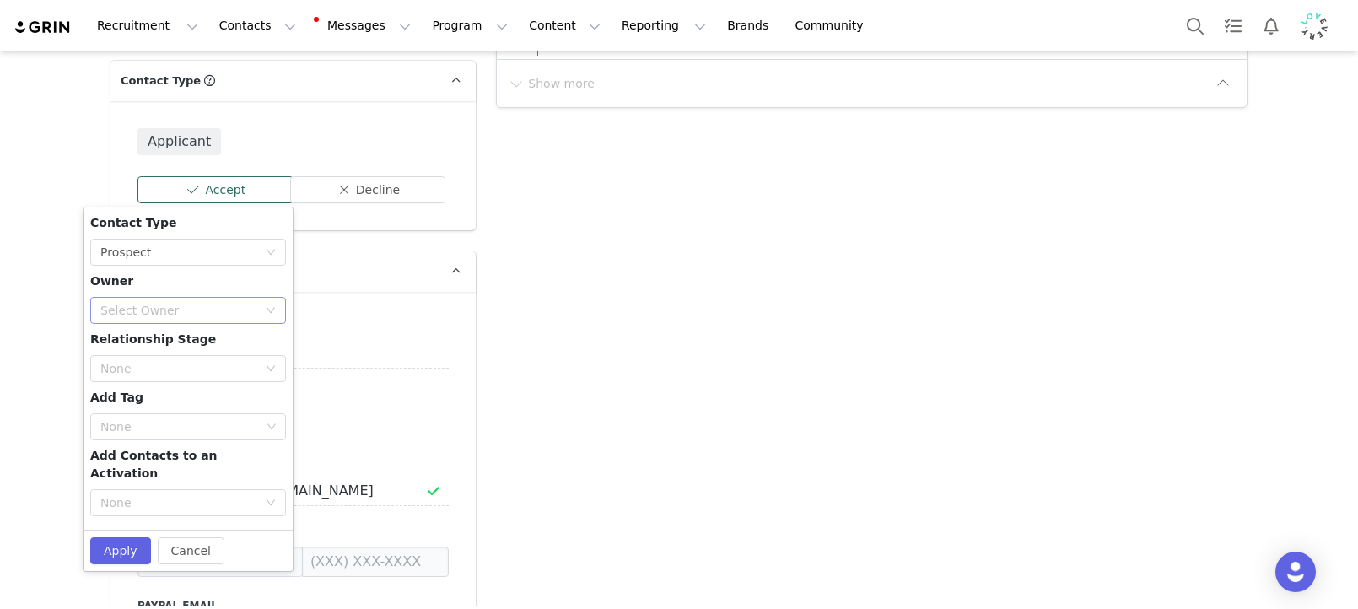
click at [218, 312] on div "Select Owner" at bounding box center [178, 310] width 157 height 17
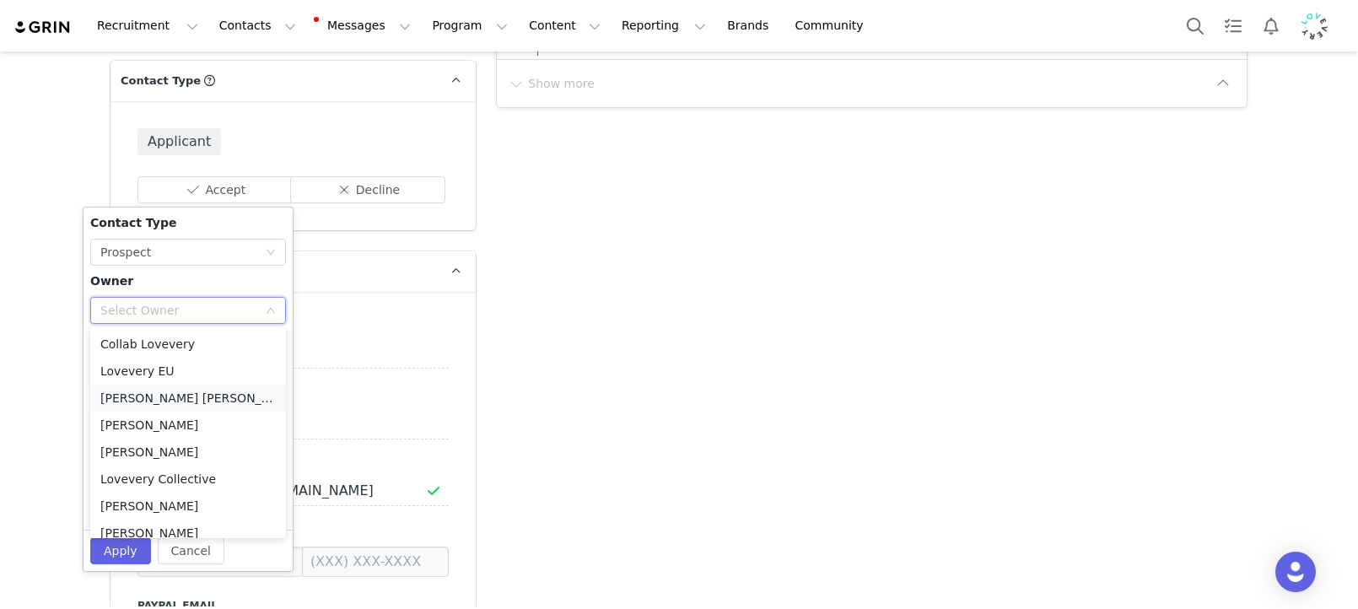
click at [228, 396] on li "Amanda Tamalavičius Bahl" at bounding box center [188, 398] width 196 height 27
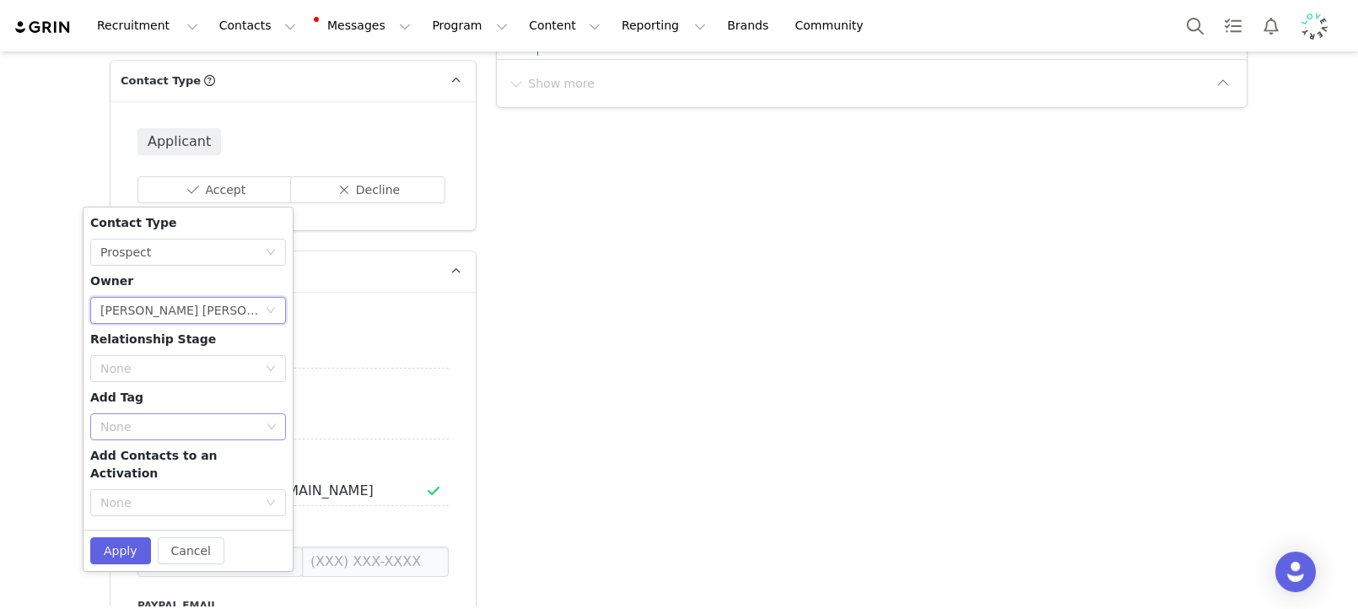
click at [206, 421] on div "None" at bounding box center [180, 426] width 160 height 17
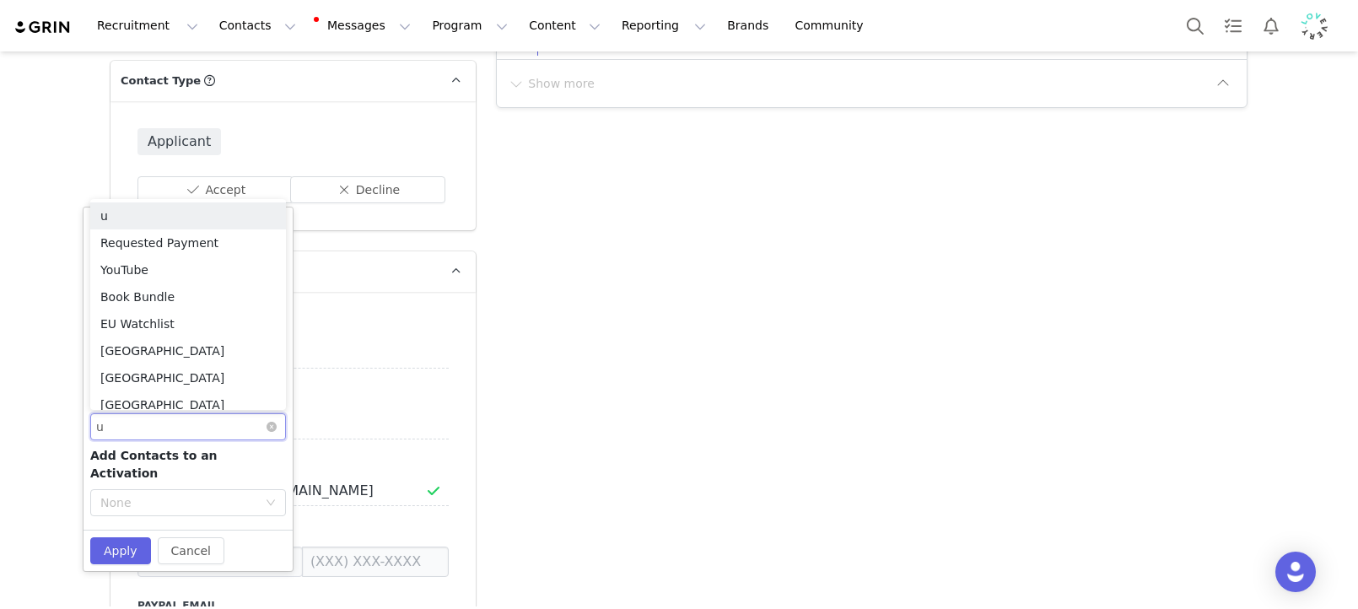
type input "uk"
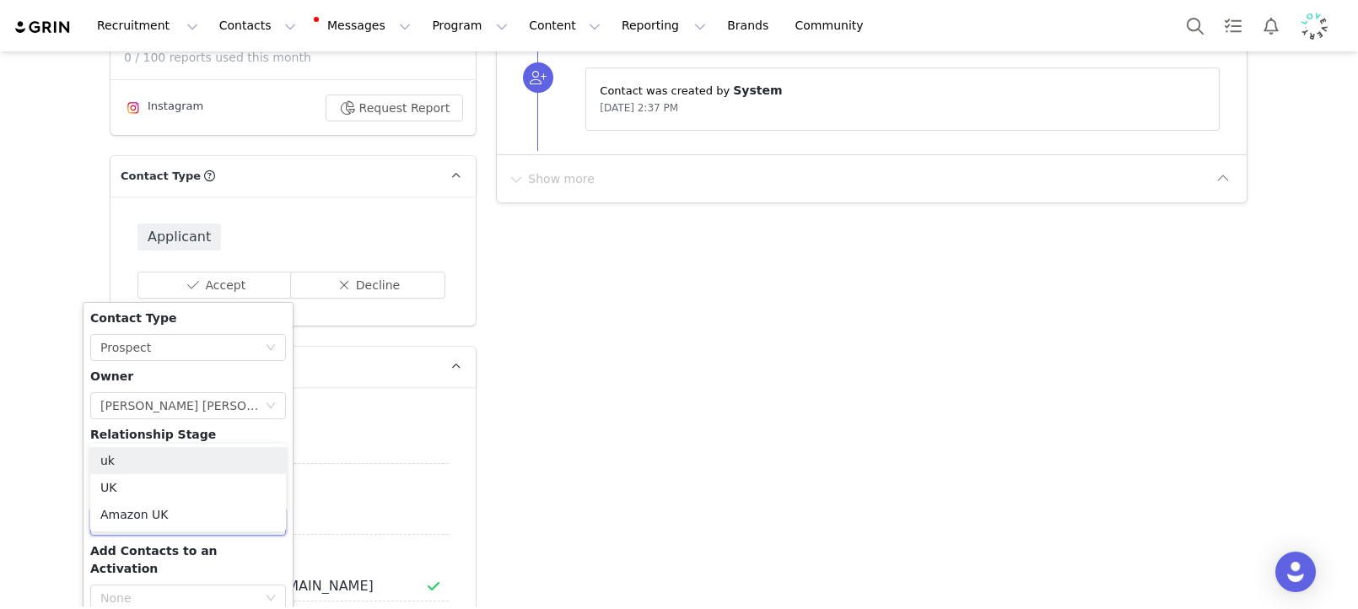
scroll to position [520, 0]
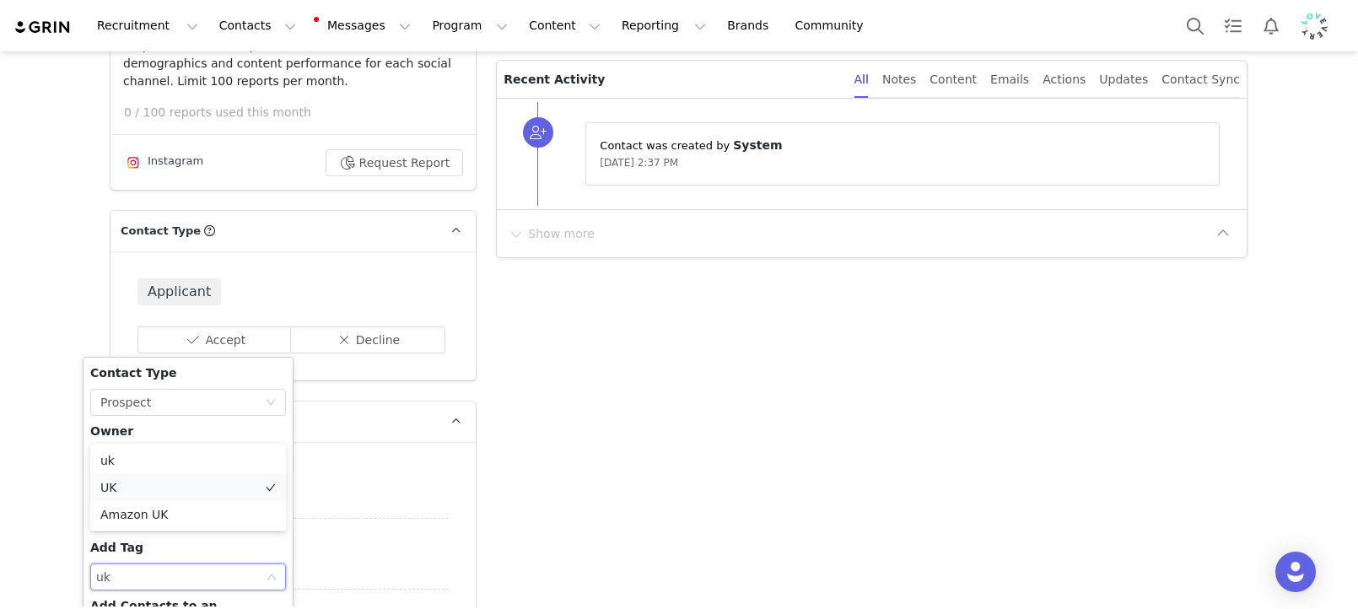
click at [204, 492] on li "UK" at bounding box center [188, 487] width 196 height 27
type input "eu wa"
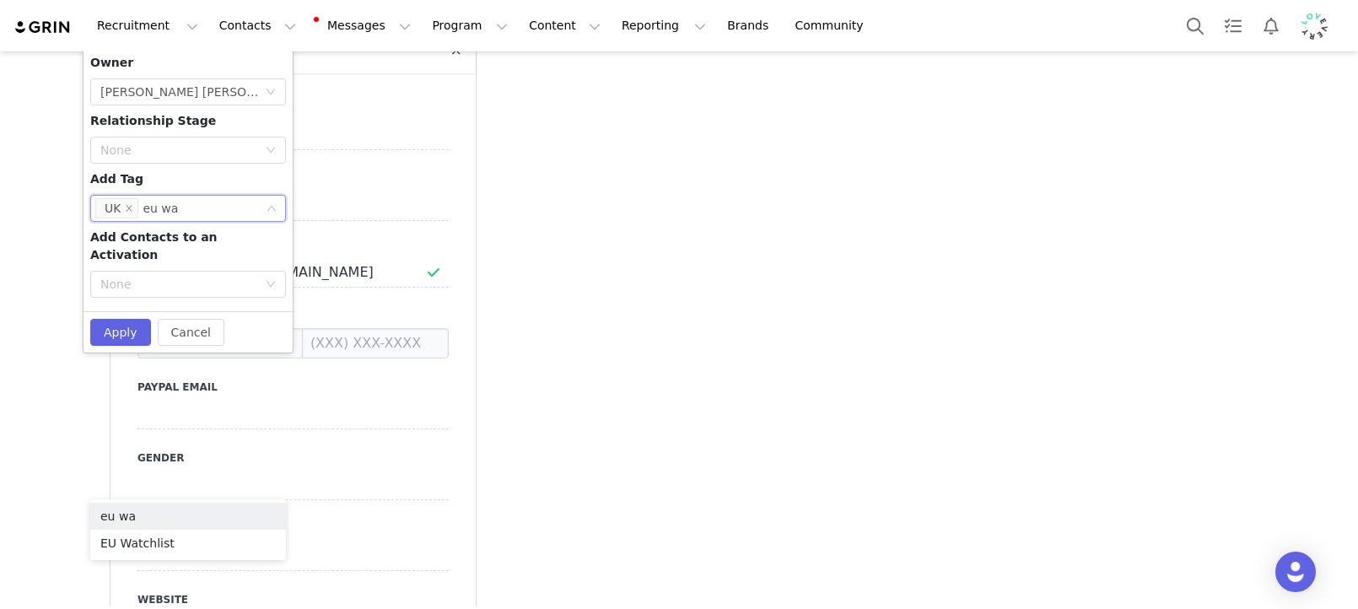
scroll to position [893, 0]
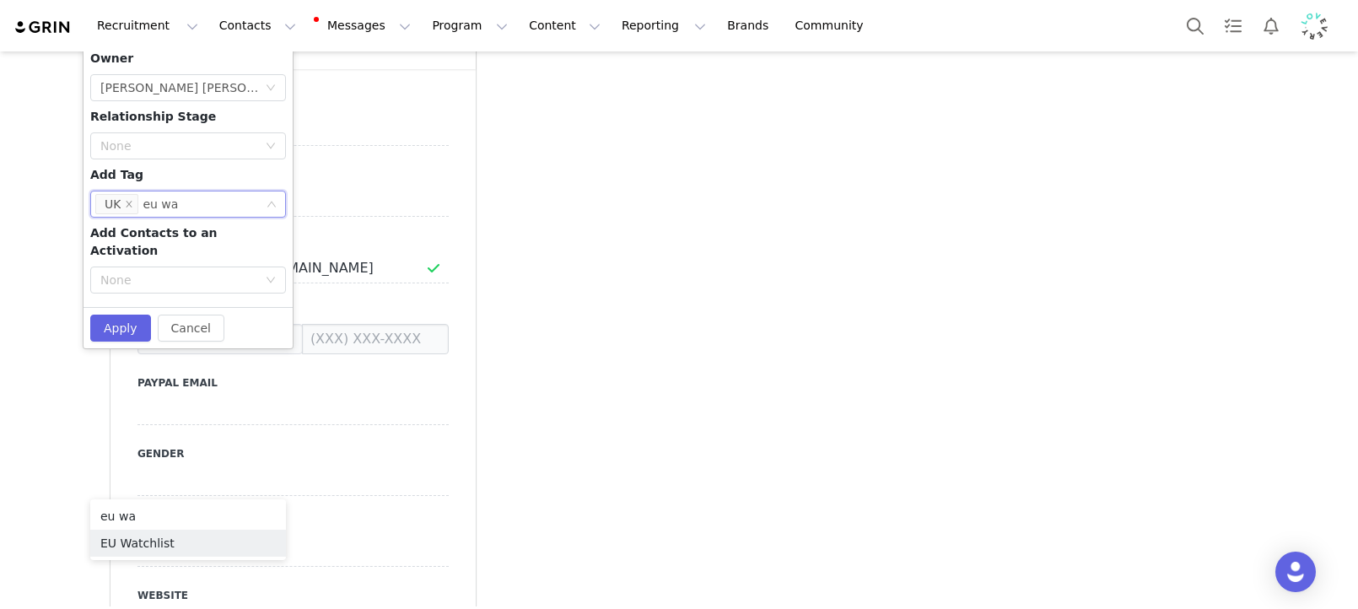
click at [130, 543] on li "EU Watchlist" at bounding box center [188, 543] width 196 height 27
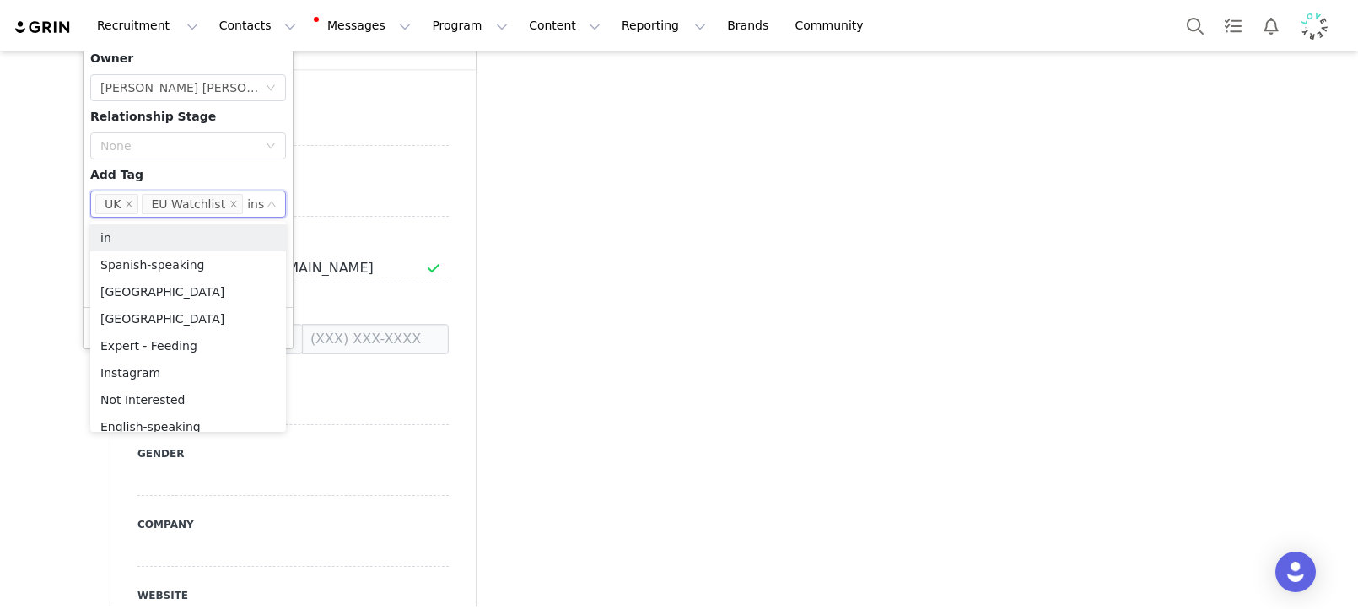
type input "inst"
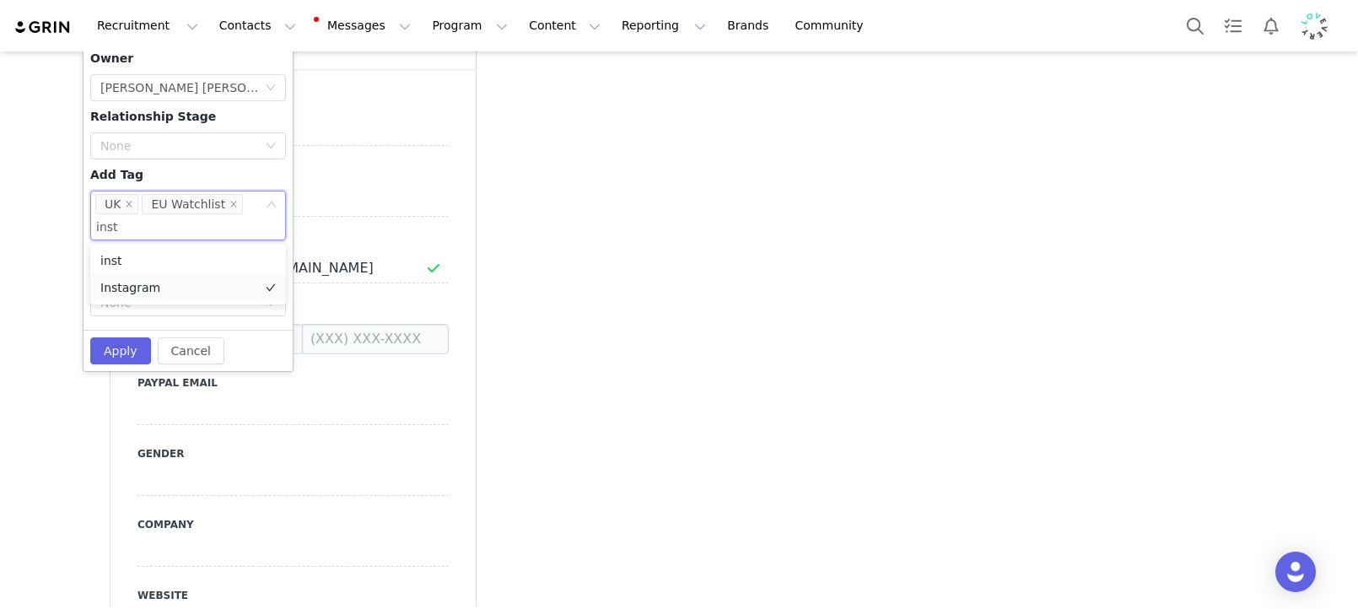
click at [133, 286] on li "Instagram" at bounding box center [188, 287] width 196 height 27
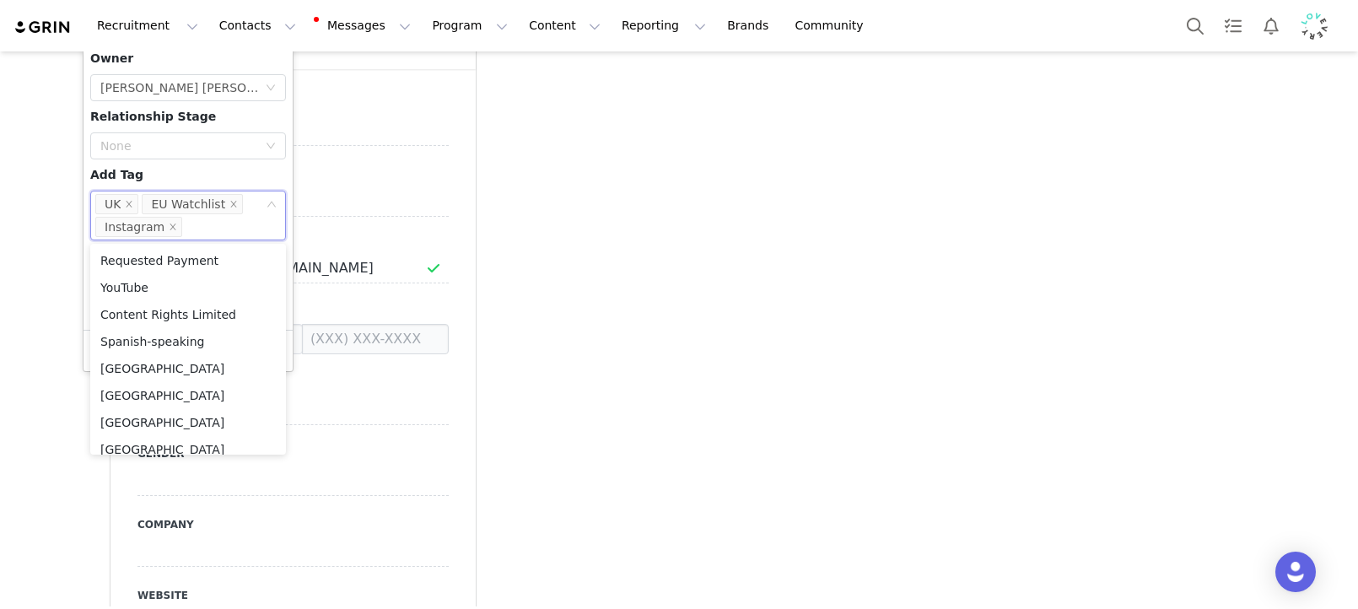
click at [213, 176] on div "Contact Type None Prospect Owner Select Owner Amanda Tamalavičius Bahl Relation…" at bounding box center [188, 157] width 196 height 331
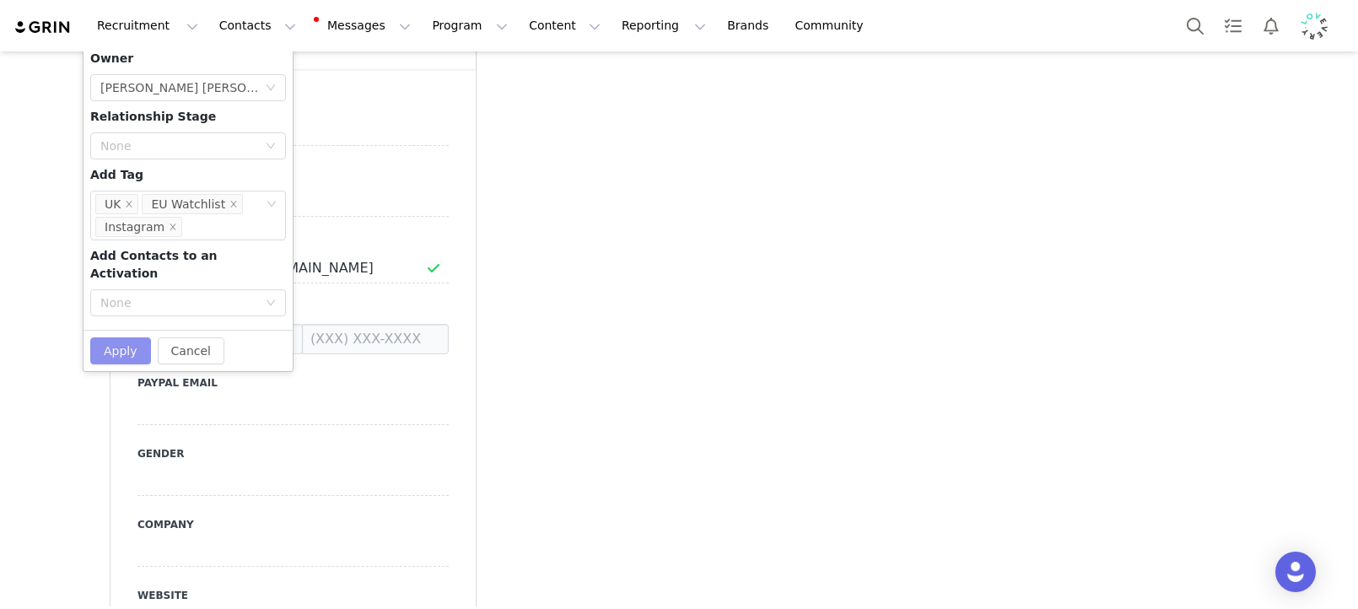
click at [126, 337] on button "Apply" at bounding box center [120, 350] width 61 height 27
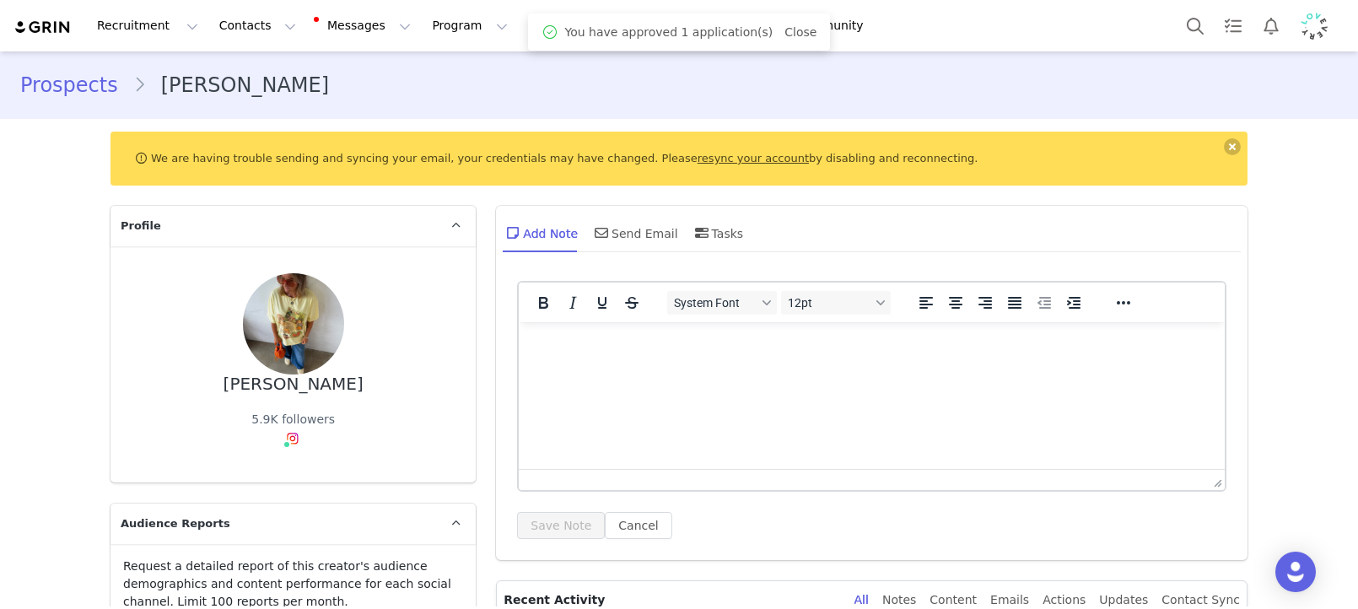
click at [732, 368] on html at bounding box center [872, 345] width 706 height 46
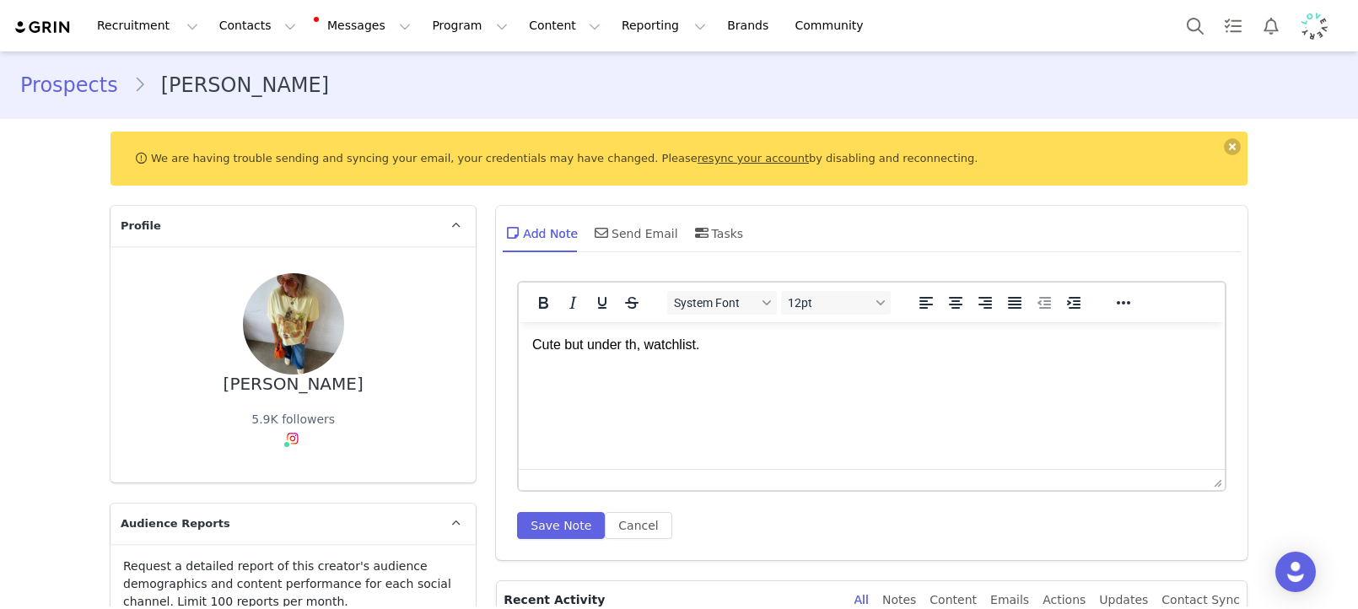
click at [692, 347] on p "Cute but under th, watchlist." at bounding box center [871, 345] width 679 height 19
drag, startPoint x: 692, startPoint y: 347, endPoint x: 643, endPoint y: 412, distance: 82.0
click at [692, 347] on p "Cute but under th, watchlist." at bounding box center [871, 345] width 679 height 19
copy p "Cute but under th, watchlist."
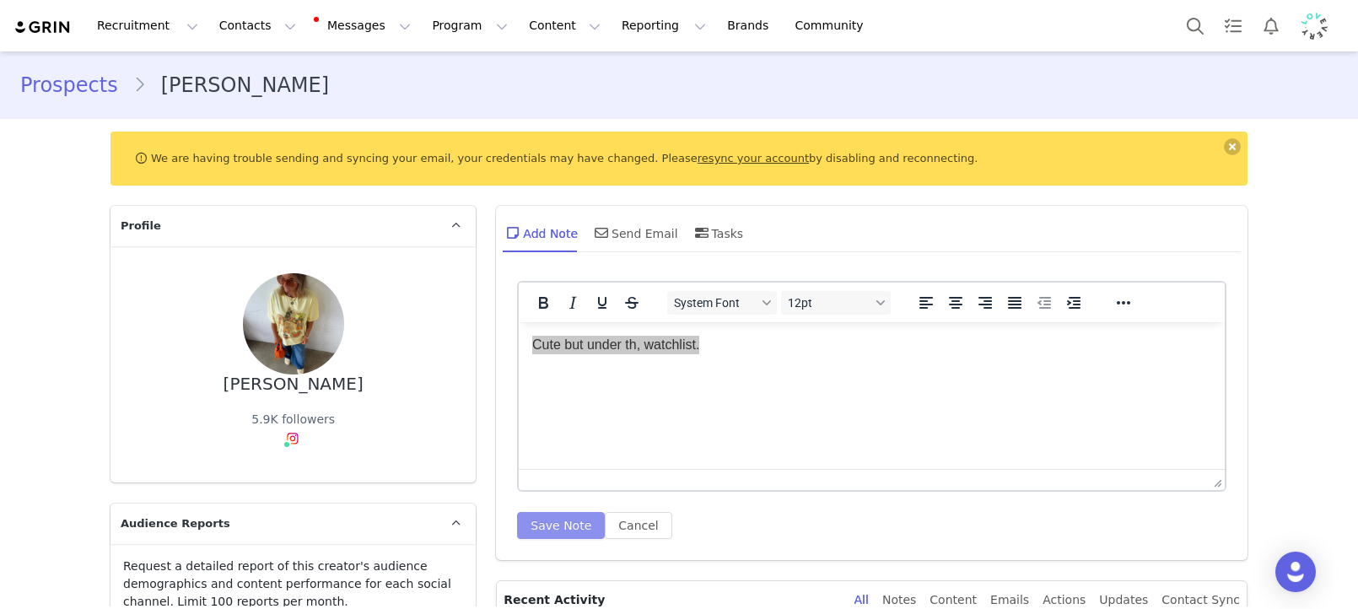
click at [572, 520] on button "Save Note" at bounding box center [561, 525] width 88 height 27
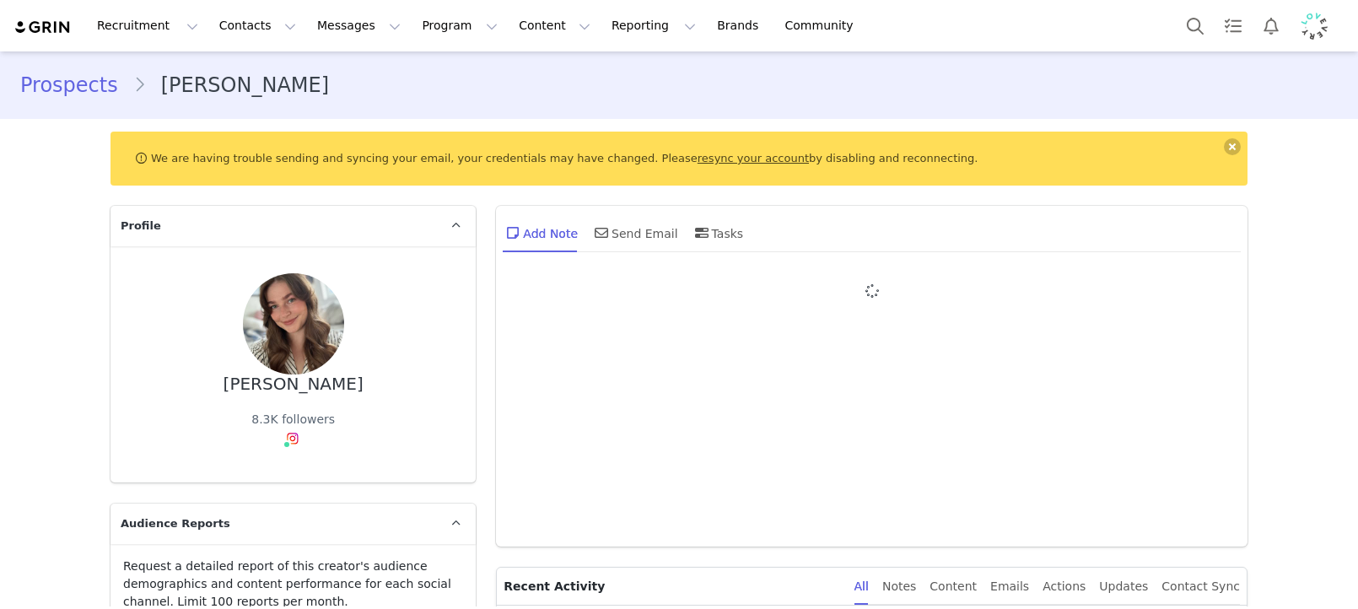
type input "+1 ([GEOGRAPHIC_DATA])"
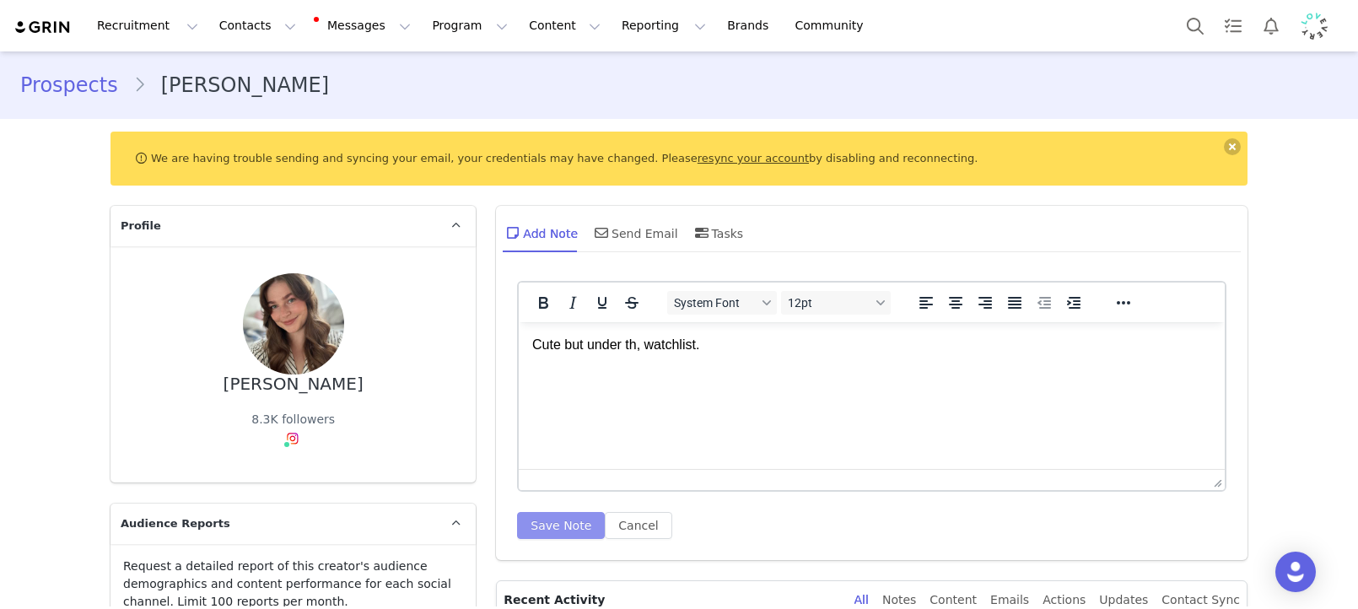
drag, startPoint x: 584, startPoint y: 529, endPoint x: 589, endPoint y: 543, distance: 15.2
click at [584, 529] on button "Save Note" at bounding box center [561, 525] width 88 height 27
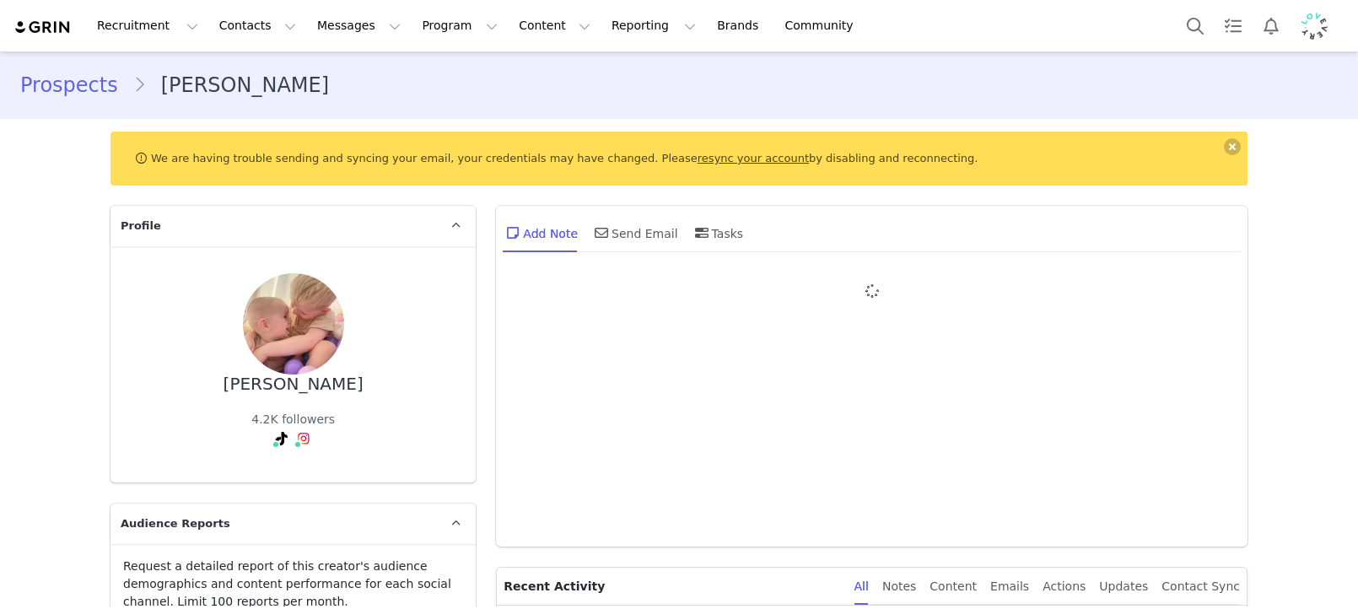
type input "+1 ([GEOGRAPHIC_DATA])"
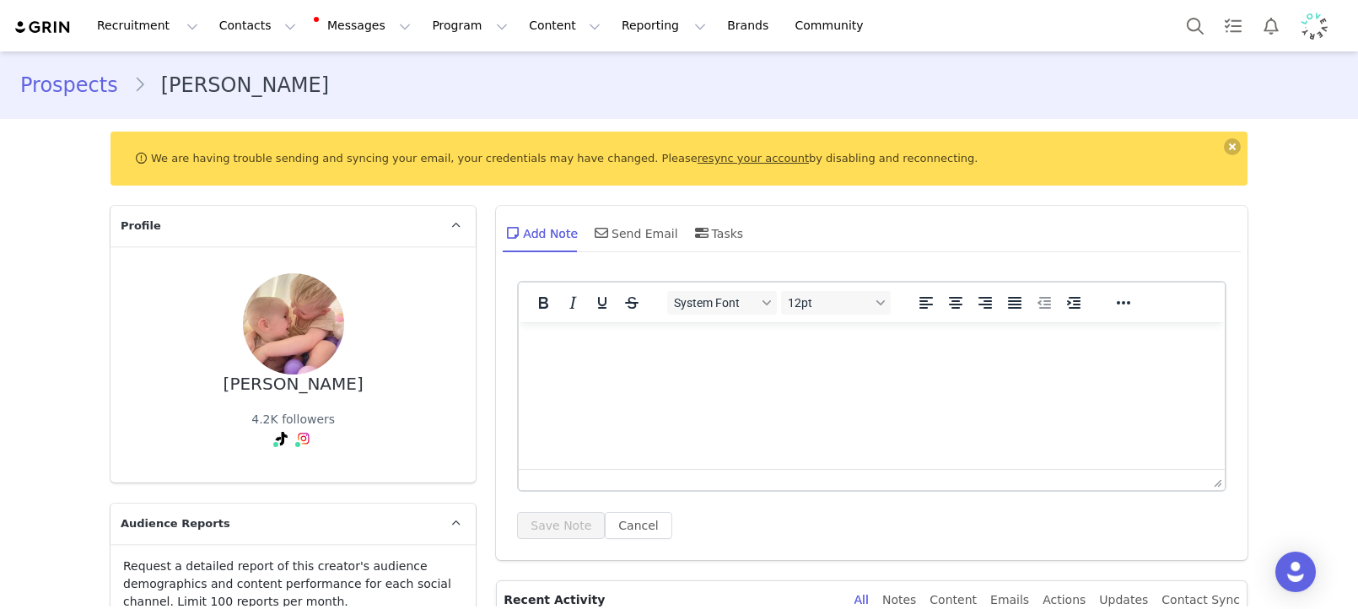
click at [758, 368] on html at bounding box center [872, 345] width 706 height 46
click at [619, 348] on p "Cute, under th. Watchlist." at bounding box center [871, 345] width 679 height 19
click at [620, 348] on p "Cute, under th. Watchlist." at bounding box center [871, 345] width 679 height 19
drag, startPoint x: 620, startPoint y: 348, endPoint x: 589, endPoint y: 384, distance: 46.7
click at [618, 348] on p "Cute, under th. Watchlist." at bounding box center [871, 345] width 679 height 19
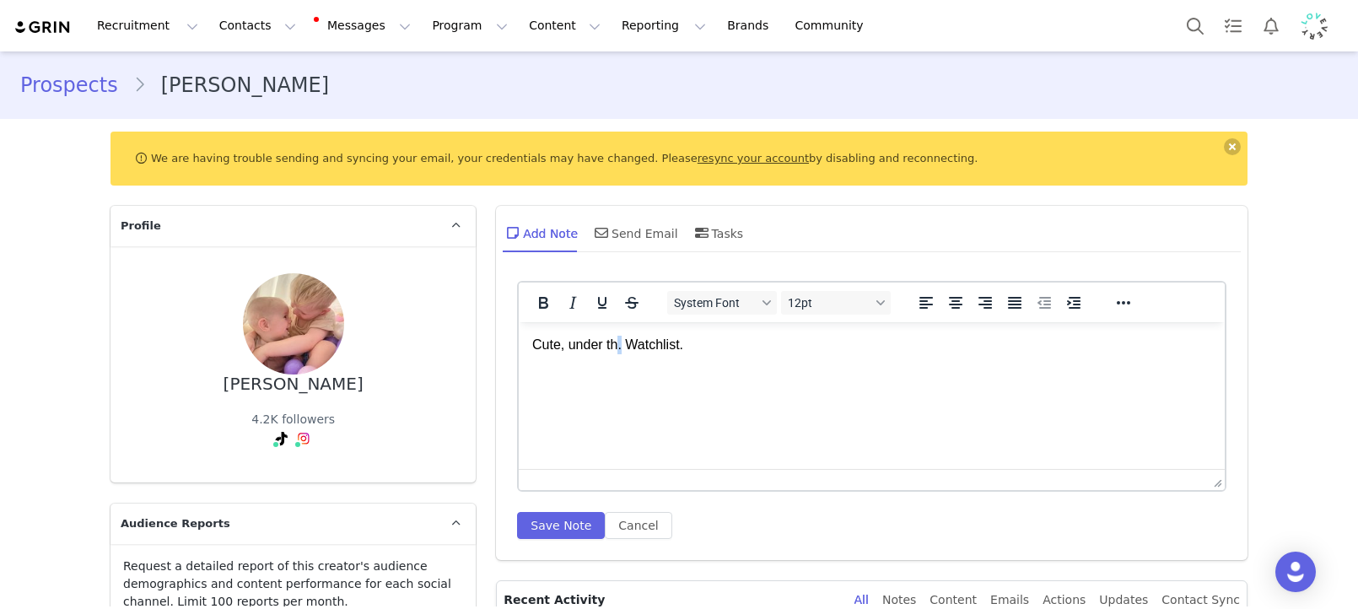
copy p "Cute, under th. Watchlist."
click at [549, 506] on div "System Font 12pt To open the popup, press Shift+Enter To open the popup, press …" at bounding box center [871, 410] width 709 height 258
click at [549, 512] on button "Save Note" at bounding box center [561, 525] width 88 height 27
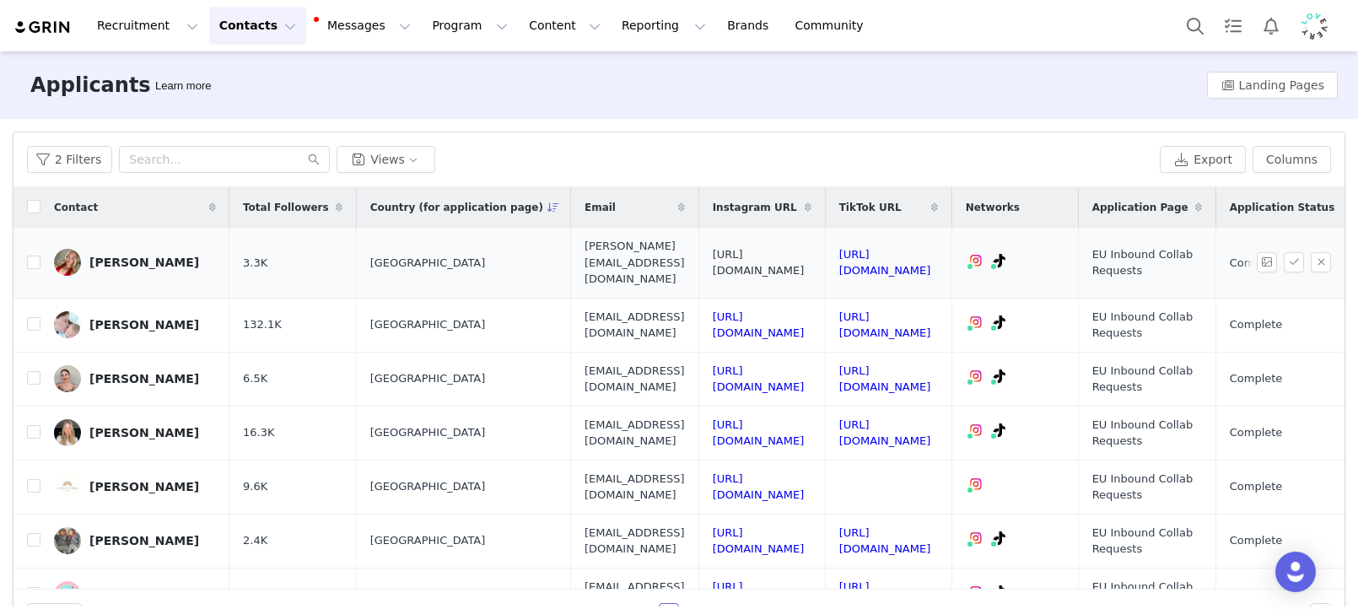
click at [805, 248] on link "[URL][DOMAIN_NAME]" at bounding box center [759, 263] width 92 height 30
click at [931, 256] on link "https://www.tiktok.com/@bethankenny" at bounding box center [885, 263] width 92 height 30
drag, startPoint x: 35, startPoint y: 256, endPoint x: 541, endPoint y: 163, distance: 513.6
click at [35, 256] on input "checkbox" at bounding box center [33, 262] width 13 height 13
checkbox input "true"
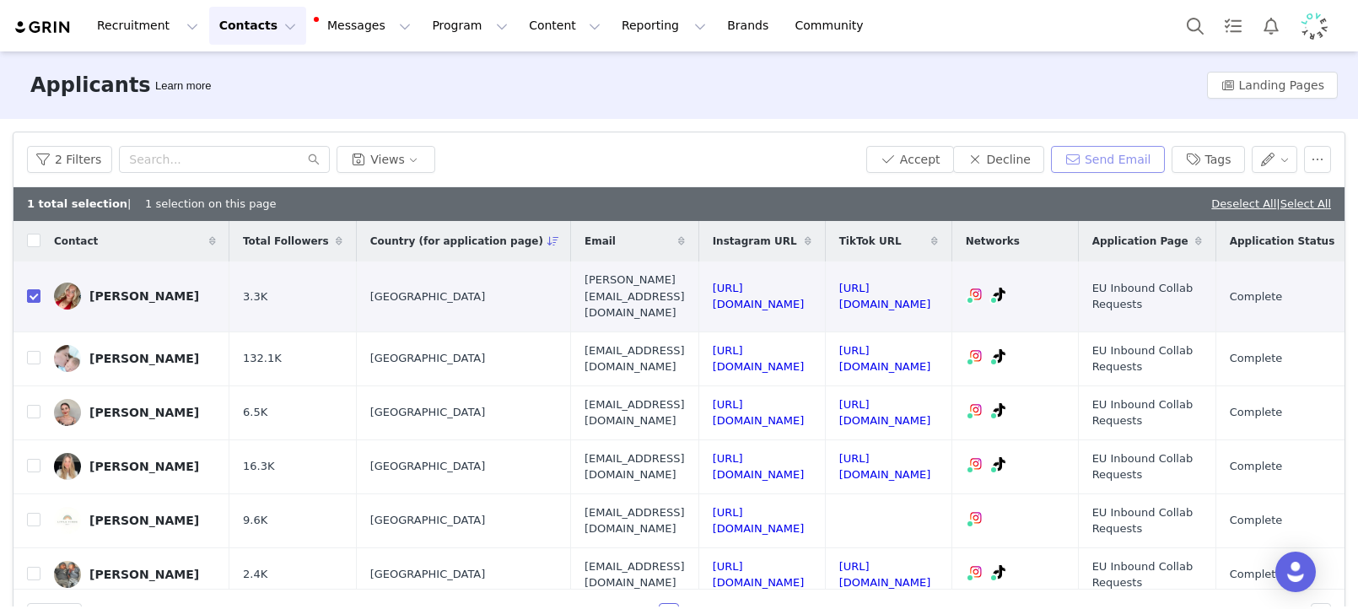
click at [1143, 164] on button "Send Email" at bounding box center [1108, 159] width 114 height 27
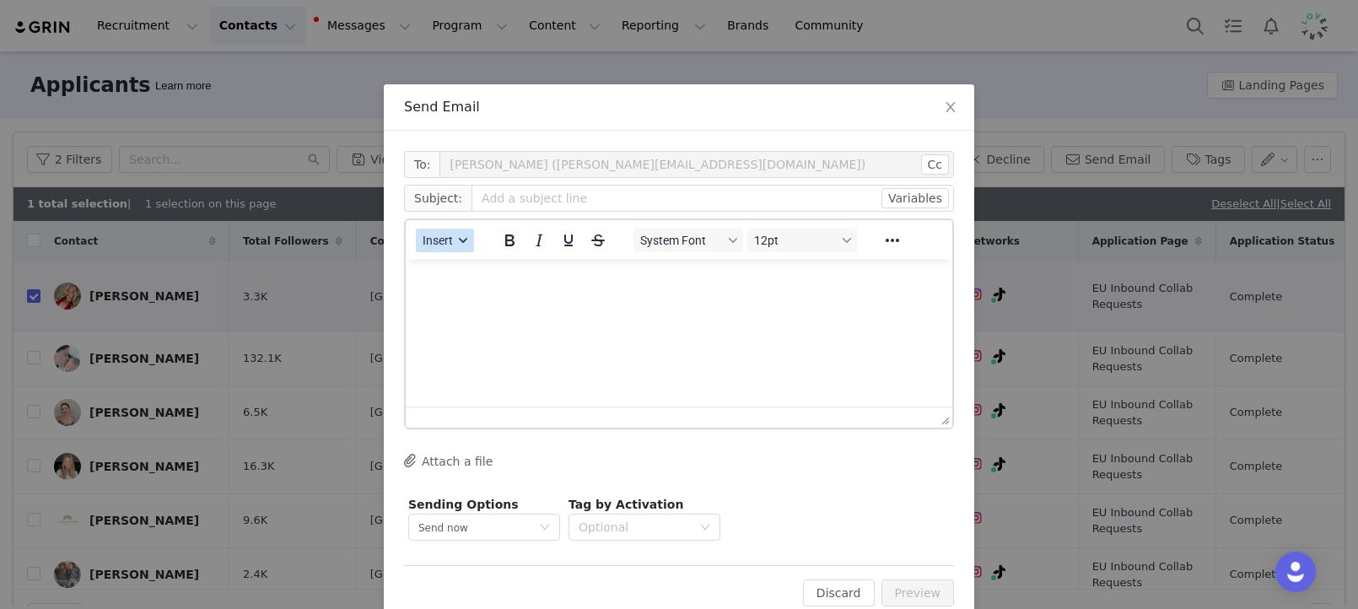
click at [446, 242] on span "Insert" at bounding box center [438, 240] width 30 height 13
click at [458, 263] on div "Insert Template" at bounding box center [506, 270] width 152 height 20
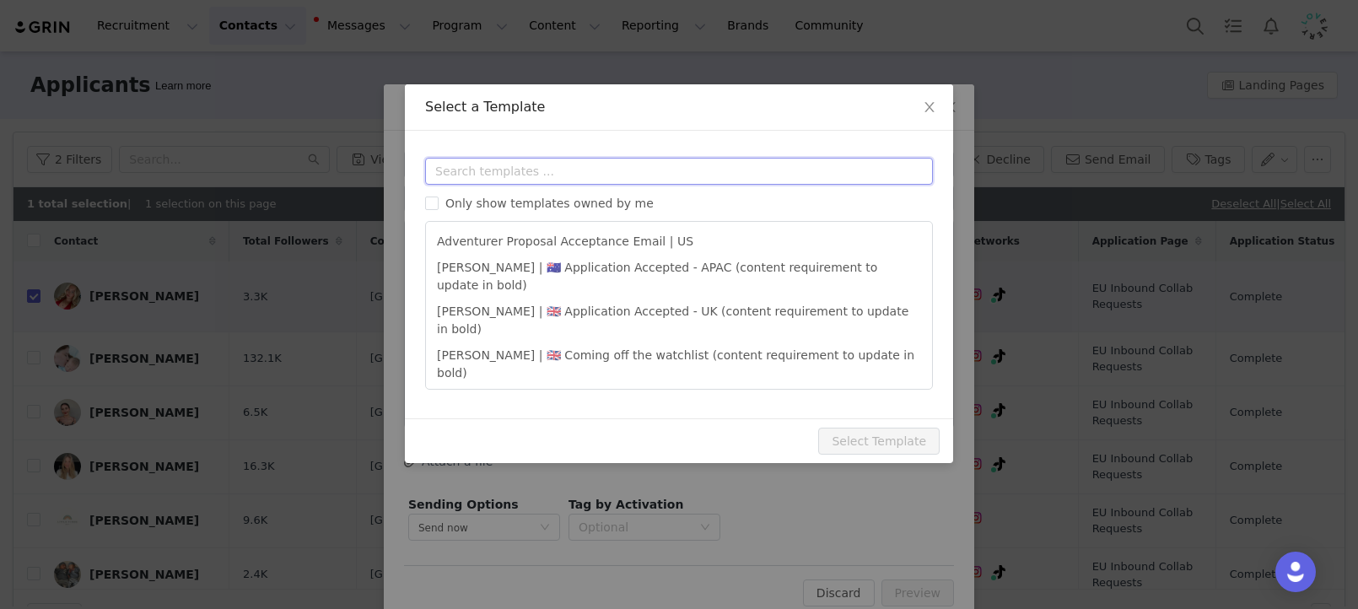
click at [562, 174] on input "text" at bounding box center [679, 171] width 508 height 27
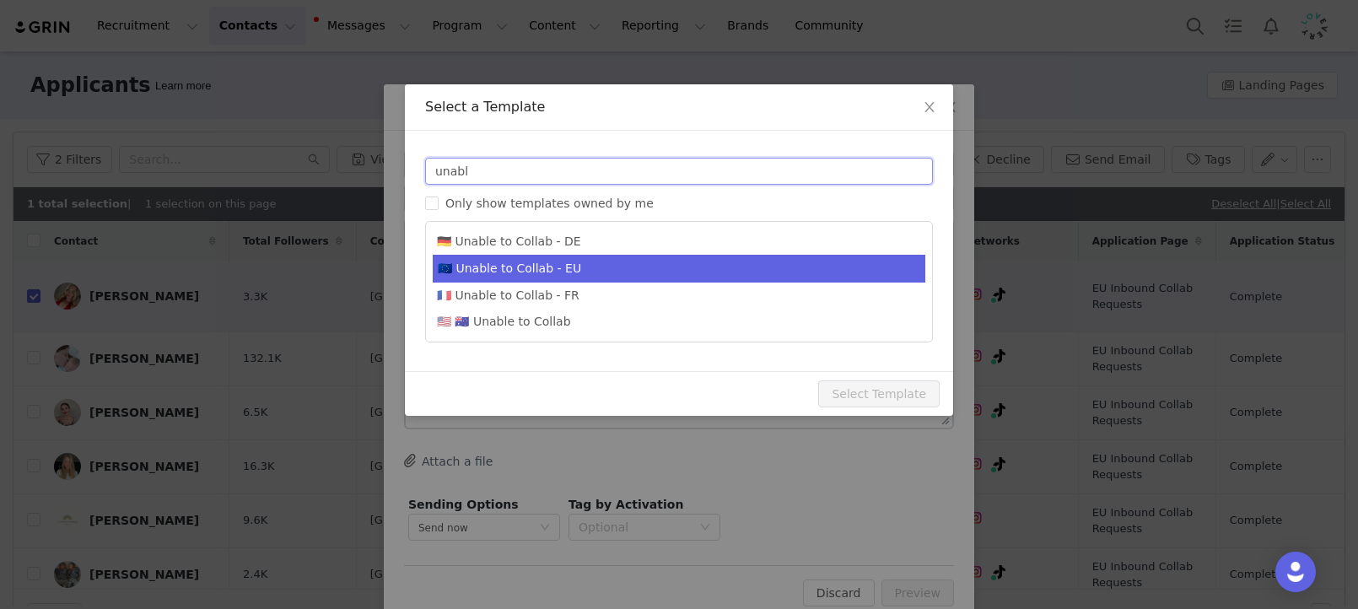
type input "unabl"
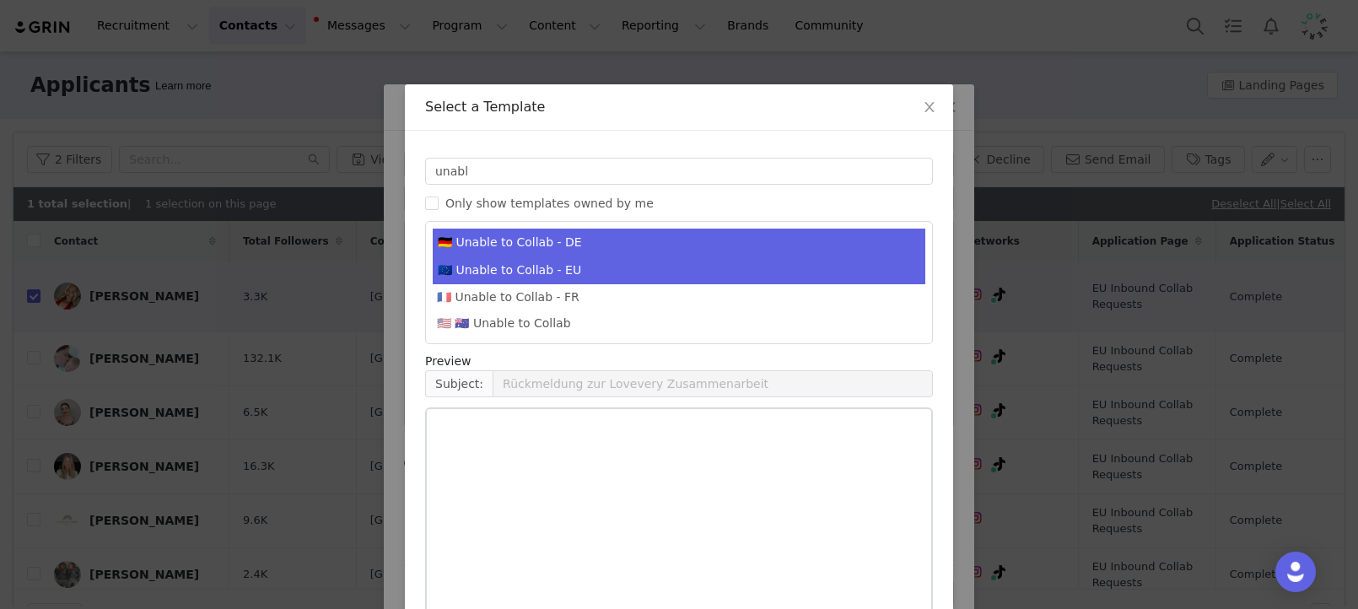
click at [505, 260] on li "🇪🇺 Unable to Collab - EU" at bounding box center [679, 270] width 492 height 28
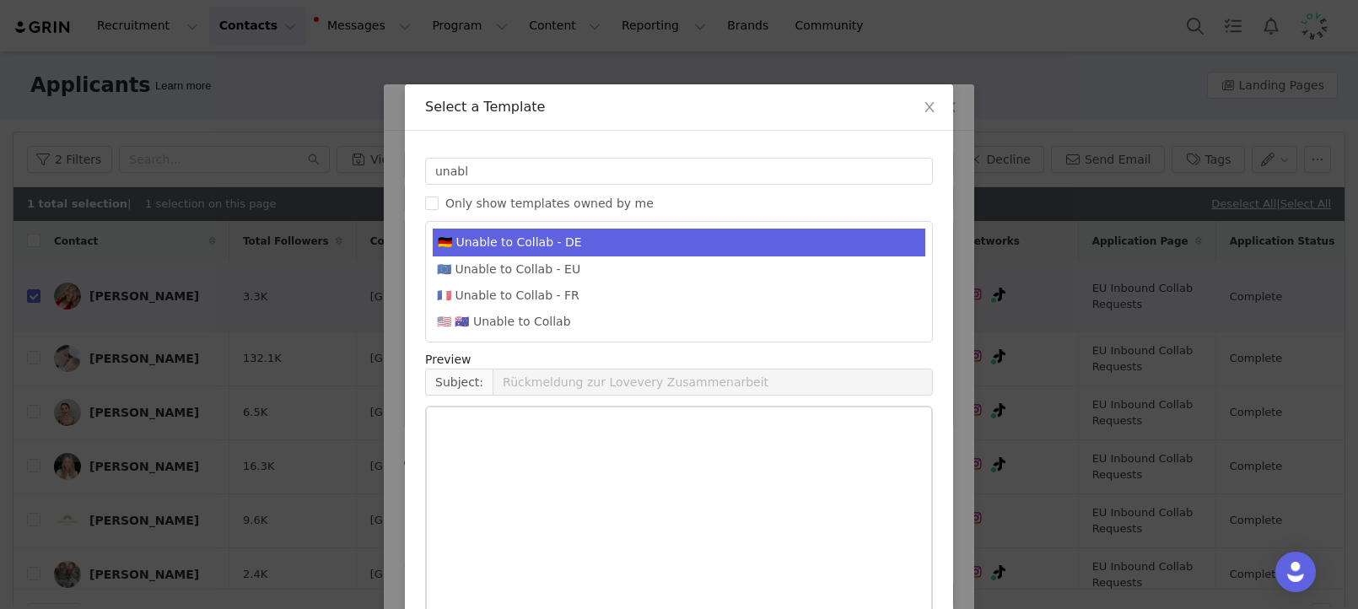
type input "Lovevery collaboration follow-up"
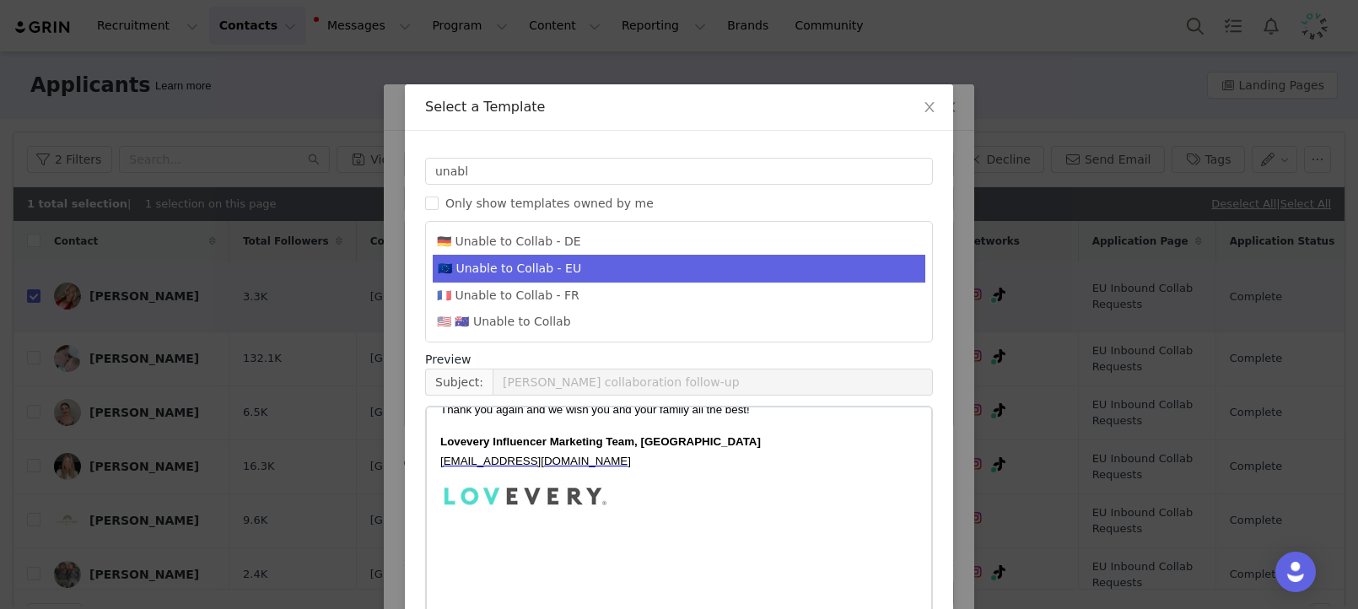
scroll to position [93, 0]
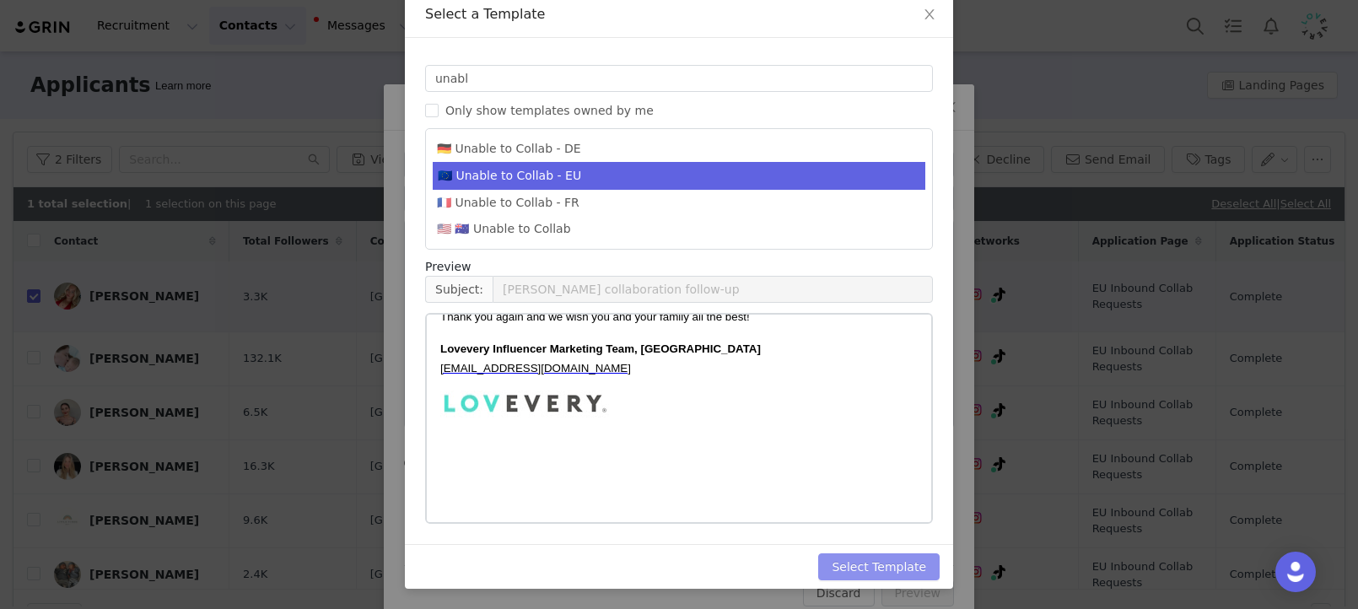
click at [918, 564] on button "Select Template" at bounding box center [878, 566] width 121 height 27
type input "Lovevery collaboration follow-up"
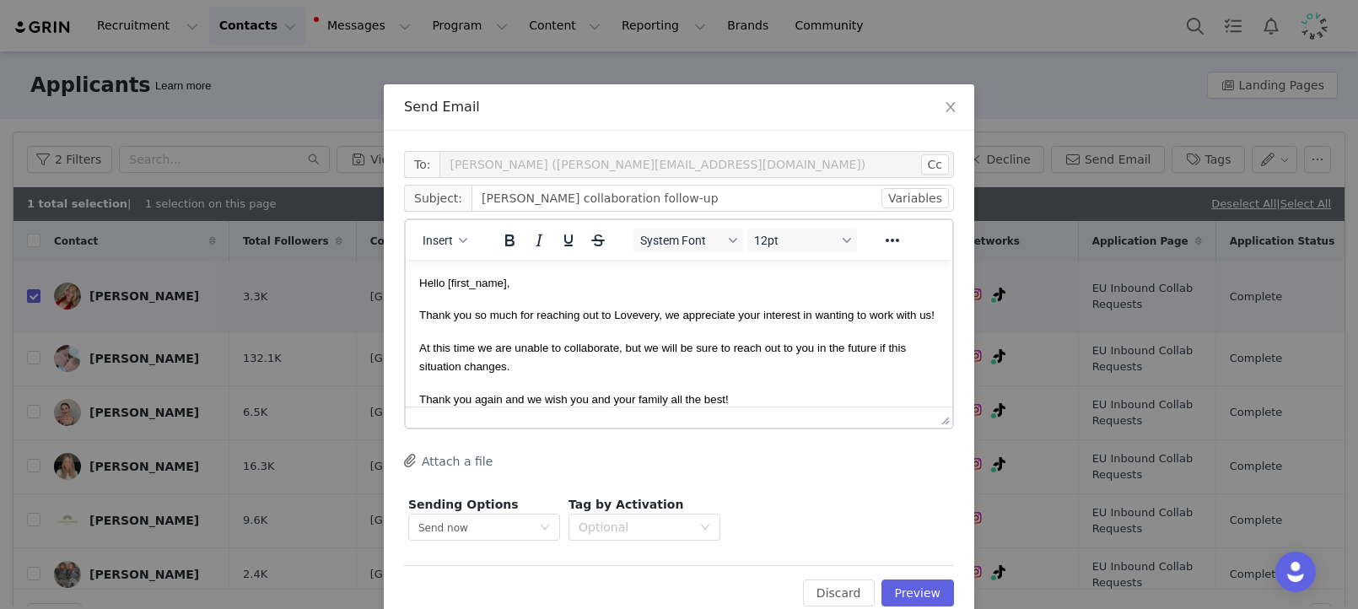
scroll to position [38, 0]
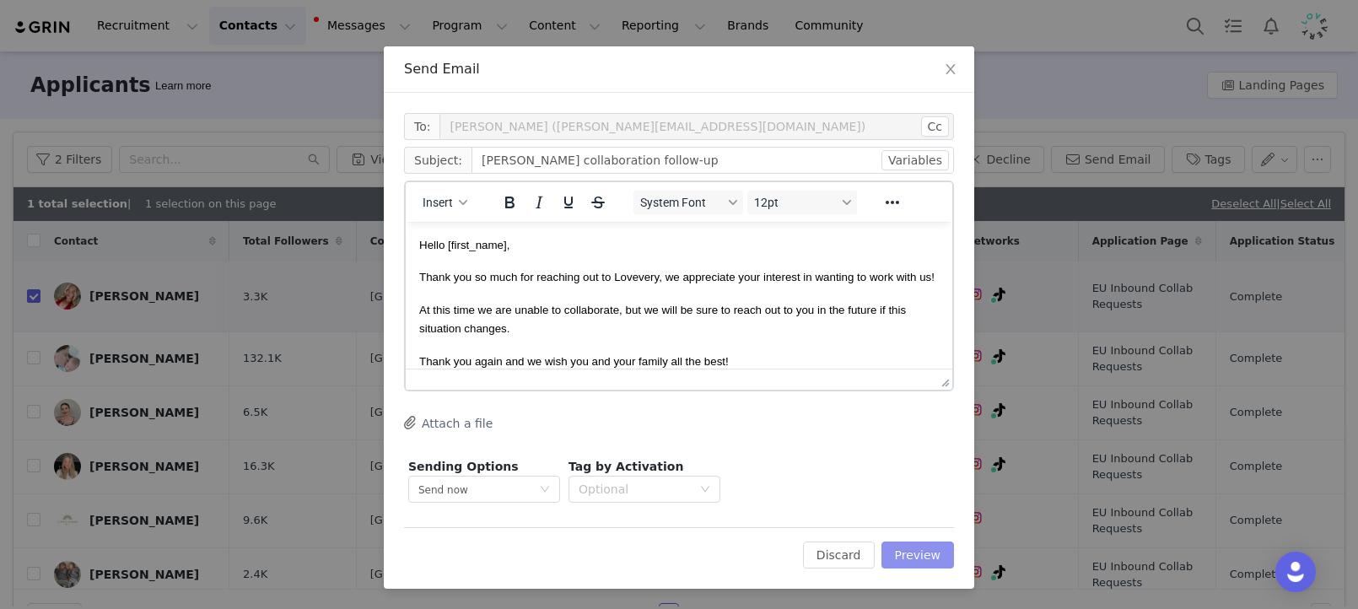
click at [922, 550] on button "Preview" at bounding box center [917, 554] width 73 height 27
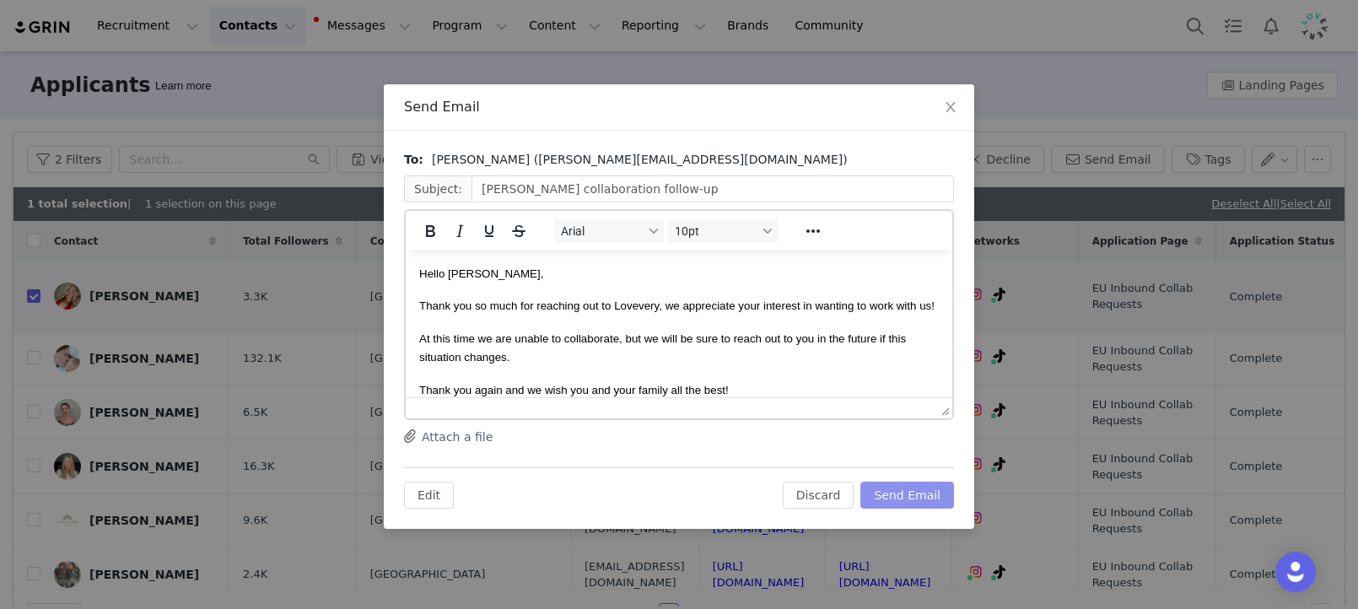
scroll to position [0, 0]
click at [938, 502] on button "Send Email" at bounding box center [907, 495] width 94 height 27
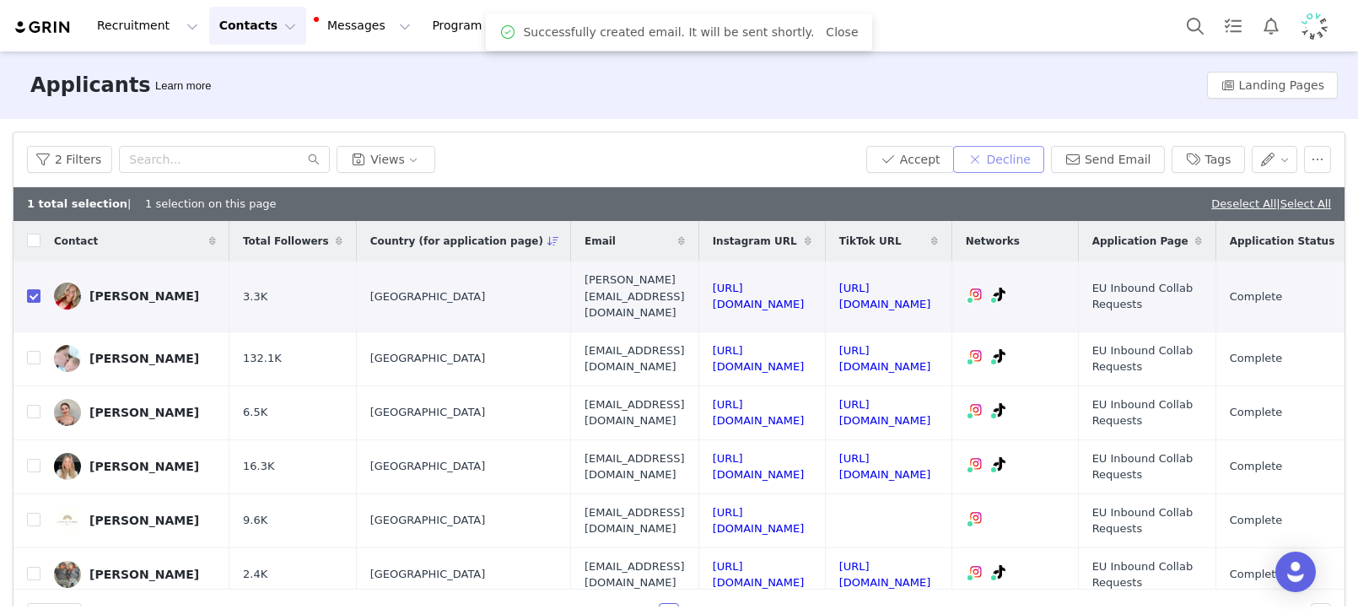
click at [1022, 171] on button "Decline" at bounding box center [998, 159] width 91 height 27
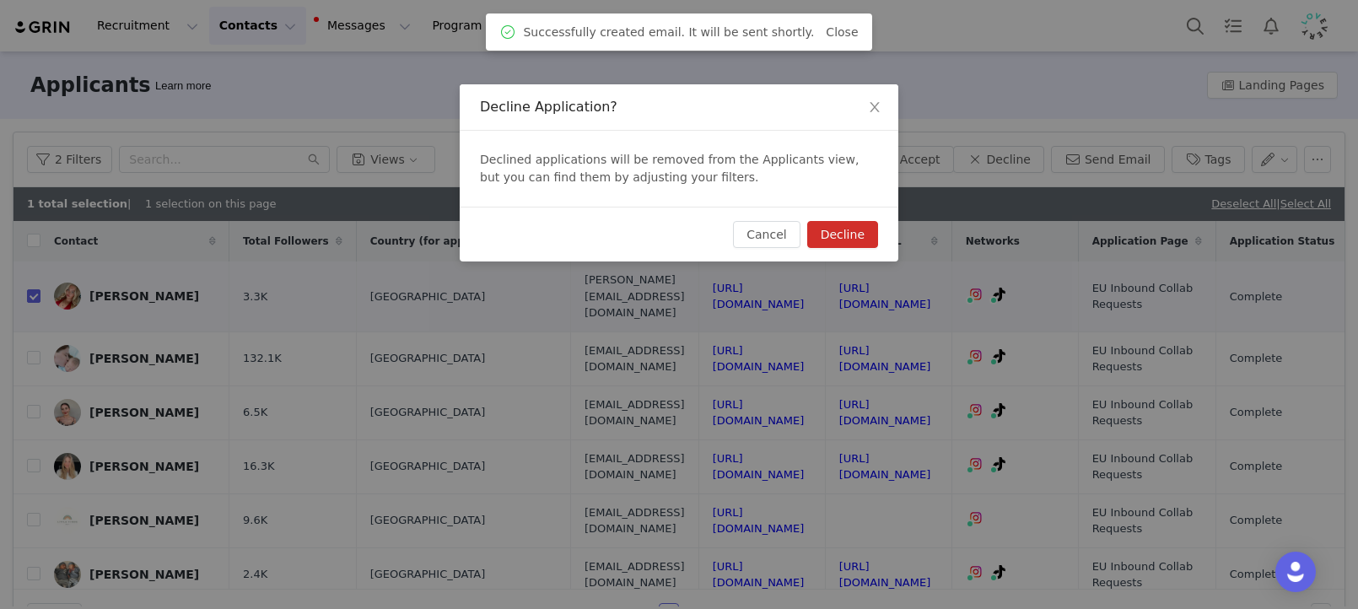
click at [849, 237] on button "Decline" at bounding box center [842, 234] width 71 height 27
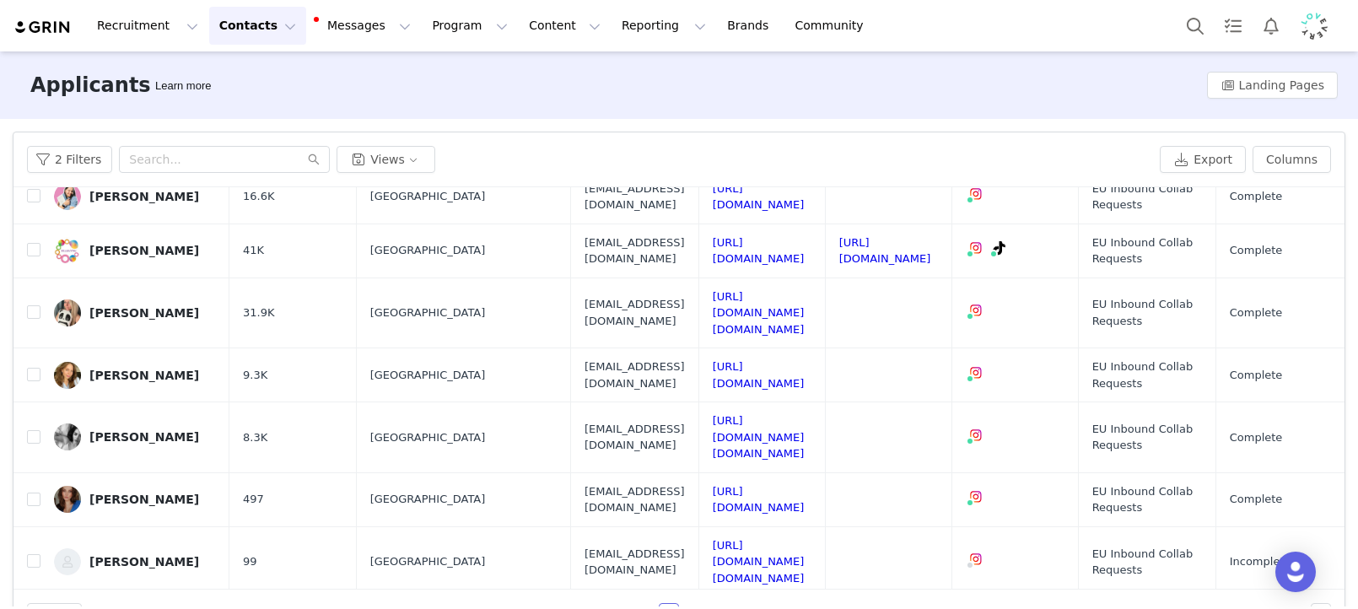
scroll to position [44, 0]
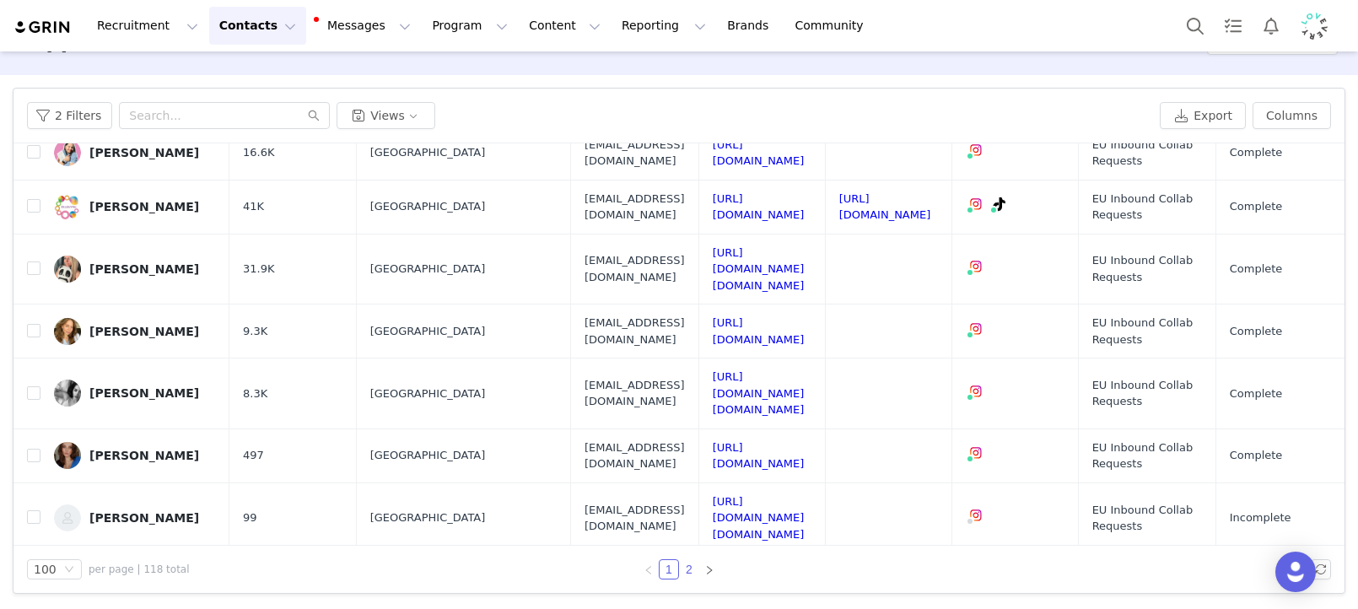
click at [691, 570] on link "2" at bounding box center [689, 569] width 19 height 19
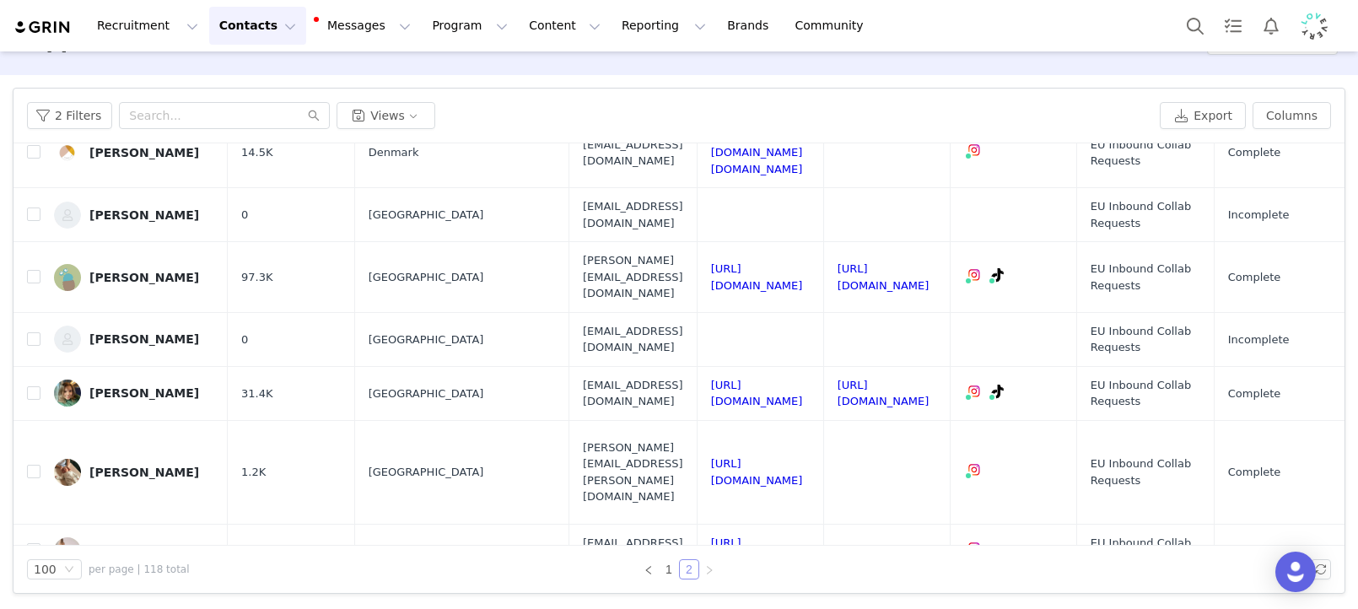
scroll to position [627, 0]
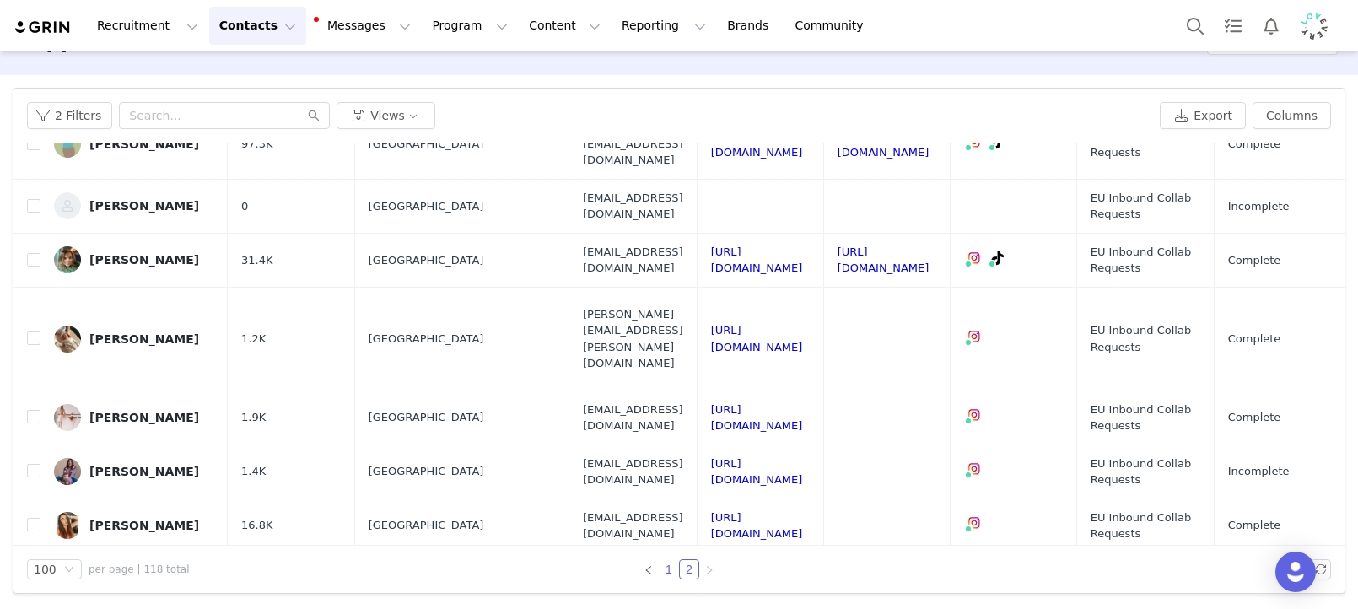
click at [669, 569] on link "1" at bounding box center [668, 569] width 19 height 19
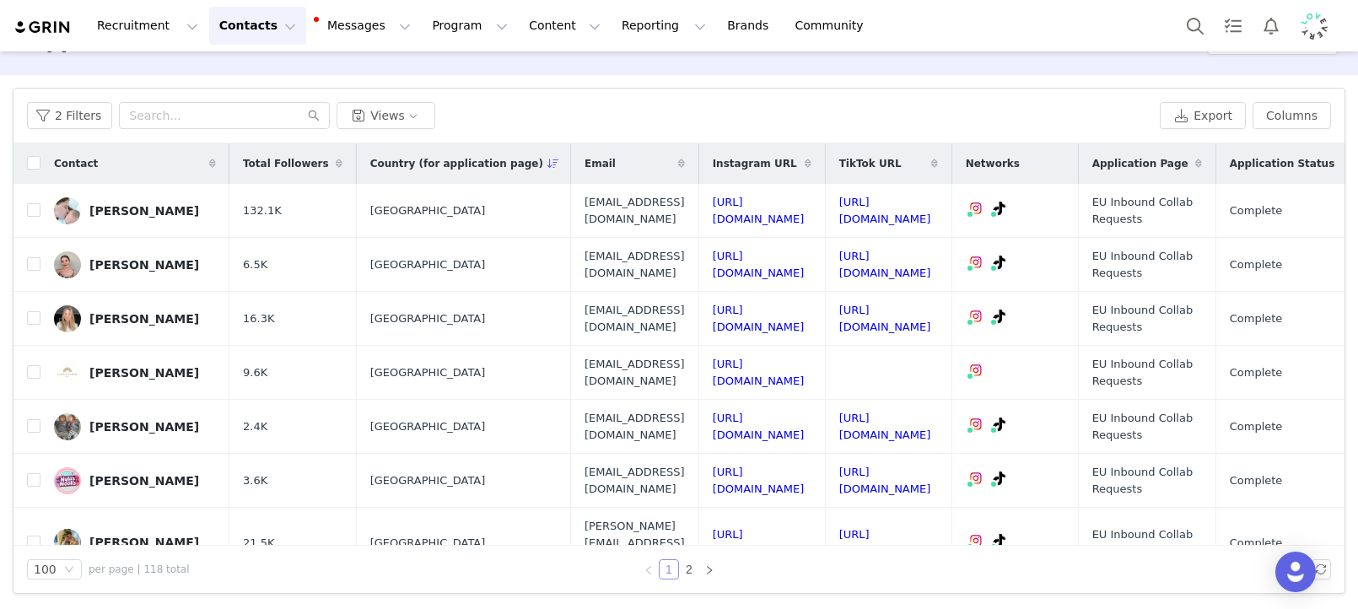
scroll to position [0, 0]
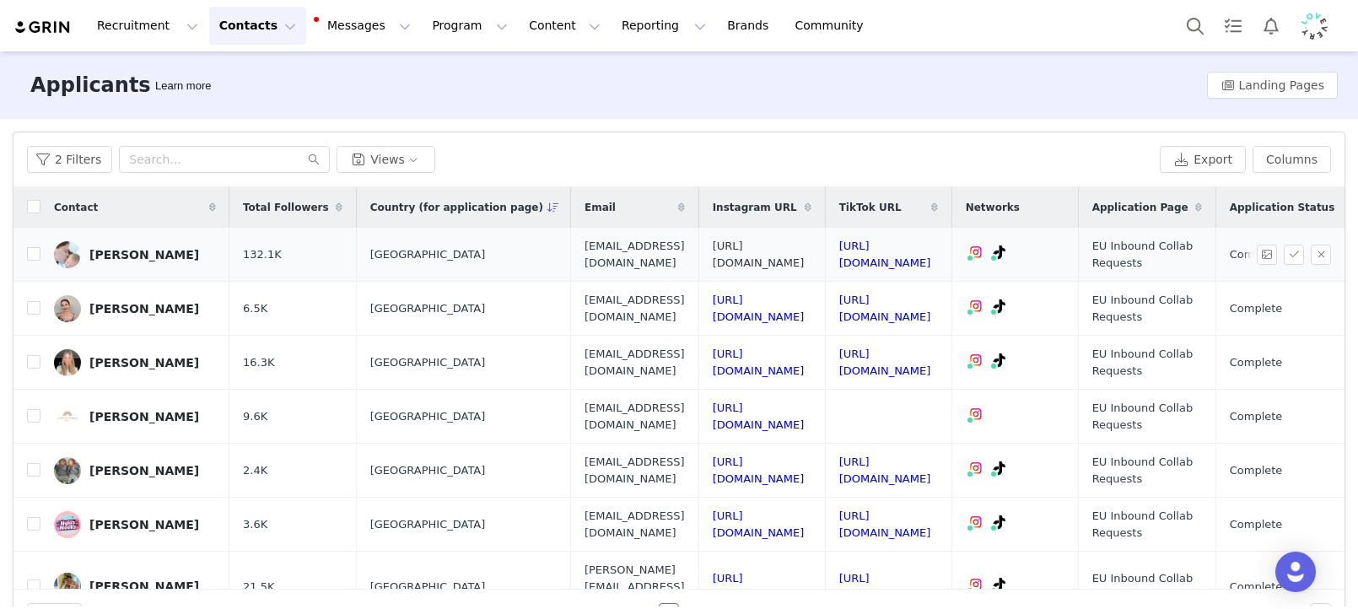
click at [805, 257] on link "https://www.instagram.com/aniellarose/" at bounding box center [759, 255] width 92 height 30
click at [931, 247] on link "https://www.tiktok.com/@aniellarose" at bounding box center [885, 255] width 92 height 30
click at [31, 256] on input "checkbox" at bounding box center [33, 253] width 13 height 13
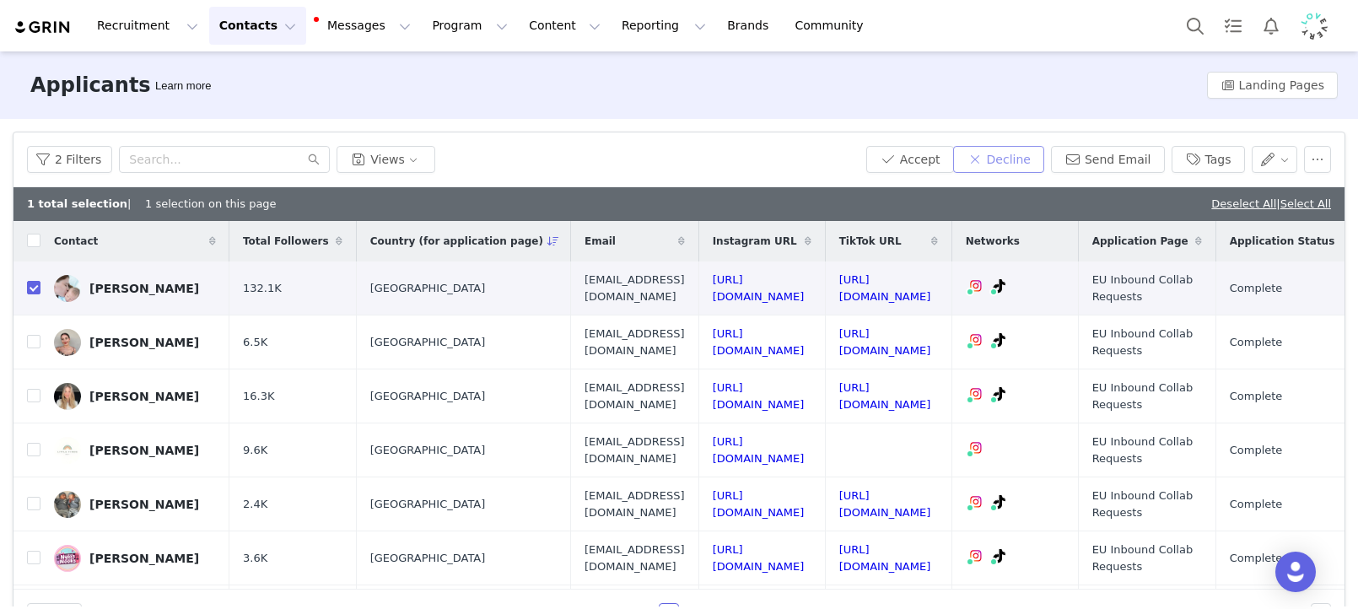
click at [1018, 165] on button "Decline" at bounding box center [998, 159] width 91 height 27
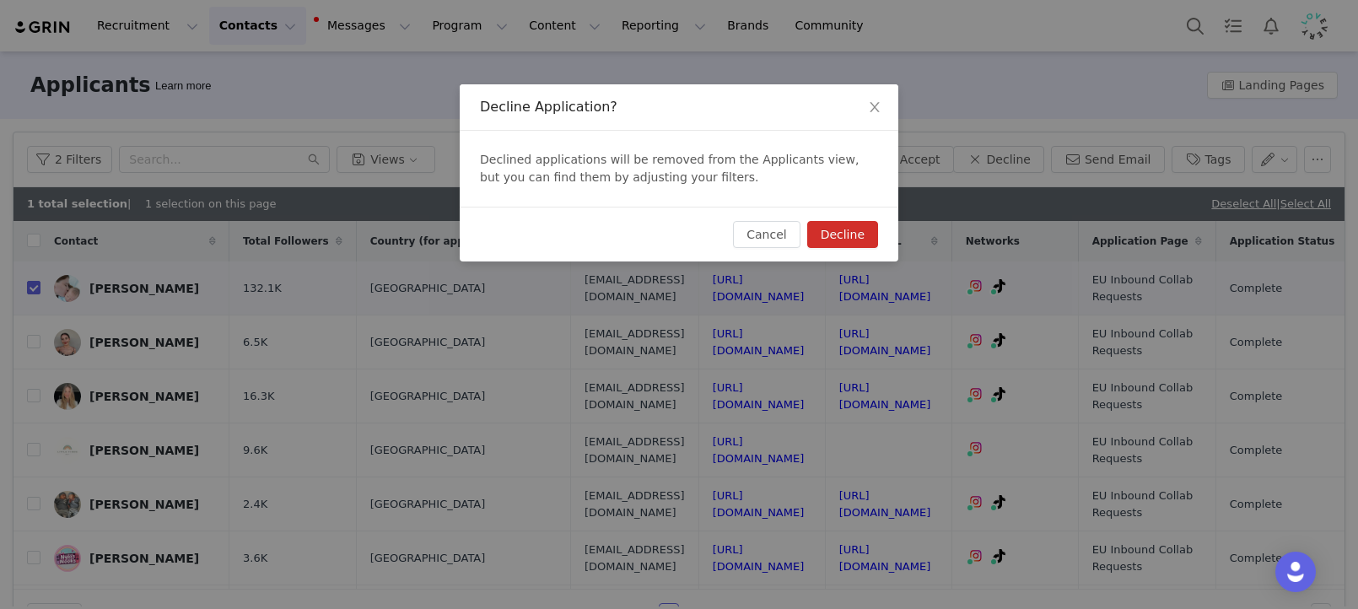
click at [842, 234] on button "Decline" at bounding box center [842, 234] width 71 height 27
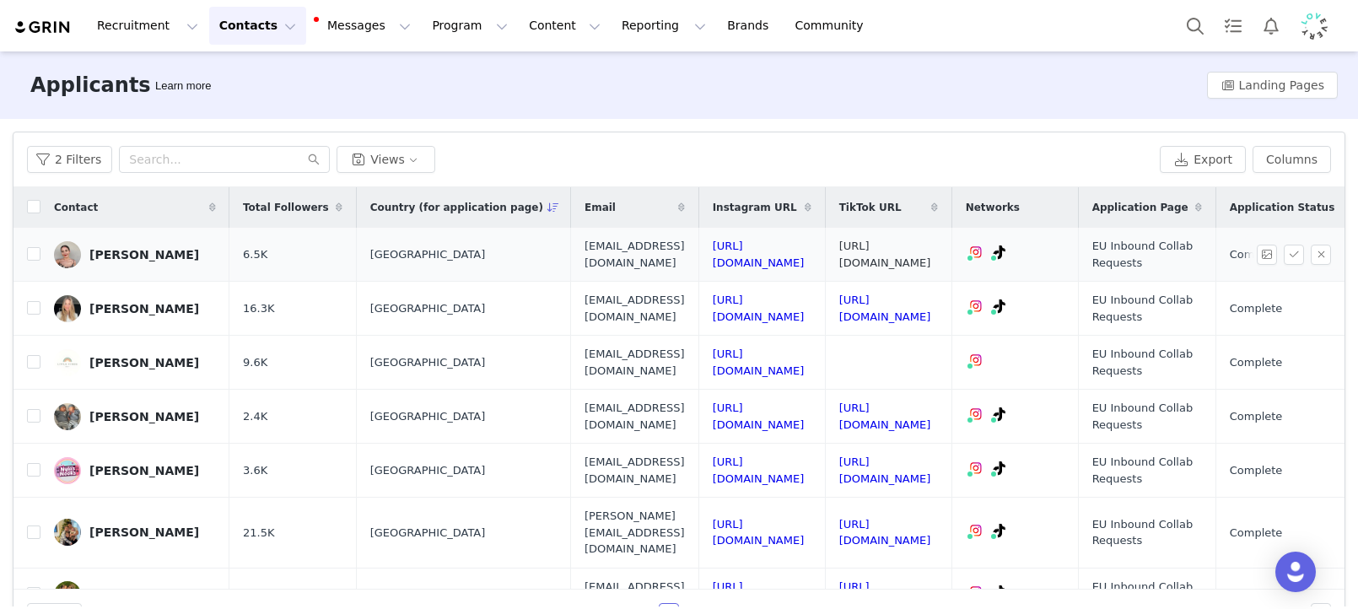
click at [931, 246] on link "https://www.tiktok.com/@als_robinson" at bounding box center [885, 255] width 92 height 30
click at [35, 255] on input "checkbox" at bounding box center [33, 253] width 13 height 13
checkbox input "true"
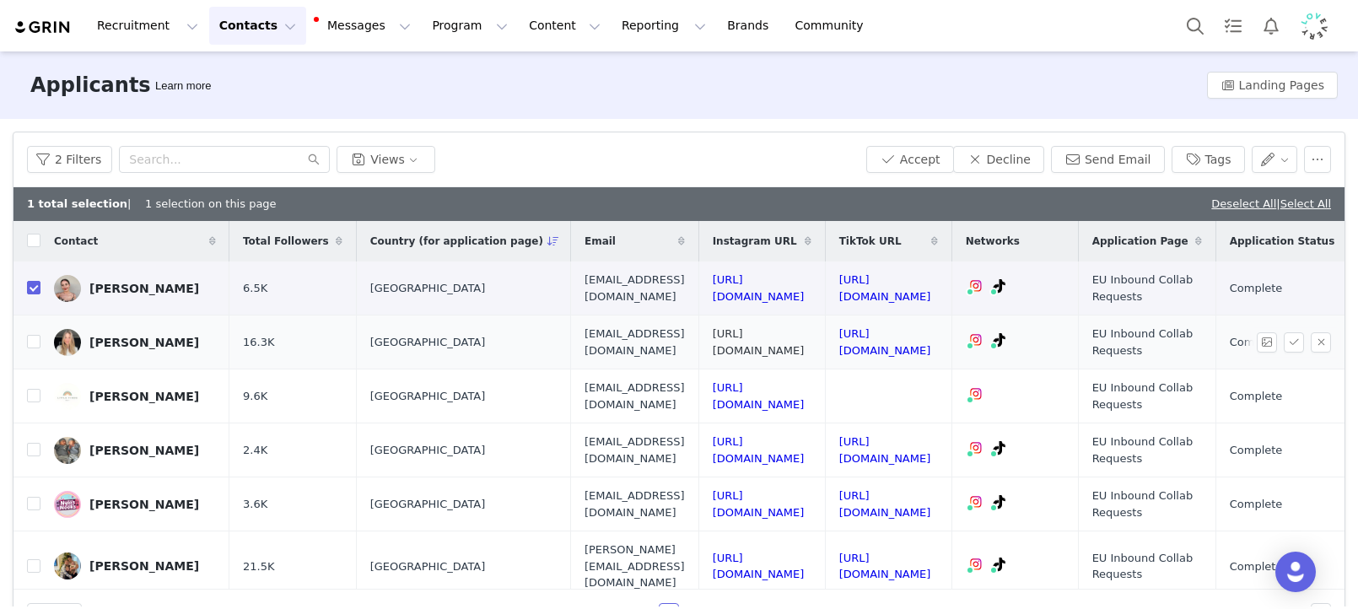
click at [805, 339] on link "https://www.instagram.com/caroverman" at bounding box center [759, 342] width 92 height 30
click at [931, 334] on link "https://www.tiktok.com/@carlyoverman" at bounding box center [885, 342] width 92 height 30
click at [805, 396] on link "https://www.instagram.com/littlefindsedit" at bounding box center [759, 396] width 92 height 30
click at [805, 450] on link "https://www.instagram.com/mcma_mactwins" at bounding box center [759, 450] width 92 height 30
click at [931, 453] on link "https://www.tiktok.com/@mcma_mactwins" at bounding box center [885, 450] width 92 height 30
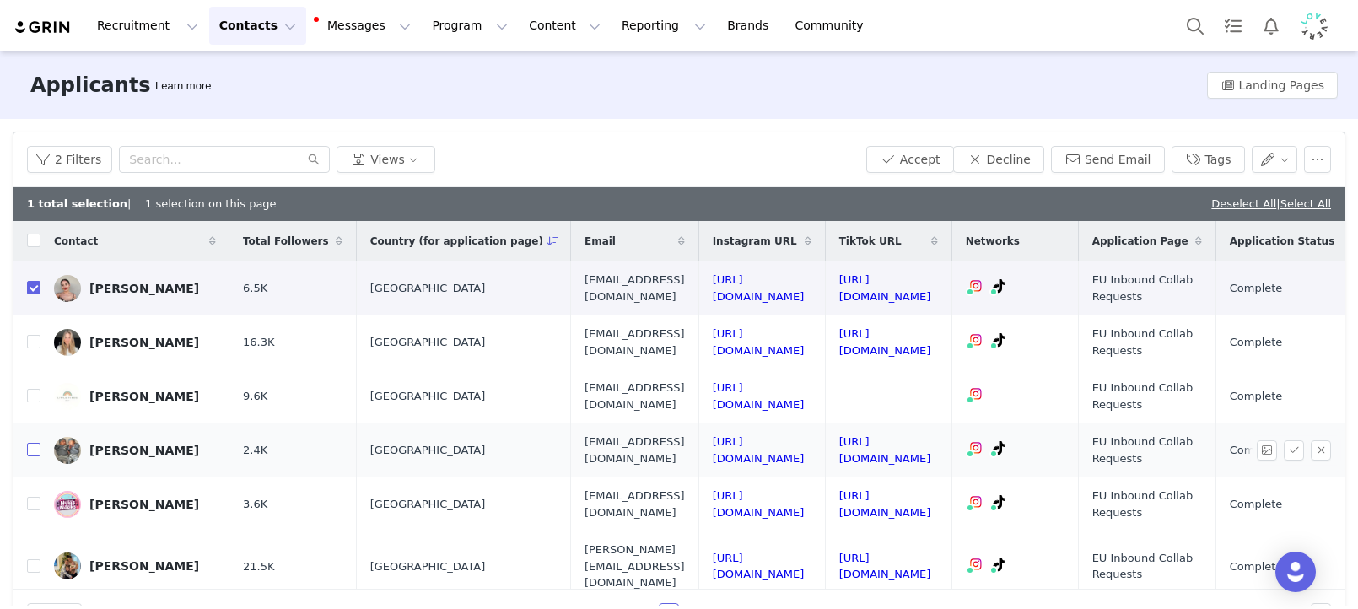
click at [29, 452] on input "checkbox" at bounding box center [33, 449] width 13 height 13
checkbox input "true"
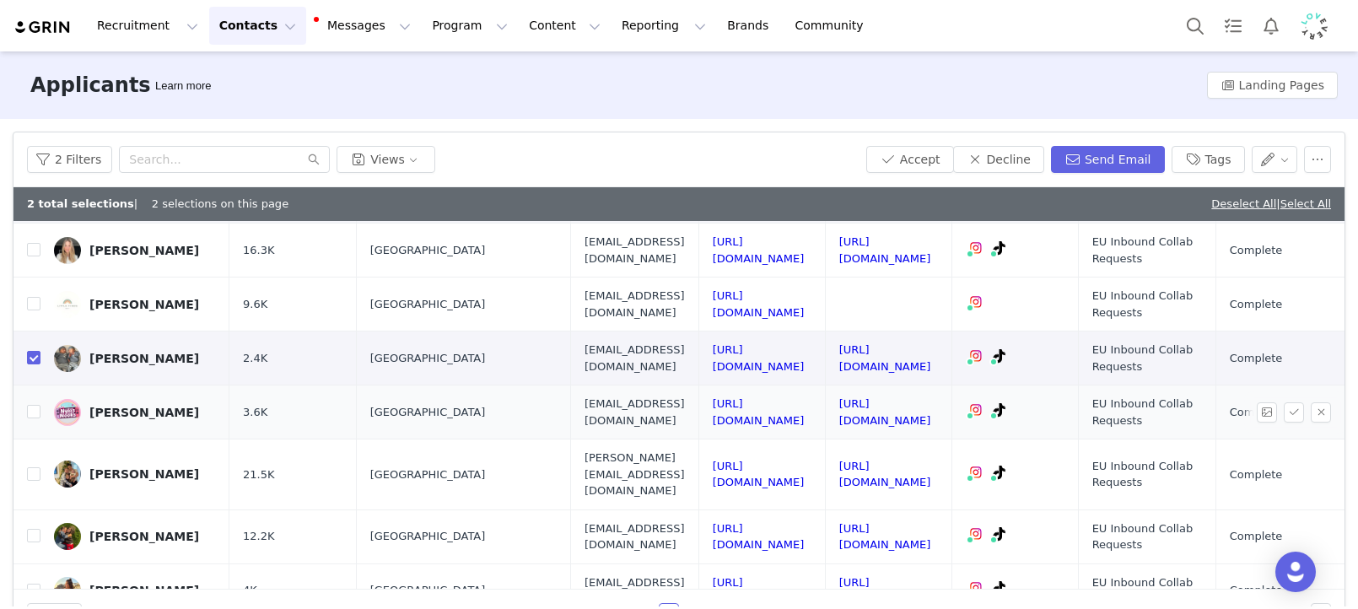
scroll to position [94, 0]
click at [825, 417] on td "https://www.instagram.com/nylasnooks" at bounding box center [761, 411] width 126 height 54
click at [805, 407] on link "https://www.instagram.com/nylasnooks" at bounding box center [759, 411] width 92 height 30
click at [931, 411] on link "https://www.tiktok.com/@raventialegall" at bounding box center [885, 411] width 92 height 30
drag, startPoint x: 28, startPoint y: 408, endPoint x: 4, endPoint y: 427, distance: 30.0
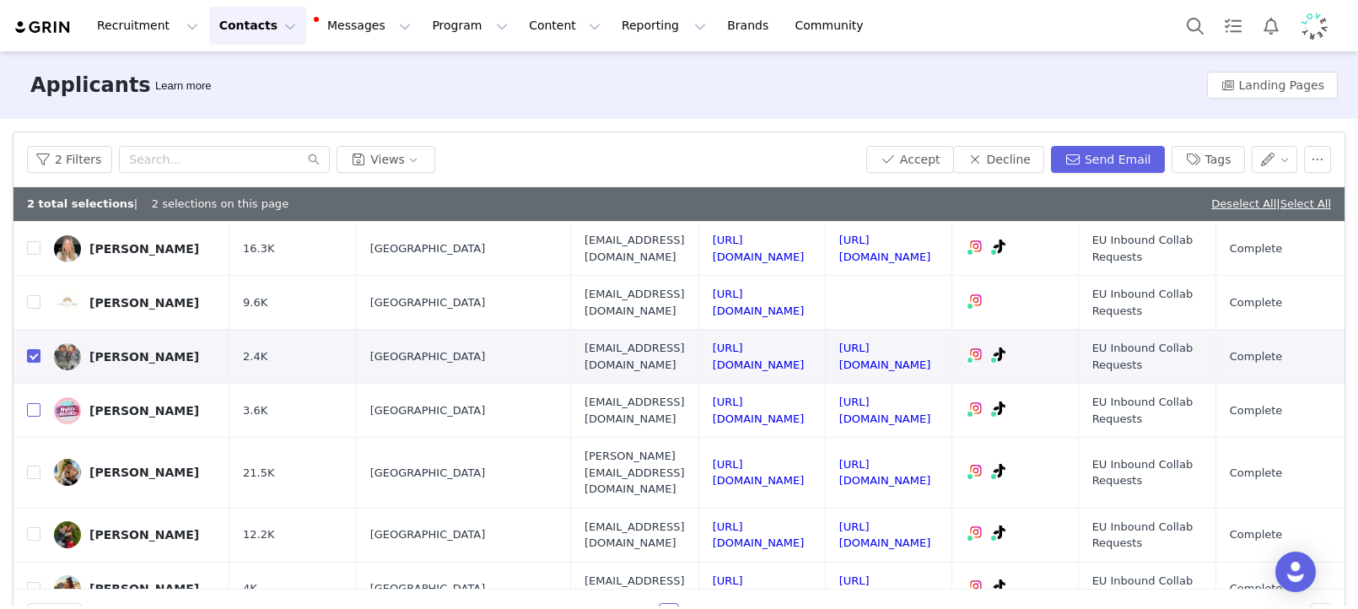
click at [28, 408] on input "checkbox" at bounding box center [33, 409] width 13 height 13
checkbox input "true"
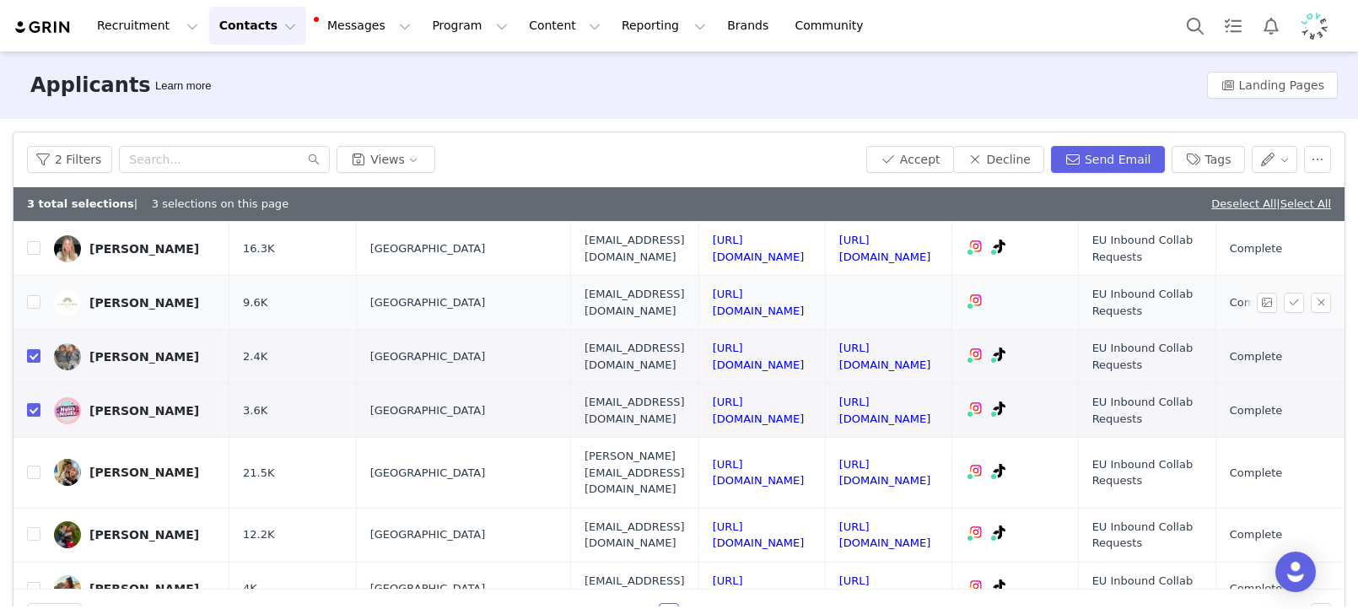
scroll to position [132, 0]
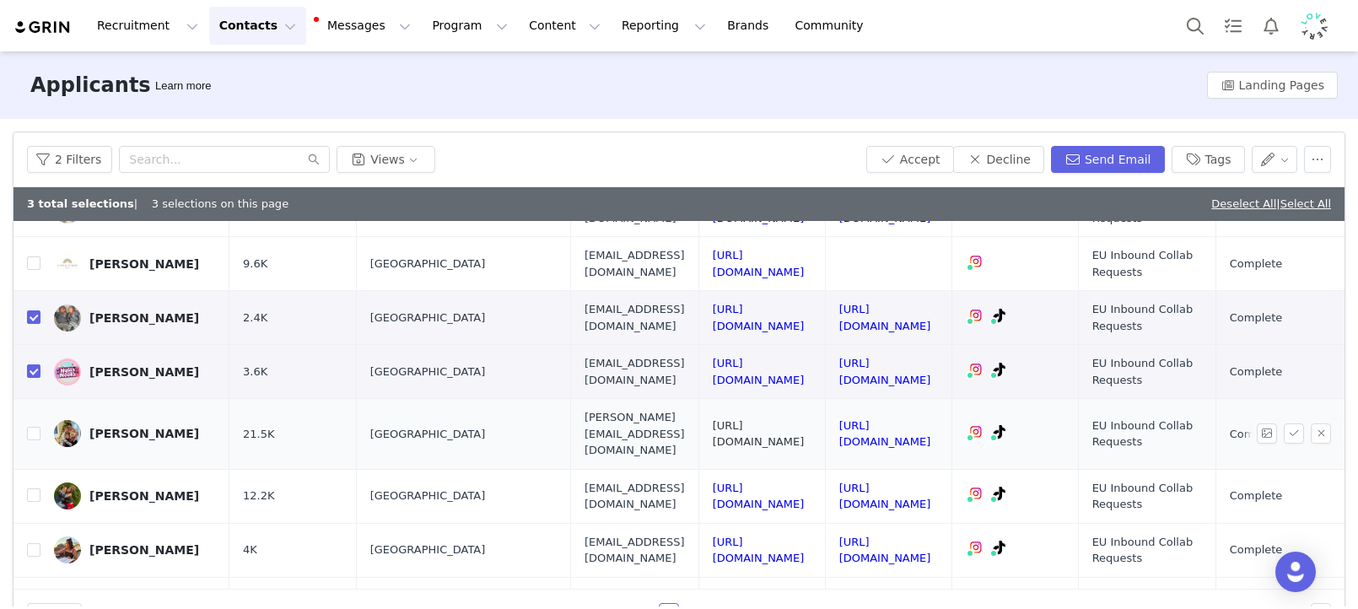
click at [805, 424] on link "https://www.instagram.com/shannon_mumofthree" at bounding box center [759, 434] width 92 height 30
click at [931, 425] on link "https://www.tiktok.com/@shannondullaway57" at bounding box center [885, 434] width 92 height 30
click at [37, 427] on input "checkbox" at bounding box center [33, 433] width 13 height 13
checkbox input "true"
click at [805, 482] on link "https://www.instagram.com/playlearnandeatwithmom/" at bounding box center [759, 497] width 92 height 30
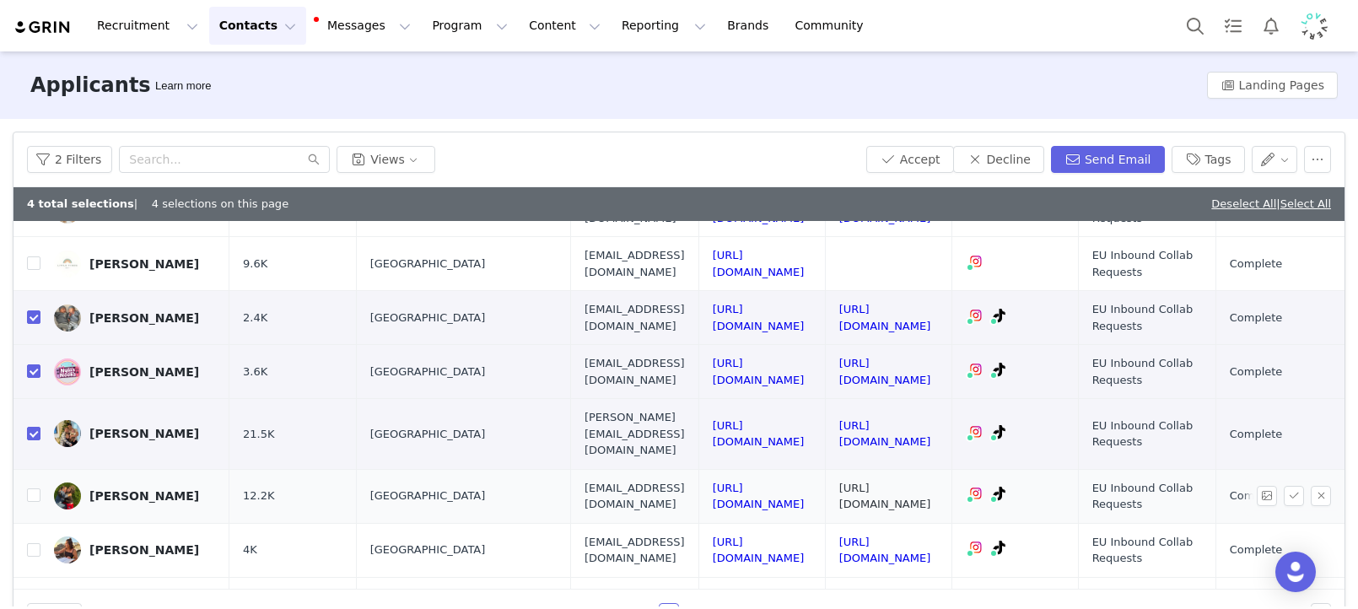
click at [931, 482] on link "https://www.tiktok.com/@homeschoolersbyfarah" at bounding box center [885, 497] width 92 height 30
click at [35, 488] on input "checkbox" at bounding box center [33, 494] width 13 height 13
checkbox input "true"
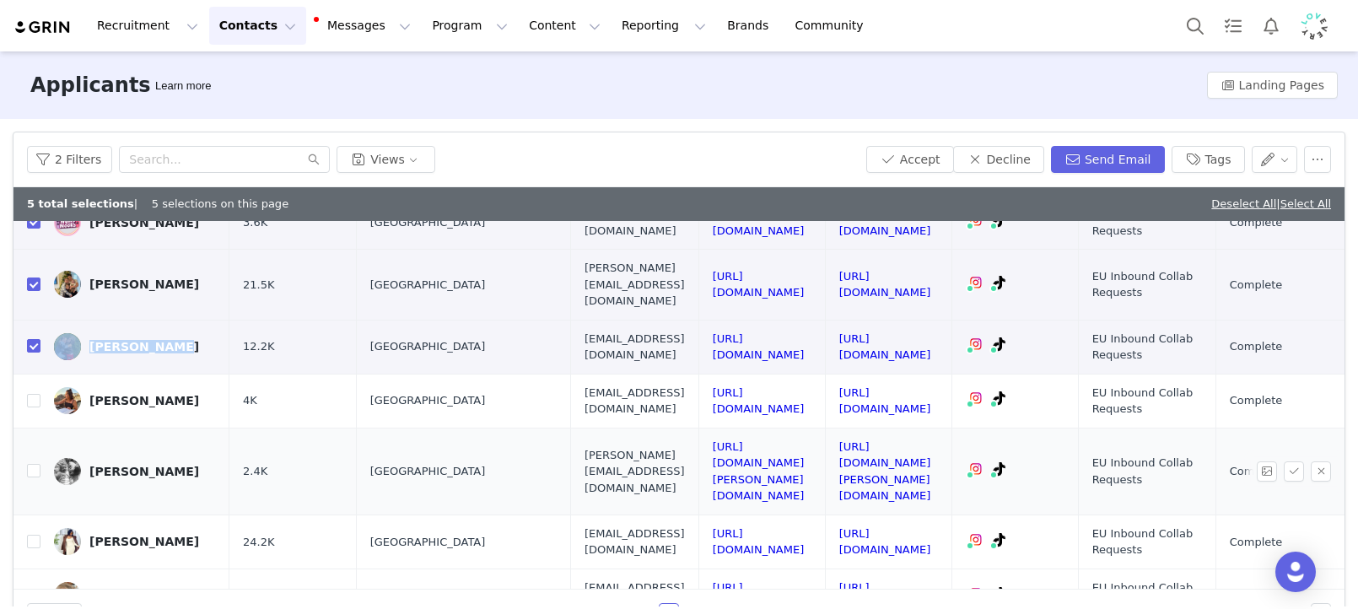
scroll to position [293, 0]
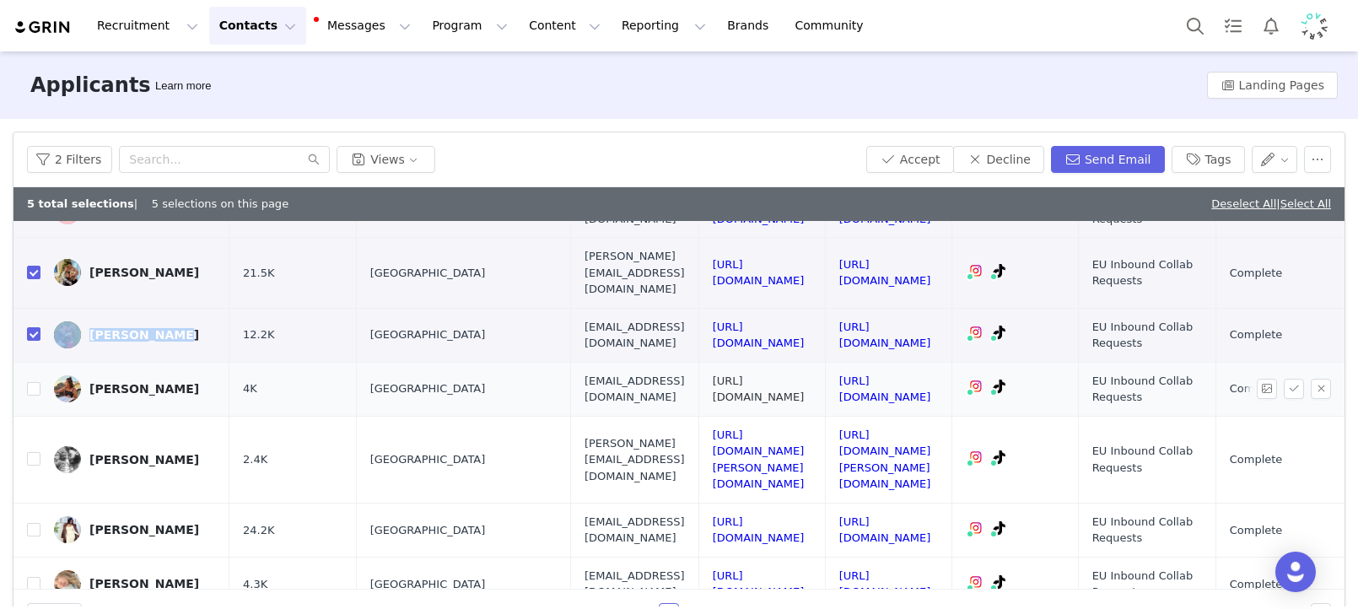
click at [805, 374] on link "https://www.instagram.com/at_home_with_pippa" at bounding box center [759, 389] width 92 height 30
click at [931, 374] on link "https://www.tiktok.com/@mummy_and_pippa" at bounding box center [885, 389] width 92 height 30
click at [805, 431] on link "https://www.instagram.com/george.and.esme/" at bounding box center [759, 459] width 92 height 62
click at [931, 428] on link "https://www.tiktok.com/@george.and.esme" at bounding box center [885, 459] width 92 height 62
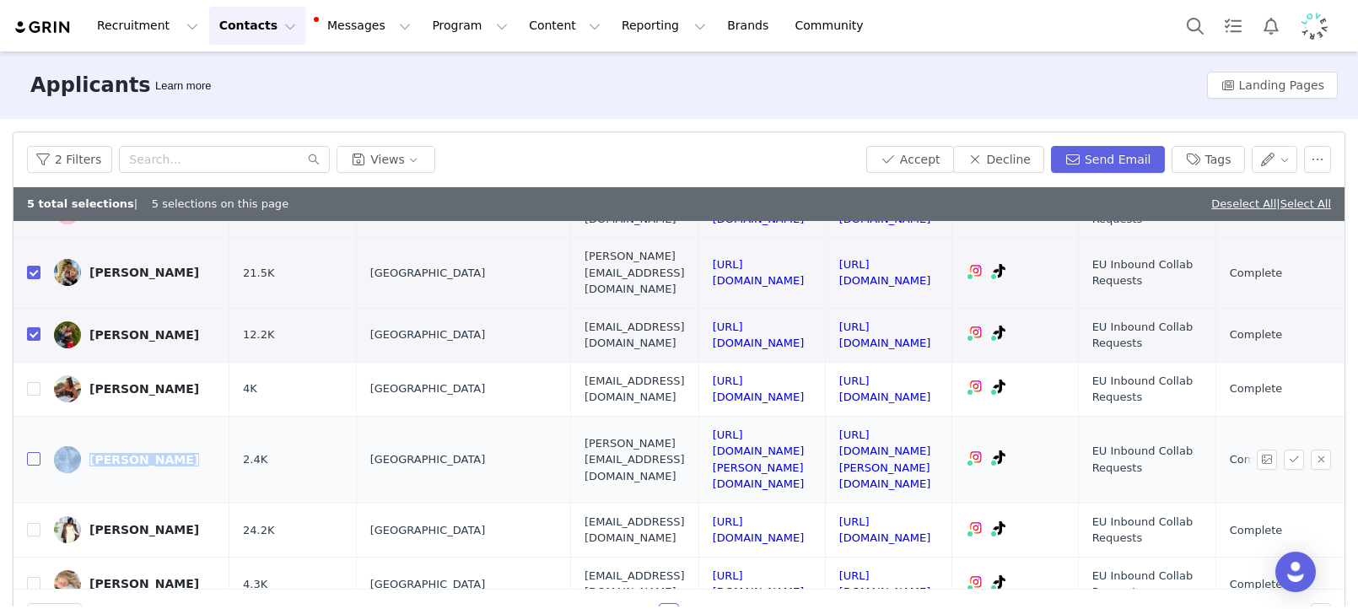
click at [35, 452] on input "checkbox" at bounding box center [33, 458] width 13 height 13
checkbox input "true"
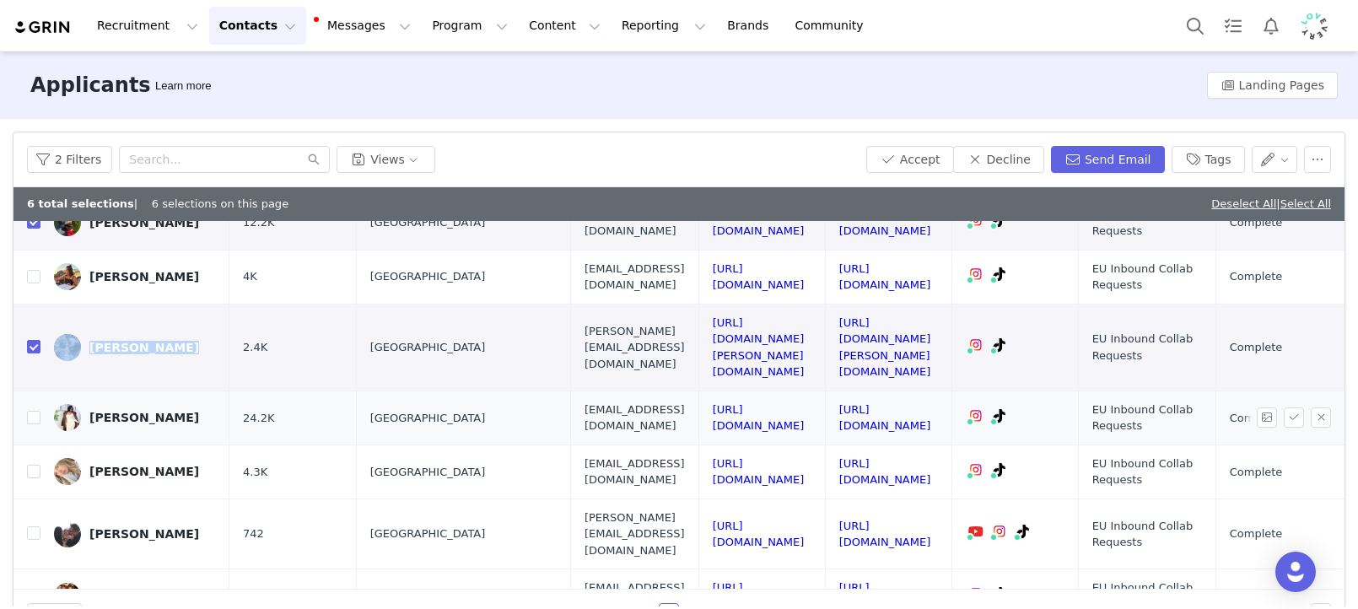
scroll to position [411, 0]
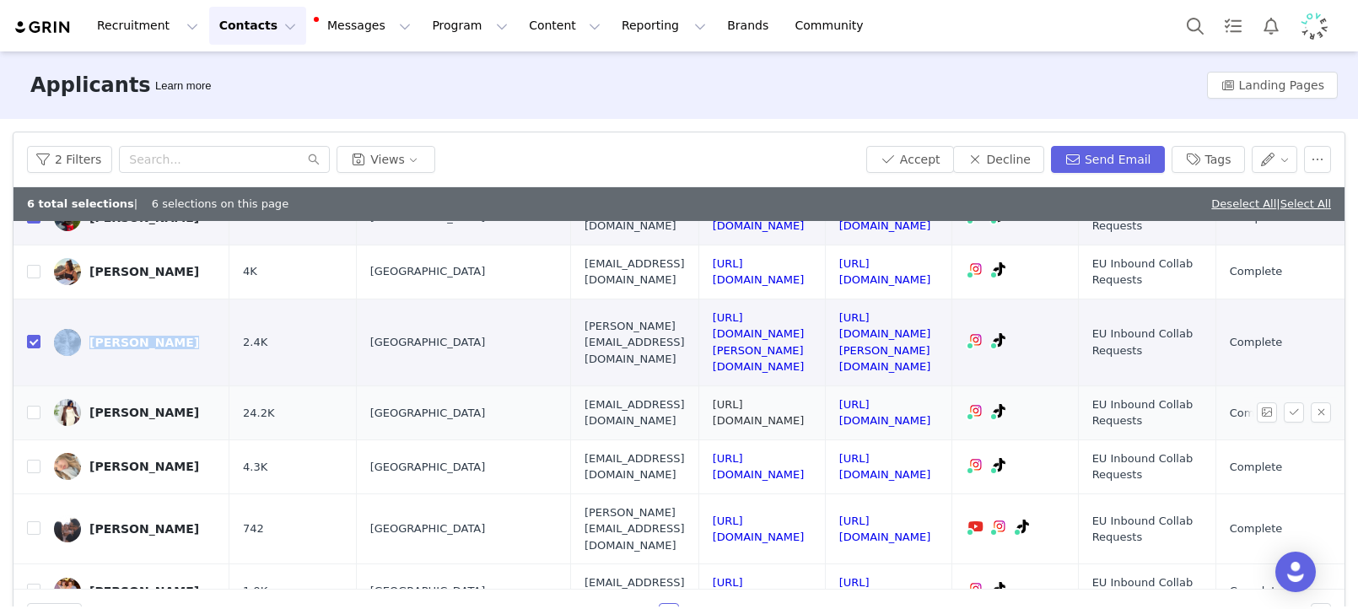
click at [805, 398] on link "https://www.instagram.com/f2nto/" at bounding box center [759, 413] width 92 height 30
click at [931, 398] on link "https://www.tiktok.com/@funto_abs" at bounding box center [885, 413] width 92 height 30
click at [34, 406] on input "checkbox" at bounding box center [33, 412] width 13 height 13
checkbox input "true"
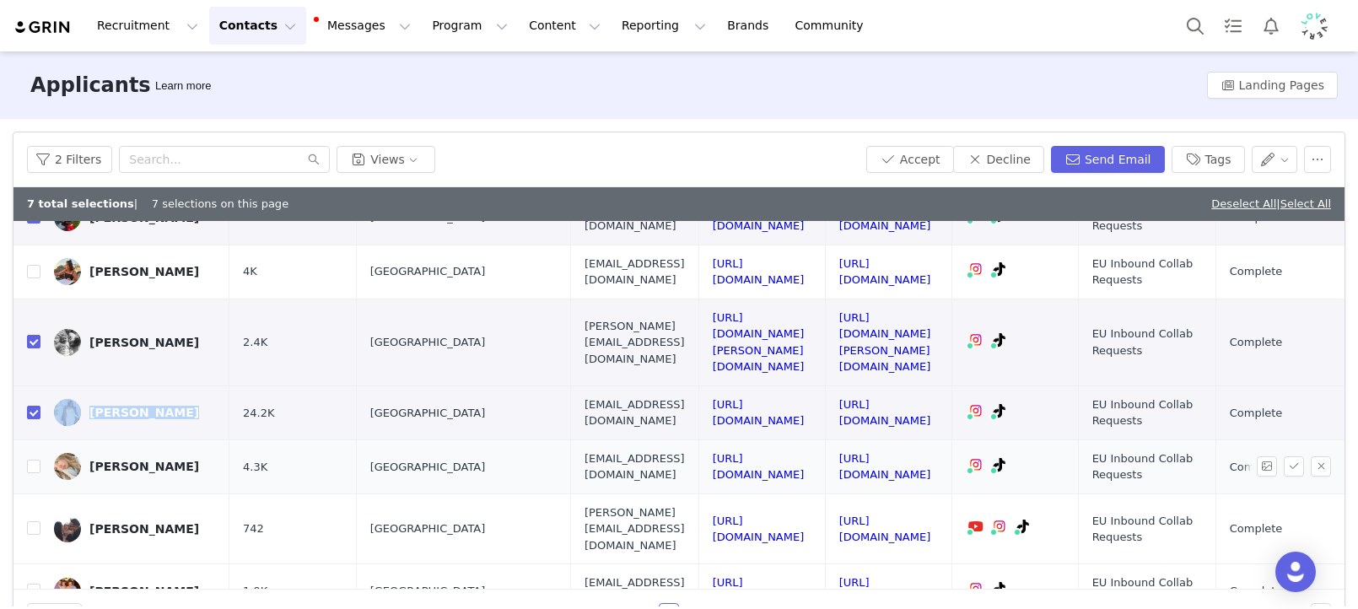
scroll to position [430, 0]
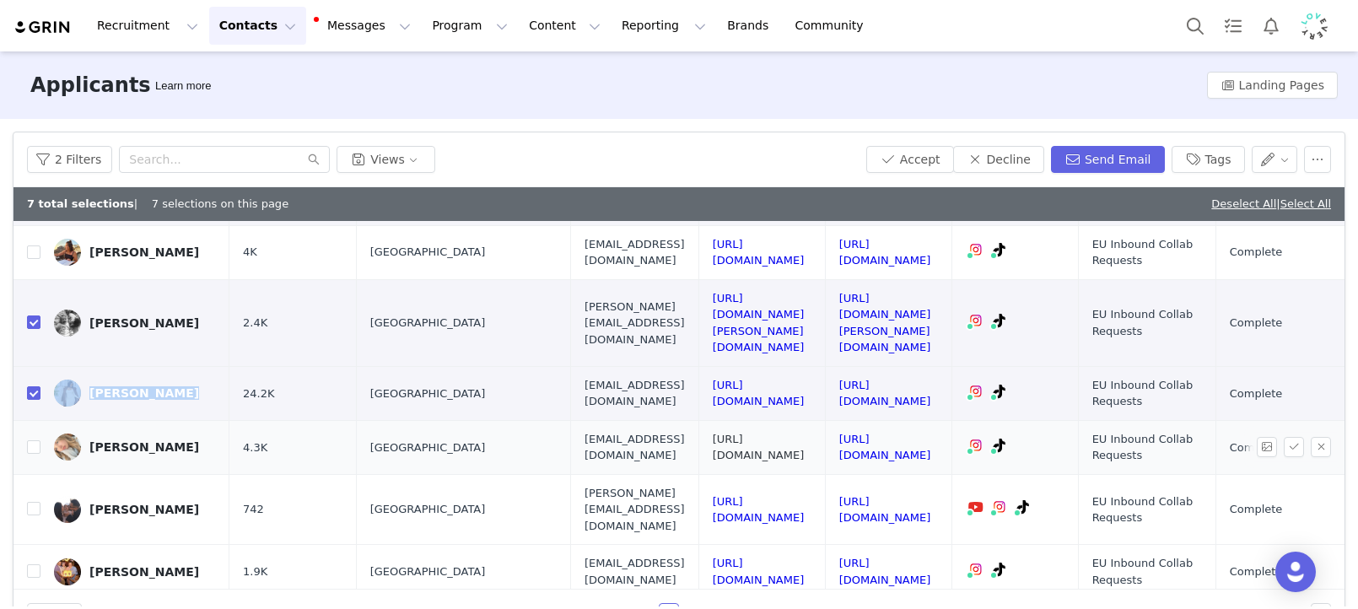
click at [805, 433] on link "https://www.instagram.com/hmarxie" at bounding box center [759, 448] width 92 height 30
click at [931, 433] on link "https://www.tiktok.com/@hollxyyy" at bounding box center [885, 448] width 92 height 30
click at [30, 440] on input "checkbox" at bounding box center [33, 446] width 13 height 13
click at [35, 440] on input "checkbox" at bounding box center [33, 446] width 13 height 13
click at [25, 420] on td at bounding box center [26, 447] width 27 height 54
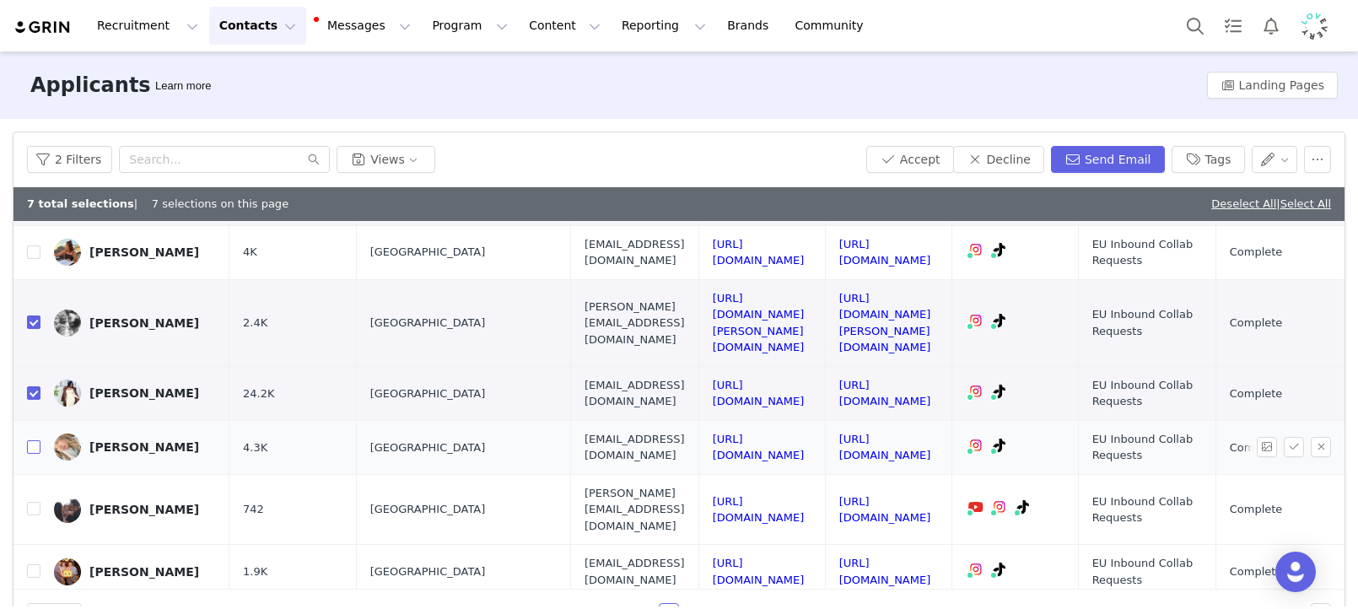
click at [29, 440] on input "checkbox" at bounding box center [33, 446] width 13 height 13
checkbox input "true"
click at [1079, 166] on button "Send Email" at bounding box center [1108, 159] width 114 height 27
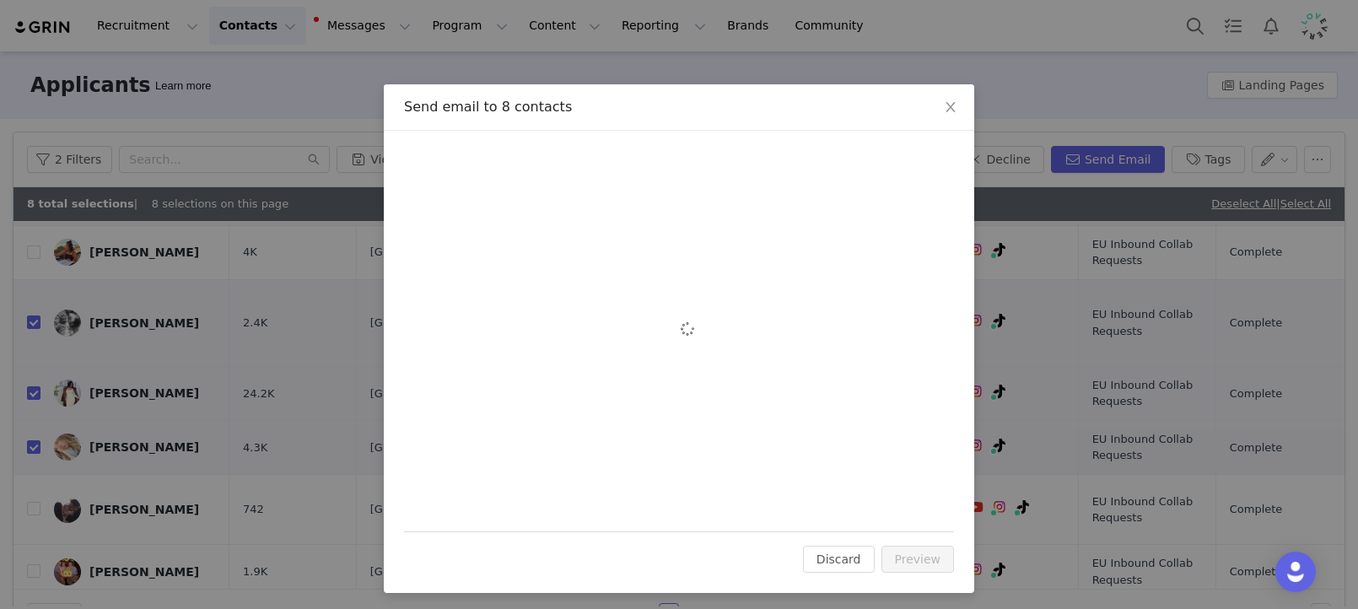
scroll to position [0, 0]
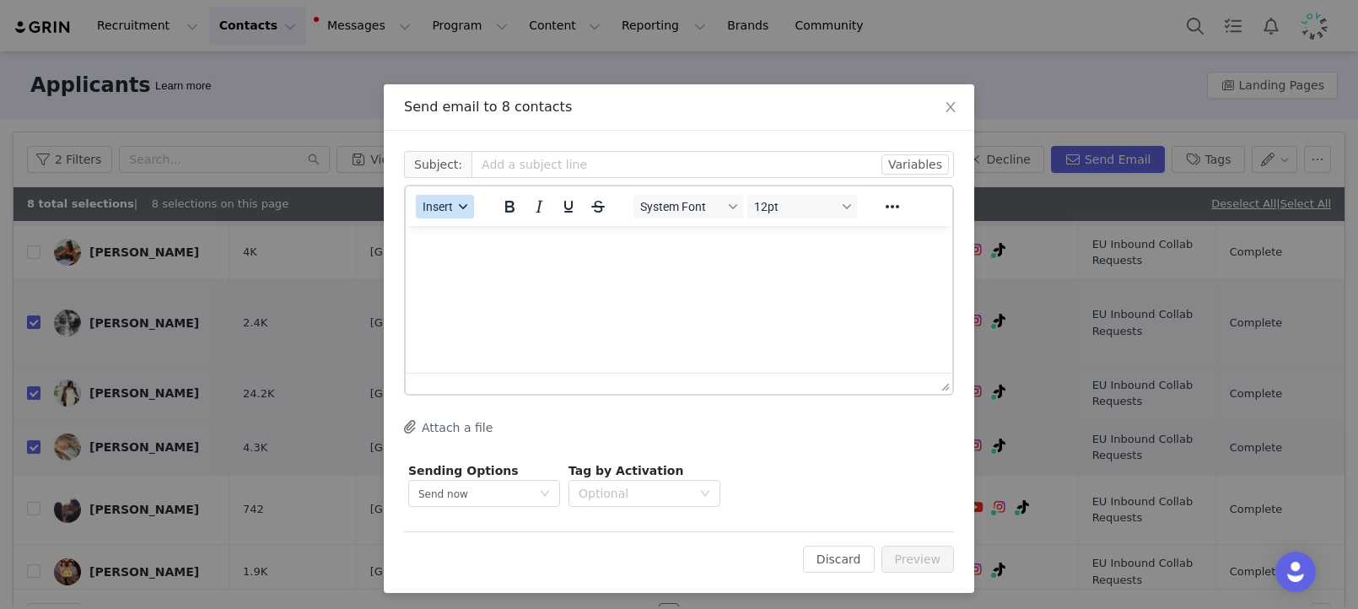
click at [433, 207] on span "Insert" at bounding box center [438, 206] width 30 height 13
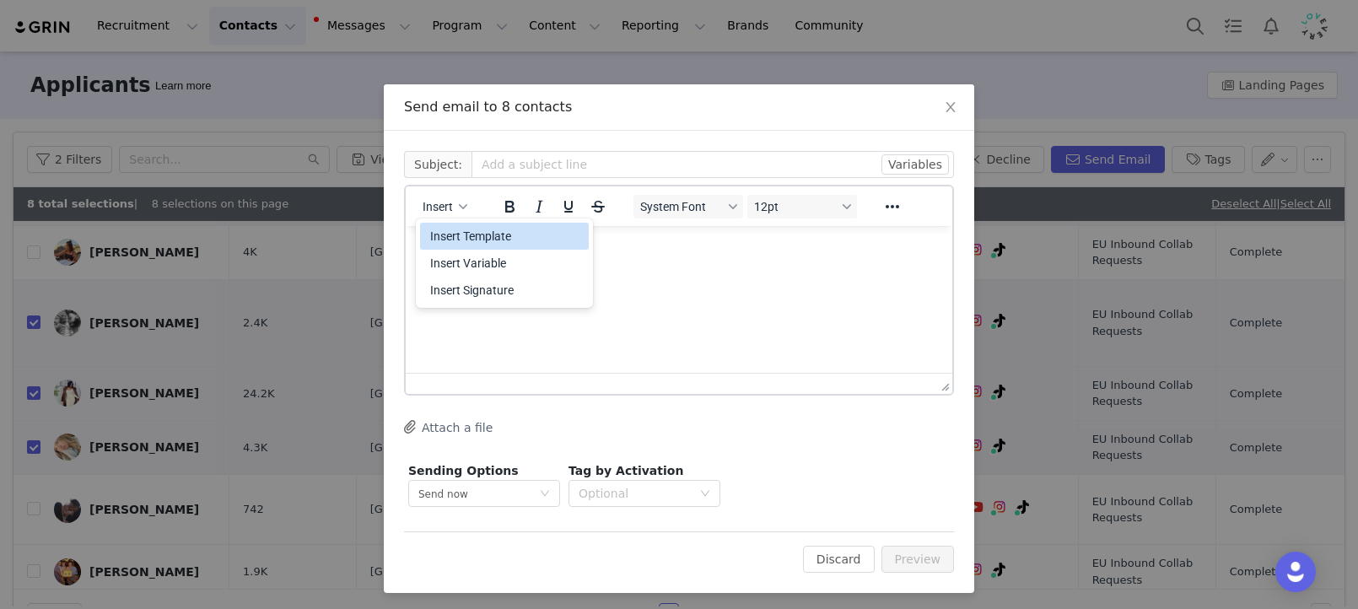
click at [447, 233] on div "Insert Template" at bounding box center [506, 236] width 152 height 20
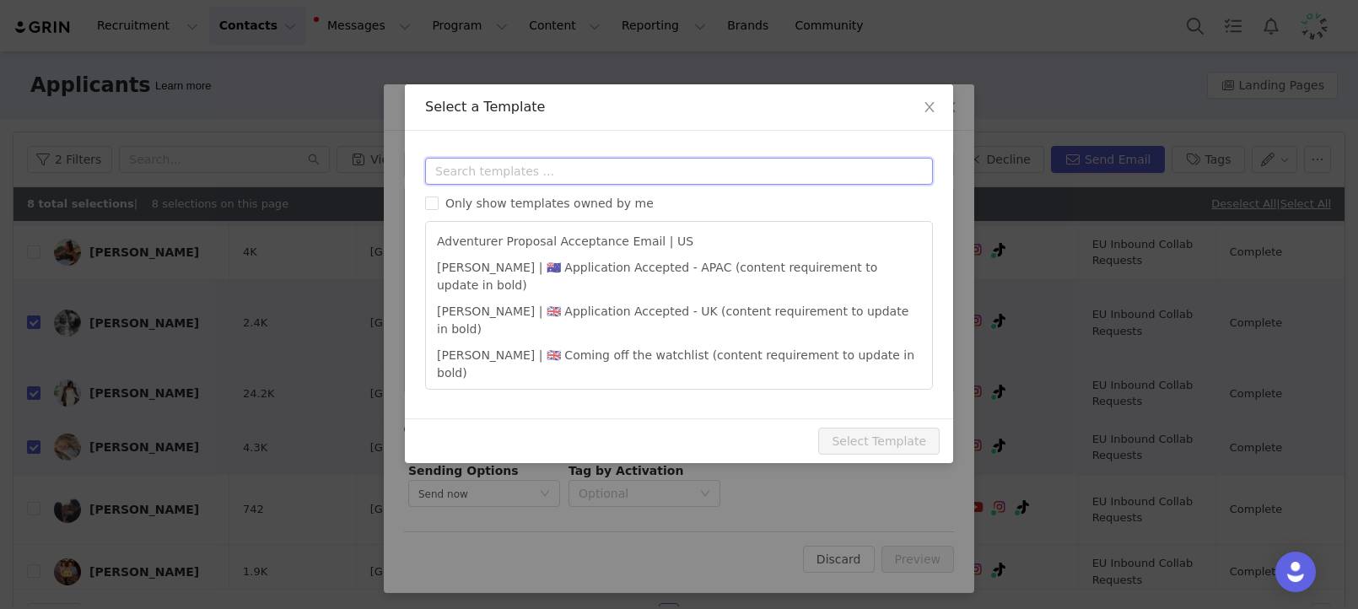
click at [527, 178] on input "text" at bounding box center [679, 171] width 508 height 27
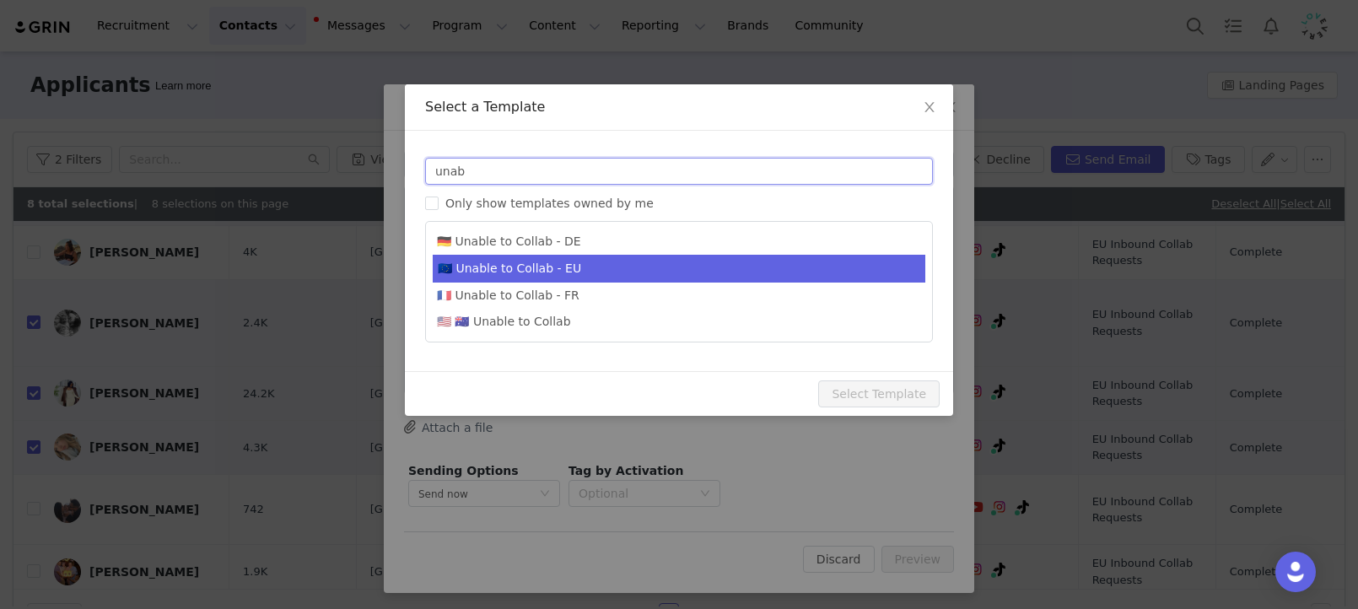
type input "unab"
click at [564, 276] on li "🇪🇺 Unable to Collab - EU" at bounding box center [679, 269] width 492 height 28
type input "Lovevery collaboration follow-up"
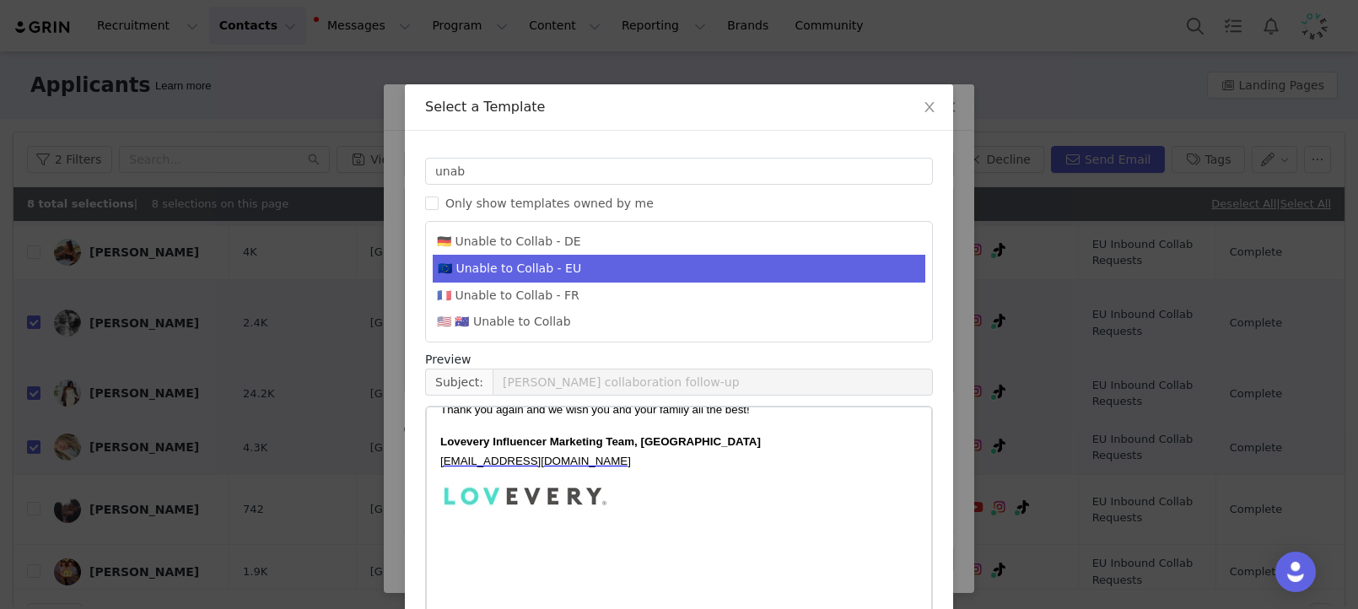
scroll to position [93, 0]
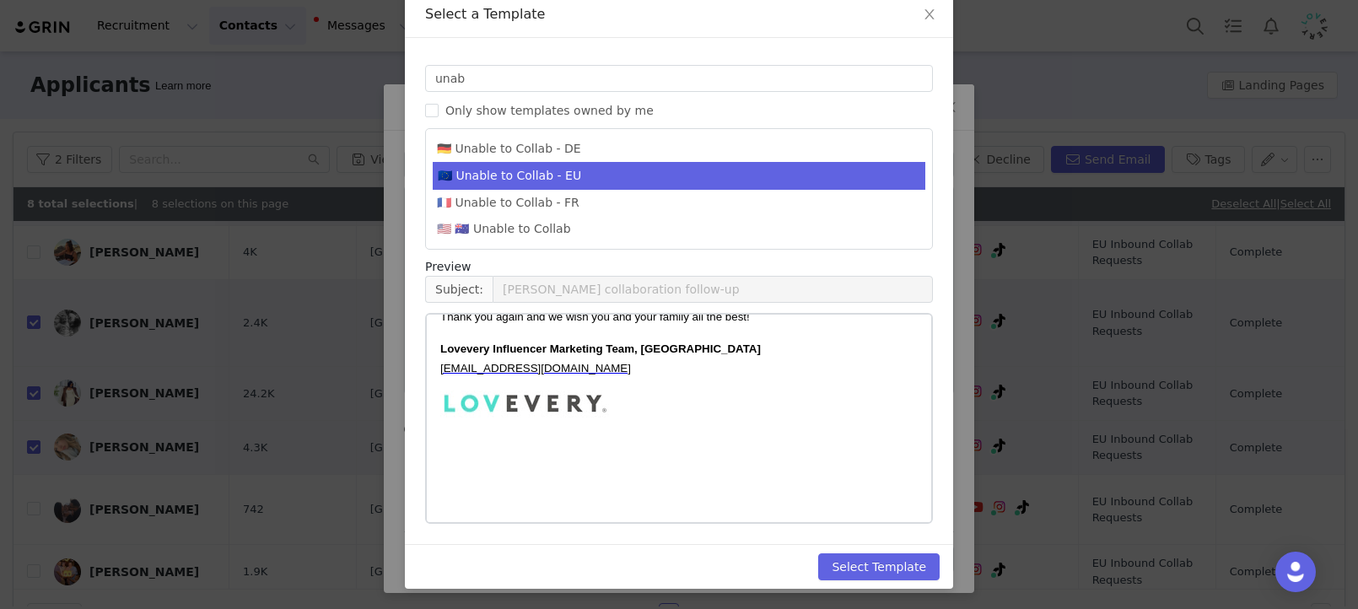
click at [940, 571] on div "Select Template" at bounding box center [679, 566] width 548 height 45
click at [918, 571] on button "Select Template" at bounding box center [878, 566] width 121 height 27
type input "Lovevery collaboration follow-up"
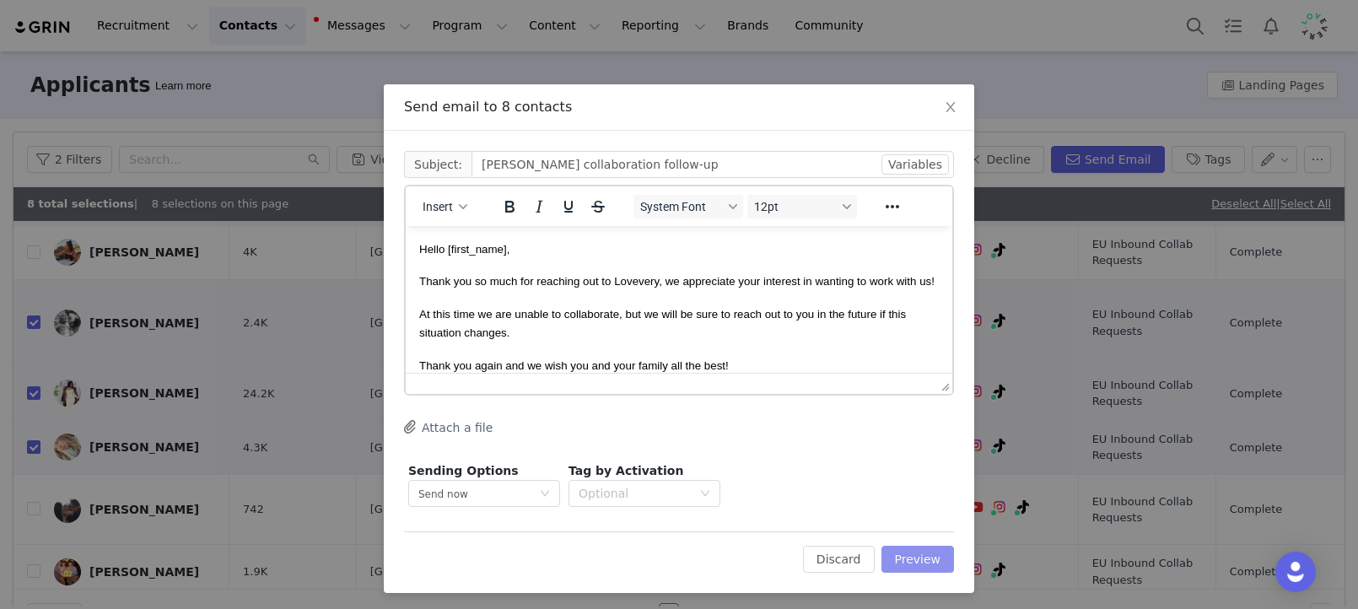
scroll to position [0, 0]
drag, startPoint x: 929, startPoint y: 545, endPoint x: 916, endPoint y: 548, distance: 13.9
click at [929, 546] on button "Preview" at bounding box center [917, 559] width 73 height 27
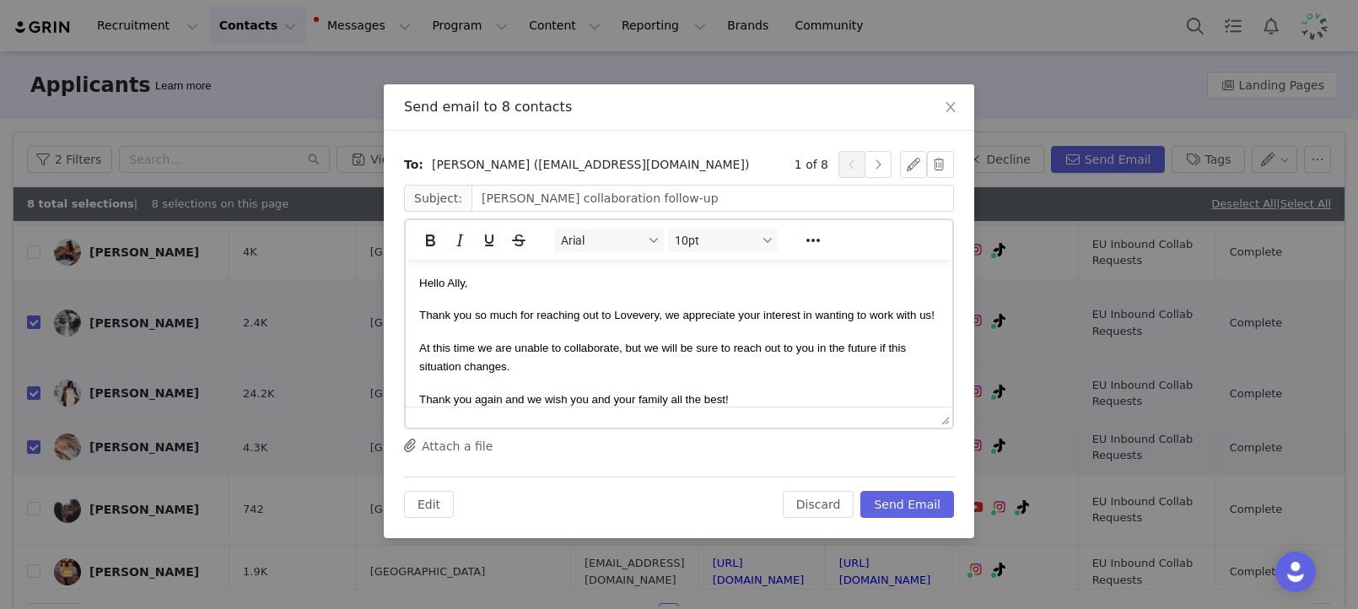
drag, startPoint x: 952, startPoint y: 536, endPoint x: 946, endPoint y: 525, distance: 12.5
click at [951, 536] on div "To: Ally Robinson (alsrobinson.ugc@gmail.com) 1 of 8 Subject: Lovevery collabor…" at bounding box center [679, 334] width 590 height 407
click at [946, 525] on div "To: Ally Robinson (alsrobinson.ugc@gmail.com) 1 of 8 Subject: Lovevery collabor…" at bounding box center [679, 334] width 590 height 407
drag, startPoint x: 934, startPoint y: 507, endPoint x: 939, endPoint y: 491, distance: 16.8
click at [934, 507] on button "Send Email" at bounding box center [907, 504] width 94 height 27
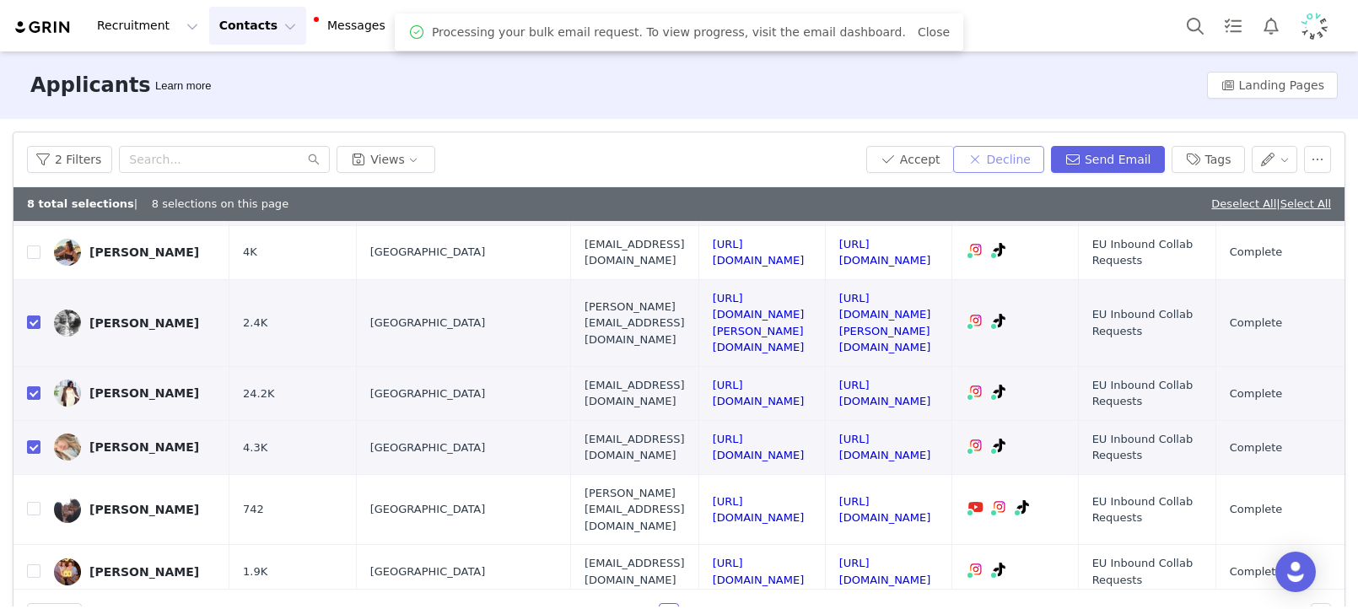
click at [1028, 165] on button "Decline" at bounding box center [998, 159] width 91 height 27
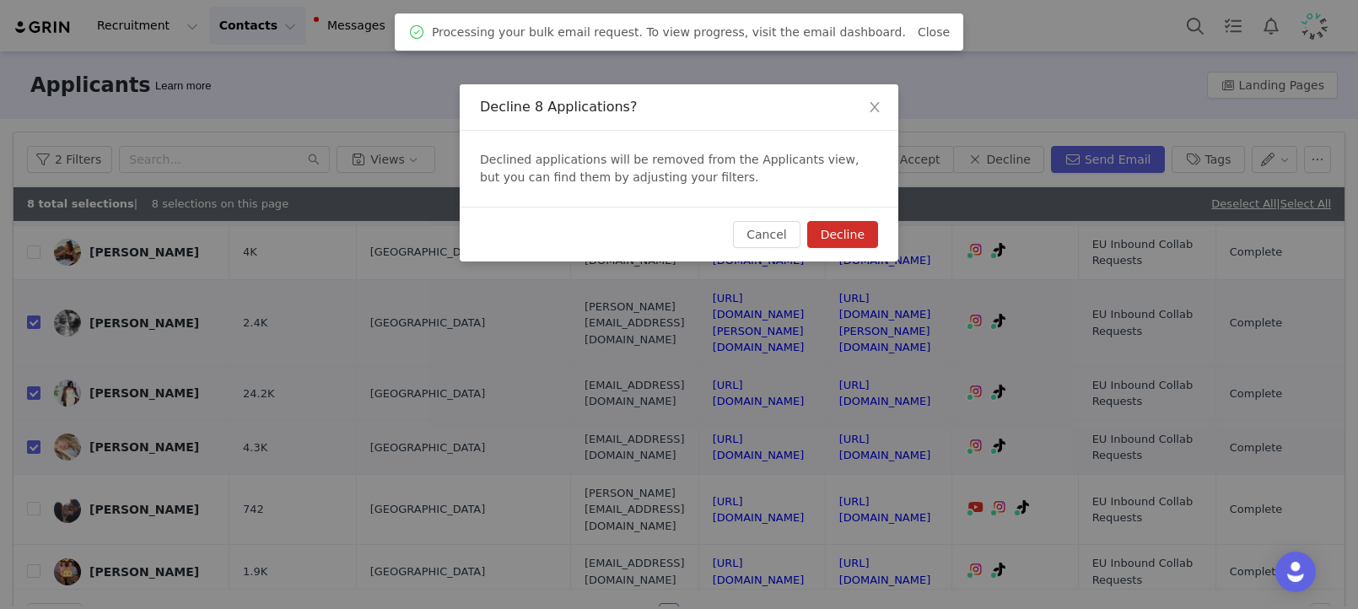
click at [853, 233] on button "Decline" at bounding box center [842, 234] width 71 height 27
checkbox input "false"
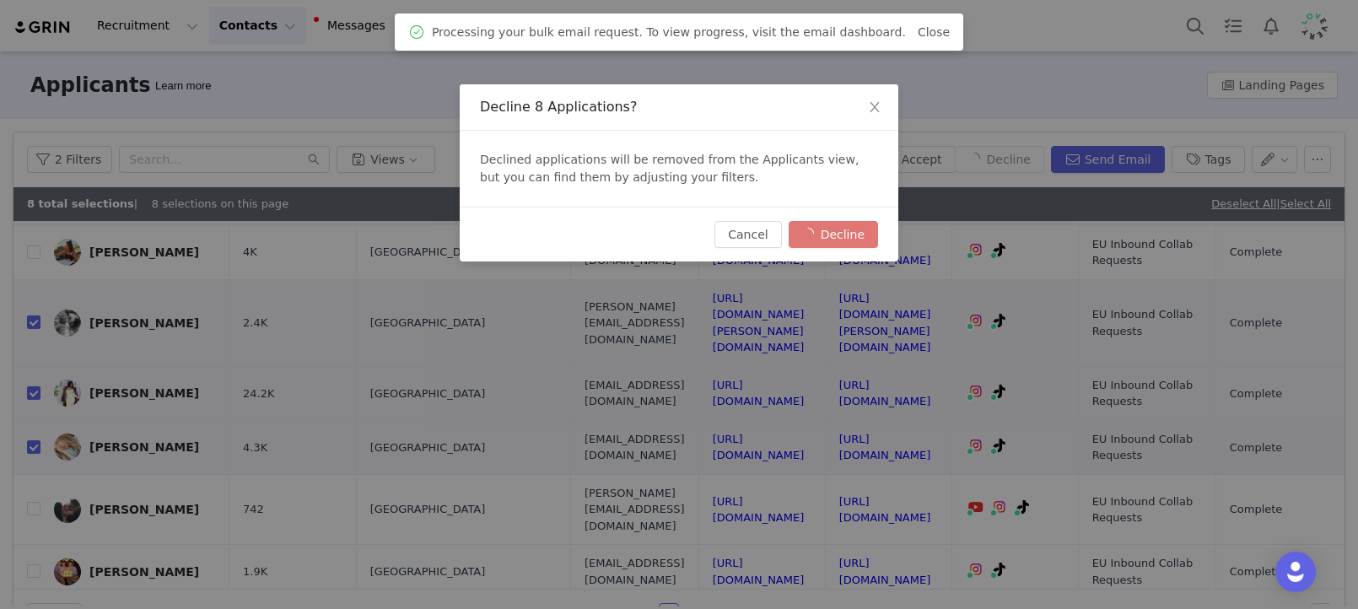
checkbox input "false"
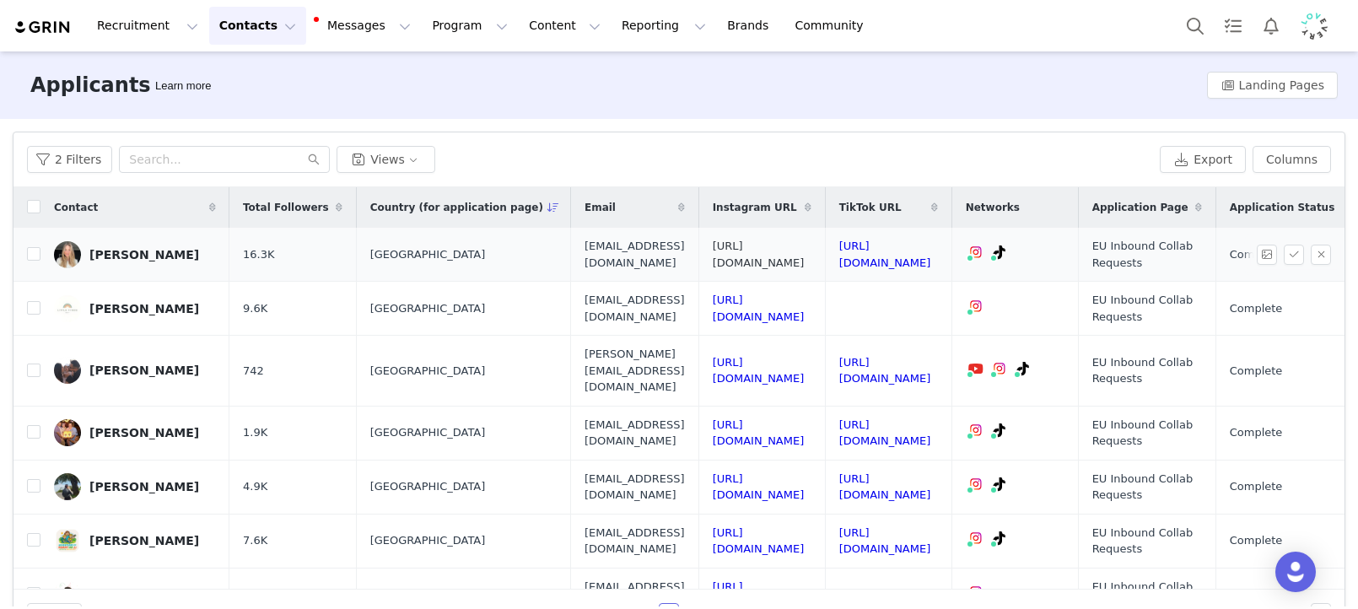
click at [805, 254] on link "https://www.instagram.com/caroverman" at bounding box center [759, 255] width 92 height 30
click at [931, 254] on link "https://www.tiktok.com/@carlyoverman" at bounding box center [885, 255] width 92 height 30
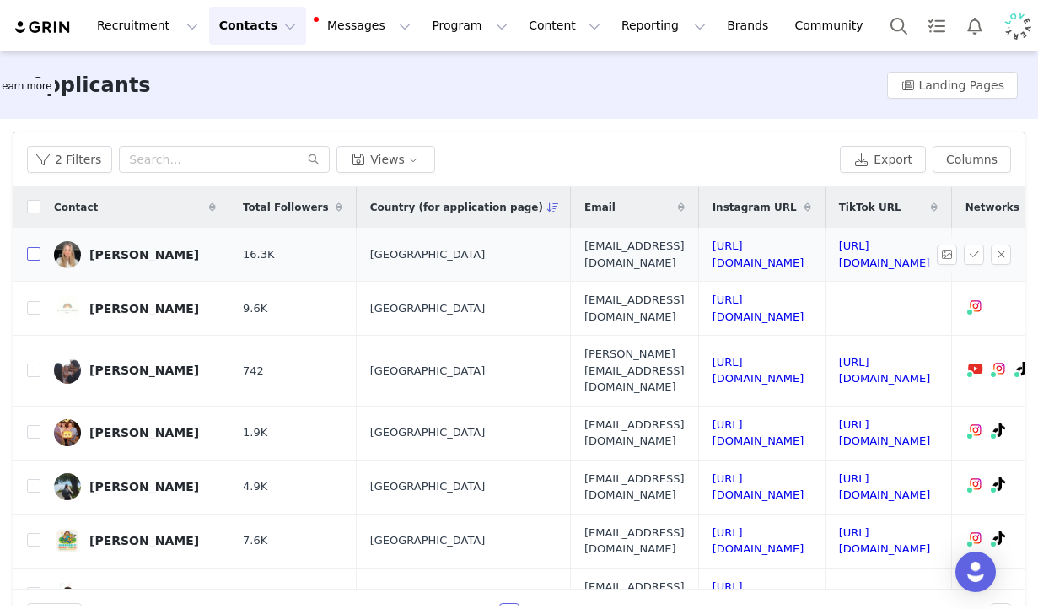
click at [35, 253] on input "checkbox" at bounding box center [33, 253] width 13 height 13
checkbox input "true"
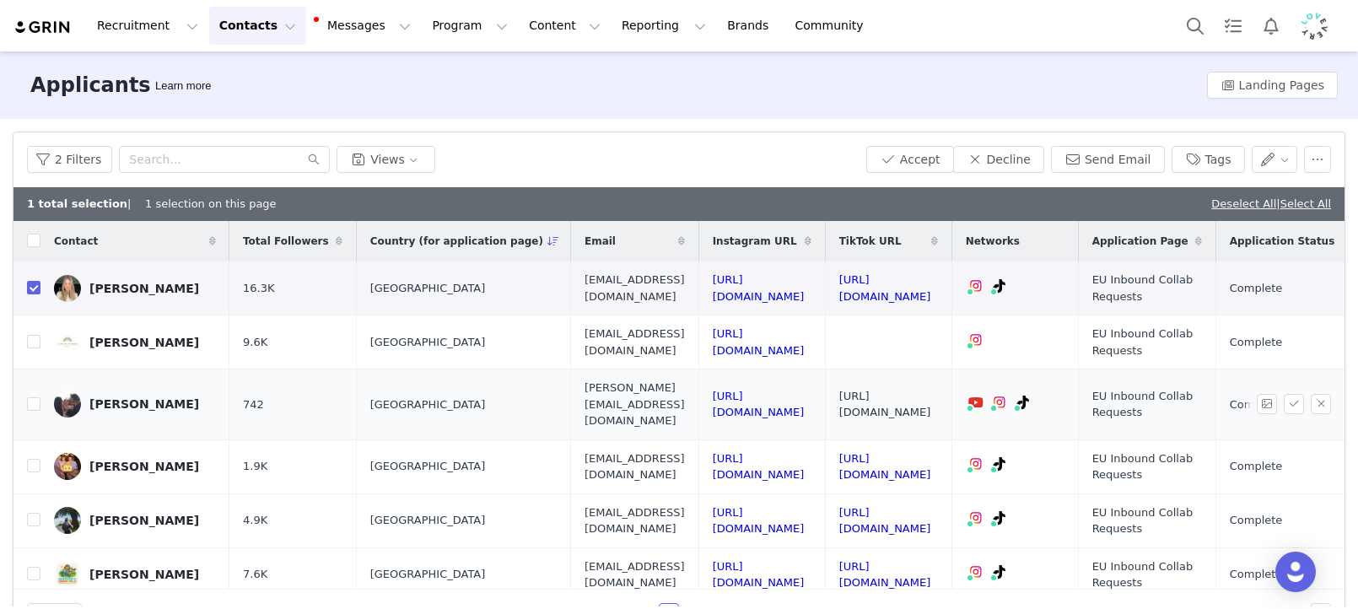
click at [931, 397] on link "https://www.tiktok.com/@kccamps_" at bounding box center [885, 405] width 92 height 30
click at [825, 406] on td "https://www.instagram.com/carmelaeliotc" at bounding box center [761, 404] width 126 height 71
click at [805, 397] on link "https://www.instagram.com/carmelaeliotc" at bounding box center [759, 405] width 92 height 30
click at [931, 454] on link "https://www.tiktok.com/@disneydreaminglauren" at bounding box center [885, 467] width 92 height 30
click at [931, 506] on link "https://www.tiktok.com/@elysiamae93" at bounding box center [885, 521] width 92 height 30
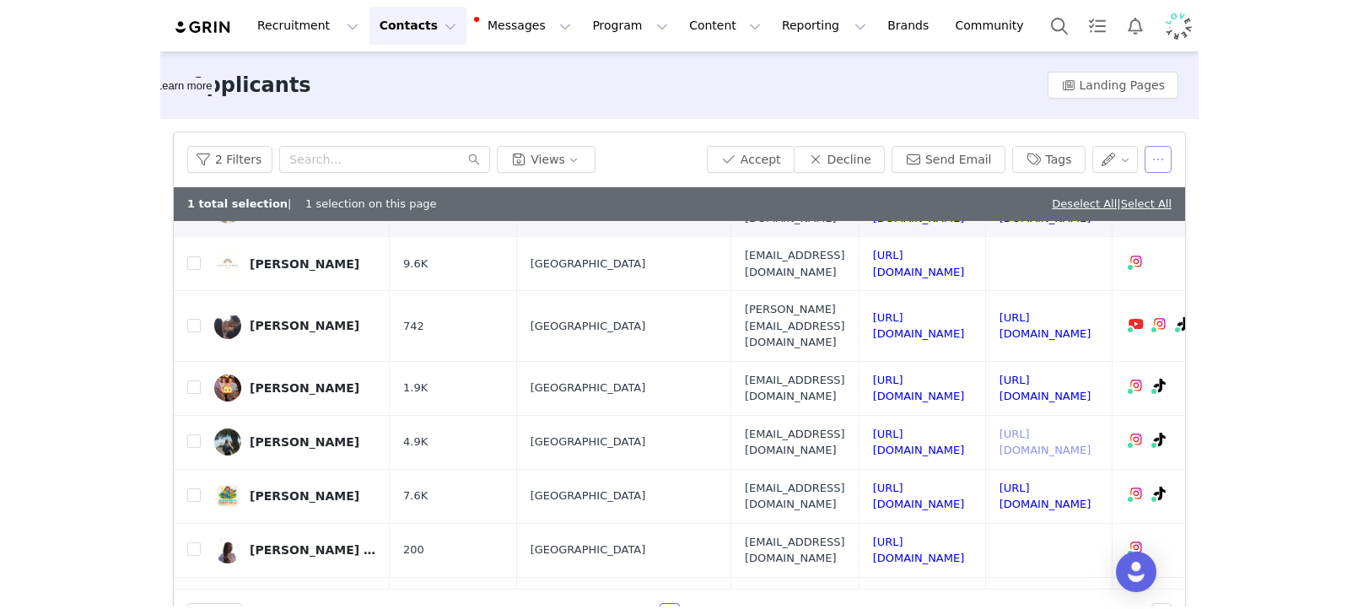
scroll to position [73, 0]
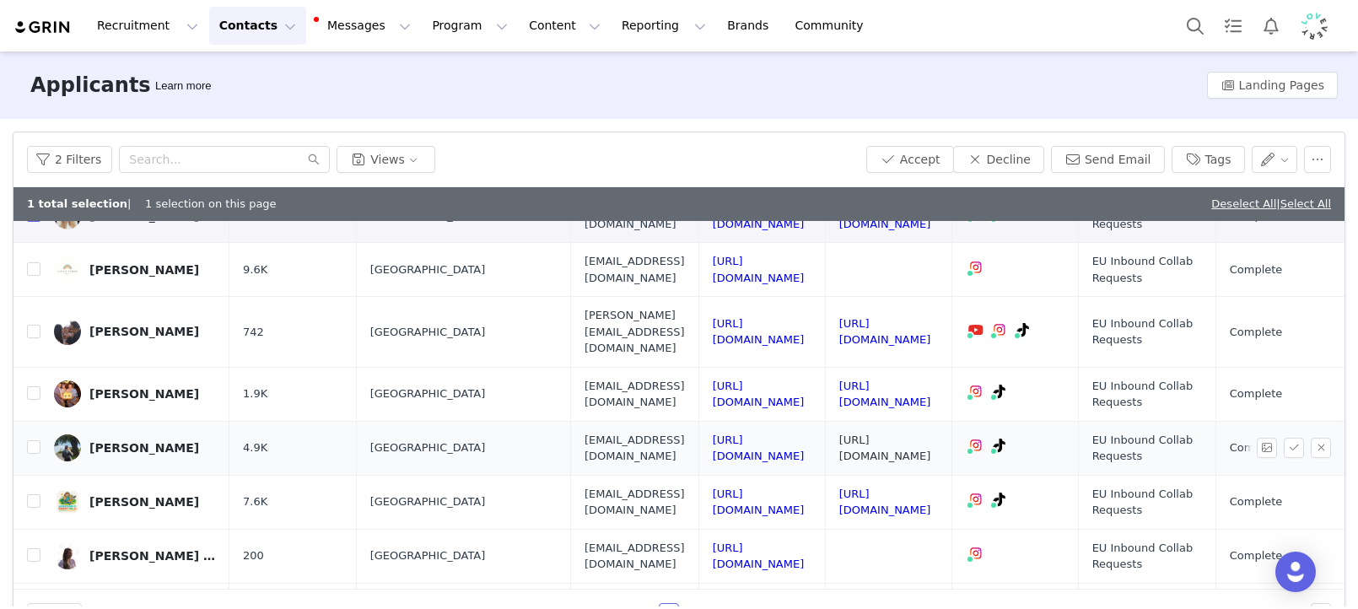
click at [931, 433] on link "https://www.tiktok.com/@elysiamae93" at bounding box center [885, 448] width 92 height 30
click at [931, 487] on link "https://www.tiktok.com/@adventuresofmummyandjj" at bounding box center [885, 502] width 92 height 30
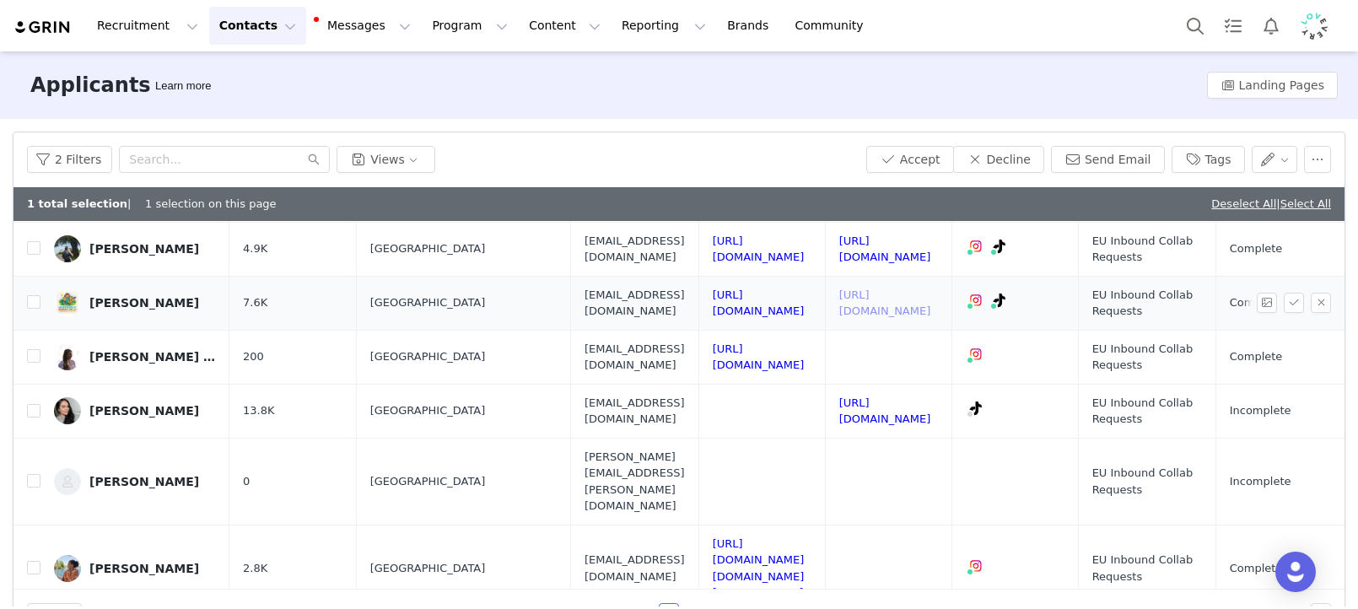
scroll to position [0, 0]
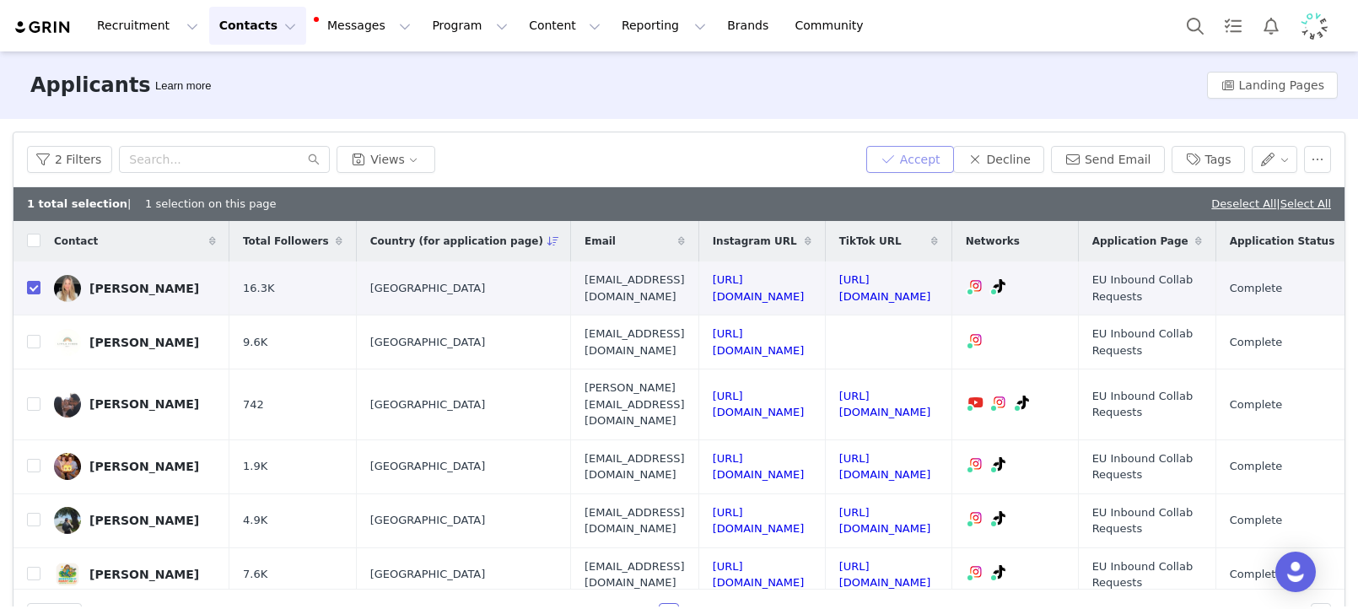
drag, startPoint x: 939, startPoint y: 163, endPoint x: 929, endPoint y: 172, distance: 13.7
click at [939, 163] on button "Accept" at bounding box center [910, 159] width 88 height 27
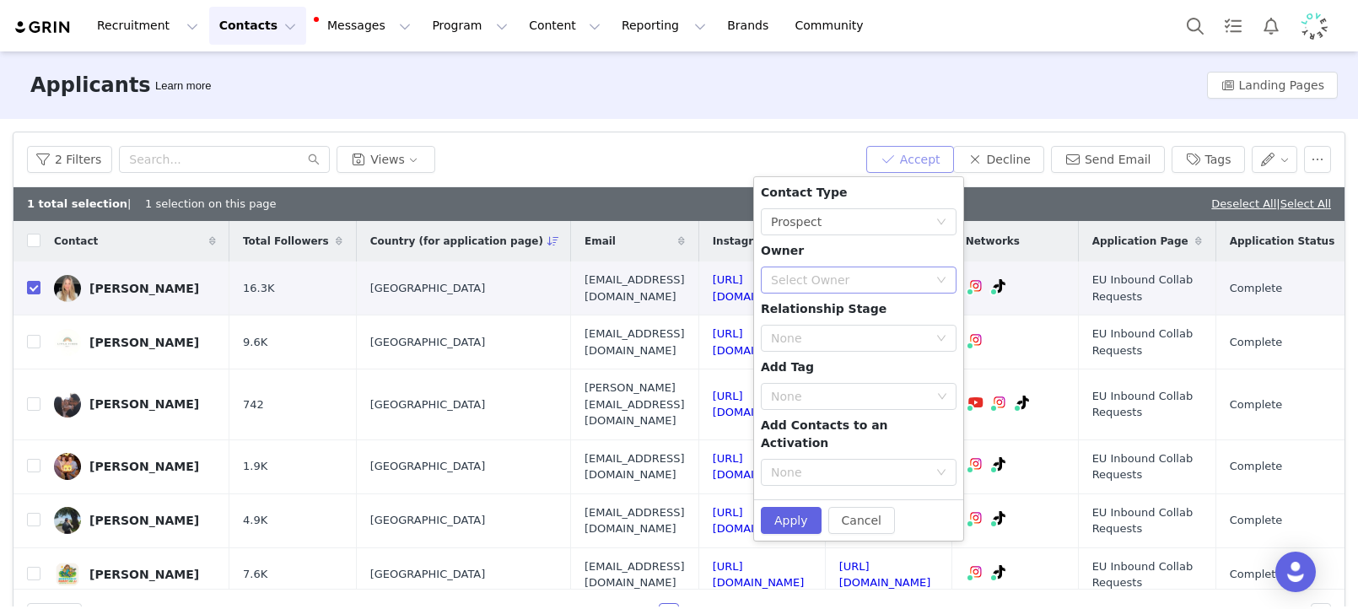
click at [844, 275] on div "Select Owner" at bounding box center [849, 280] width 157 height 17
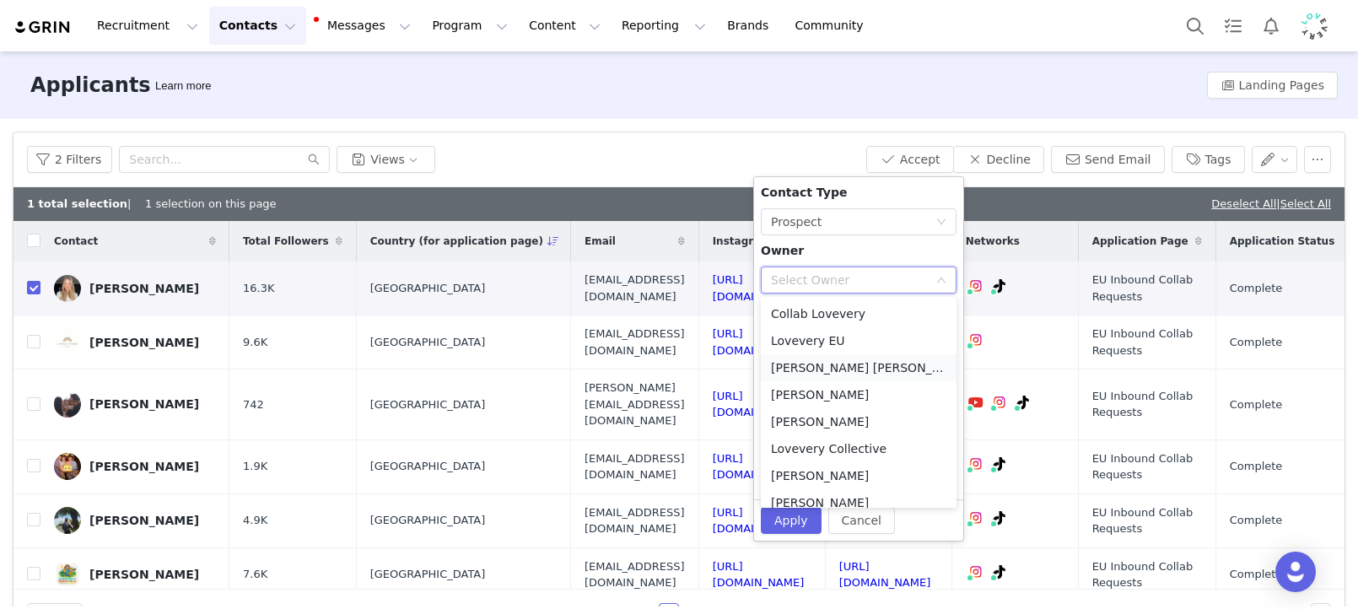
click at [875, 371] on li "[PERSON_NAME] [PERSON_NAME]" at bounding box center [859, 367] width 196 height 27
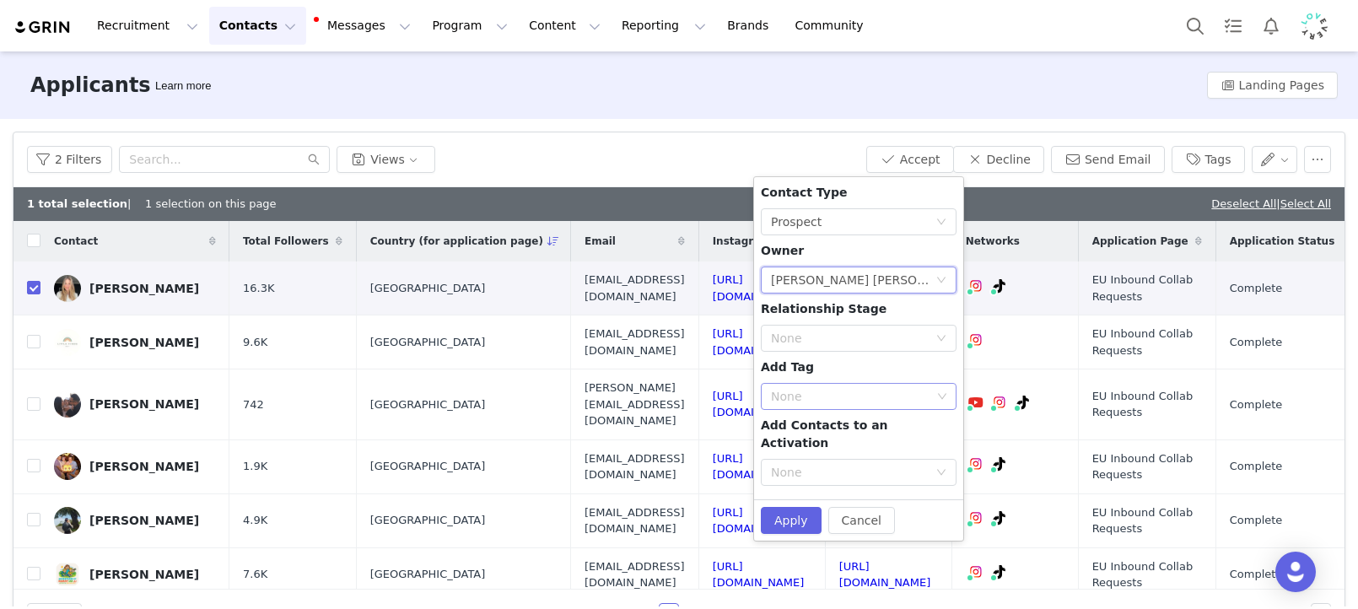
click at [842, 395] on div "None" at bounding box center [851, 396] width 160 height 17
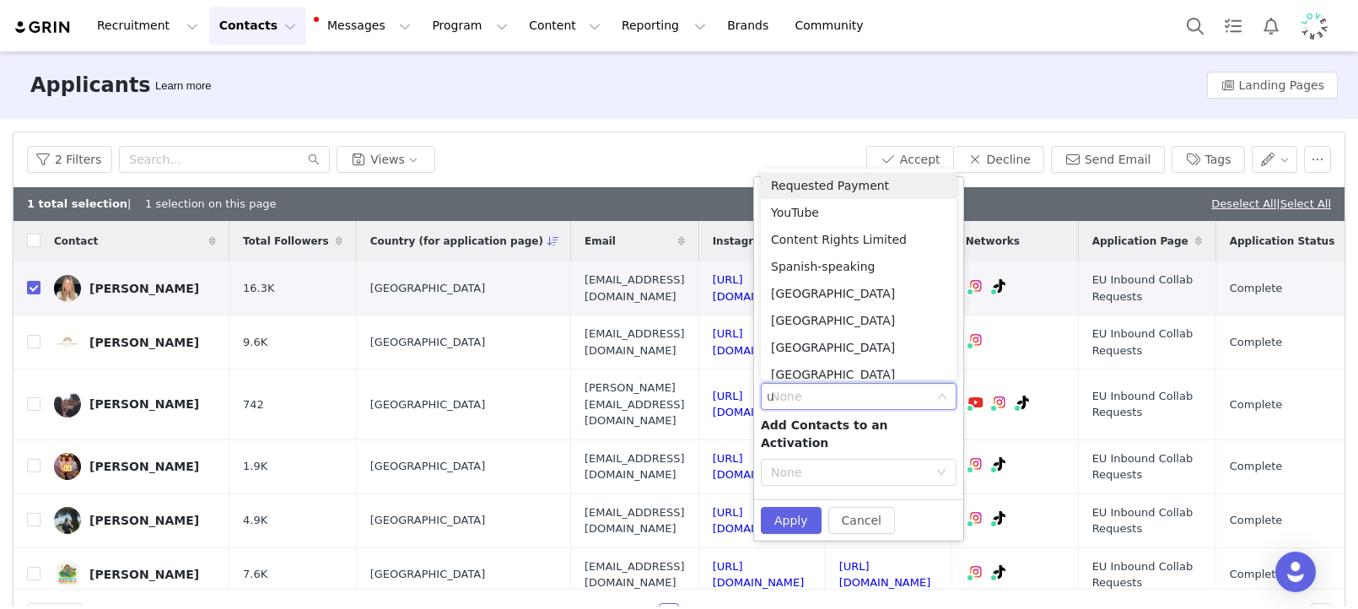
type input "uk"
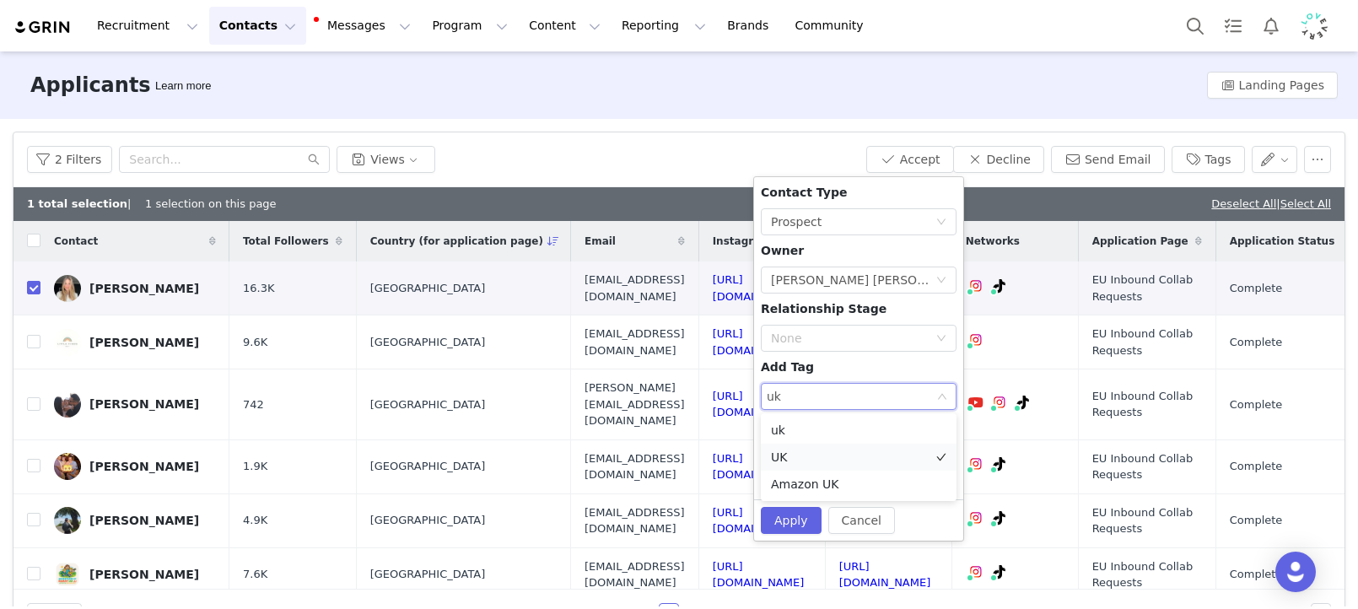
click at [826, 452] on li "UK" at bounding box center [859, 457] width 196 height 27
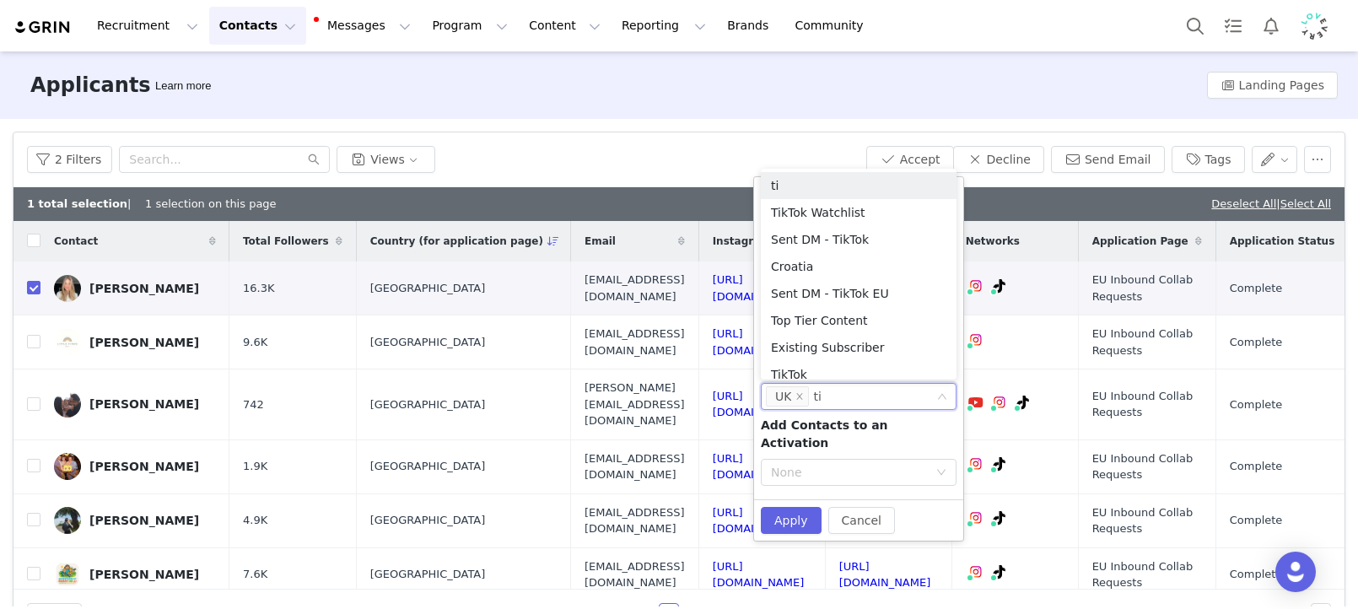
type input "tik"
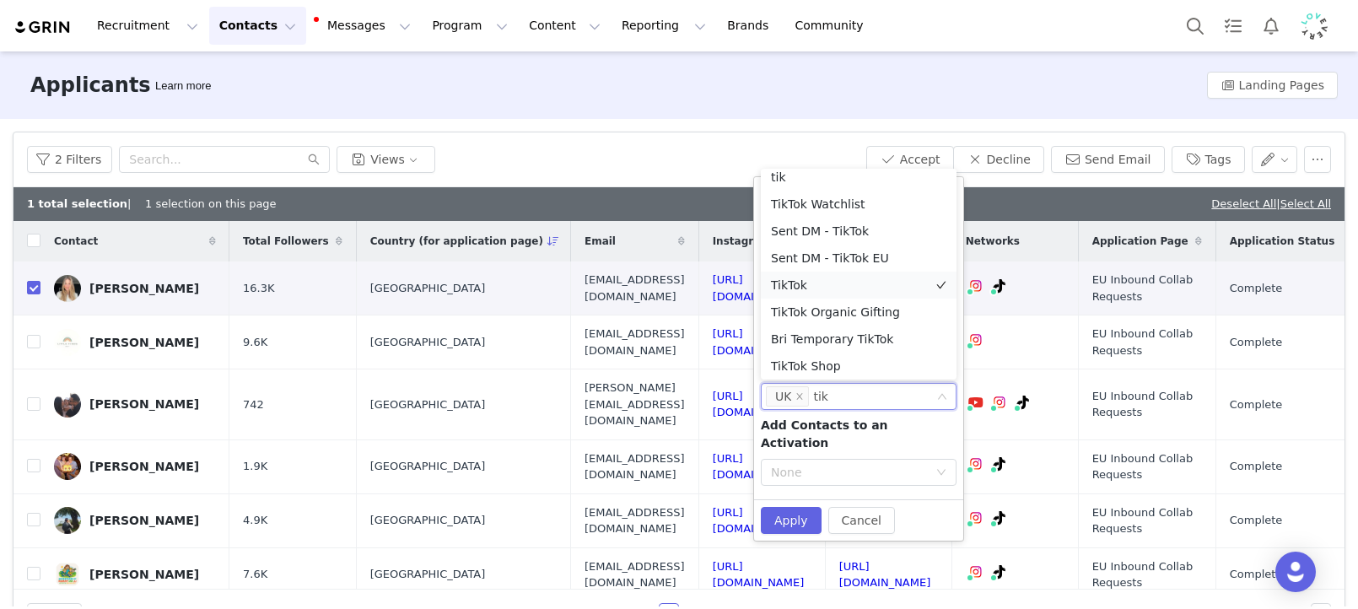
click at [774, 288] on li "TikTok" at bounding box center [859, 285] width 196 height 27
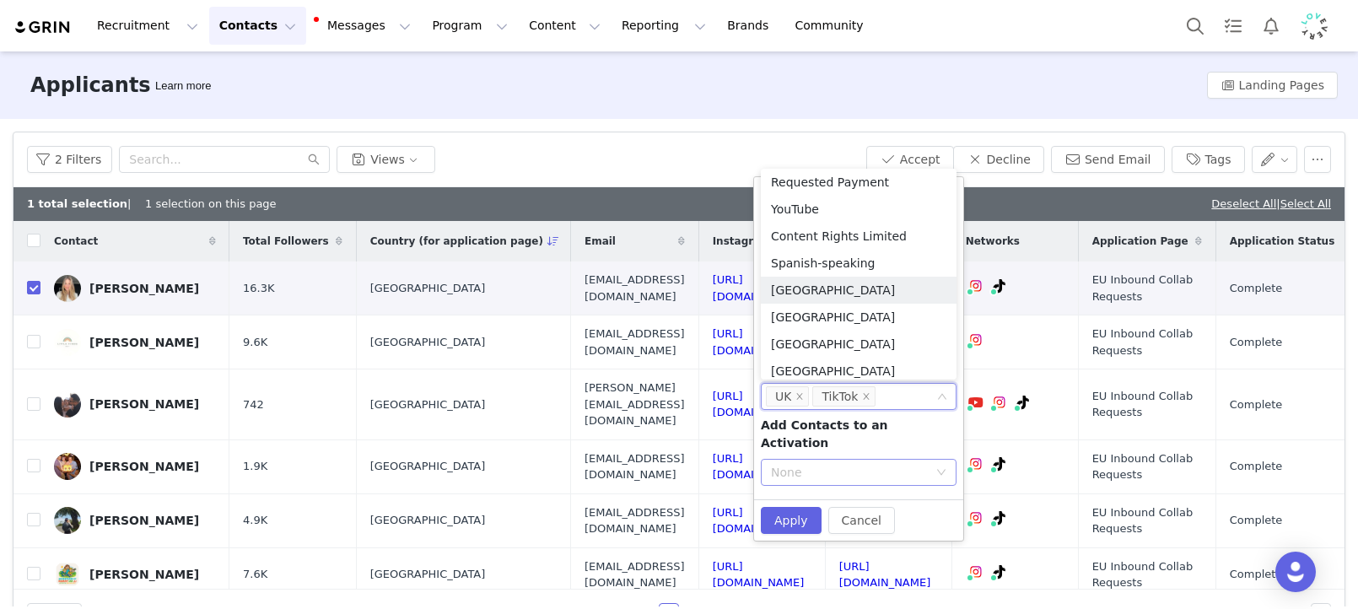
scroll to position [8, 0]
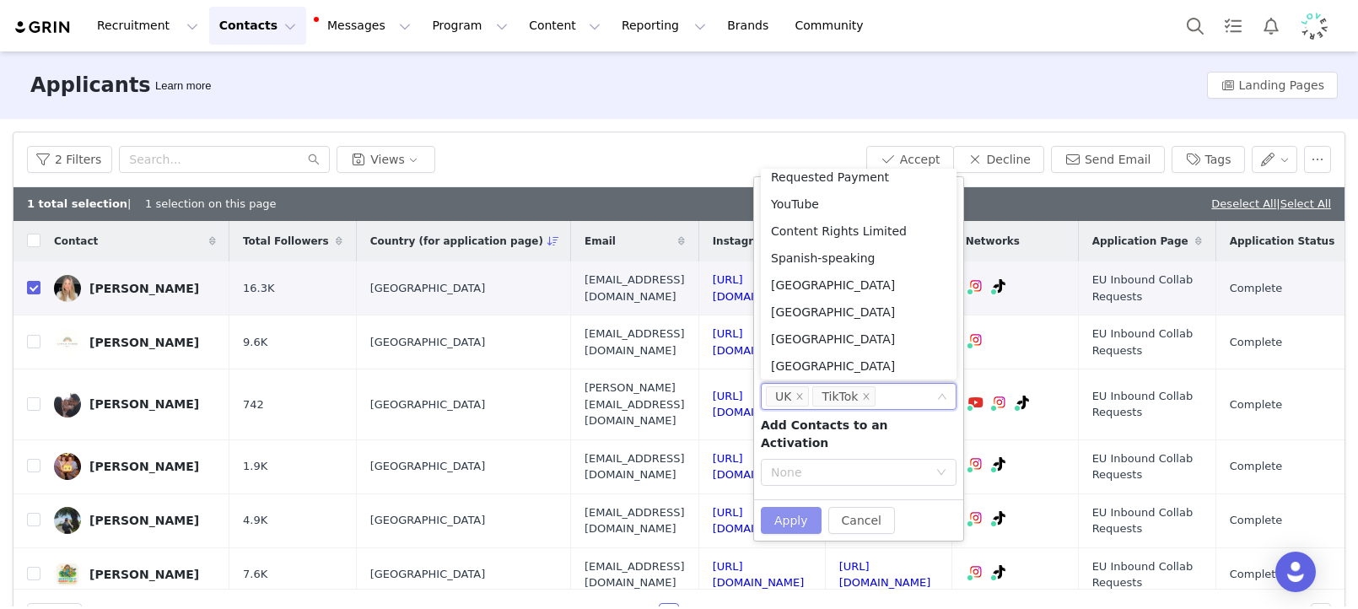
click at [802, 507] on button "Apply" at bounding box center [791, 520] width 61 height 27
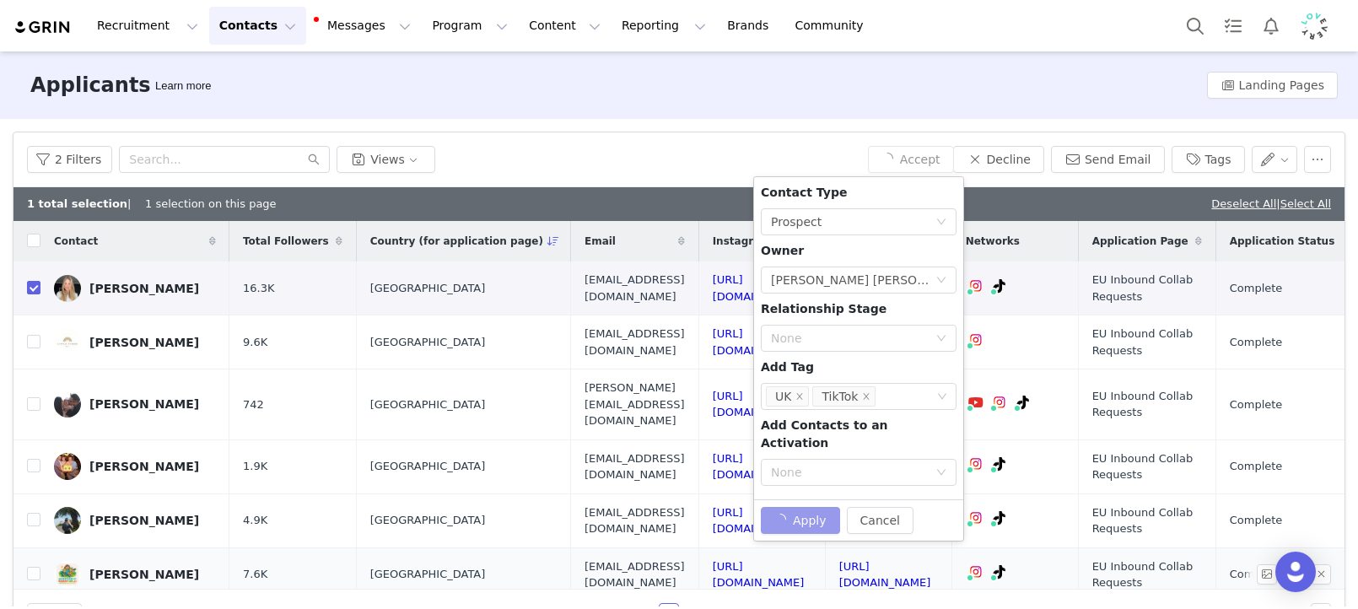
checkbox input "false"
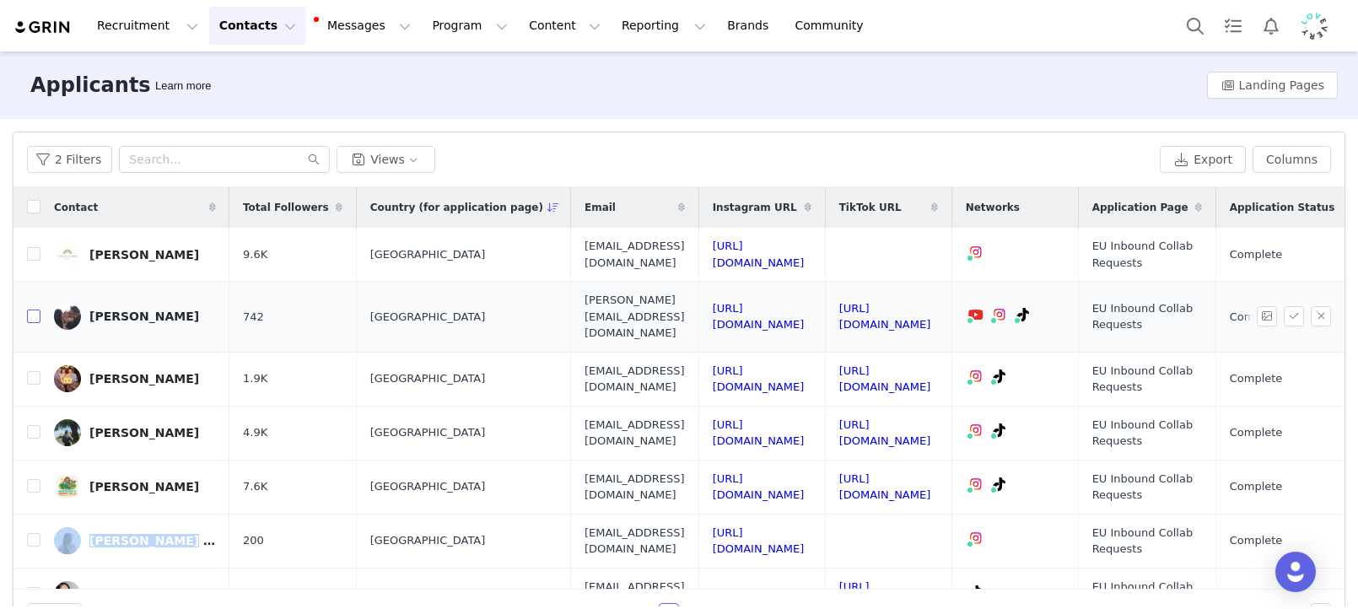
drag, startPoint x: 28, startPoint y: 308, endPoint x: 38, endPoint y: 368, distance: 60.7
click at [28, 309] on input "checkbox" at bounding box center [33, 315] width 13 height 13
checkbox input "true"
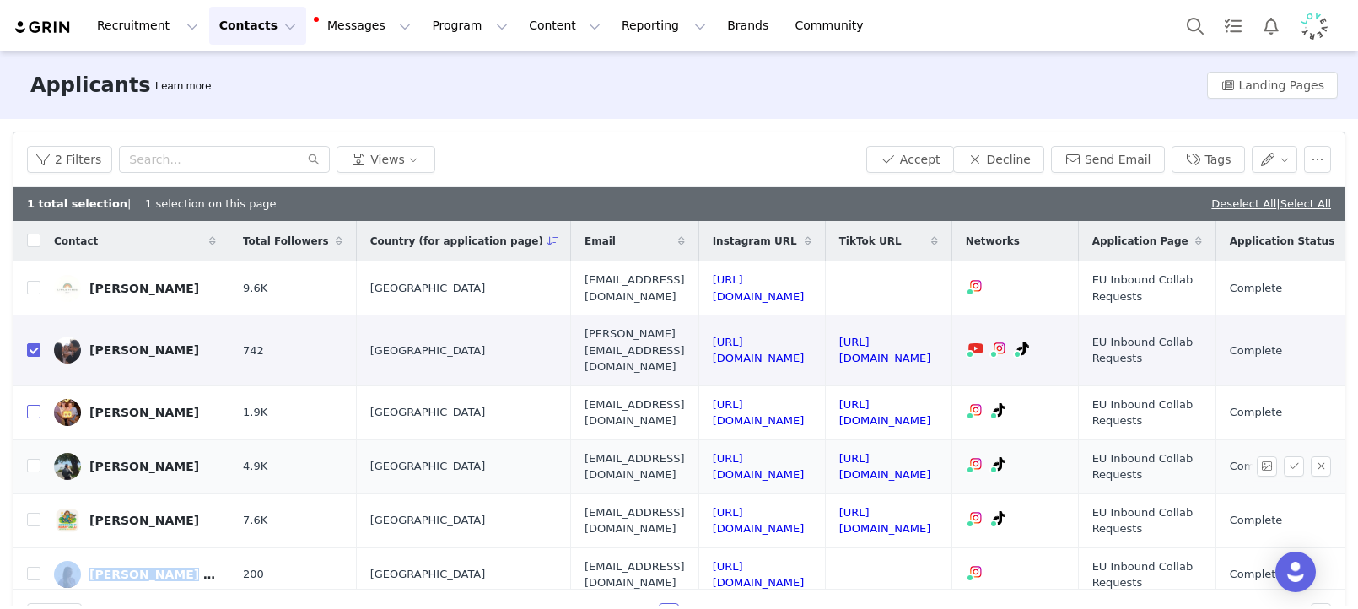
drag, startPoint x: 29, startPoint y: 396, endPoint x: 48, endPoint y: 433, distance: 41.9
click at [29, 405] on input "checkbox" at bounding box center [33, 411] width 13 height 13
checkbox input "true"
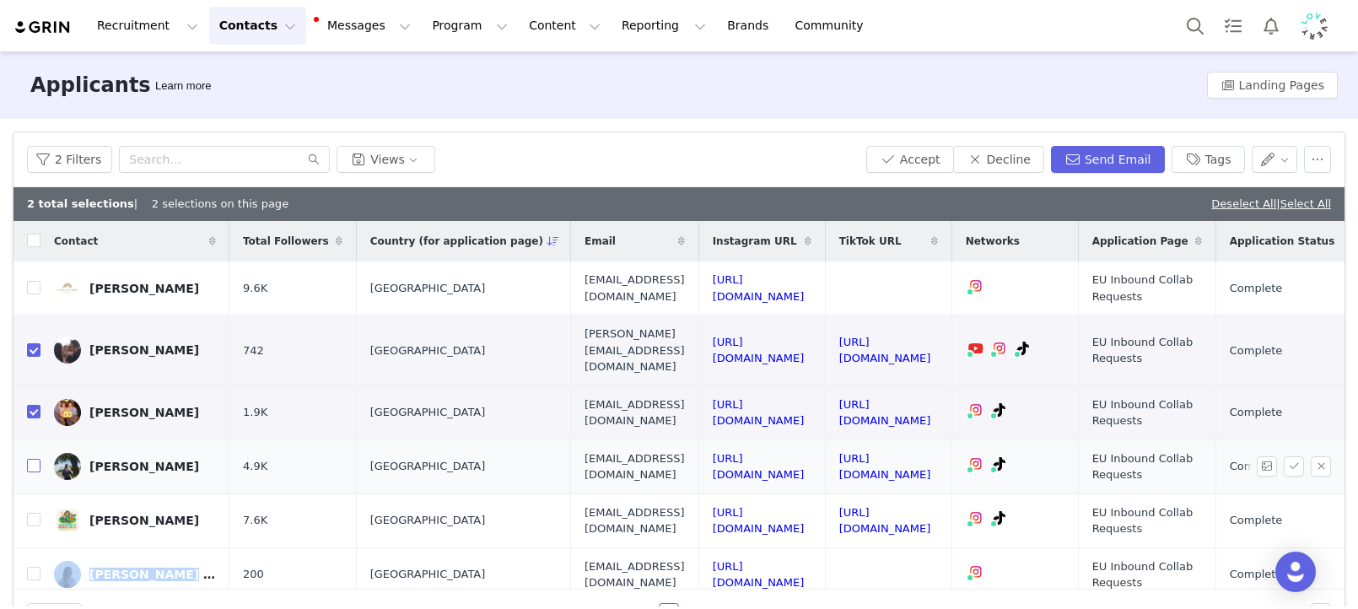
click at [38, 459] on input "checkbox" at bounding box center [33, 465] width 13 height 13
checkbox input "true"
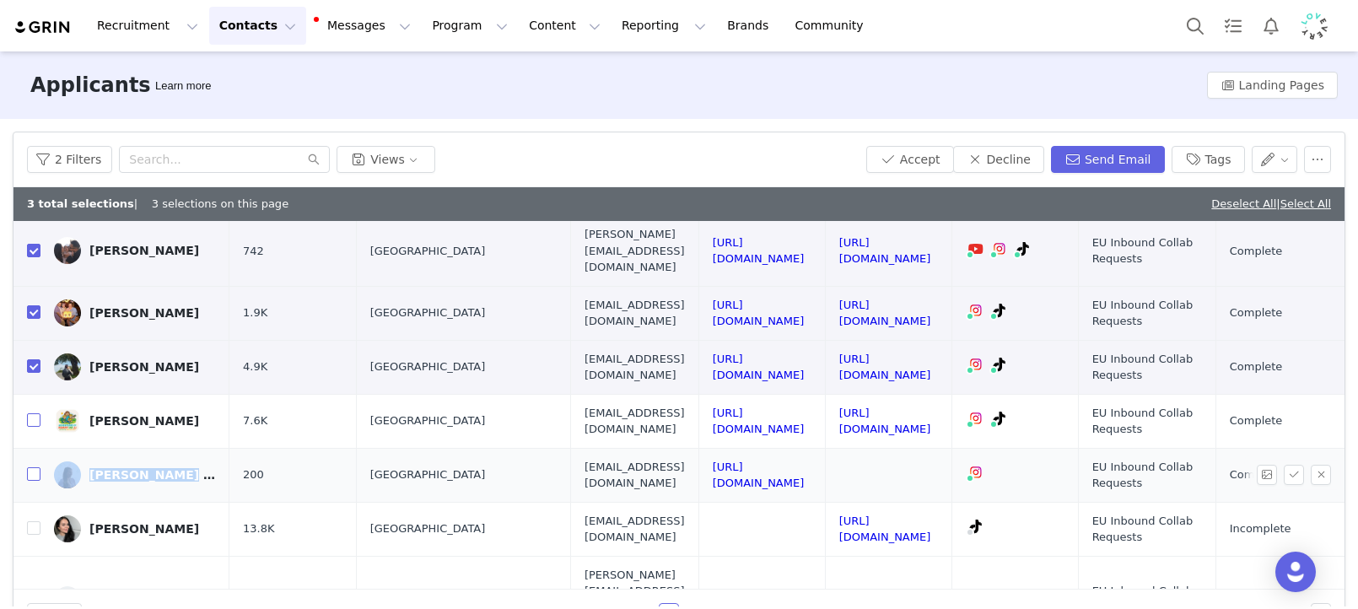
click at [29, 413] on input "checkbox" at bounding box center [33, 419] width 13 height 13
checkbox input "true"
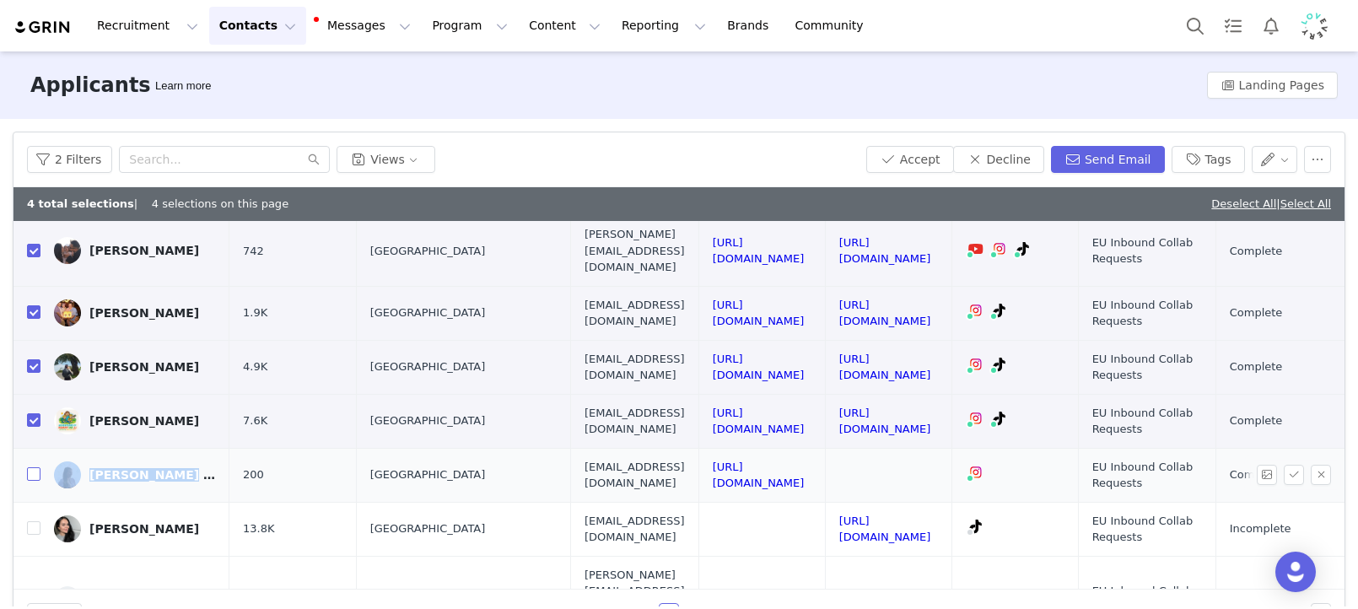
click at [38, 467] on input "checkbox" at bounding box center [33, 473] width 13 height 13
click at [931, 514] on link "https://www.tiktok.com/@_alexsophie" at bounding box center [885, 529] width 92 height 30
drag, startPoint x: 30, startPoint y: 460, endPoint x: 430, endPoint y: 353, distance: 414.6
click at [30, 467] on input "checkbox" at bounding box center [33, 473] width 13 height 13
checkbox input "false"
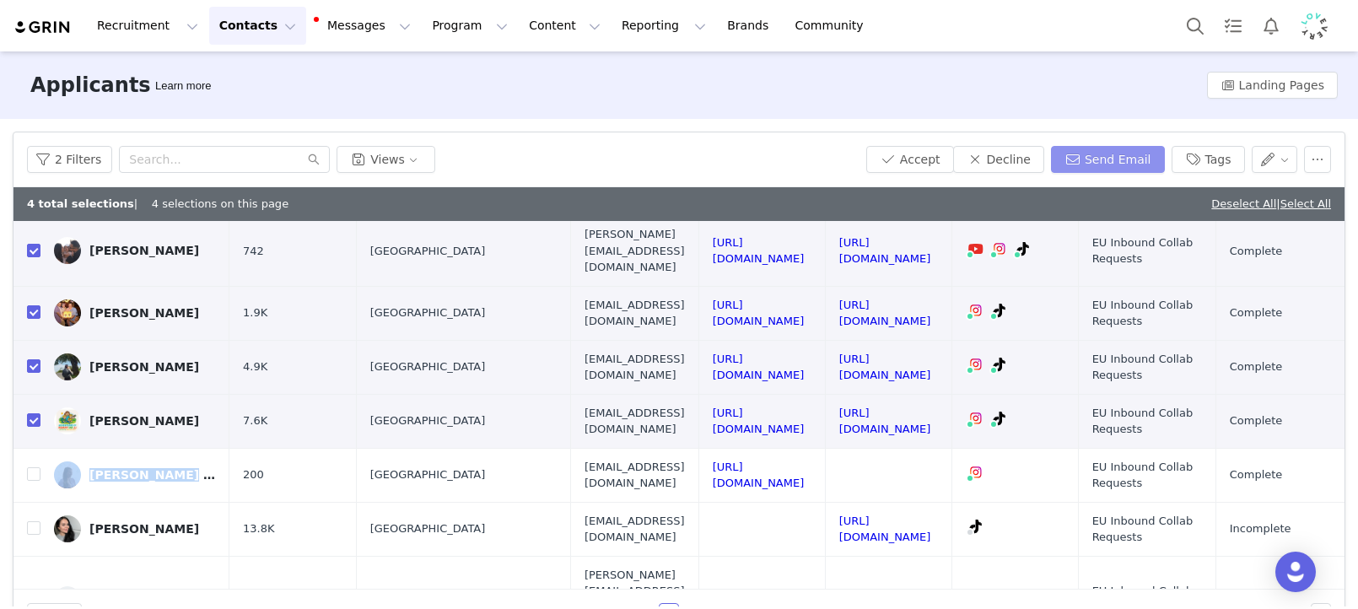
click at [1092, 159] on button "Send Email" at bounding box center [1108, 159] width 114 height 27
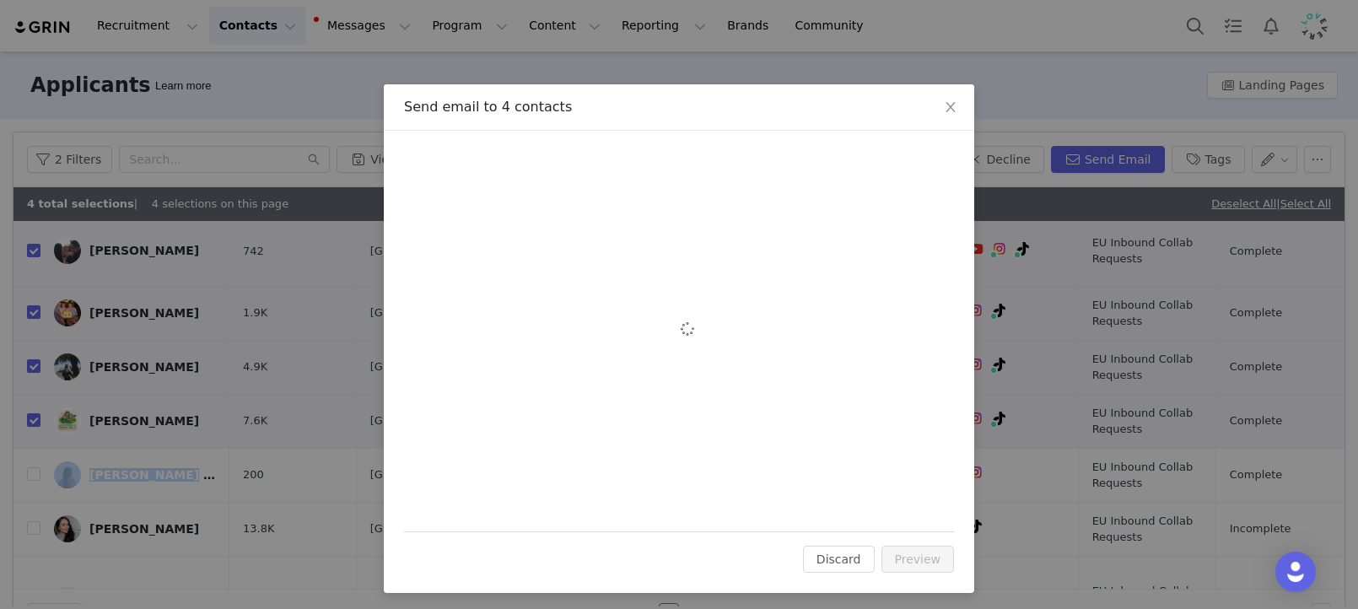
scroll to position [0, 0]
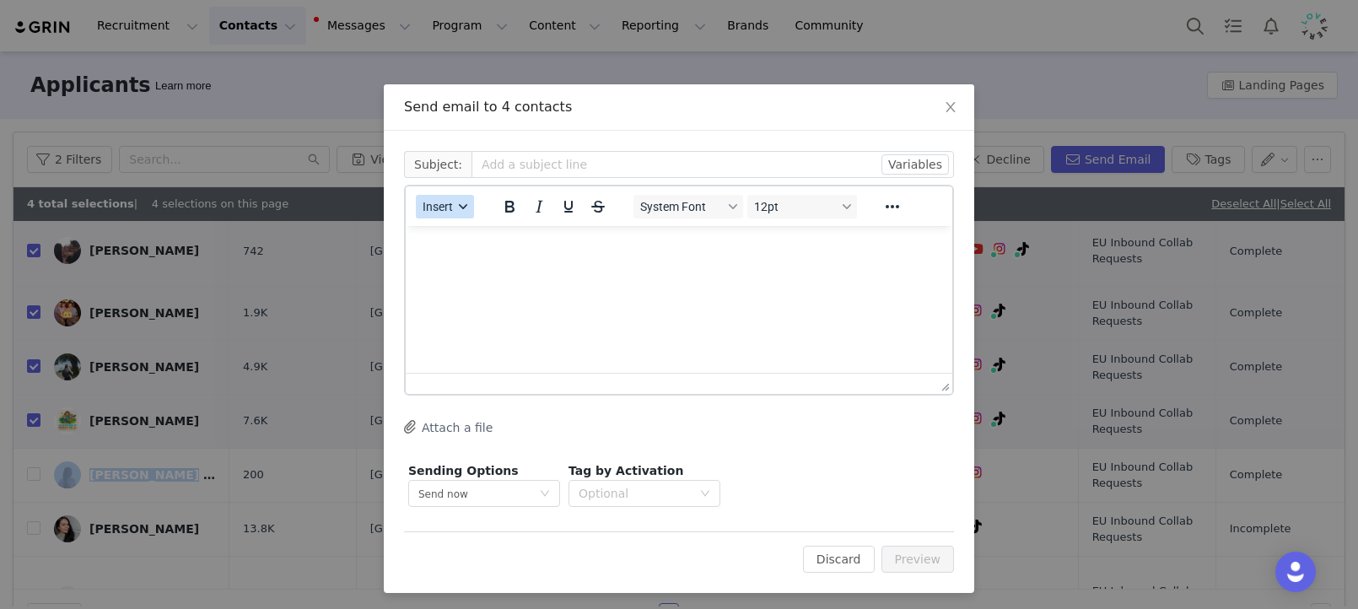
click at [464, 214] on button "Insert" at bounding box center [445, 207] width 58 height 24
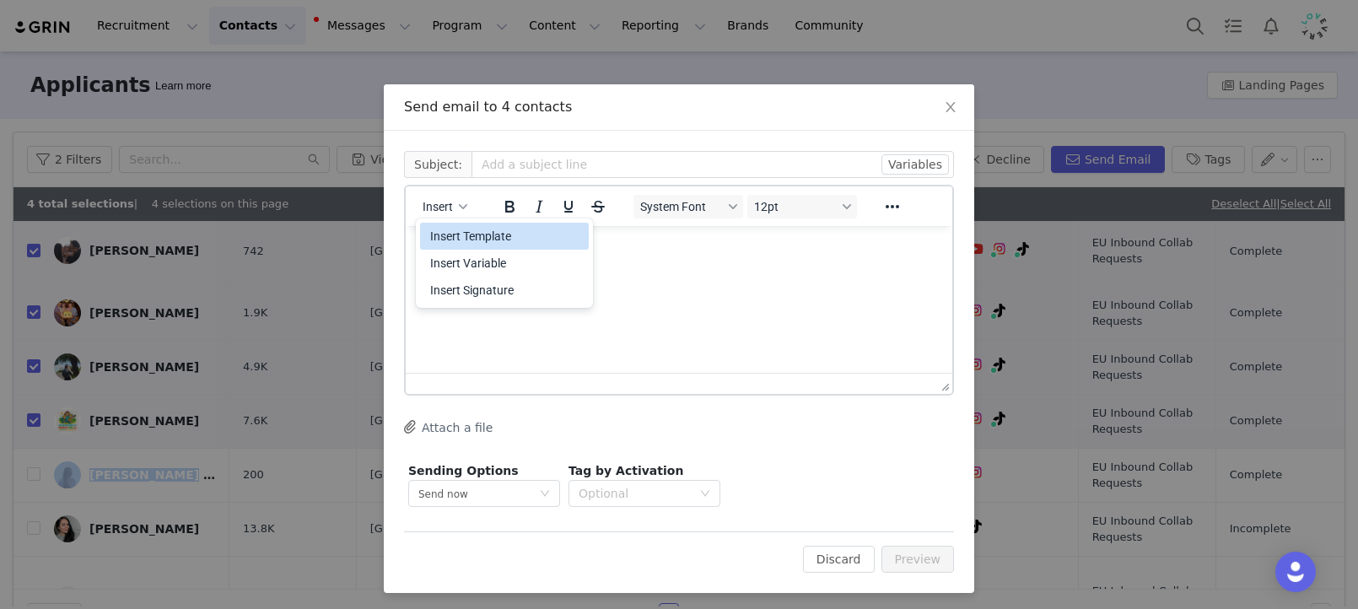
click at [474, 236] on div "Insert Template" at bounding box center [506, 236] width 152 height 20
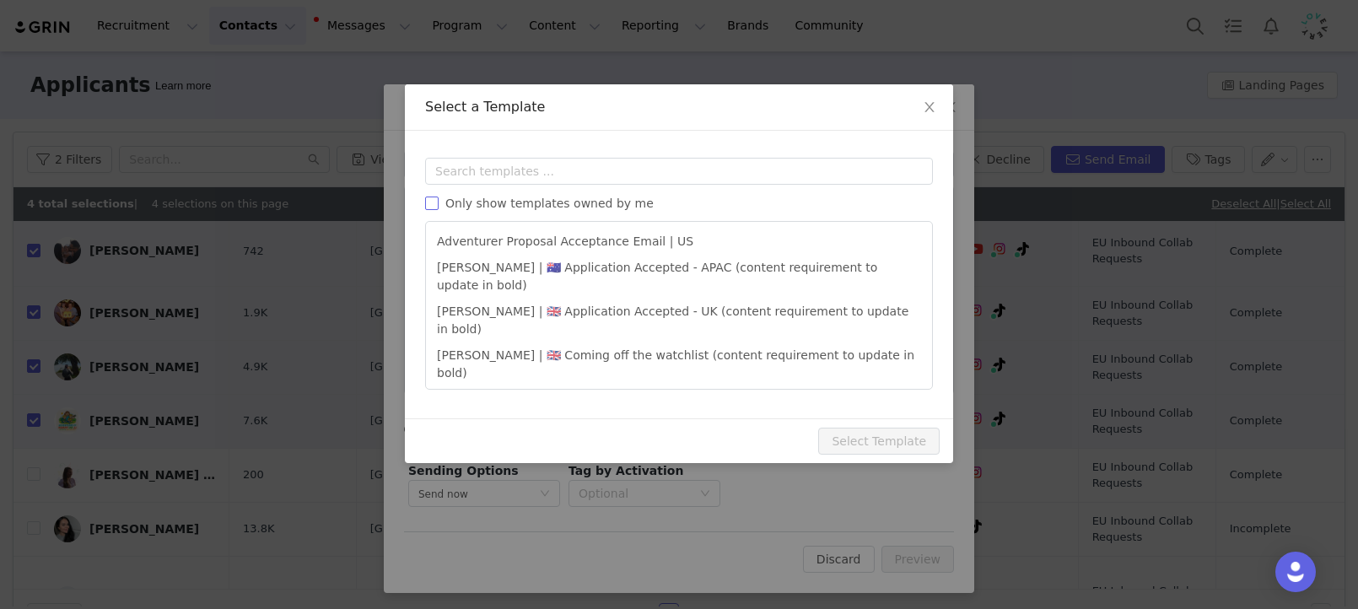
click at [606, 197] on span "Only show templates owned by me" at bounding box center [550, 202] width 222 height 13
click at [439, 197] on input "Only show templates owned by me" at bounding box center [431, 202] width 13 height 13
click at [605, 181] on input "text" at bounding box center [679, 171] width 508 height 27
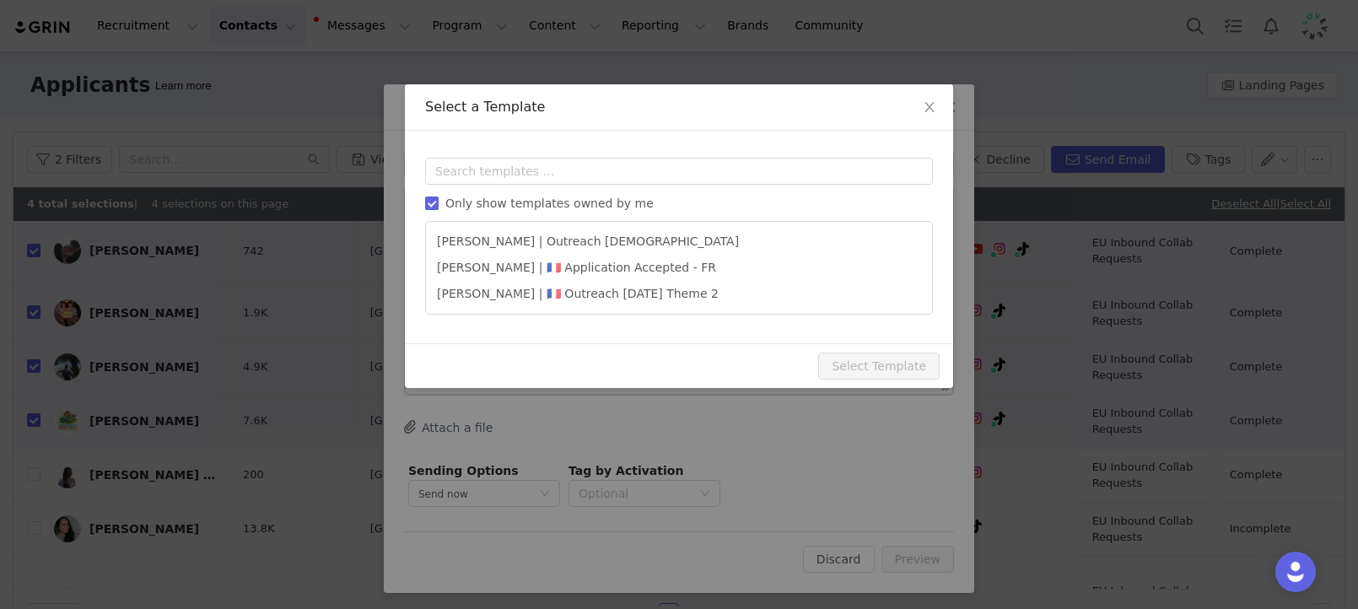
click at [599, 198] on span "Only show templates owned by me" at bounding box center [550, 202] width 222 height 13
click at [439, 198] on input "Only show templates owned by me" at bounding box center [431, 202] width 13 height 13
checkbox input "false"
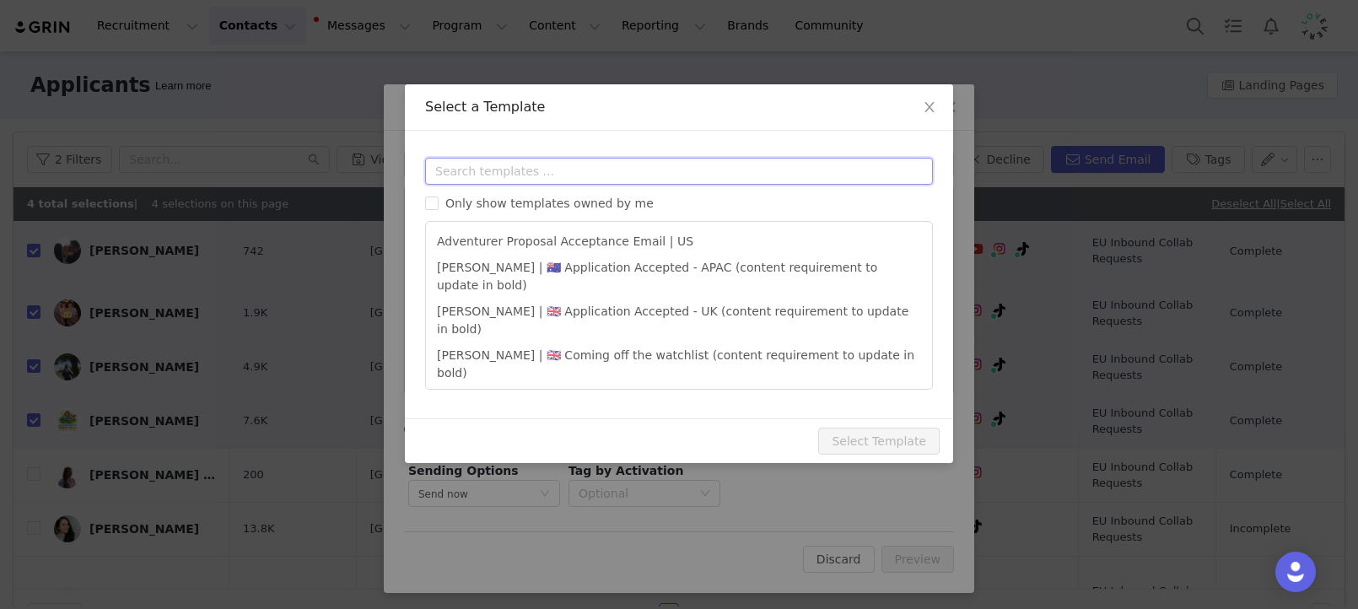
click at [595, 173] on input "text" at bounding box center [679, 171] width 508 height 27
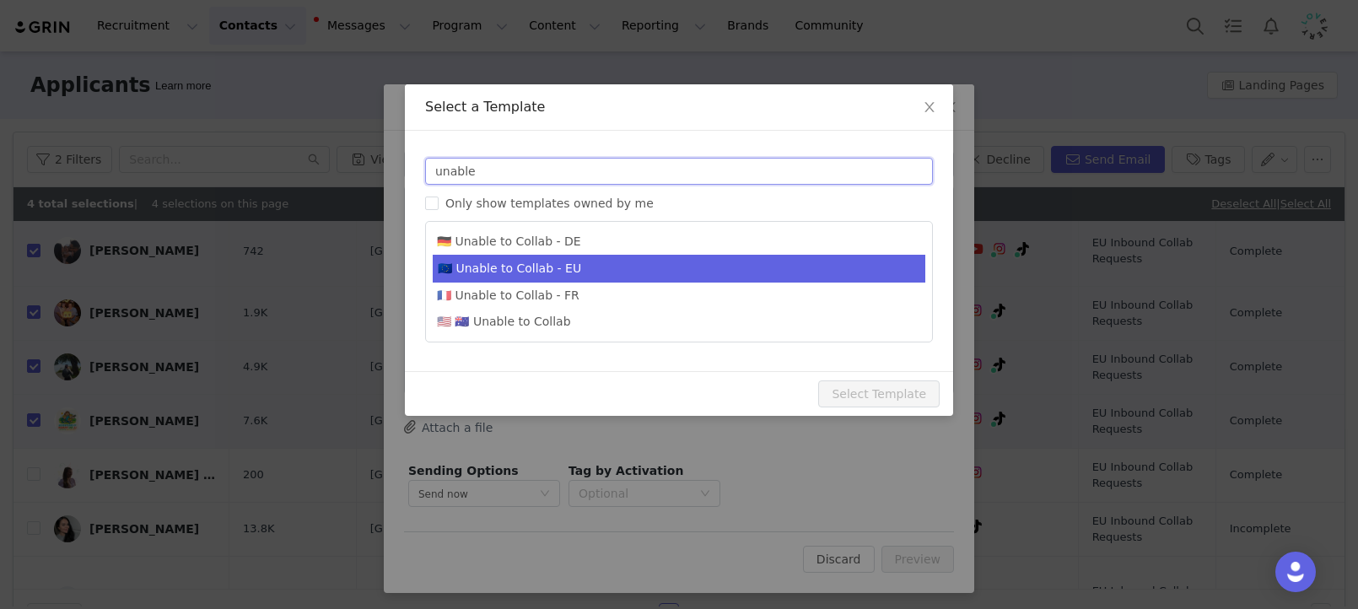
type input "unable"
click at [579, 268] on li "🇪🇺 Unable to Collab - EU" at bounding box center [679, 269] width 492 height 28
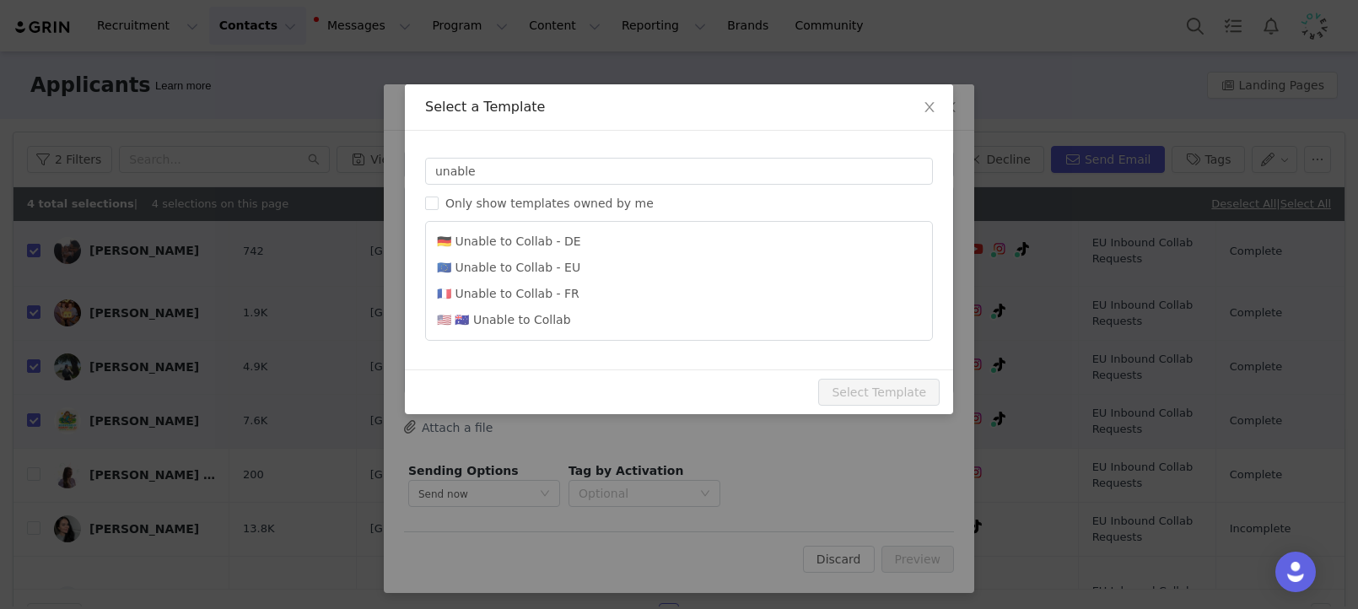
type input "Lovevery collaboration follow-up"
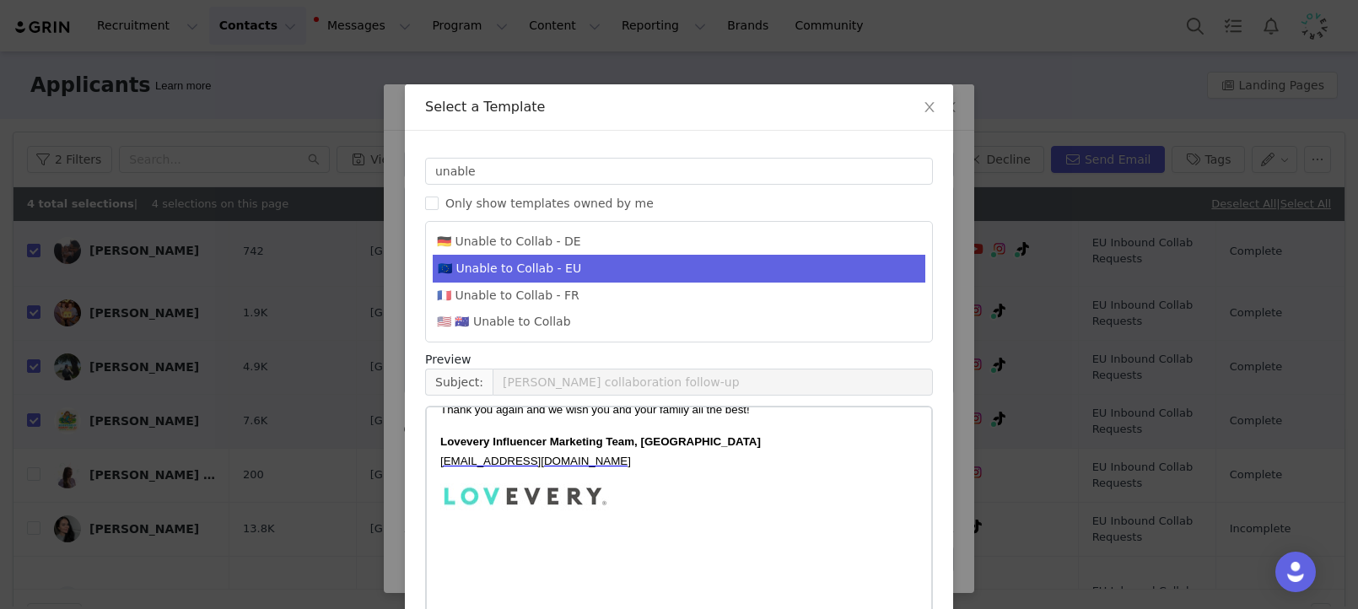
scroll to position [93, 0]
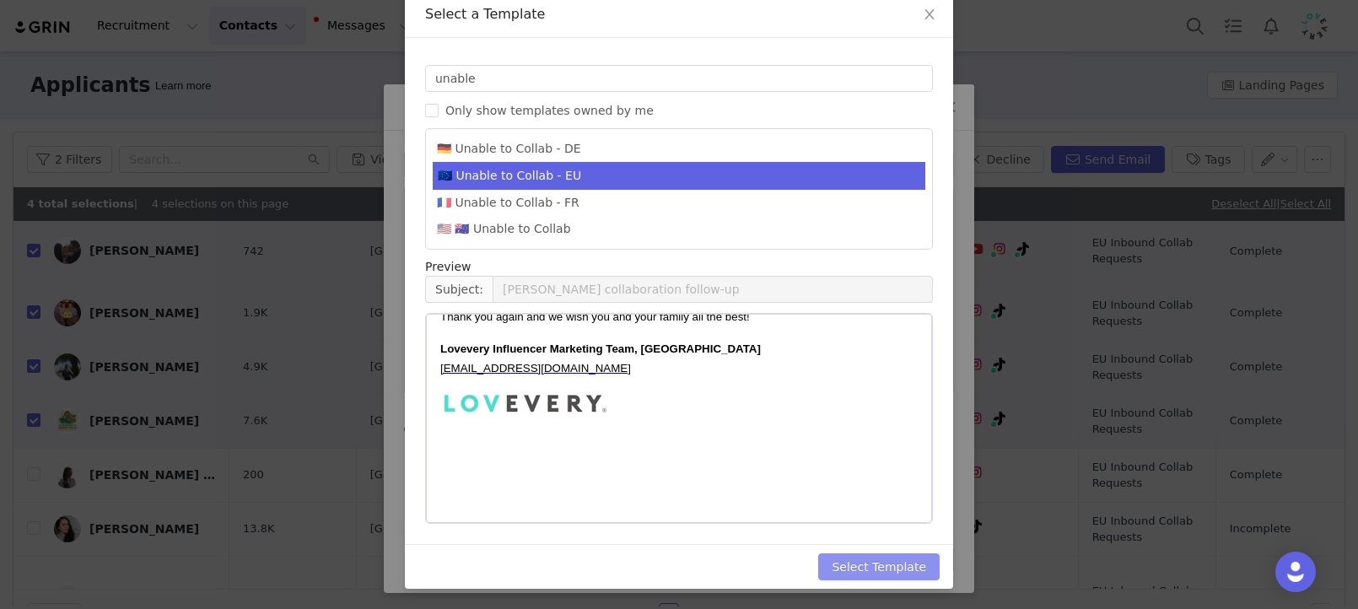
click at [864, 574] on button "Select Template" at bounding box center [878, 566] width 121 height 27
type input "Lovevery collaboration follow-up"
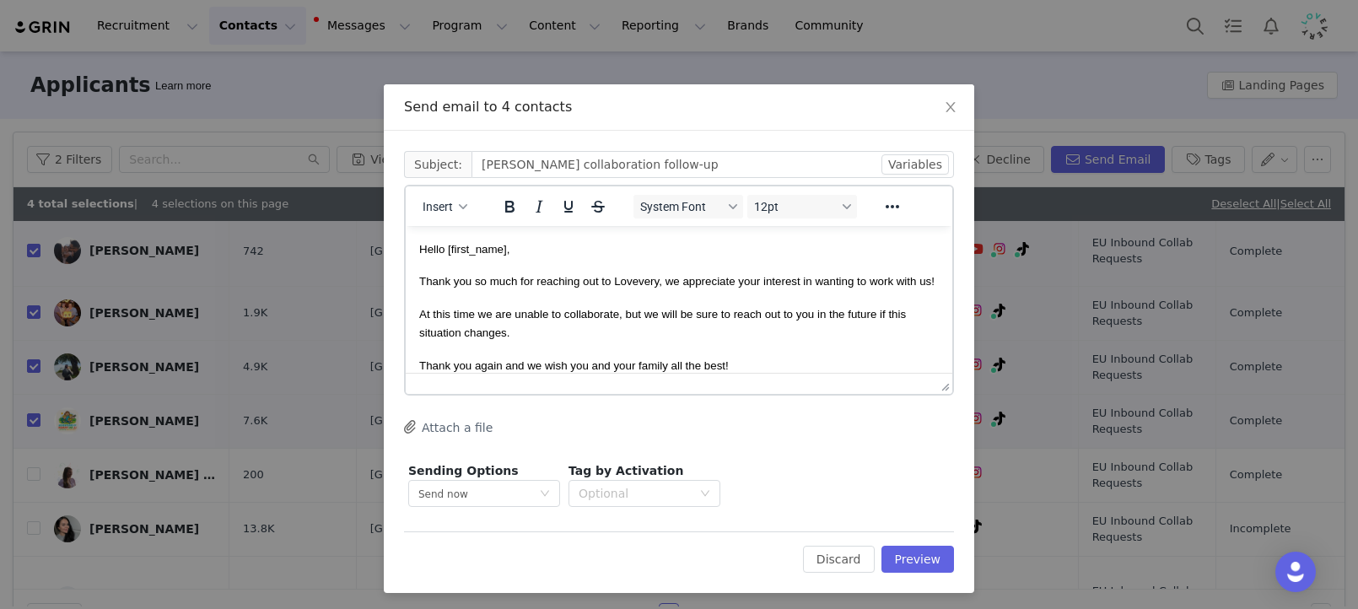
scroll to position [0, 0]
click at [913, 576] on div "Cc: Subject: Lovevery collaboration follow-up Variables Insert System Font 12pt…" at bounding box center [679, 362] width 590 height 462
click at [918, 559] on button "Preview" at bounding box center [917, 559] width 73 height 27
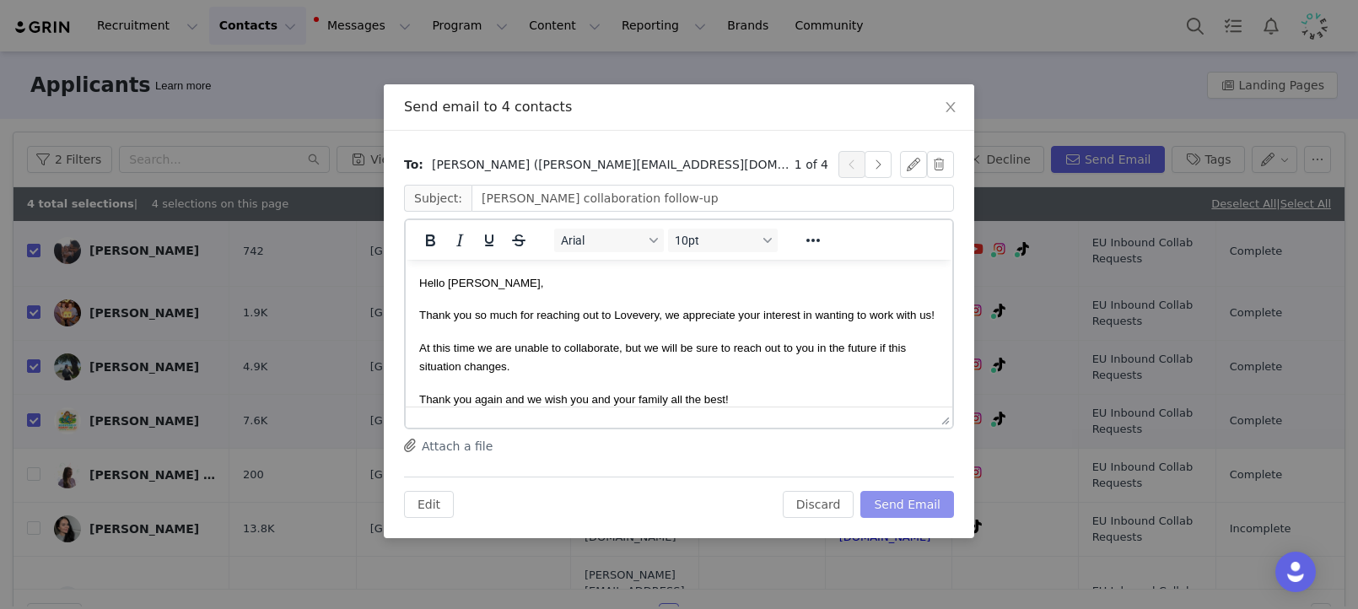
click at [921, 514] on button "Send Email" at bounding box center [907, 504] width 94 height 27
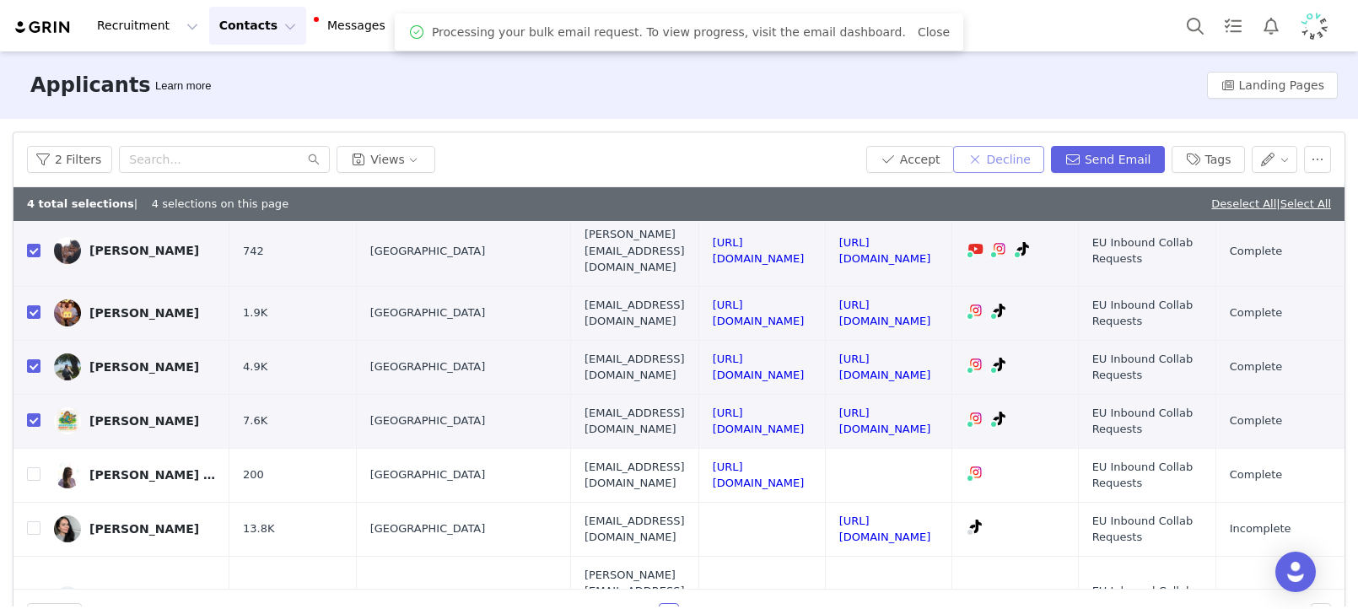
click at [1044, 160] on button "Decline" at bounding box center [998, 159] width 91 height 27
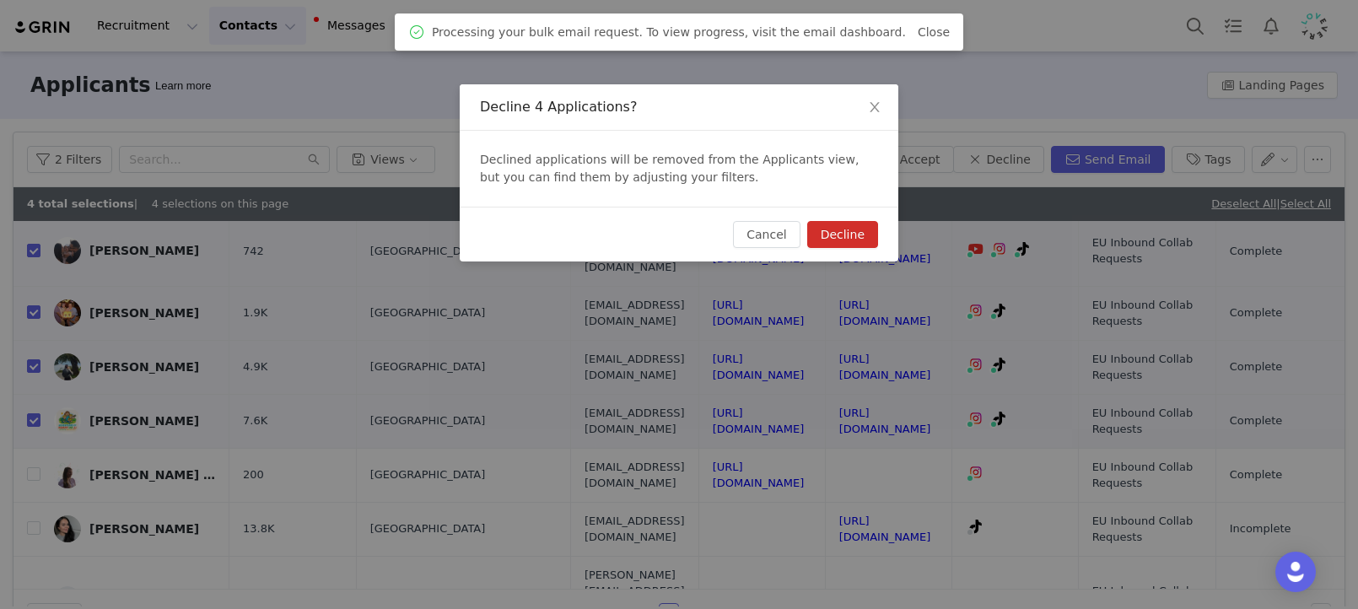
drag, startPoint x: 841, startPoint y: 261, endPoint x: 841, endPoint y: 250, distance: 11.0
click at [841, 257] on div "Cancel Decline" at bounding box center [679, 234] width 439 height 55
click at [841, 250] on div "Cancel Decline" at bounding box center [679, 234] width 439 height 55
drag, startPoint x: 851, startPoint y: 238, endPoint x: 898, endPoint y: 308, distance: 84.4
click at [850, 237] on button "Decline" at bounding box center [842, 234] width 71 height 27
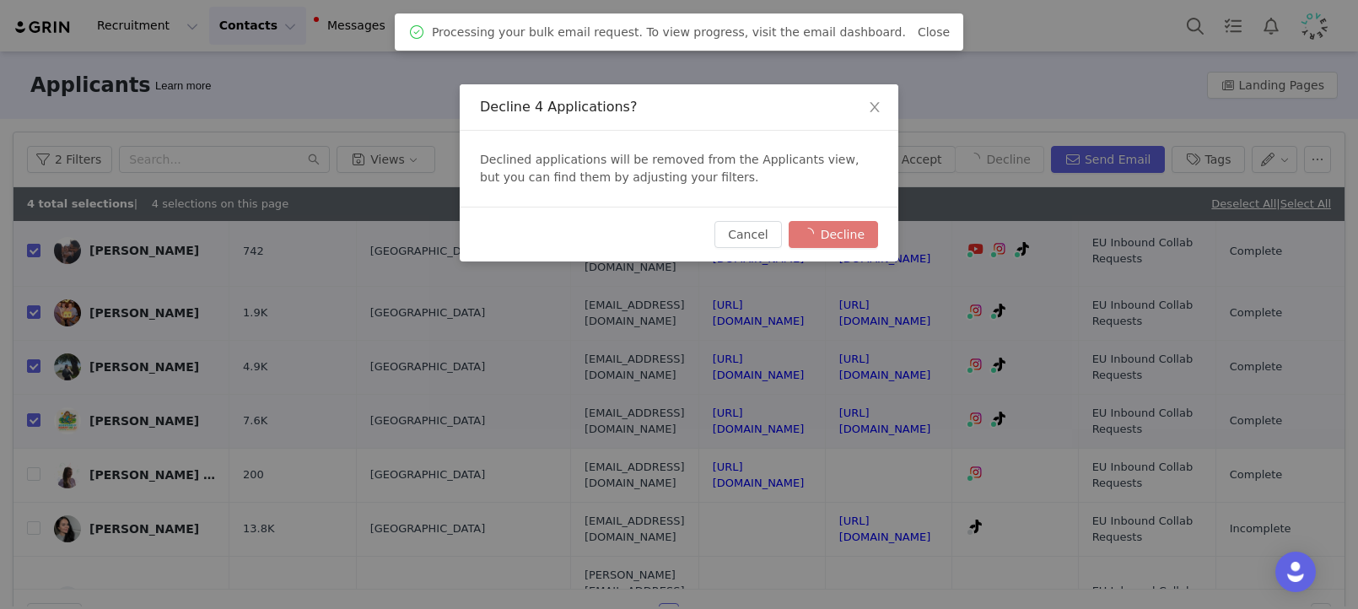
checkbox input "false"
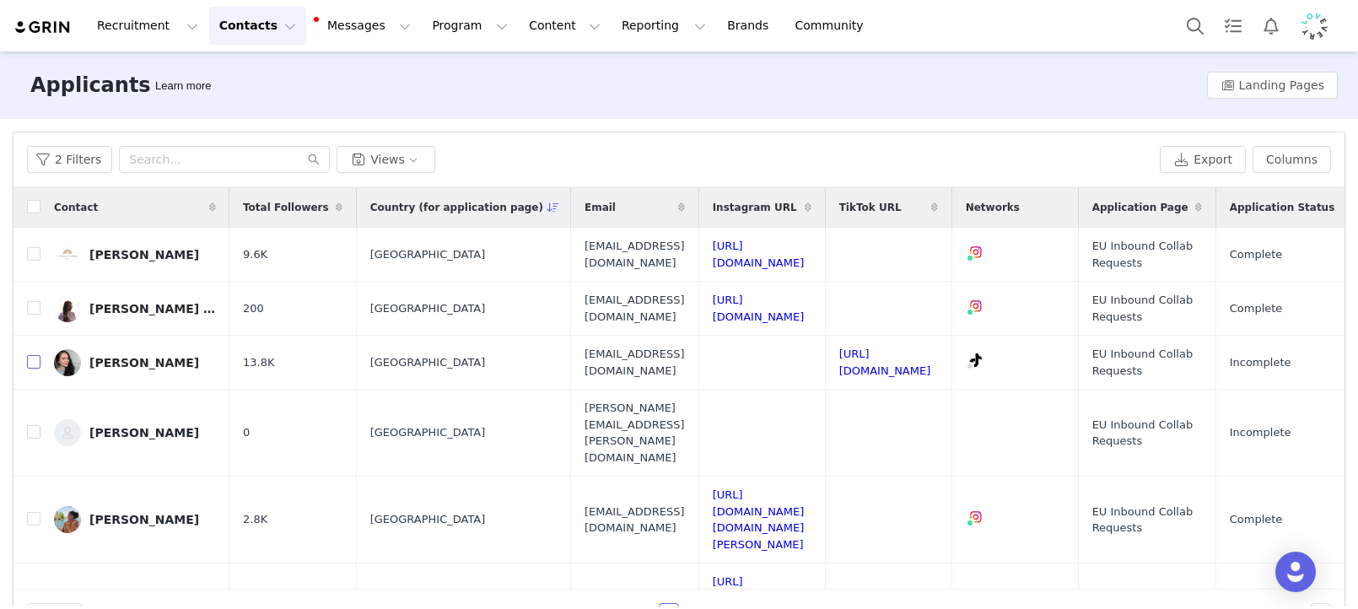
drag, startPoint x: 32, startPoint y: 363, endPoint x: 435, endPoint y: 241, distance: 421.0
click at [32, 363] on input "checkbox" at bounding box center [33, 361] width 13 height 13
checkbox input "true"
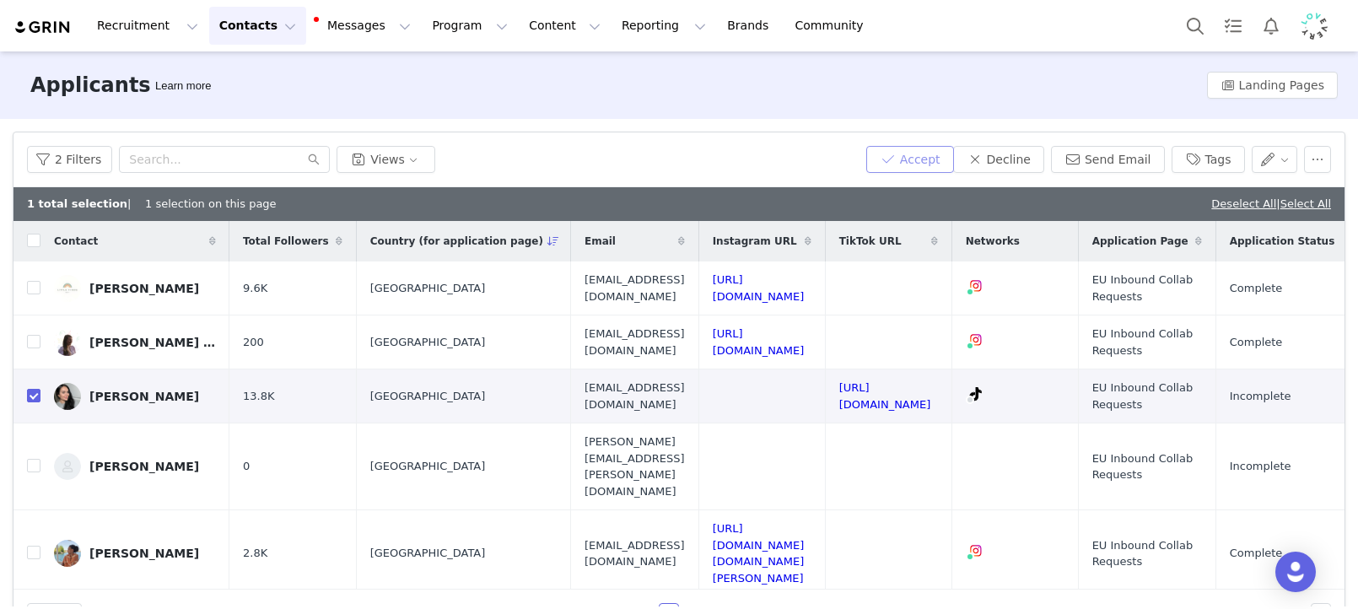
click at [942, 156] on button "Accept" at bounding box center [910, 159] width 88 height 27
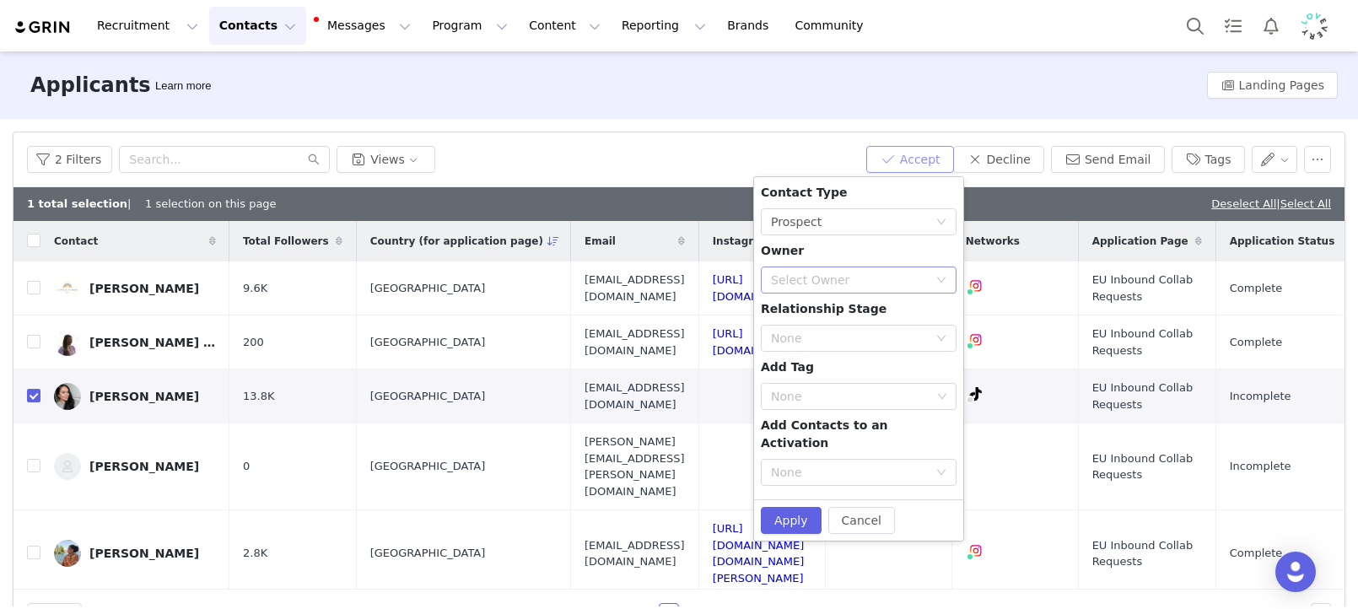
click at [808, 272] on div "Select Owner" at bounding box center [849, 280] width 157 height 17
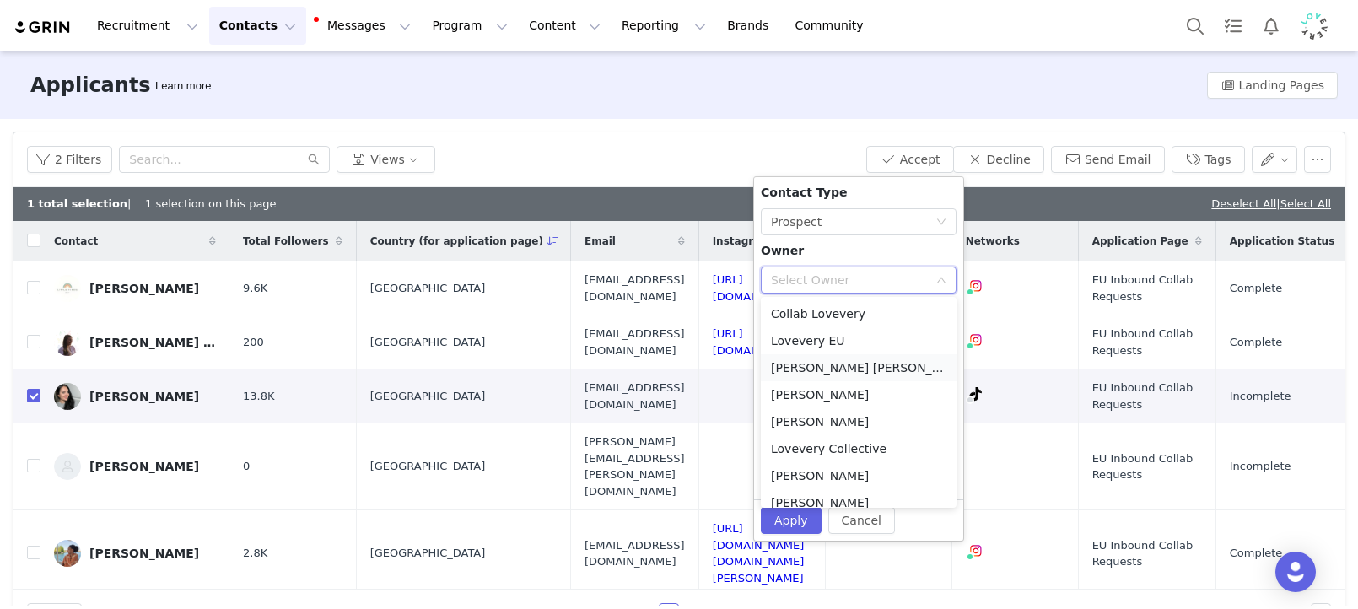
click at [823, 357] on li "[PERSON_NAME] [PERSON_NAME]" at bounding box center [859, 367] width 196 height 27
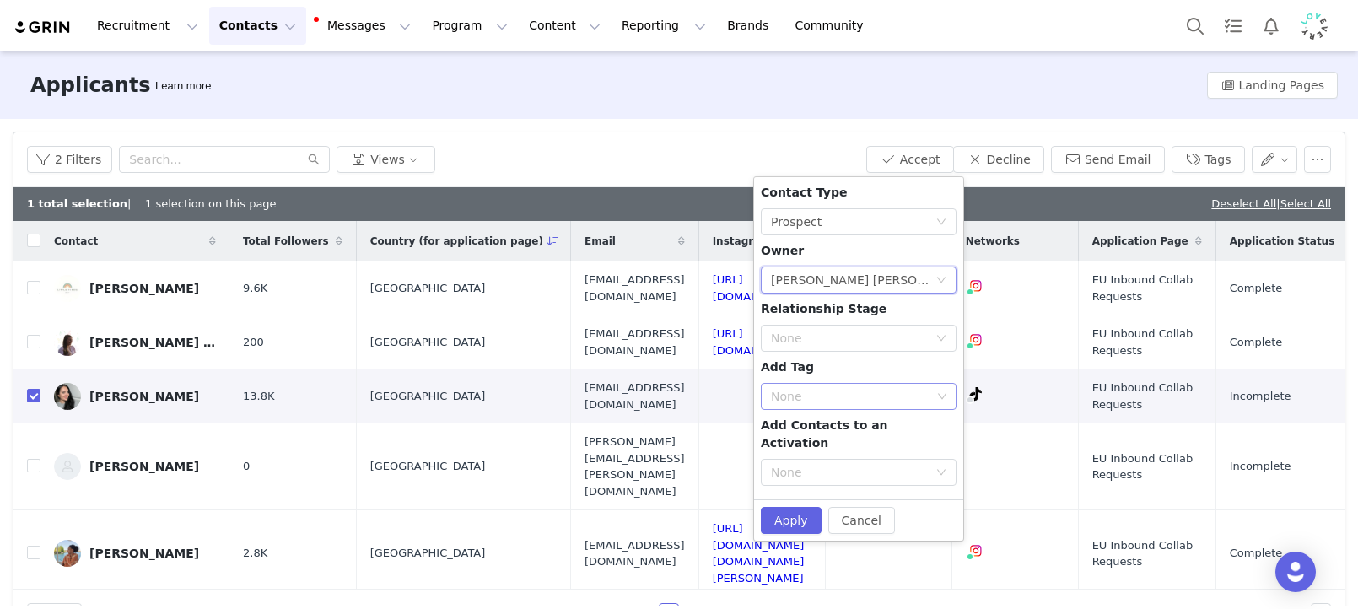
click at [826, 396] on div "None" at bounding box center [851, 396] width 160 height 17
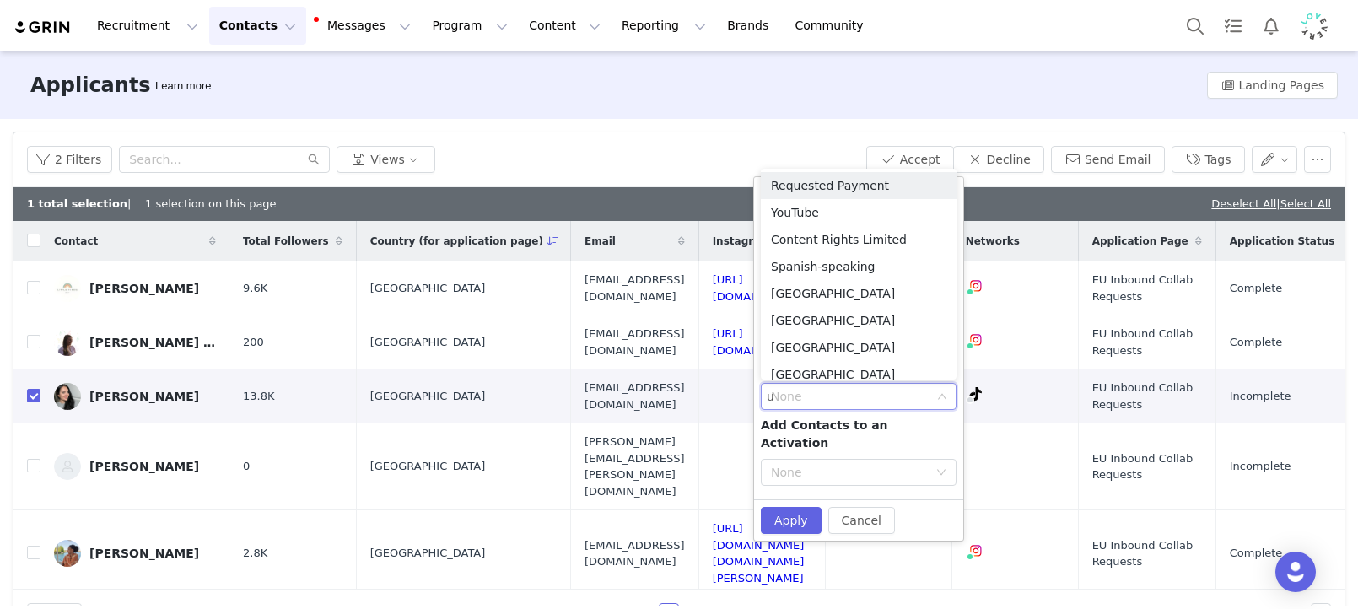
type input "uk"
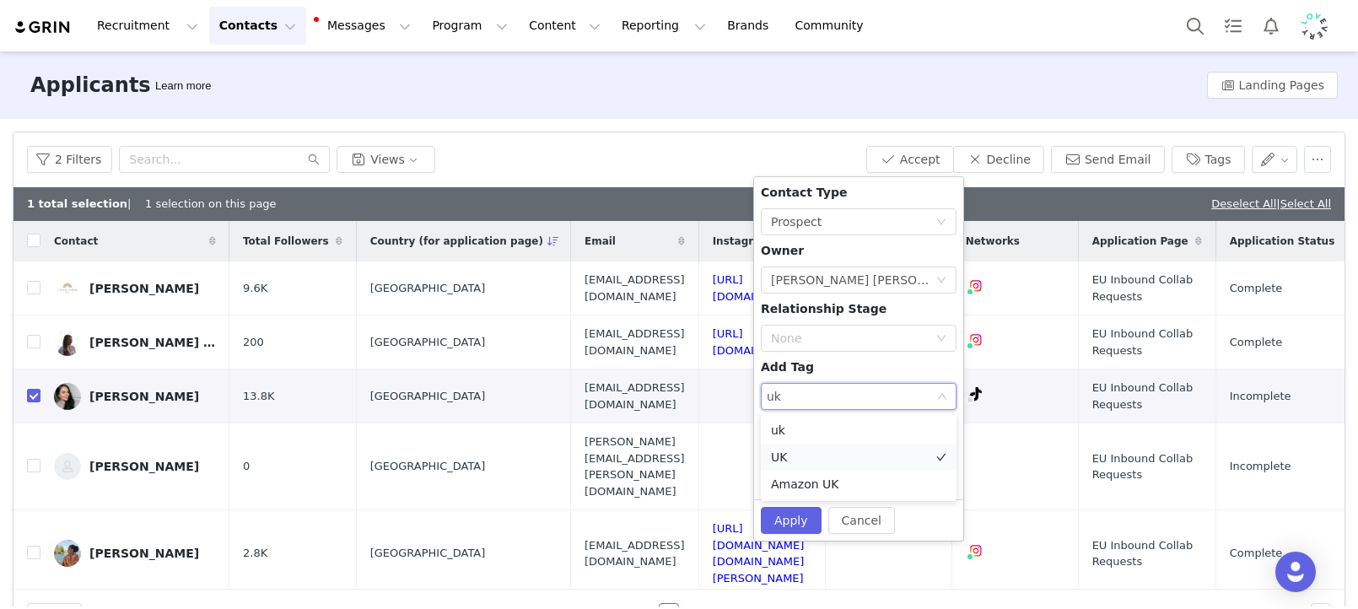
click at [810, 453] on li "UK" at bounding box center [859, 457] width 196 height 27
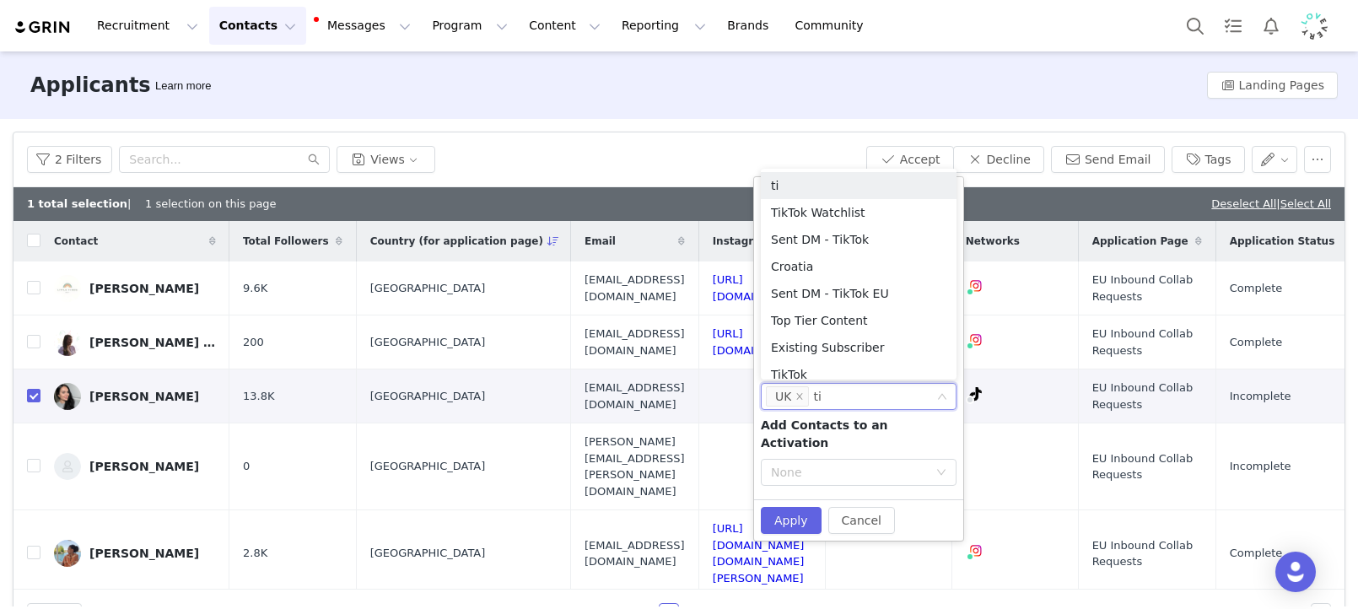
type input "tik"
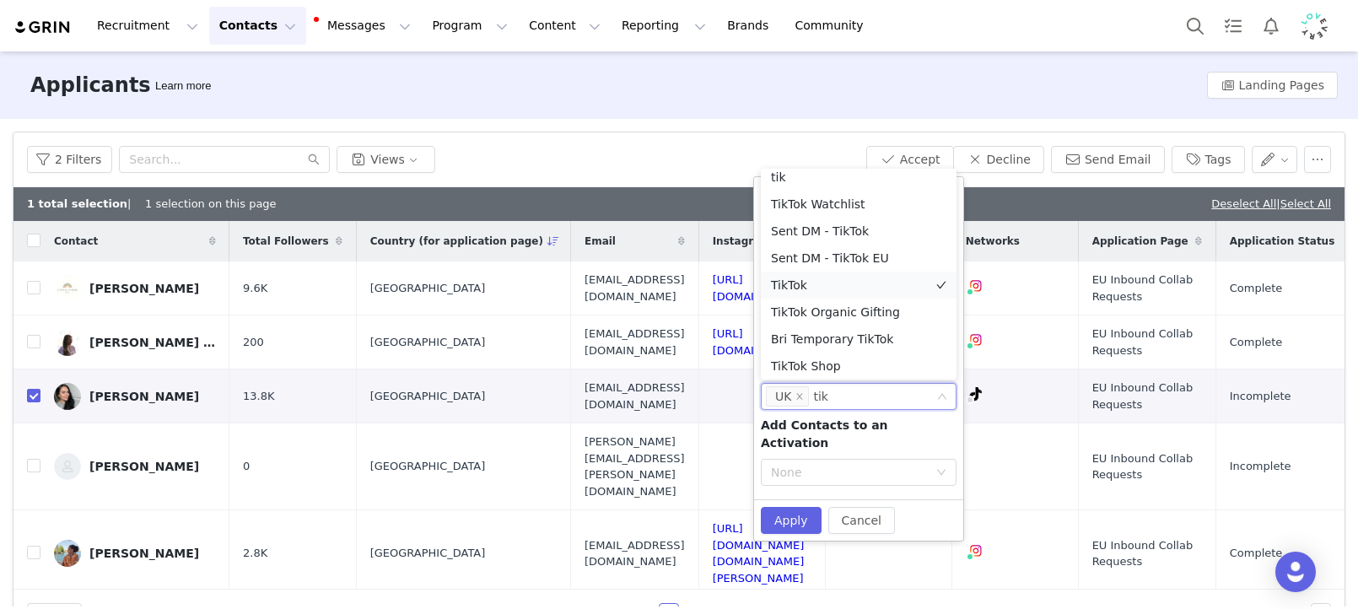
click at [809, 275] on li "TikTok" at bounding box center [859, 285] width 196 height 27
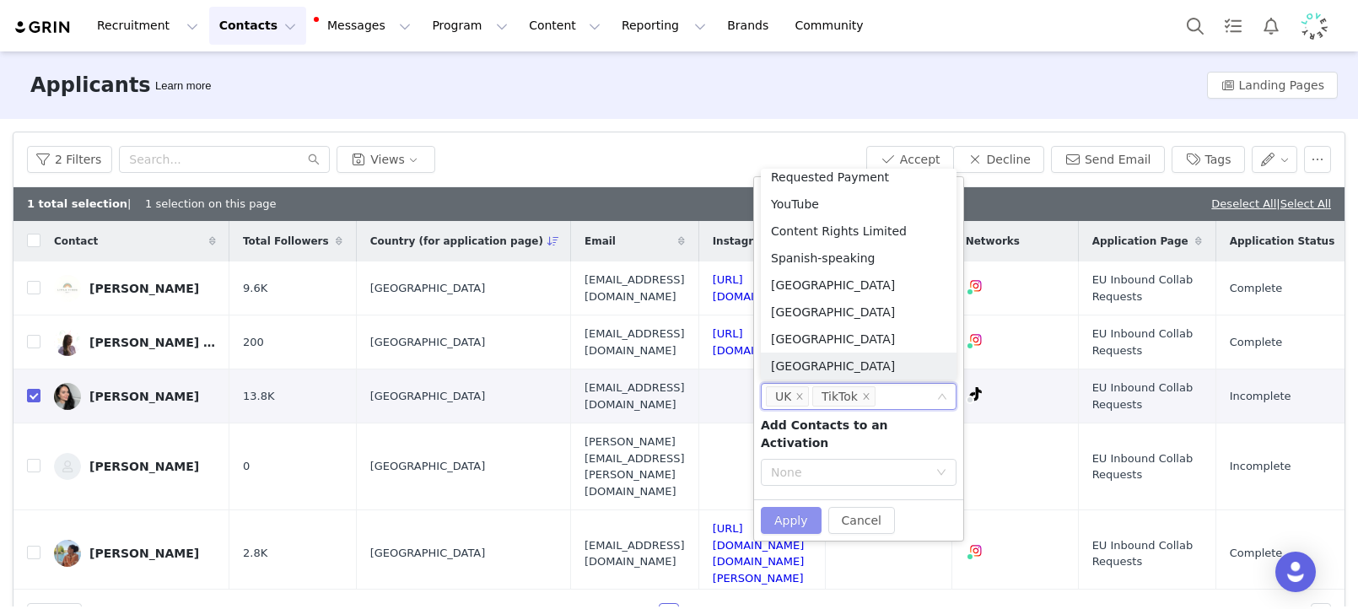
scroll to position [8, 0]
click at [791, 508] on button "Apply" at bounding box center [791, 520] width 61 height 27
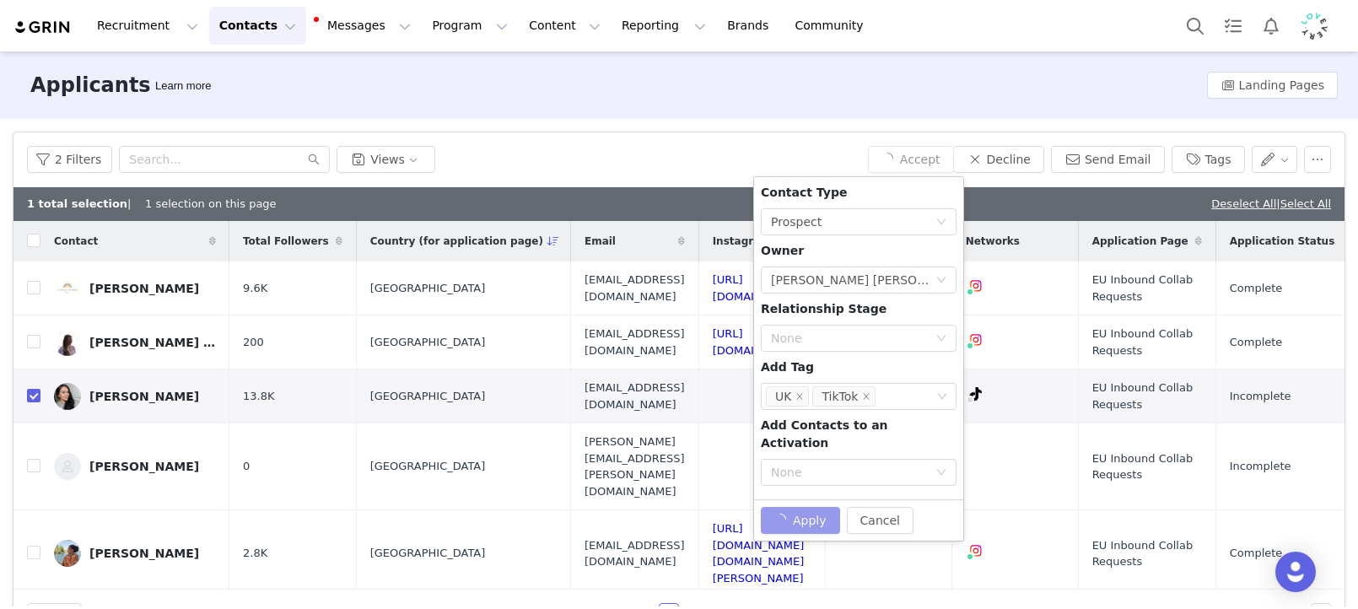
checkbox input "false"
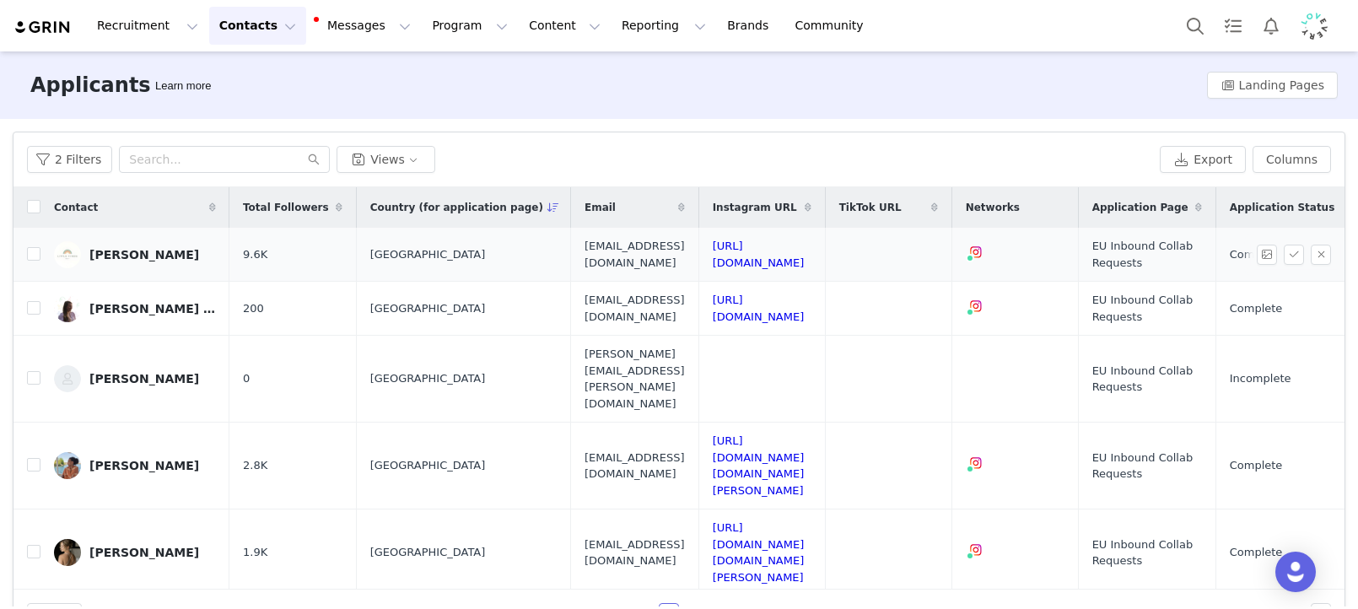
drag, startPoint x: 24, startPoint y: 256, endPoint x: 116, endPoint y: 259, distance: 92.0
click at [24, 256] on td at bounding box center [26, 255] width 27 height 54
drag, startPoint x: 34, startPoint y: 255, endPoint x: 73, endPoint y: 250, distance: 40.0
click at [34, 255] on input "checkbox" at bounding box center [33, 253] width 13 height 13
checkbox input "true"
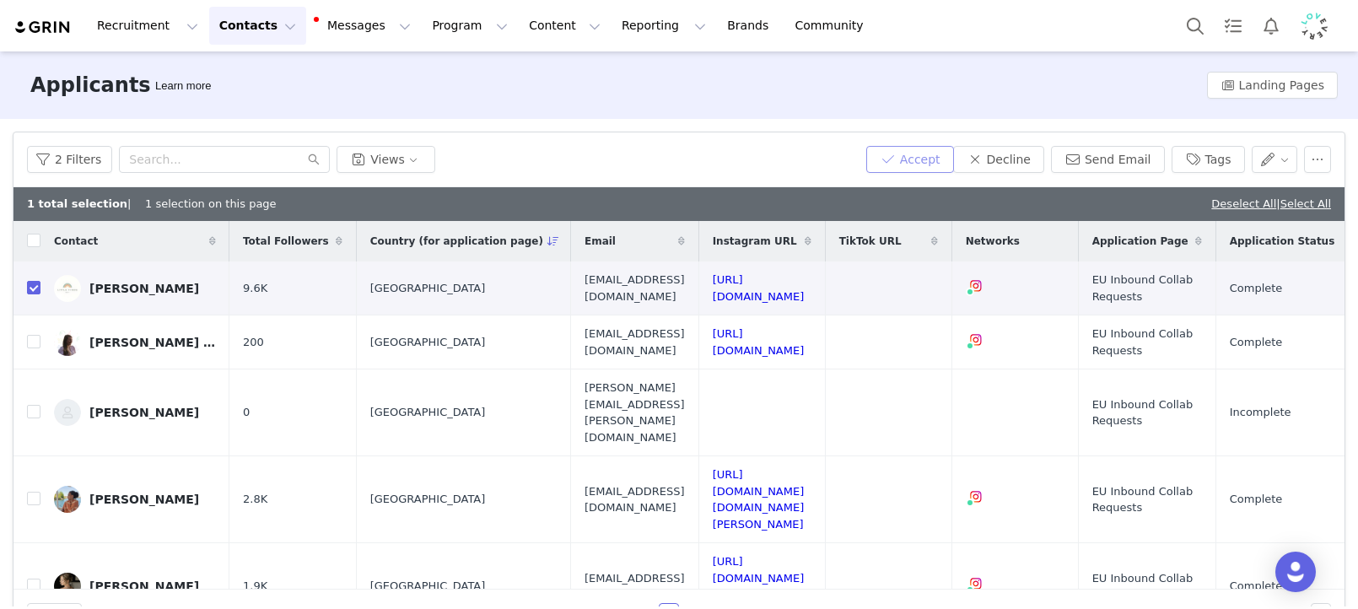
drag, startPoint x: 917, startPoint y: 159, endPoint x: 921, endPoint y: 170, distance: 11.7
click at [917, 159] on button "Accept" at bounding box center [910, 159] width 88 height 27
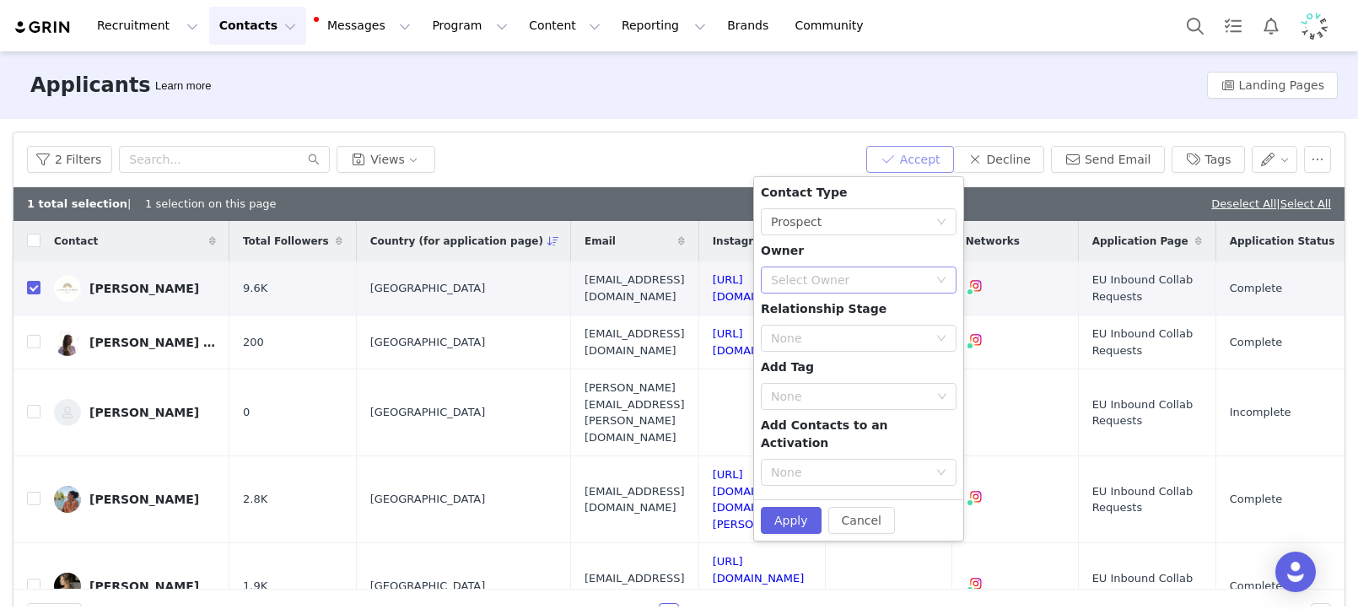
click at [821, 288] on div "Select Owner" at bounding box center [849, 280] width 157 height 17
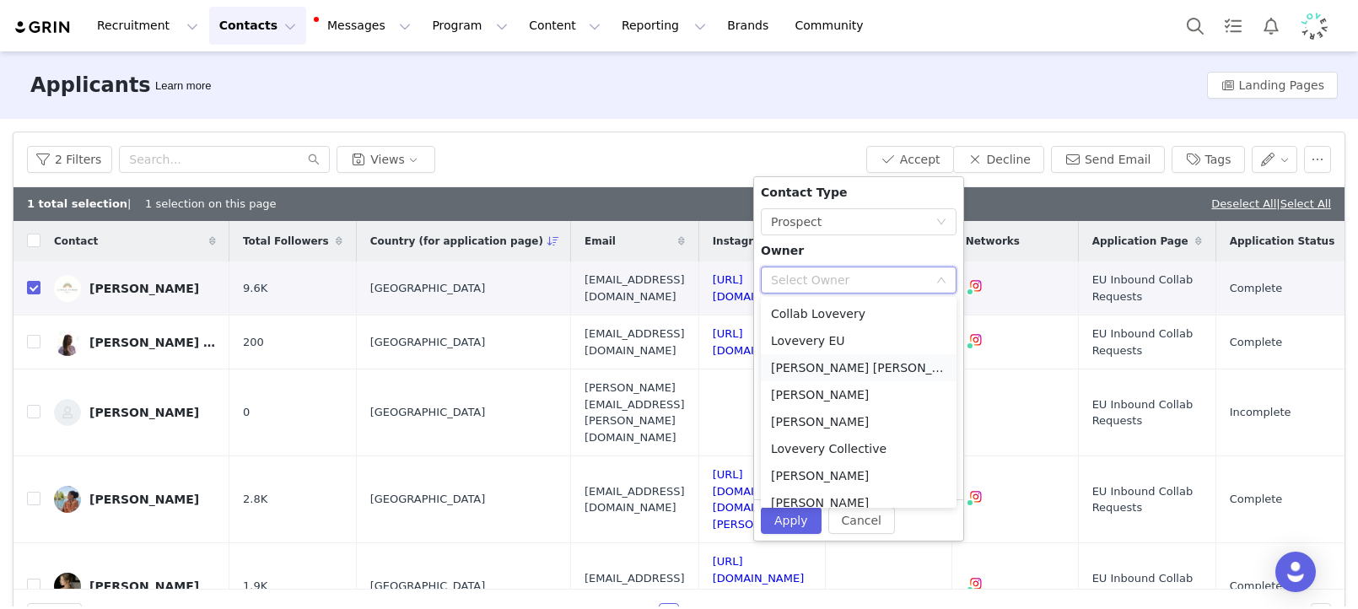
click at [827, 374] on li "[PERSON_NAME] [PERSON_NAME]" at bounding box center [859, 367] width 196 height 27
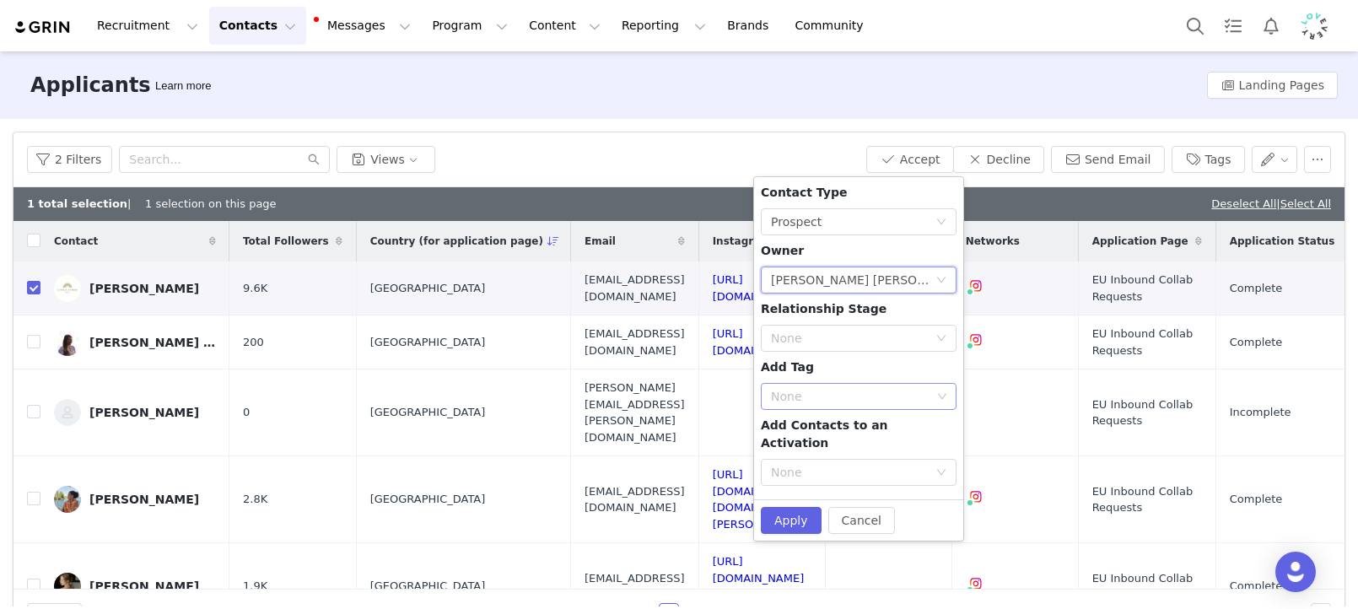
click at [797, 391] on div "None" at bounding box center [851, 396] width 160 height 17
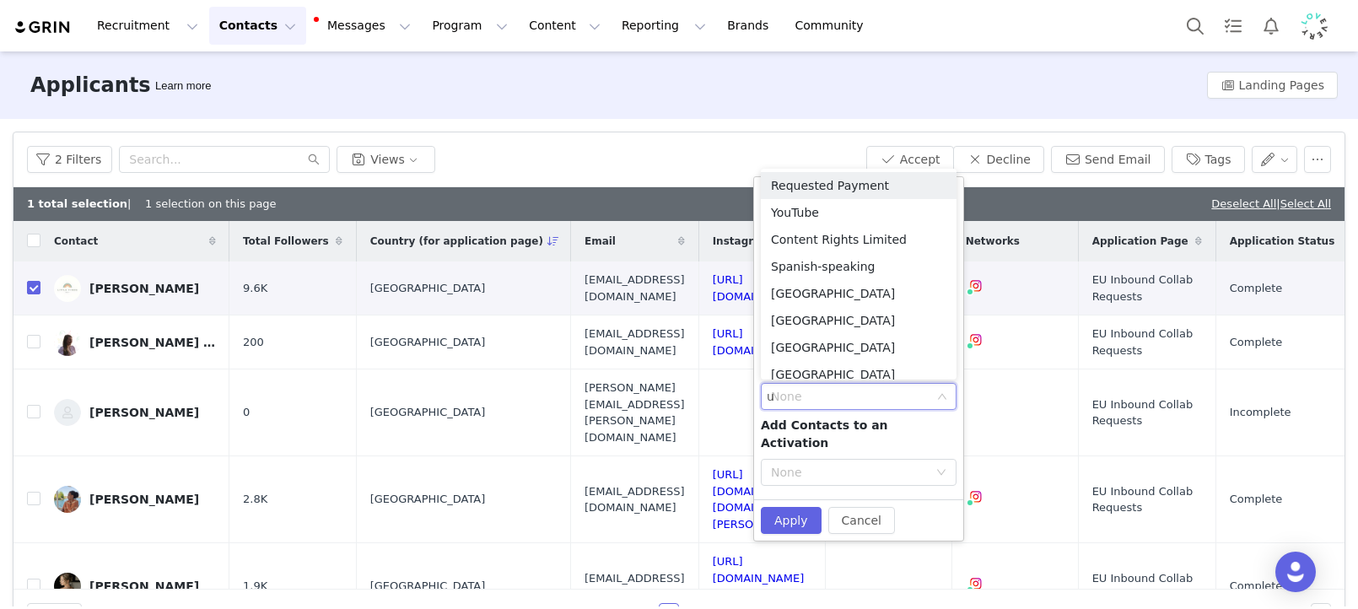
type input "uk"
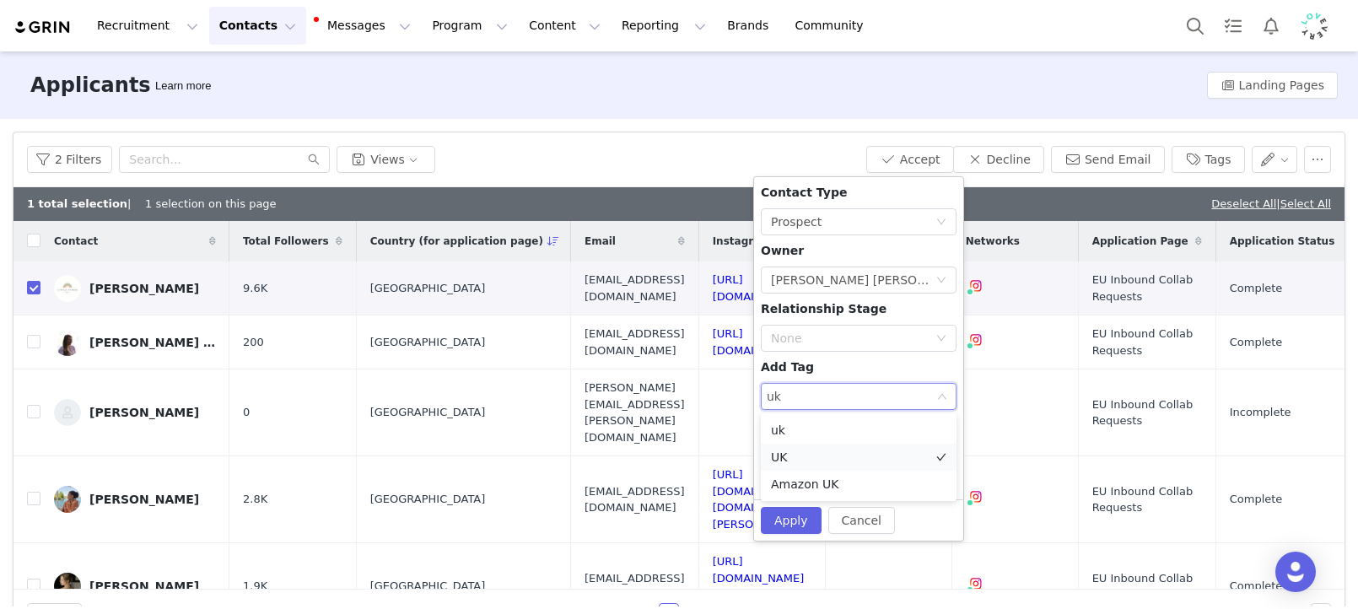
click at [790, 455] on li "UK" at bounding box center [859, 457] width 196 height 27
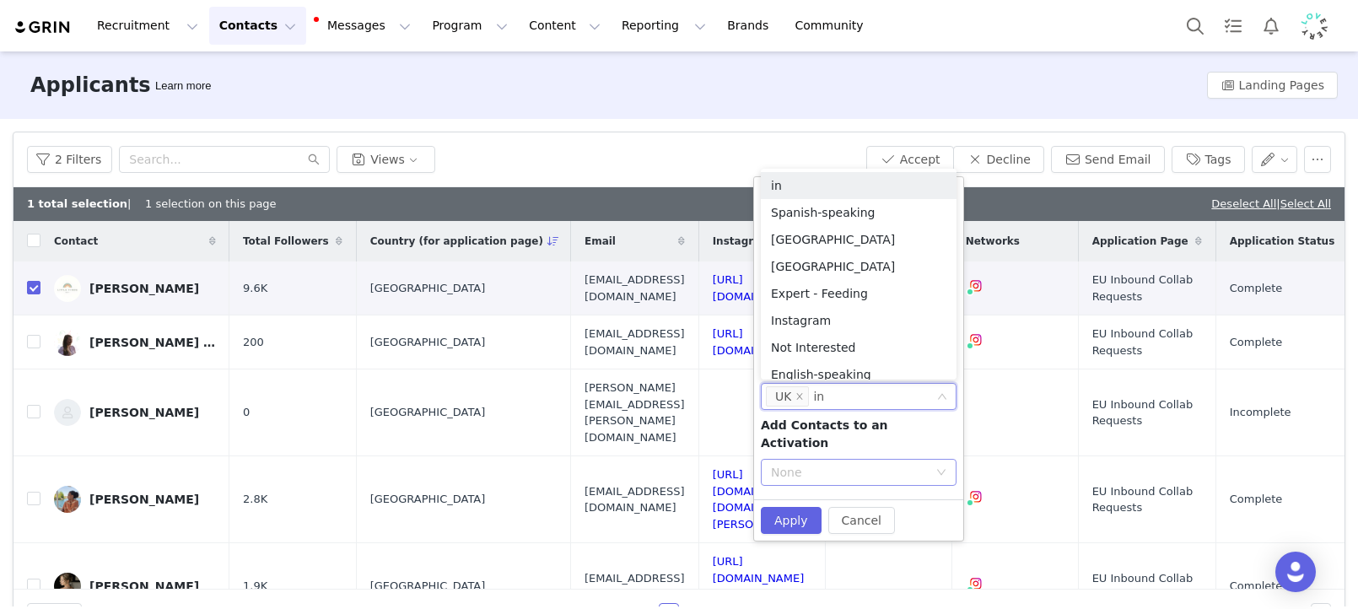
type input "ins"
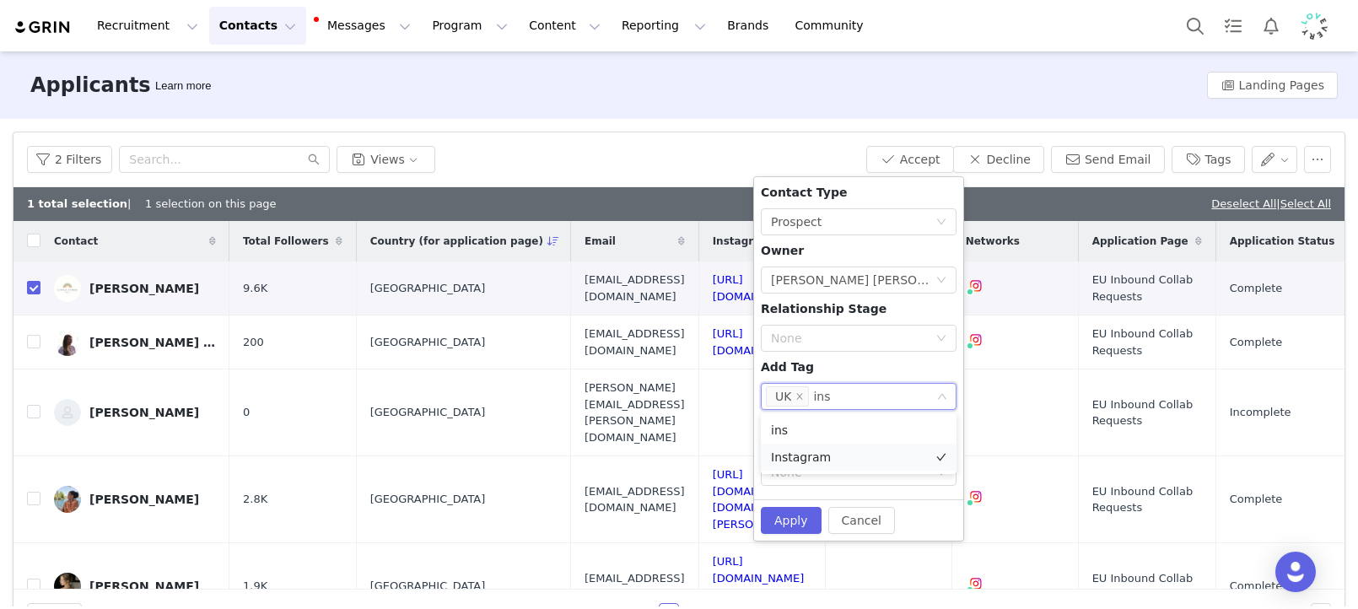
click at [810, 452] on li "Instagram" at bounding box center [859, 457] width 196 height 27
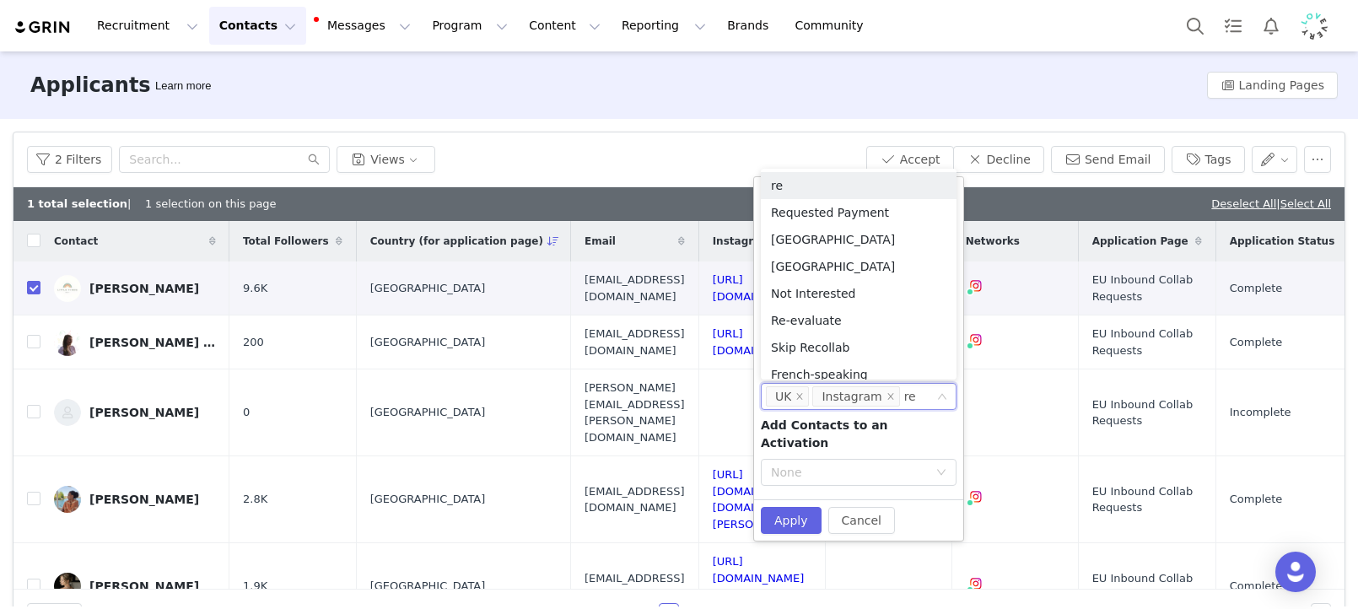
type input "re-"
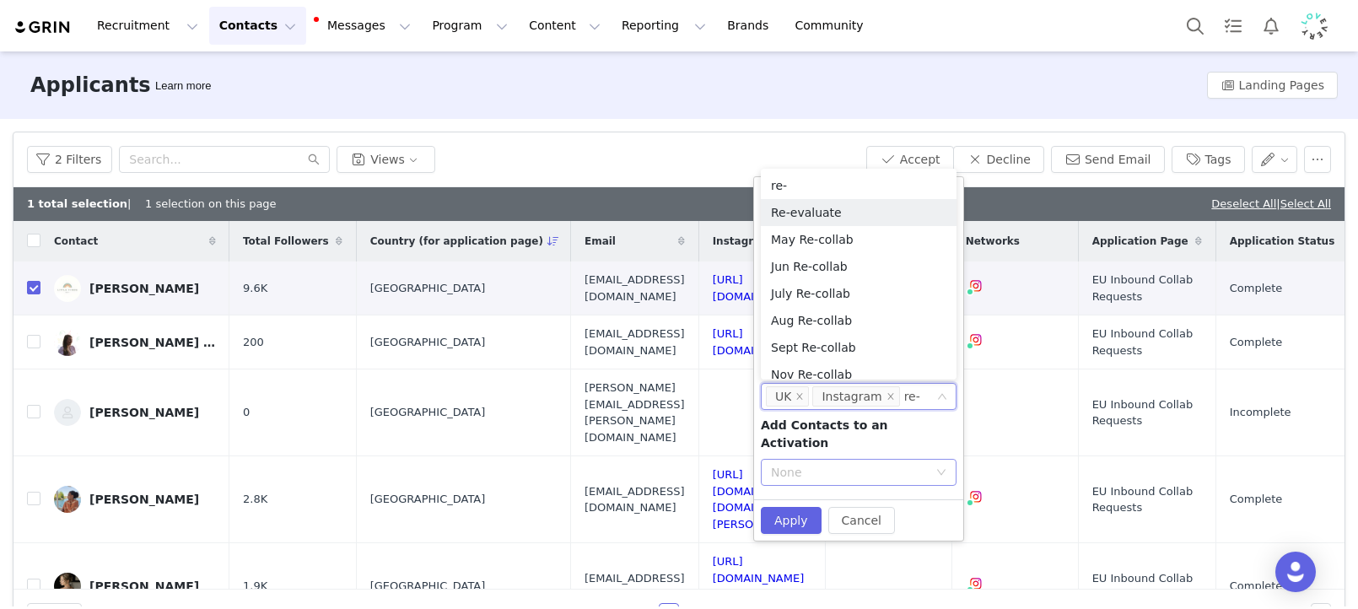
drag, startPoint x: 819, startPoint y: 214, endPoint x: 778, endPoint y: 463, distance: 252.2
click at [819, 214] on li "Re-evaluate" at bounding box center [859, 212] width 196 height 27
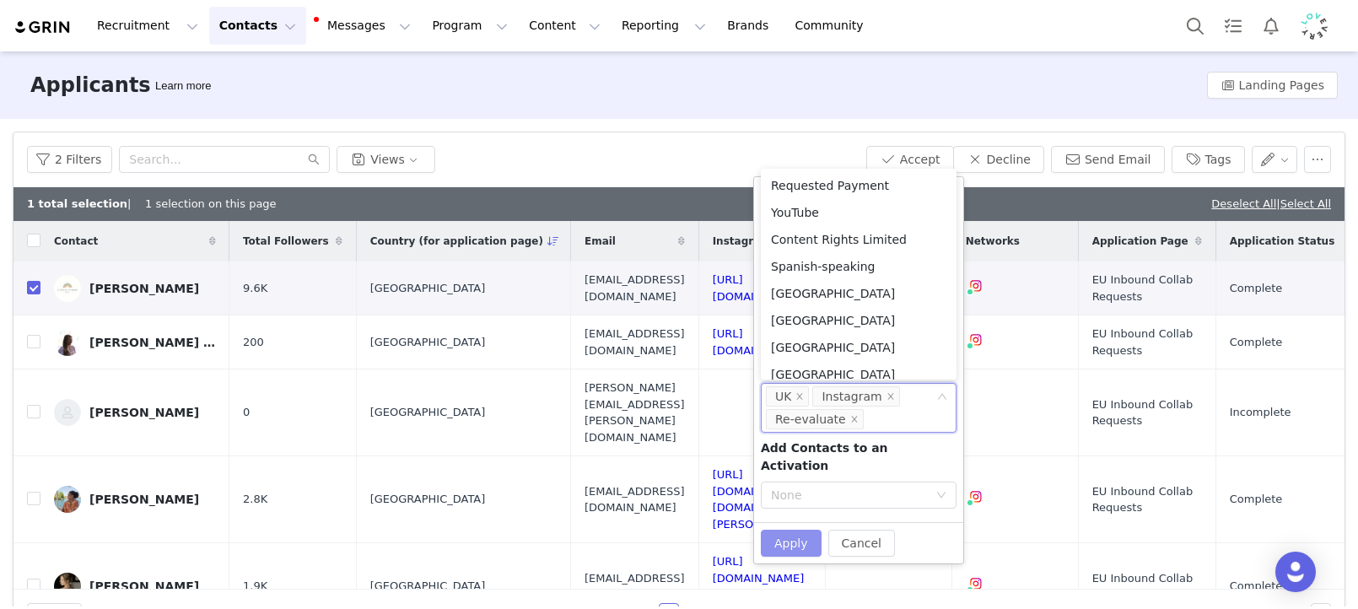
click at [783, 530] on button "Apply" at bounding box center [791, 543] width 61 height 27
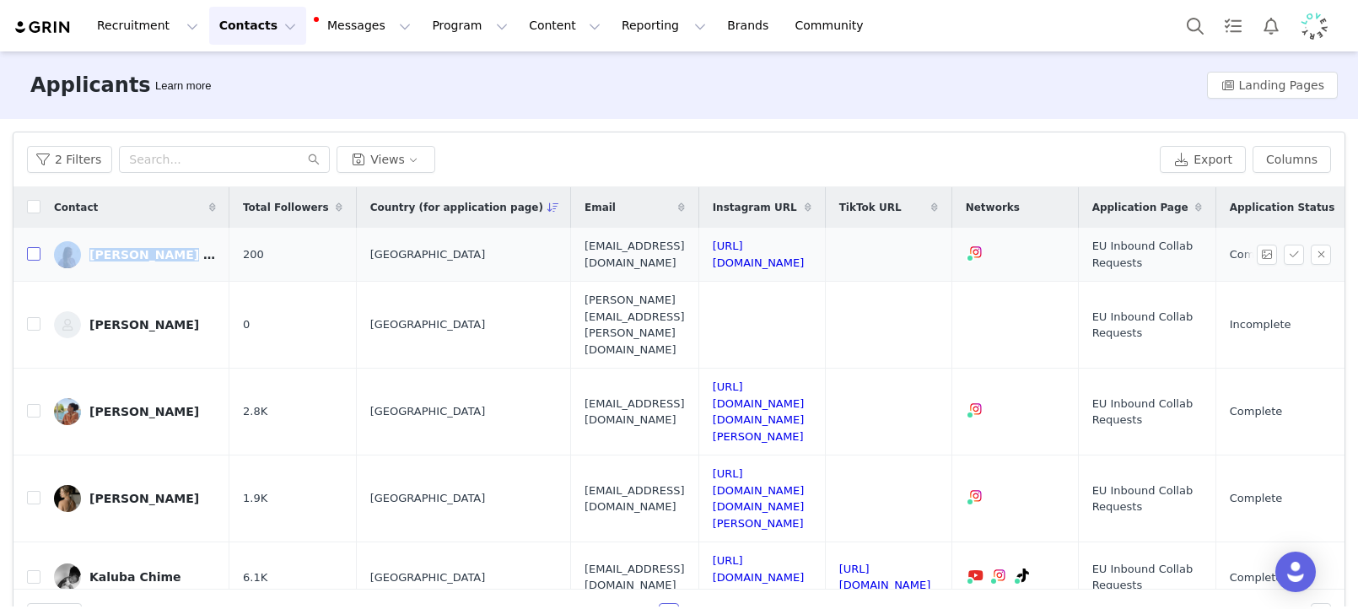
click at [35, 256] on input "checkbox" at bounding box center [33, 253] width 13 height 13
checkbox input "true"
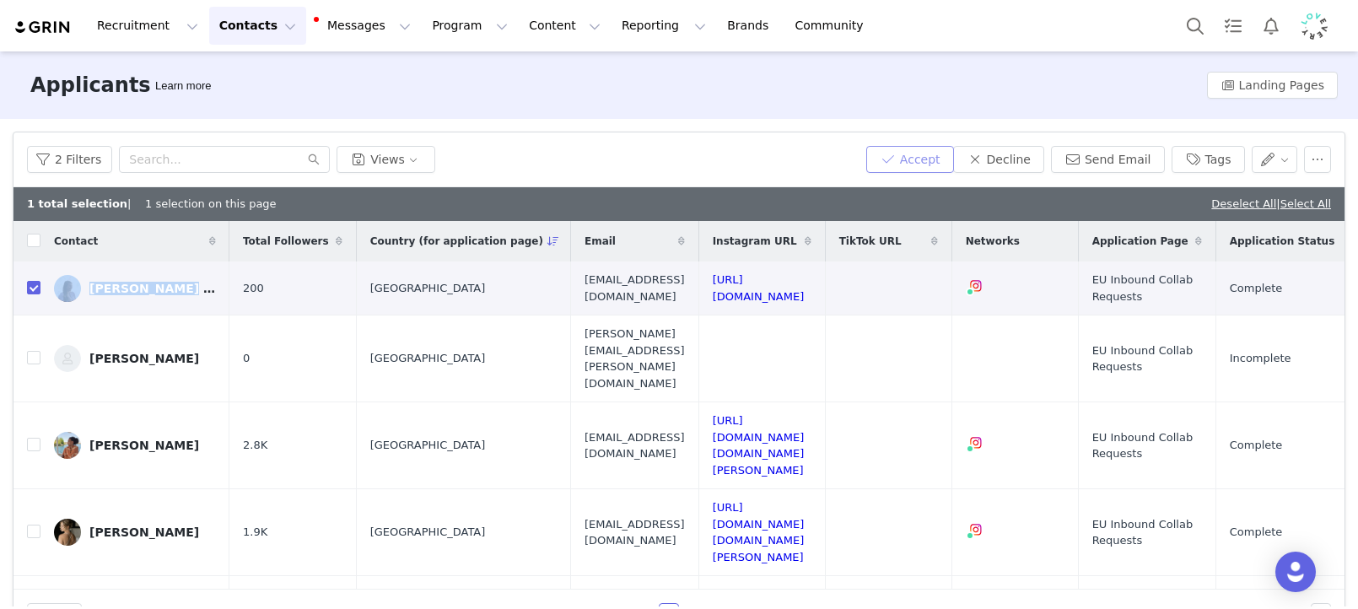
click at [916, 164] on button "Accept" at bounding box center [910, 159] width 88 height 27
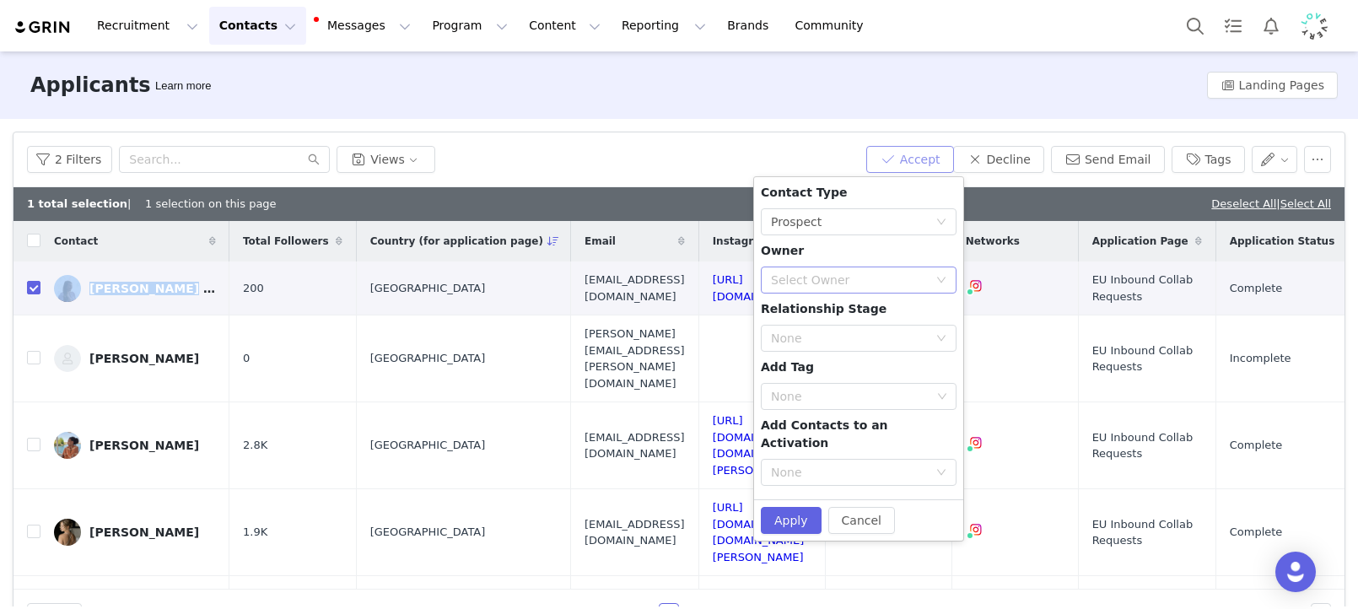
drag, startPoint x: 826, startPoint y: 275, endPoint x: 823, endPoint y: 290, distance: 15.6
click at [826, 275] on div "Select Owner" at bounding box center [849, 280] width 157 height 17
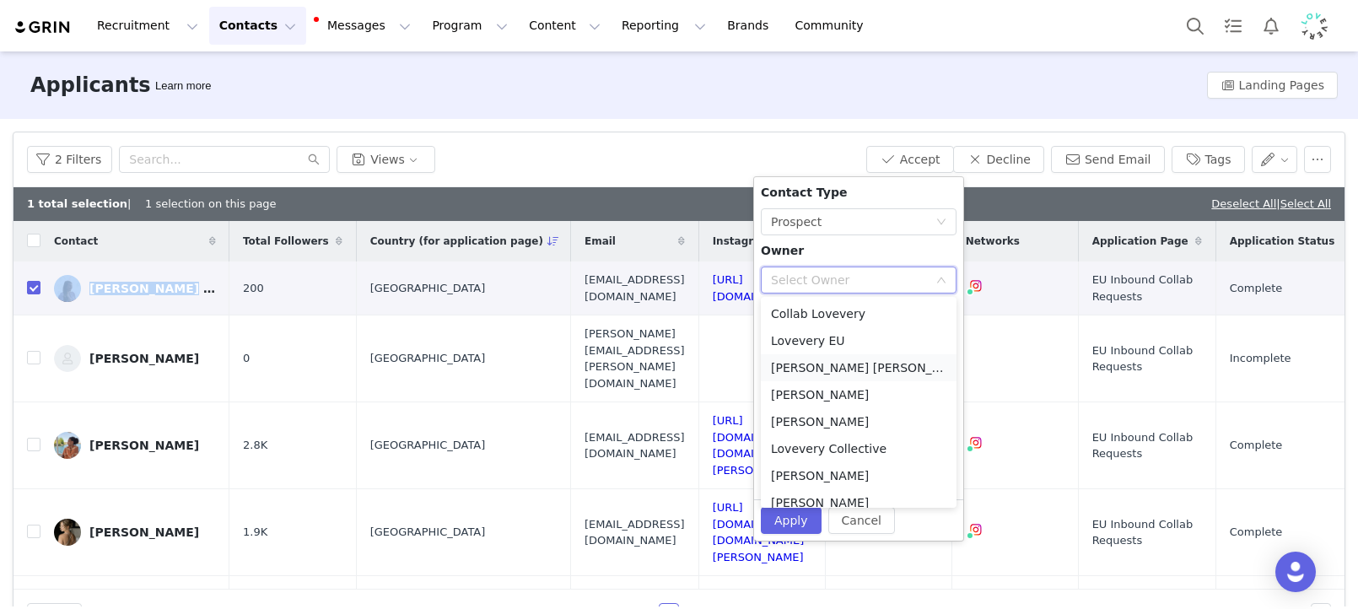
click at [827, 368] on li "[PERSON_NAME] [PERSON_NAME]" at bounding box center [859, 367] width 196 height 27
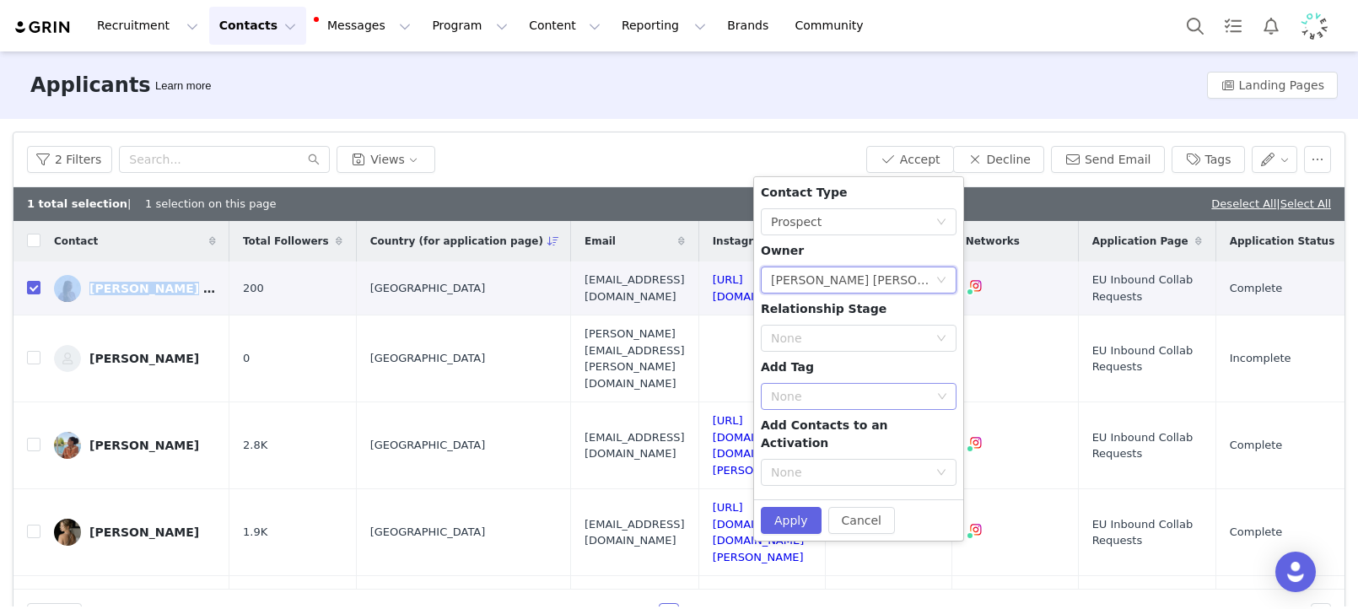
click at [800, 400] on div "None" at bounding box center [851, 396] width 160 height 17
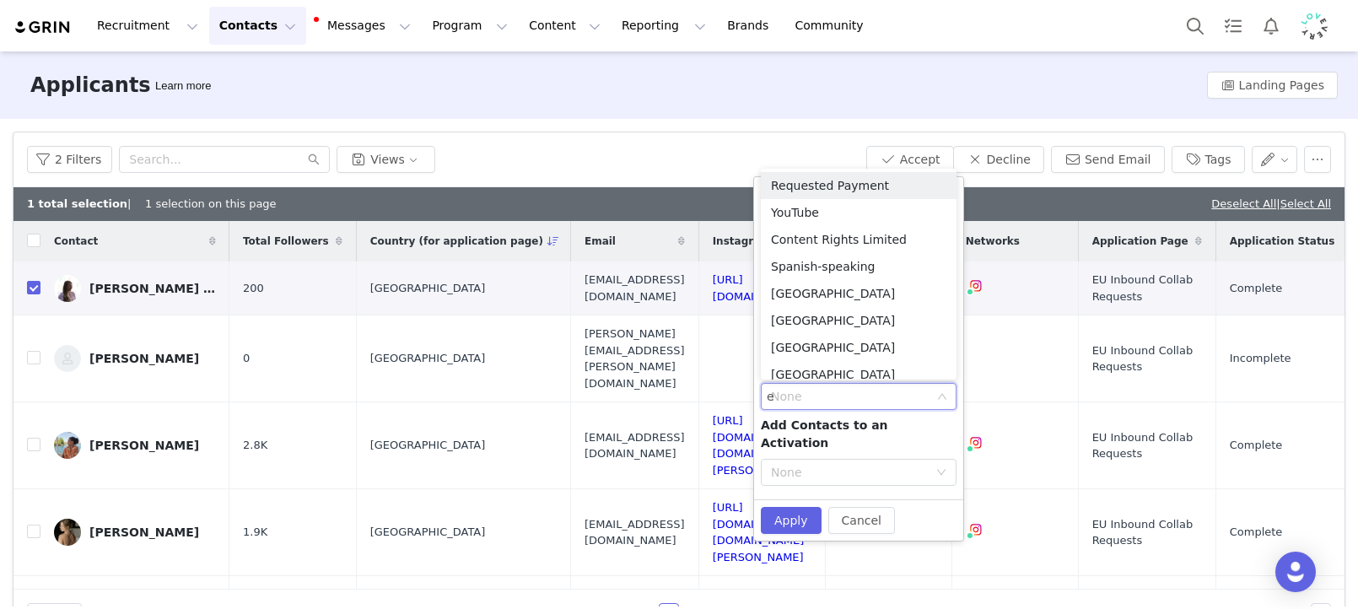
type input "eu"
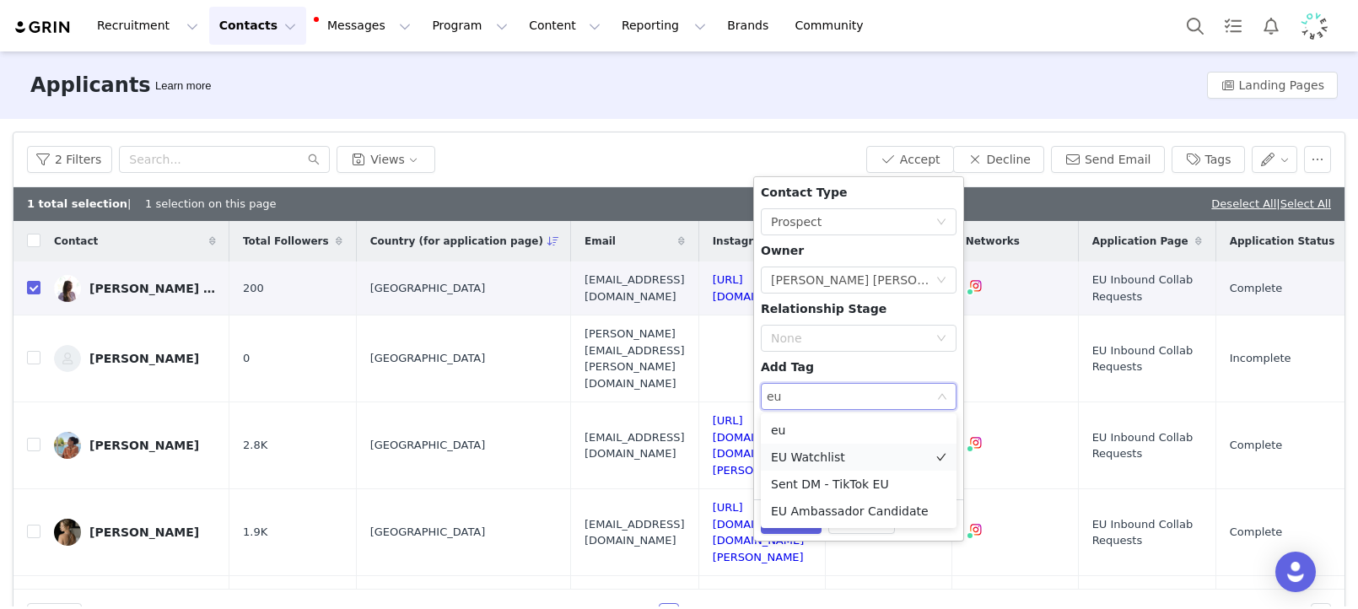
click at [806, 458] on li "EU Watchlist" at bounding box center [859, 457] width 196 height 27
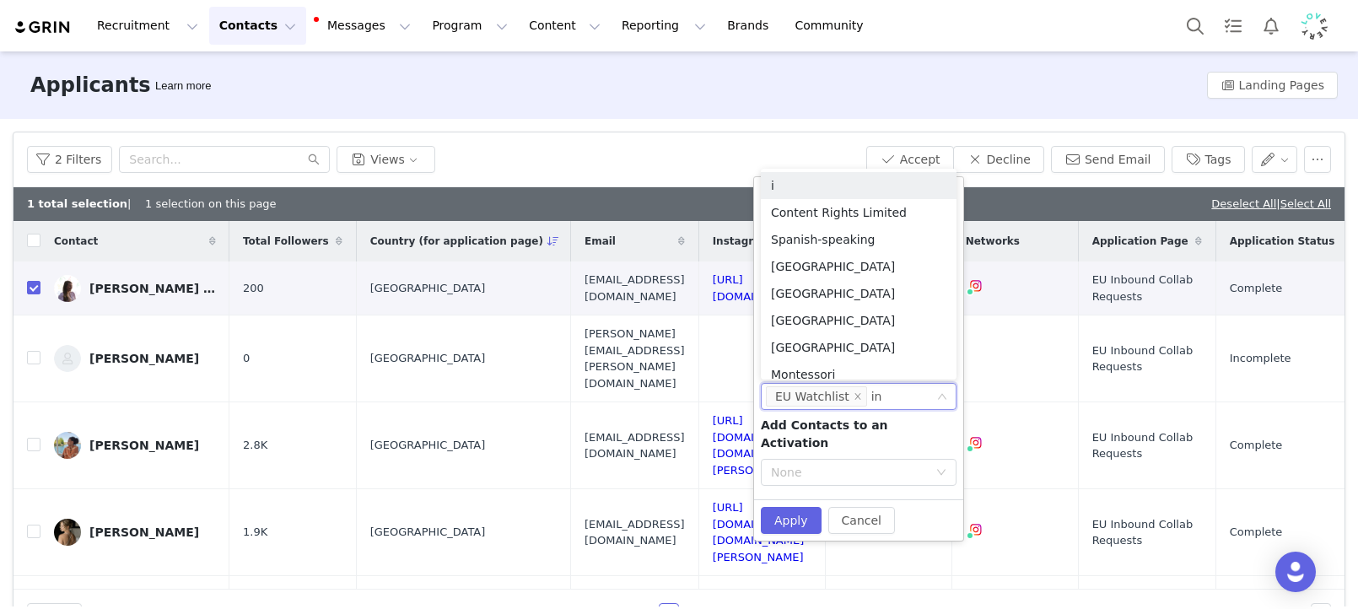
type input "ins"
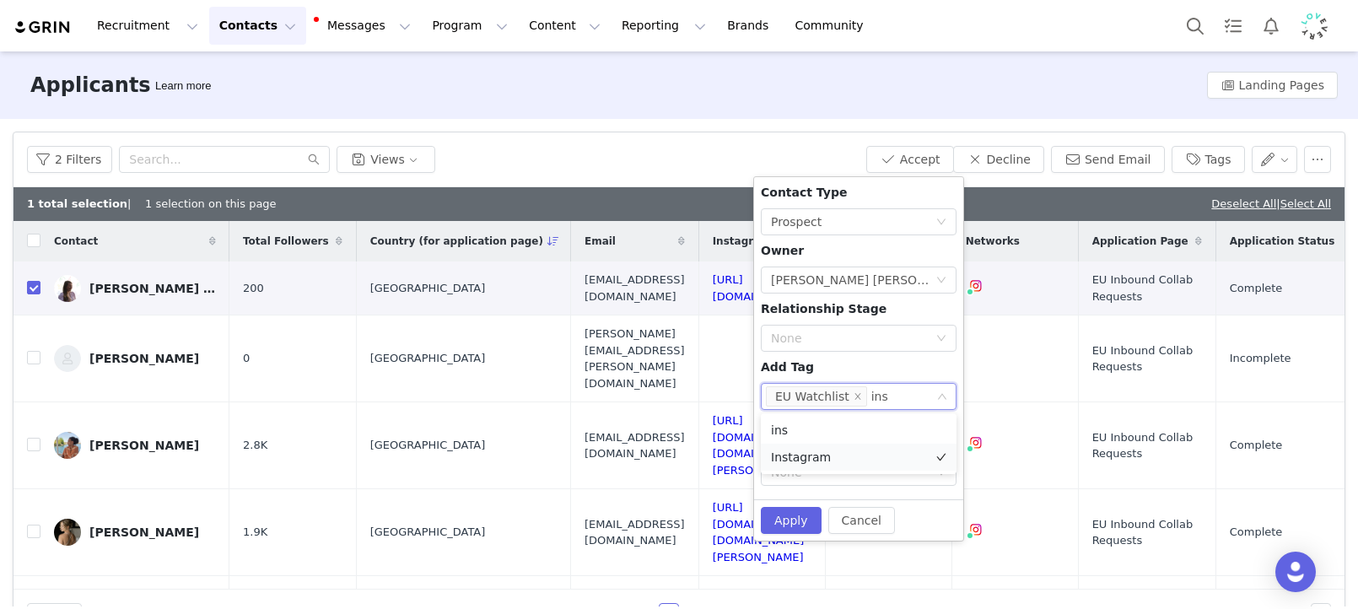
click at [787, 449] on li "Instagram" at bounding box center [859, 457] width 196 height 27
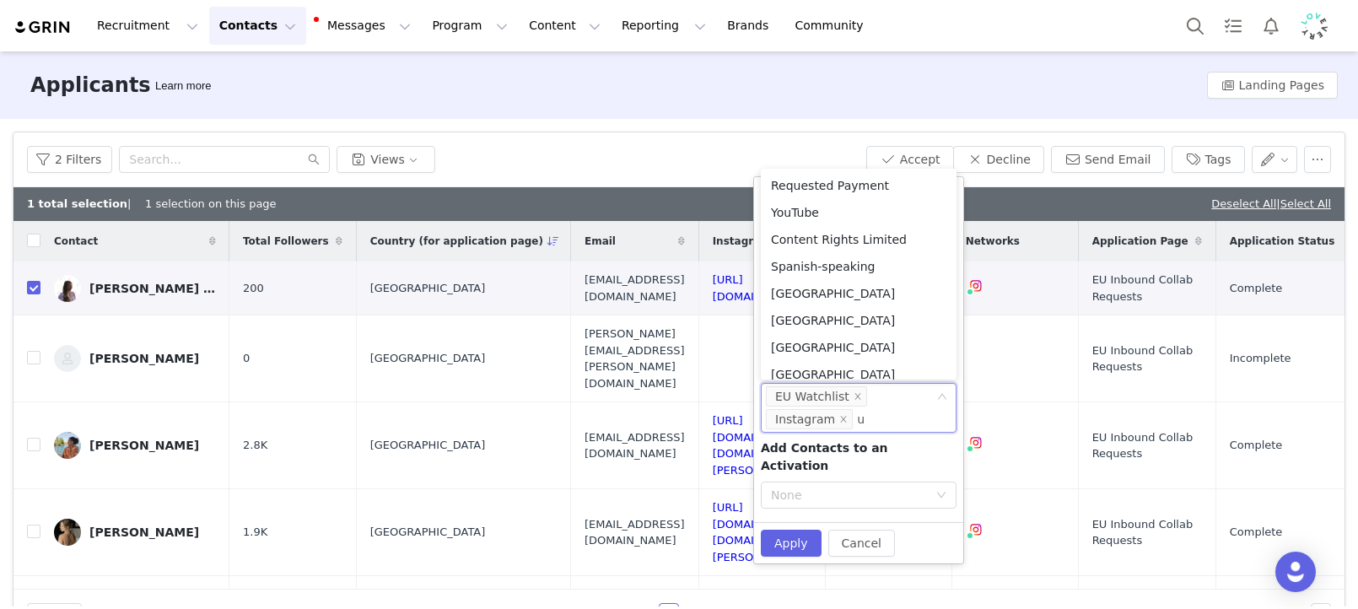
type input "uk"
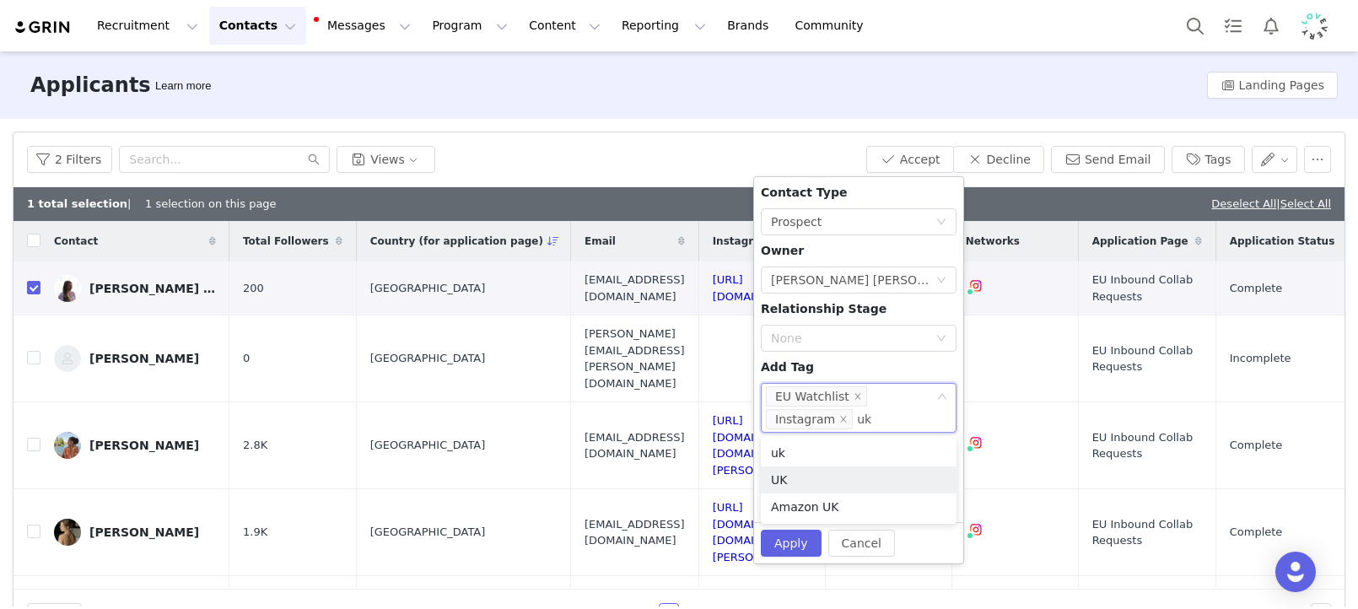
click at [801, 471] on li "UK" at bounding box center [859, 479] width 196 height 27
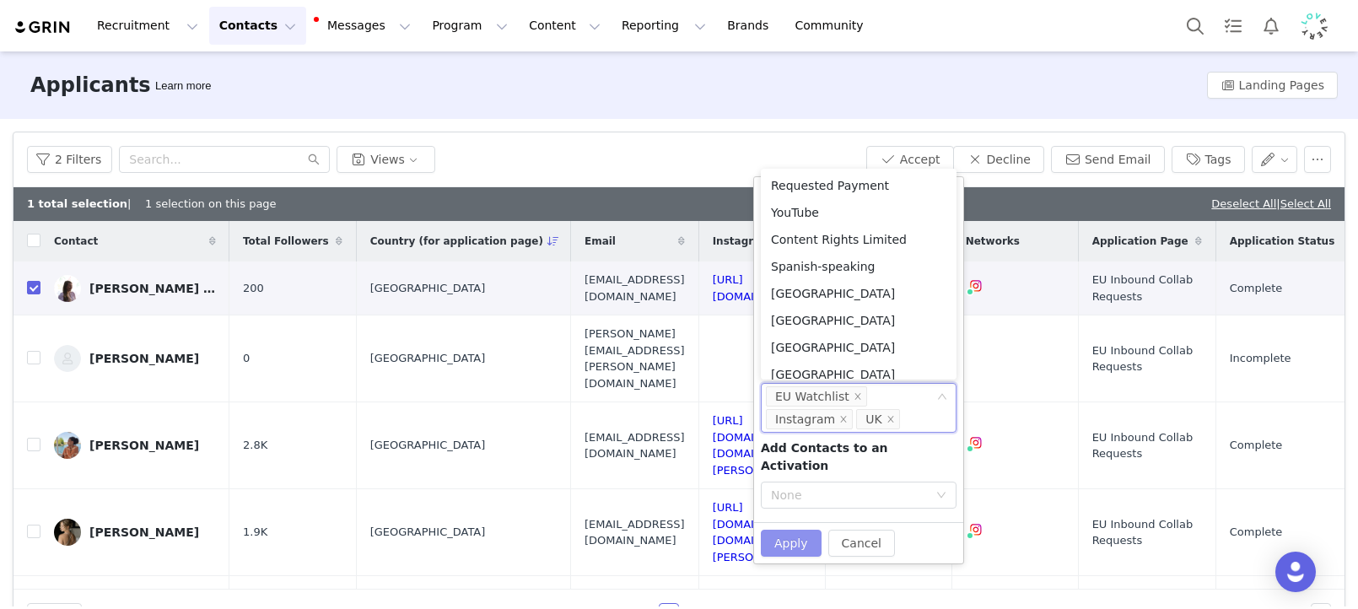
drag, startPoint x: 801, startPoint y: 535, endPoint x: 1015, endPoint y: 80, distance: 502.1
click at [800, 535] on button "Apply" at bounding box center [791, 543] width 61 height 27
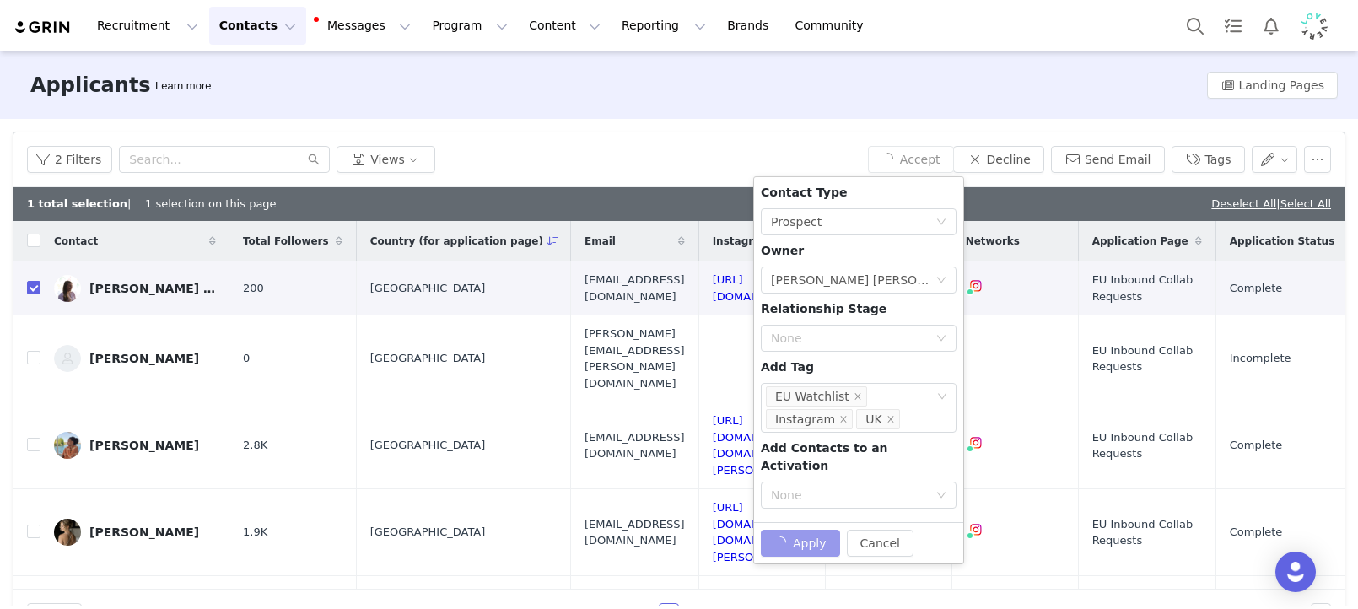
checkbox input "false"
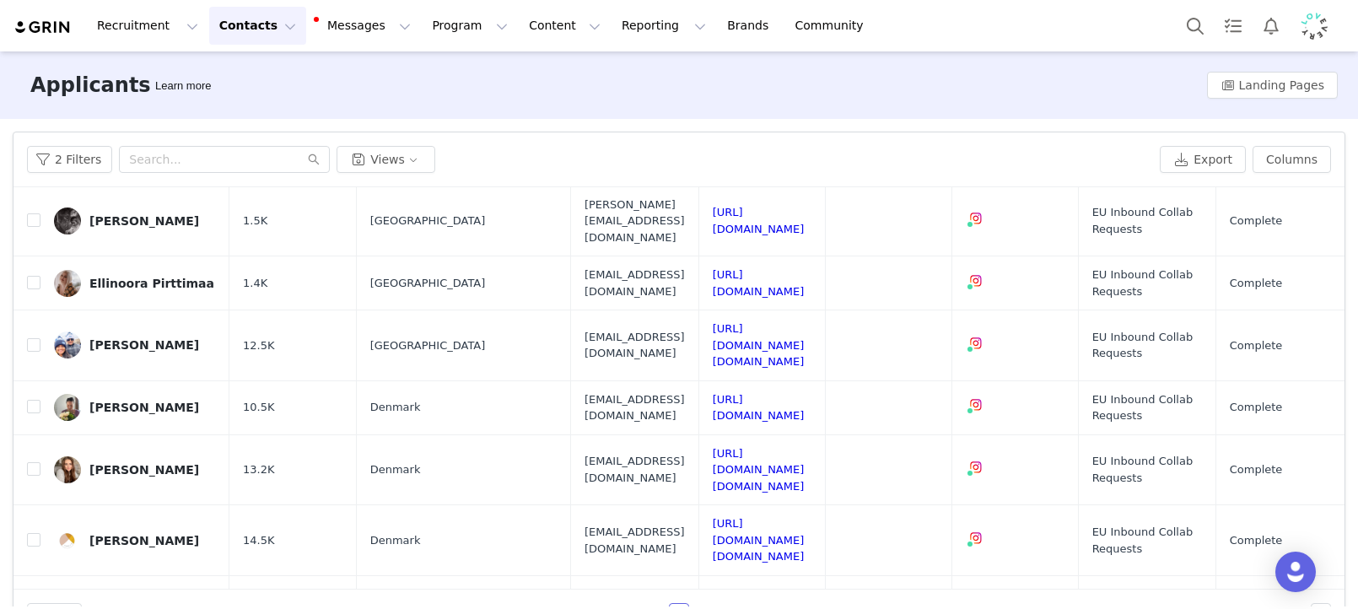
scroll to position [44, 0]
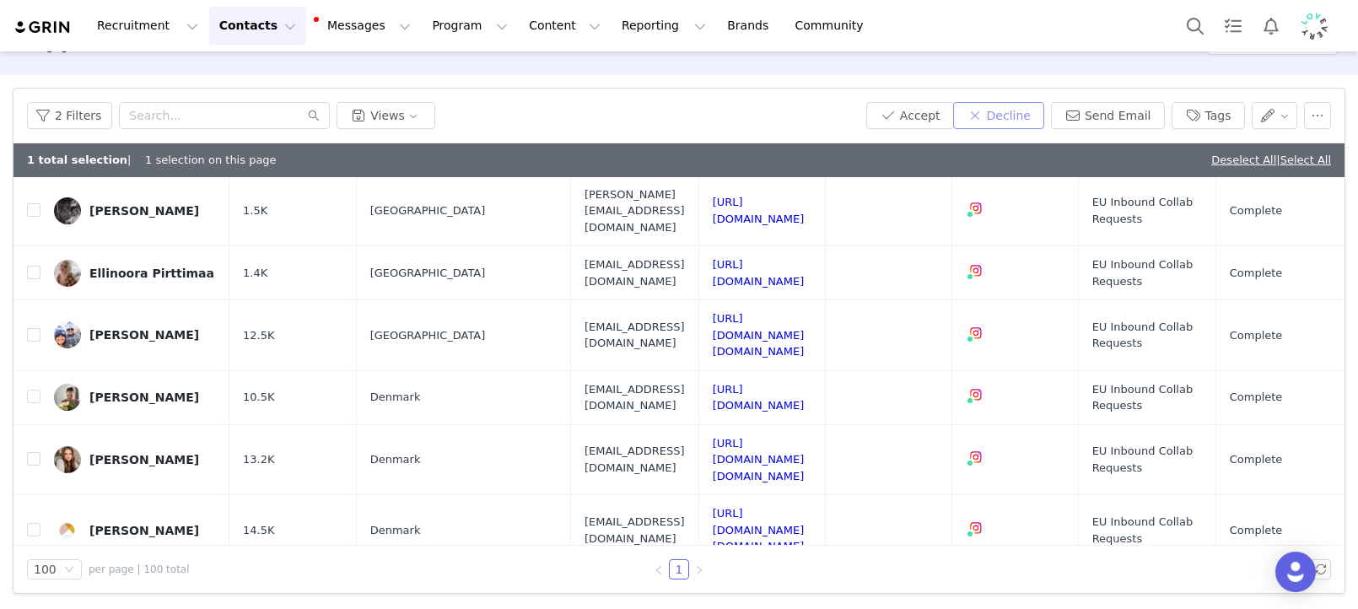
click at [1019, 128] on button "Decline" at bounding box center [998, 115] width 91 height 27
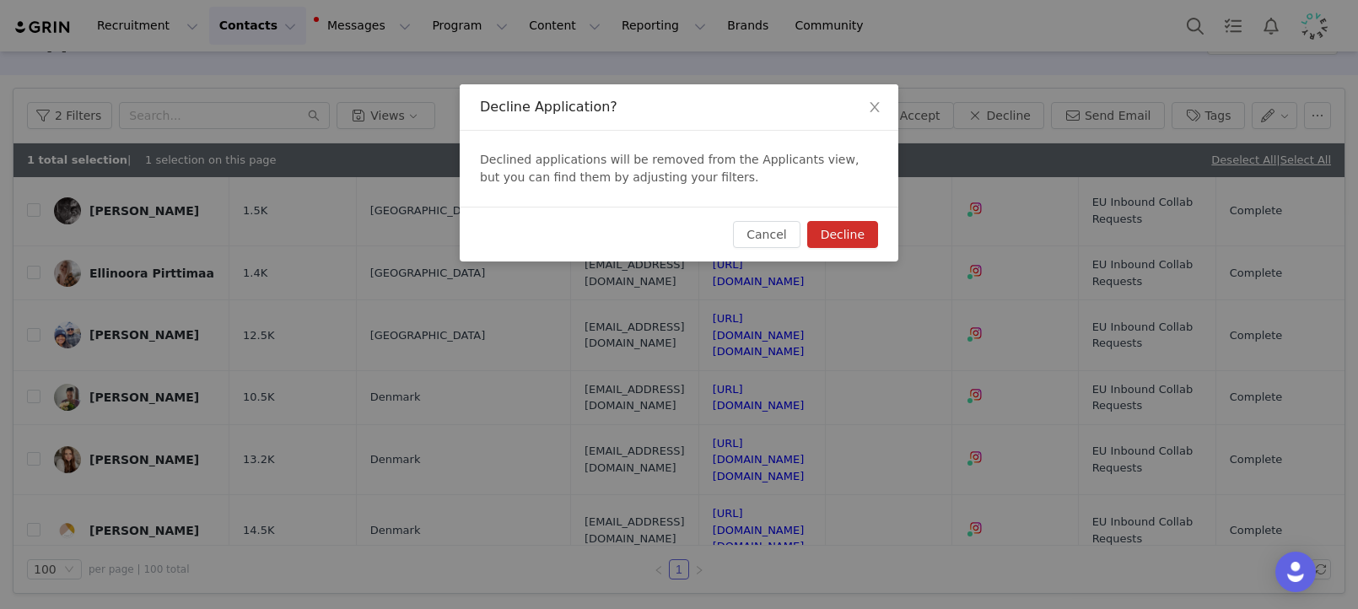
drag, startPoint x: 848, startPoint y: 230, endPoint x: 907, endPoint y: 323, distance: 110.4
click at [848, 231] on button "Decline" at bounding box center [842, 234] width 71 height 27
checkbox input "false"
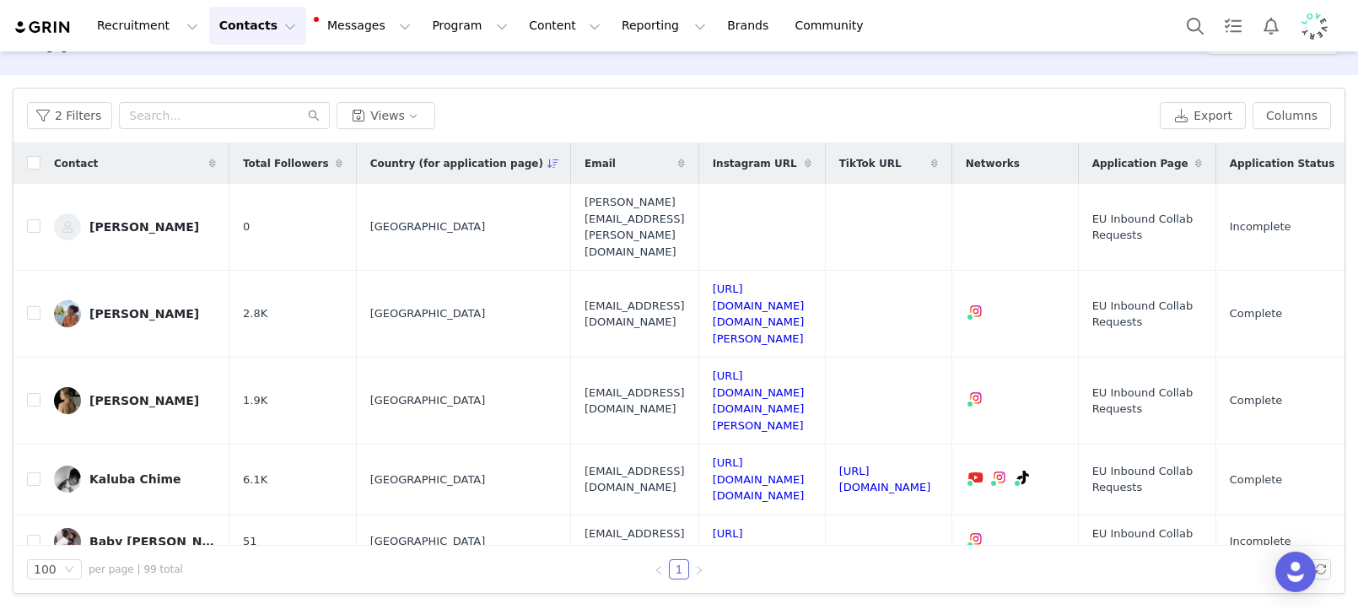
scroll to position [41, 0]
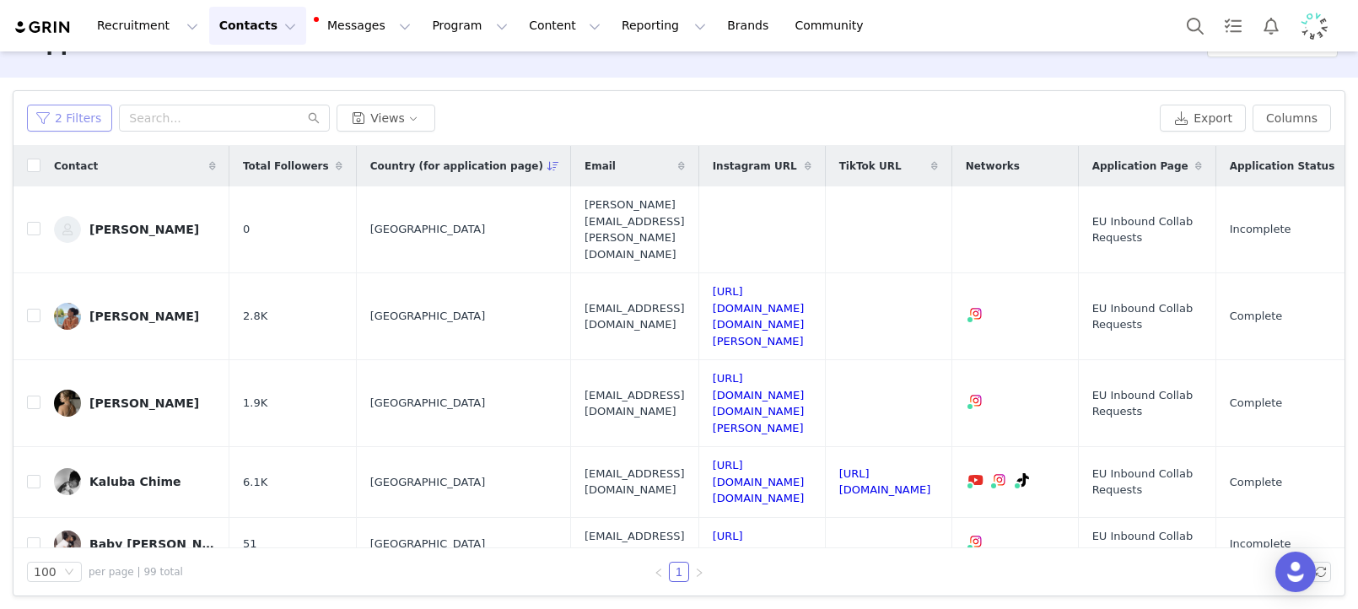
click at [78, 116] on button "2 Filters" at bounding box center [69, 118] width 85 height 27
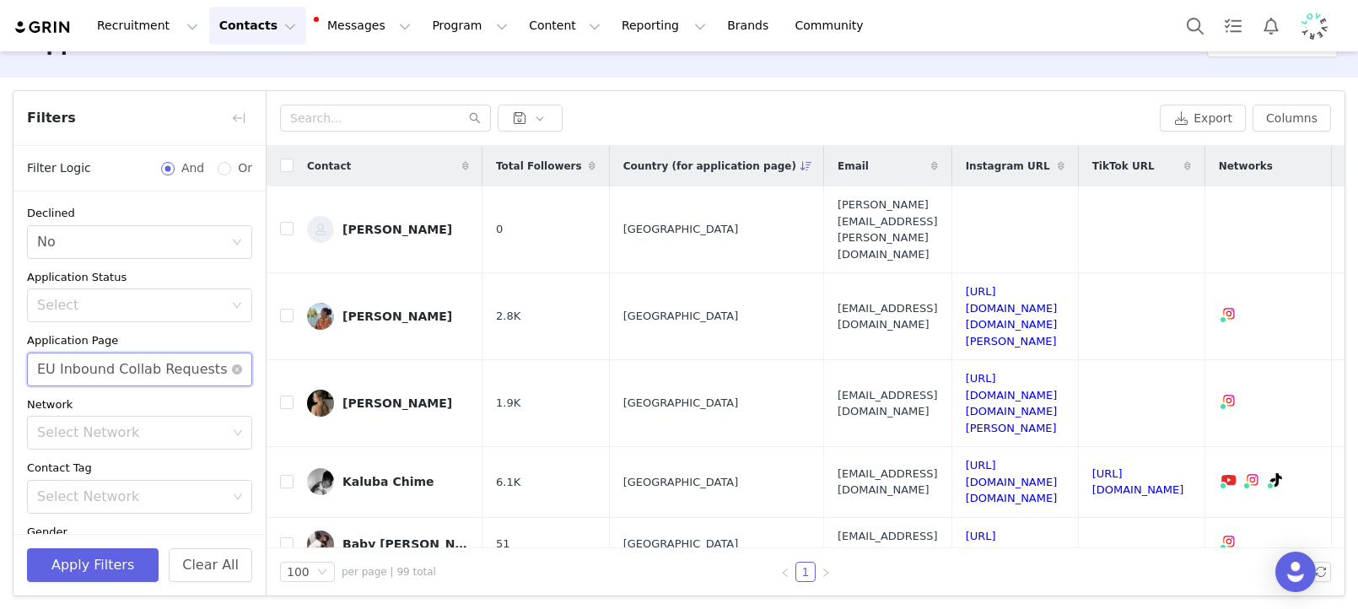
click at [191, 363] on div "EU Inbound Collab Requests" at bounding box center [132, 369] width 190 height 32
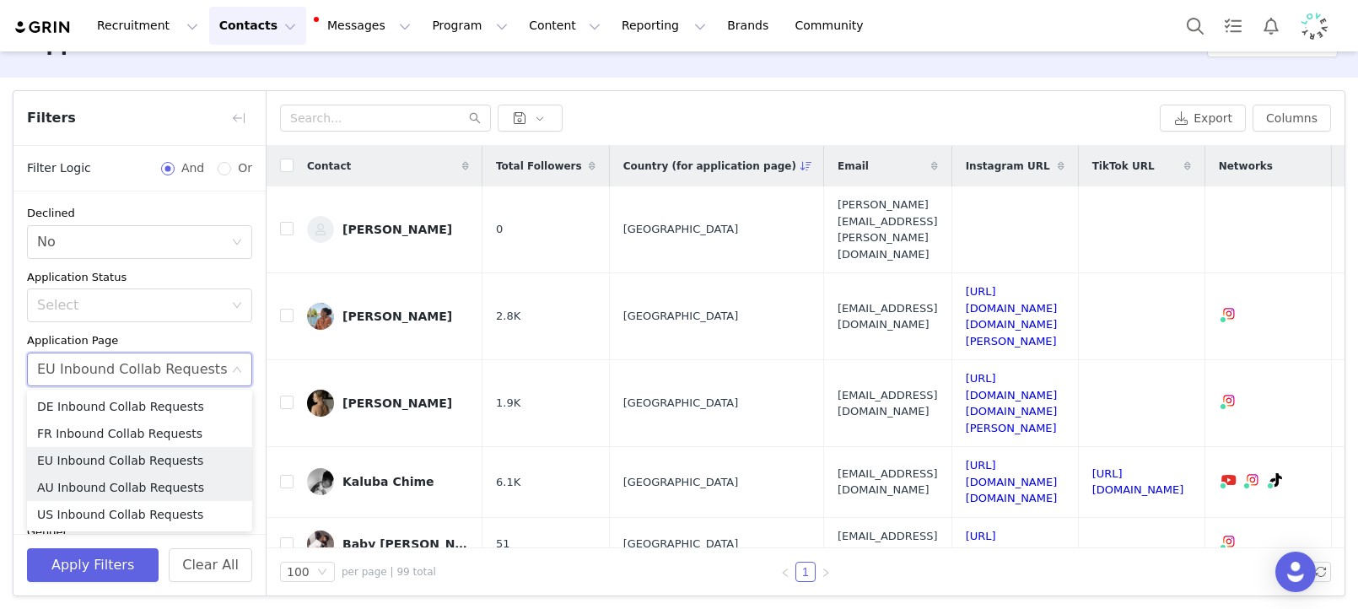
click at [104, 482] on li "AU Inbound Collab Requests" at bounding box center [139, 487] width 225 height 27
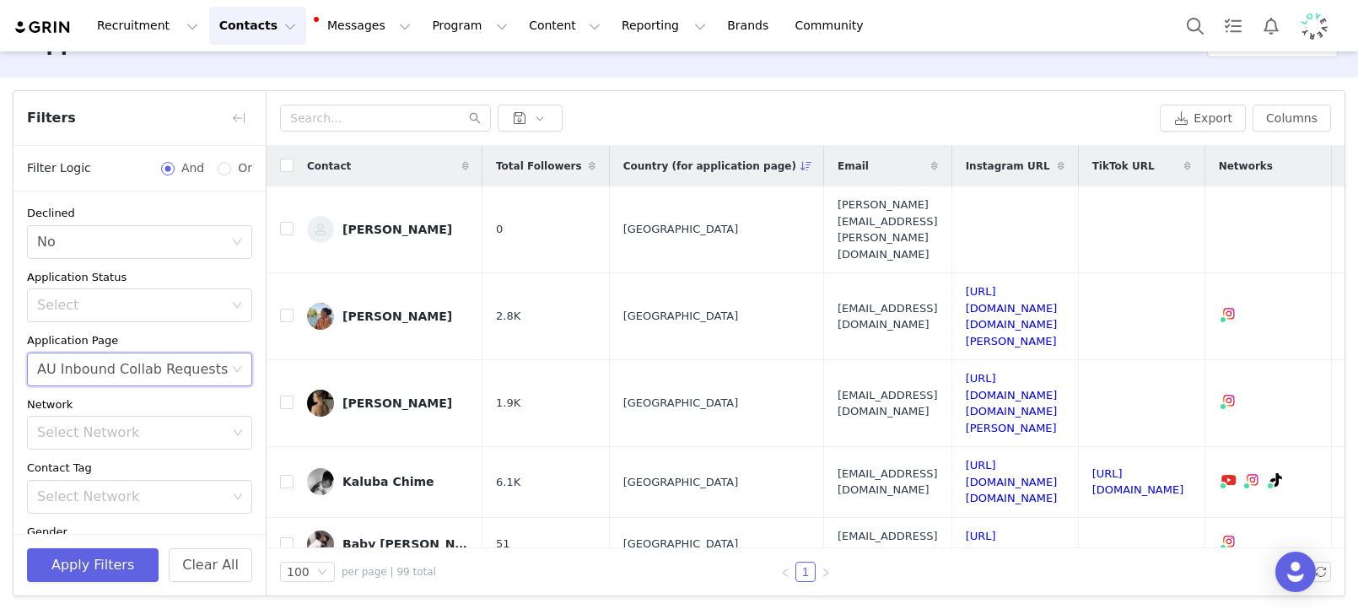
drag, startPoint x: 130, startPoint y: 385, endPoint x: 128, endPoint y: 439, distance: 54.0
click at [129, 382] on div "AU Inbound Collab Requests" at bounding box center [132, 369] width 191 height 32
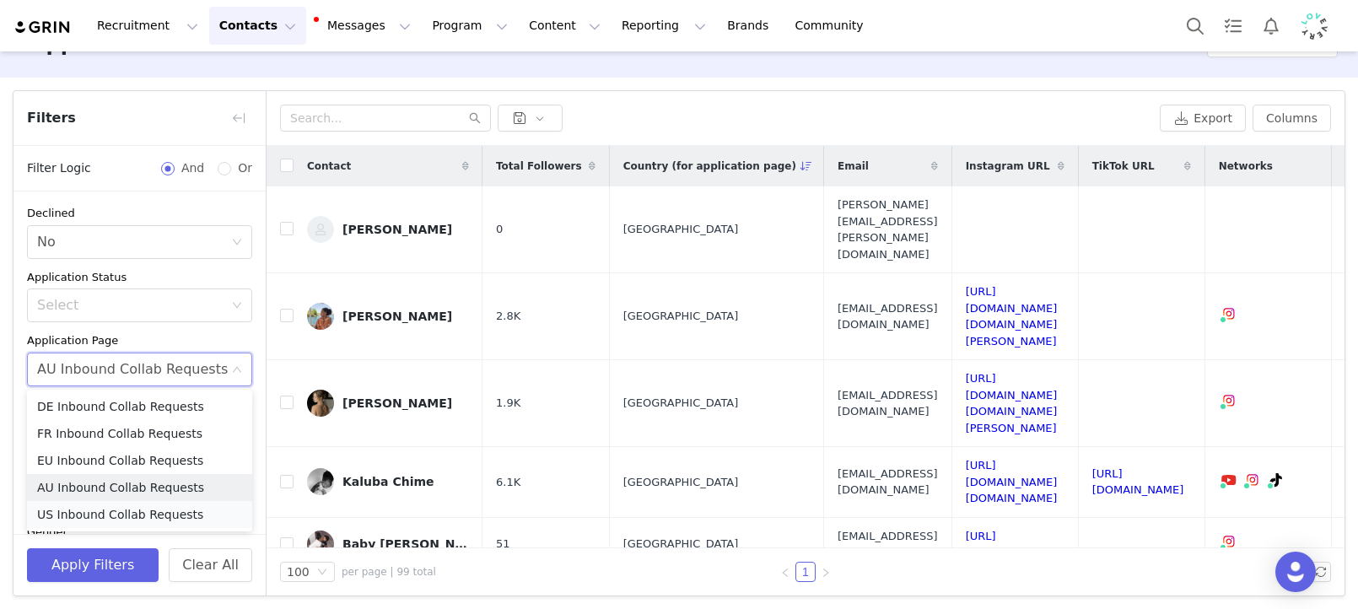
click at [126, 520] on li "US Inbound Collab Requests" at bounding box center [139, 514] width 225 height 27
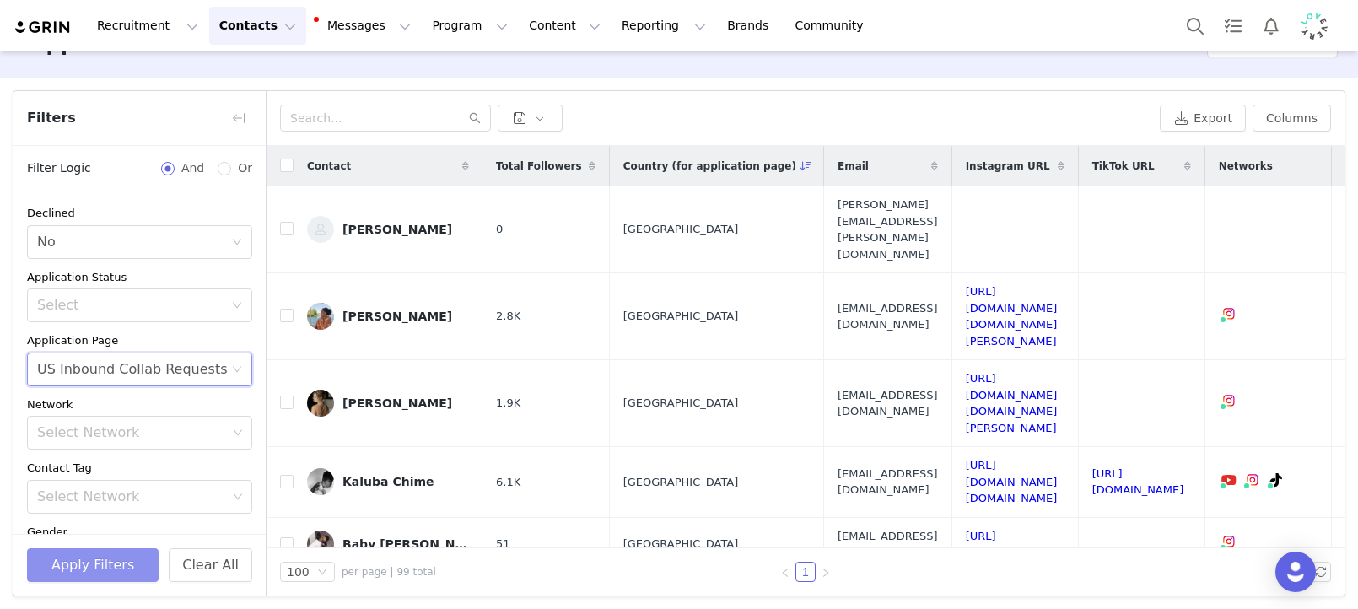
click at [126, 568] on button "Apply Filters" at bounding box center [93, 565] width 132 height 34
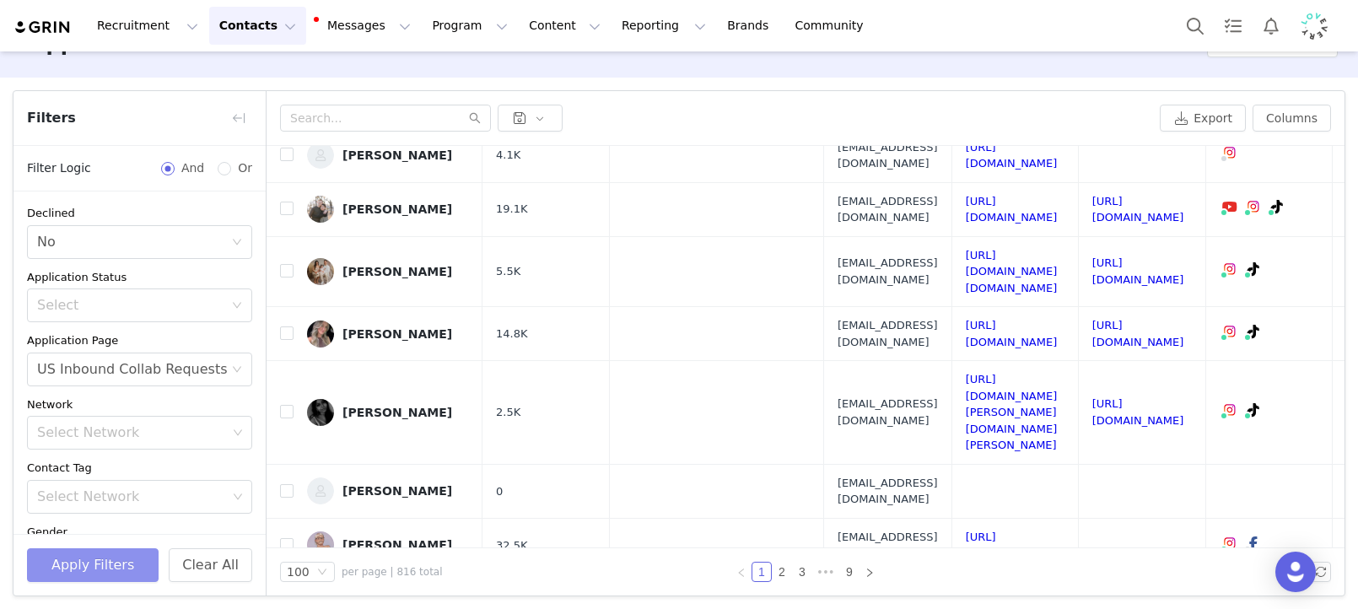
scroll to position [44, 0]
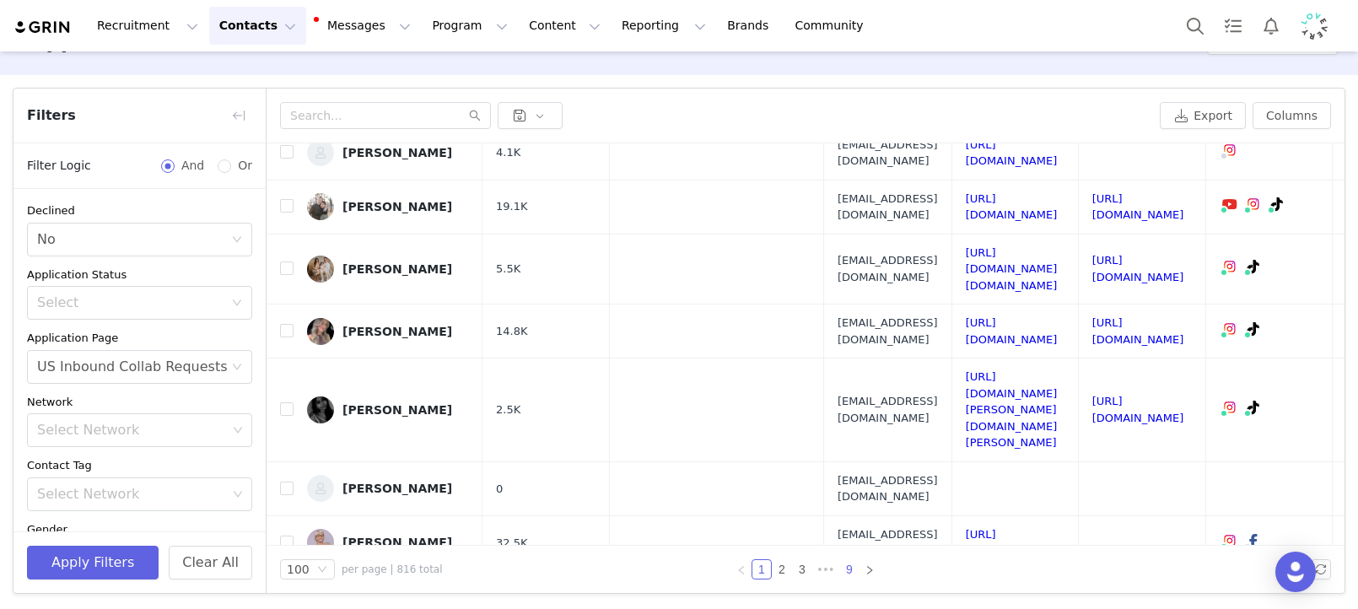
click at [854, 569] on link "9" at bounding box center [849, 569] width 19 height 19
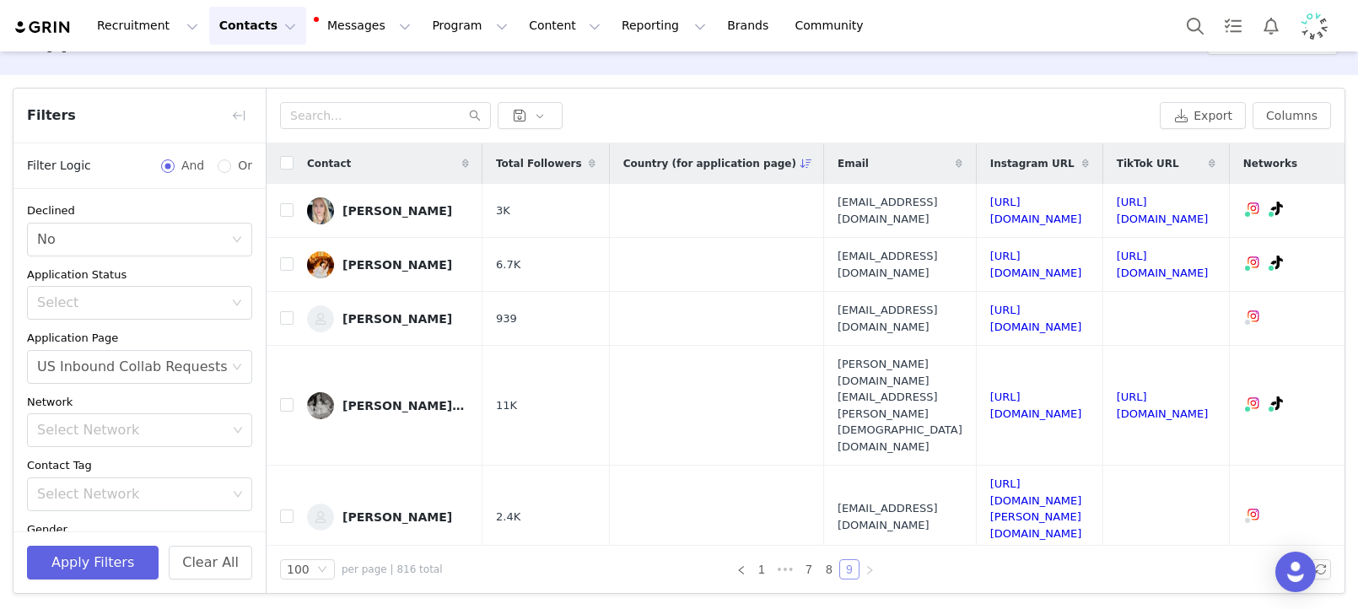
scroll to position [503, 0]
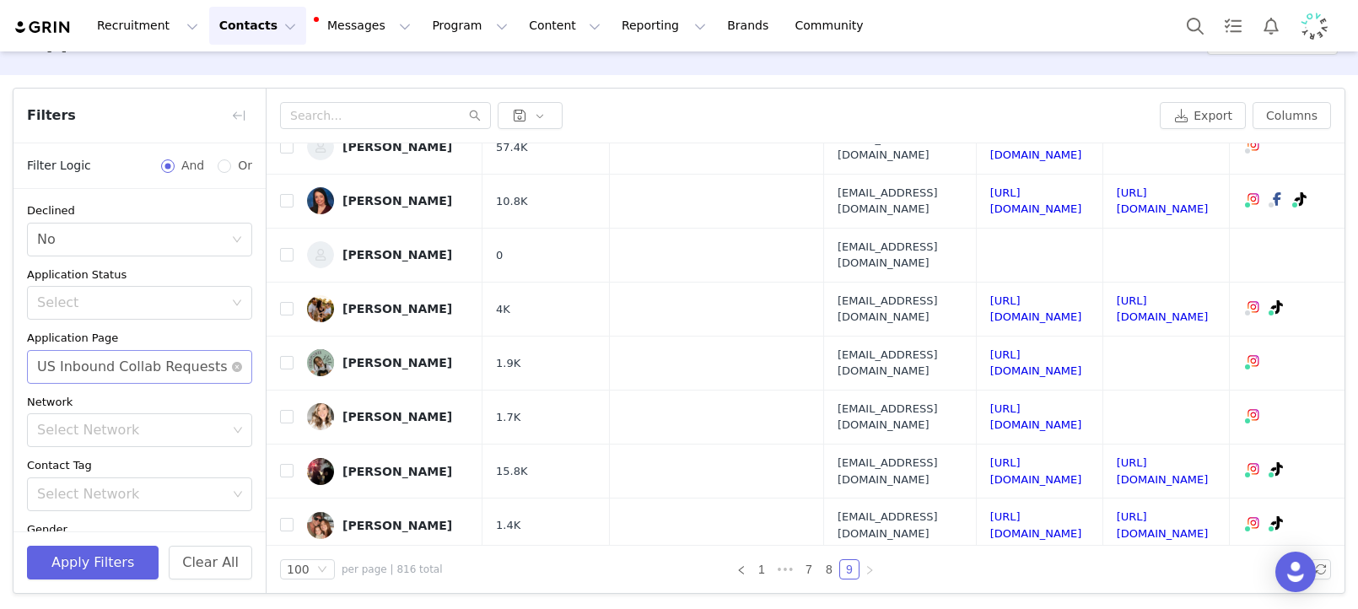
click at [203, 370] on div "US Inbound Collab Requests" at bounding box center [132, 367] width 191 height 32
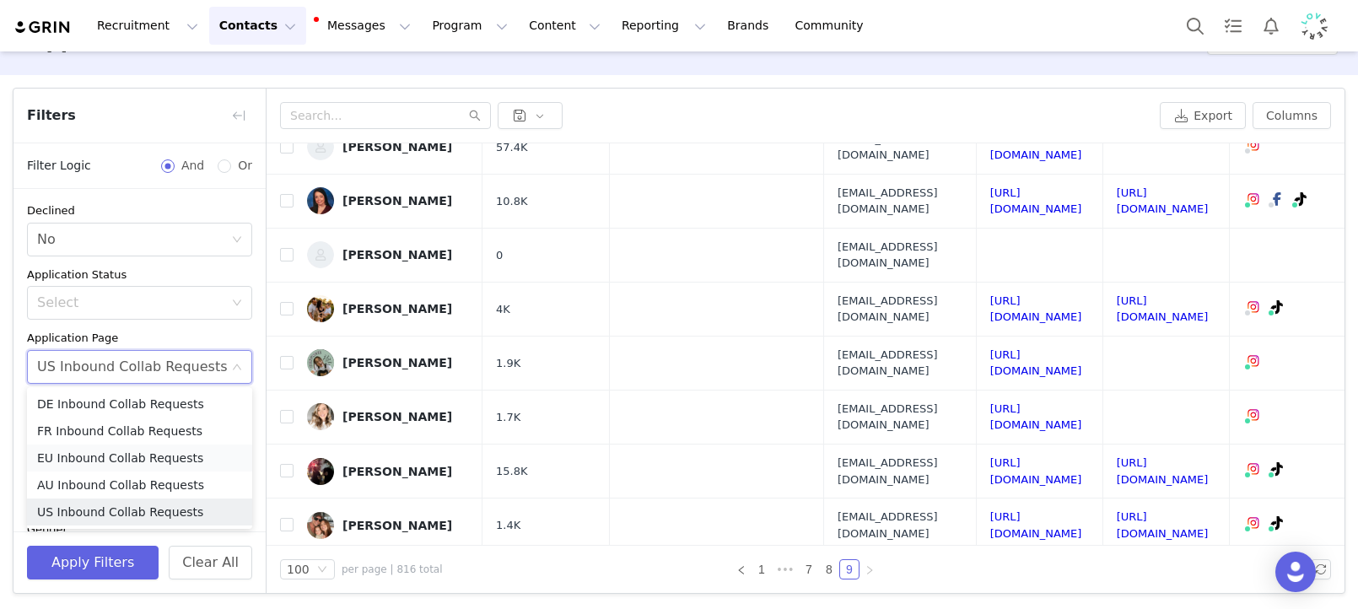
click at [125, 454] on li "EU Inbound Collab Requests" at bounding box center [139, 457] width 225 height 27
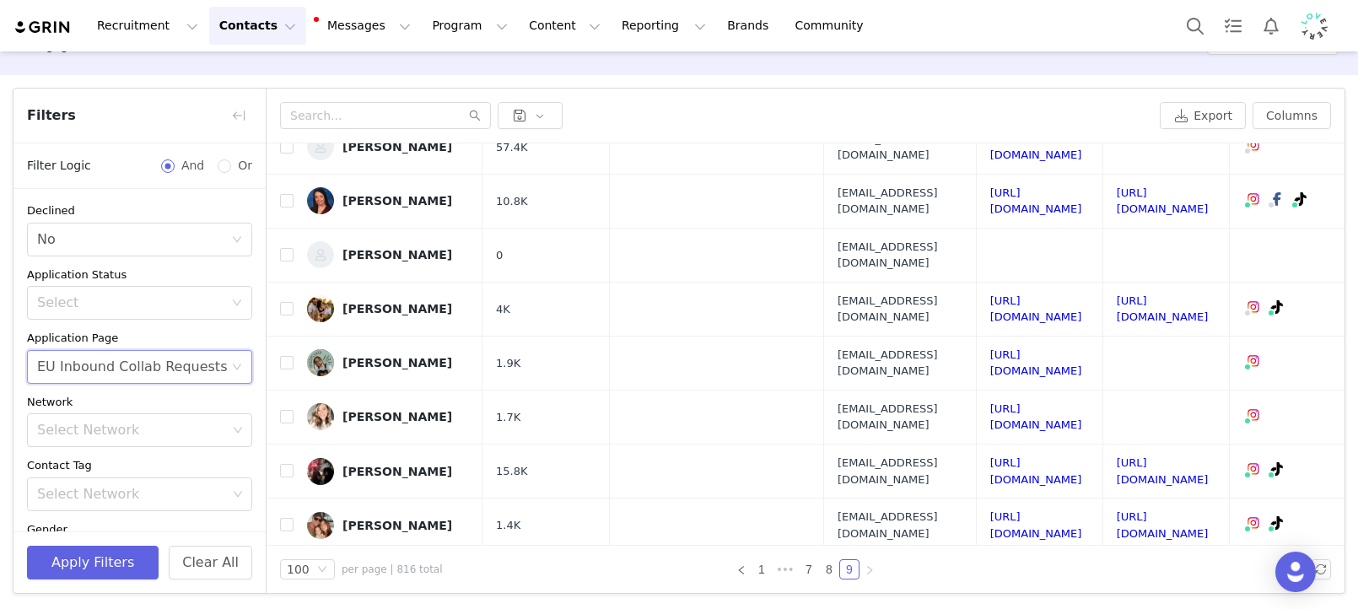
click at [107, 580] on div "Apply Filters Clear All" at bounding box center [139, 562] width 252 height 62
click at [120, 351] on div "EU Inbound Collab Requests" at bounding box center [132, 367] width 190 height 32
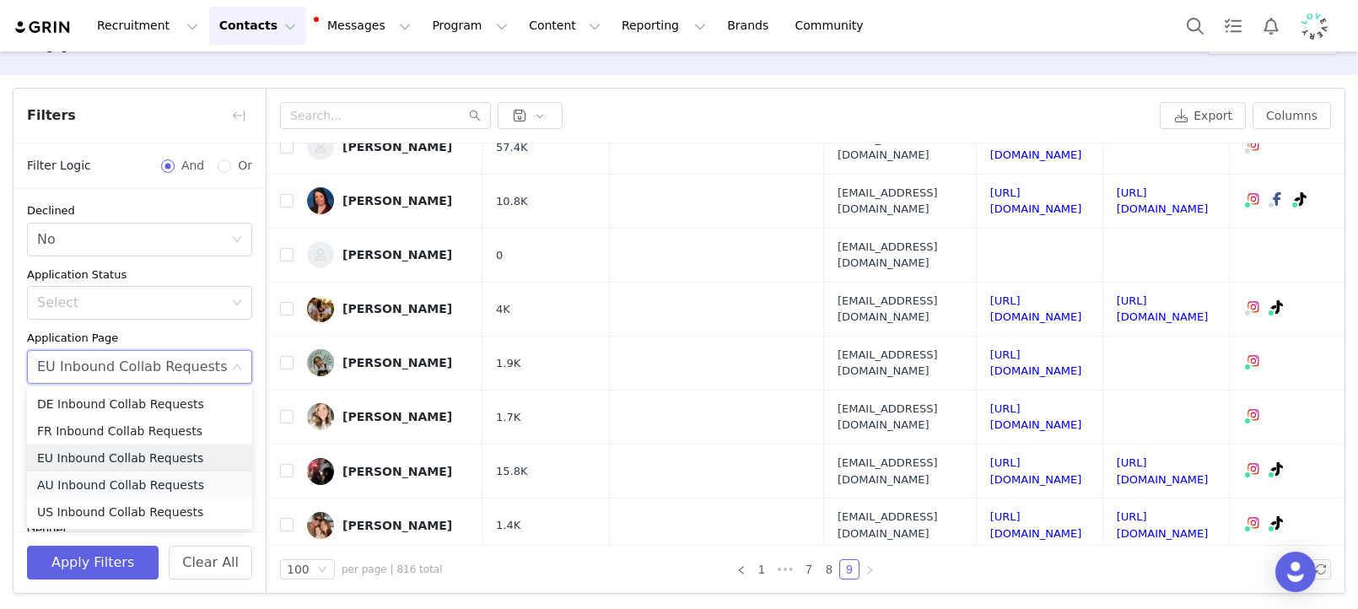
click at [79, 487] on li "AU Inbound Collab Requests" at bounding box center [139, 484] width 225 height 27
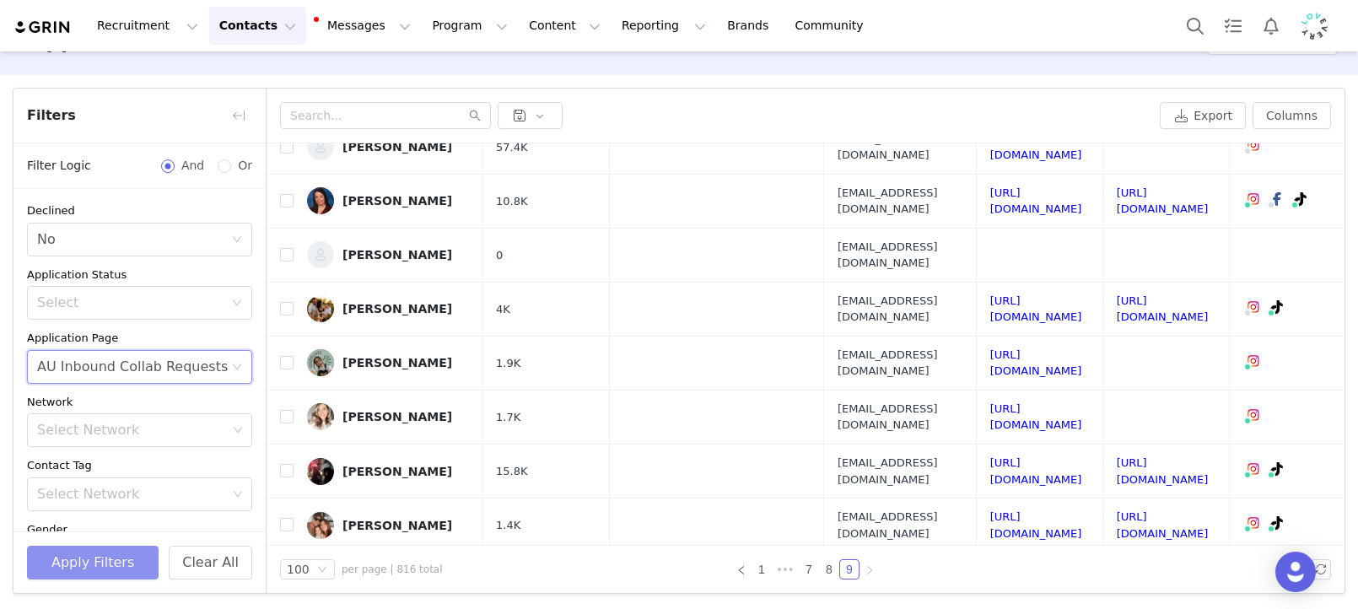
click at [107, 556] on button "Apply Filters" at bounding box center [93, 563] width 132 height 34
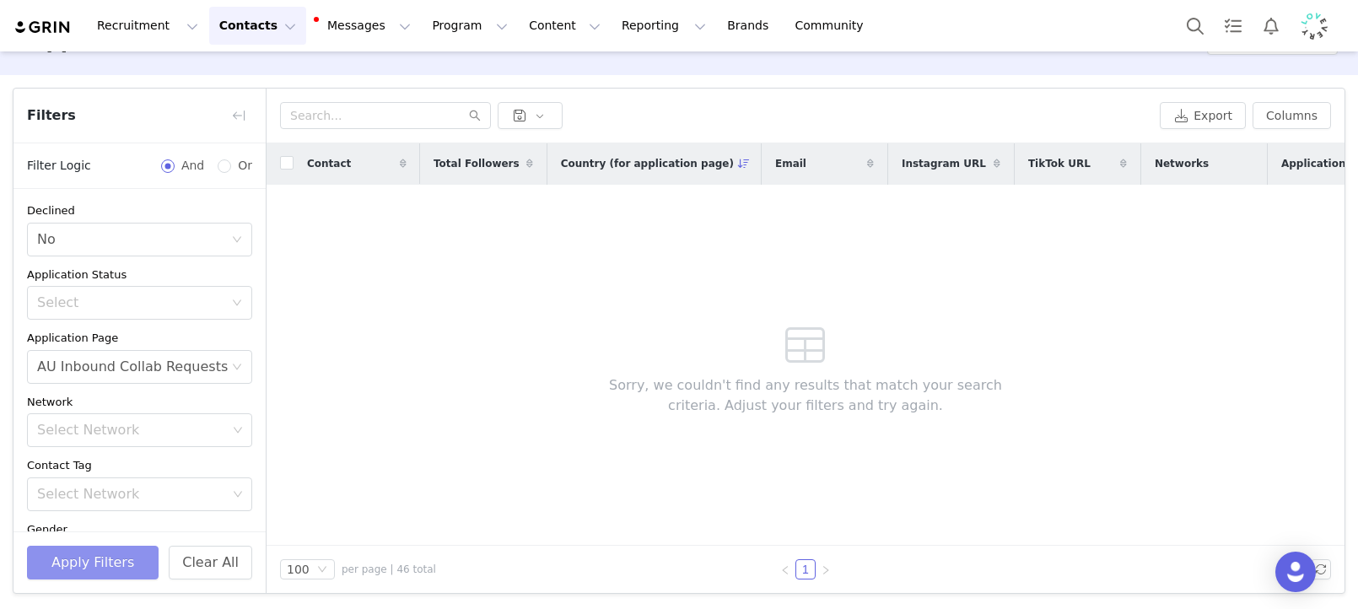
scroll to position [0, 0]
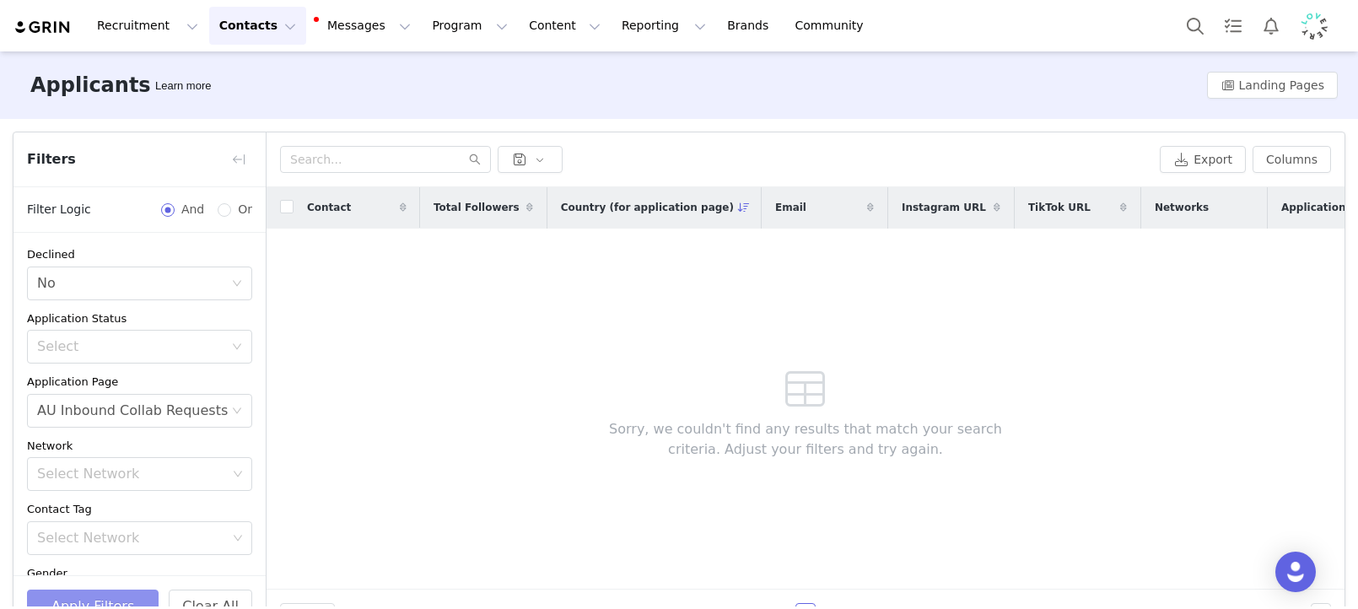
click at [120, 597] on button "Apply Filters" at bounding box center [93, 606] width 132 height 34
click at [1315, 29] on img "Profile" at bounding box center [1313, 26] width 27 height 27
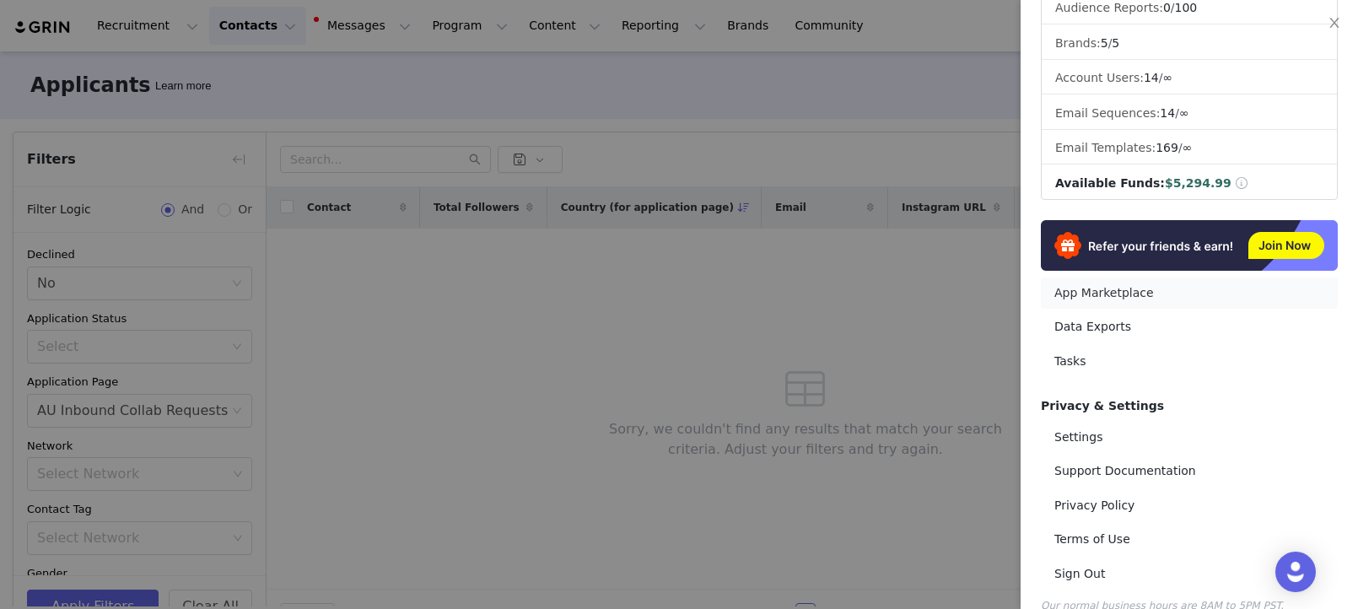
scroll to position [246, 0]
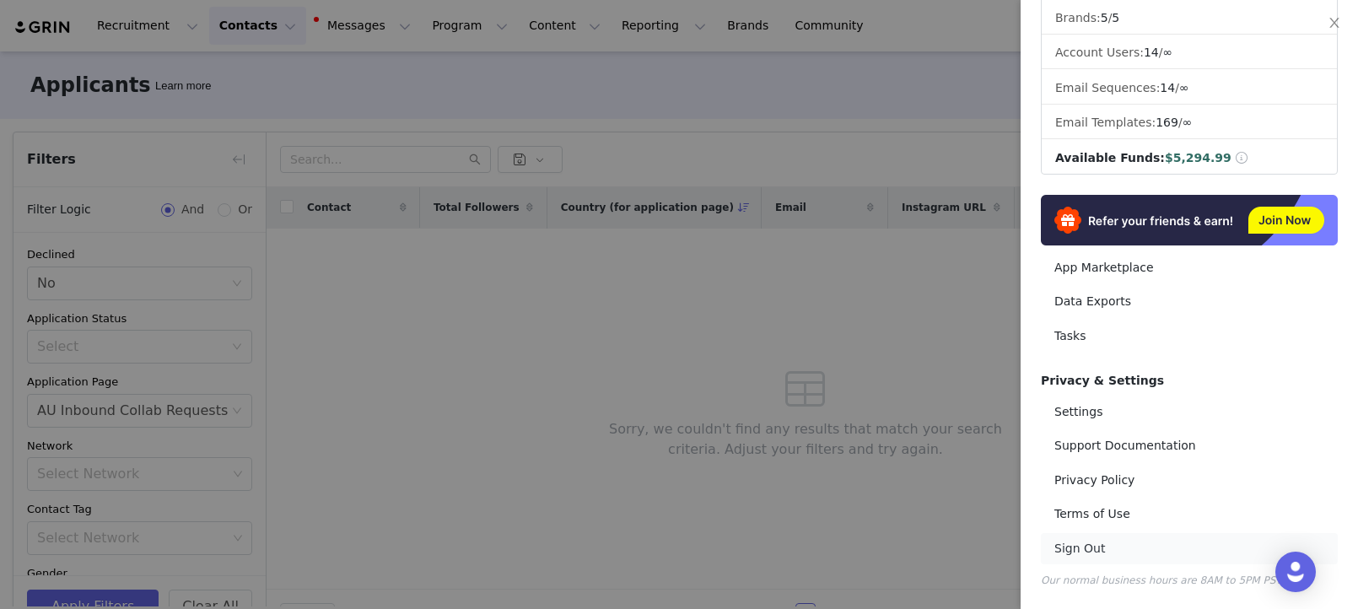
click at [1109, 549] on link "Sign Out" at bounding box center [1189, 548] width 297 height 31
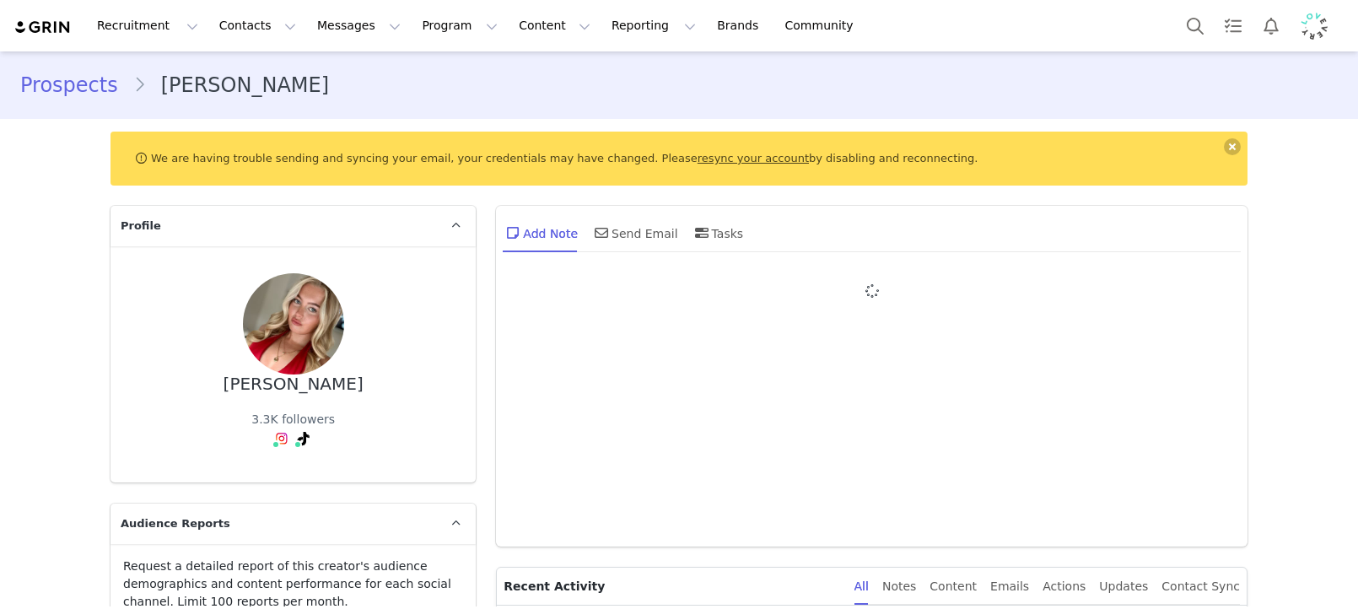
type input "+1 ([GEOGRAPHIC_DATA])"
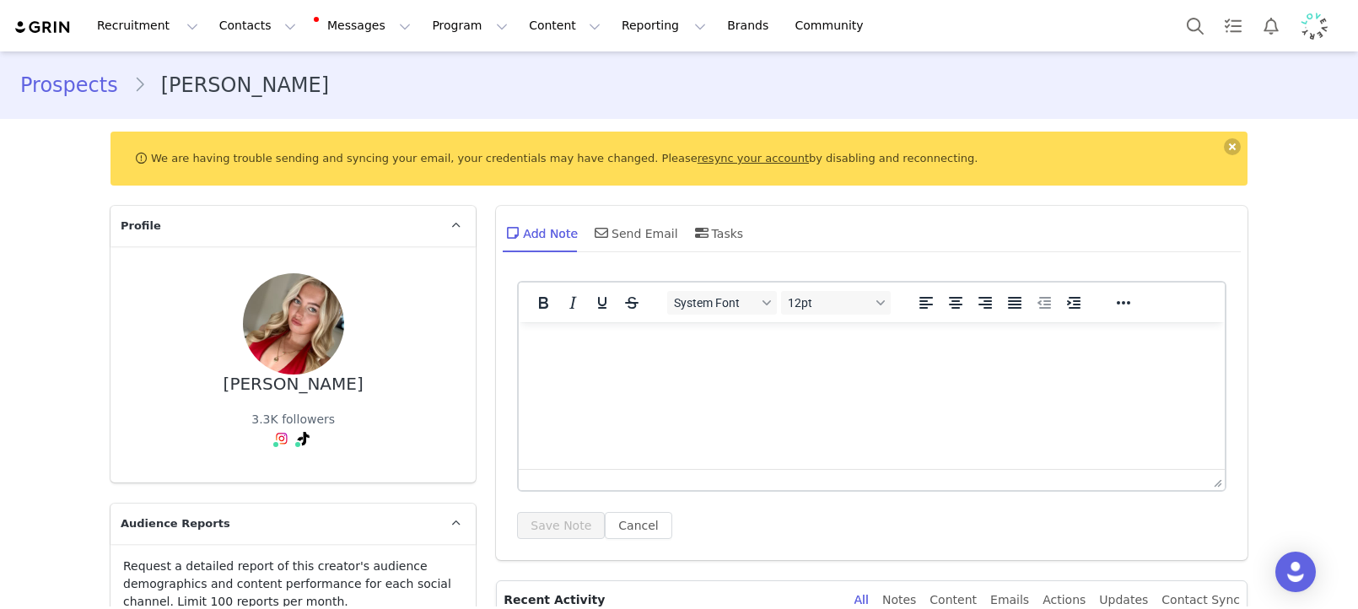
click at [721, 355] on html at bounding box center [872, 345] width 706 height 46
click at [569, 519] on button "Save Note" at bounding box center [561, 525] width 88 height 27
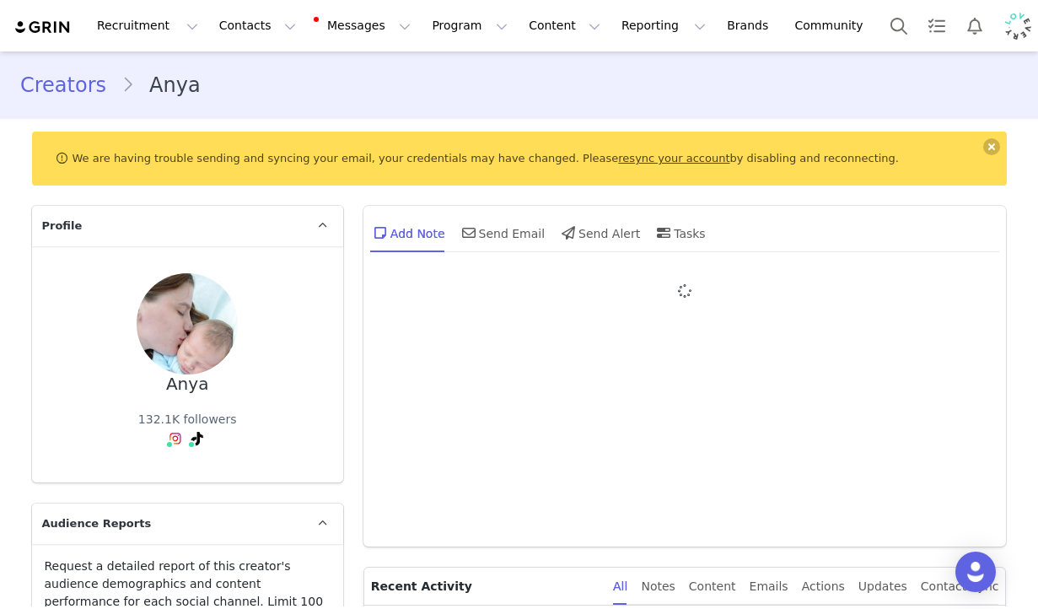
type input "+1 ([GEOGRAPHIC_DATA])"
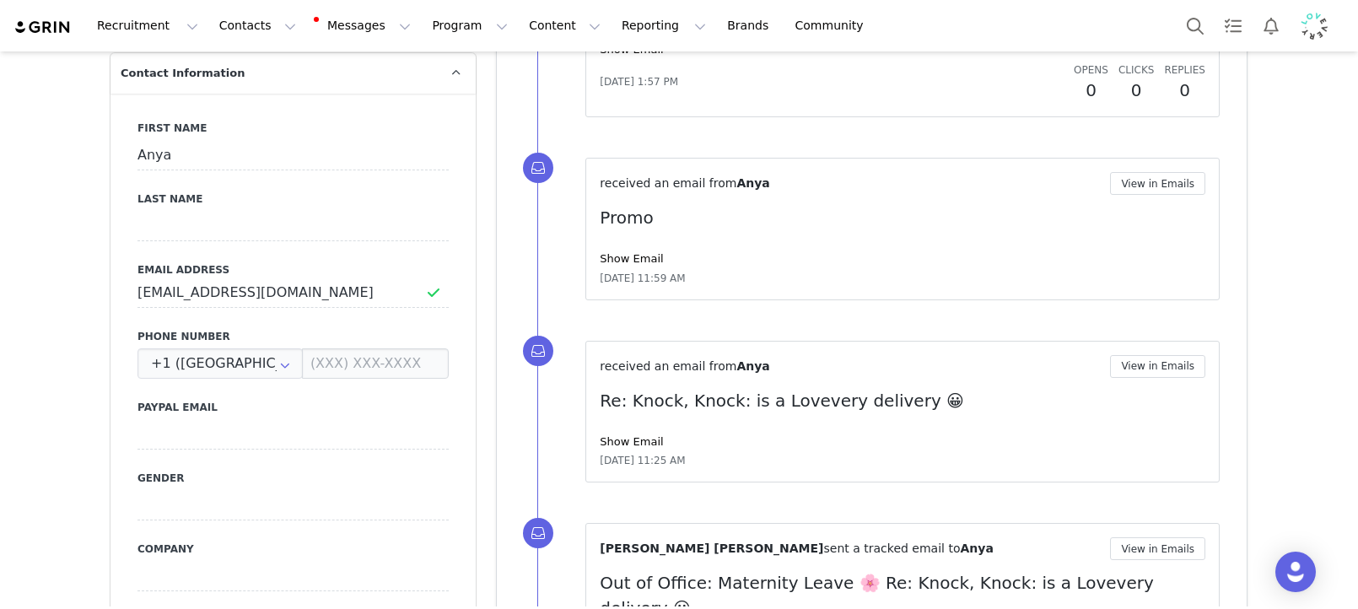
scroll to position [921, 0]
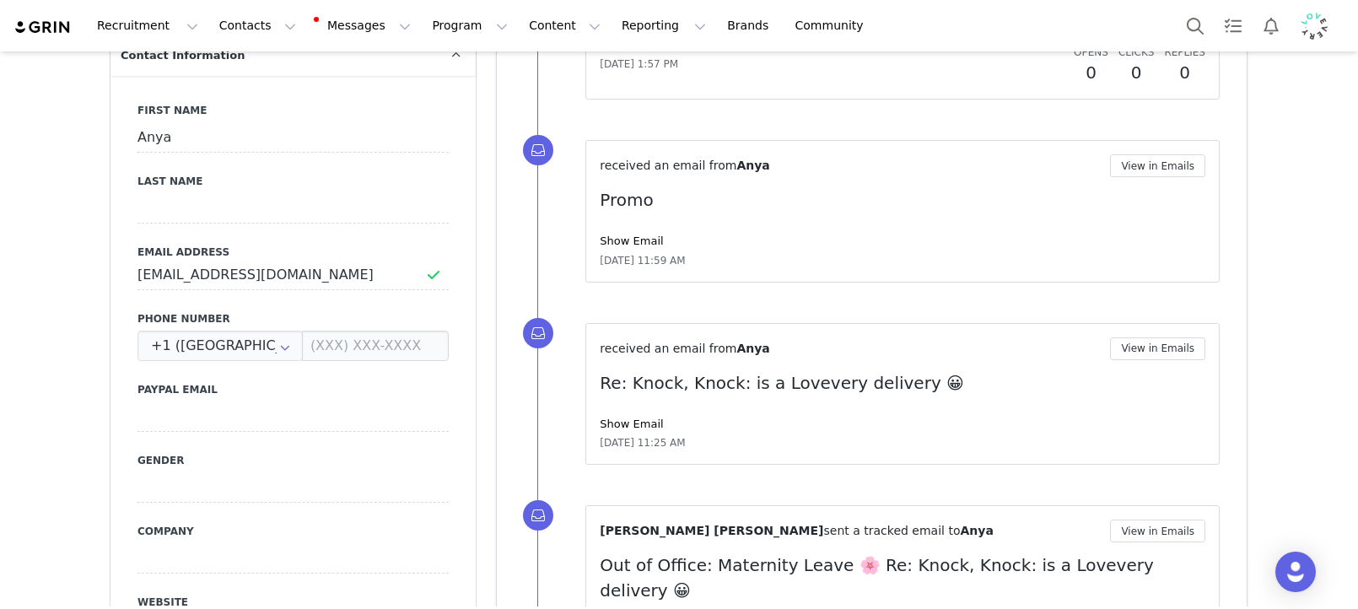
click at [624, 212] on p "Promo" at bounding box center [903, 199] width 606 height 25
click at [638, 185] on div "received an email from Anya View in Emails Promo Show Email Jun 1, 2025, 11:59 …" at bounding box center [903, 211] width 606 height 114
click at [643, 235] on link "Show Email" at bounding box center [631, 240] width 63 height 13
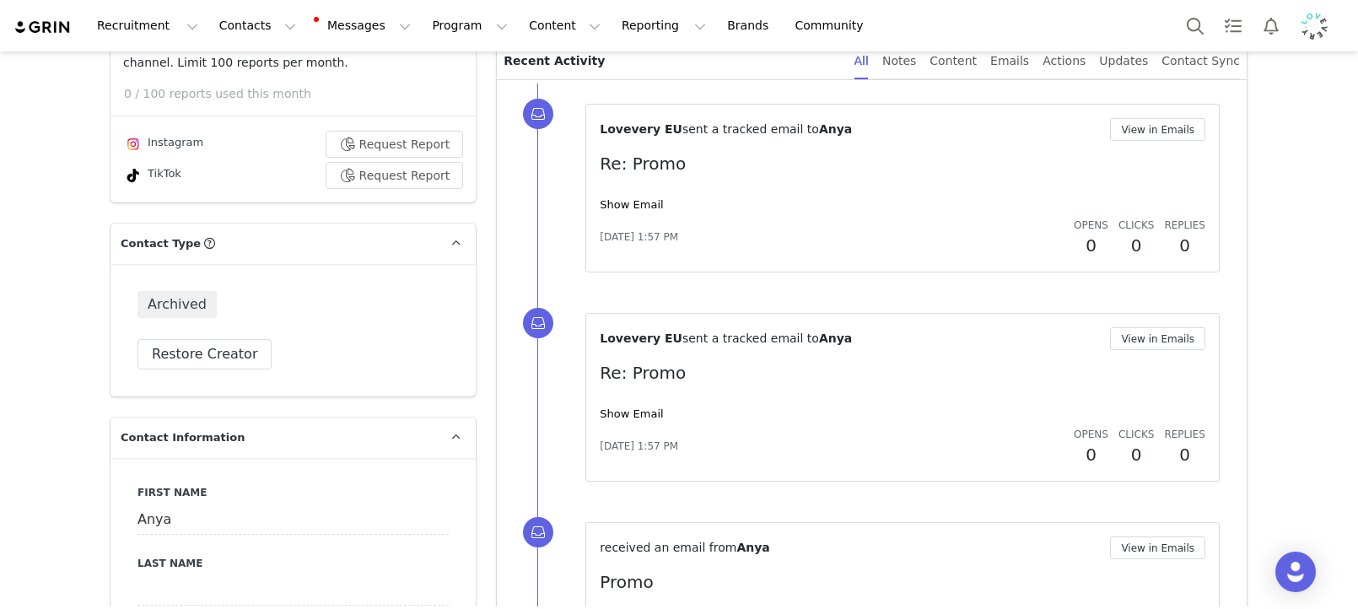
scroll to position [0, 0]
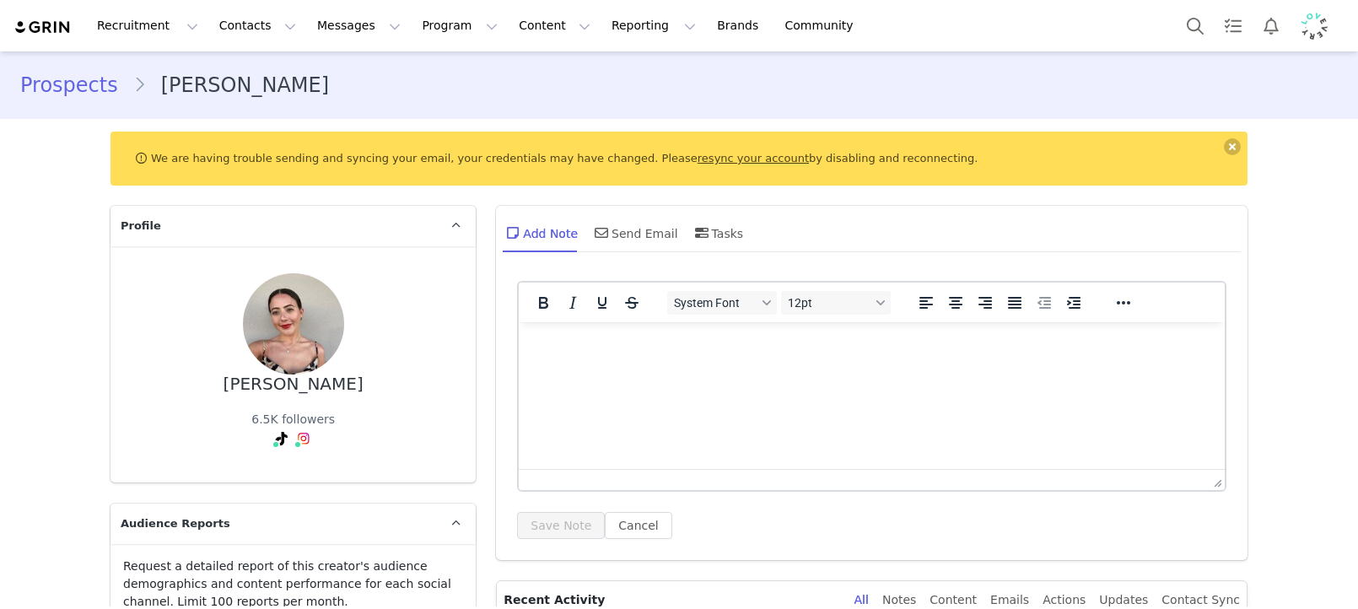
click at [740, 368] on html at bounding box center [872, 345] width 706 height 46
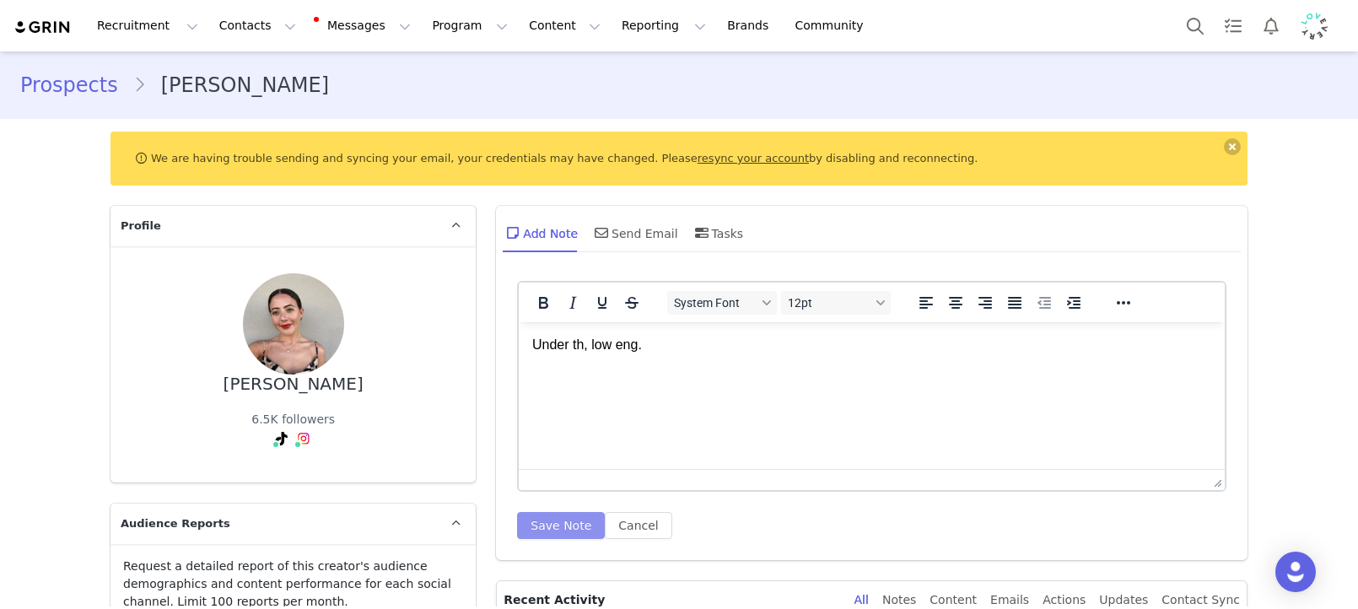
click at [577, 520] on button "Save Note" at bounding box center [561, 525] width 88 height 27
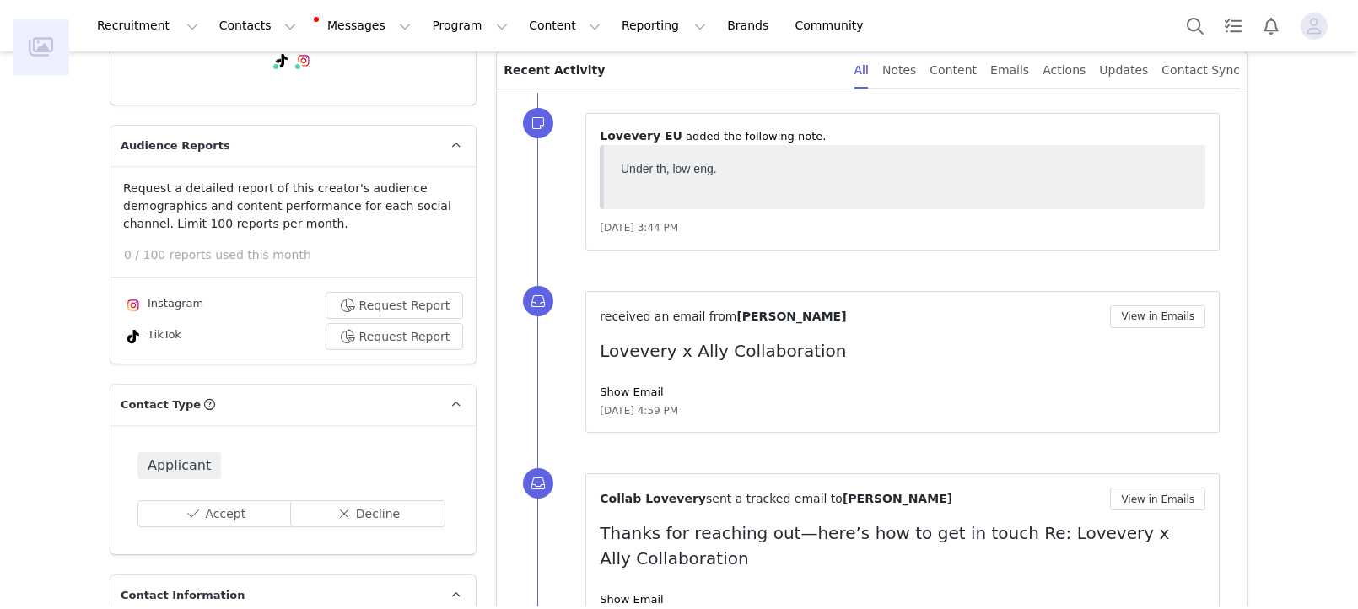
scroll to position [395, 0]
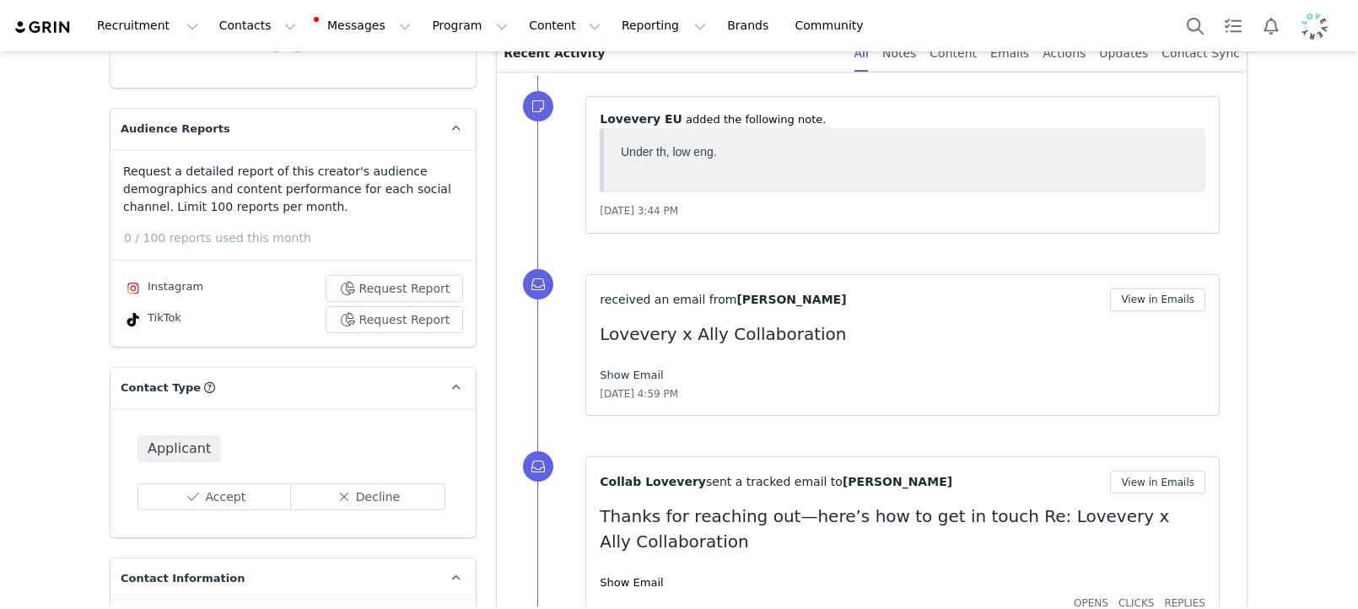
click at [626, 379] on link "Show Email" at bounding box center [631, 375] width 63 height 13
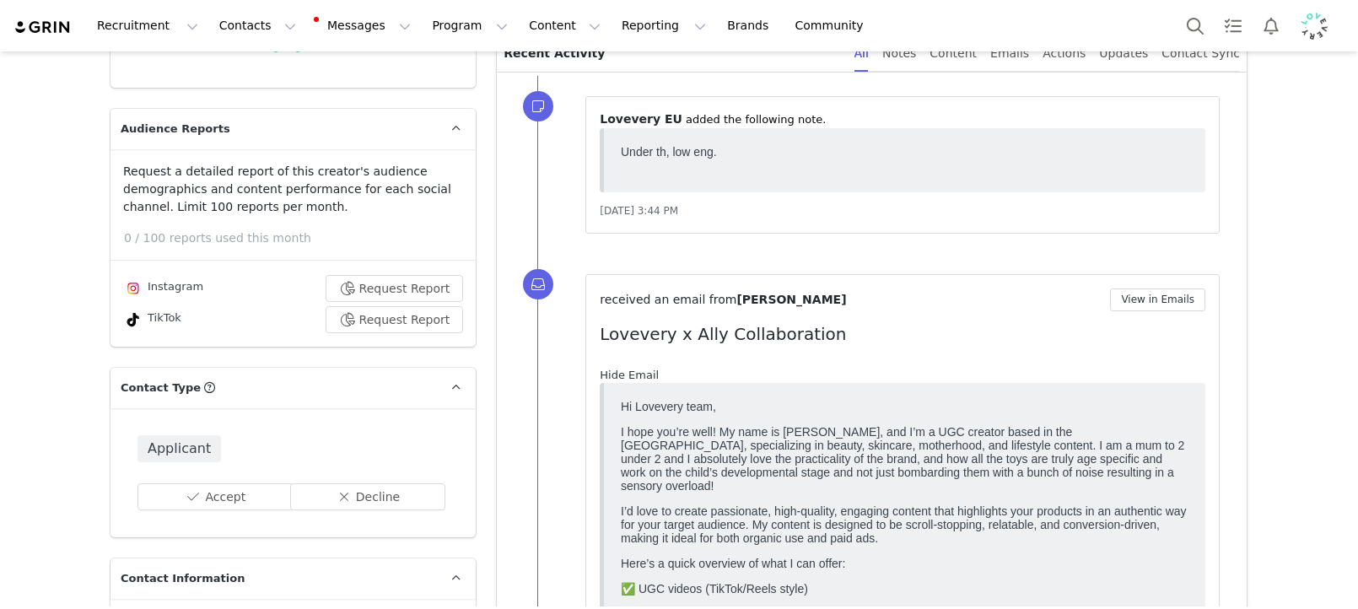
scroll to position [0, 0]
click at [627, 376] on link "Hide Email" at bounding box center [629, 375] width 59 height 13
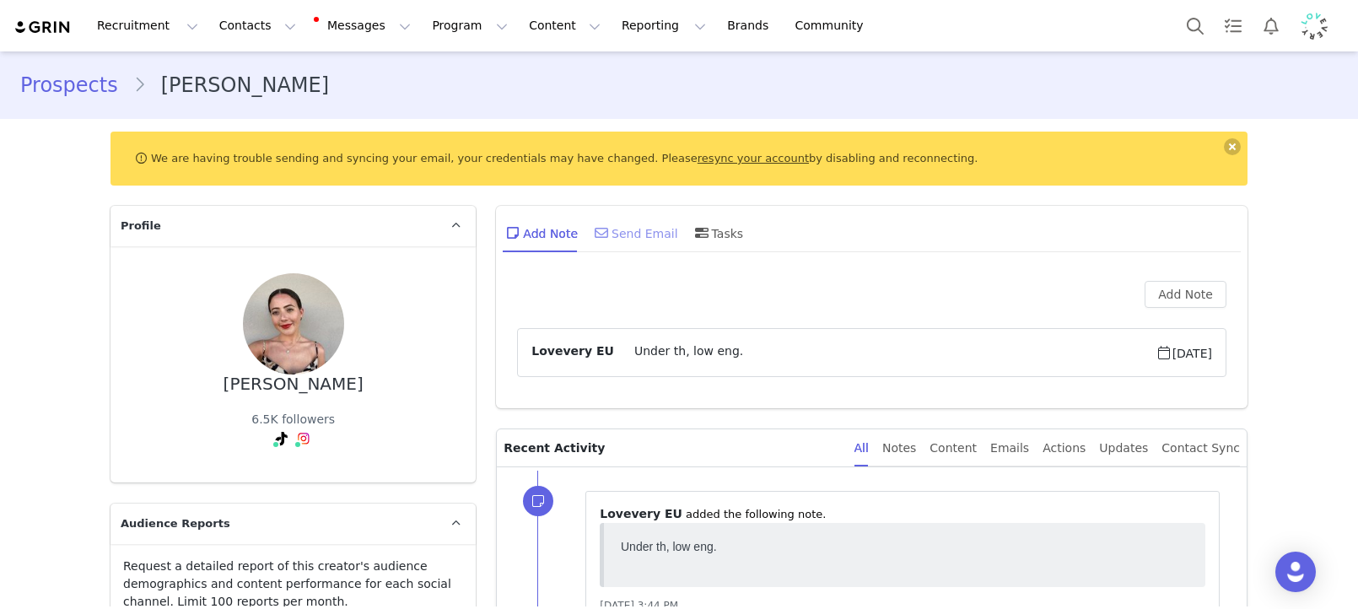
click at [608, 223] on span at bounding box center [601, 233] width 20 height 20
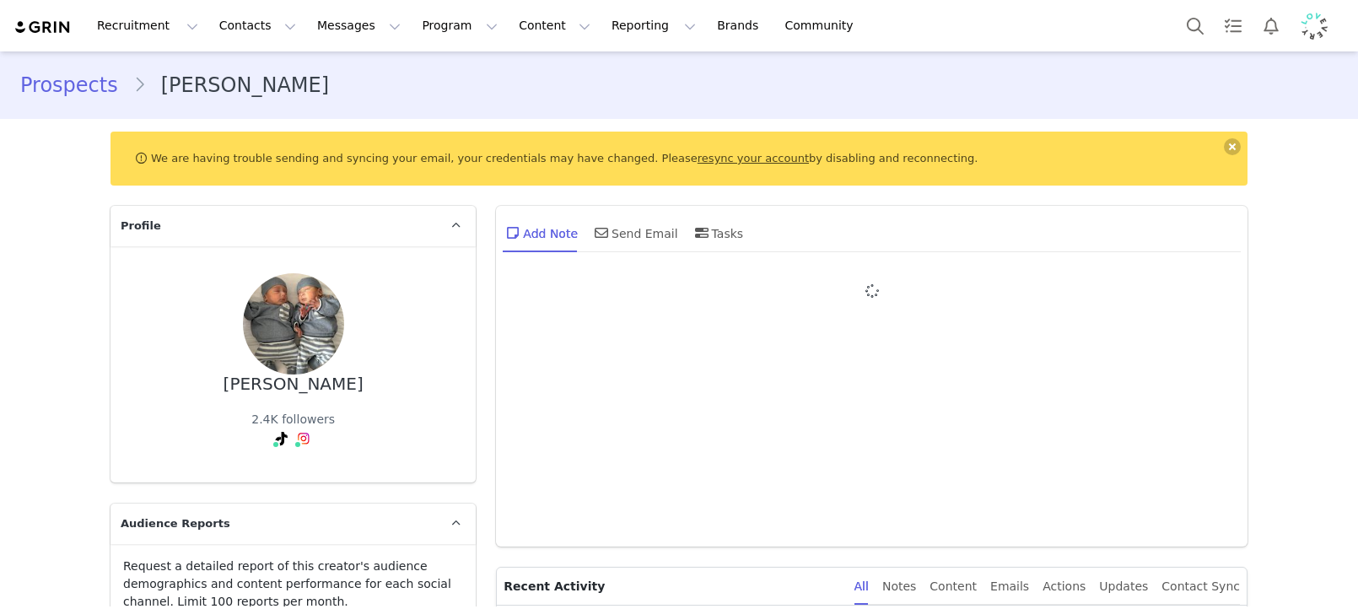
type input "+1 ([GEOGRAPHIC_DATA])"
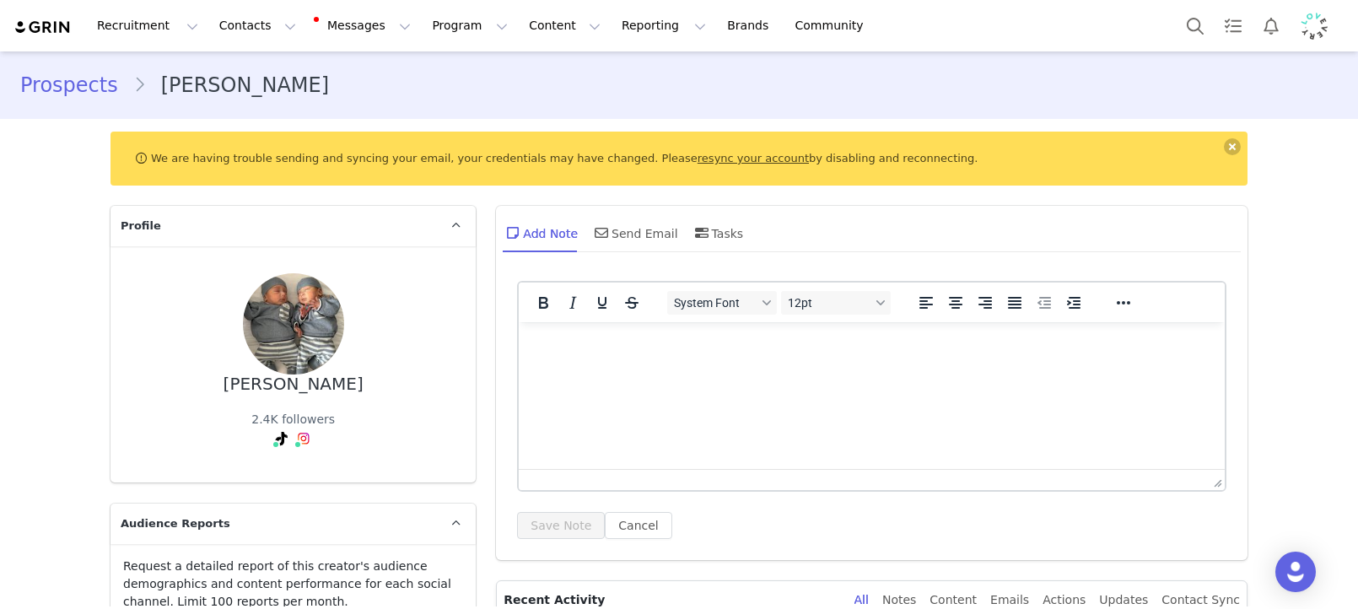
click at [833, 368] on html at bounding box center [872, 345] width 706 height 46
click at [542, 518] on button "Save Note" at bounding box center [561, 525] width 88 height 27
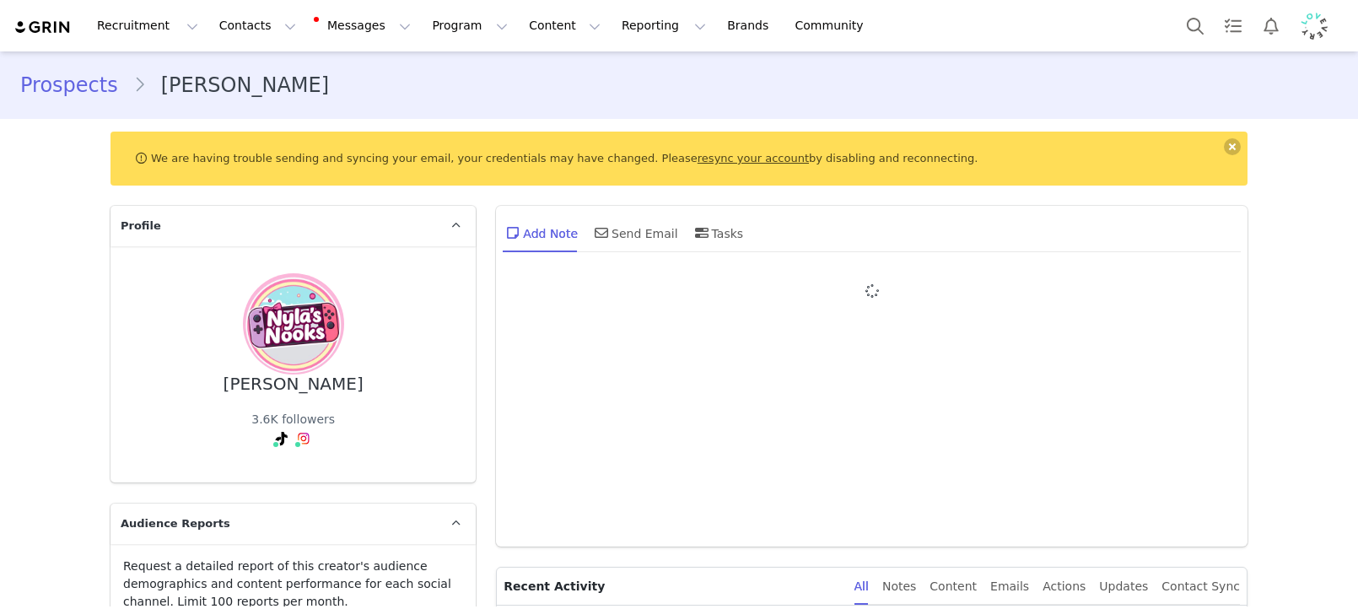
click at [716, 397] on div at bounding box center [871, 403] width 709 height 245
type input "+1 ([GEOGRAPHIC_DATA])"
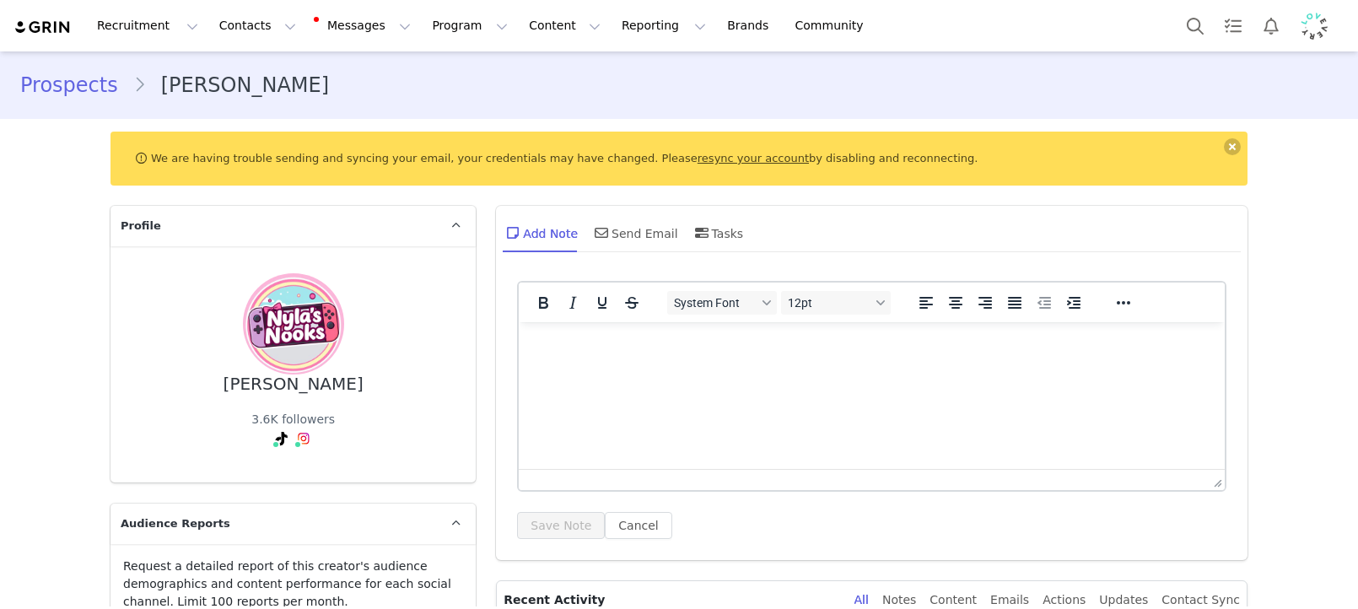
click at [727, 368] on html at bounding box center [872, 345] width 706 height 46
click at [517, 520] on button "Save Note" at bounding box center [561, 525] width 88 height 27
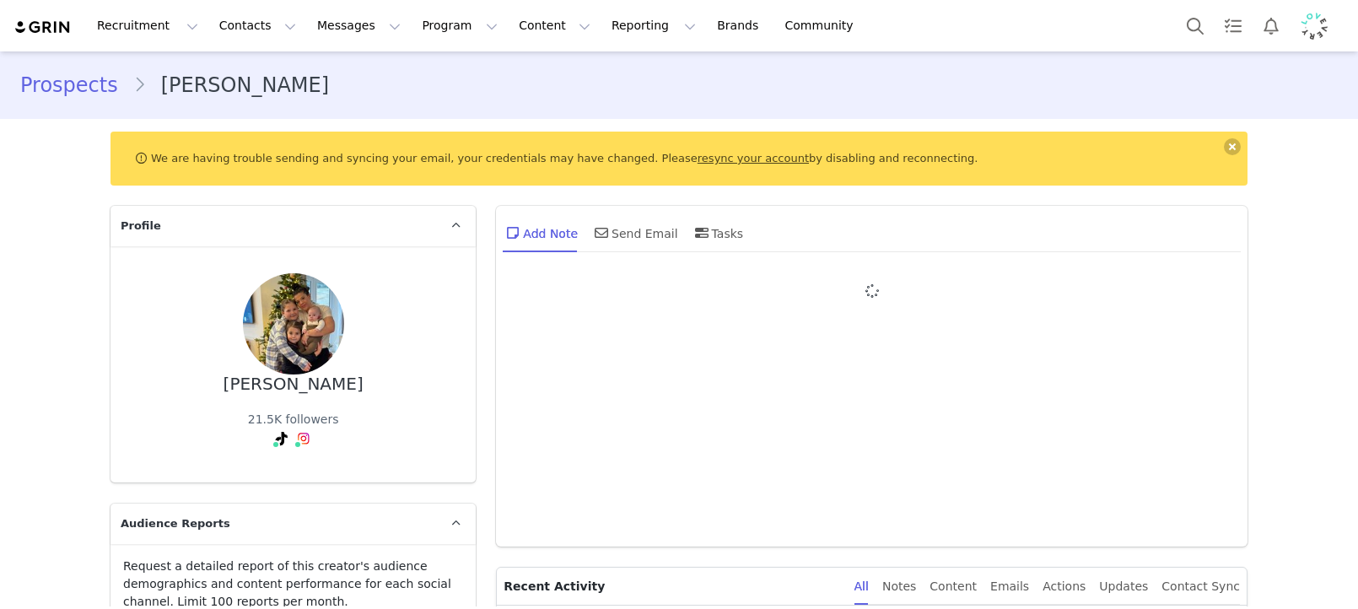
type input "+1 ([GEOGRAPHIC_DATA])"
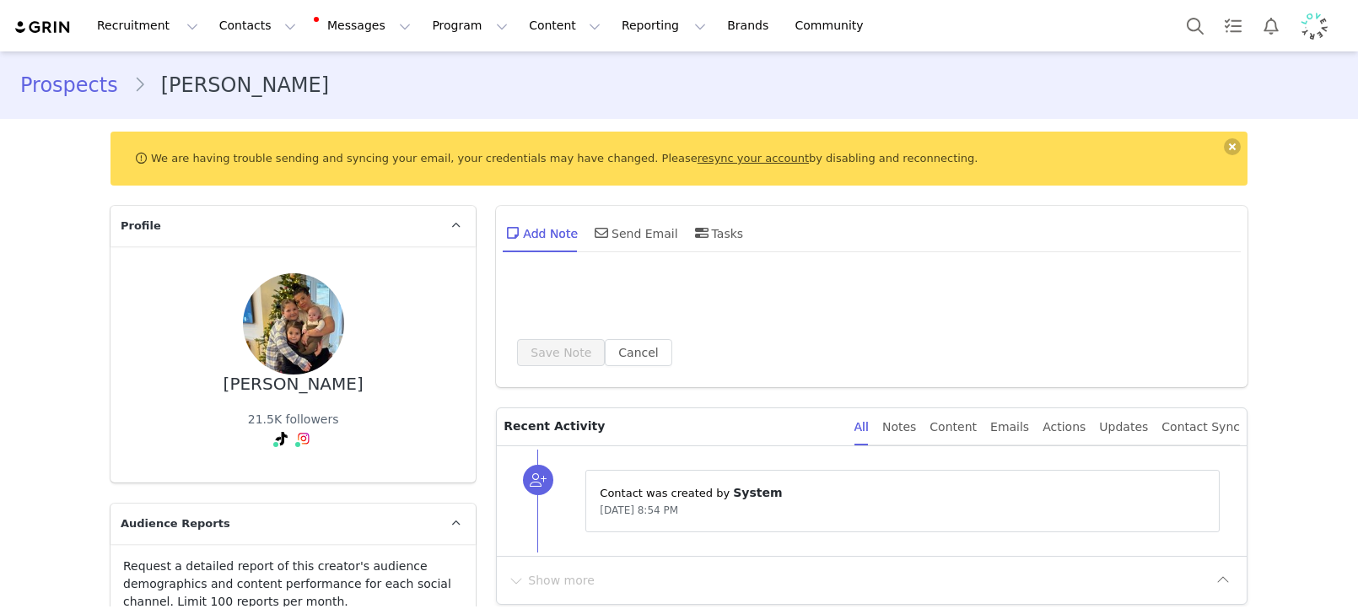
click at [821, 336] on div "Save Note Cancel" at bounding box center [871, 323] width 709 height 85
click at [819, 296] on div at bounding box center [871, 300] width 709 height 38
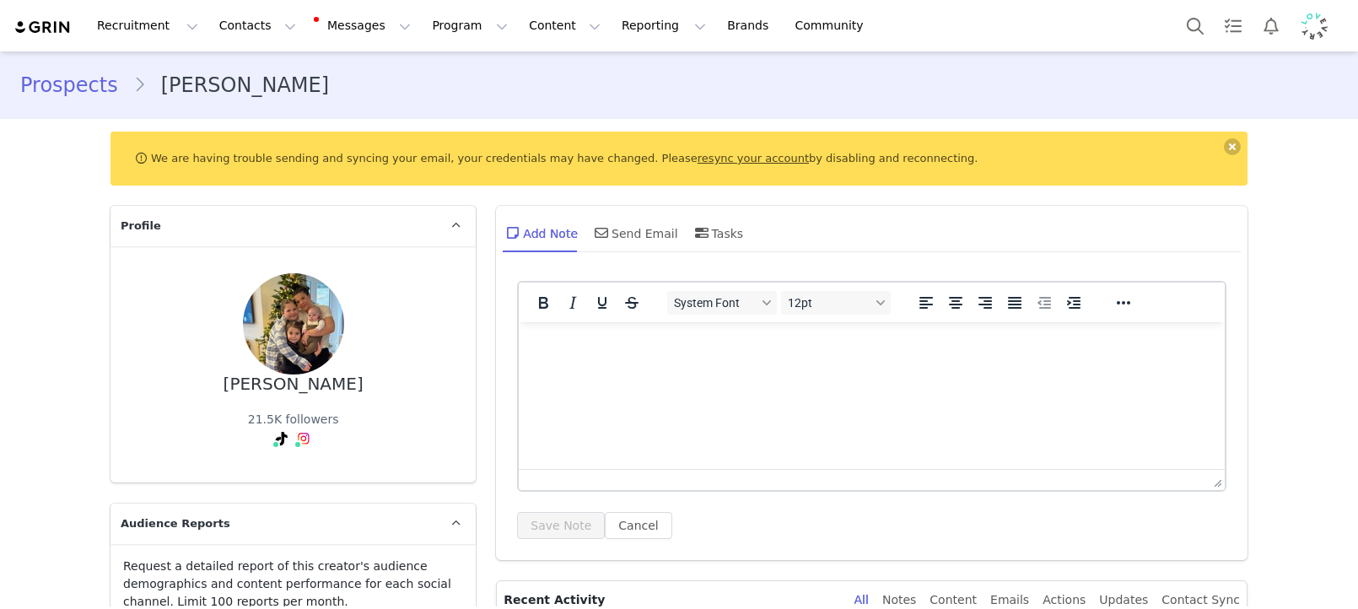
click at [731, 349] on p "Rich Text Area. Press ALT-0 for help." at bounding box center [871, 345] width 679 height 19
click at [550, 514] on button "Save Note" at bounding box center [561, 525] width 88 height 27
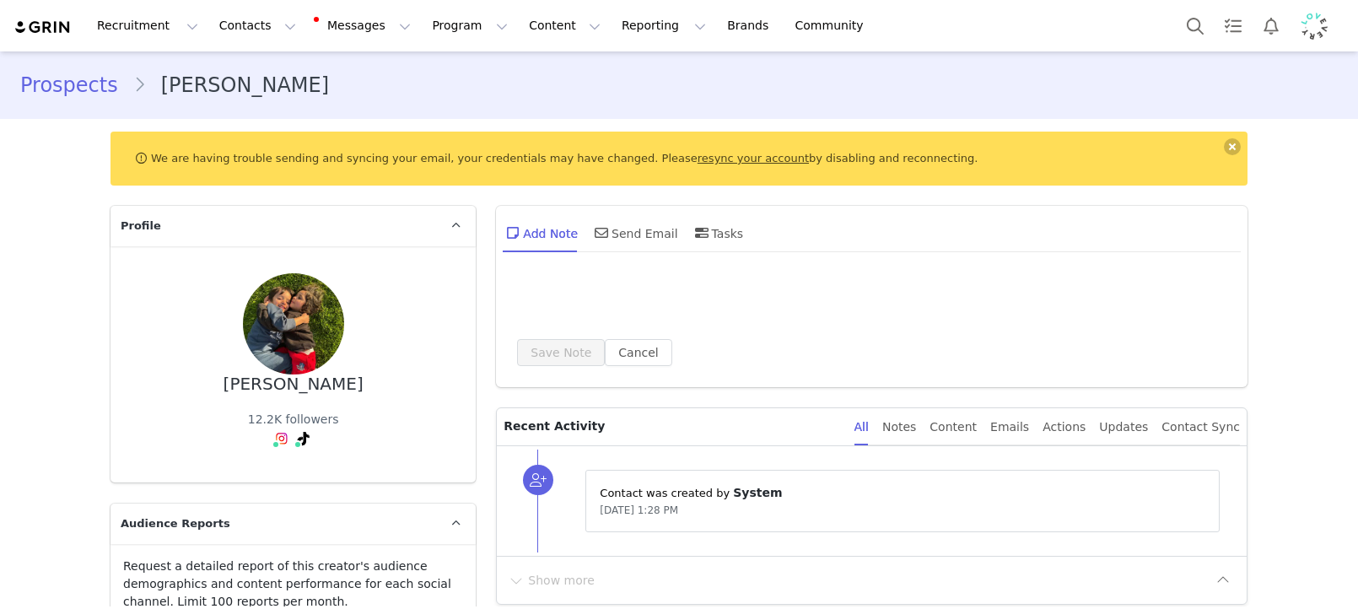
click at [717, 328] on div "Save Note Cancel" at bounding box center [871, 323] width 709 height 85
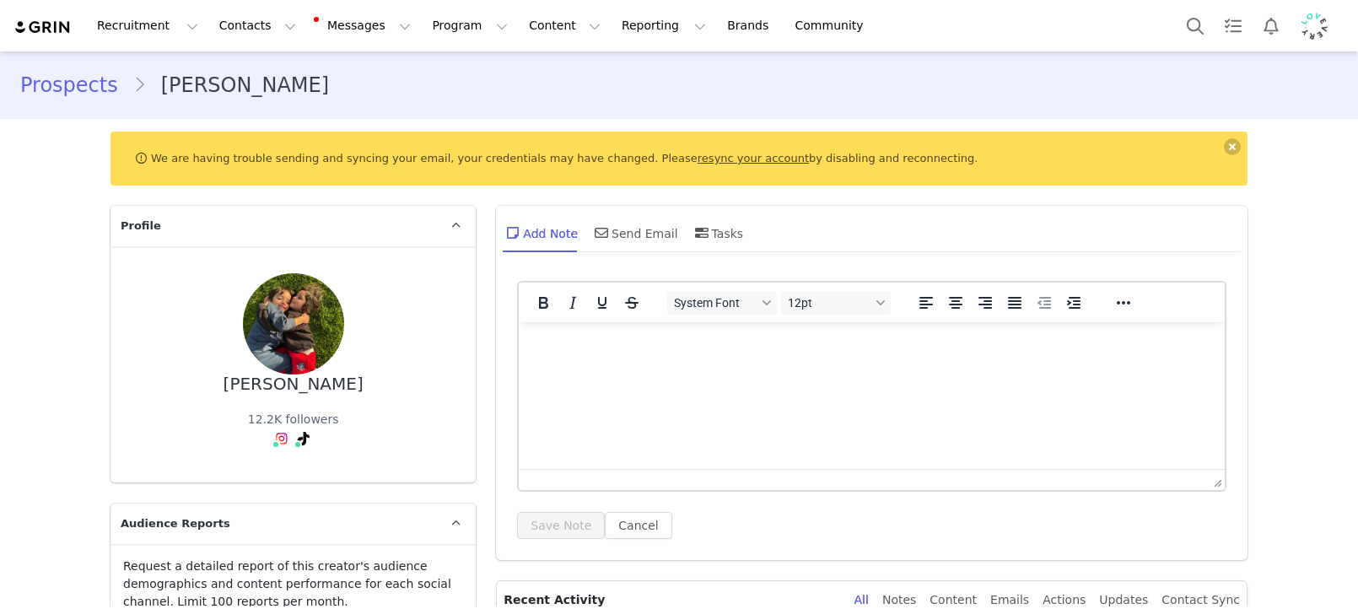
click at [692, 363] on html at bounding box center [872, 345] width 706 height 46
click at [558, 514] on button "Save Note" at bounding box center [561, 525] width 88 height 27
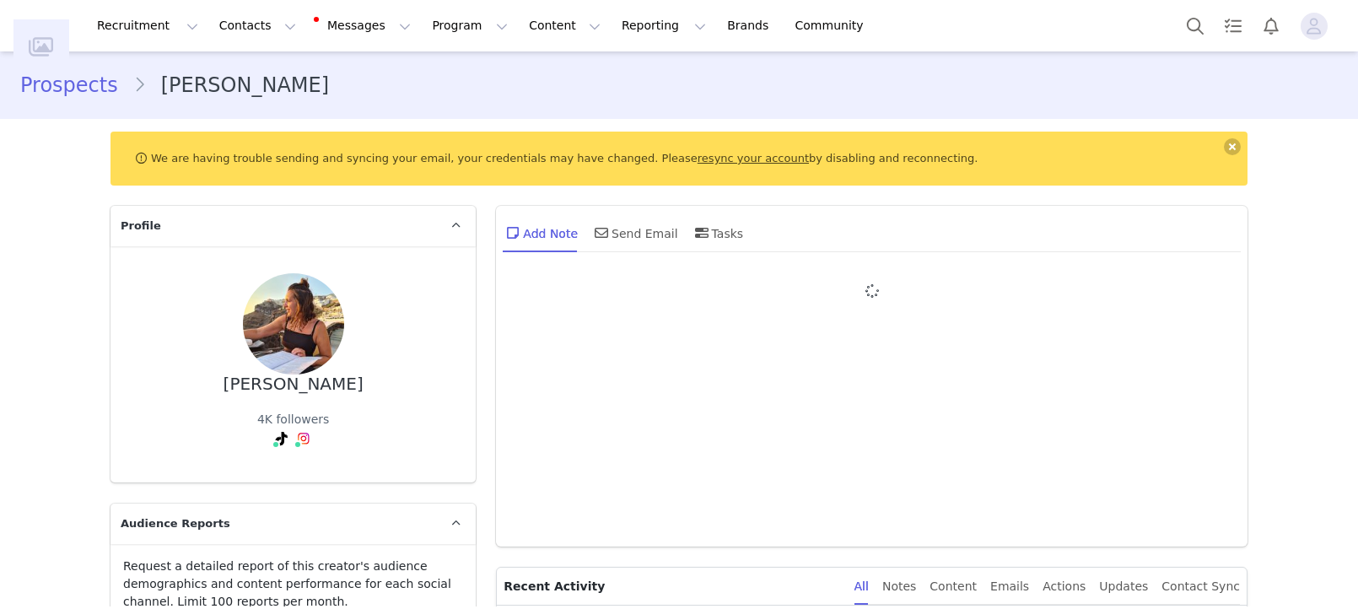
type input "+1 ([GEOGRAPHIC_DATA])"
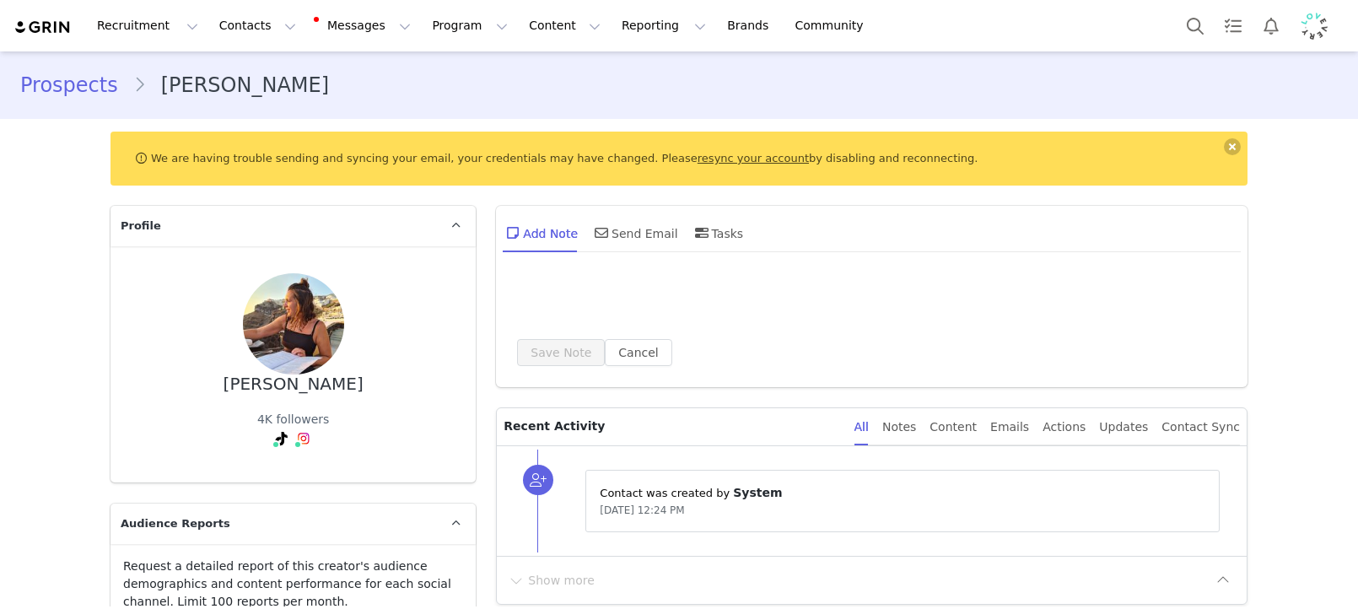
click at [639, 320] on div "Save Note Cancel" at bounding box center [871, 323] width 709 height 85
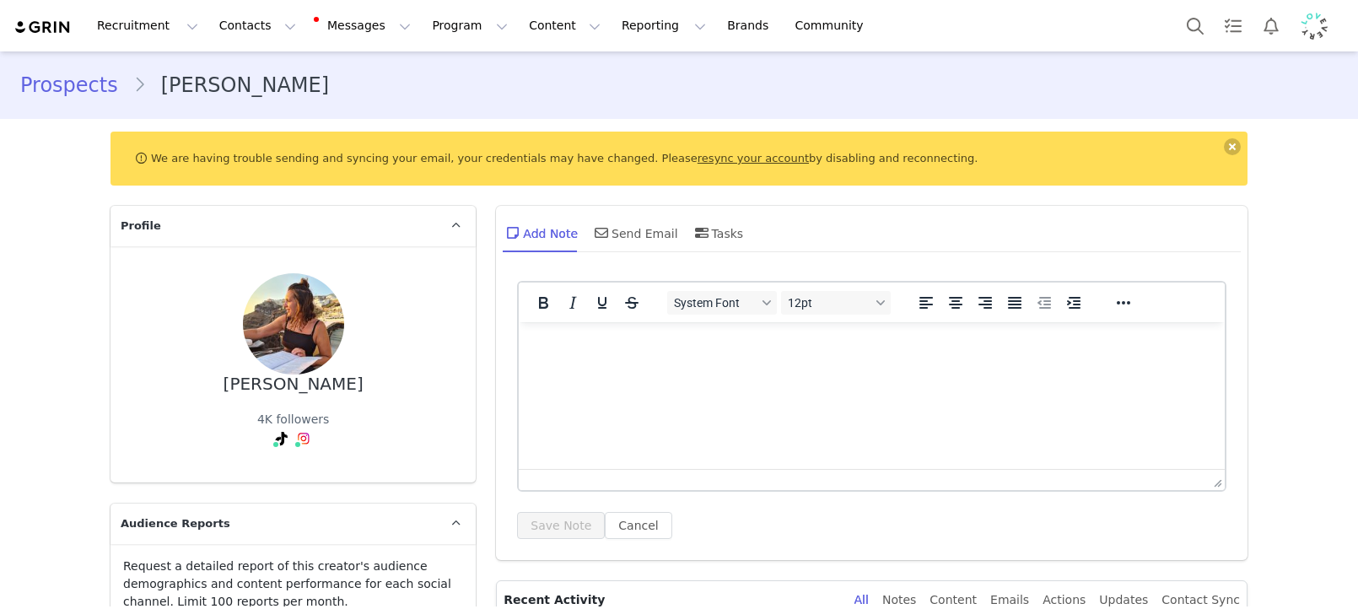
click at [654, 344] on p "Rich Text Area. Press ALT-0 for help." at bounding box center [871, 345] width 679 height 19
drag, startPoint x: 547, startPoint y: 529, endPoint x: 483, endPoint y: 506, distance: 68.0
click at [547, 529] on button "Save Note" at bounding box center [561, 525] width 88 height 27
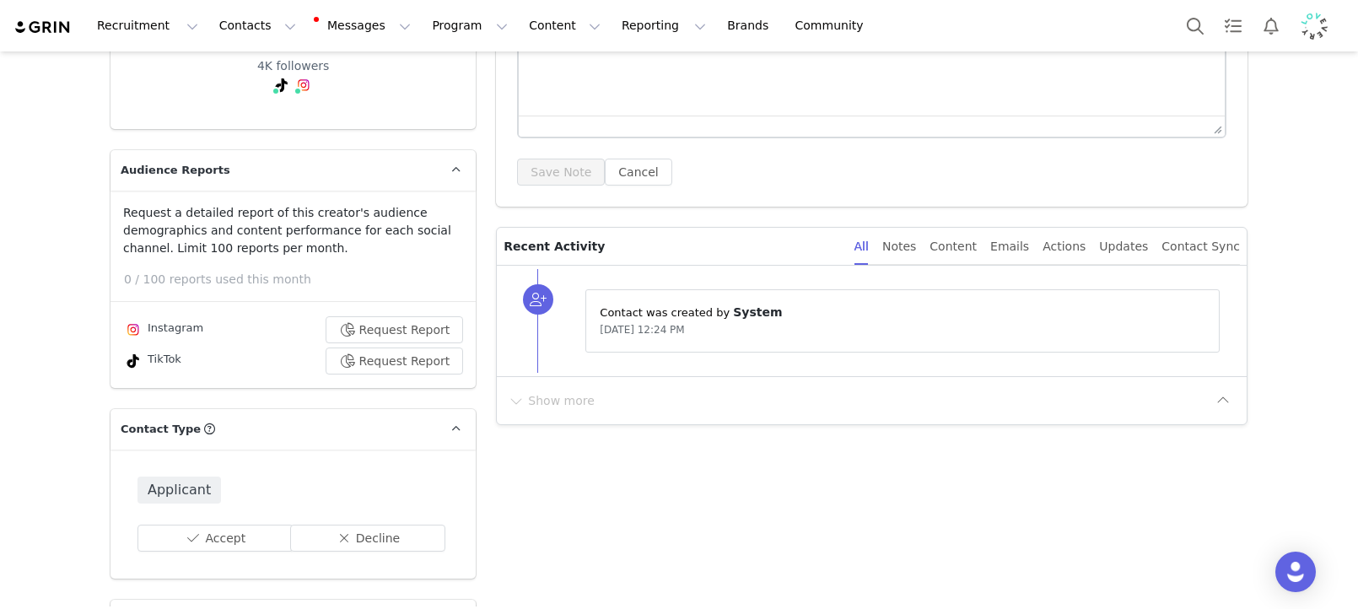
scroll to position [412, 0]
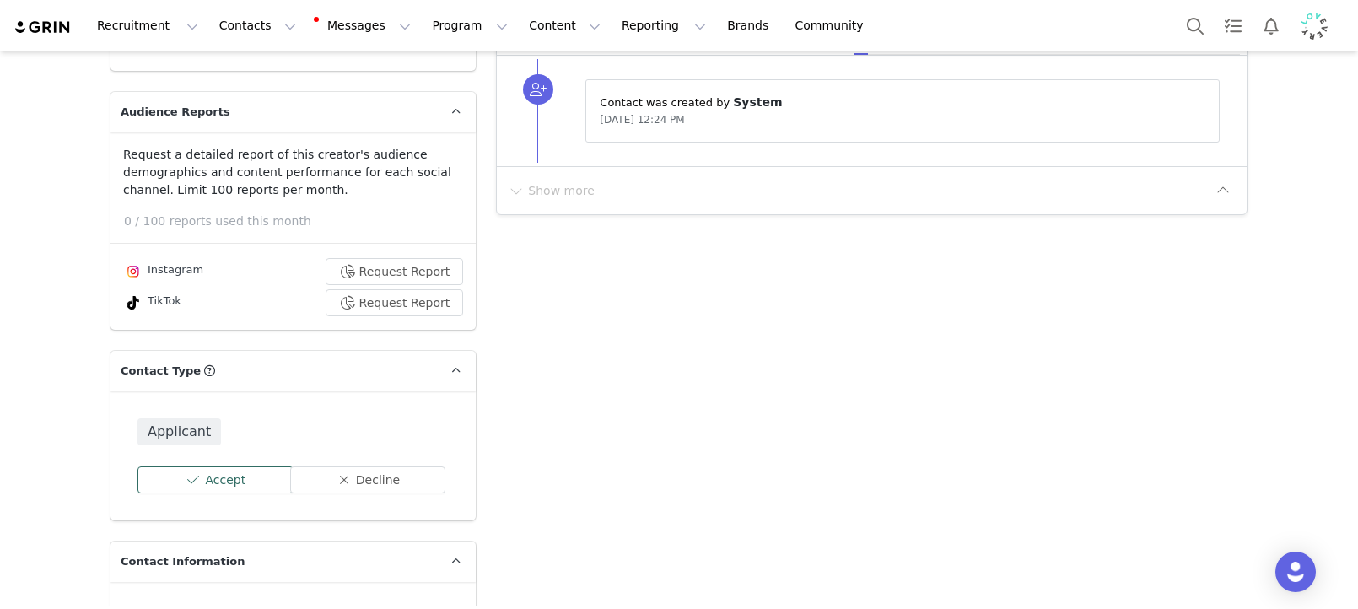
drag, startPoint x: 218, startPoint y: 484, endPoint x: 315, endPoint y: 447, distance: 103.1
click at [218, 484] on button "Accept" at bounding box center [215, 479] width 156 height 27
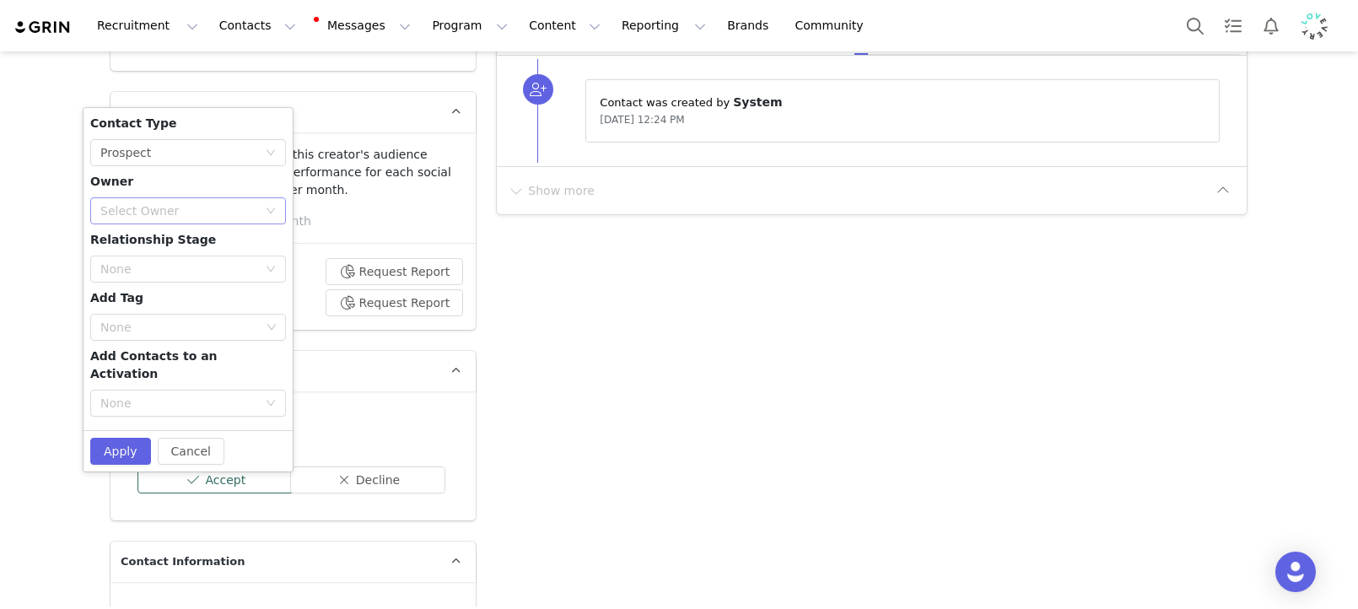
click at [176, 211] on div "Select Owner" at bounding box center [178, 210] width 157 height 17
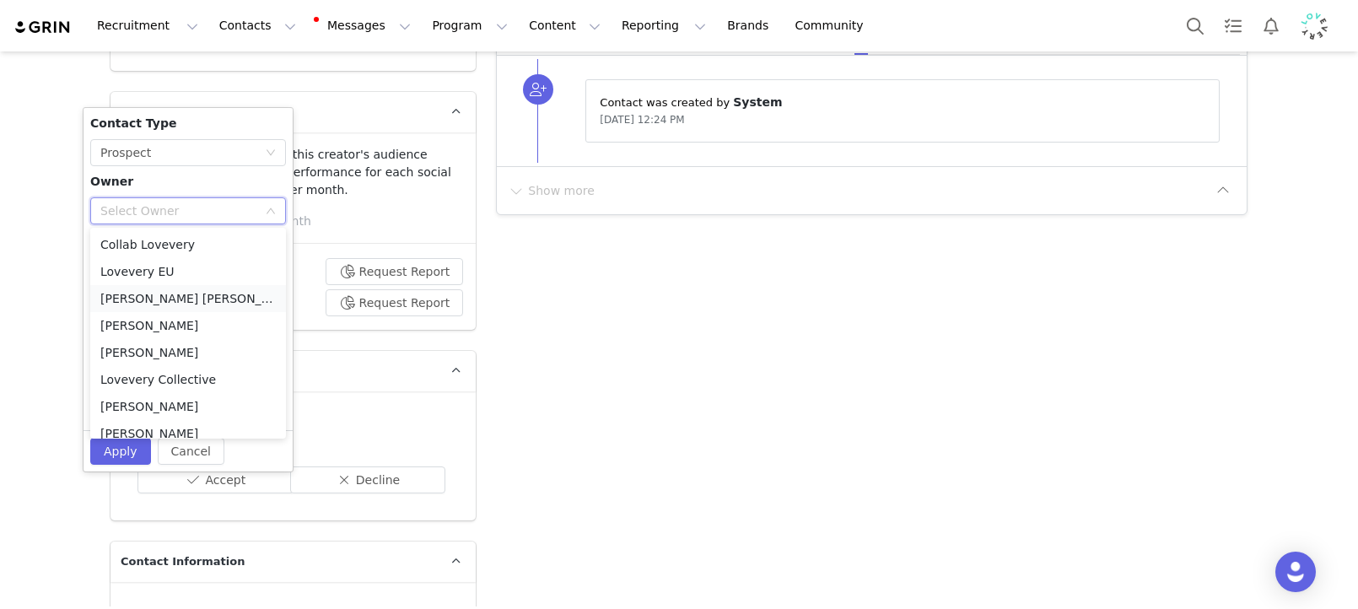
click at [201, 304] on li "Amanda Tamalavičius Bahl" at bounding box center [188, 298] width 196 height 27
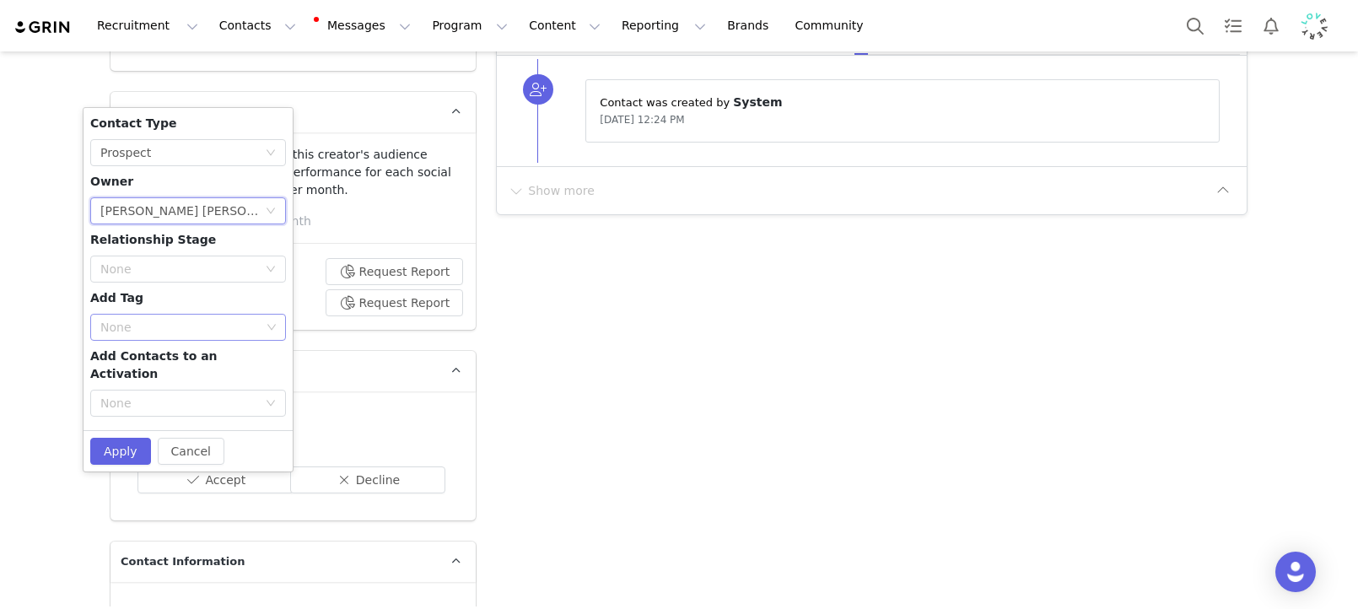
click at [124, 330] on div "None" at bounding box center [180, 327] width 160 height 17
type input "eu wa"
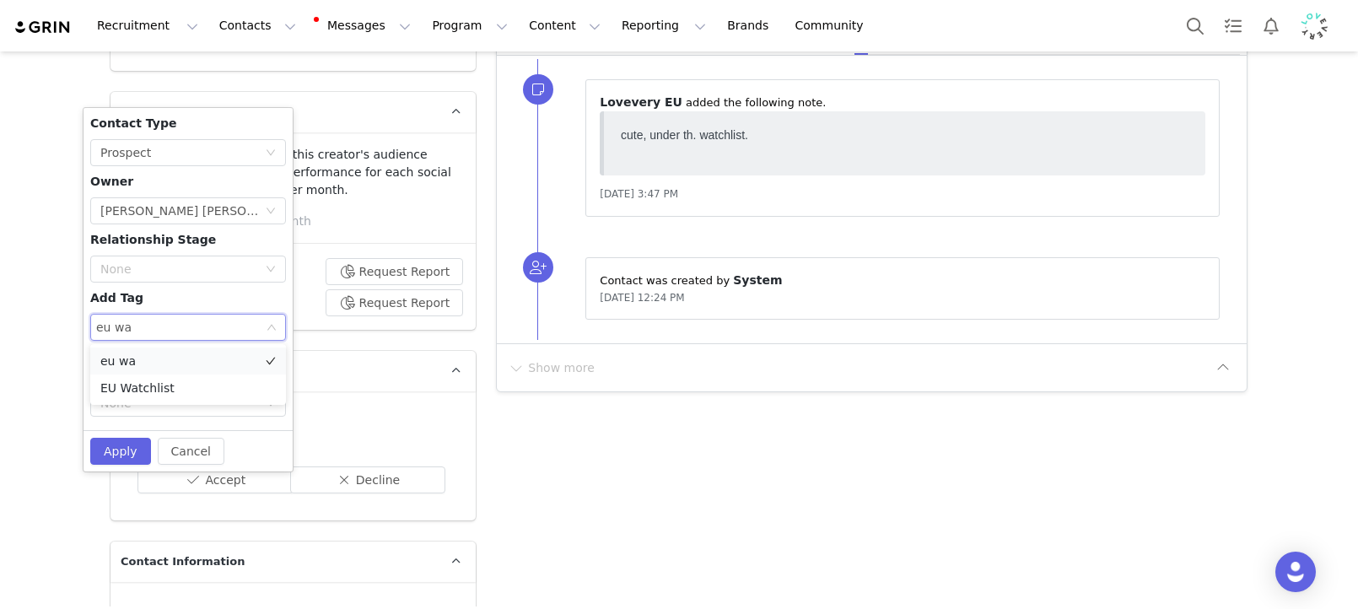
scroll to position [0, 0]
click at [119, 380] on li "EU Watchlist" at bounding box center [188, 387] width 196 height 27
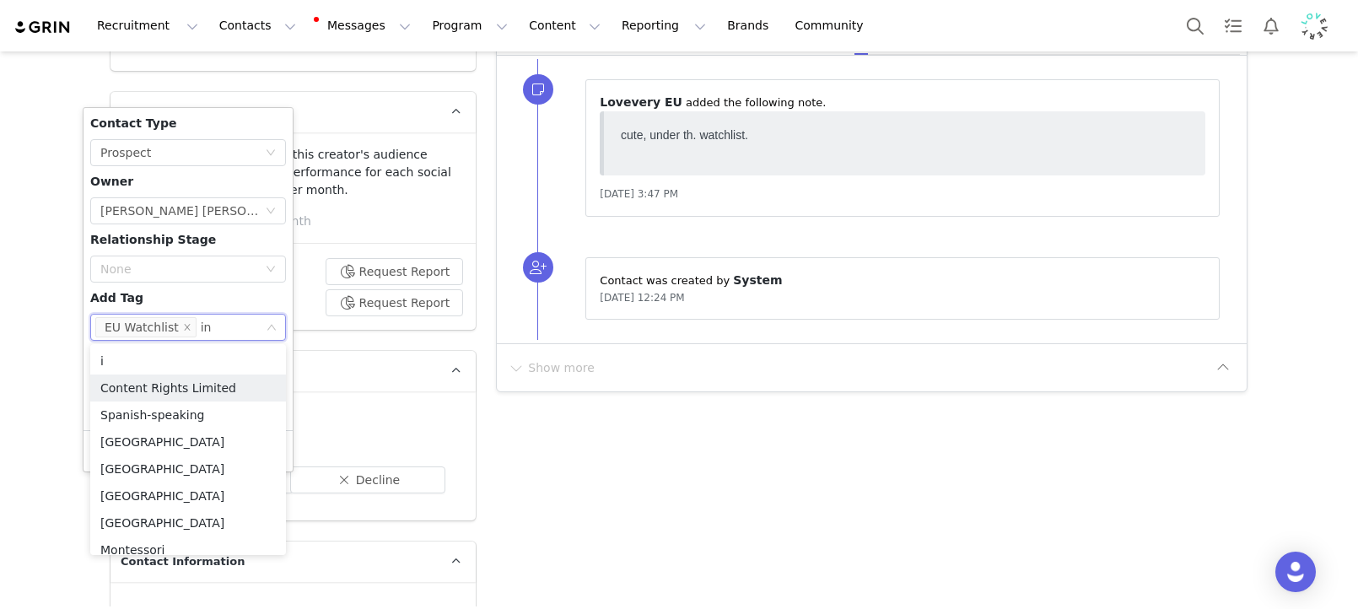
type input "ins"
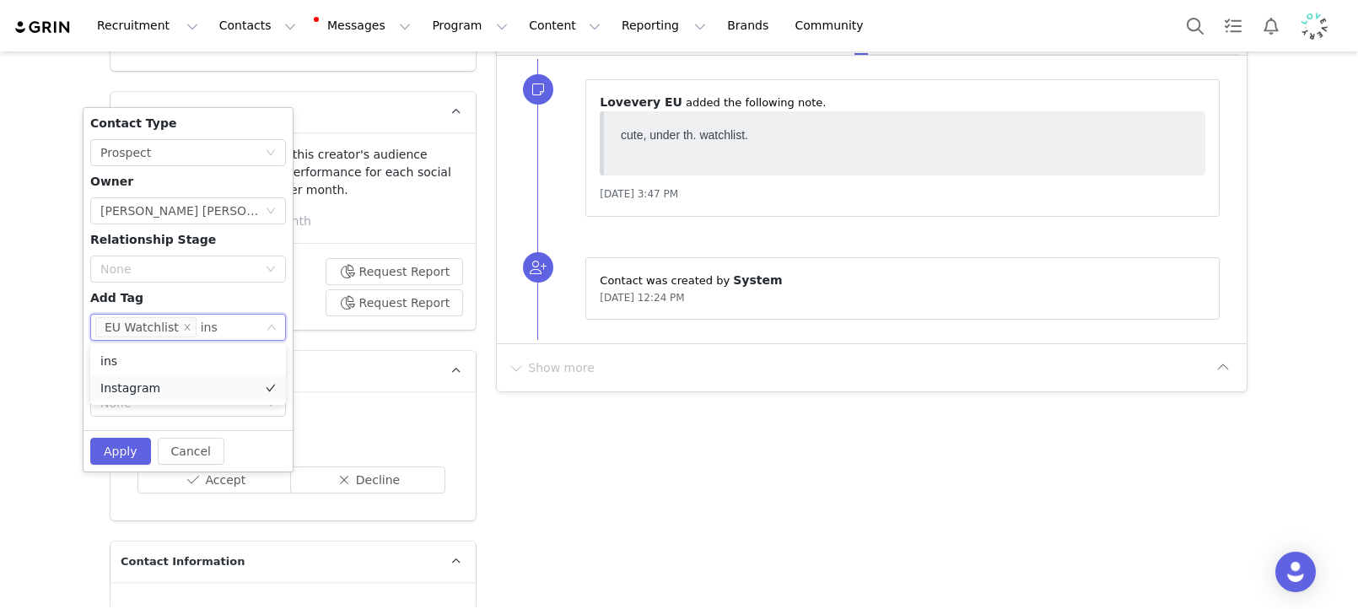
click at [135, 390] on li "Instagram" at bounding box center [188, 387] width 196 height 27
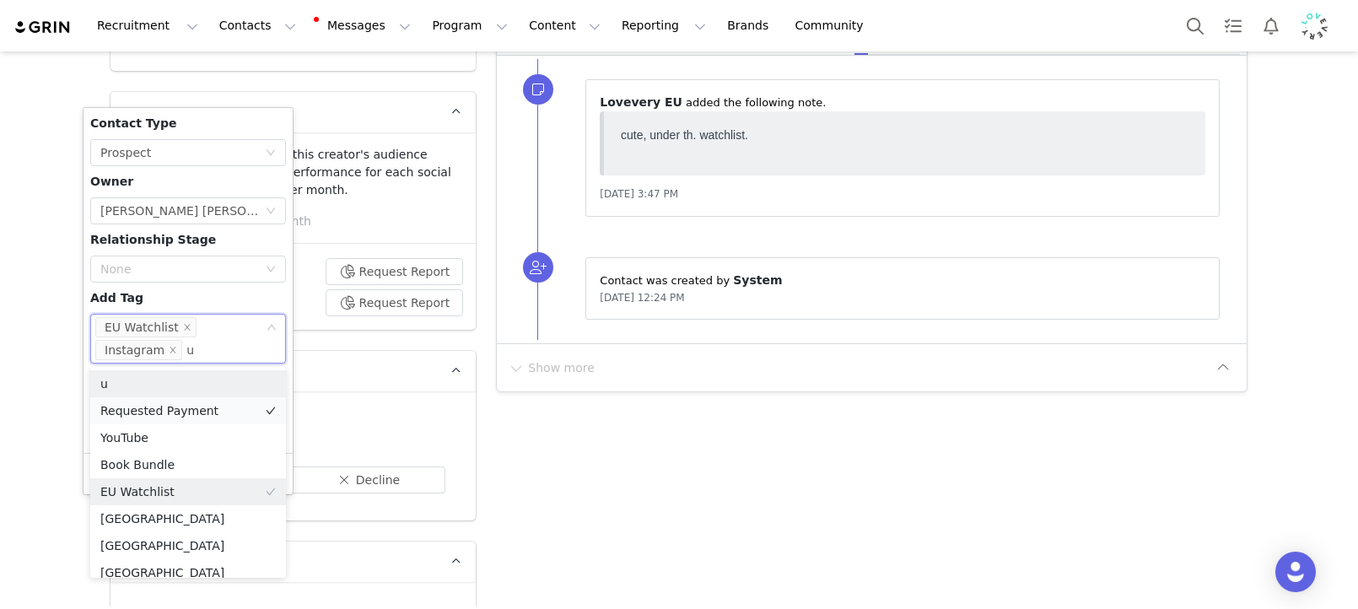
type input "uk"
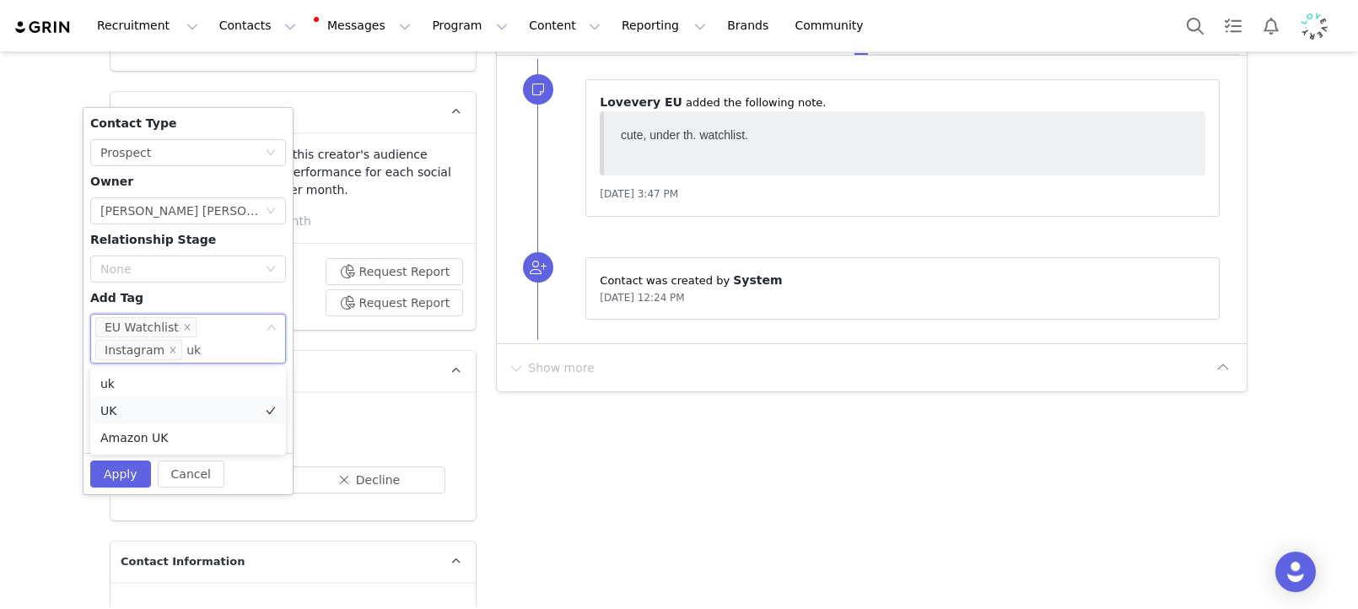
click at [123, 403] on li "UK" at bounding box center [188, 410] width 196 height 27
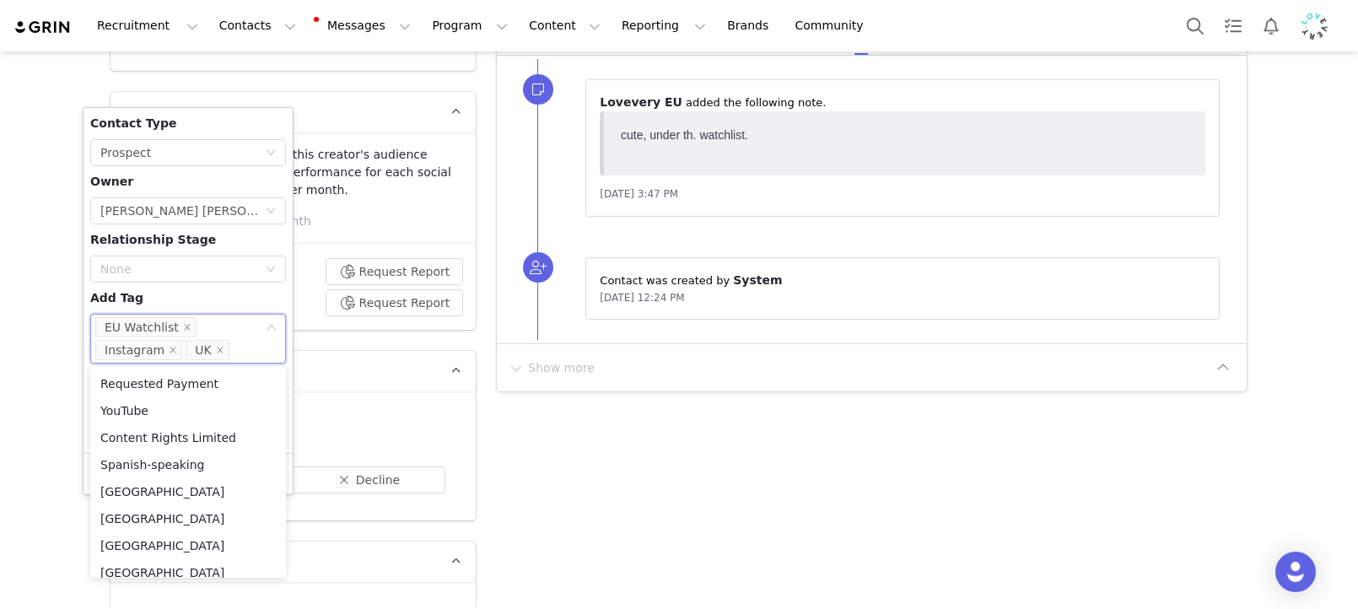
click at [219, 295] on div "Contact Type None Prospect Owner Select Owner Amanda Tamalavičius Bahl Relation…" at bounding box center [188, 280] width 196 height 331
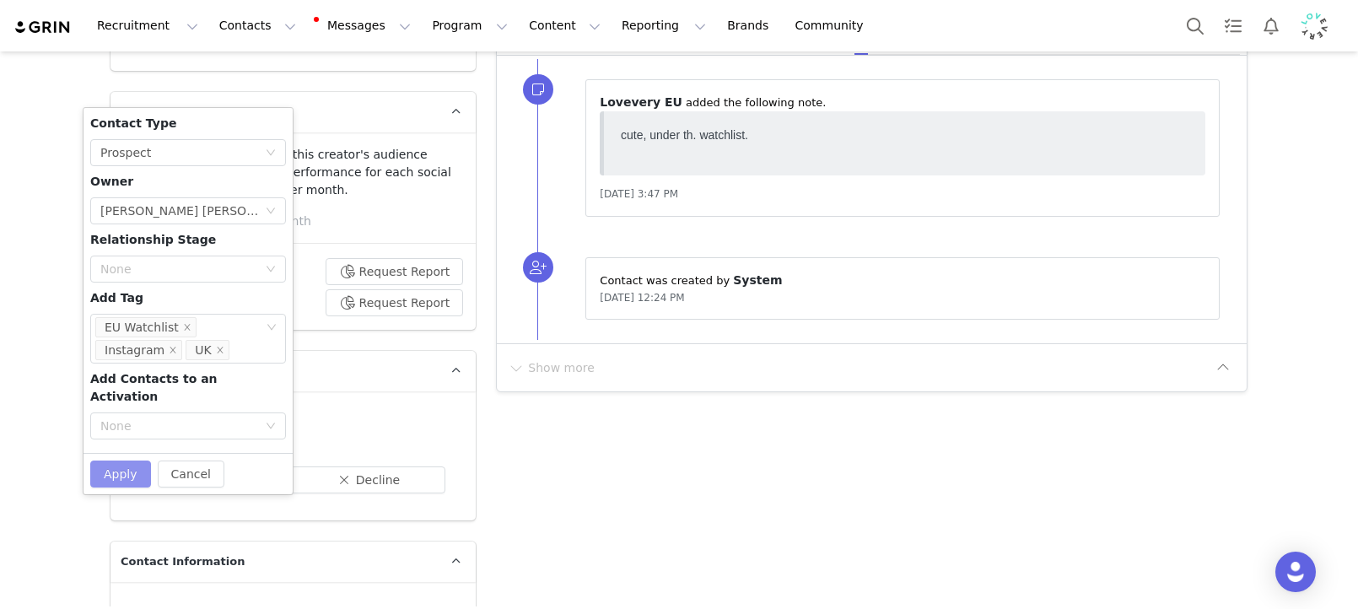
click at [105, 460] on button "Apply" at bounding box center [120, 473] width 61 height 27
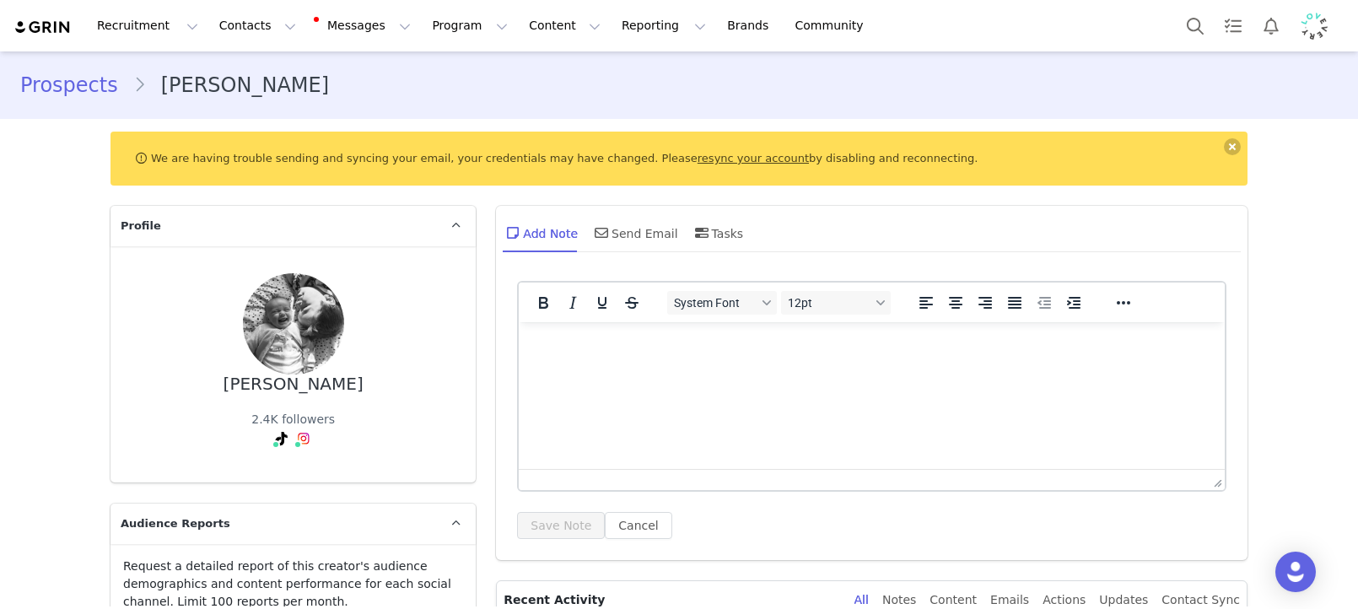
click at [842, 368] on html at bounding box center [872, 345] width 706 height 46
click at [568, 529] on button "Save Note" at bounding box center [561, 525] width 88 height 27
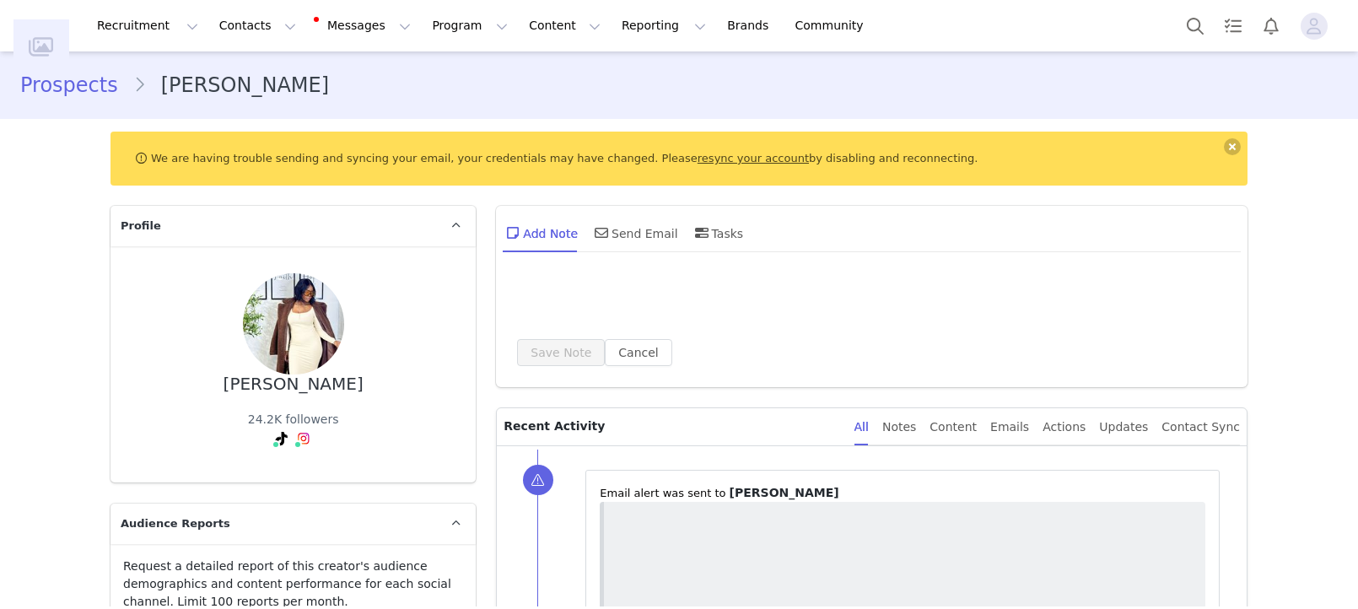
type input "+1 ([GEOGRAPHIC_DATA])"
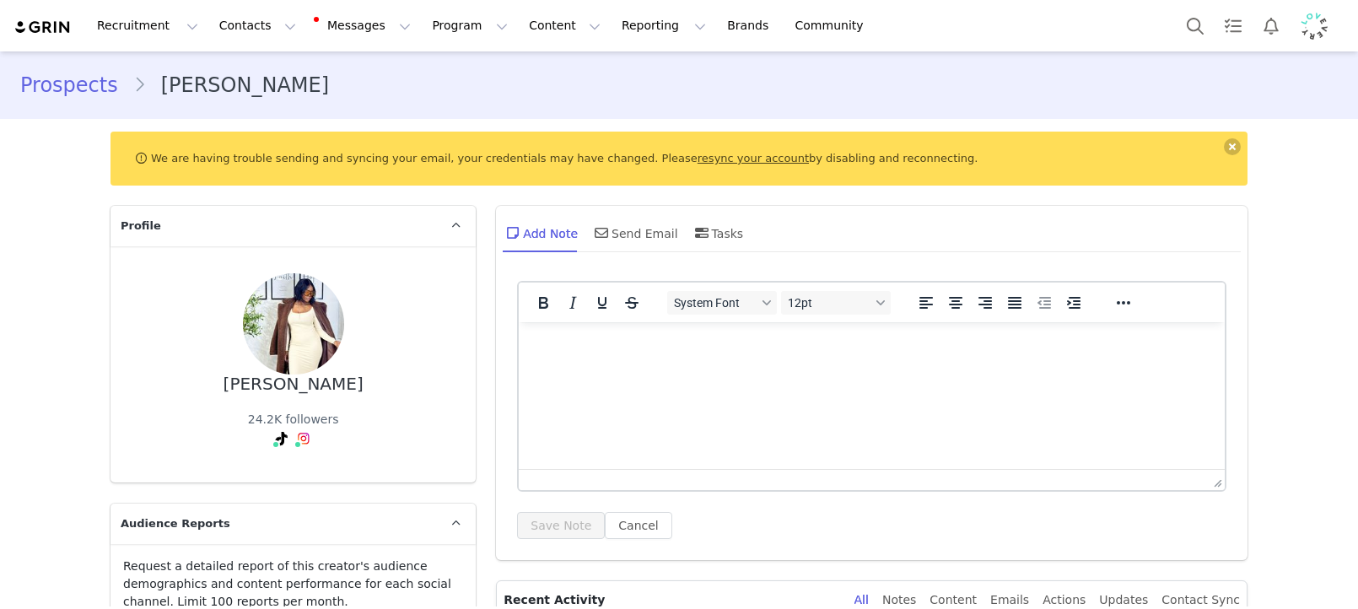
click at [756, 368] on html at bounding box center [872, 345] width 706 height 46
click at [558, 514] on button "Save Note" at bounding box center [561, 525] width 88 height 27
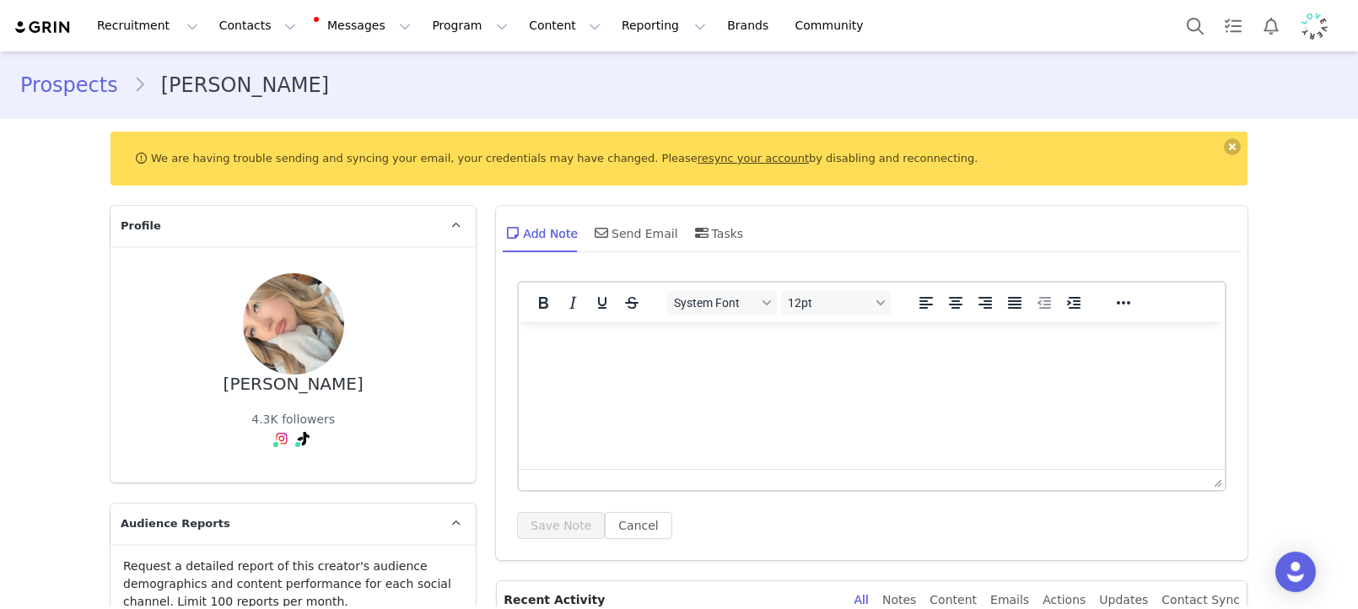
click at [658, 368] on html at bounding box center [872, 345] width 706 height 46
click at [563, 519] on button "Save Note" at bounding box center [561, 525] width 88 height 27
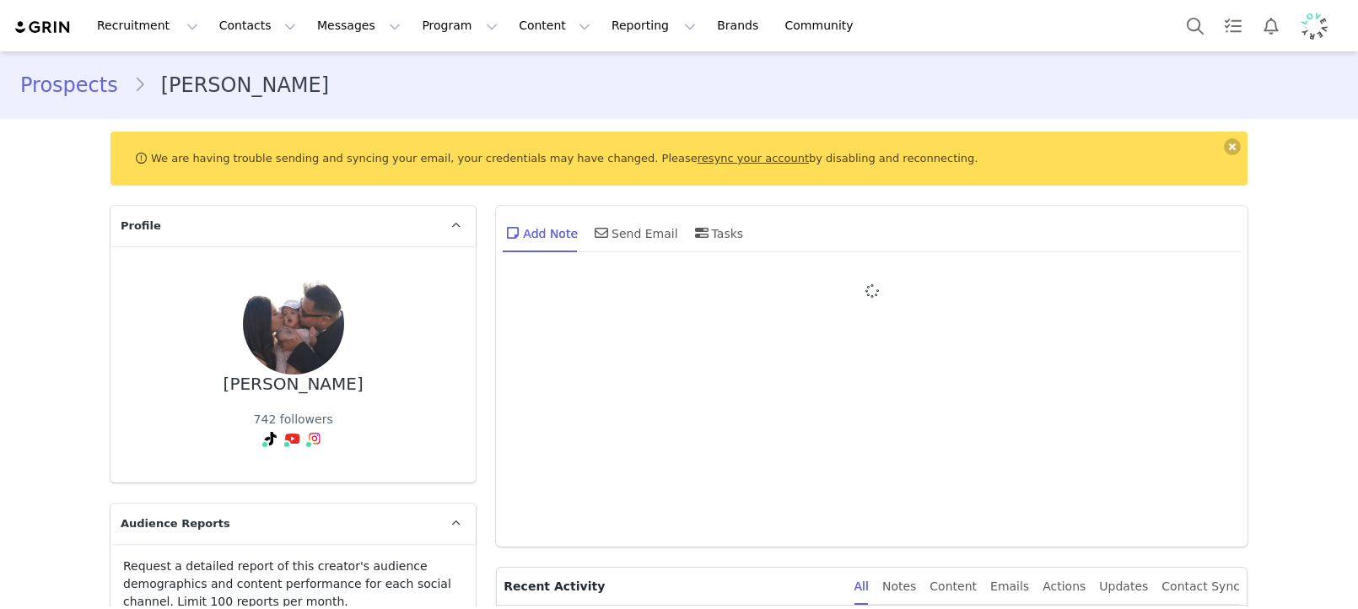
type input "+1 ([GEOGRAPHIC_DATA])"
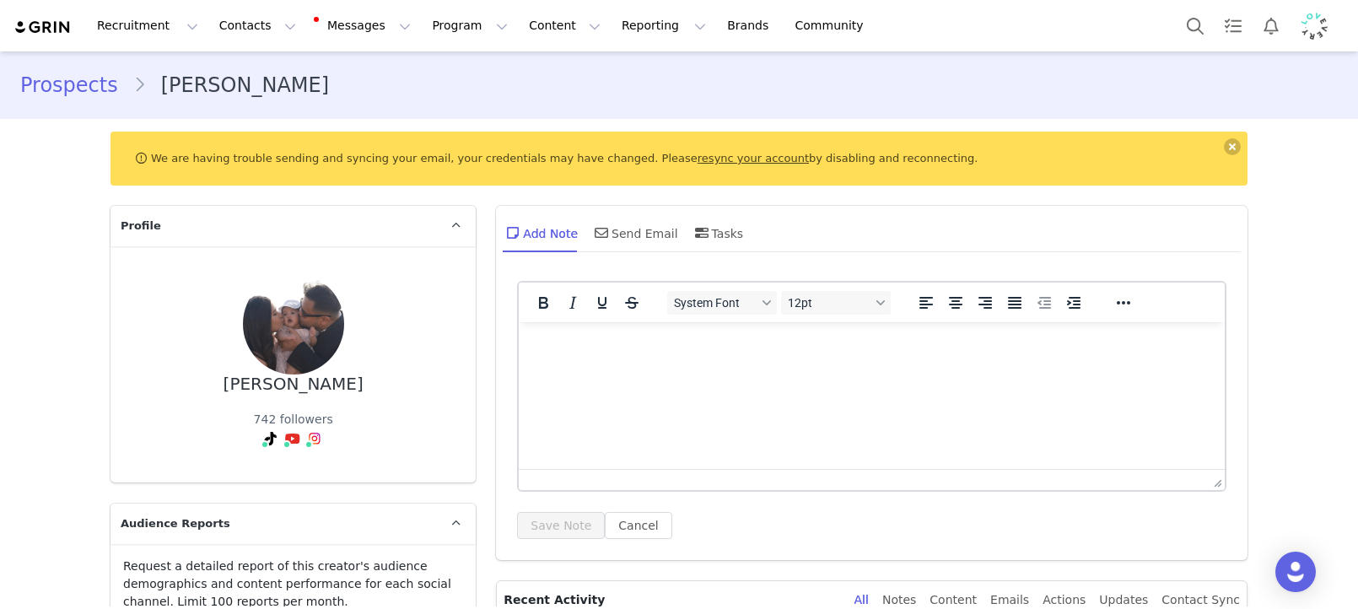
click at [598, 368] on html at bounding box center [872, 345] width 706 height 46
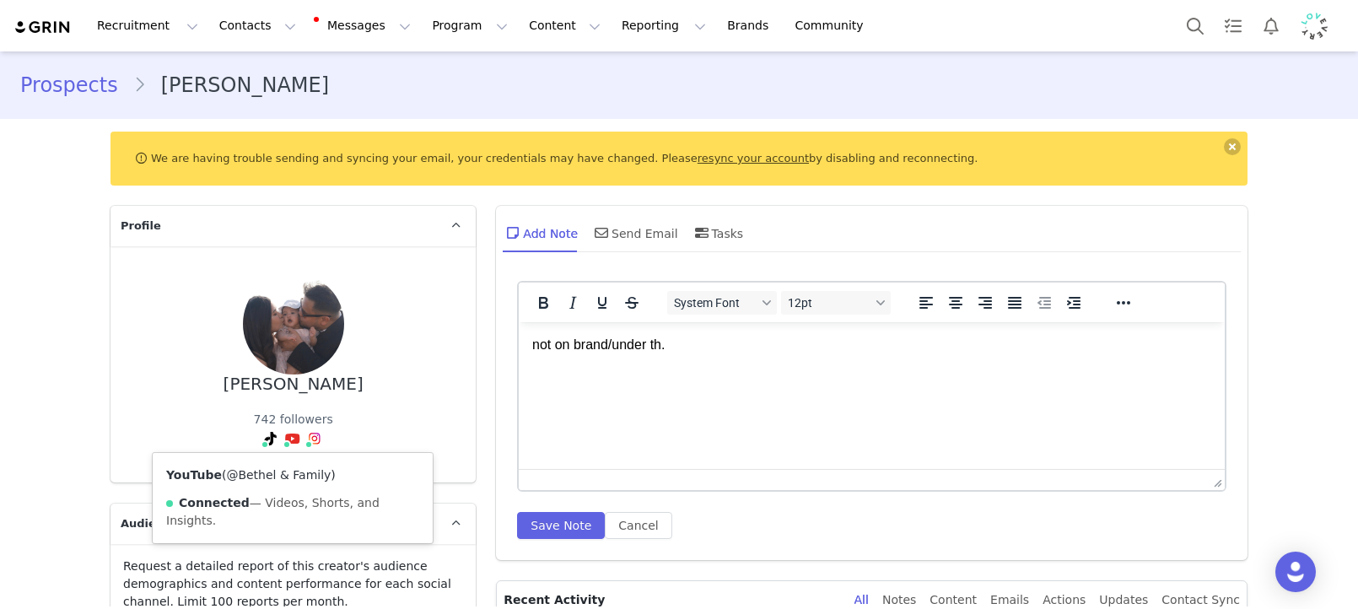
click at [291, 475] on link "@Bethel & Family" at bounding box center [278, 474] width 105 height 13
click at [728, 368] on html "not on brand/under th." at bounding box center [872, 345] width 706 height 46
click at [718, 368] on html "not on brand/under th." at bounding box center [872, 345] width 706 height 46
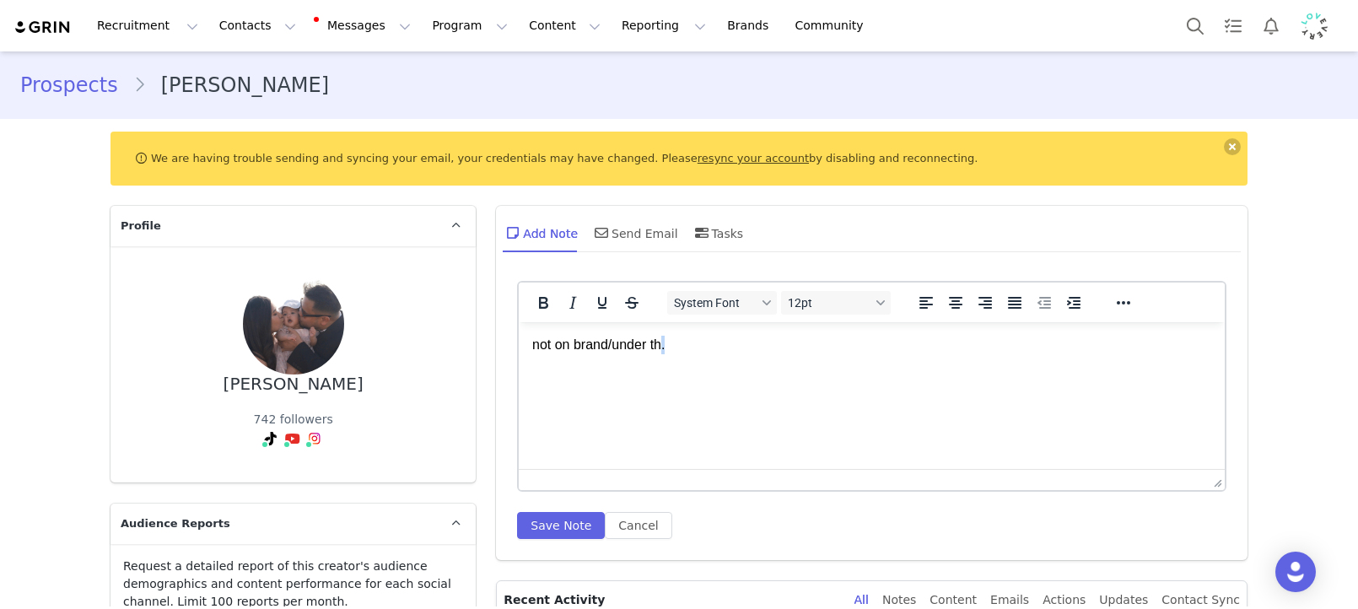
click at [718, 368] on html "not on brand/under th." at bounding box center [872, 345] width 706 height 46
click at [704, 355] on html "not on brand/under th." at bounding box center [872, 345] width 706 height 46
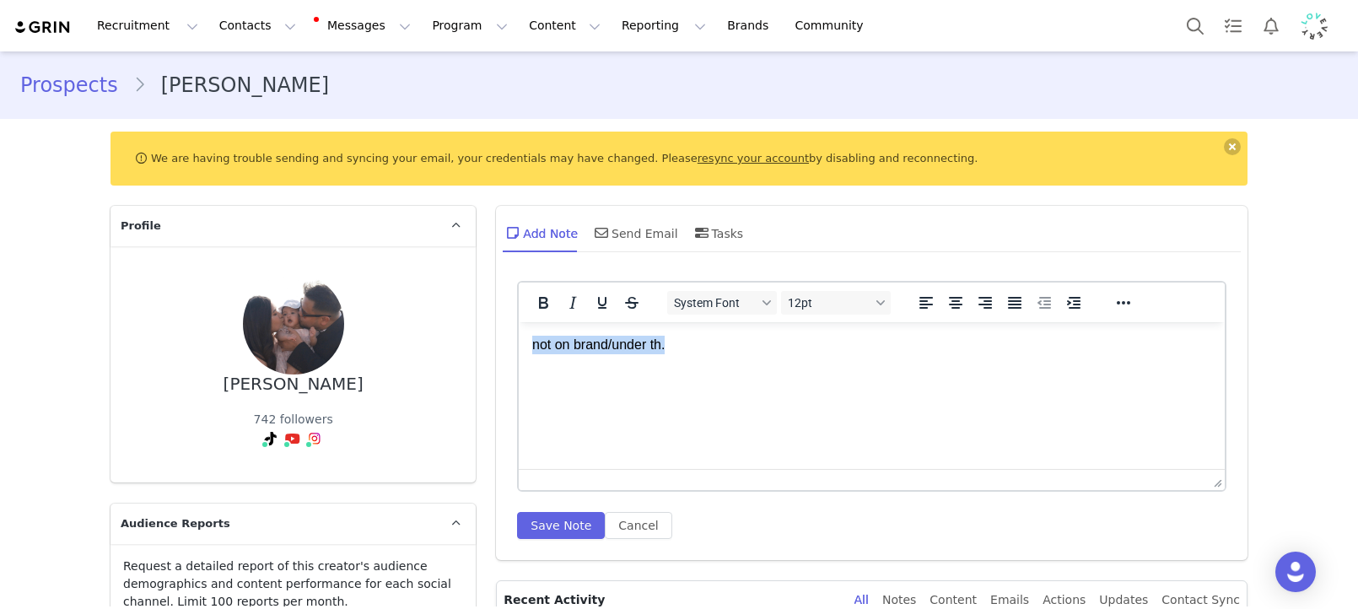
drag, startPoint x: 694, startPoint y: 347, endPoint x: 406, endPoint y: 319, distance: 289.0
click at [519, 322] on html "not on brand/under th." at bounding box center [872, 345] width 706 height 46
copy p "not on brand/under th."
click at [546, 524] on button "Save Note" at bounding box center [561, 525] width 88 height 27
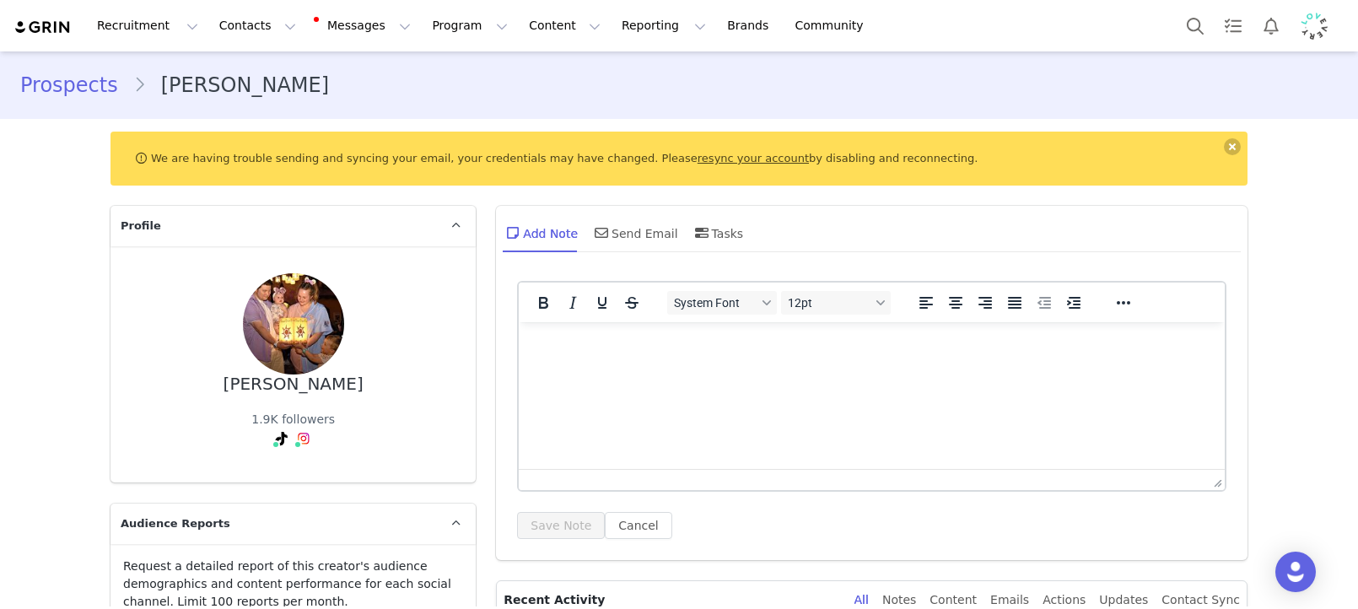
click at [623, 368] on html at bounding box center [872, 345] width 706 height 46
click at [546, 524] on button "Save Note" at bounding box center [561, 525] width 88 height 27
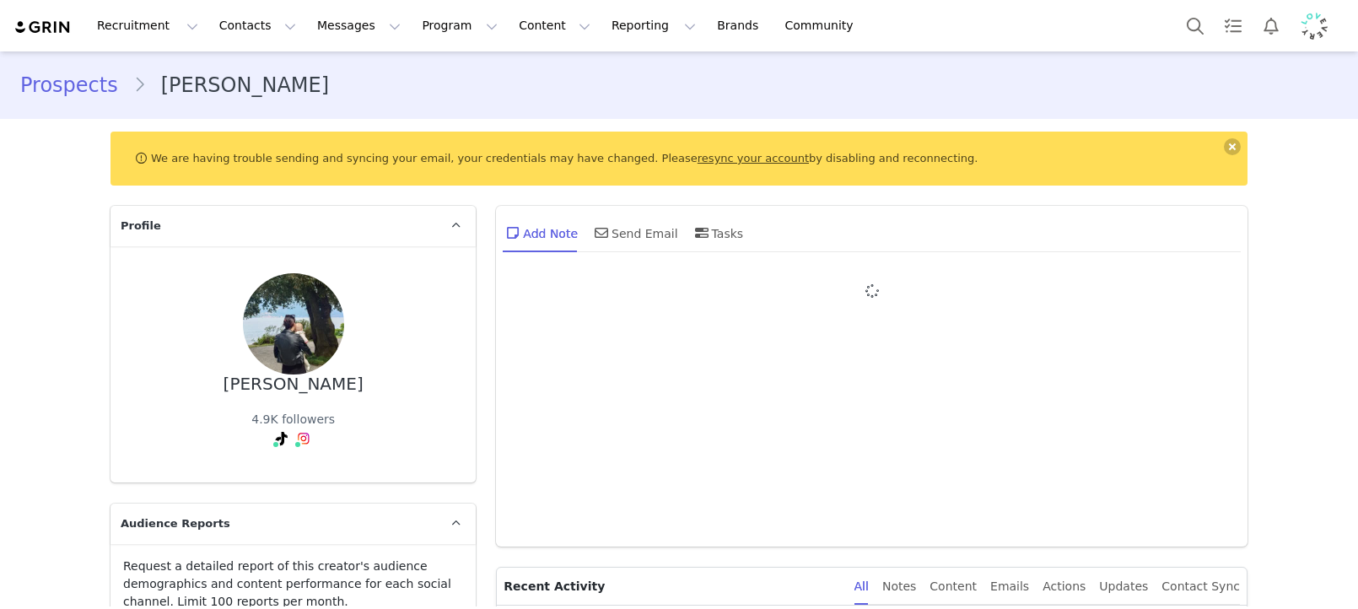
type input "+1 ([GEOGRAPHIC_DATA])"
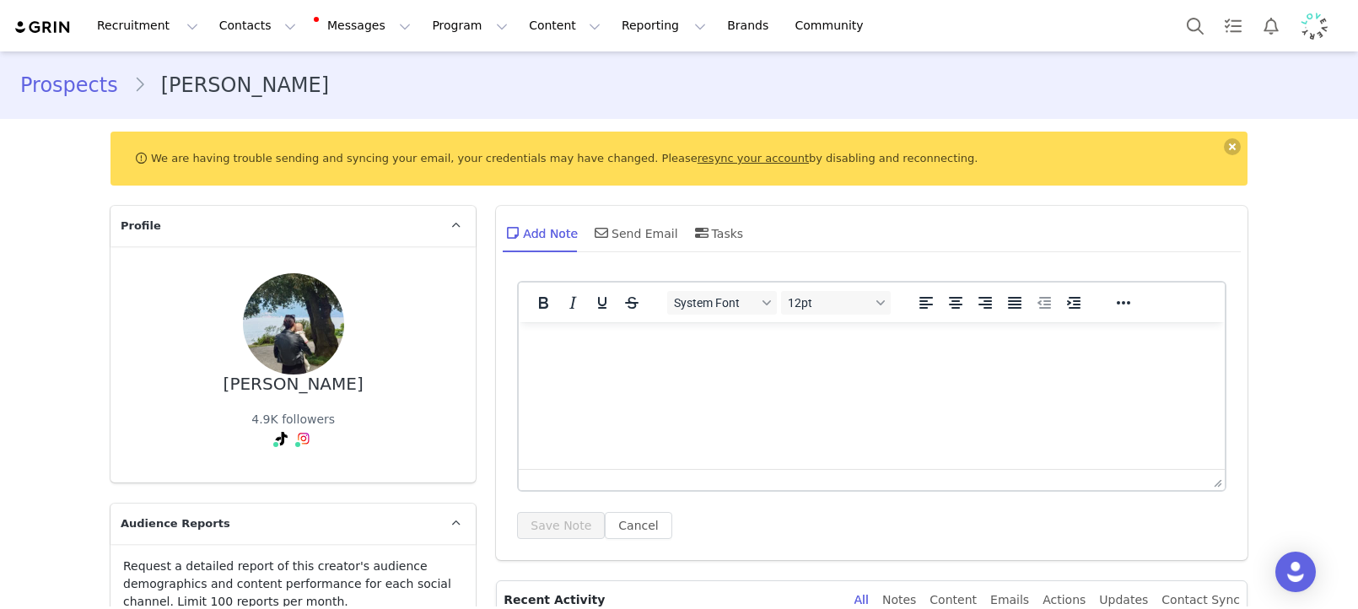
drag, startPoint x: 696, startPoint y: 383, endPoint x: 626, endPoint y: 421, distance: 79.6
click at [695, 368] on html at bounding box center [872, 345] width 706 height 46
click at [533, 530] on button "Save Note" at bounding box center [561, 525] width 88 height 27
click at [634, 368] on html at bounding box center [872, 345] width 706 height 46
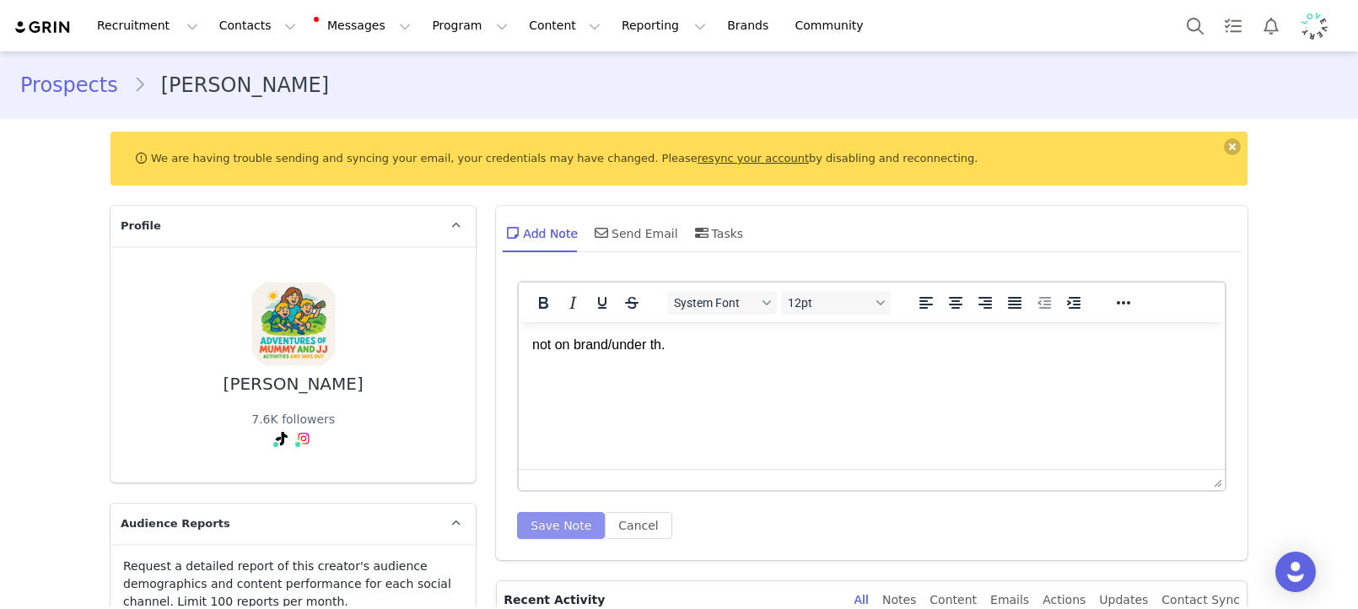
click at [540, 531] on button "Save Note" at bounding box center [561, 525] width 88 height 27
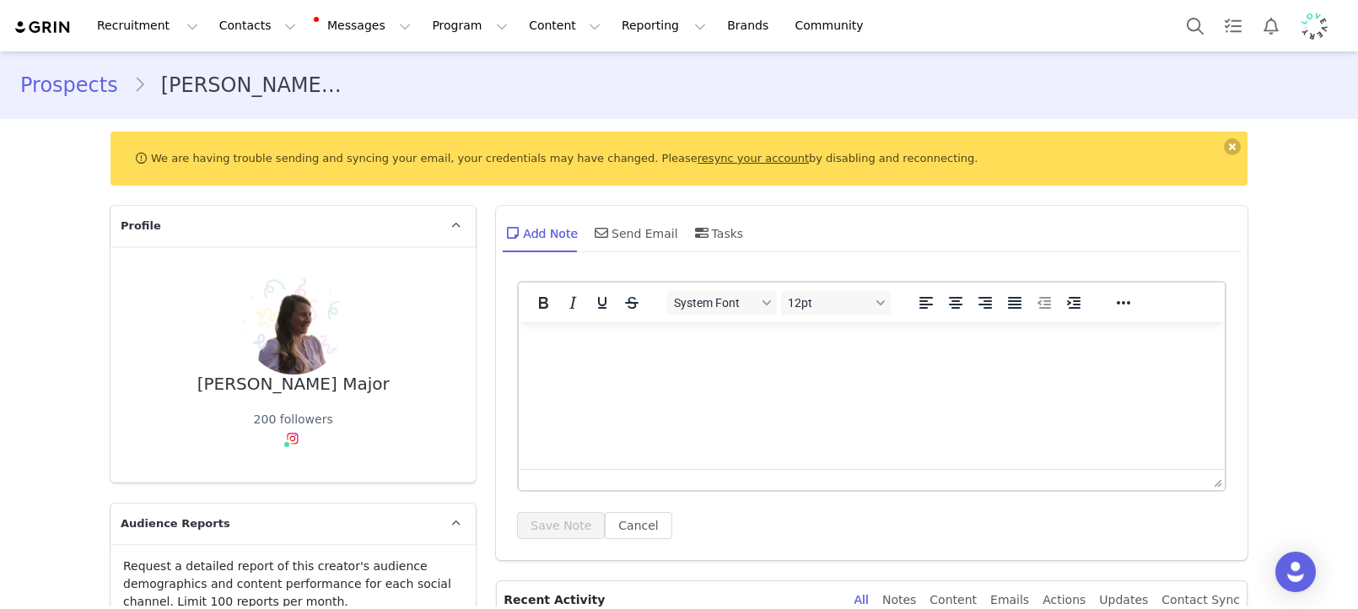
click at [718, 368] on html at bounding box center [872, 345] width 706 height 46
click at [887, 366] on html at bounding box center [872, 345] width 706 height 46
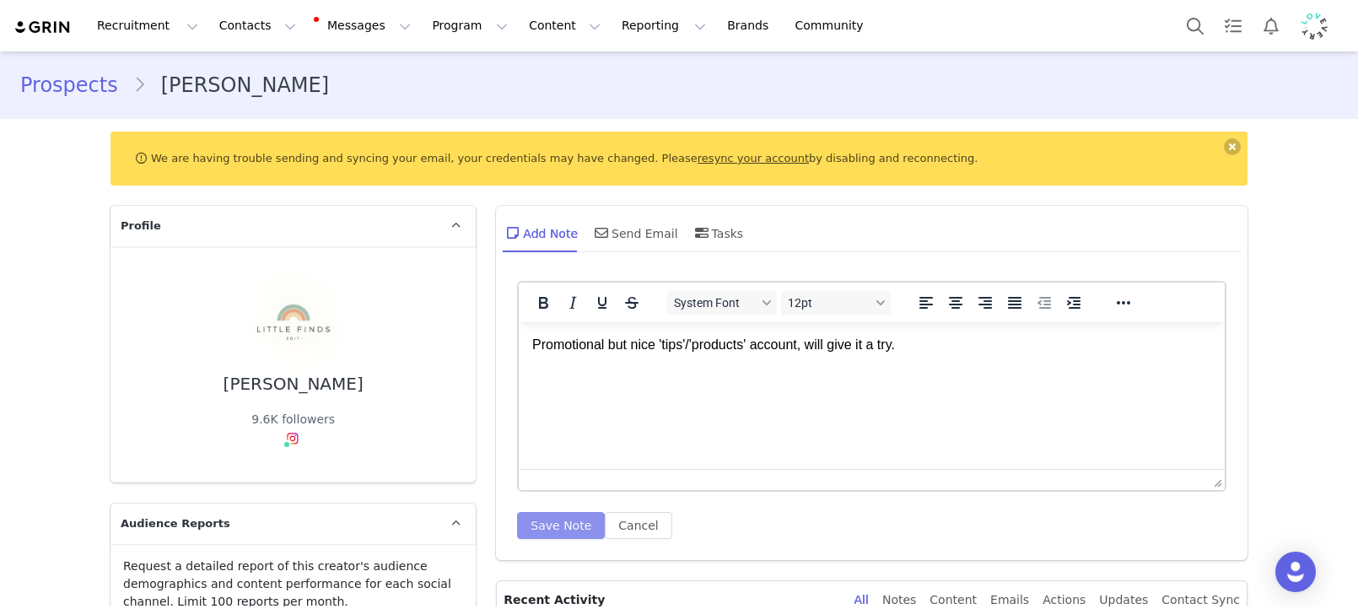
click at [546, 523] on button "Save Note" at bounding box center [561, 525] width 88 height 27
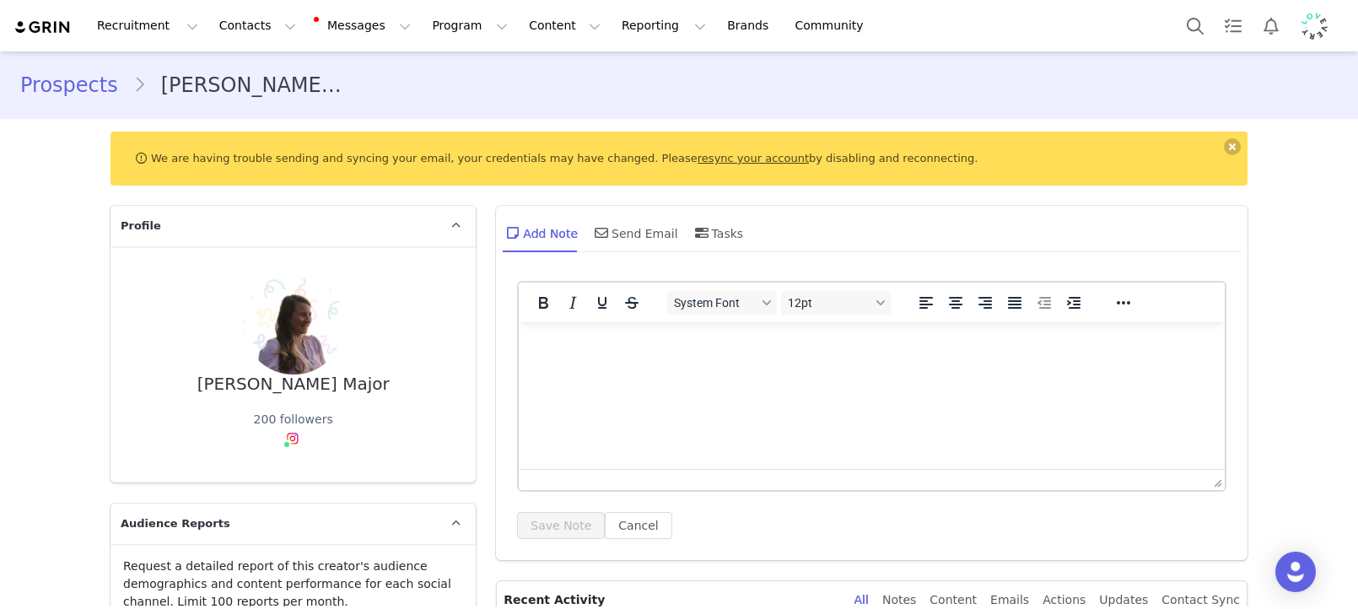
click at [700, 368] on html at bounding box center [872, 345] width 706 height 46
click at [584, 513] on button "Save Note" at bounding box center [561, 525] width 88 height 27
